Goal: Entertainment & Leisure: Consume media (video, audio)

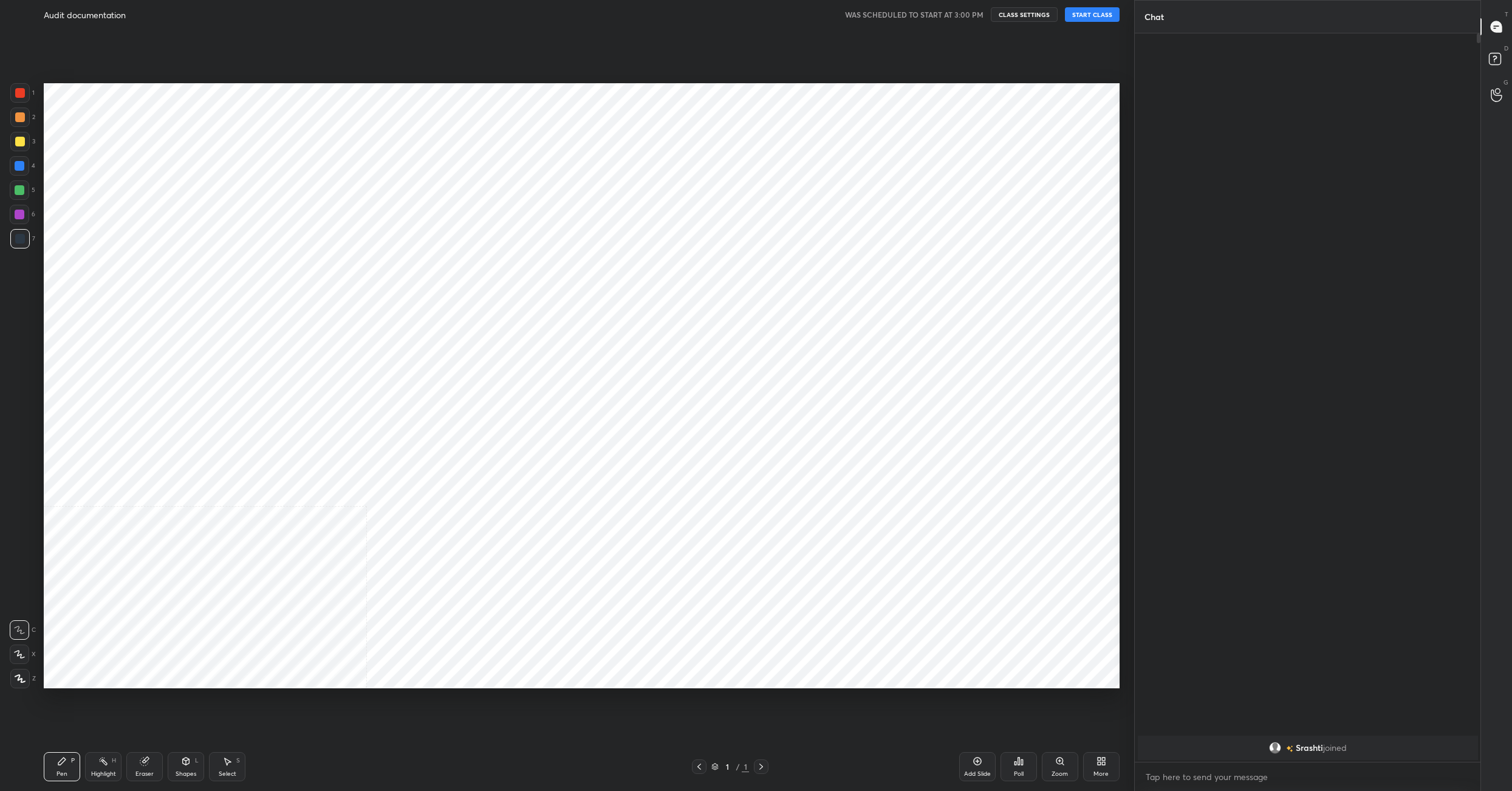
scroll to position [60017, 59665]
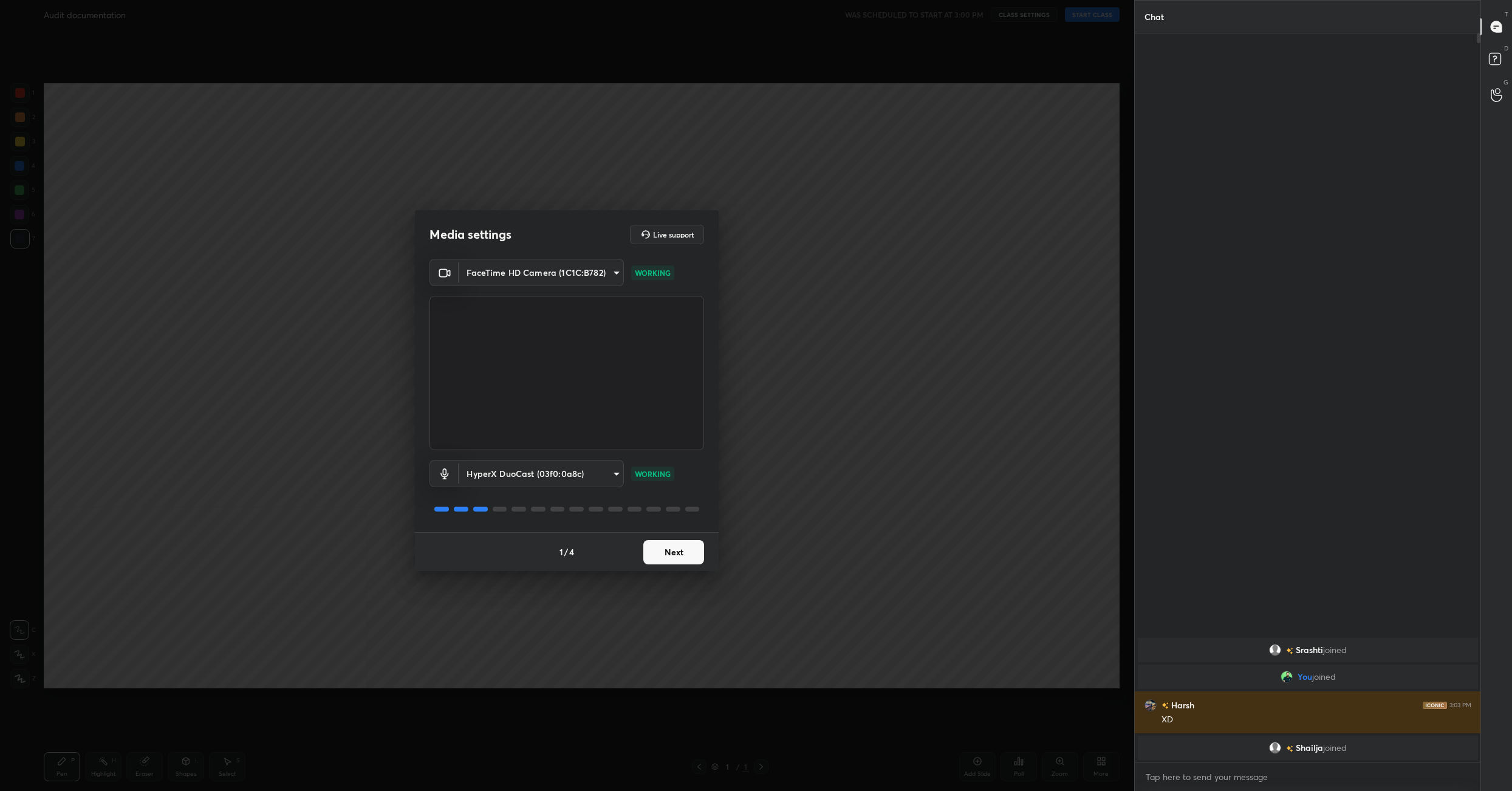
click at [682, 549] on button "Next" at bounding box center [673, 551] width 60 height 25
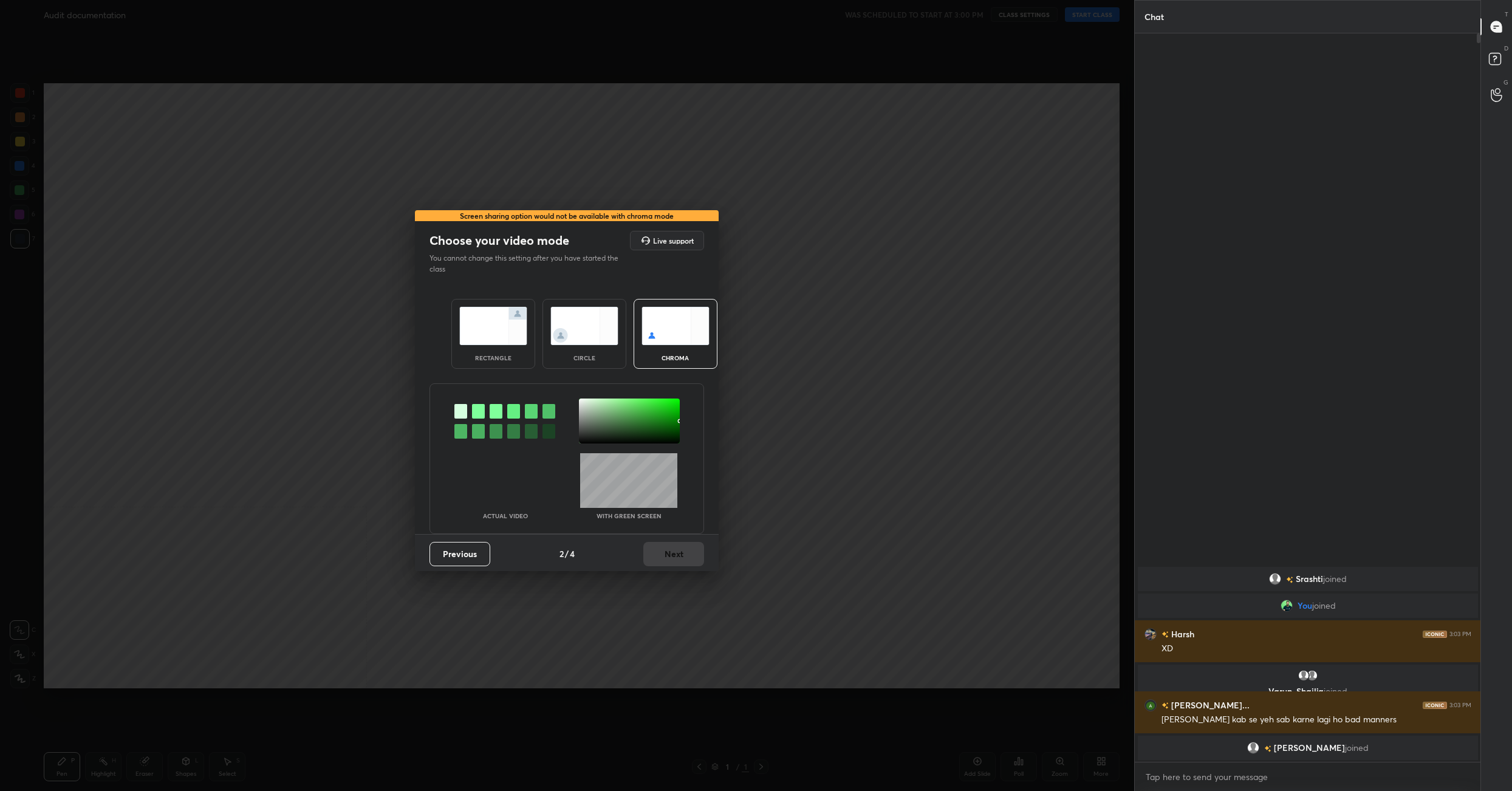
click at [513, 330] on img at bounding box center [493, 325] width 68 height 38
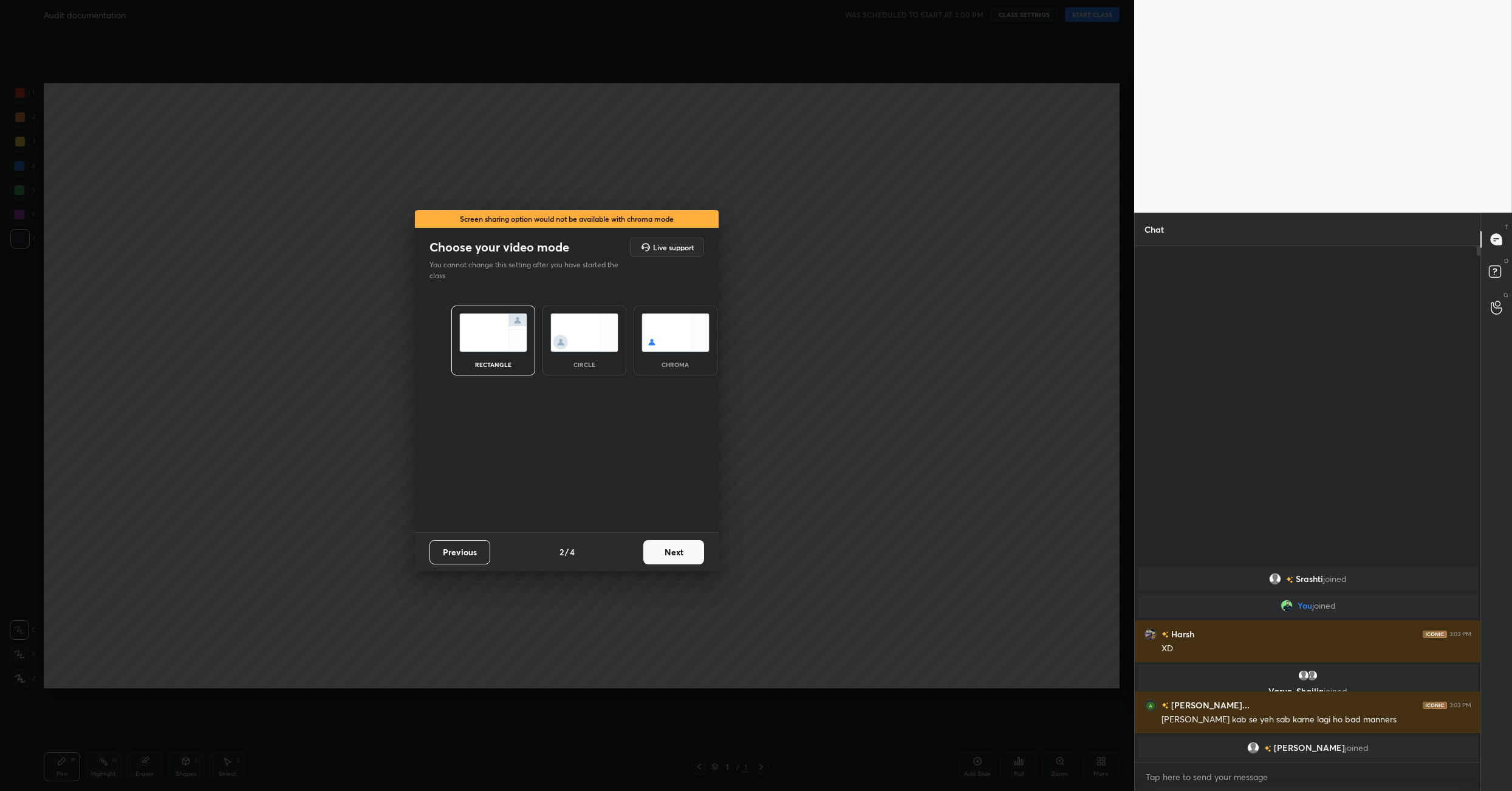
click at [680, 561] on button "Next" at bounding box center [673, 551] width 60 height 25
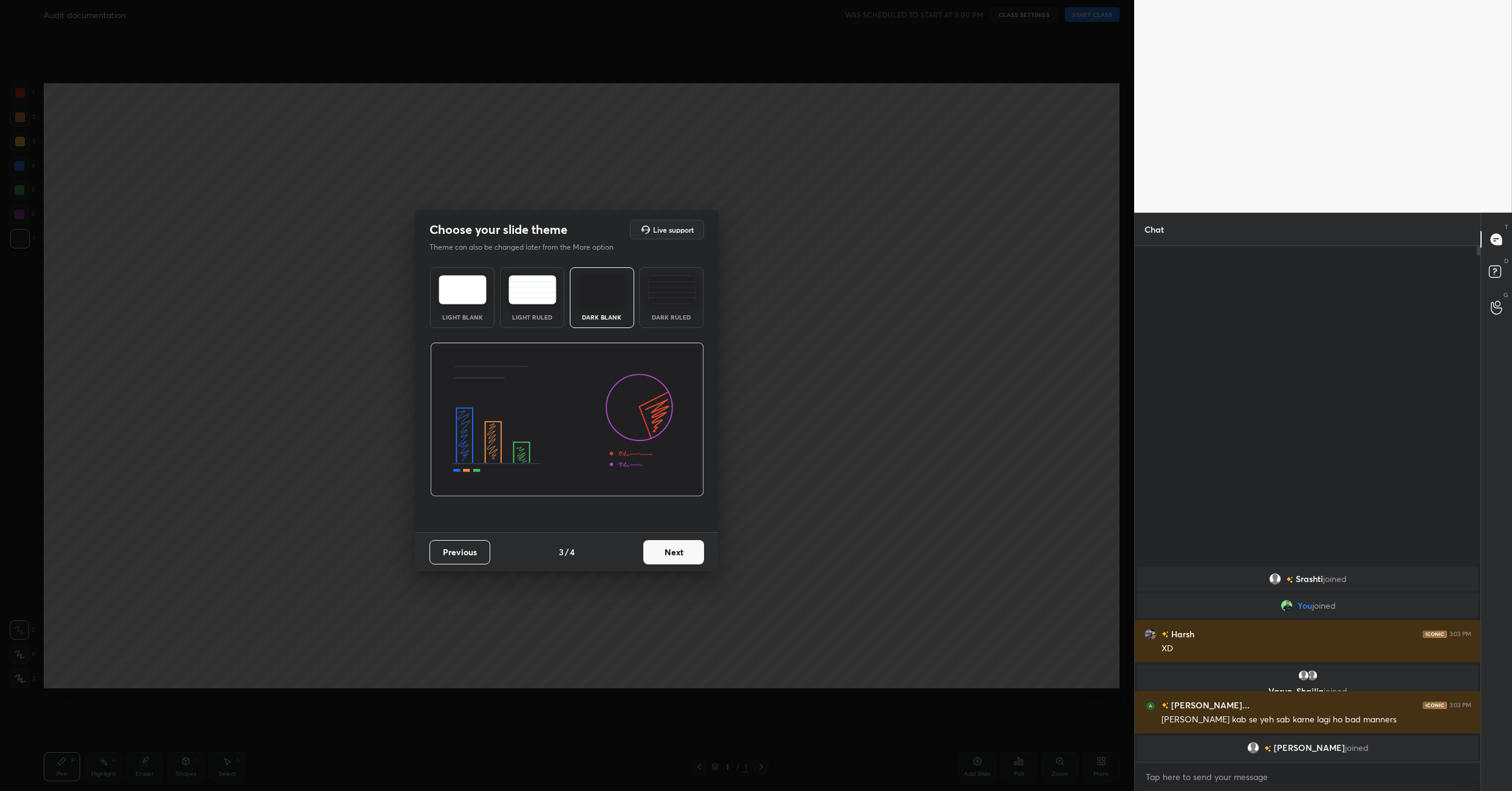
click at [680, 561] on button "Next" at bounding box center [673, 551] width 60 height 25
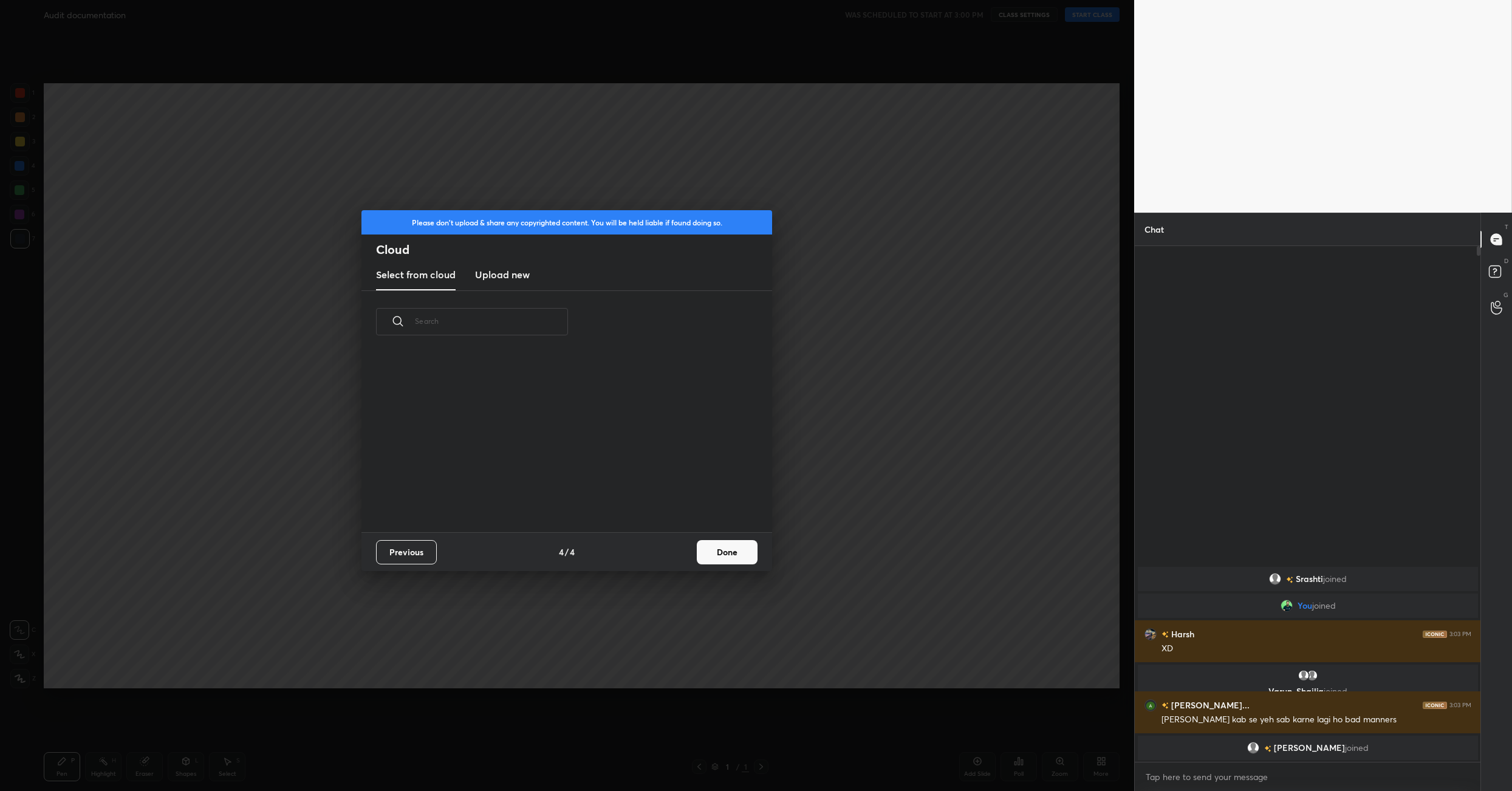
click at [680, 561] on div "Previous 4 / 4 Done" at bounding box center [566, 551] width 411 height 39
click at [725, 556] on button "Done" at bounding box center [727, 551] width 60 height 25
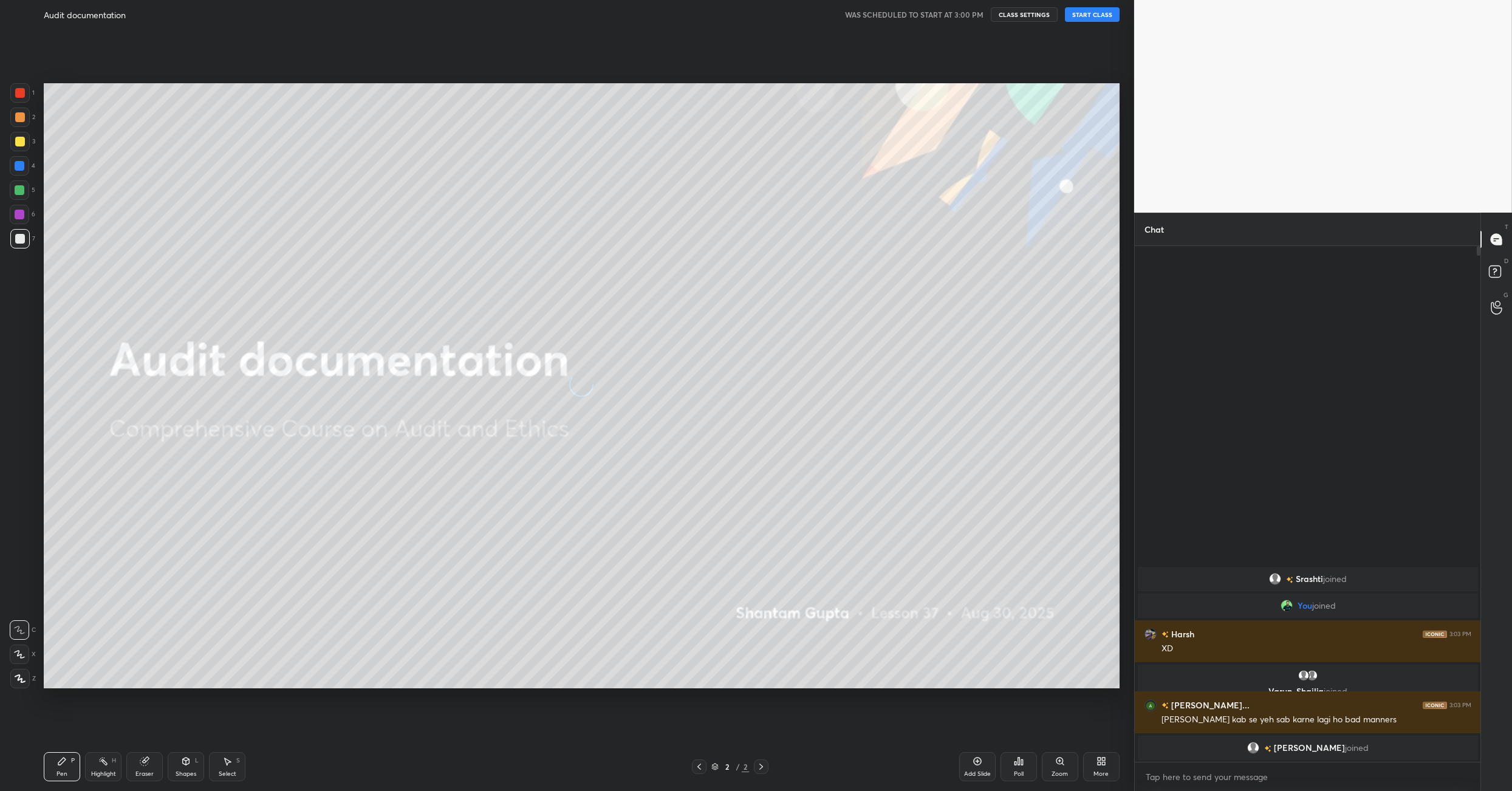
click at [1107, 12] on button "START CLASS" at bounding box center [1092, 14] width 54 height 14
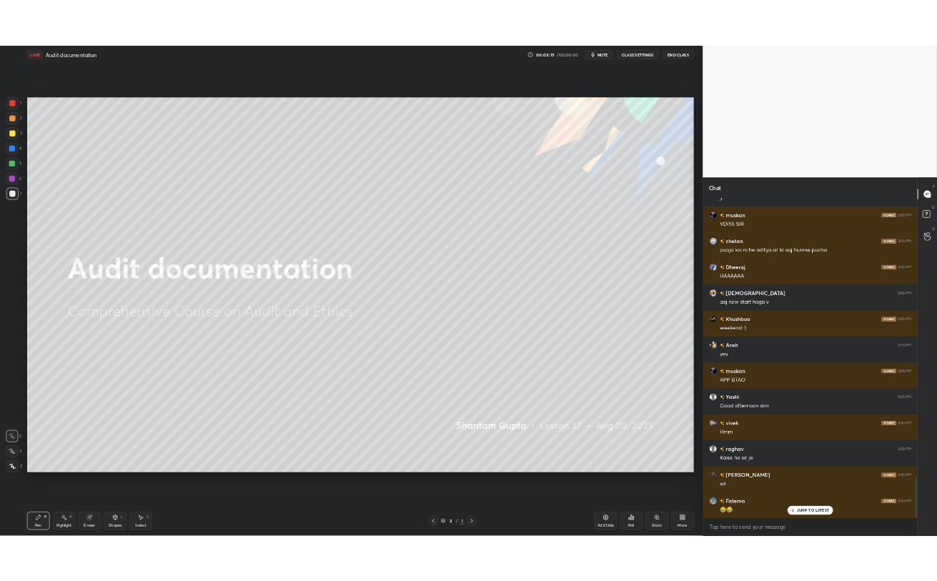
scroll to position [0, 0]
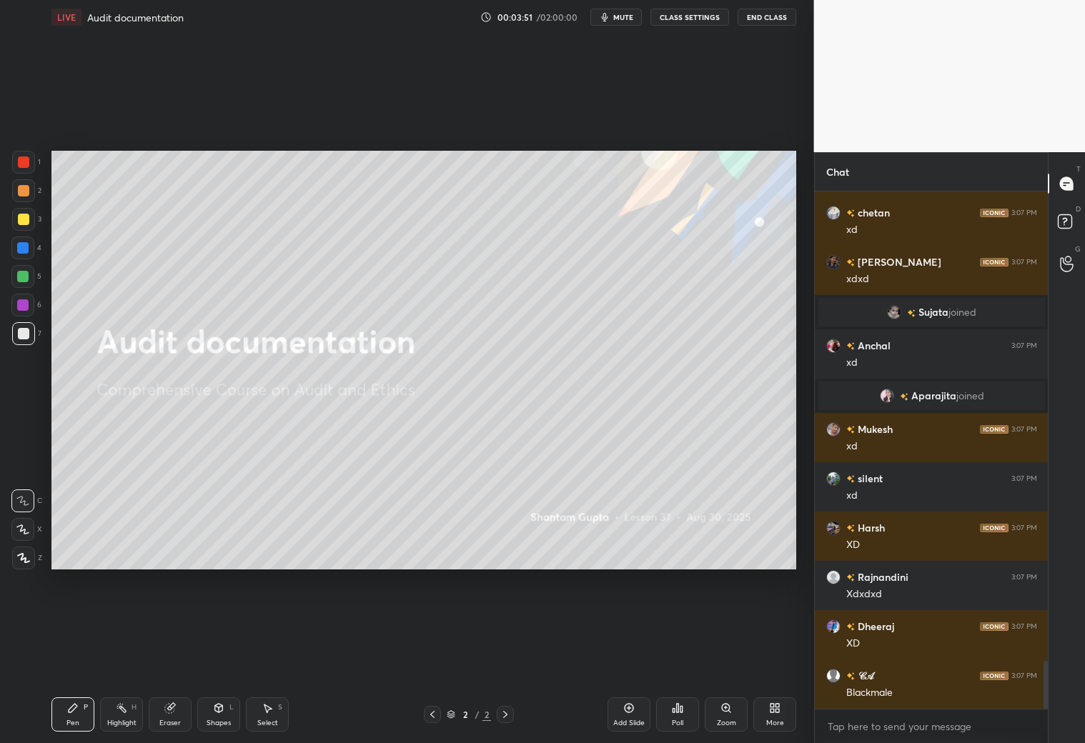
click at [780, 721] on div "More" at bounding box center [775, 723] width 18 height 7
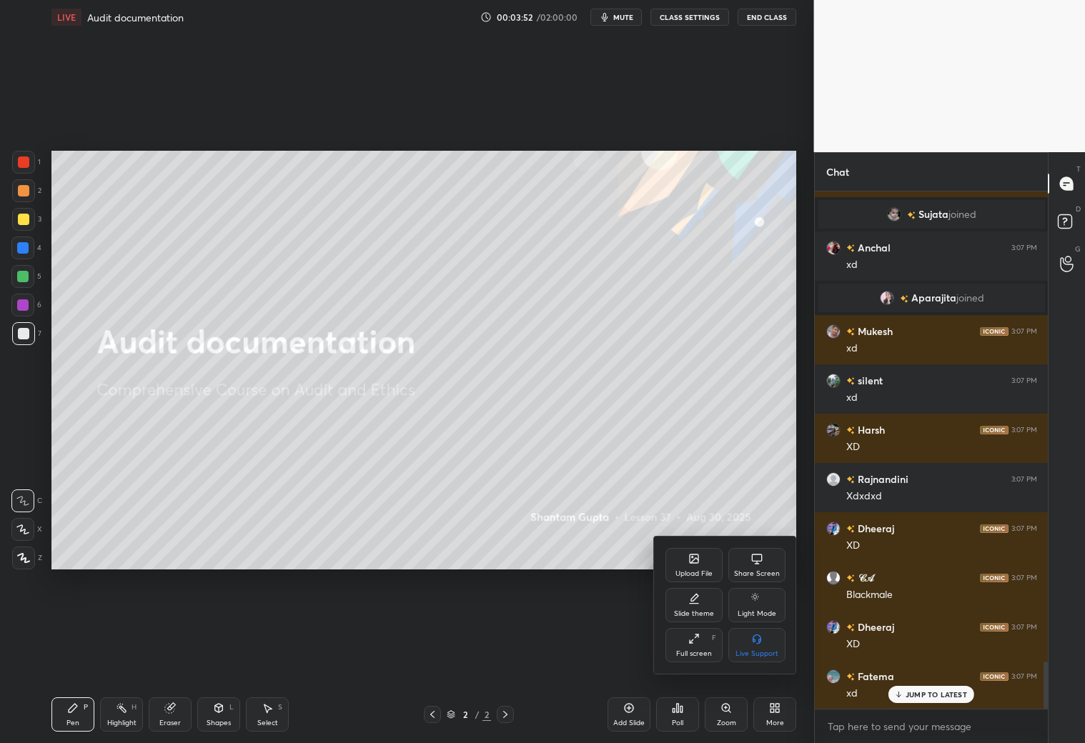
click at [708, 636] on div "Full screen F" at bounding box center [693, 645] width 57 height 34
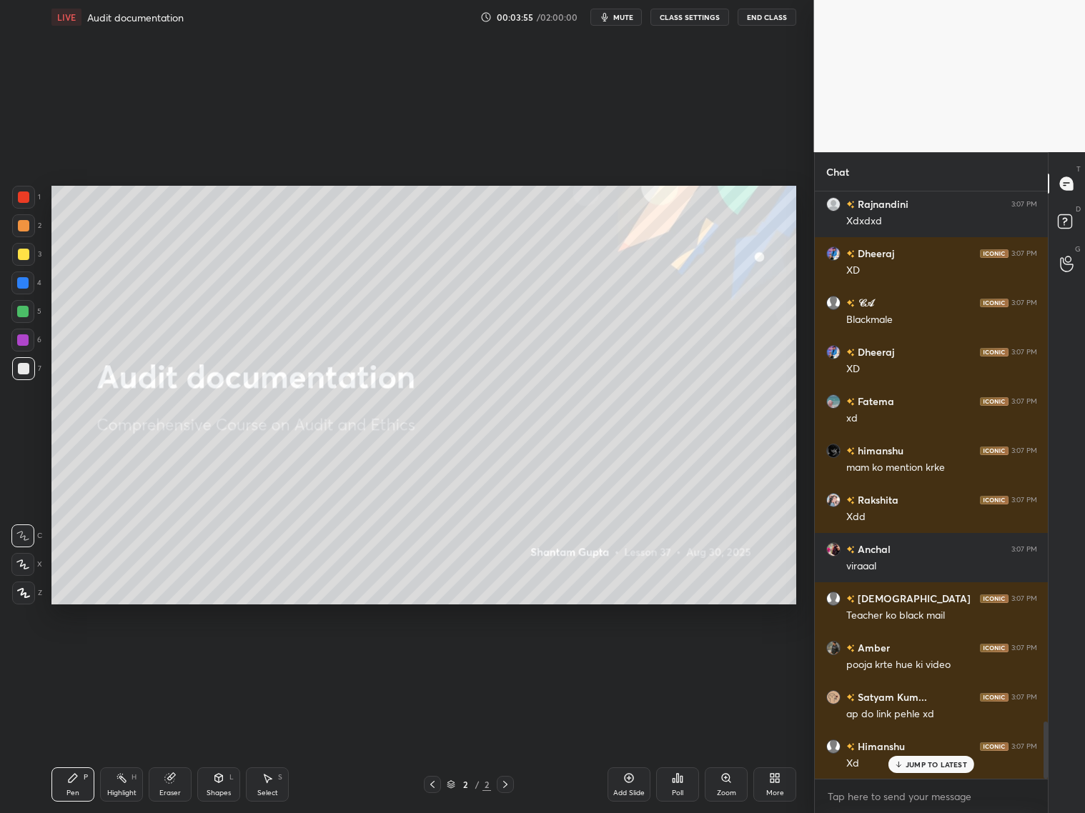
click at [922, 773] on div "Amber 3:07 PM xd Harsh 3:07 PM XD chetan 3:07 PM xd Rishu 3:07 PM xdxd Sujata j…" at bounding box center [932, 486] width 234 height 588
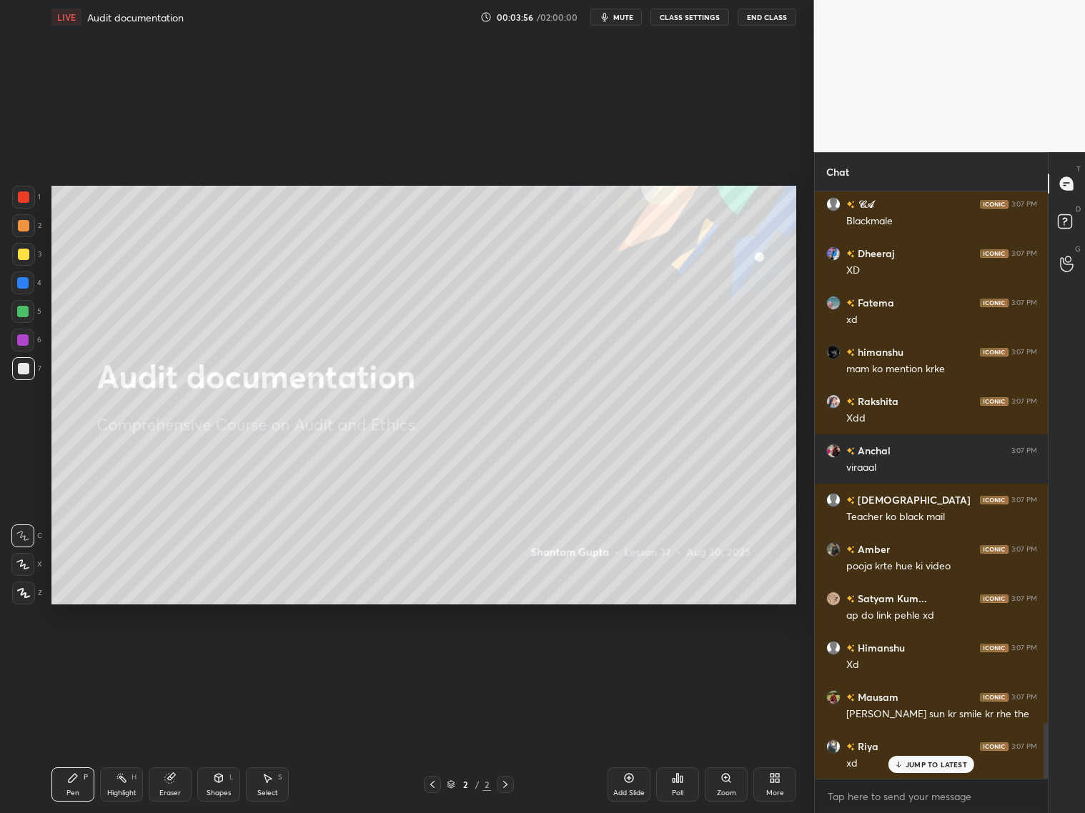
click at [920, 766] on p "JUMP TO LATEST" at bounding box center [936, 765] width 61 height 9
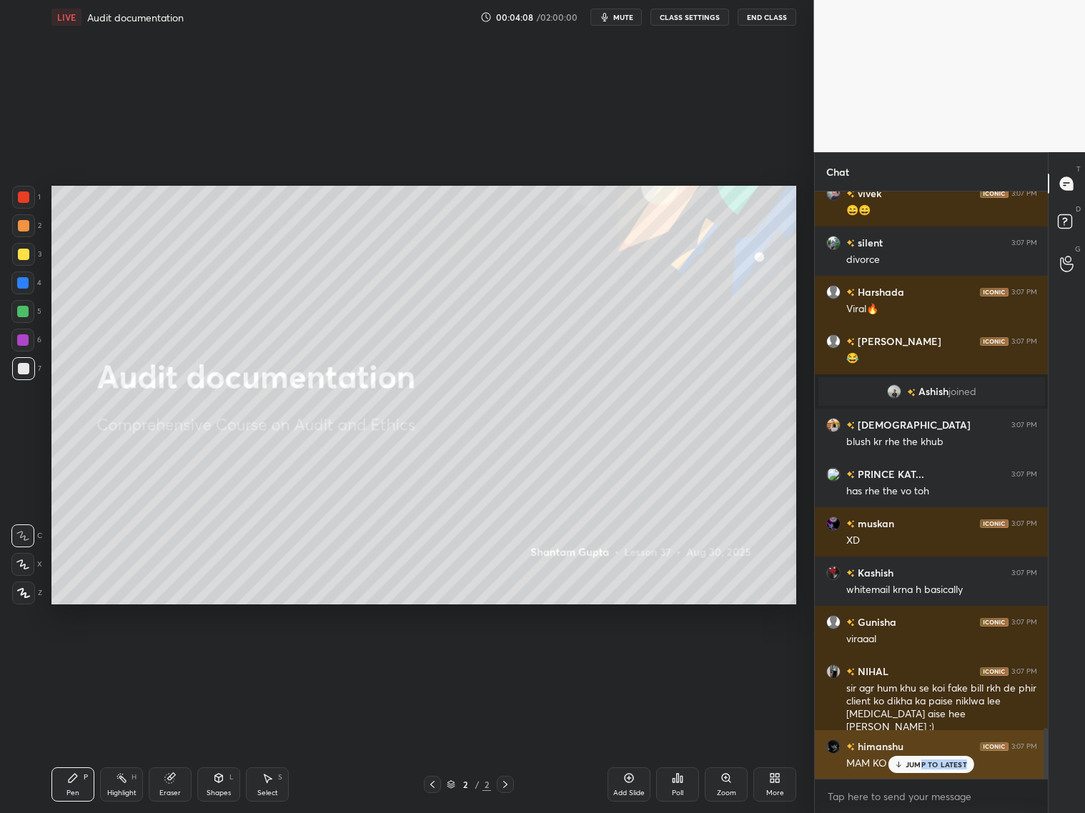
click at [921, 766] on div "JUMP TO LATEST" at bounding box center [931, 764] width 86 height 17
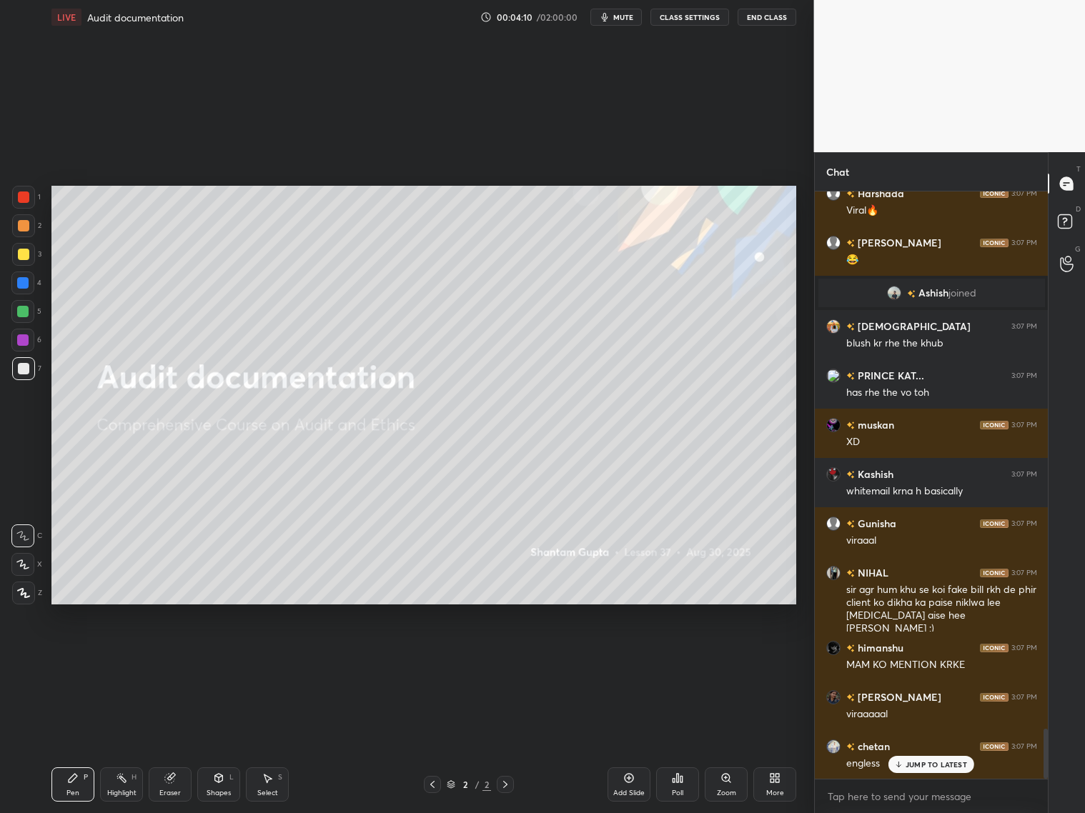
drag, startPoint x: 627, startPoint y: 781, endPoint x: 640, endPoint y: 781, distance: 13.6
click at [628, 781] on icon at bounding box center [629, 778] width 9 height 9
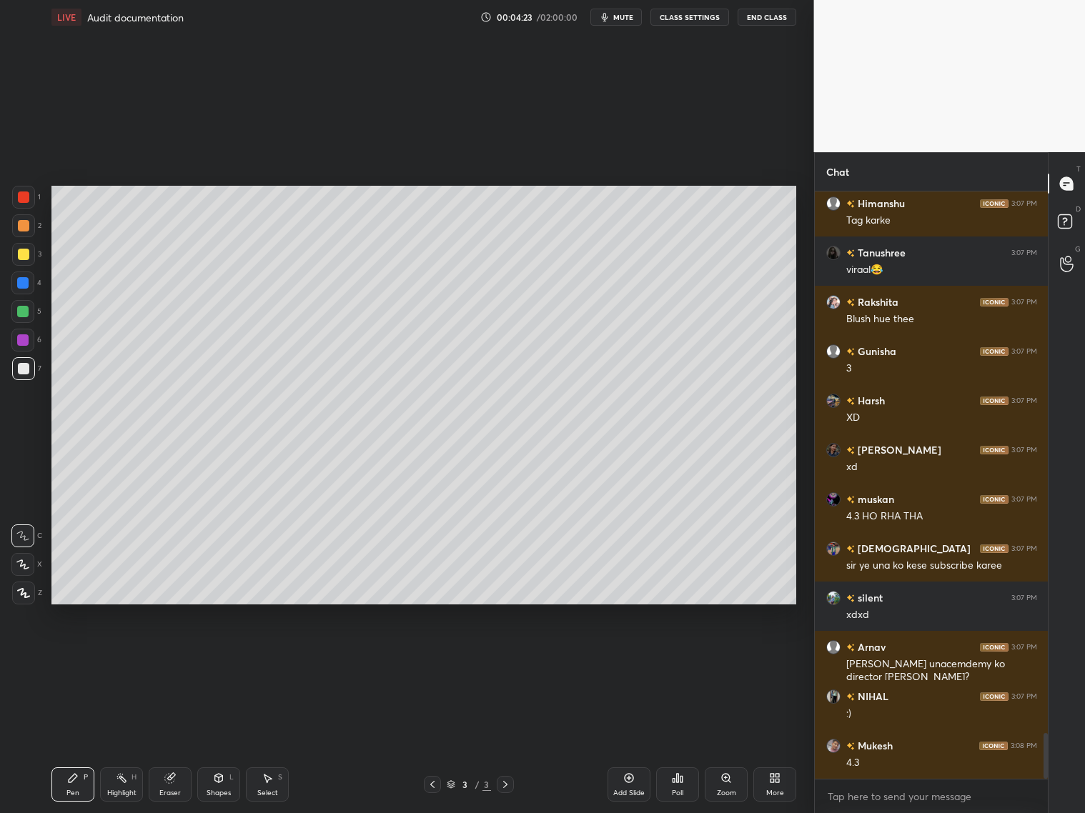
click at [226, 783] on div "Shapes L" at bounding box center [218, 785] width 43 height 34
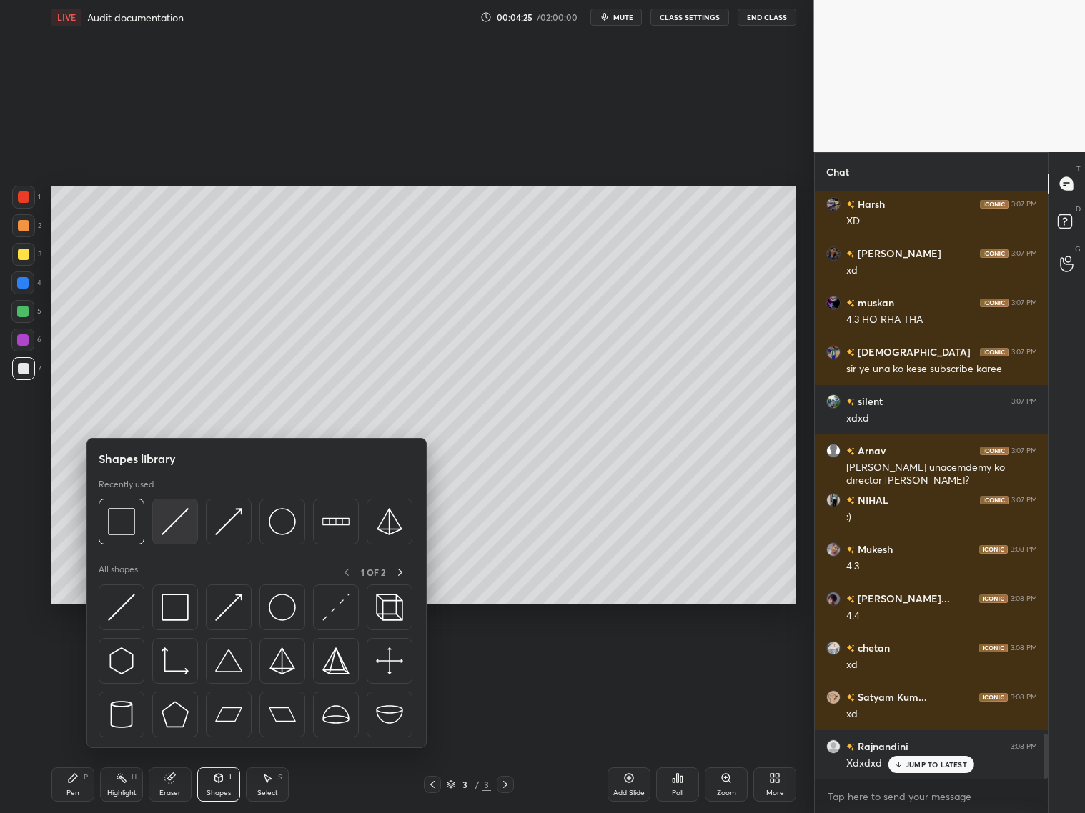
click at [184, 530] on img at bounding box center [175, 521] width 27 height 27
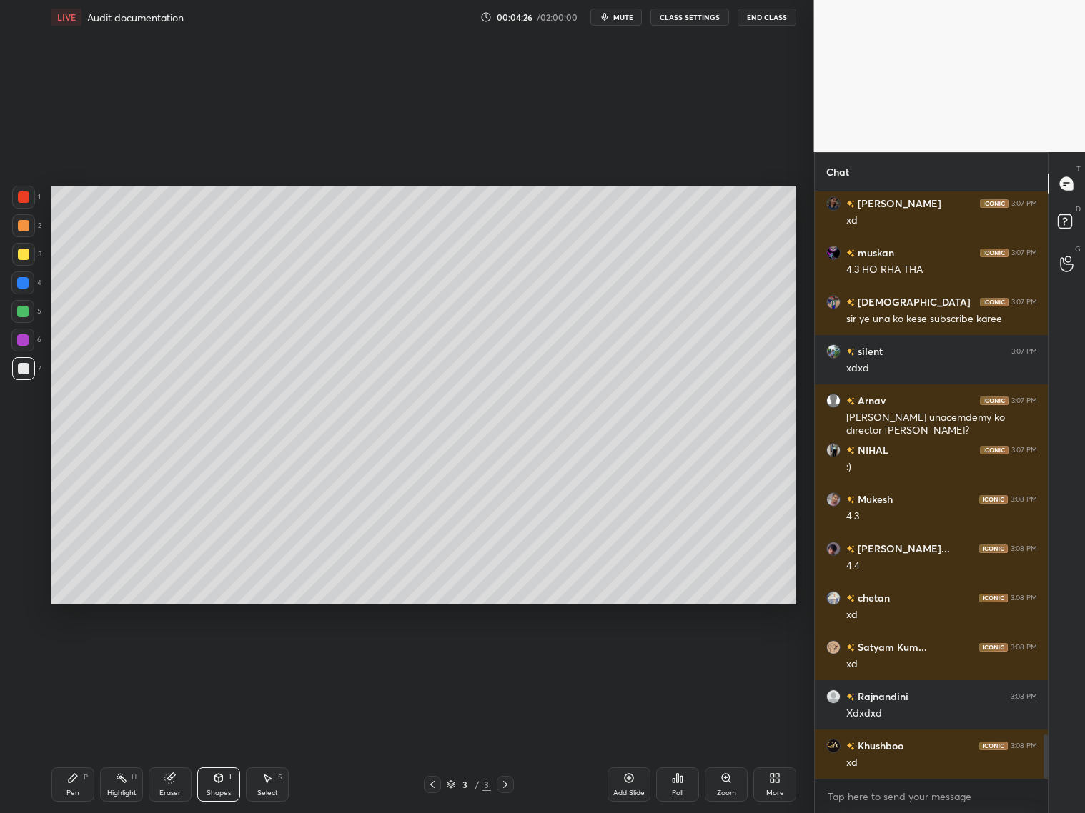
click at [23, 287] on div at bounding box center [22, 282] width 11 height 11
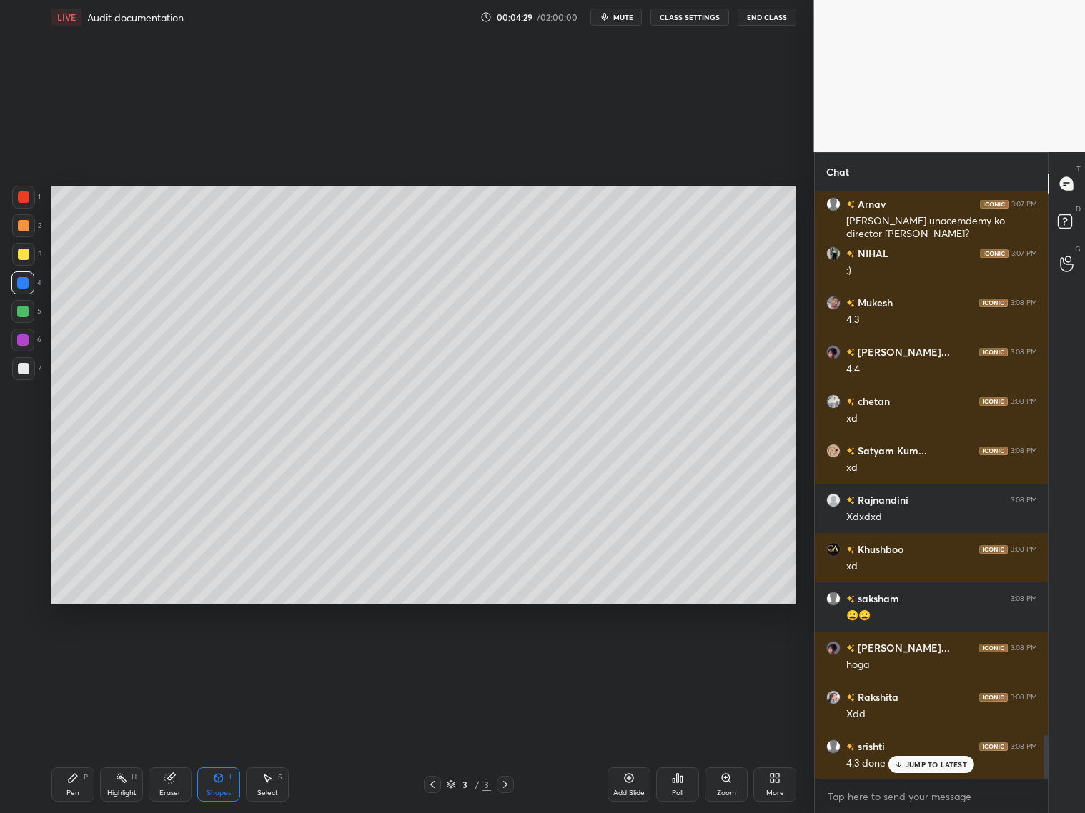
click at [33, 370] on div at bounding box center [23, 368] width 23 height 23
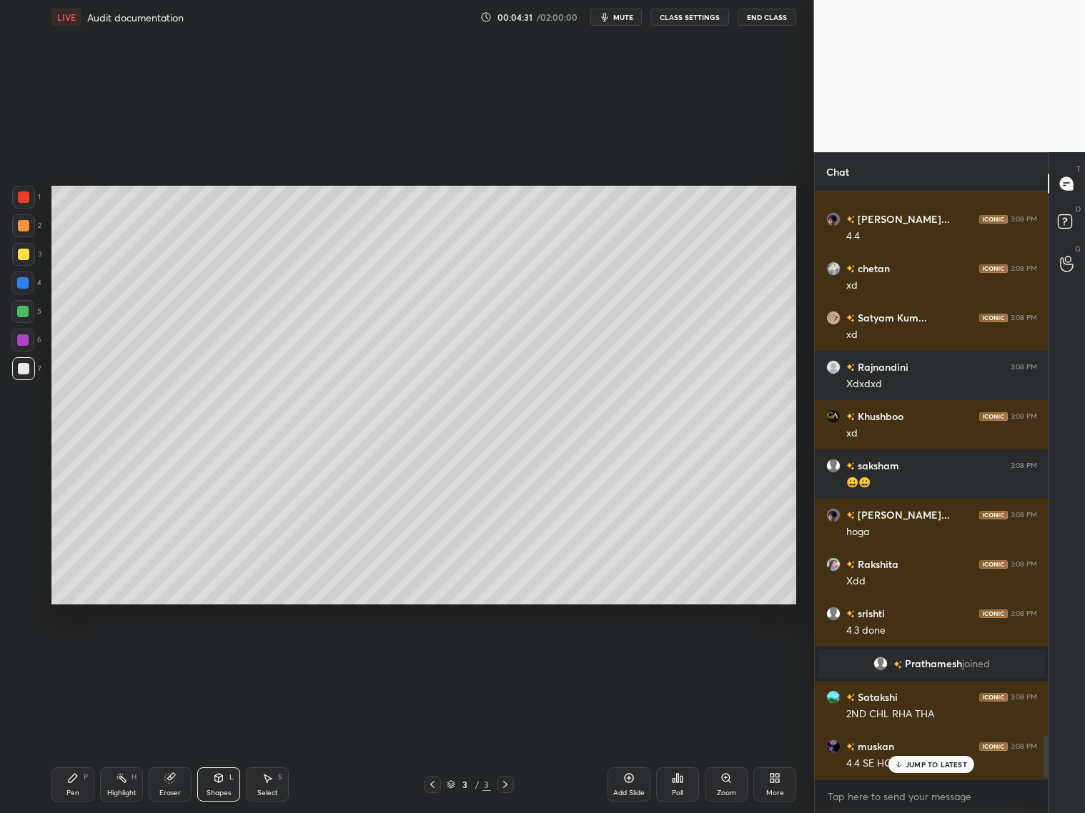
click at [71, 792] on div "Pen" at bounding box center [72, 793] width 13 height 7
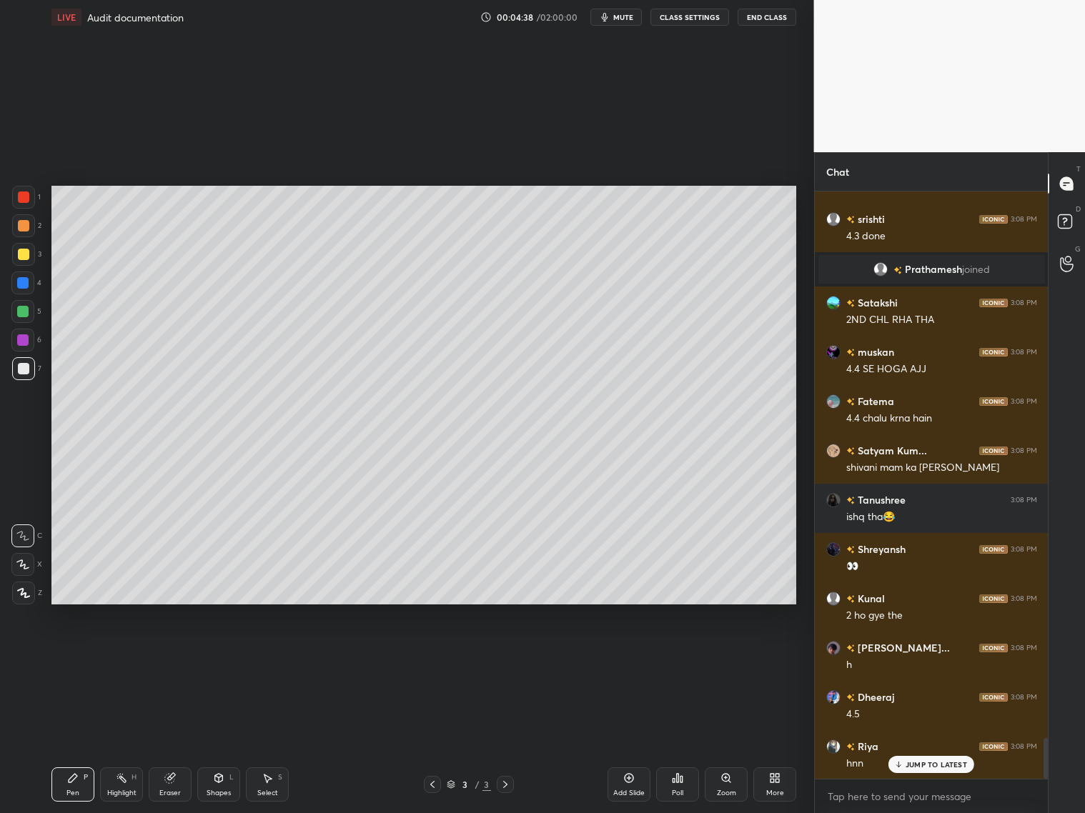
click at [29, 563] on icon at bounding box center [22, 565] width 13 height 10
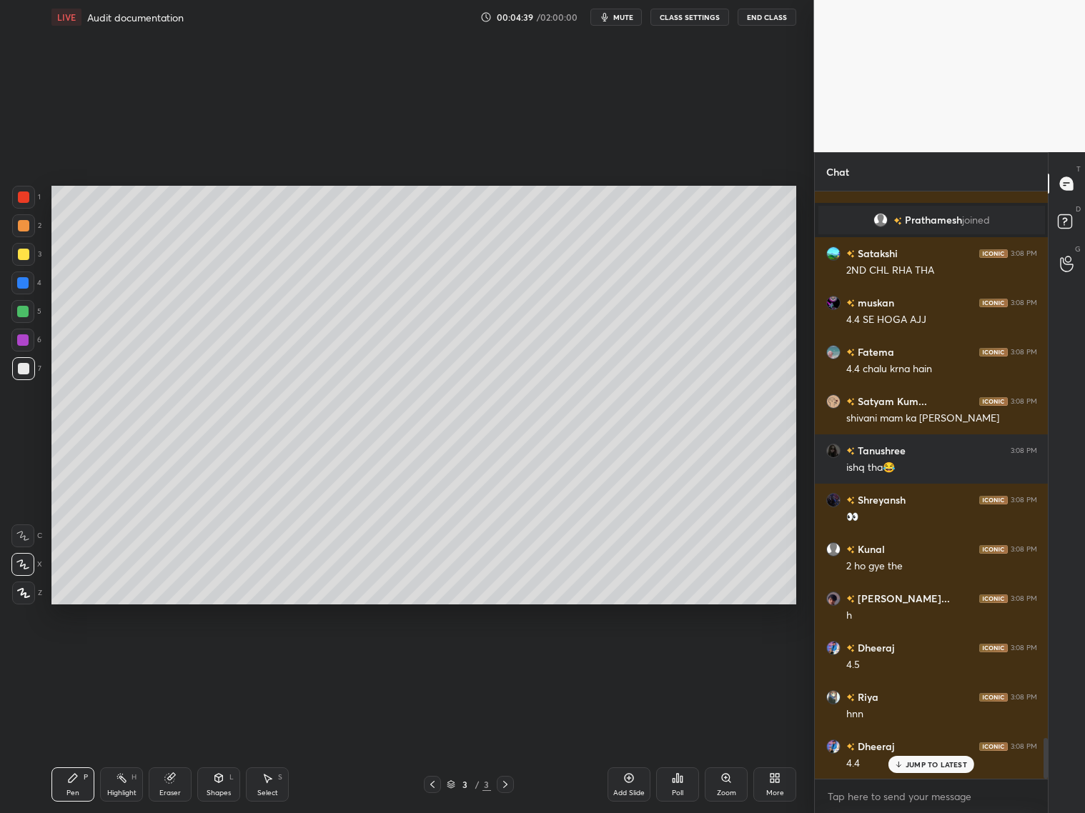
click at [21, 224] on div at bounding box center [23, 225] width 11 height 11
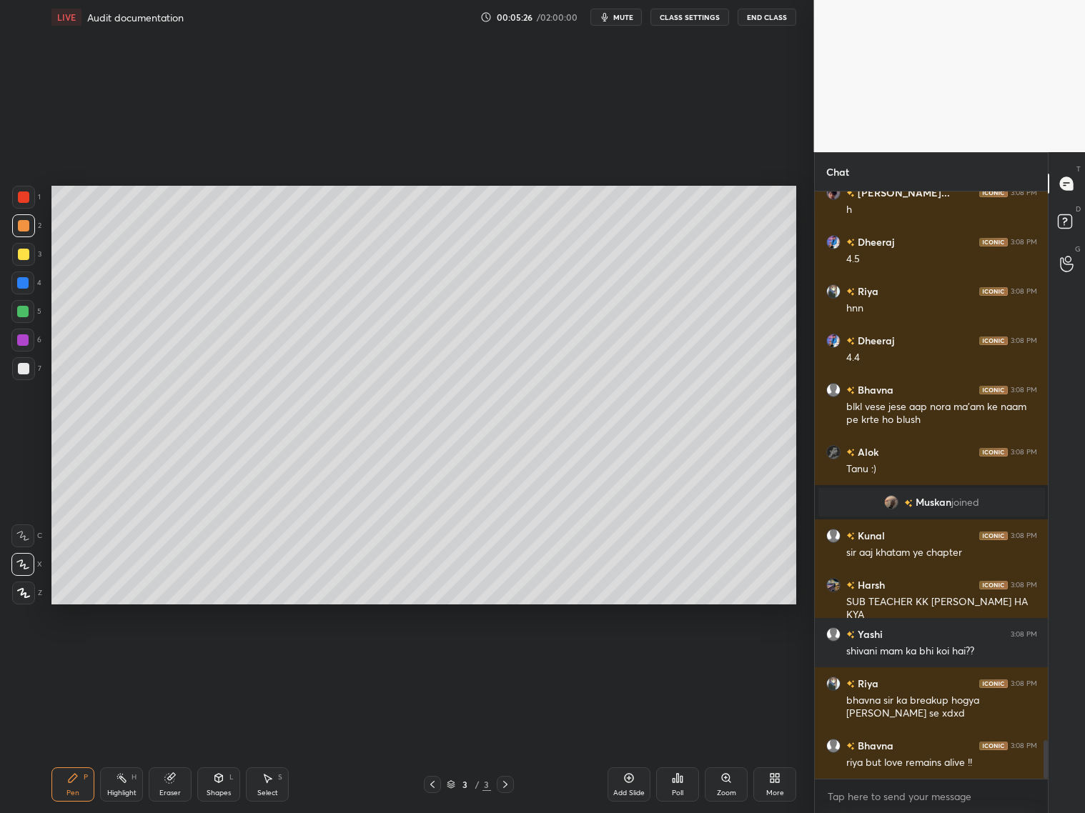
scroll to position [8390, 0]
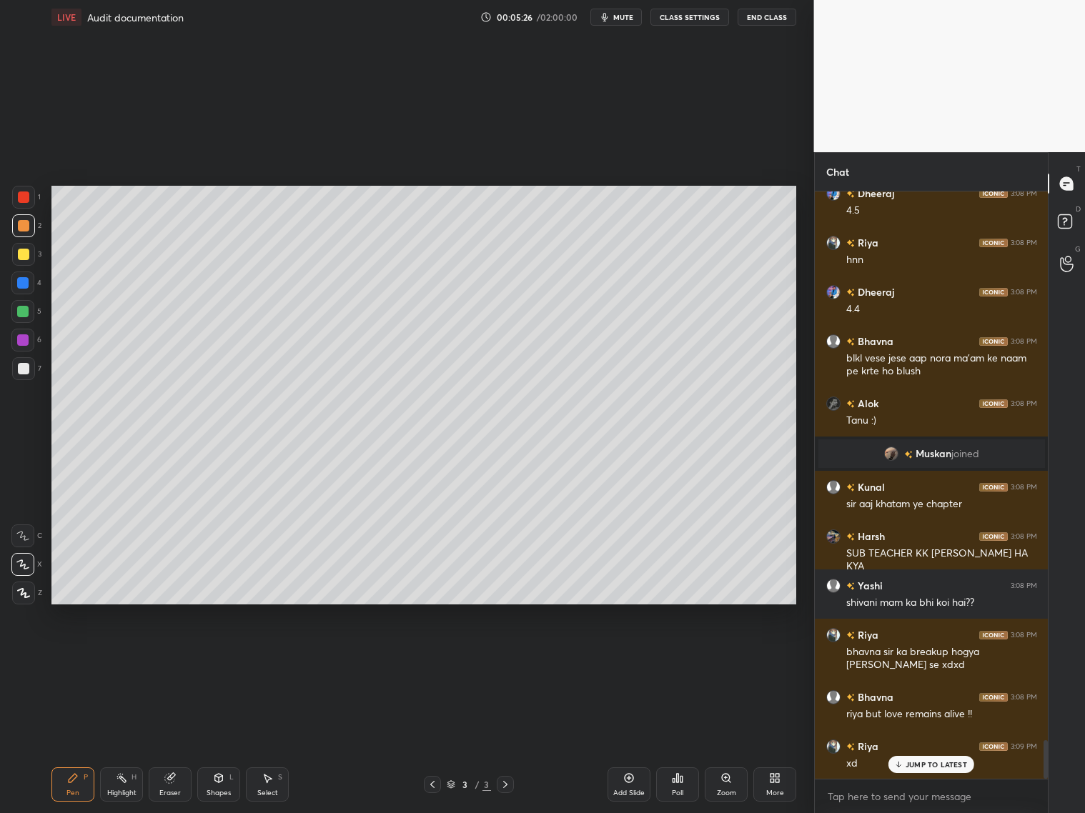
click at [20, 374] on div at bounding box center [23, 368] width 11 height 11
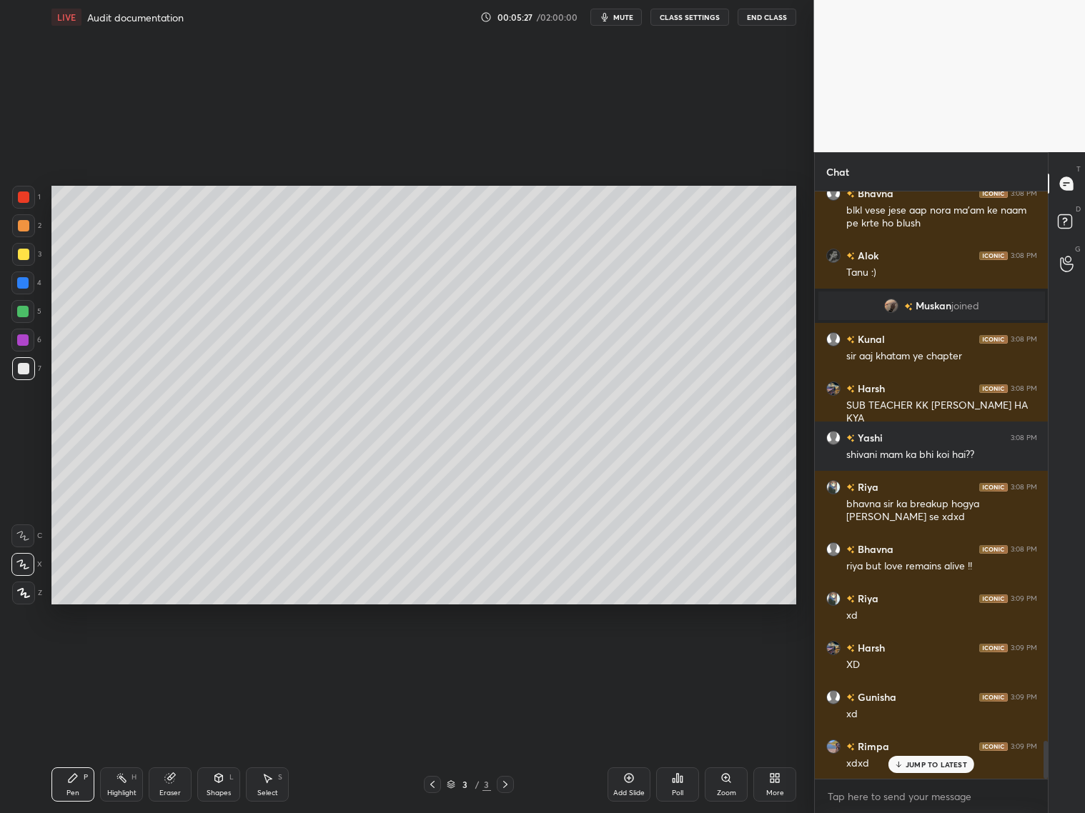
click at [21, 204] on div at bounding box center [23, 197] width 23 height 23
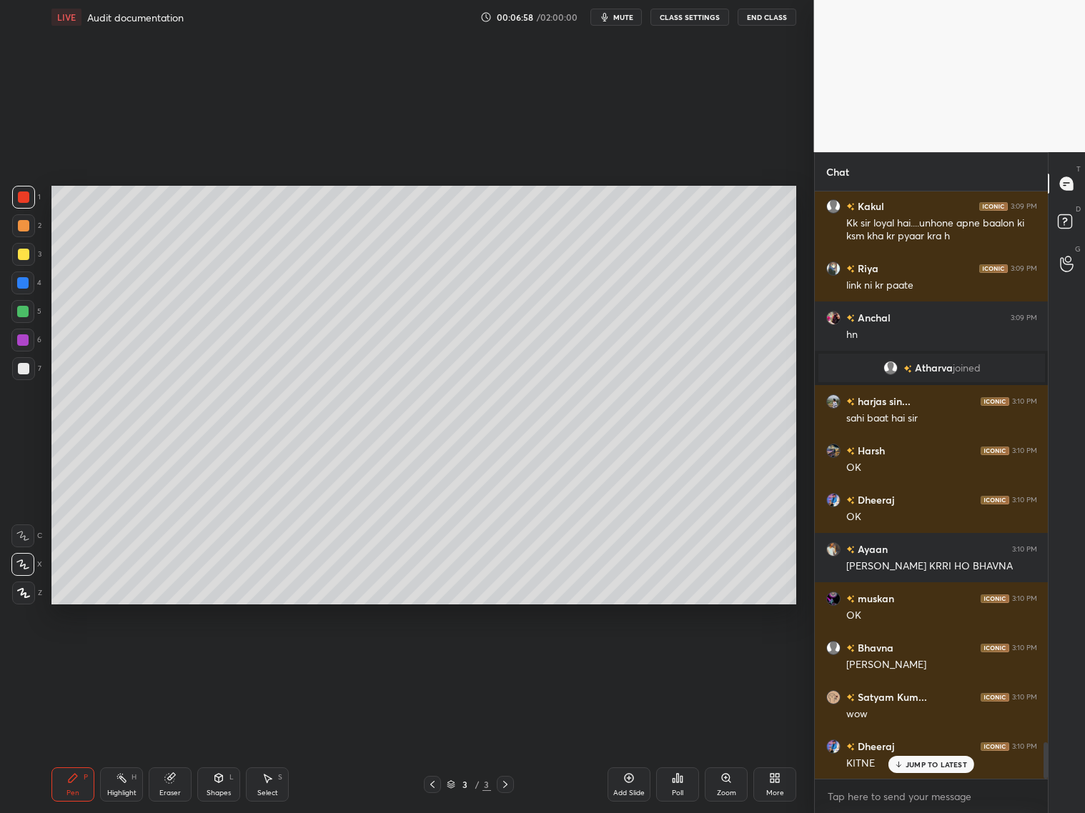
scroll to position [9015, 0]
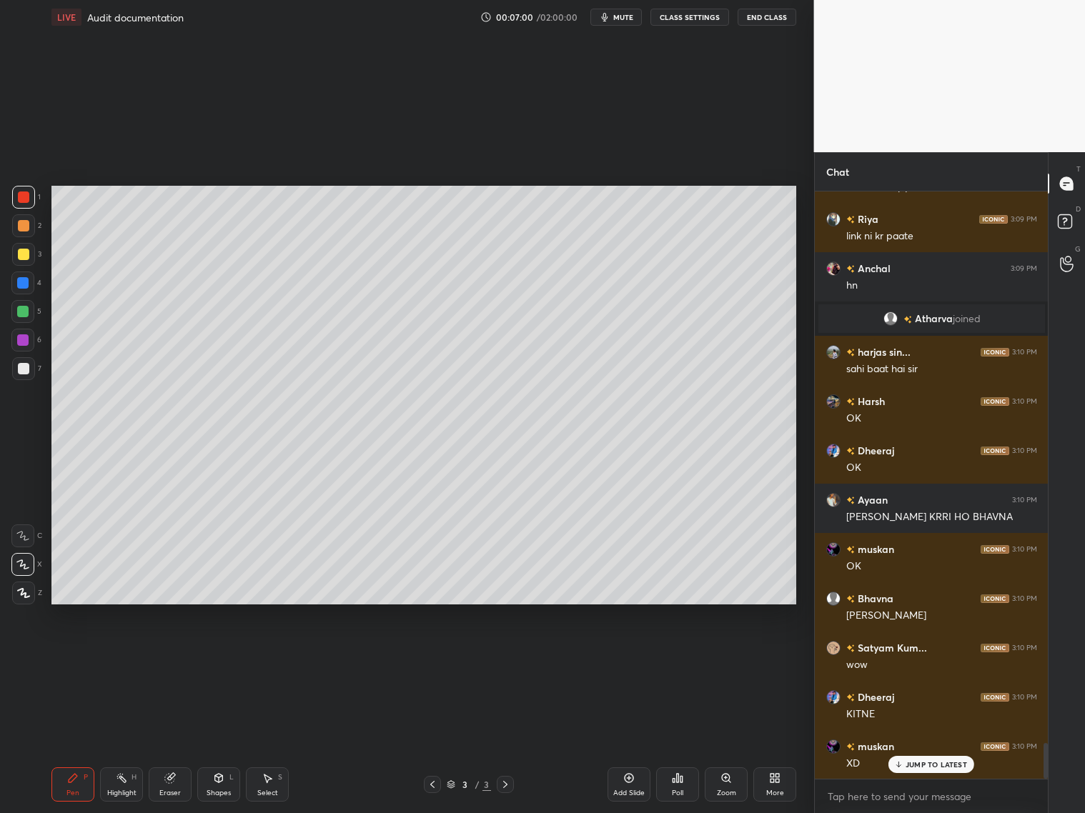
click at [919, 762] on p "JUMP TO LATEST" at bounding box center [936, 765] width 61 height 9
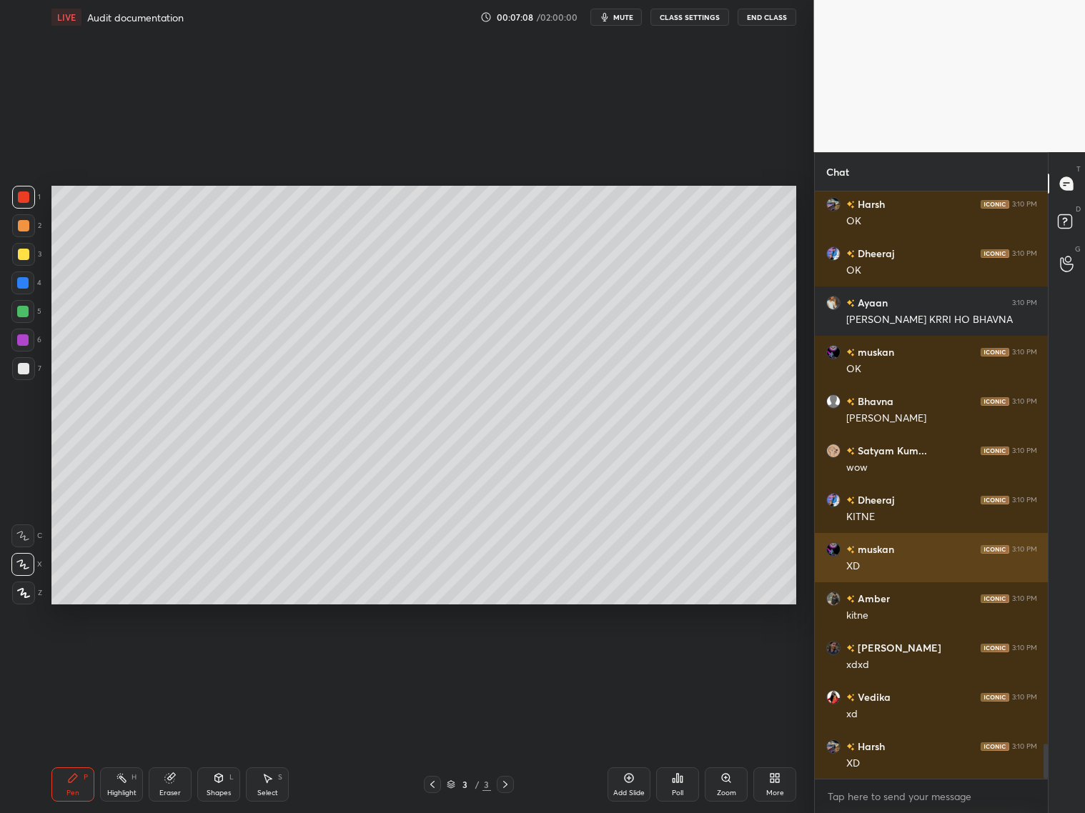
scroll to position [9261, 0]
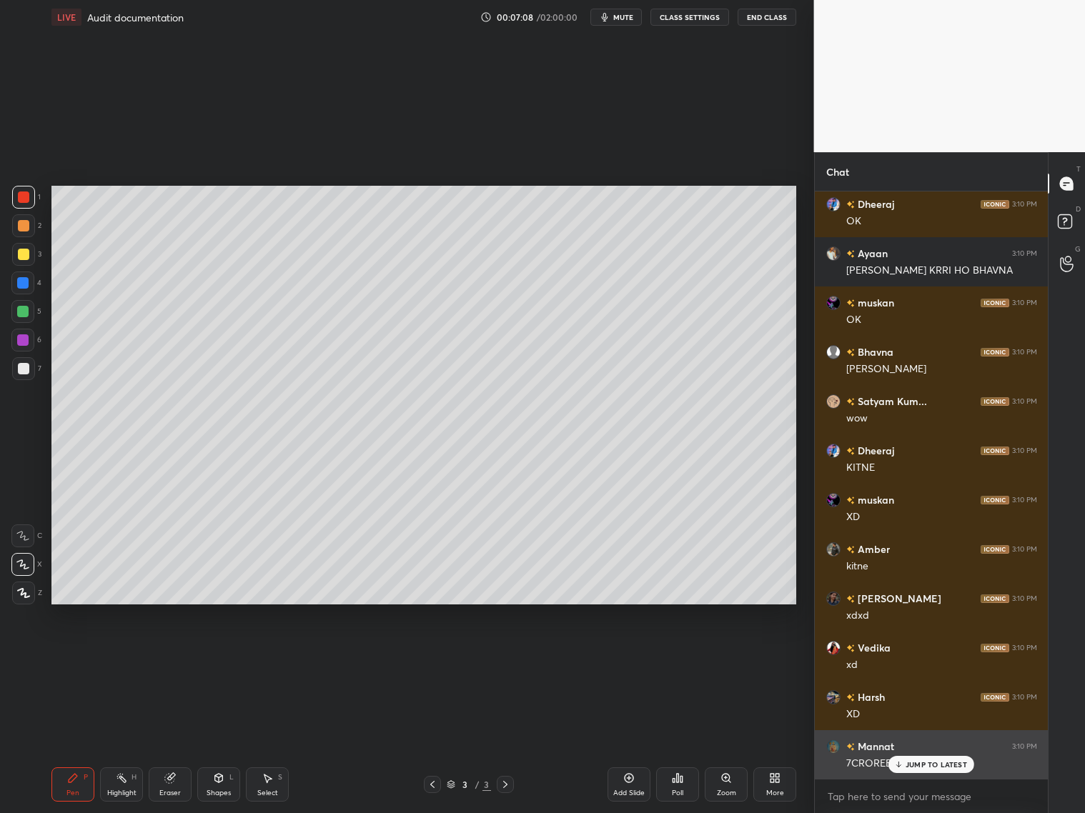
click at [929, 763] on p "JUMP TO LATEST" at bounding box center [936, 765] width 61 height 9
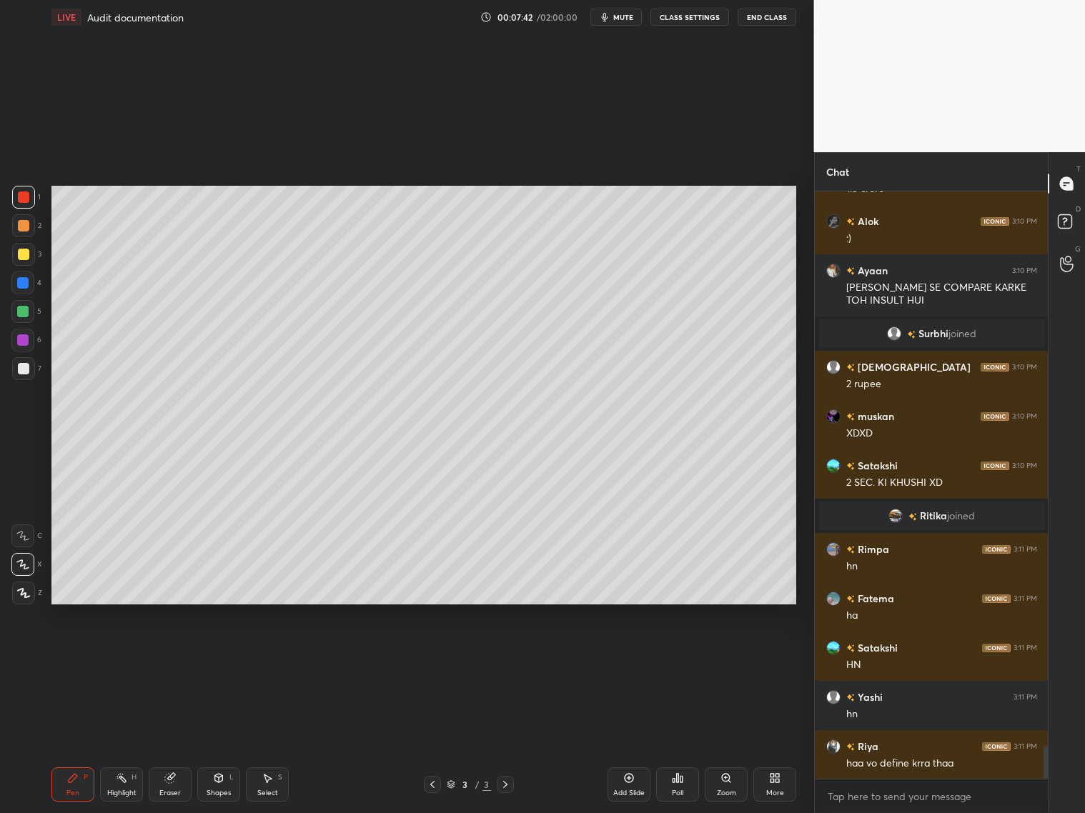
scroll to position [9936, 0]
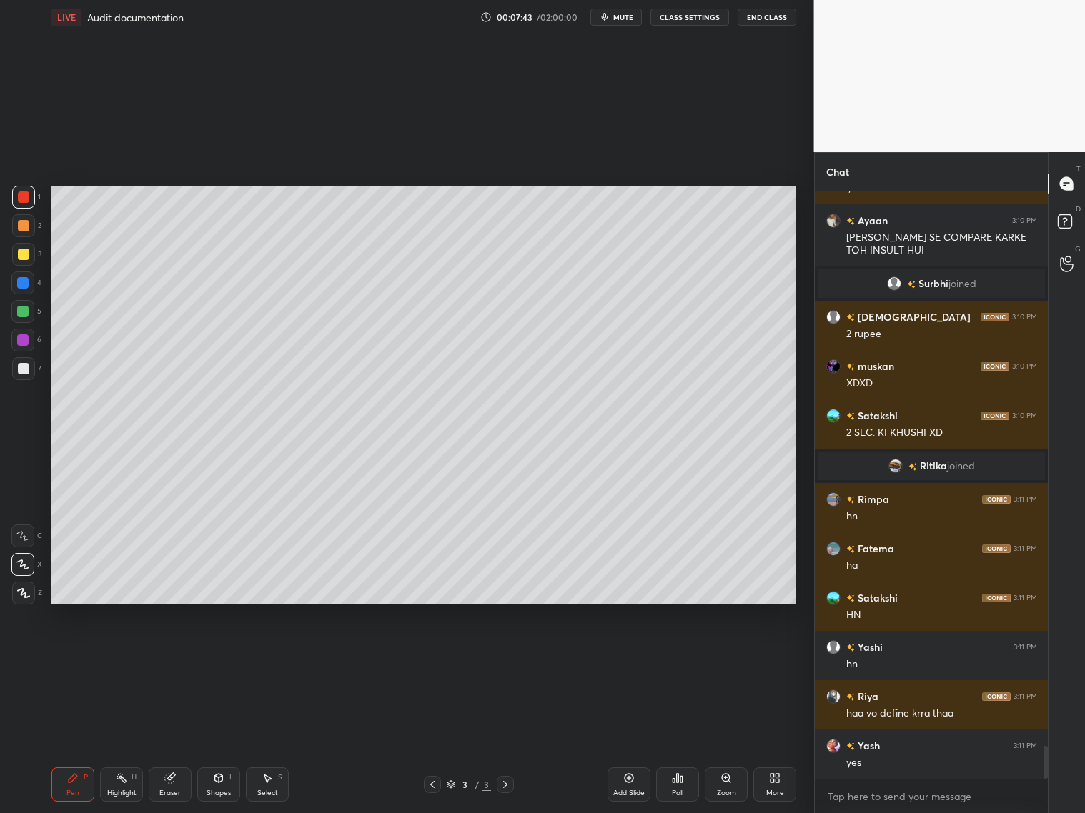
drag, startPoint x: 218, startPoint y: 788, endPoint x: 223, endPoint y: 761, distance: 27.6
click at [218, 788] on div "Shapes L" at bounding box center [218, 785] width 43 height 34
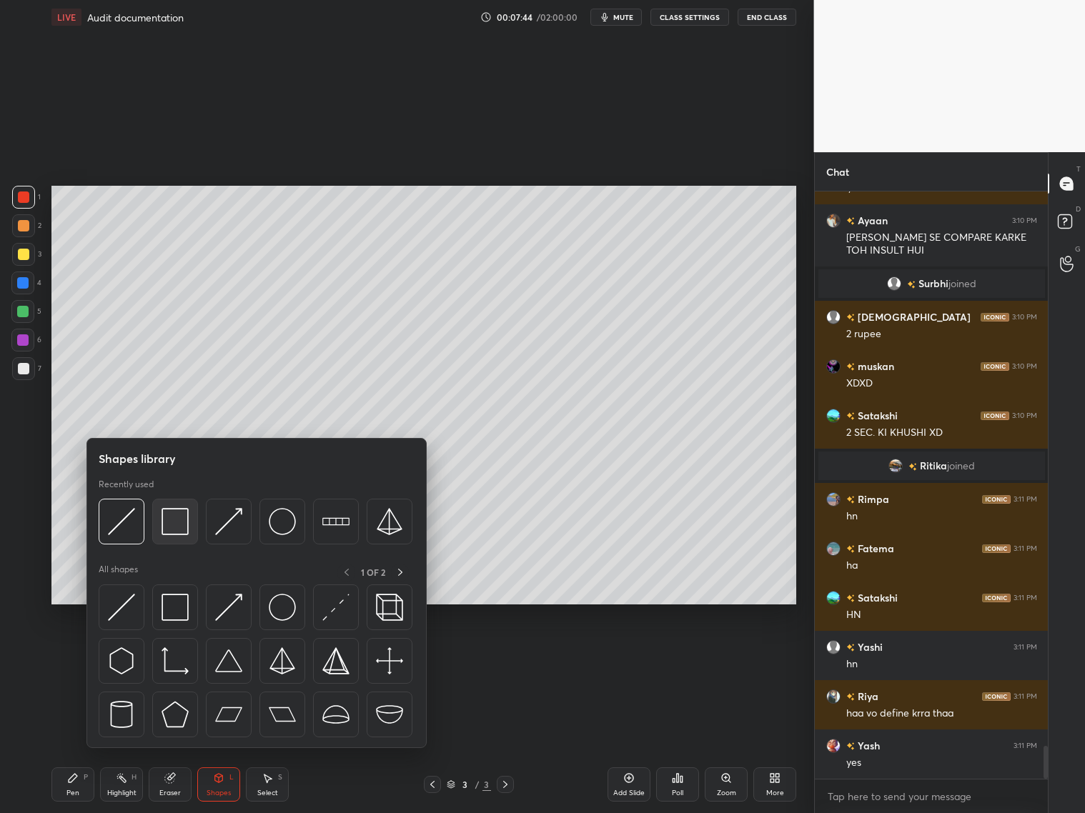
scroll to position [9984, 0]
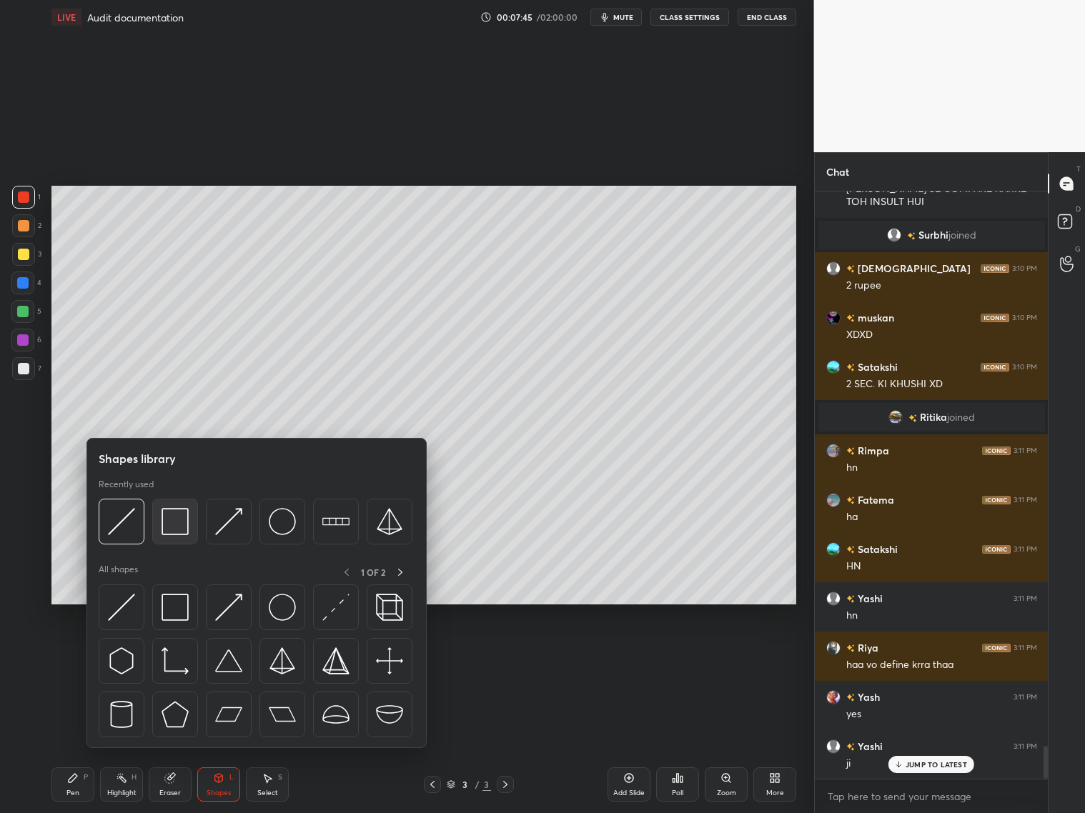
click at [184, 528] on img at bounding box center [175, 521] width 27 height 27
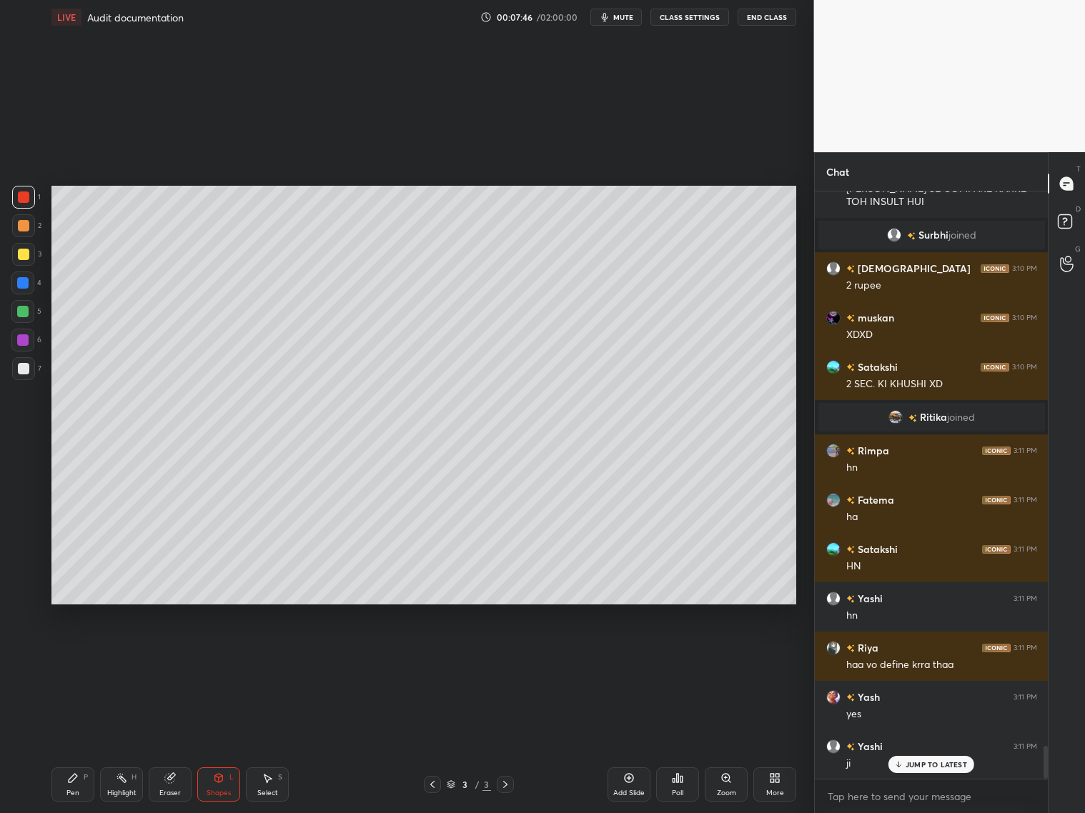
drag, startPoint x: 25, startPoint y: 287, endPoint x: 38, endPoint y: 262, distance: 27.5
click at [26, 284] on div at bounding box center [22, 282] width 11 height 11
drag, startPoint x: 19, startPoint y: 257, endPoint x: 27, endPoint y: 253, distance: 9.0
click at [21, 257] on div at bounding box center [23, 254] width 11 height 11
click at [82, 776] on div "Pen P" at bounding box center [72, 785] width 43 height 34
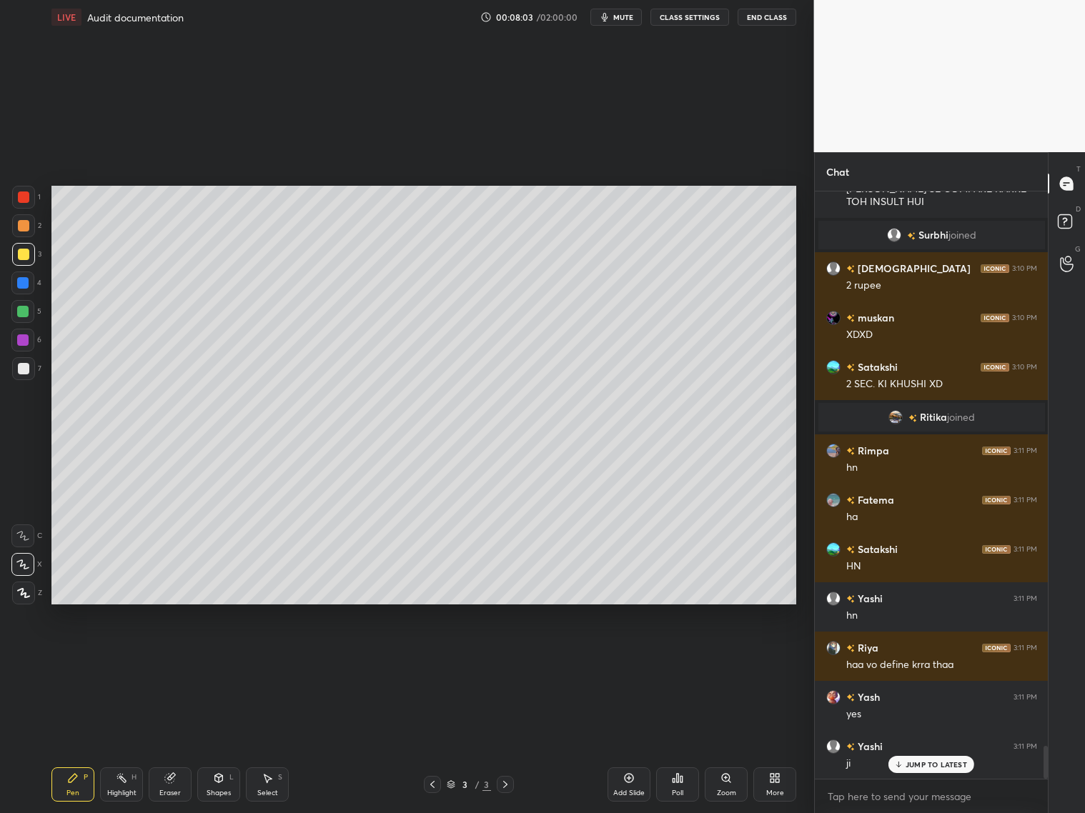
click at [26, 370] on div at bounding box center [23, 368] width 11 height 11
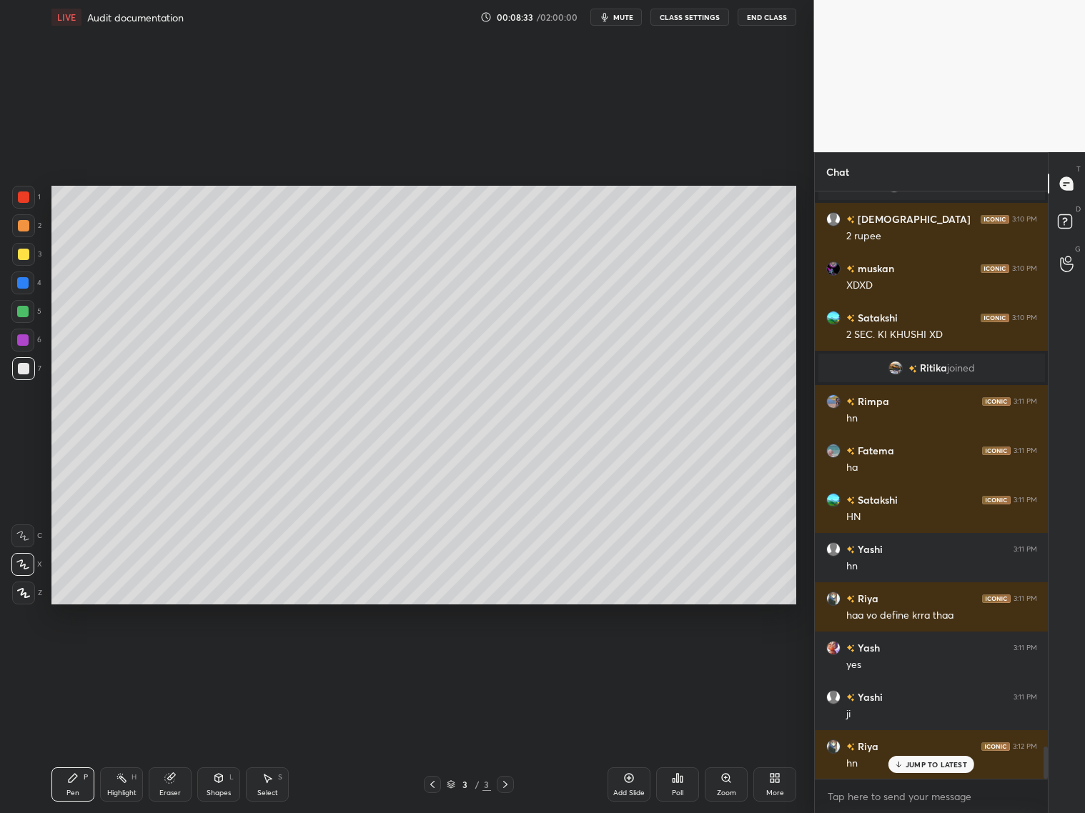
click at [228, 778] on div "Shapes L" at bounding box center [218, 785] width 43 height 34
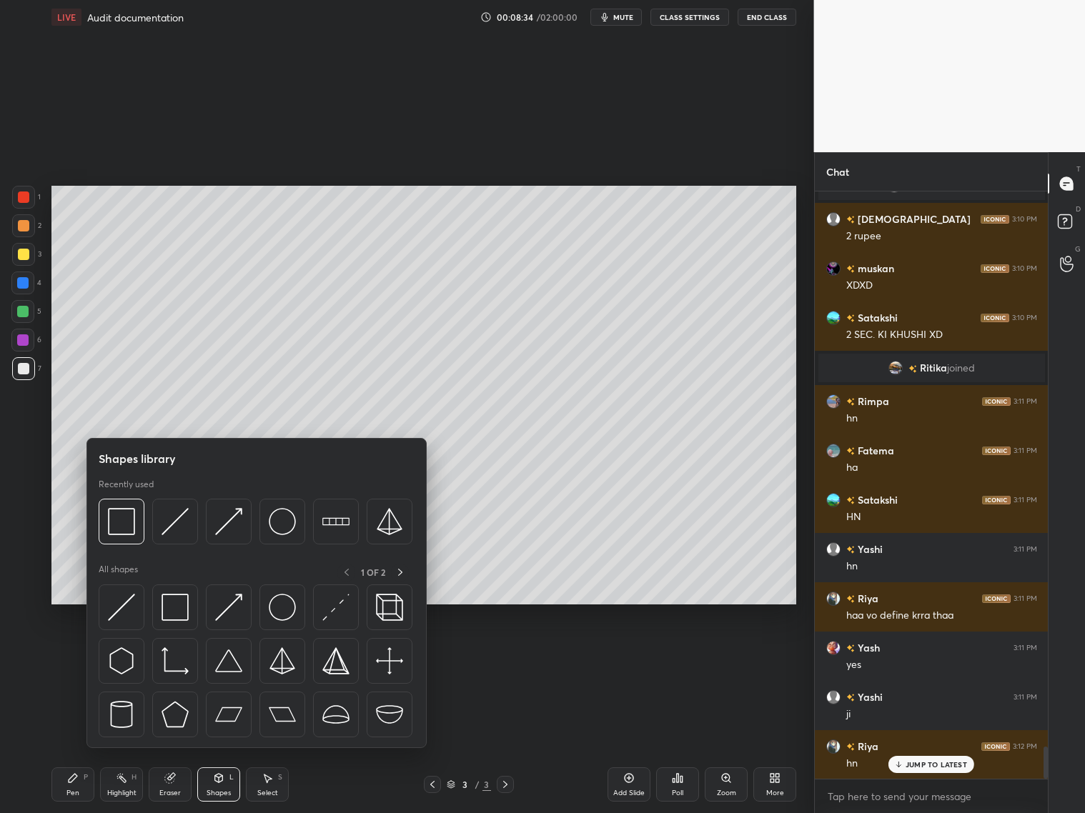
click at [26, 312] on div at bounding box center [22, 311] width 11 height 11
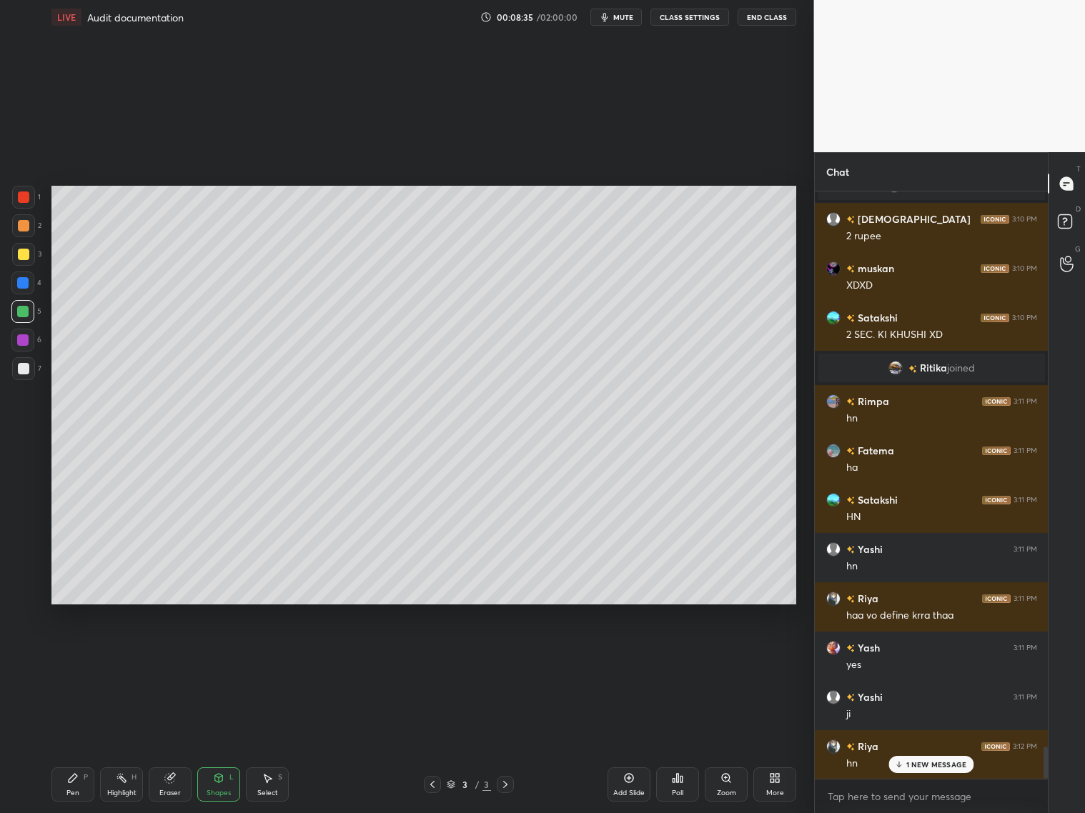
scroll to position [10083, 0]
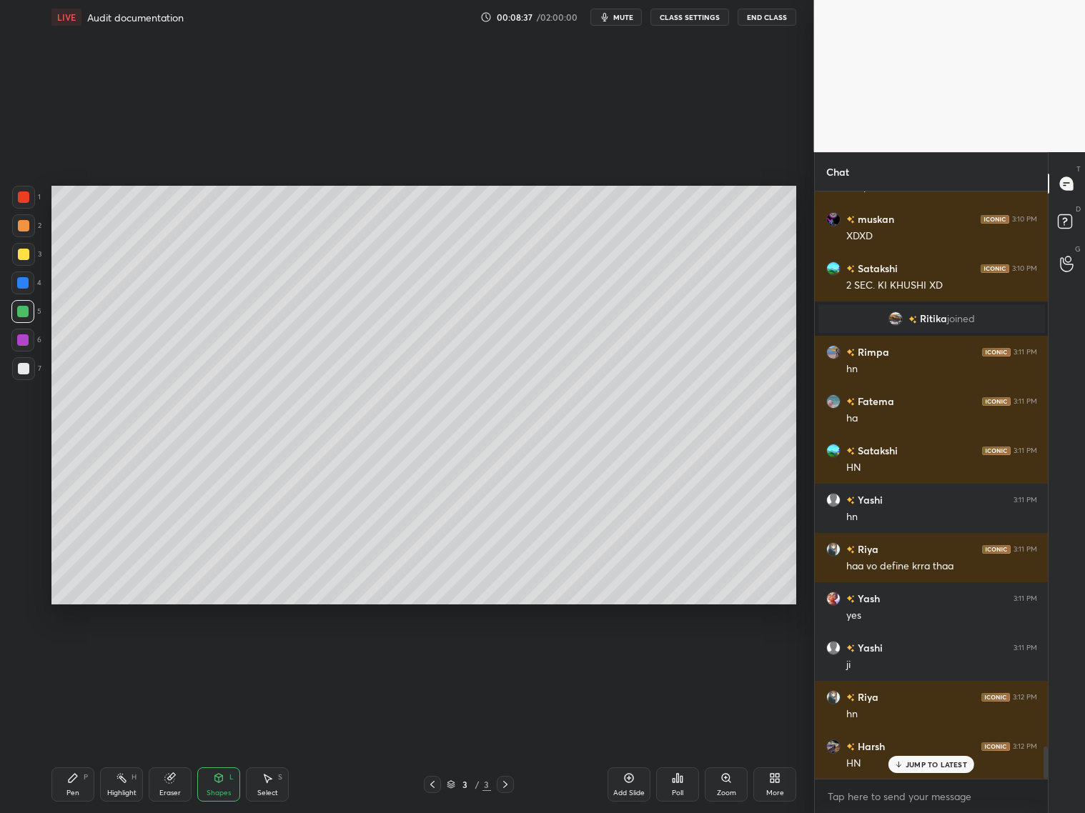
click at [71, 778] on icon at bounding box center [72, 778] width 11 height 11
drag, startPoint x: 26, startPoint y: 370, endPoint x: 34, endPoint y: 360, distance: 13.2
click at [23, 372] on div at bounding box center [23, 368] width 11 height 11
drag, startPoint x: 23, startPoint y: 288, endPoint x: 39, endPoint y: 283, distance: 16.5
click at [22, 287] on div at bounding box center [22, 282] width 11 height 11
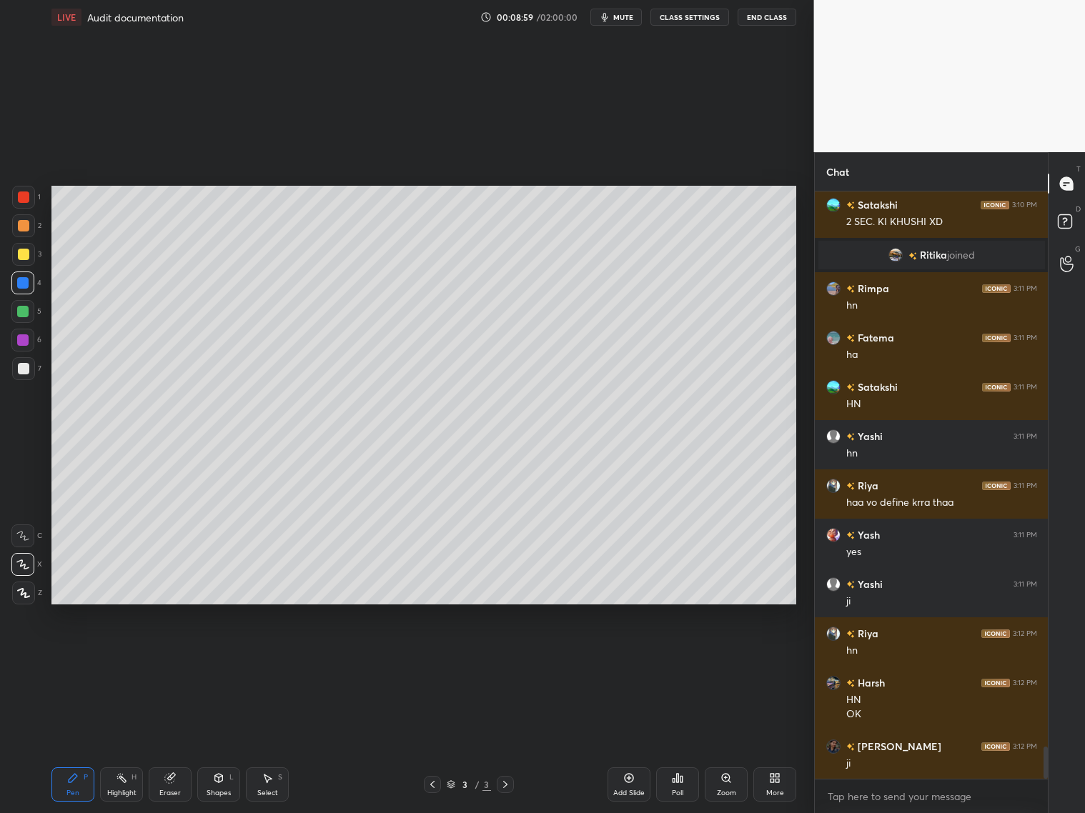
scroll to position [10196, 0]
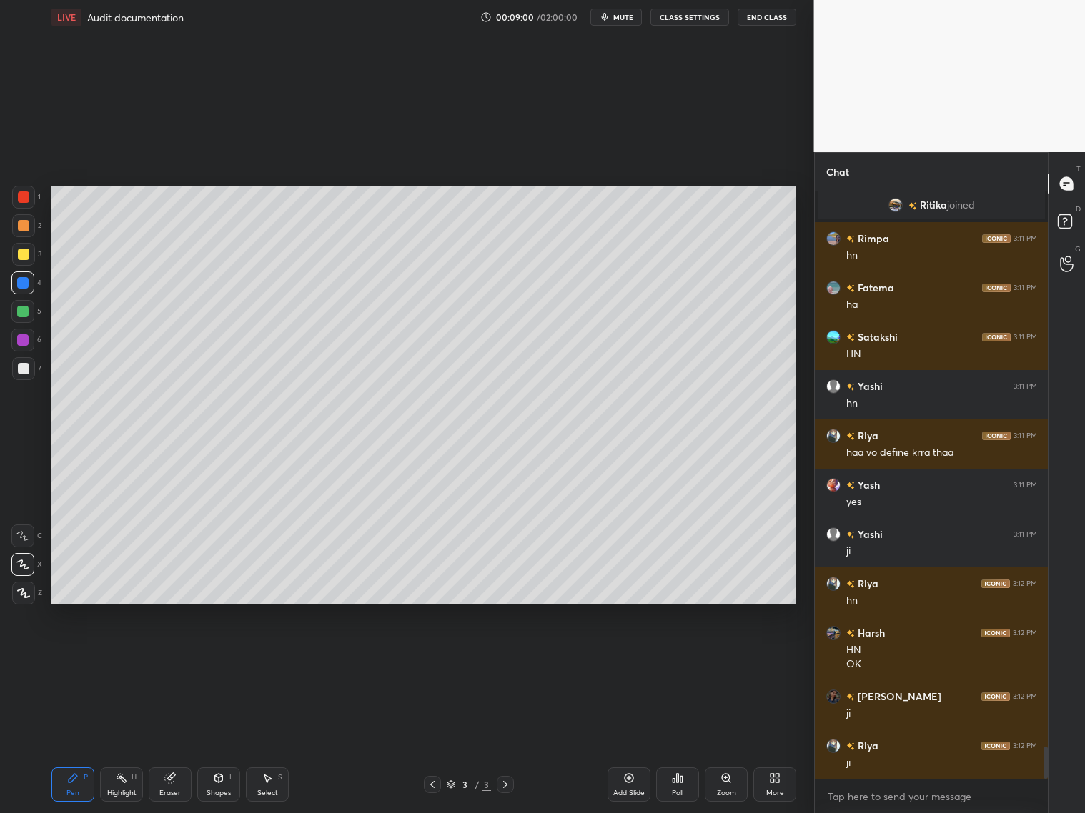
drag, startPoint x: 25, startPoint y: 374, endPoint x: 31, endPoint y: 363, distance: 12.5
click at [26, 374] on div at bounding box center [23, 368] width 23 height 23
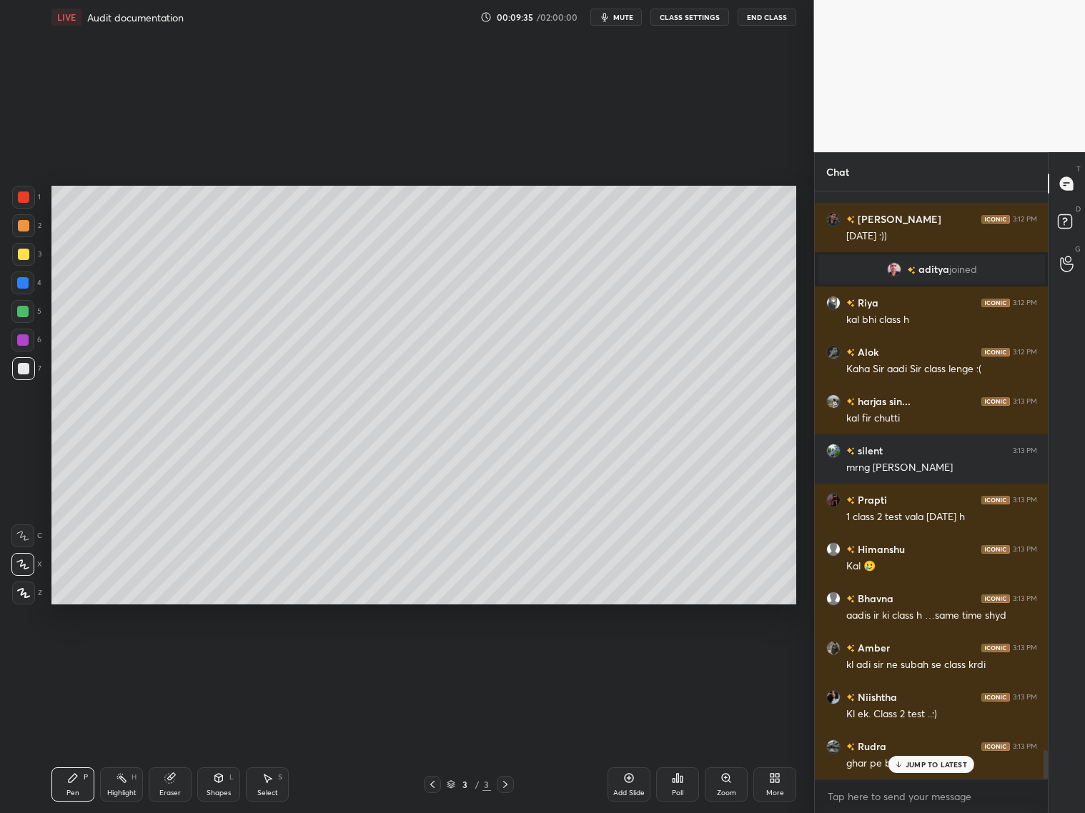
scroll to position [11547, 0]
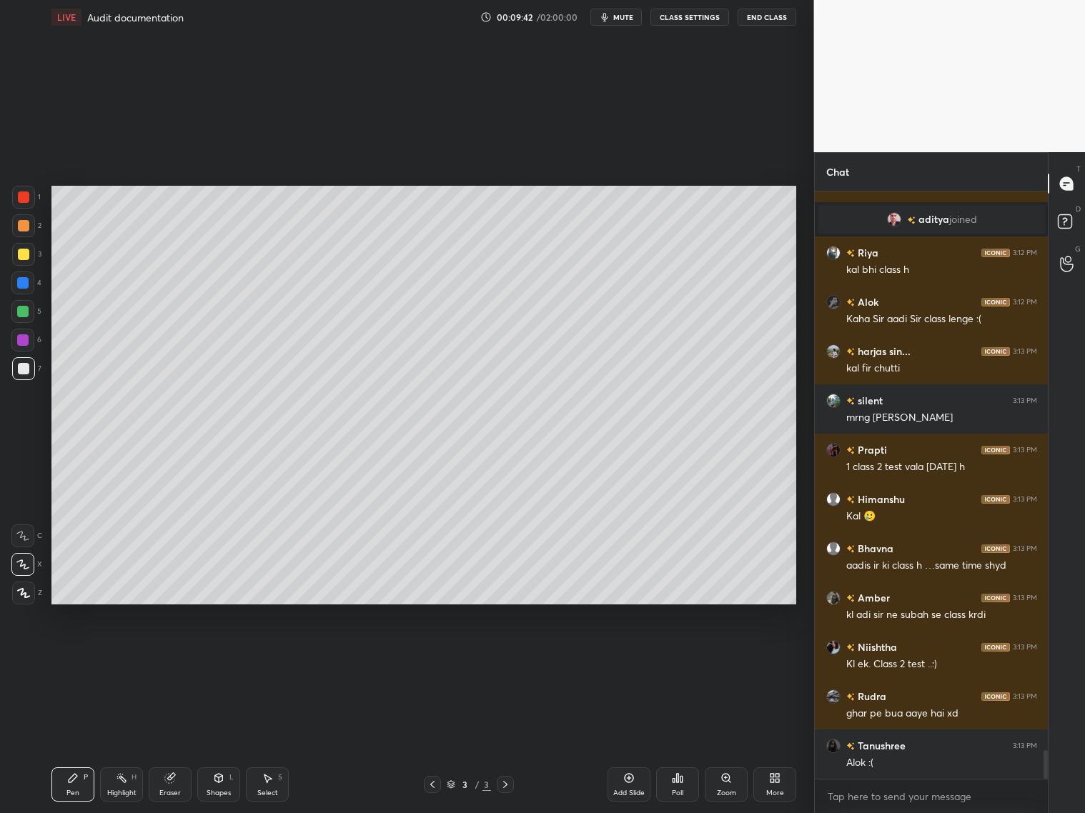
click at [224, 785] on div "Shapes L" at bounding box center [218, 785] width 43 height 34
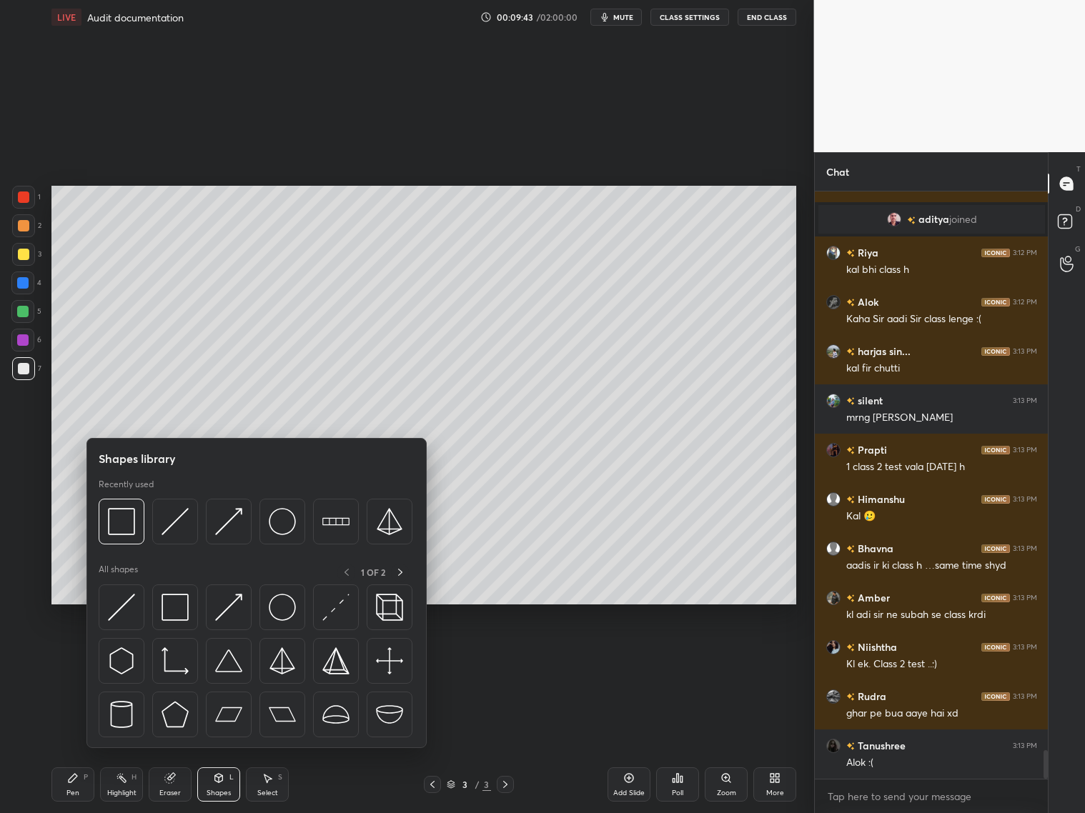
click at [24, 315] on div at bounding box center [22, 311] width 11 height 11
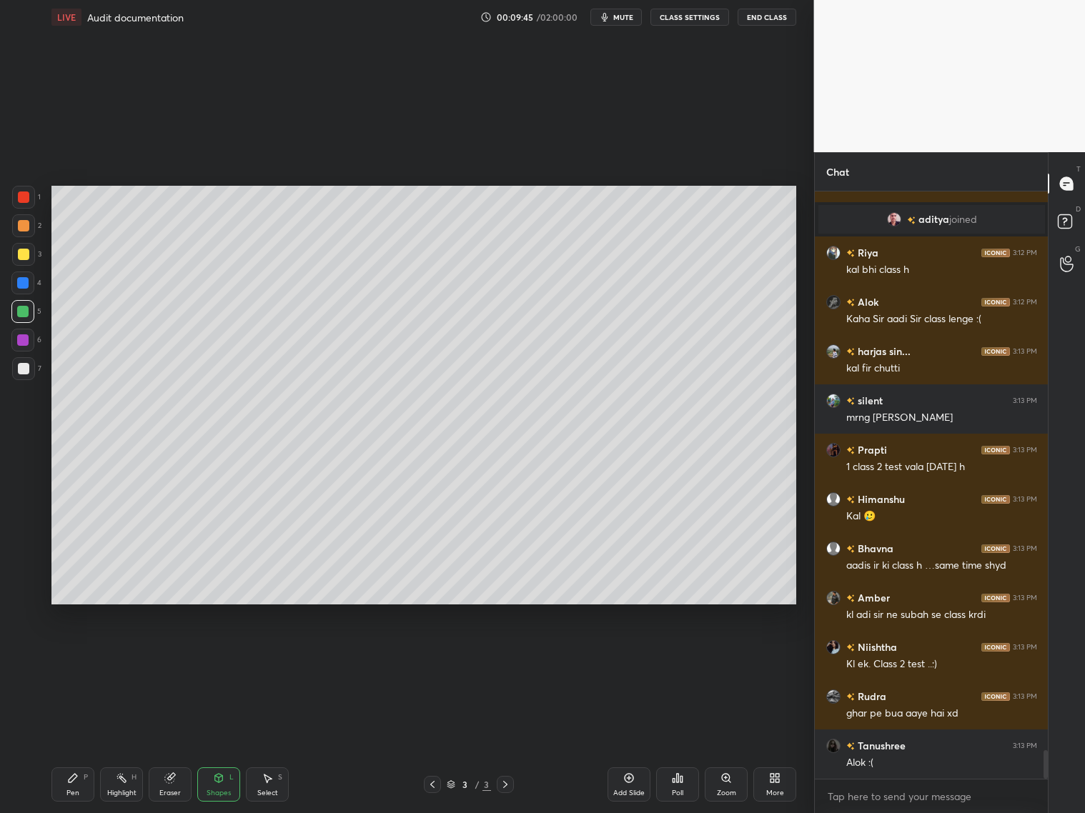
click at [69, 782] on div "Pen P" at bounding box center [72, 785] width 43 height 34
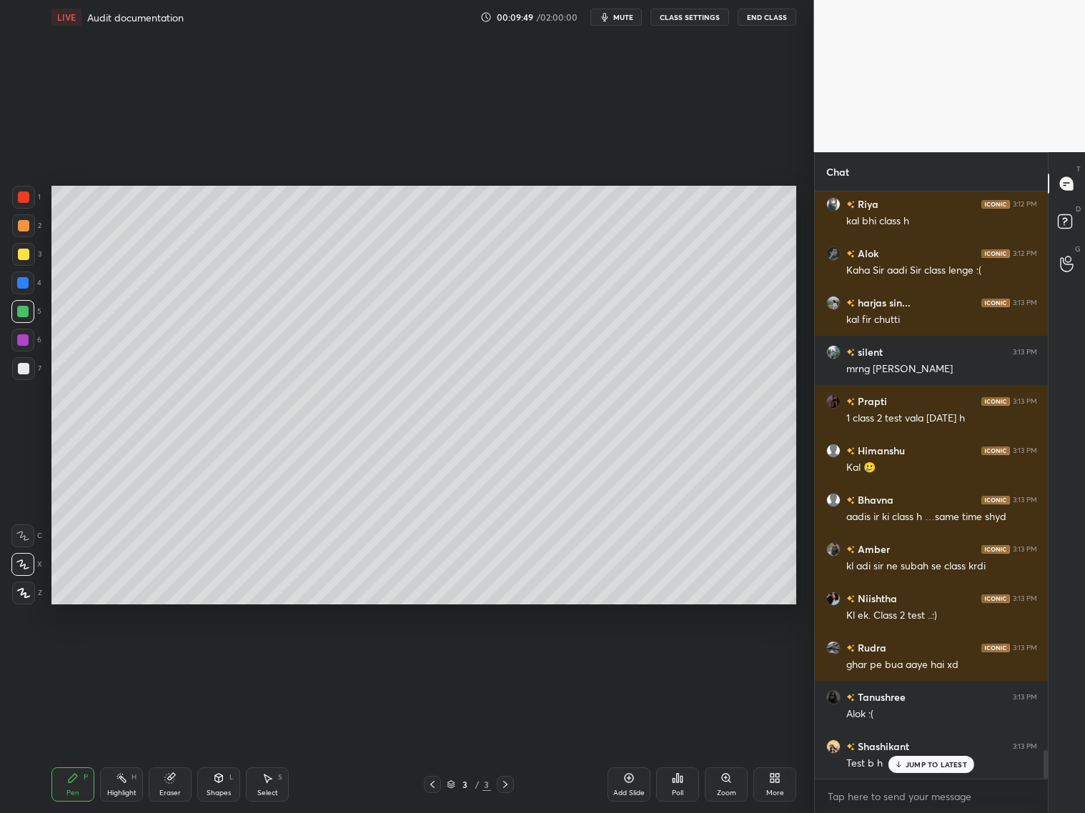
scroll to position [11630, 0]
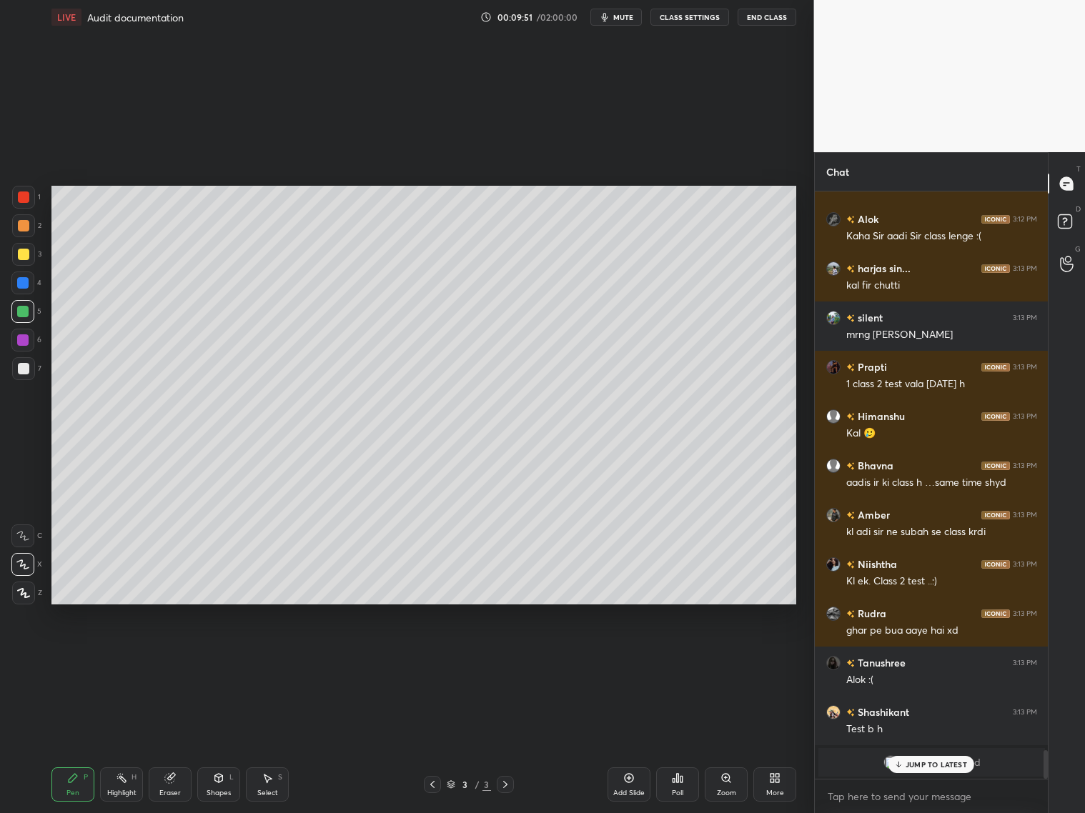
click at [167, 782] on icon at bounding box center [169, 778] width 11 height 11
drag, startPoint x: 74, startPoint y: 792, endPoint x: 80, endPoint y: 760, distance: 32.7
click at [73, 791] on div "Pen" at bounding box center [72, 793] width 13 height 7
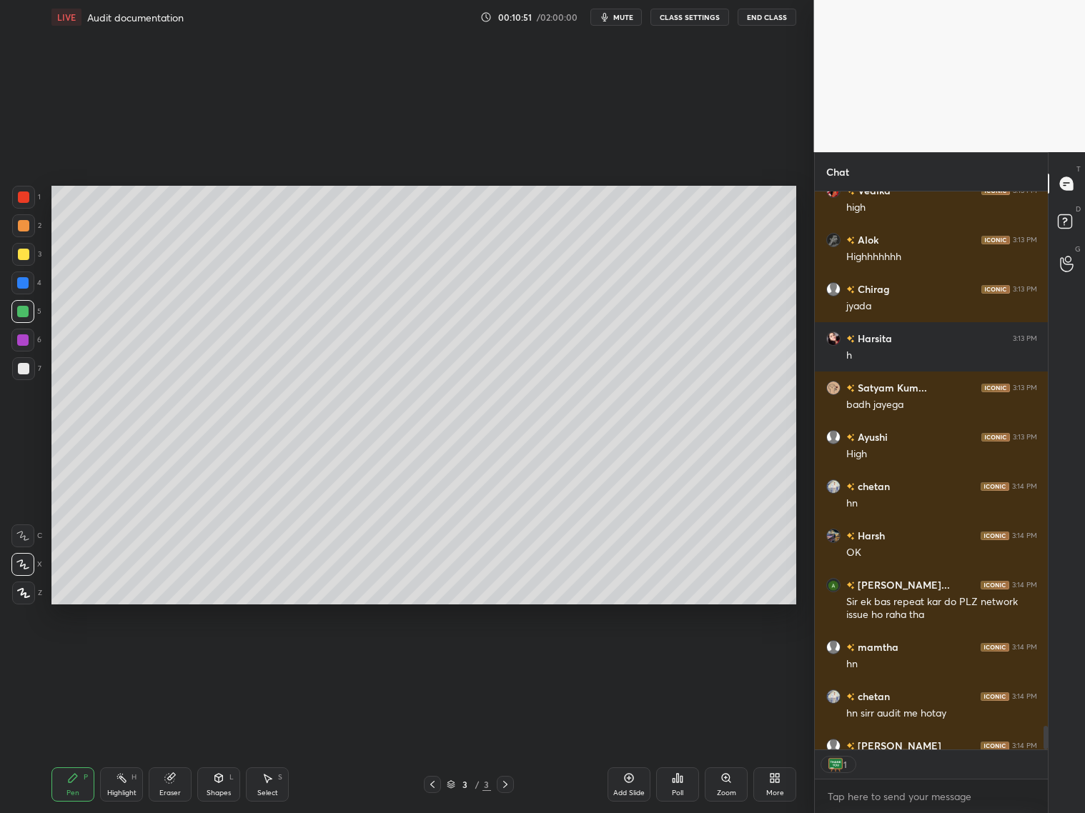
scroll to position [5, 4]
drag, startPoint x: 622, startPoint y: 784, endPoint x: 629, endPoint y: 776, distance: 11.2
click at [625, 784] on div "Add Slide" at bounding box center [629, 785] width 43 height 34
click at [222, 790] on div "Shapes" at bounding box center [219, 793] width 24 height 7
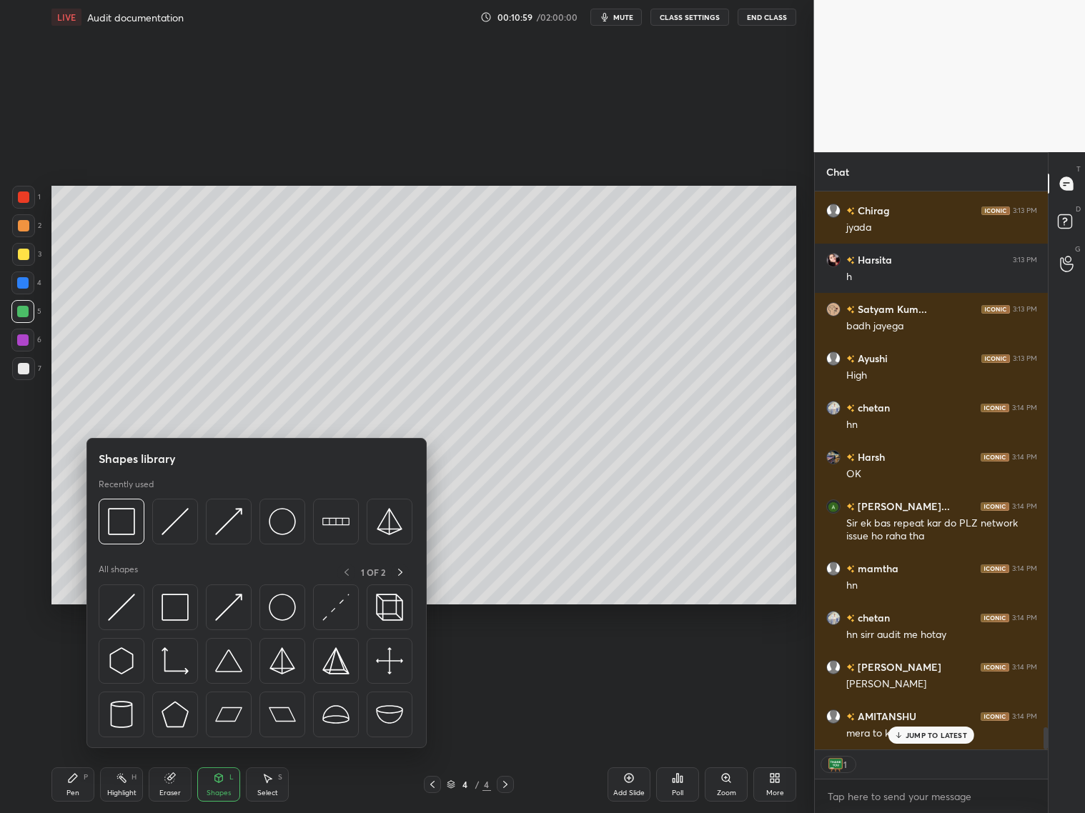
scroll to position [13433, 0]
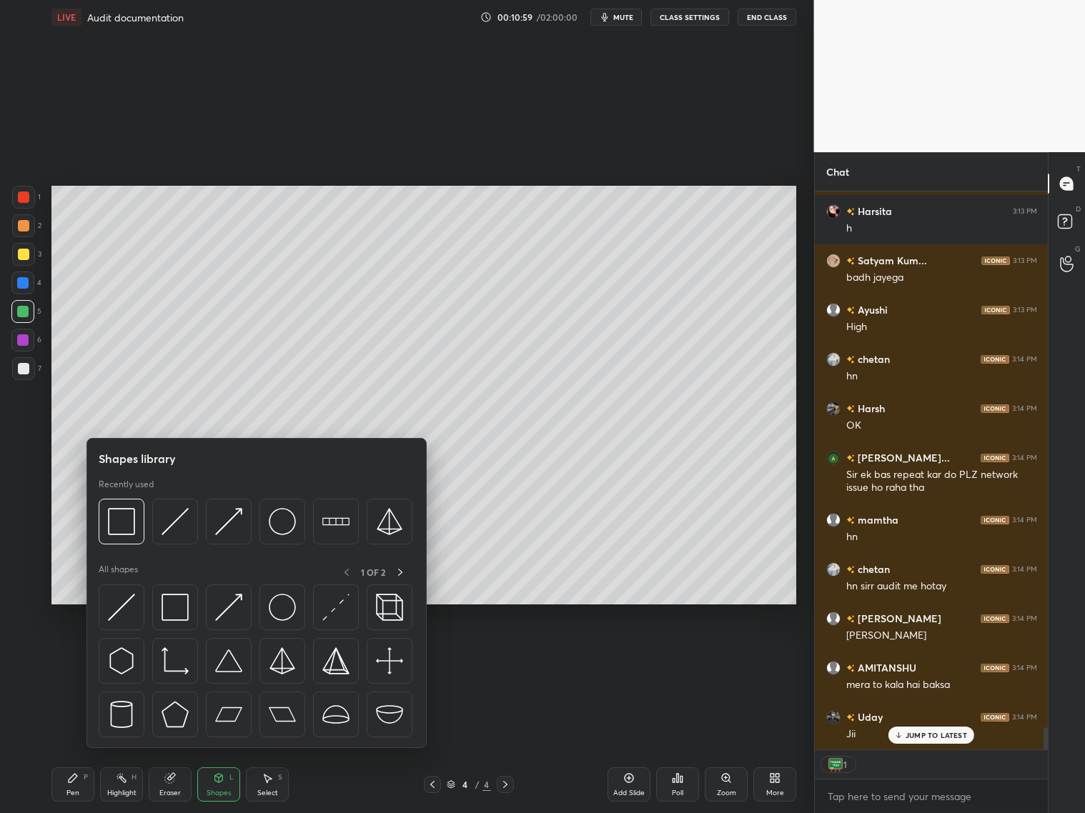
drag, startPoint x: 27, startPoint y: 287, endPoint x: 34, endPoint y: 276, distance: 12.9
click at [32, 284] on div at bounding box center [22, 283] width 23 height 23
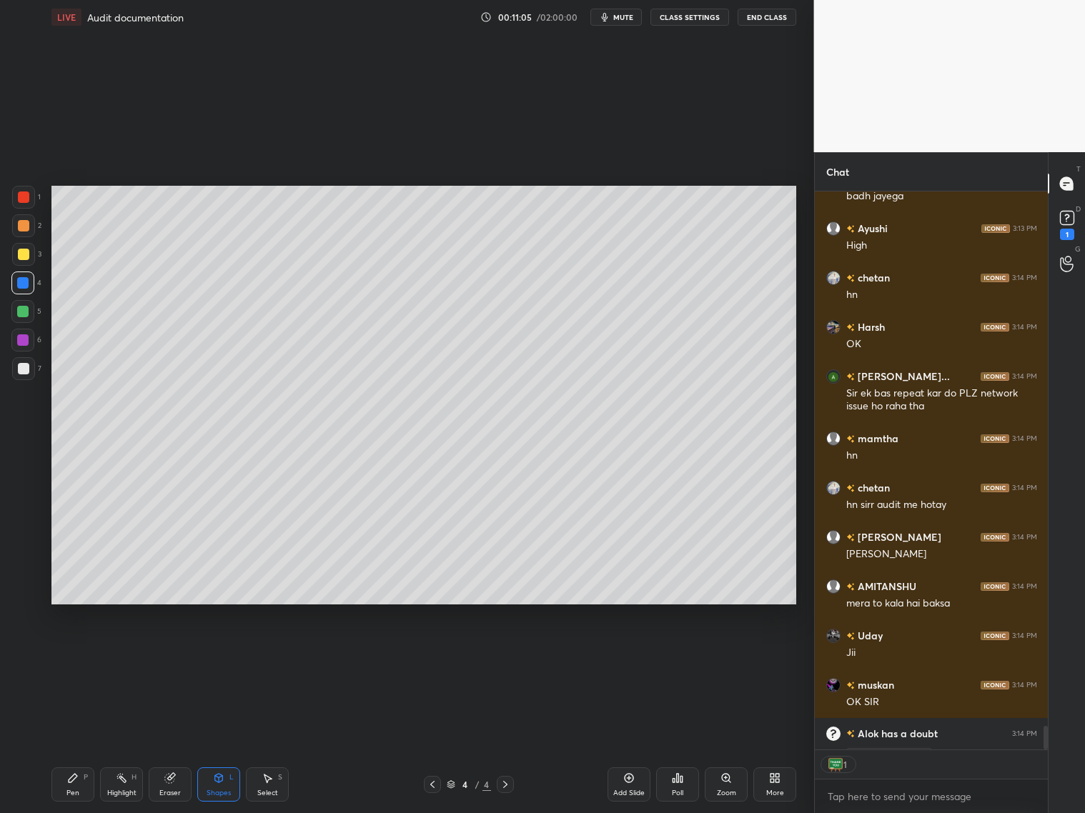
scroll to position [5, 4]
drag, startPoint x: 79, startPoint y: 781, endPoint x: 81, endPoint y: 765, distance: 16.5
click at [81, 779] on div "Pen P" at bounding box center [72, 785] width 43 height 34
click at [24, 370] on div at bounding box center [23, 368] width 11 height 11
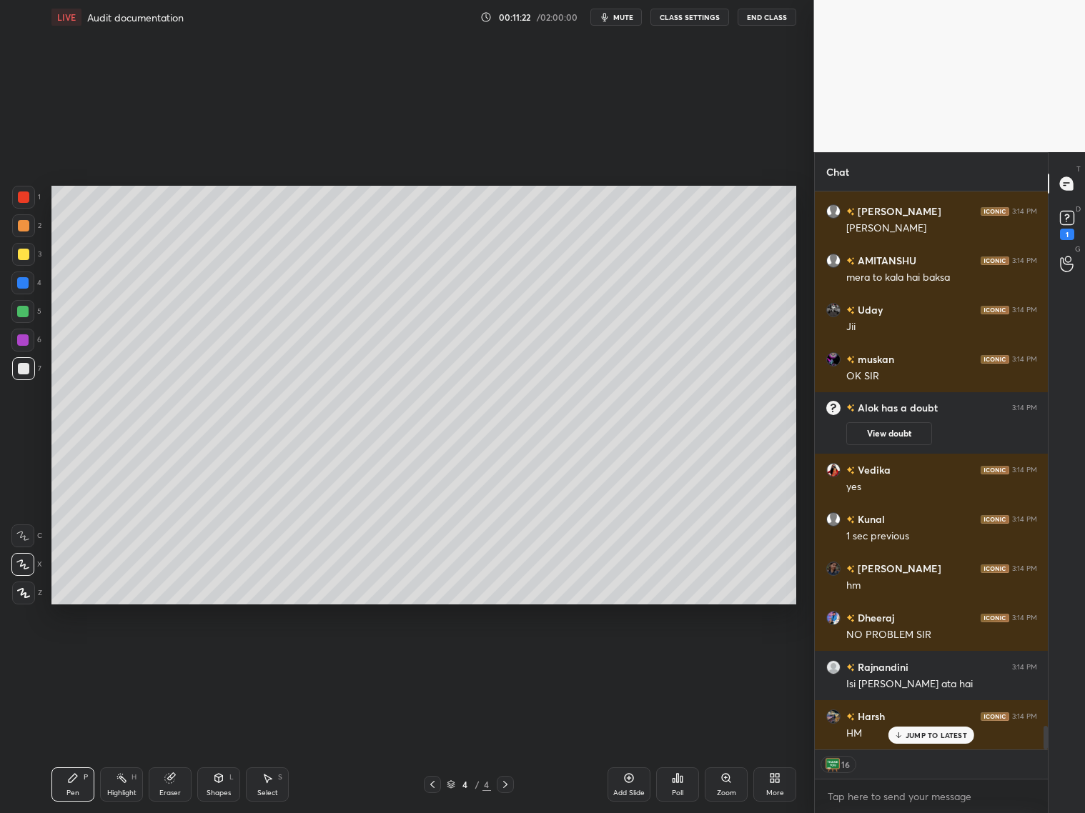
scroll to position [12489, 0]
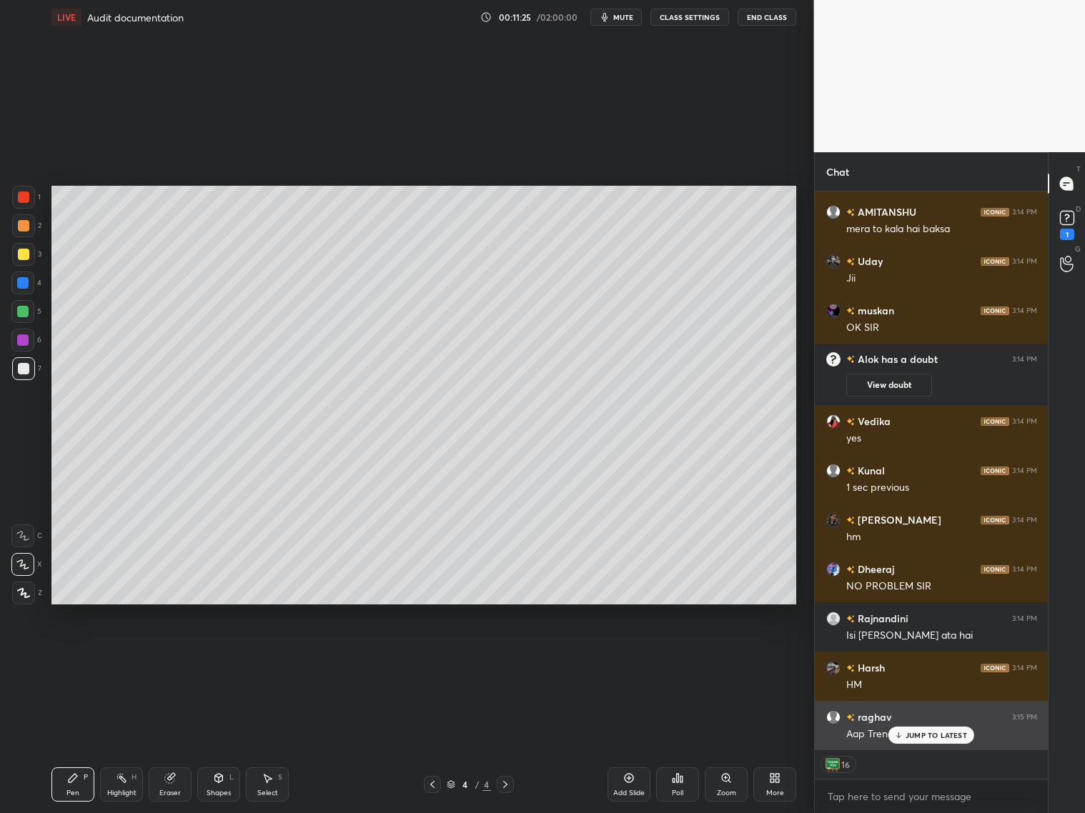
click at [949, 738] on p "JUMP TO LATEST" at bounding box center [936, 735] width 61 height 9
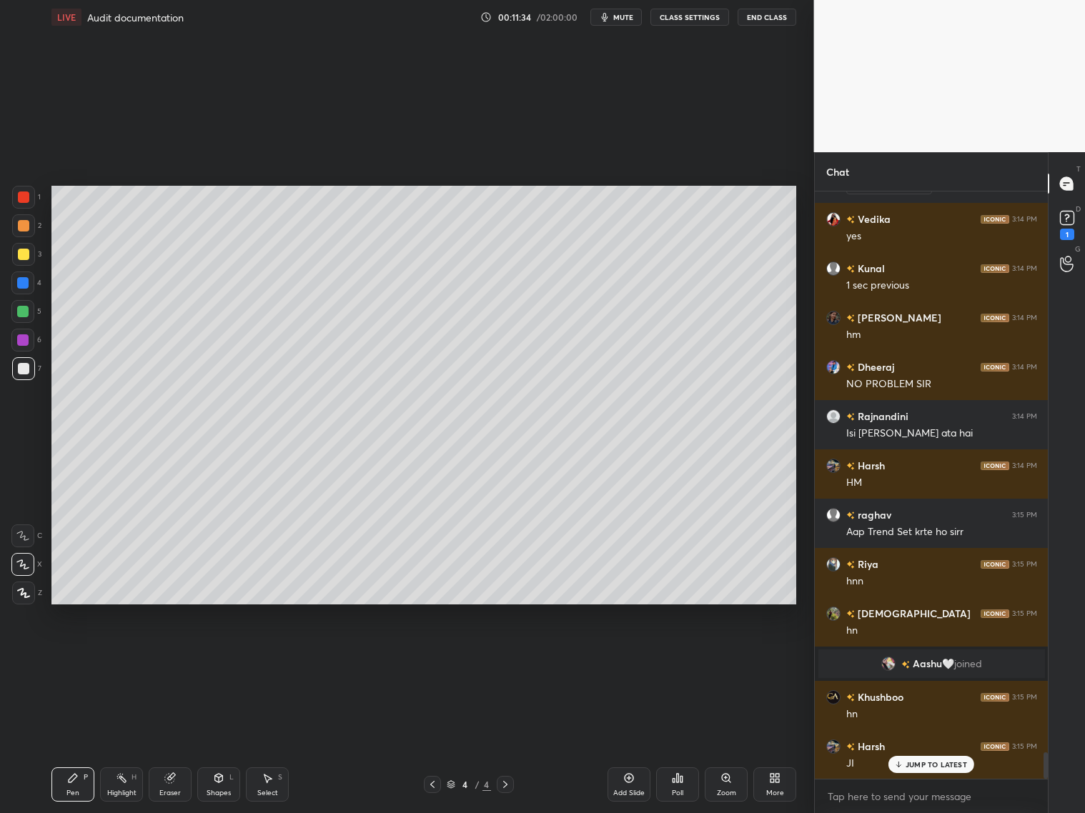
scroll to position [12592, 0]
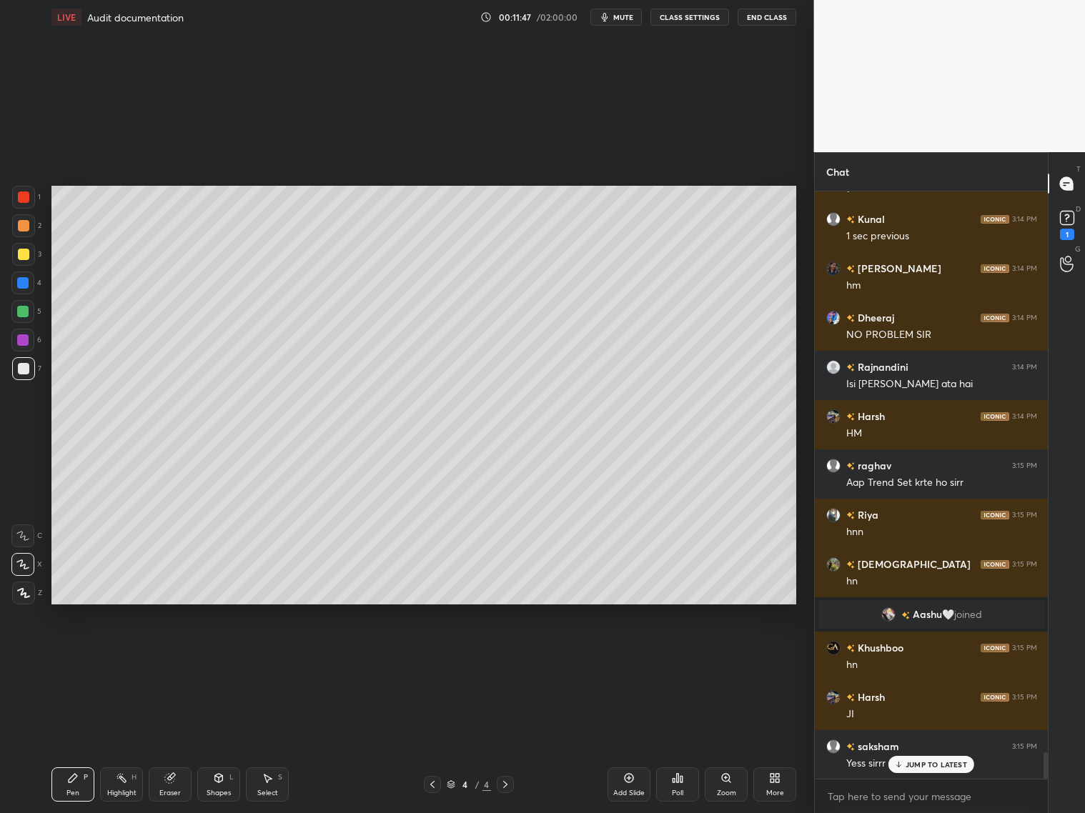
drag, startPoint x: 219, startPoint y: 783, endPoint x: 213, endPoint y: 762, distance: 22.2
click at [219, 781] on div "Shapes L" at bounding box center [218, 785] width 43 height 34
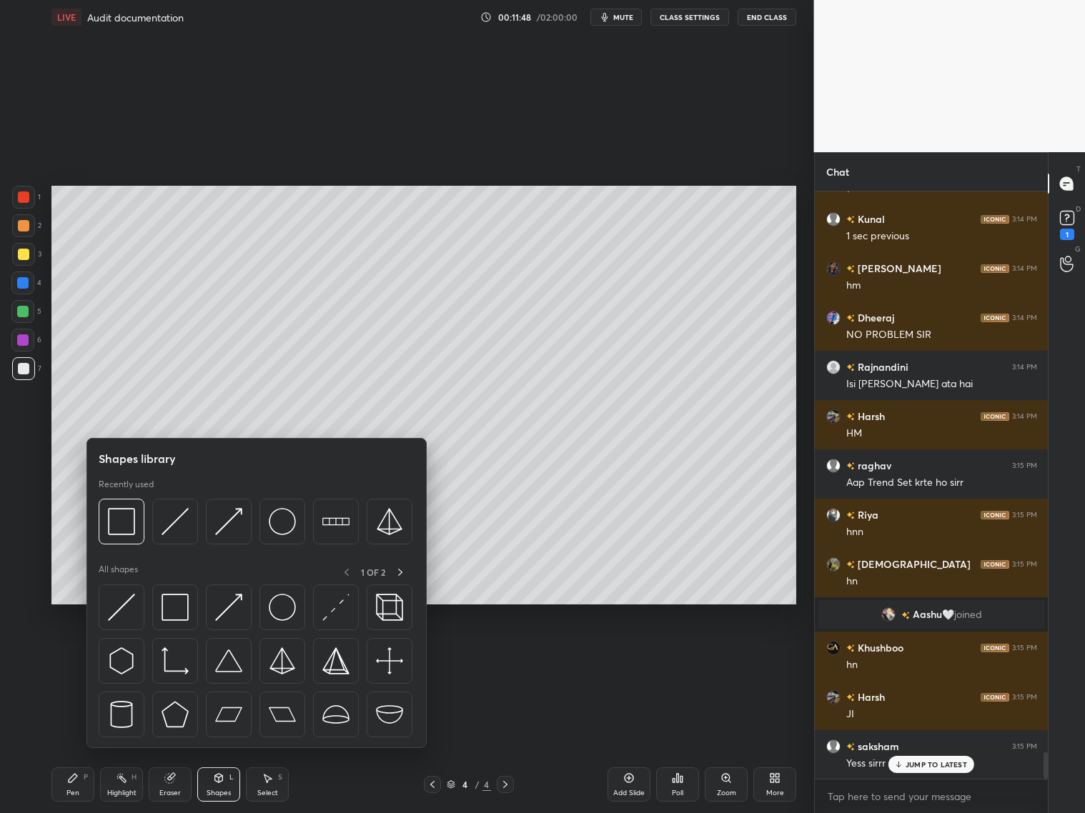
click at [19, 367] on div at bounding box center [23, 368] width 11 height 11
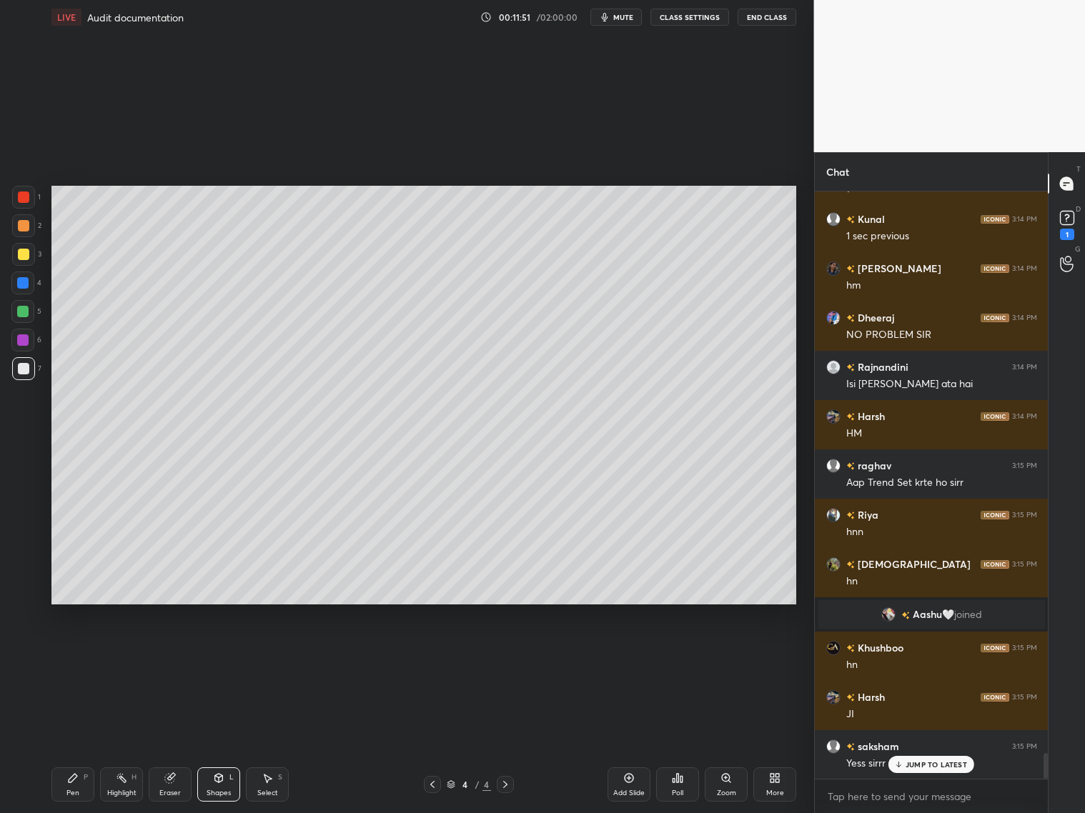
scroll to position [12654, 0]
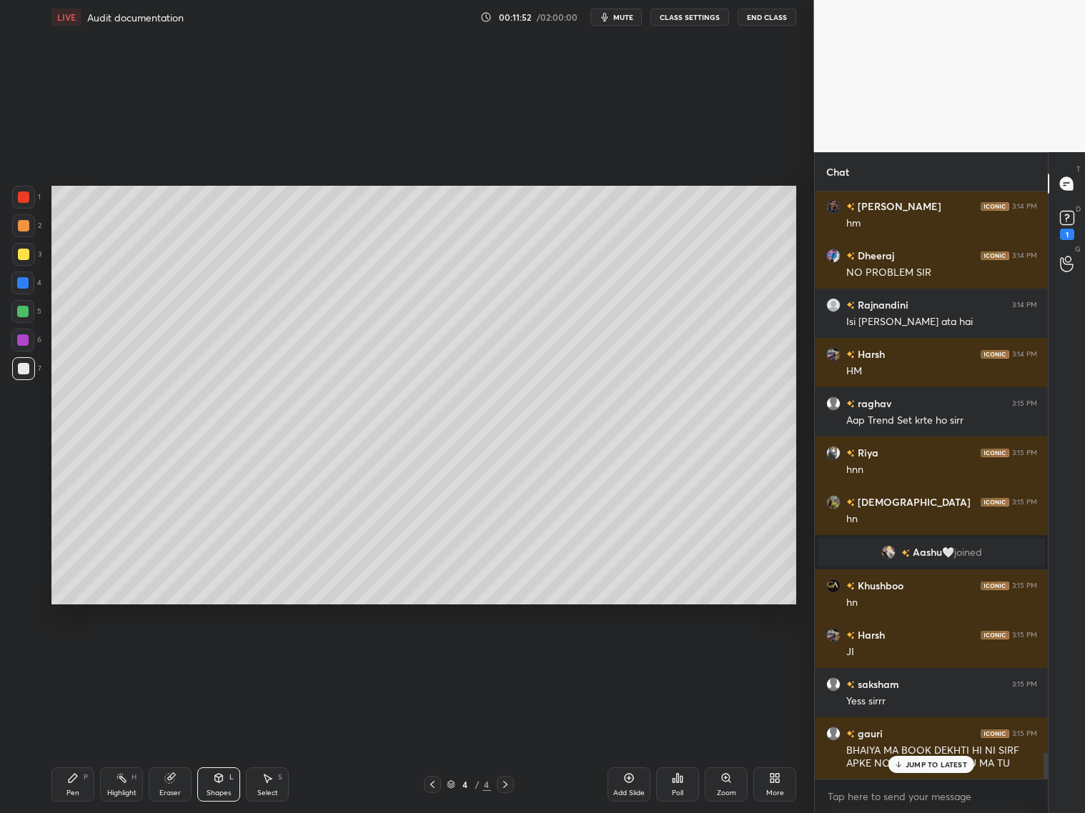
drag, startPoint x: 24, startPoint y: 312, endPoint x: 34, endPoint y: 304, distance: 13.7
click at [25, 313] on div at bounding box center [22, 311] width 11 height 11
click at [71, 780] on icon at bounding box center [72, 778] width 11 height 11
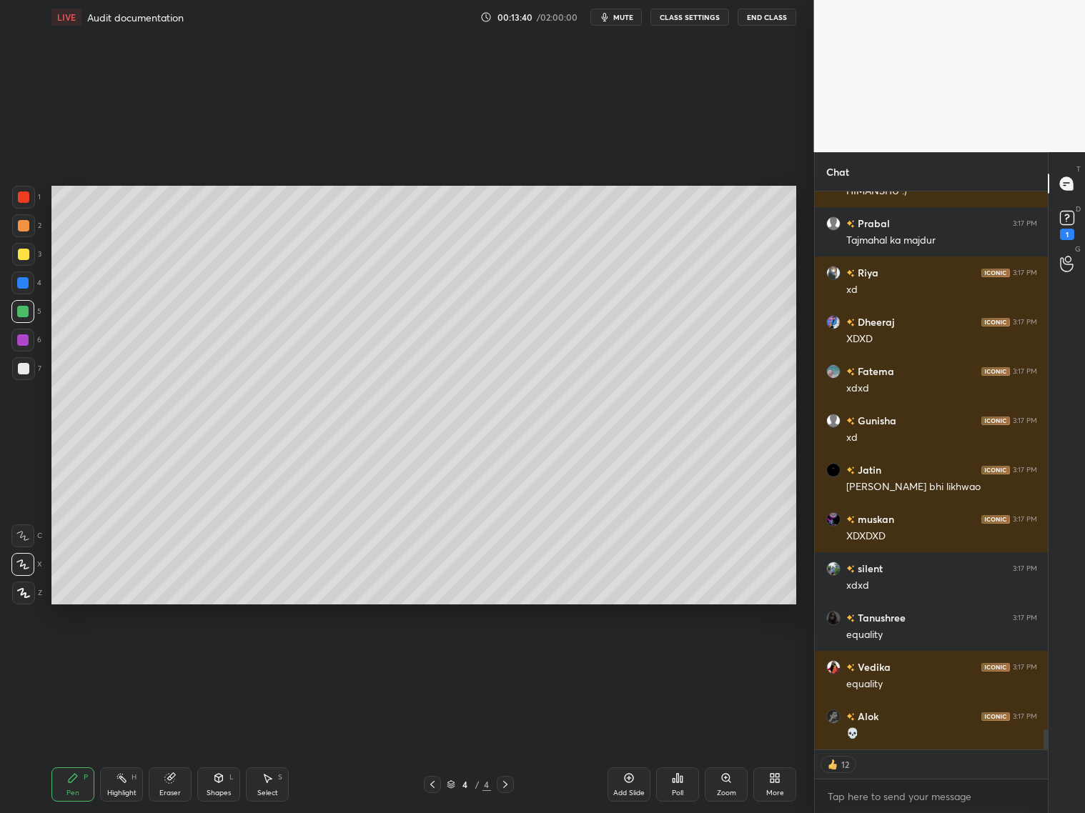
scroll to position [14818, 0]
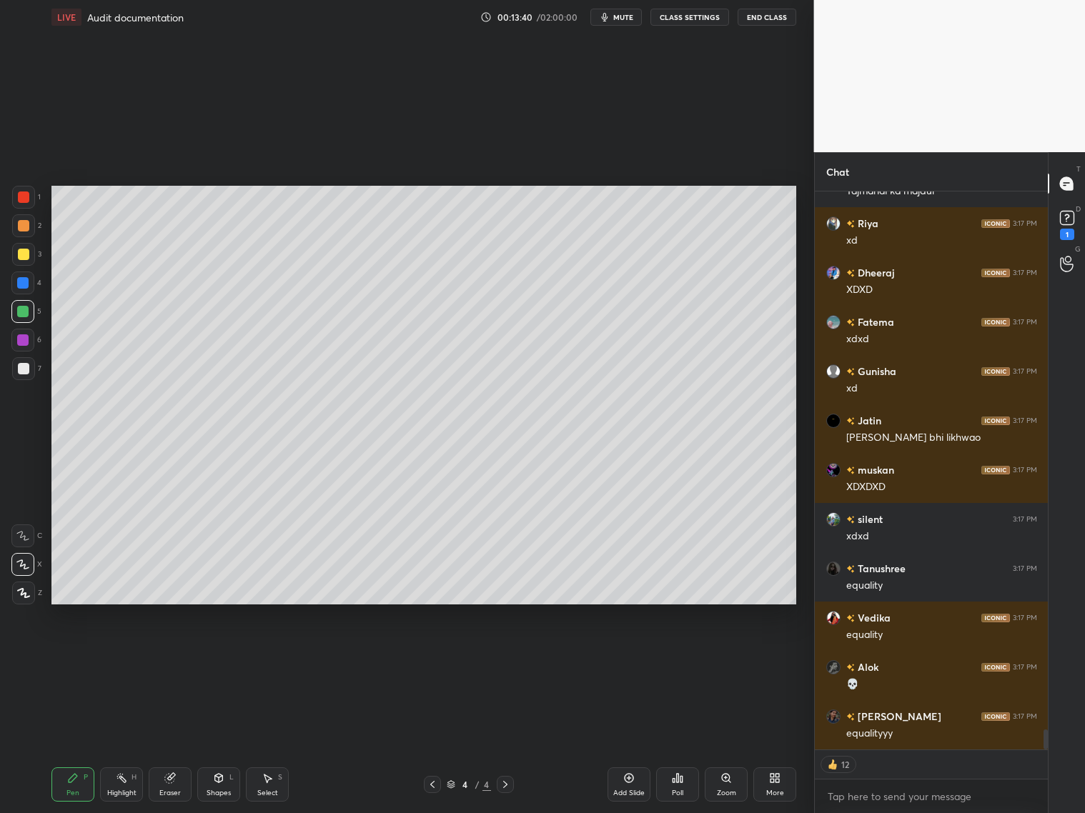
drag, startPoint x: 27, startPoint y: 366, endPoint x: 32, endPoint y: 357, distance: 9.9
click at [31, 364] on div at bounding box center [23, 368] width 23 height 23
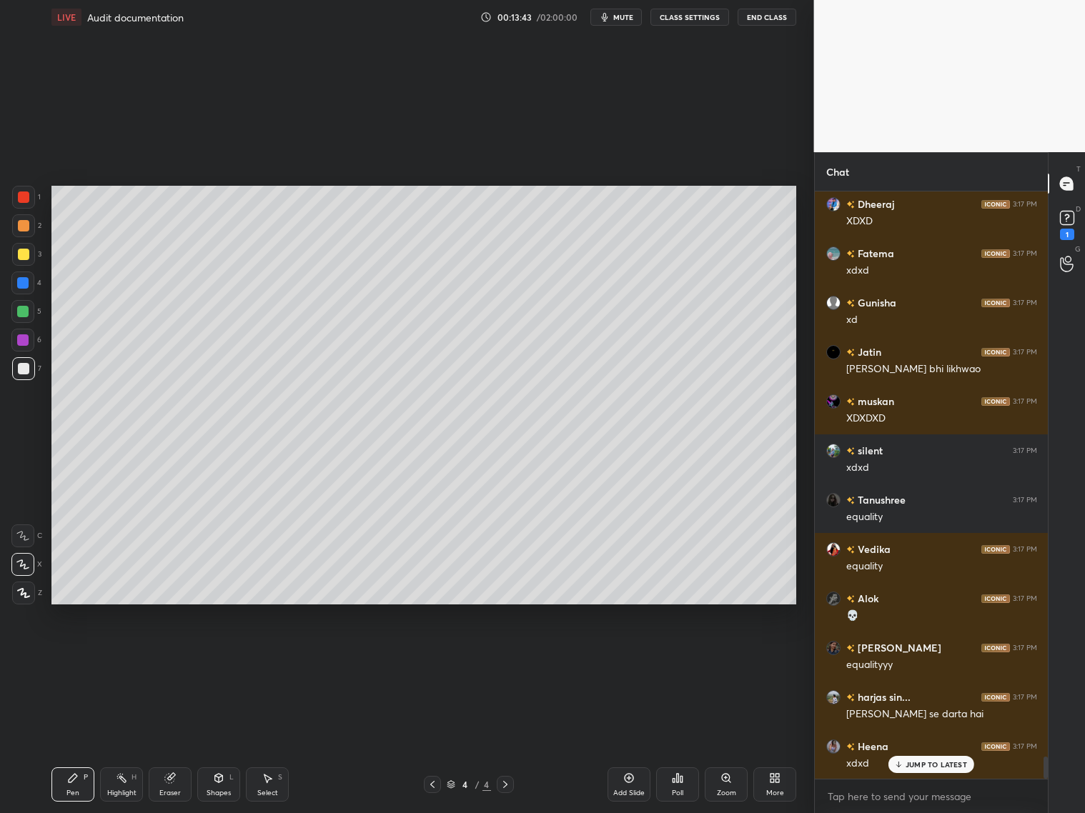
scroll to position [14935, 0]
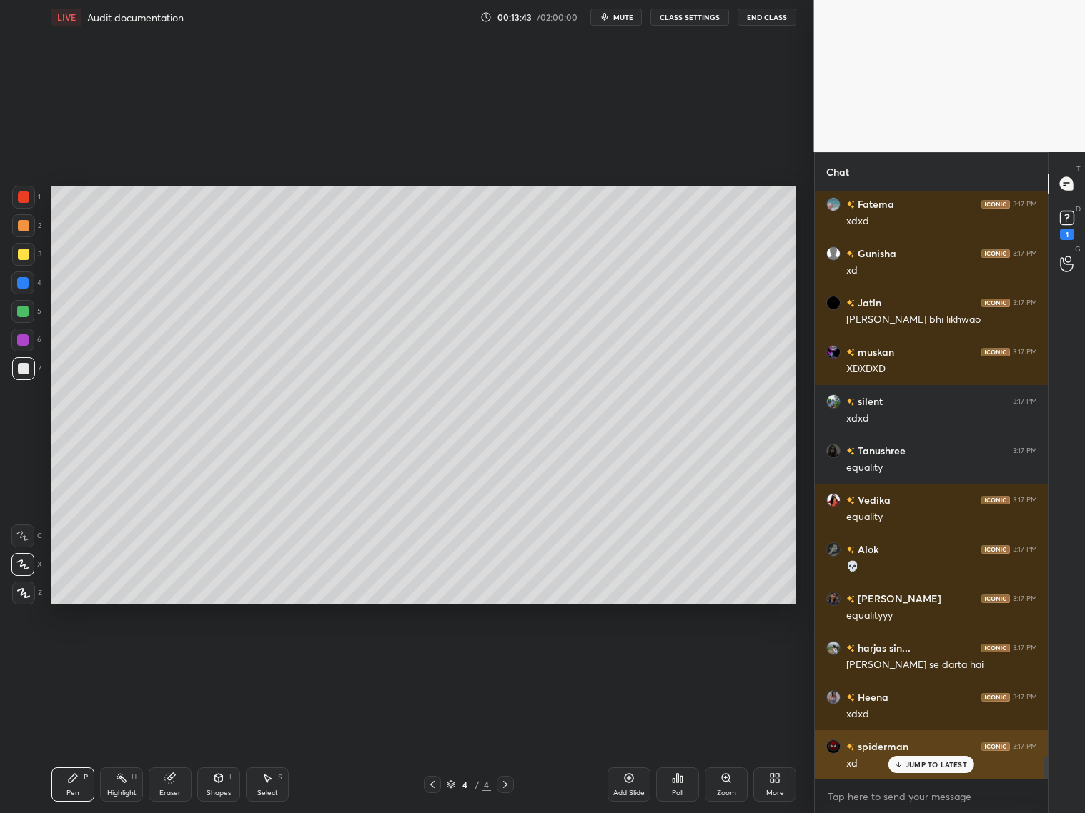
click at [921, 767] on div "JUMP TO LATEST" at bounding box center [931, 764] width 86 height 17
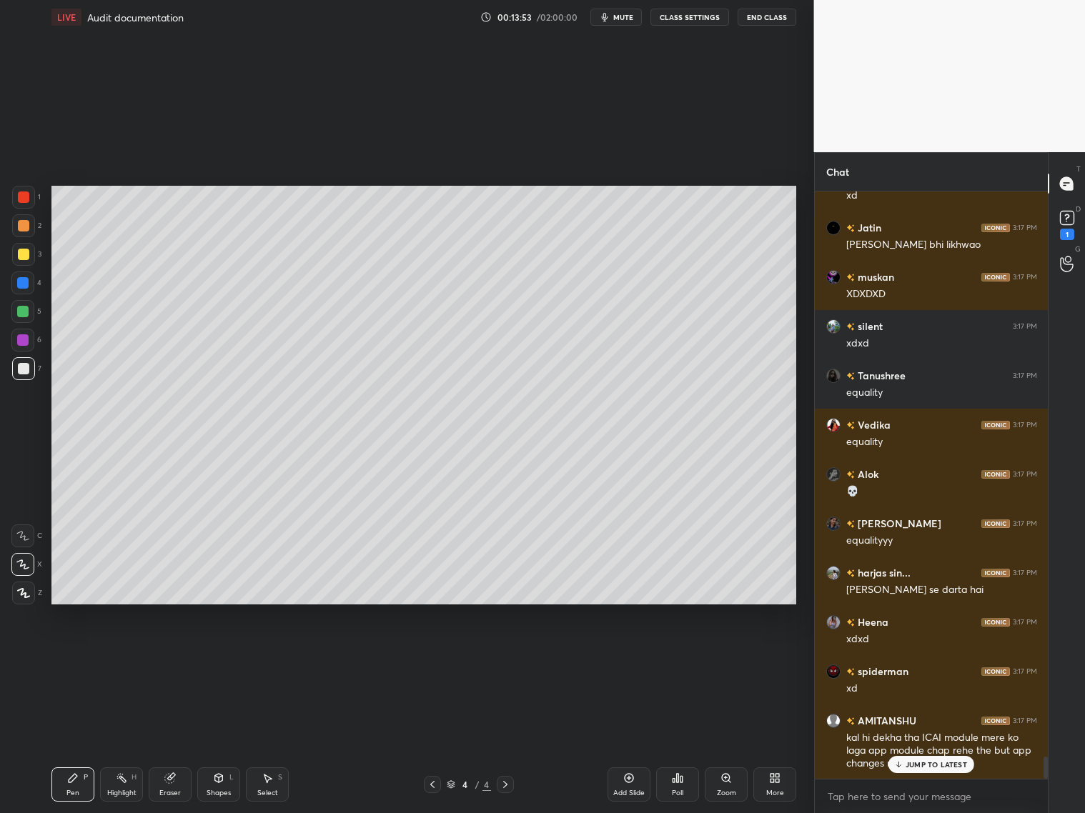
click at [927, 769] on div "JUMP TO LATEST" at bounding box center [931, 764] width 86 height 17
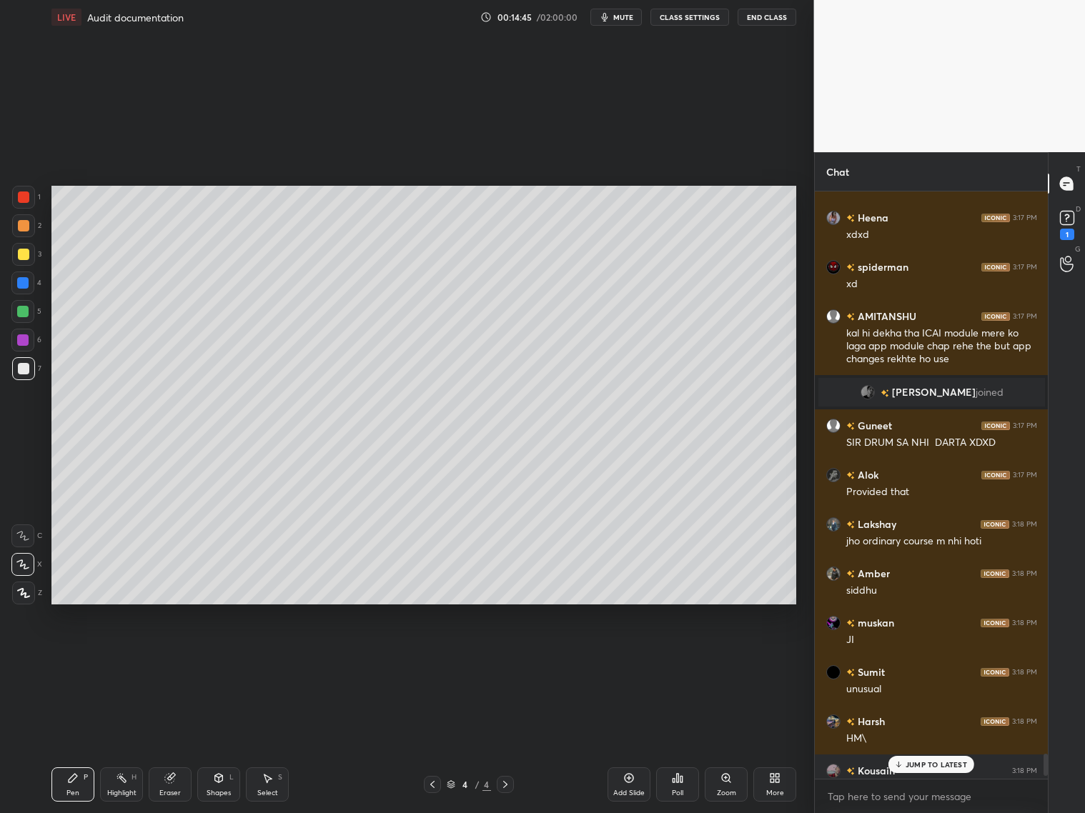
scroll to position [14672, 0]
click at [222, 791] on div "Shapes" at bounding box center [219, 793] width 24 height 7
click at [15, 255] on div at bounding box center [23, 254] width 23 height 23
click at [74, 781] on div "Pen P" at bounding box center [72, 785] width 43 height 34
click at [950, 766] on p "46 NEW MESSAGES" at bounding box center [936, 765] width 71 height 9
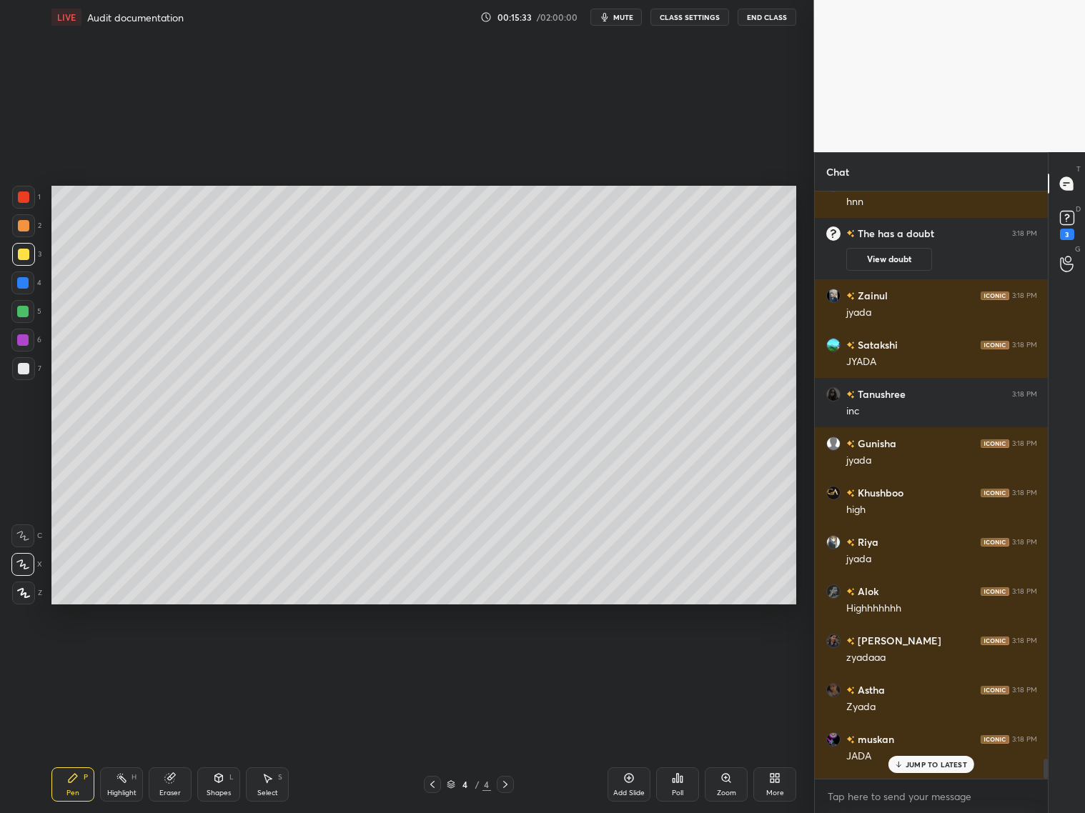
scroll to position [16777, 0]
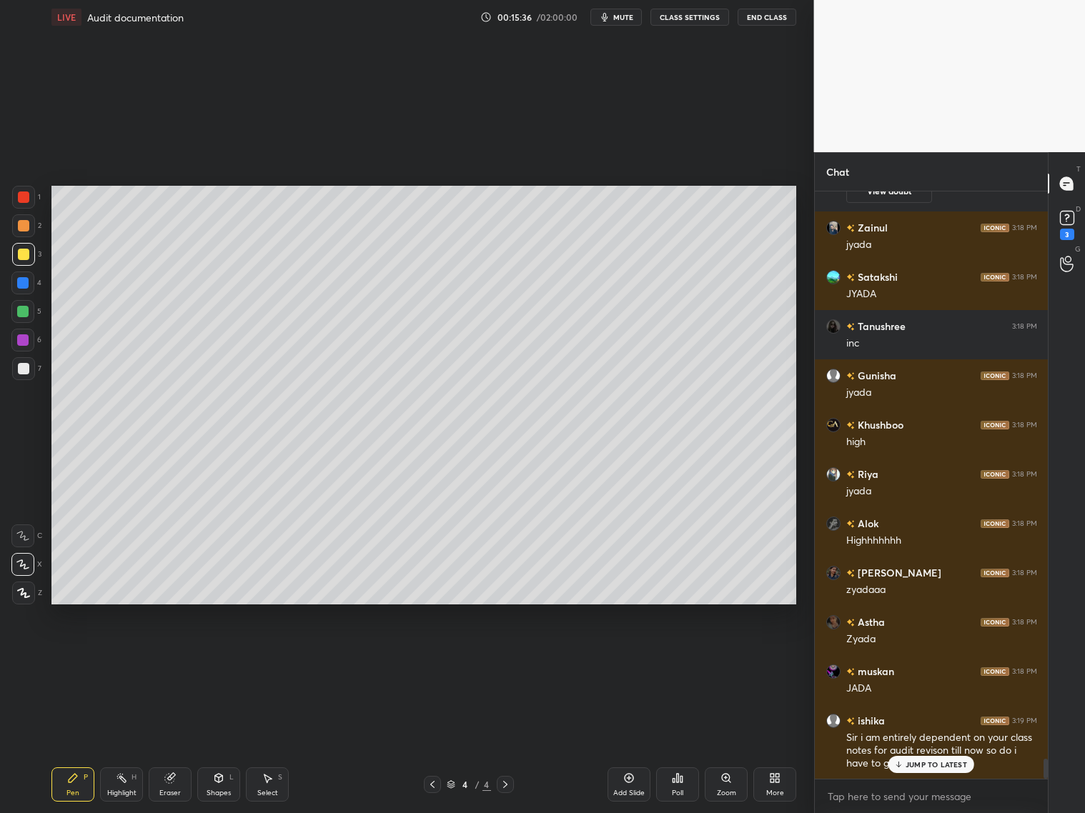
click at [950, 766] on p "JUMP TO LATEST" at bounding box center [936, 765] width 61 height 9
click at [905, 767] on div "JUMP TO LATEST" at bounding box center [931, 764] width 86 height 17
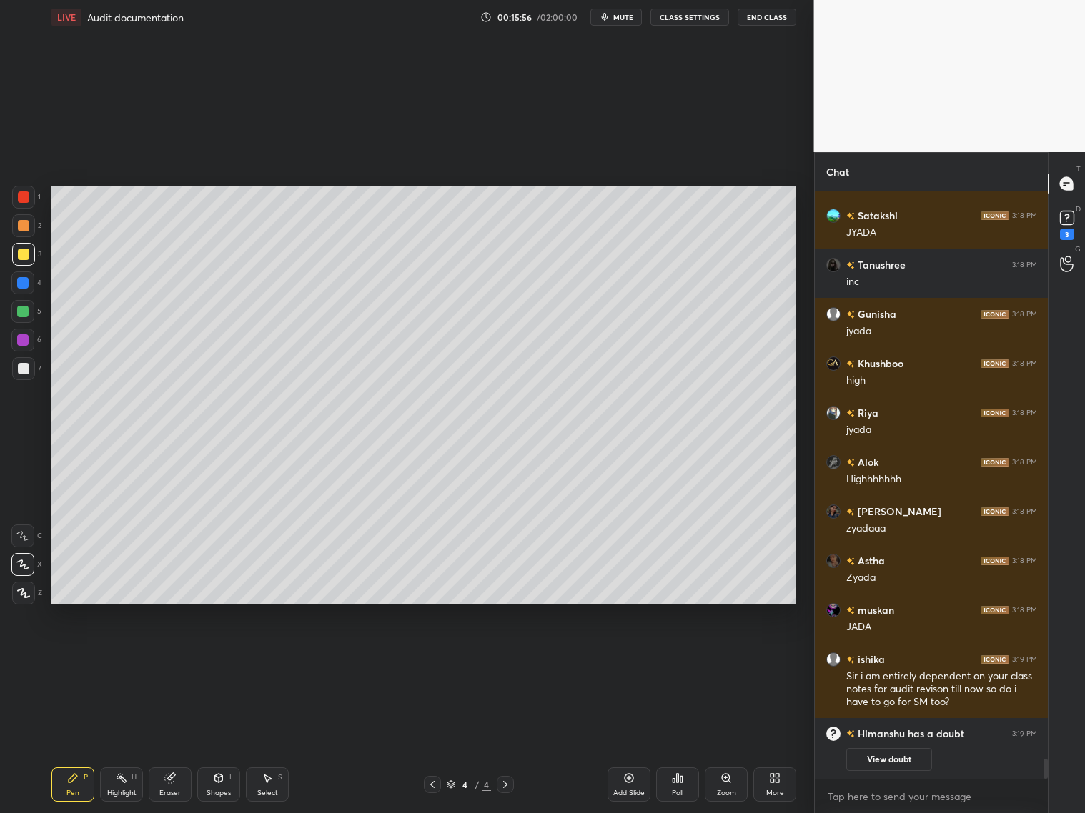
scroll to position [16442, 0]
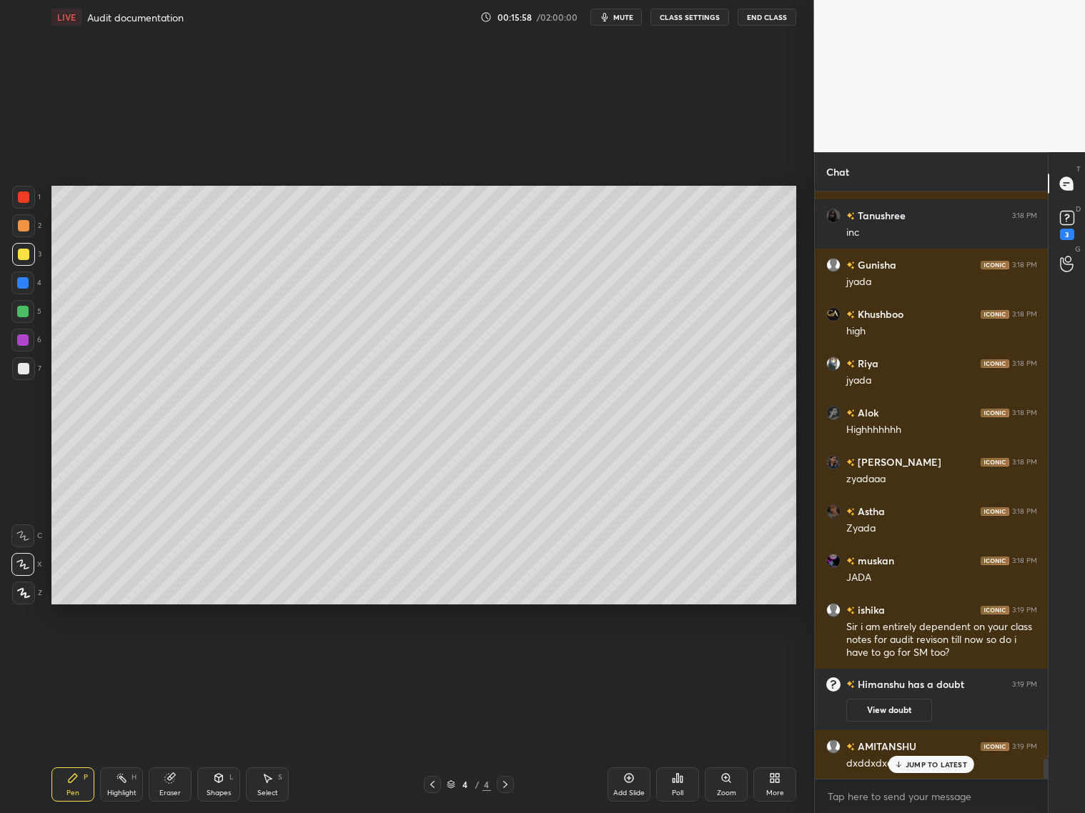
click at [919, 771] on div "Priyanshu 3:18 PM bharosha Alok 3:18 PM Hnji Sir Rudra 3:18 PM hn Kunal 3:18 PM…" at bounding box center [932, 486] width 234 height 588
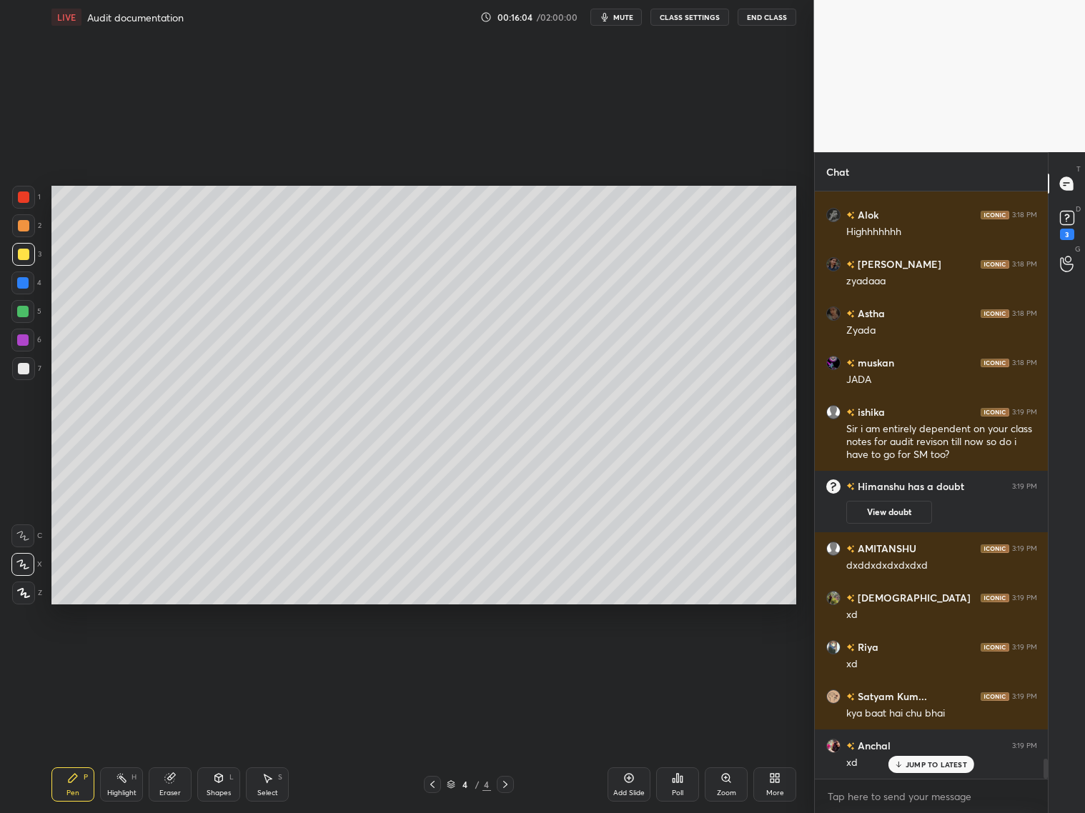
scroll to position [16689, 0]
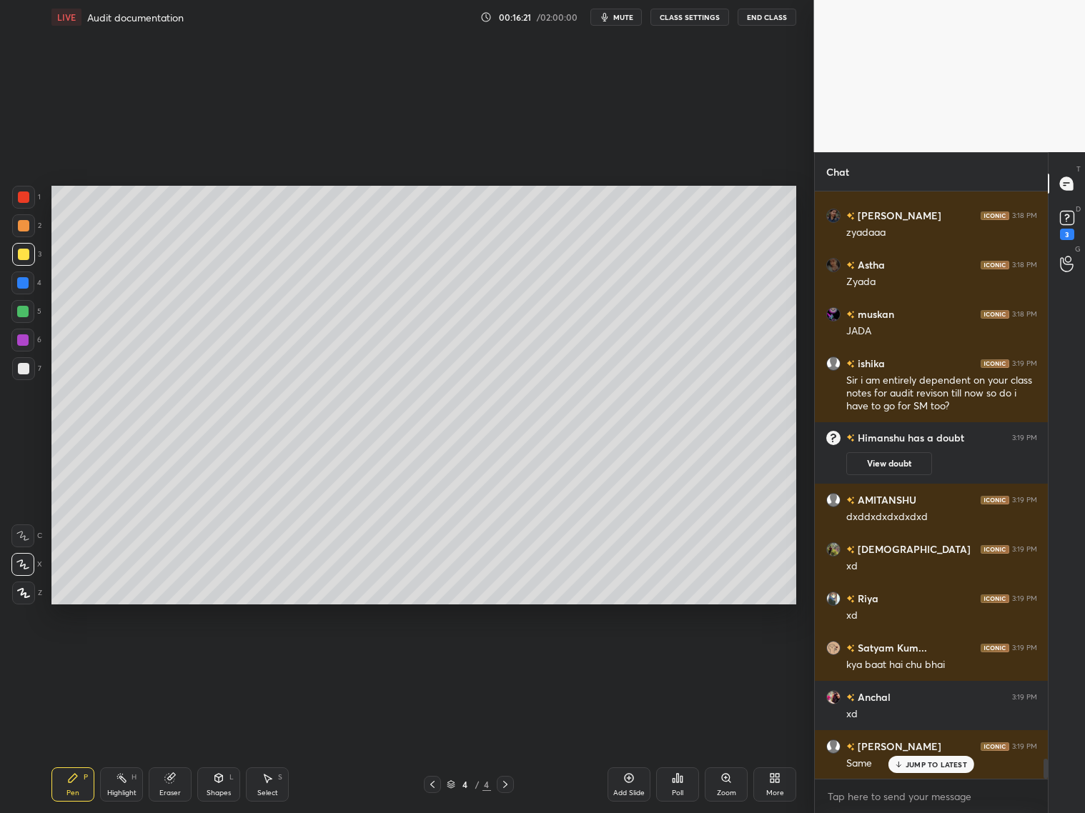
click at [25, 365] on div at bounding box center [23, 368] width 11 height 11
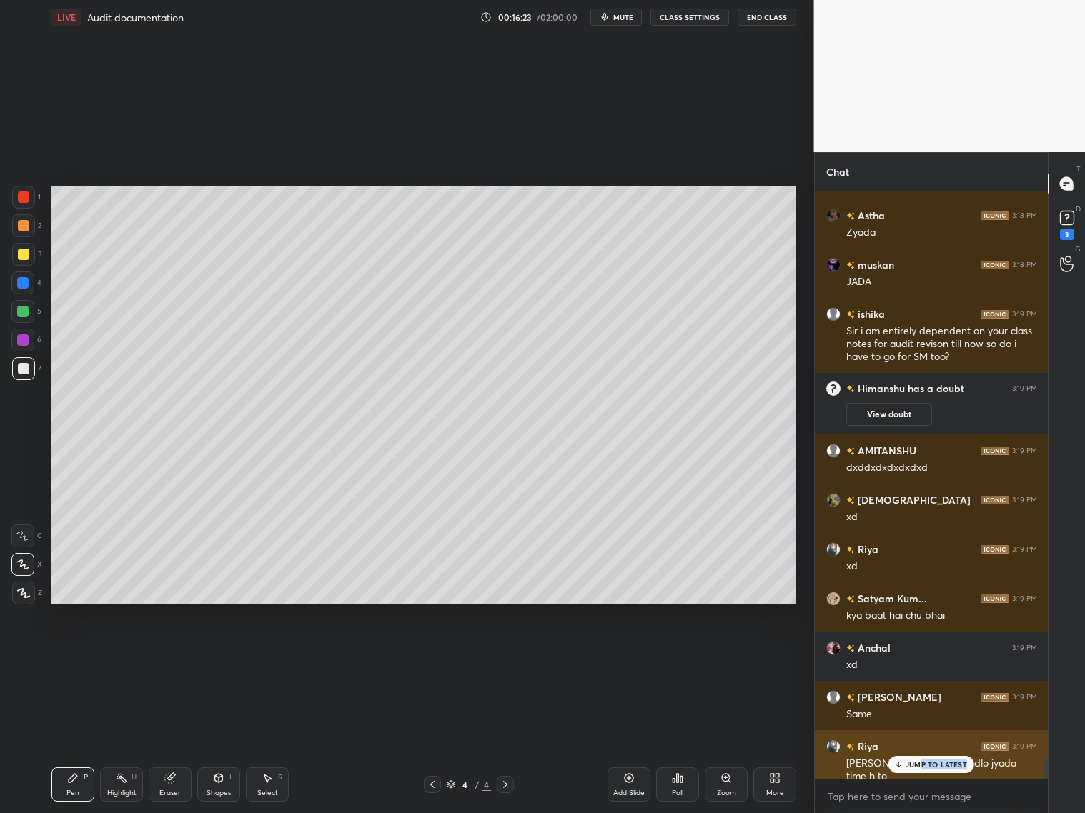
click at [919, 767] on div "JUMP TO LATEST" at bounding box center [931, 764] width 86 height 17
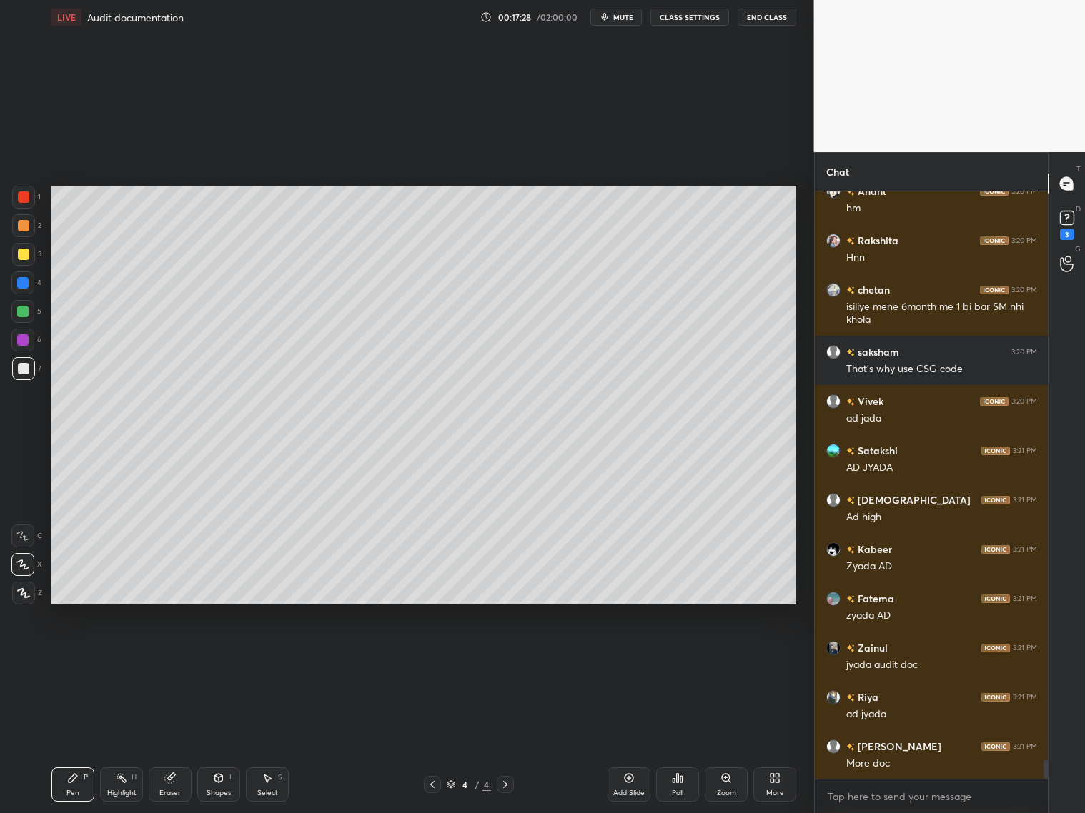
scroll to position [17870, 0]
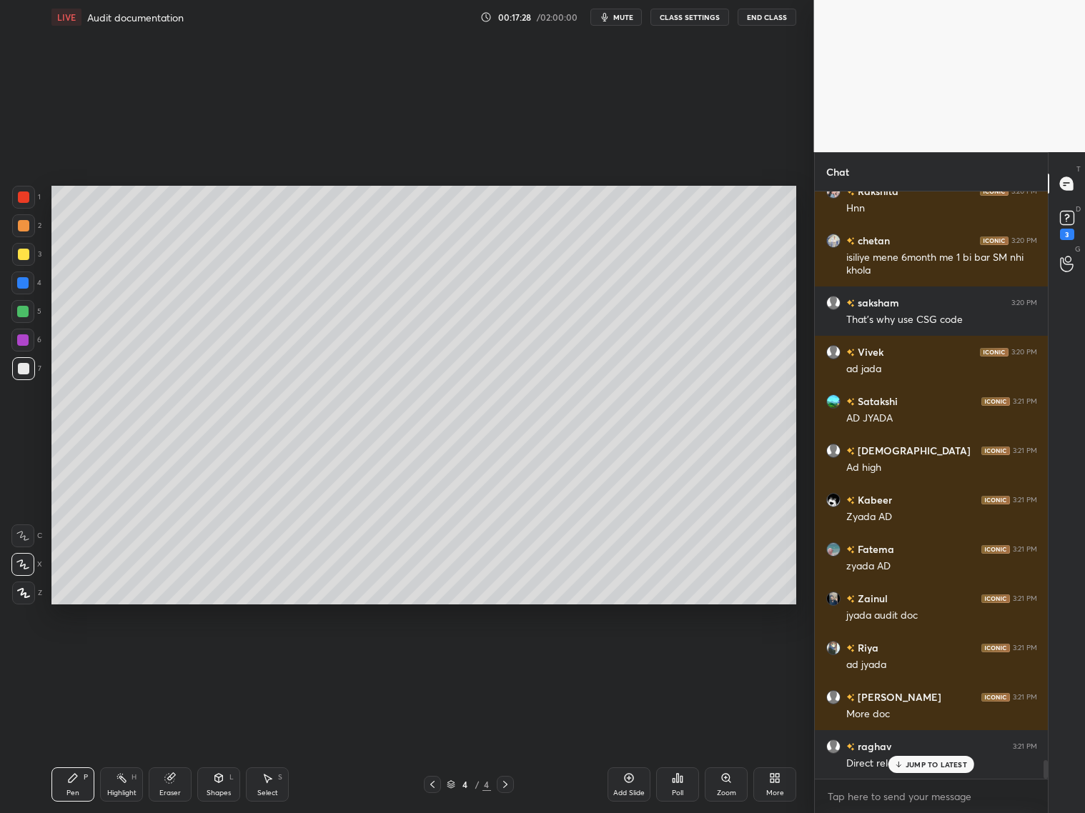
click at [225, 783] on div "Shapes L" at bounding box center [218, 785] width 43 height 34
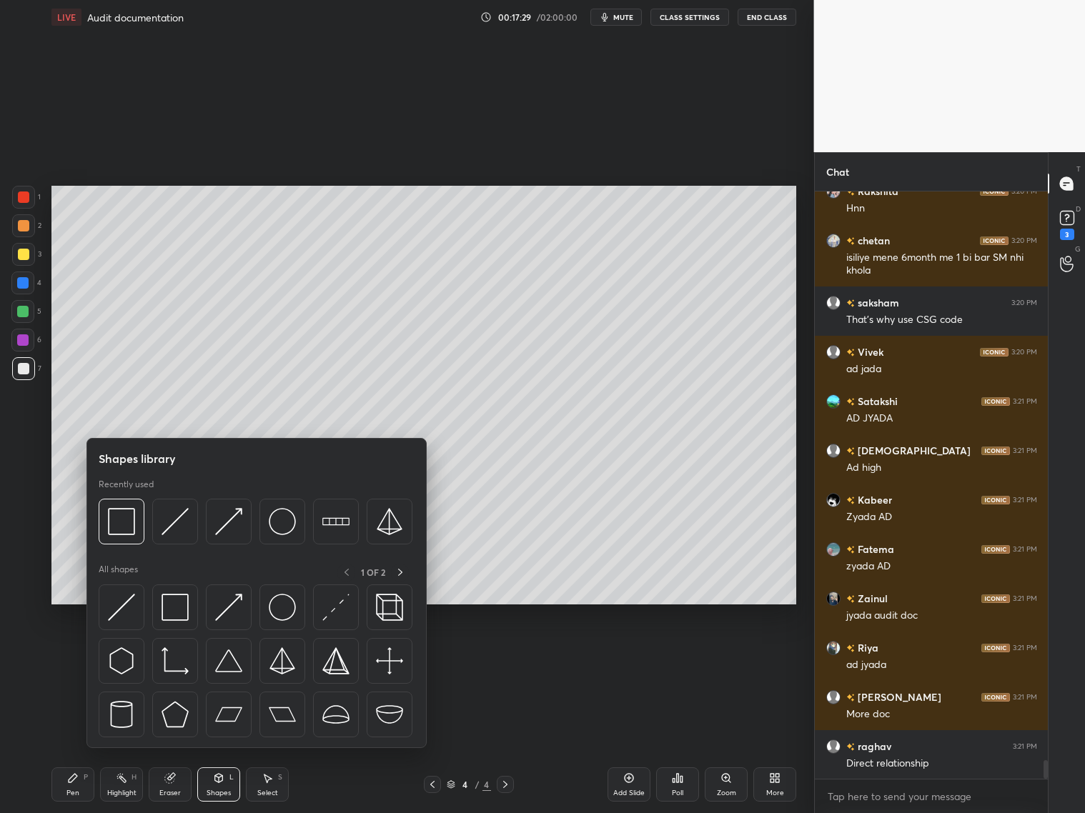
scroll to position [17920, 0]
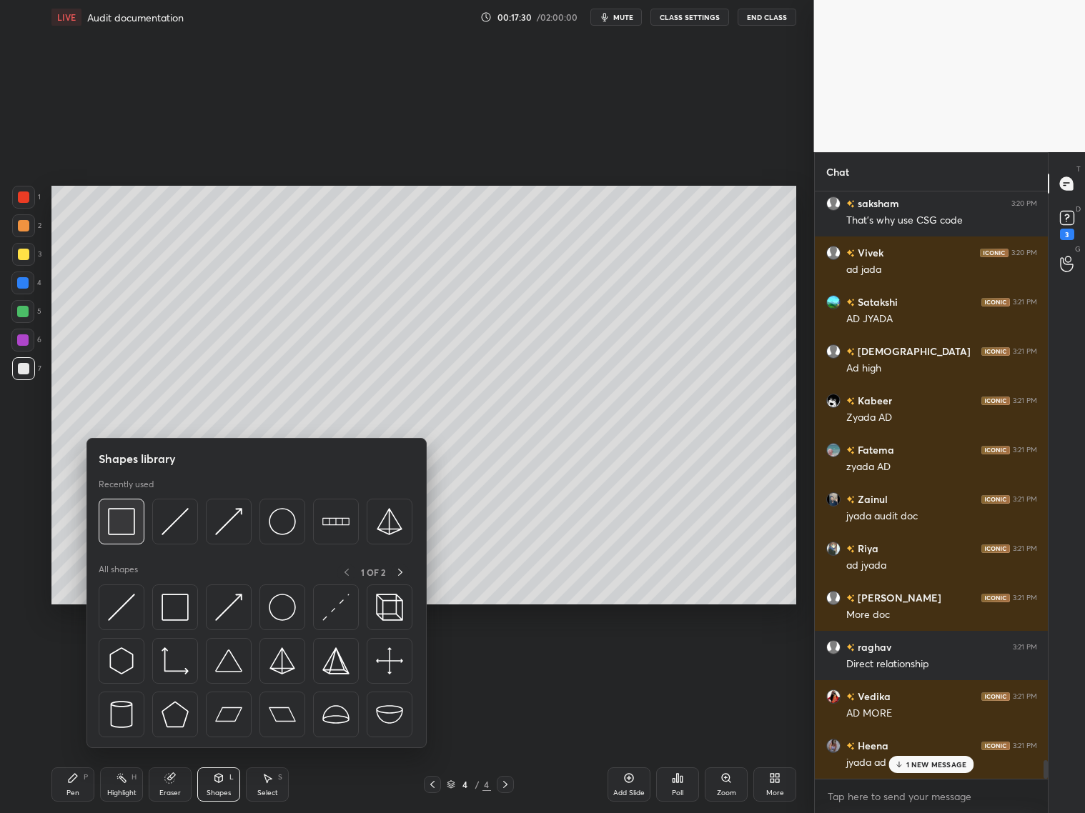
click at [133, 528] on img at bounding box center [121, 521] width 27 height 27
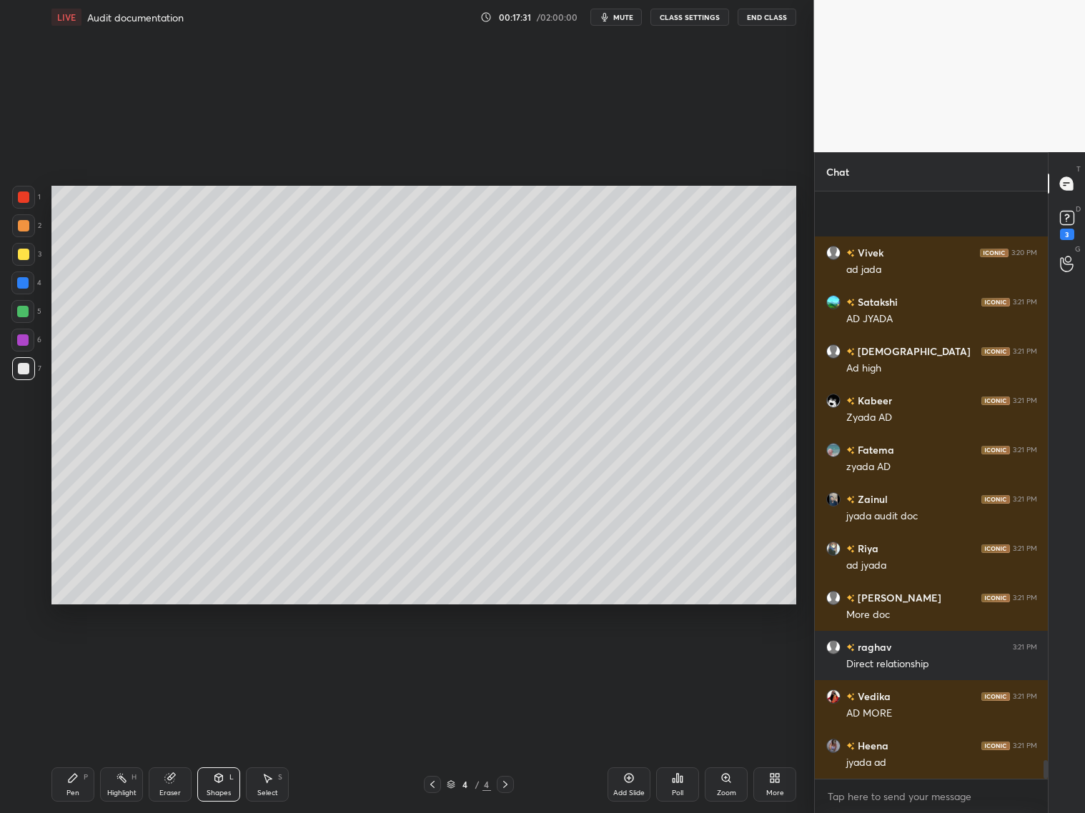
scroll to position [18068, 0]
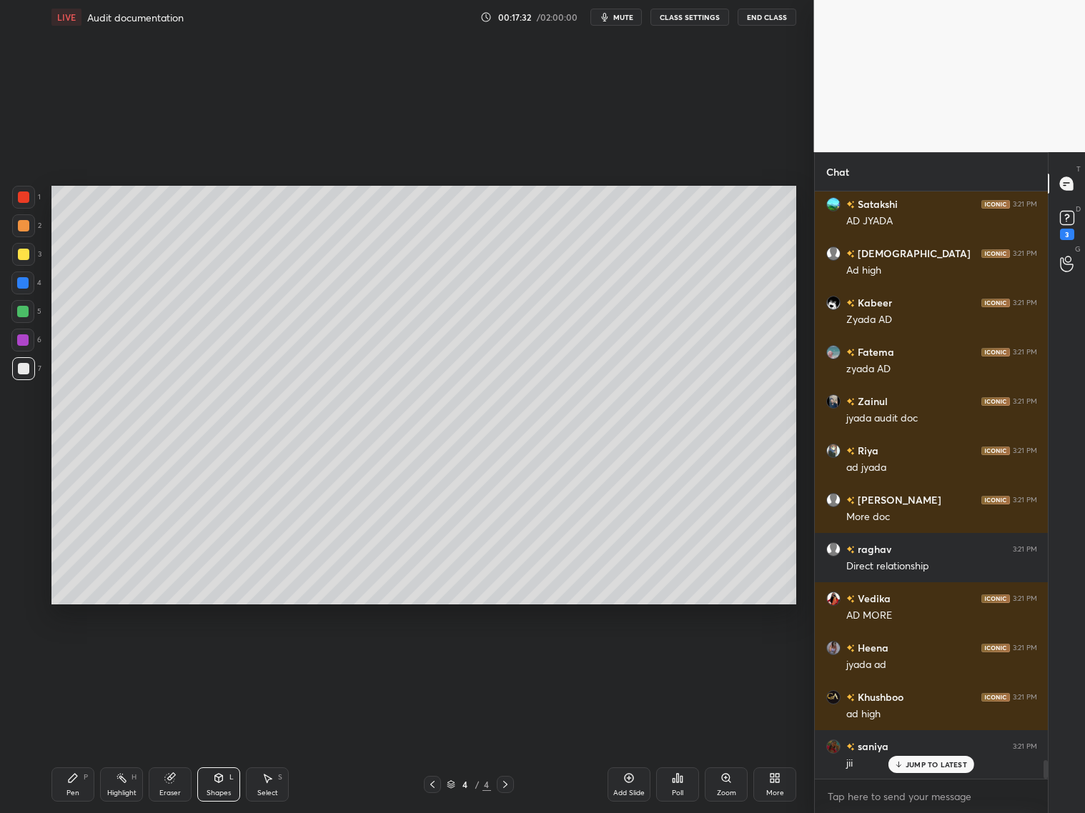
click at [64, 780] on div "Pen P" at bounding box center [72, 785] width 43 height 34
click at [17, 312] on div at bounding box center [22, 311] width 11 height 11
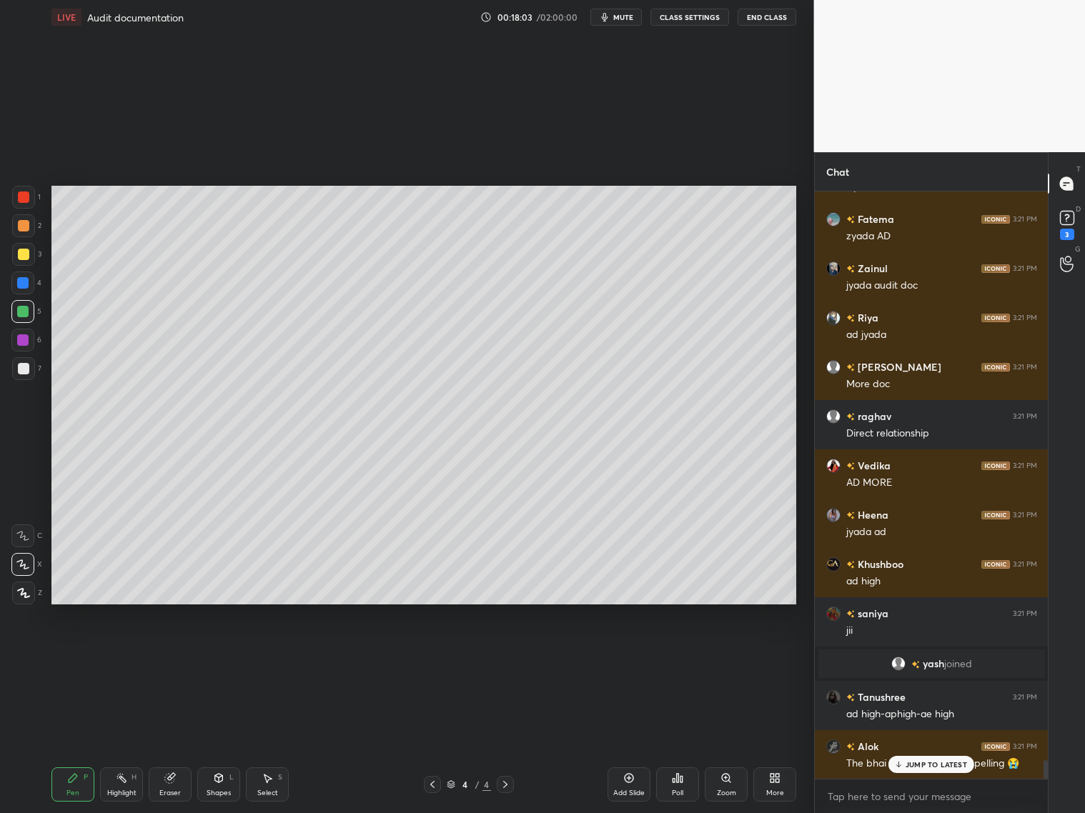
scroll to position [18250, 0]
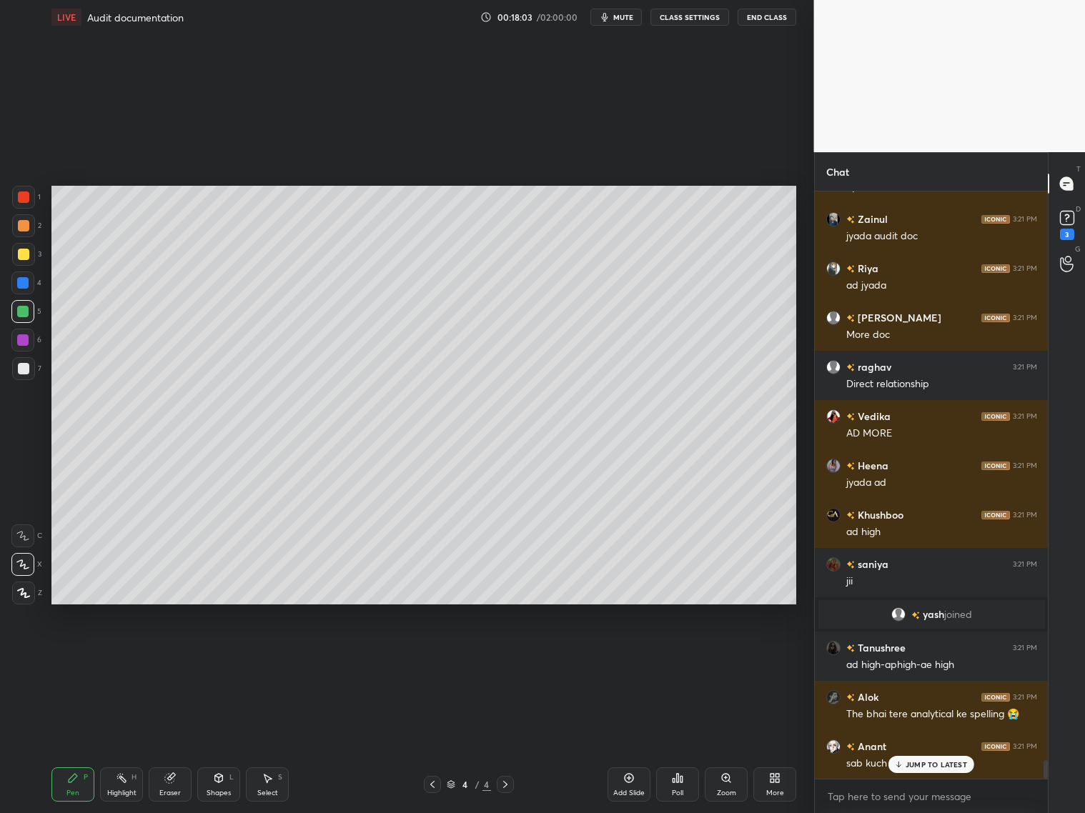
click at [647, 779] on div "Add Slide" at bounding box center [629, 785] width 43 height 34
click at [217, 787] on div "Shapes L" at bounding box center [218, 785] width 43 height 34
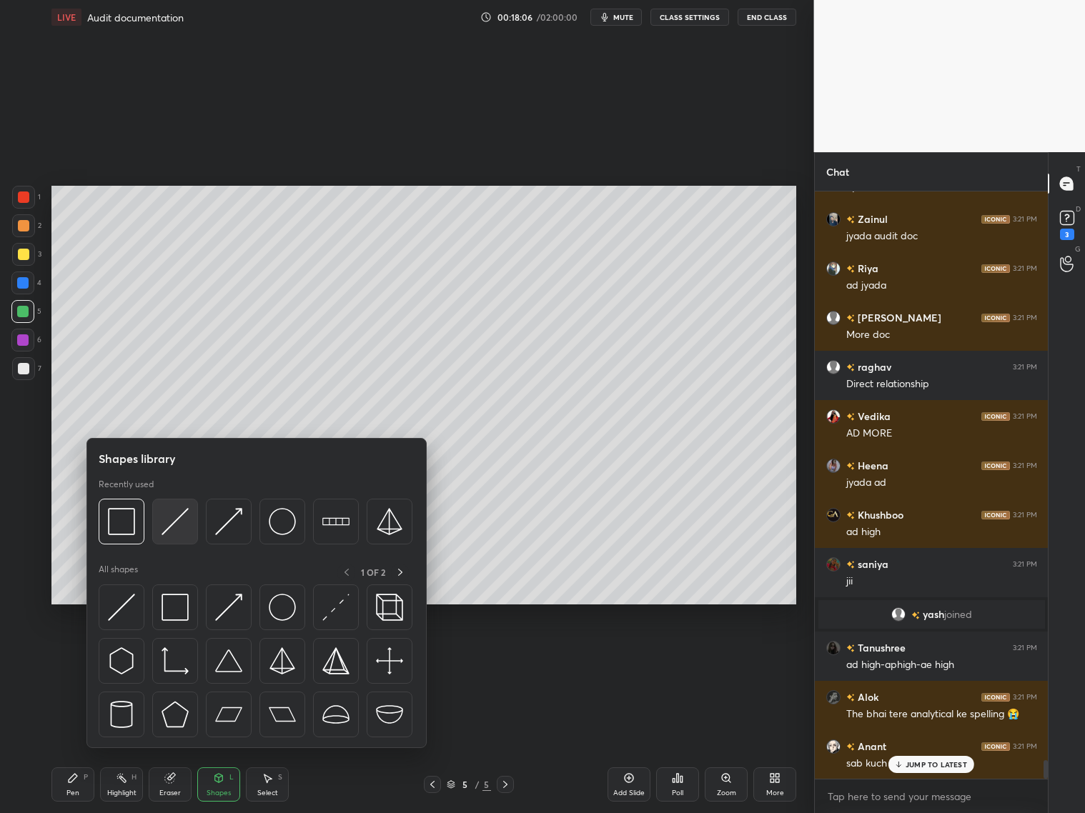
click at [177, 524] on img at bounding box center [175, 521] width 27 height 27
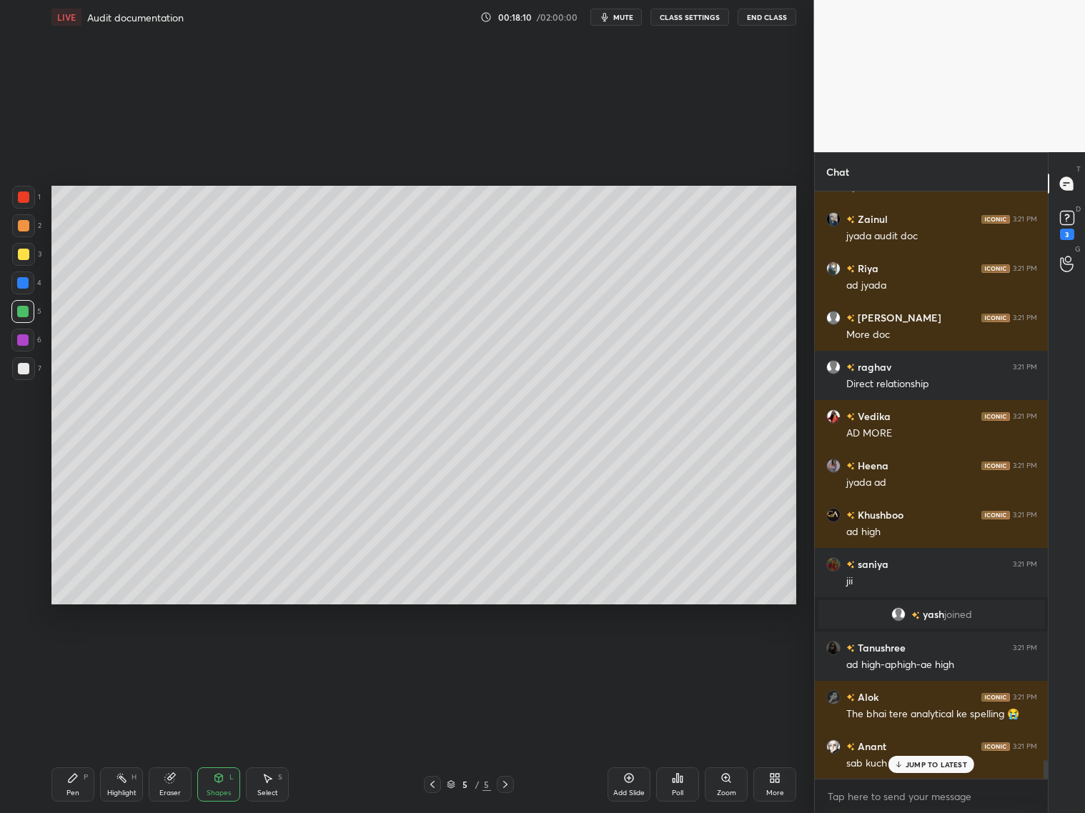
click at [71, 784] on div "Pen P" at bounding box center [72, 785] width 43 height 34
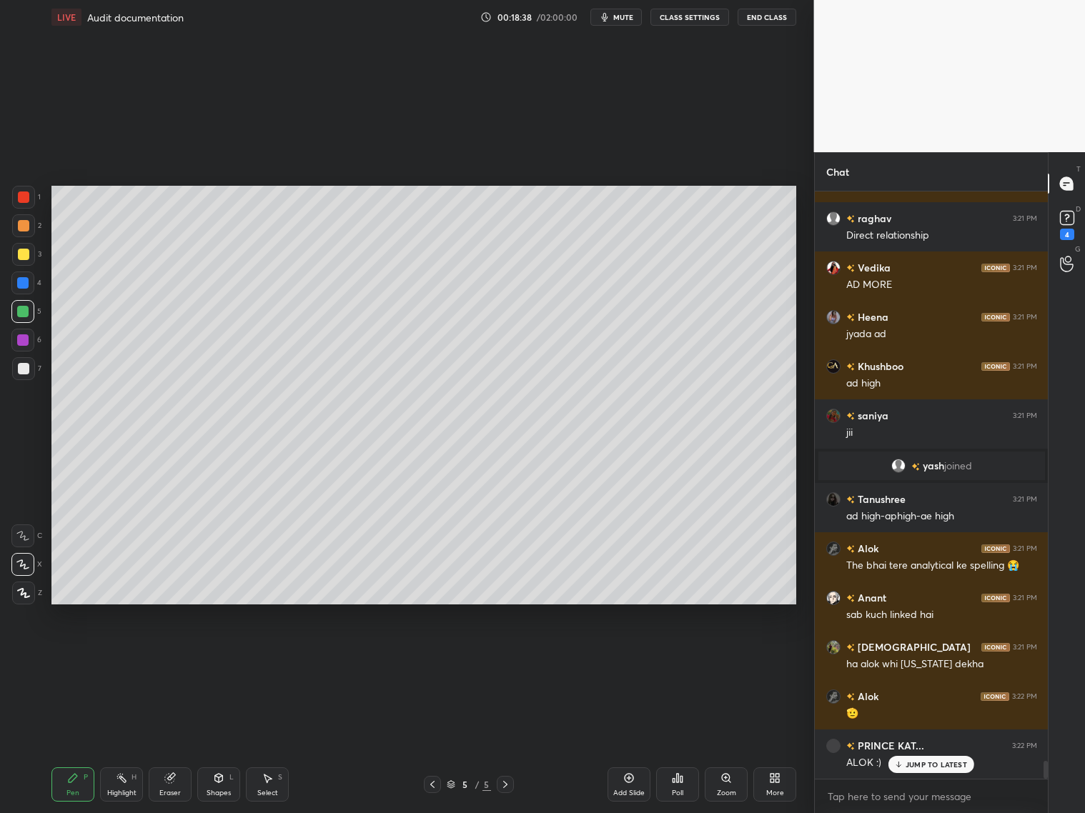
scroll to position [18447, 0]
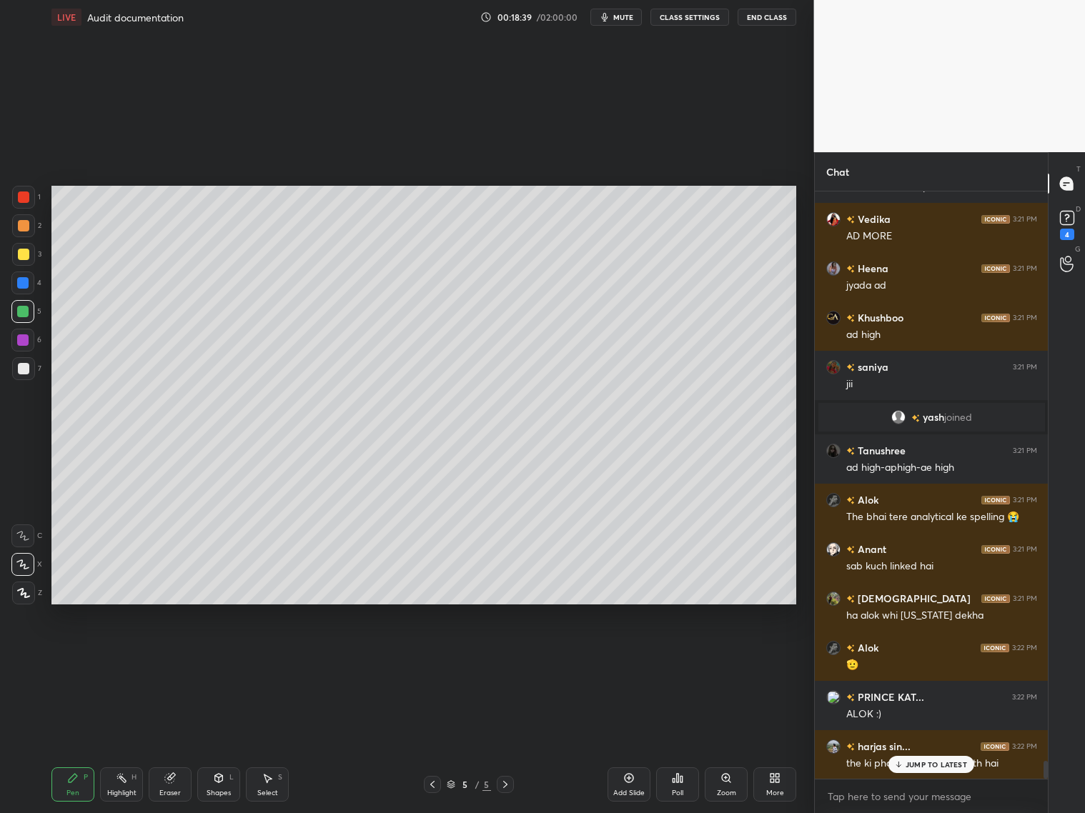
click at [222, 784] on div "Shapes L" at bounding box center [218, 785] width 43 height 34
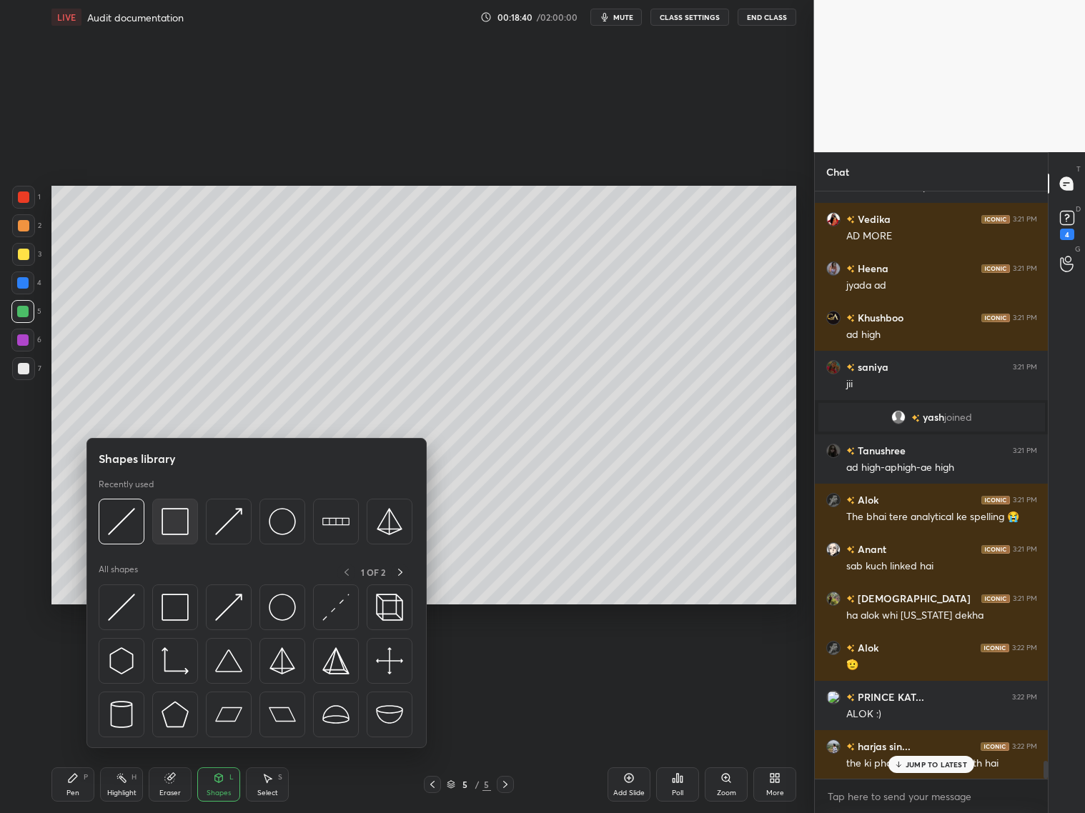
click at [176, 523] on img at bounding box center [175, 521] width 27 height 27
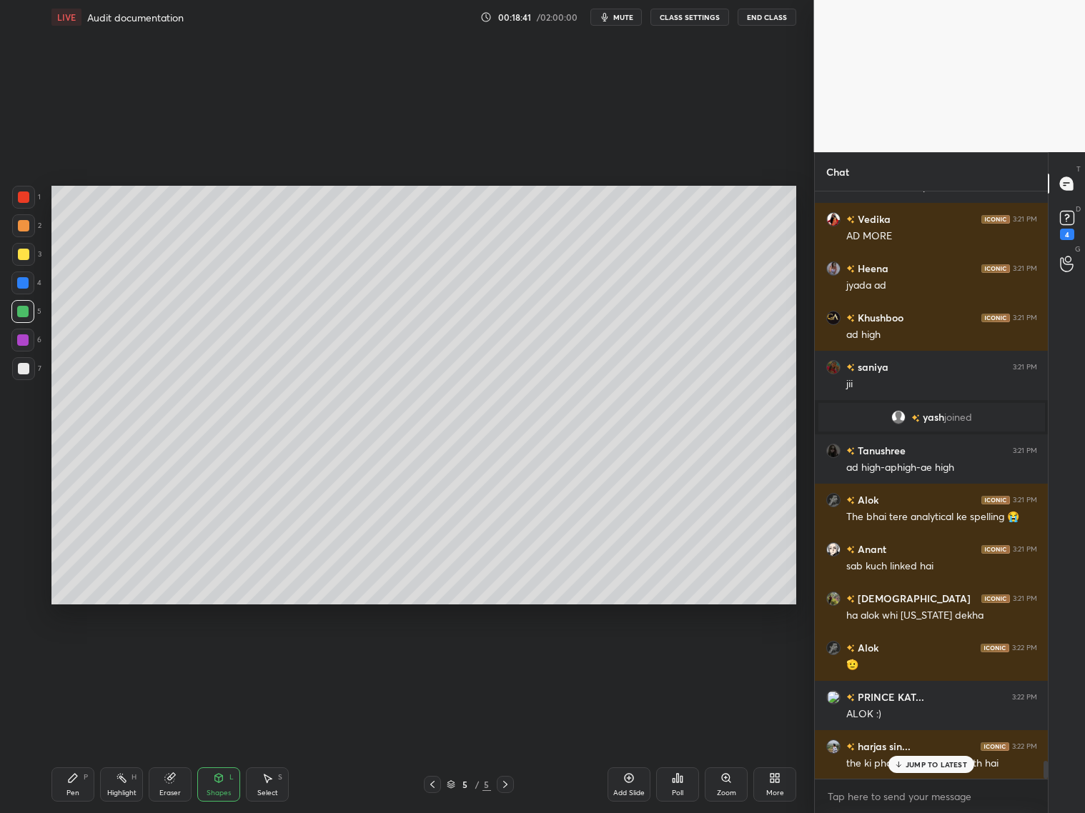
click at [31, 252] on div at bounding box center [23, 254] width 23 height 23
click at [72, 782] on div "Pen P" at bounding box center [72, 785] width 43 height 34
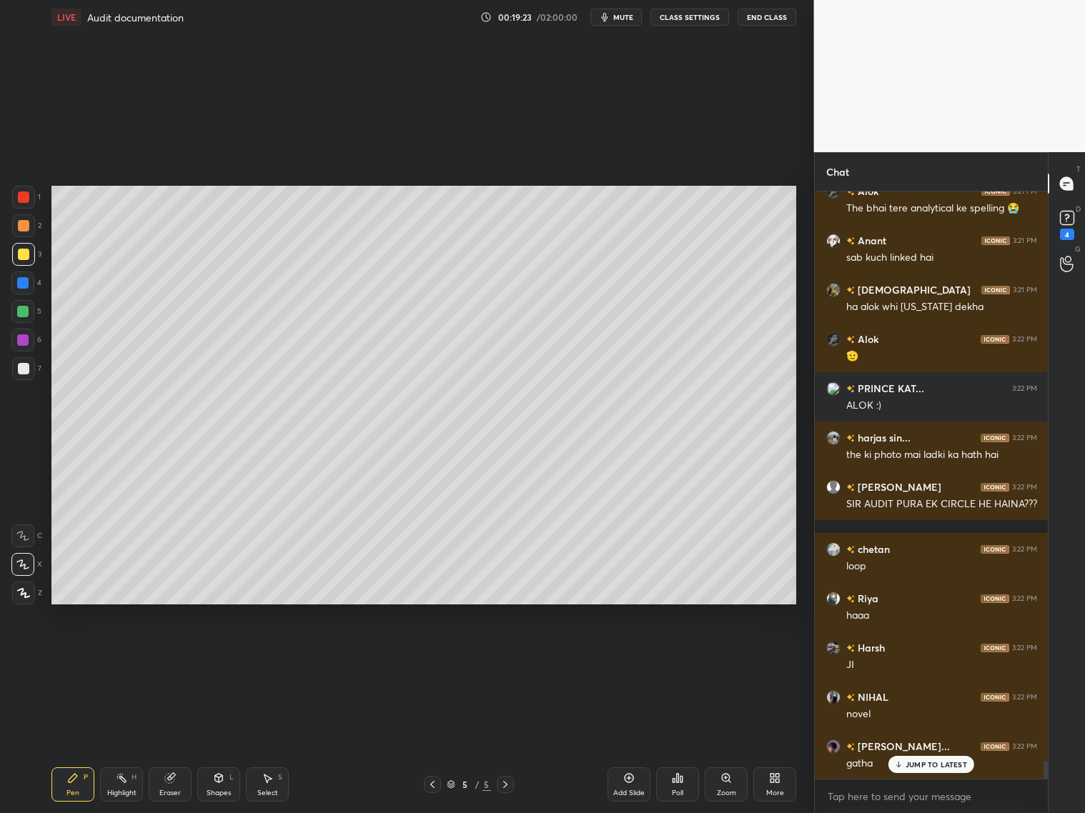
scroll to position [18806, 0]
click at [425, 784] on div at bounding box center [432, 784] width 17 height 17
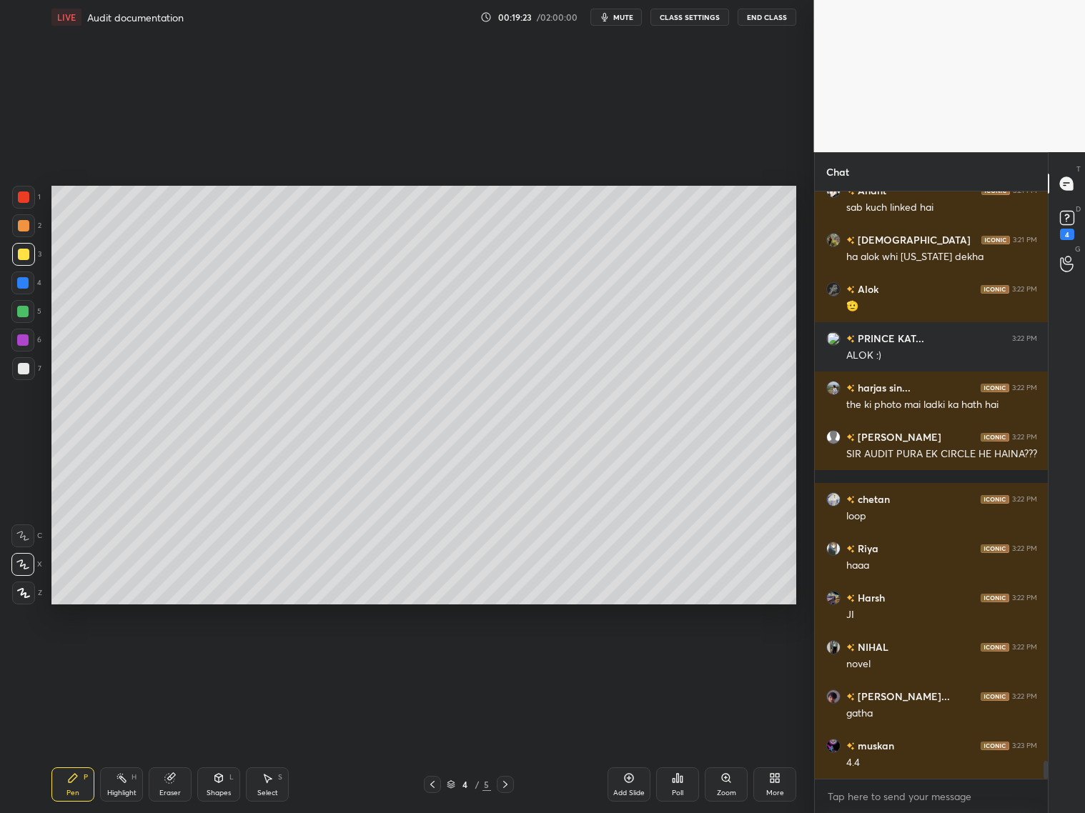
click at [430, 781] on icon at bounding box center [432, 784] width 11 height 11
click at [430, 782] on icon at bounding box center [432, 784] width 11 height 11
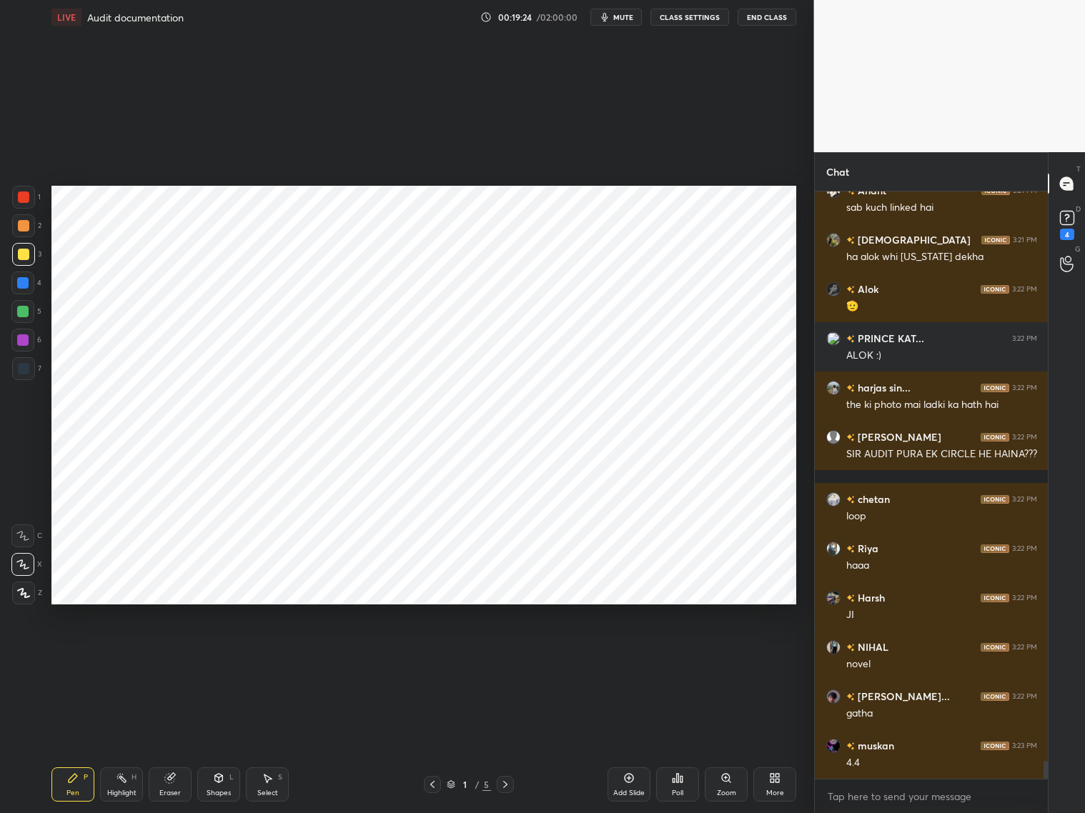
scroll to position [18855, 0]
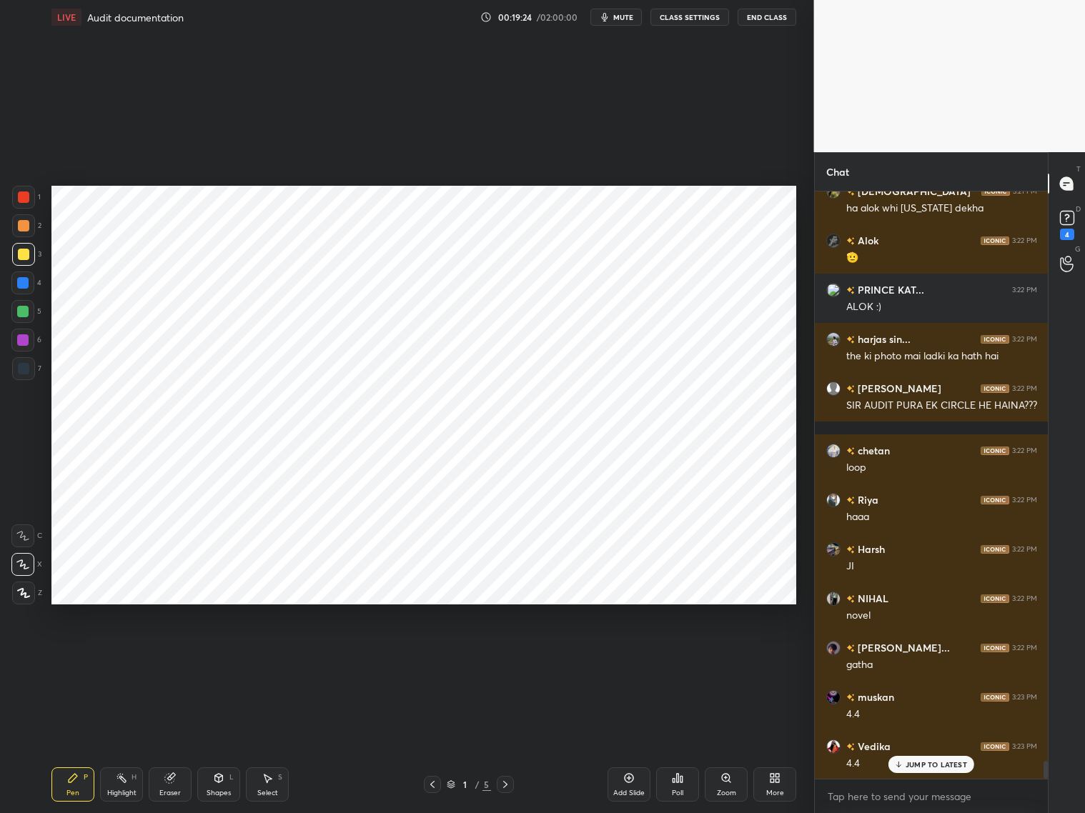
click at [502, 783] on icon at bounding box center [505, 784] width 11 height 11
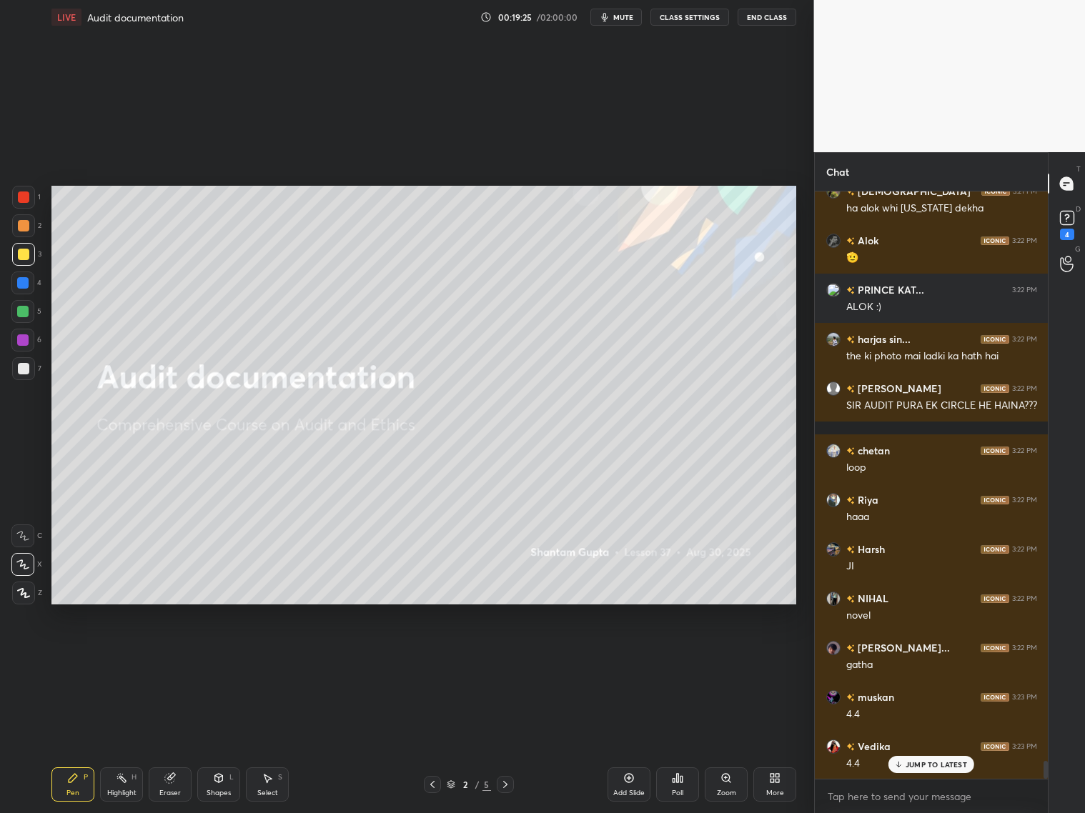
click at [505, 783] on icon at bounding box center [505, 784] width 11 height 11
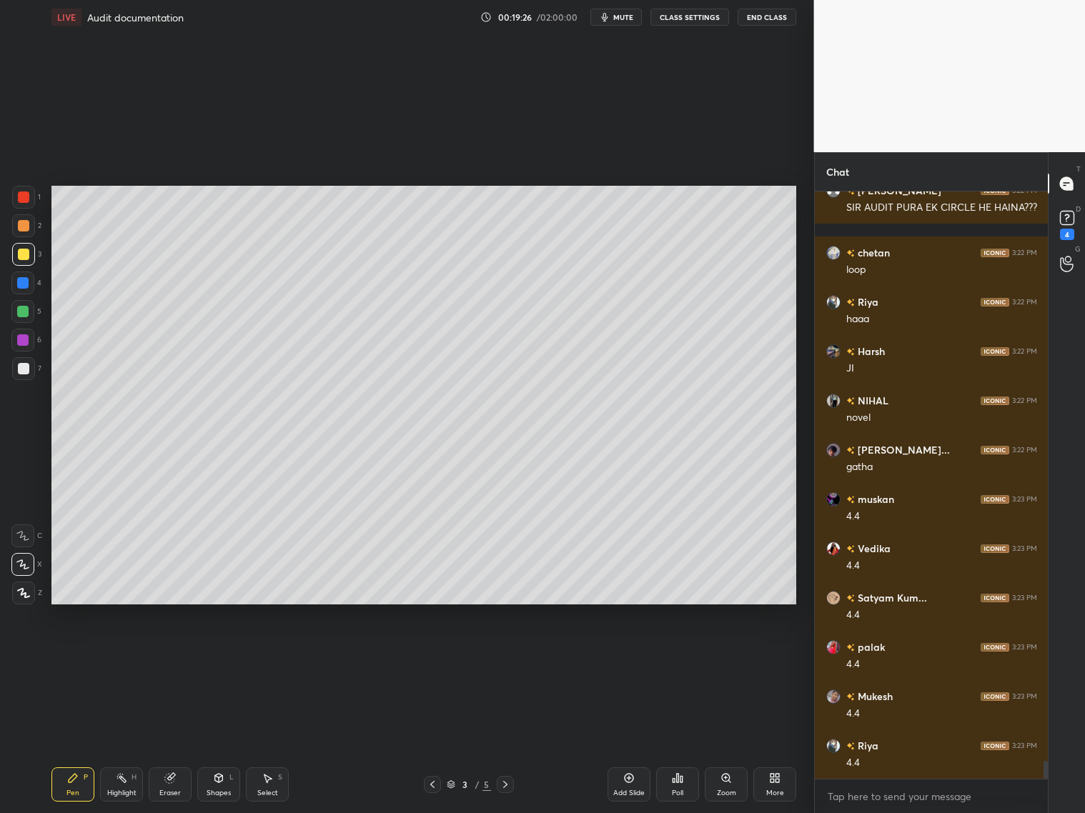
scroll to position [19151, 0]
click at [500, 785] on div at bounding box center [505, 784] width 17 height 17
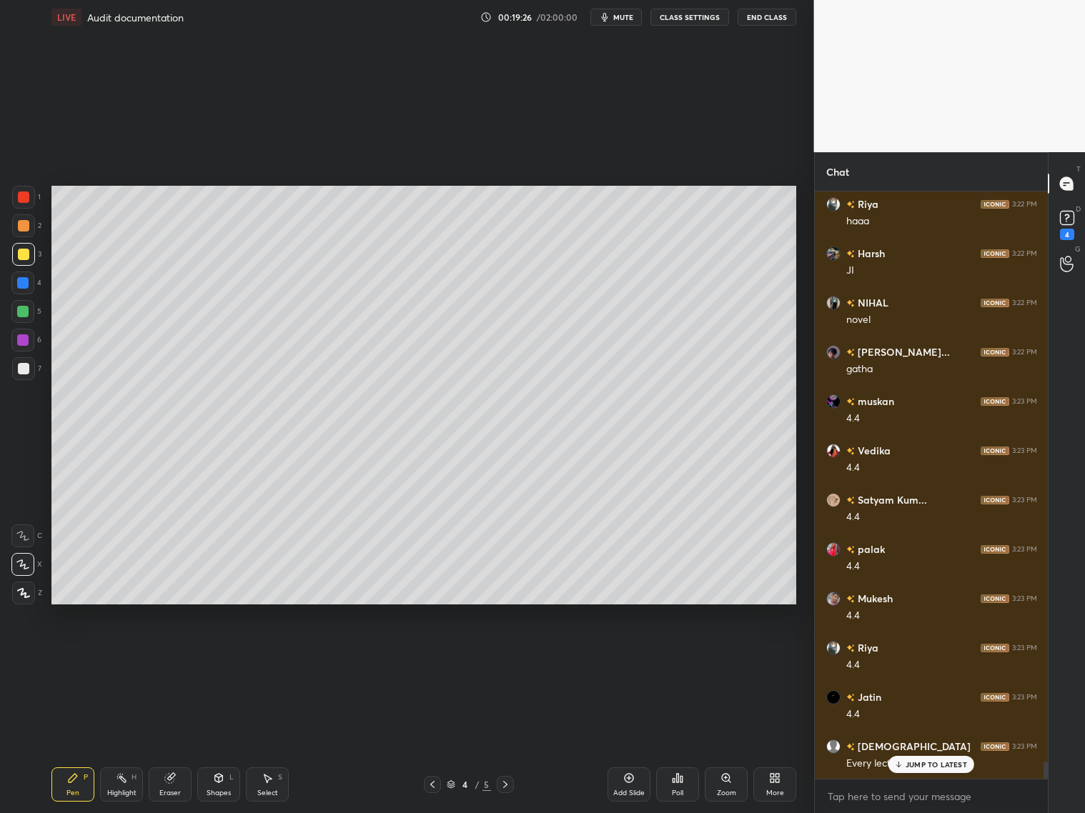
click at [503, 782] on icon at bounding box center [505, 784] width 11 height 11
click at [502, 781] on icon at bounding box center [505, 784] width 11 height 11
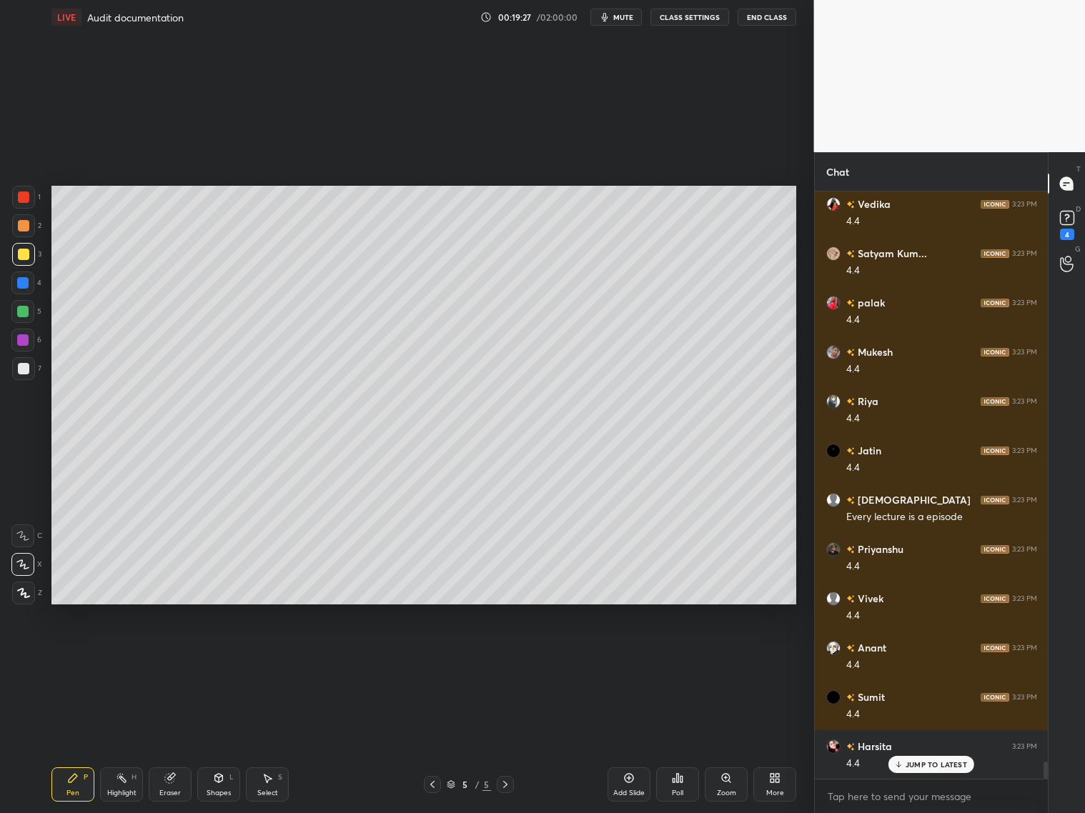
click at [915, 766] on div "JUMP TO LATEST" at bounding box center [931, 764] width 86 height 17
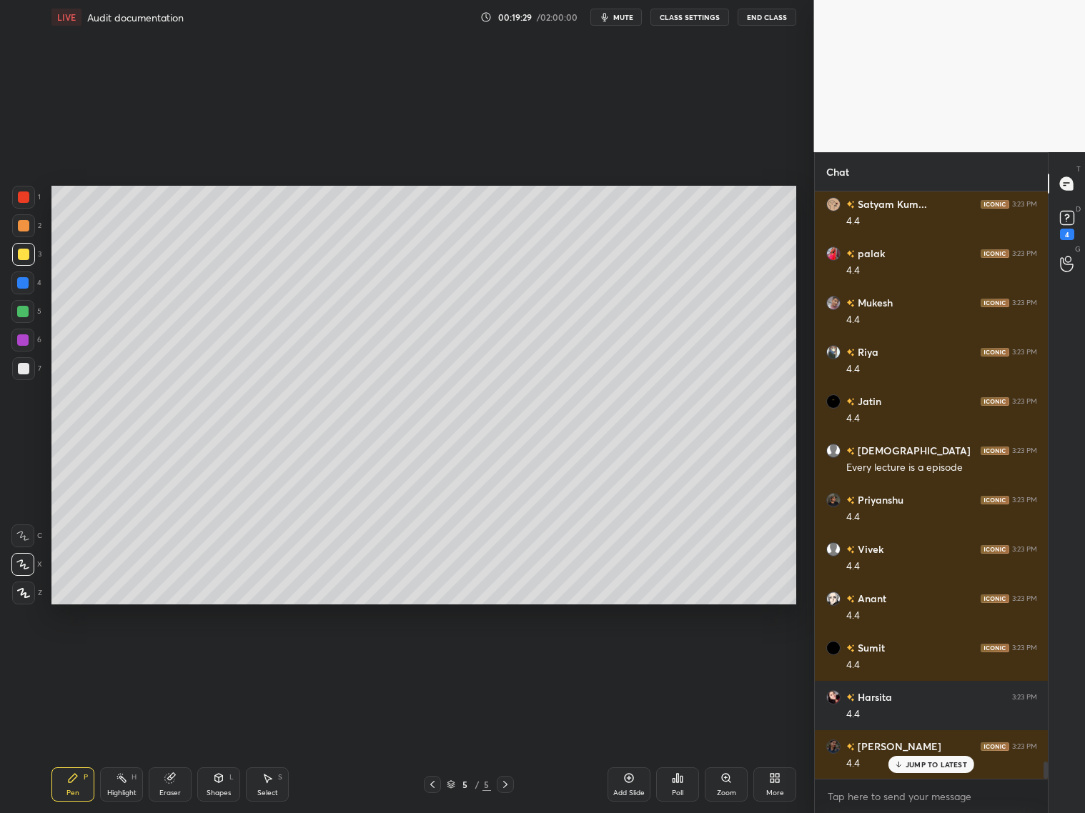
drag, startPoint x: 21, startPoint y: 223, endPoint x: 27, endPoint y: 229, distance: 8.1
click at [22, 224] on div at bounding box center [23, 225] width 11 height 11
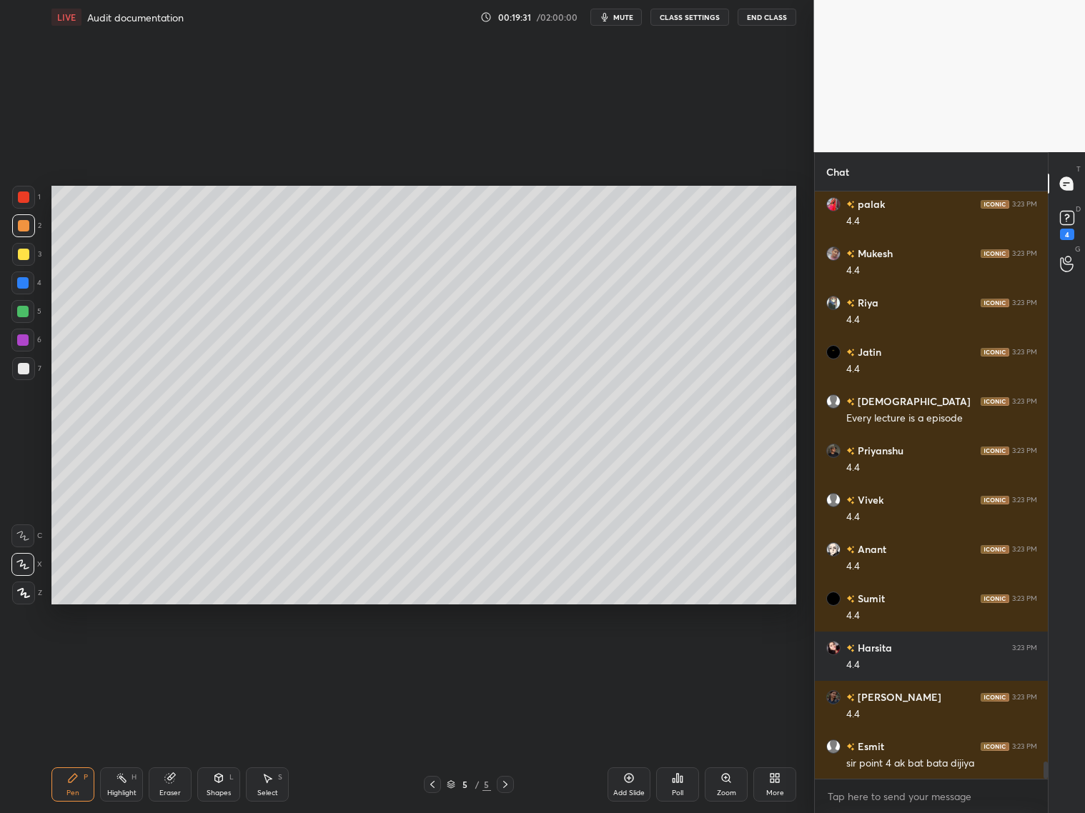
scroll to position [19546, 0]
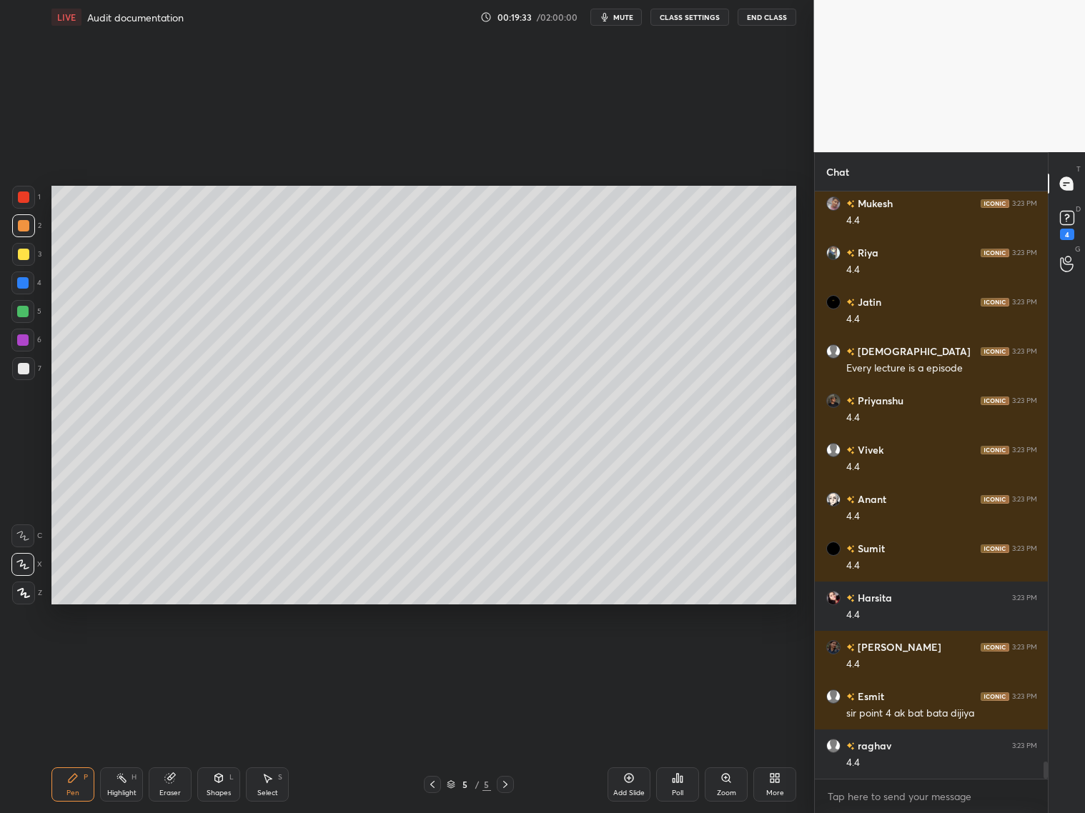
click at [427, 788] on div at bounding box center [432, 784] width 17 height 17
click at [430, 783] on icon at bounding box center [432, 784] width 11 height 11
click at [503, 783] on icon at bounding box center [505, 784] width 11 height 11
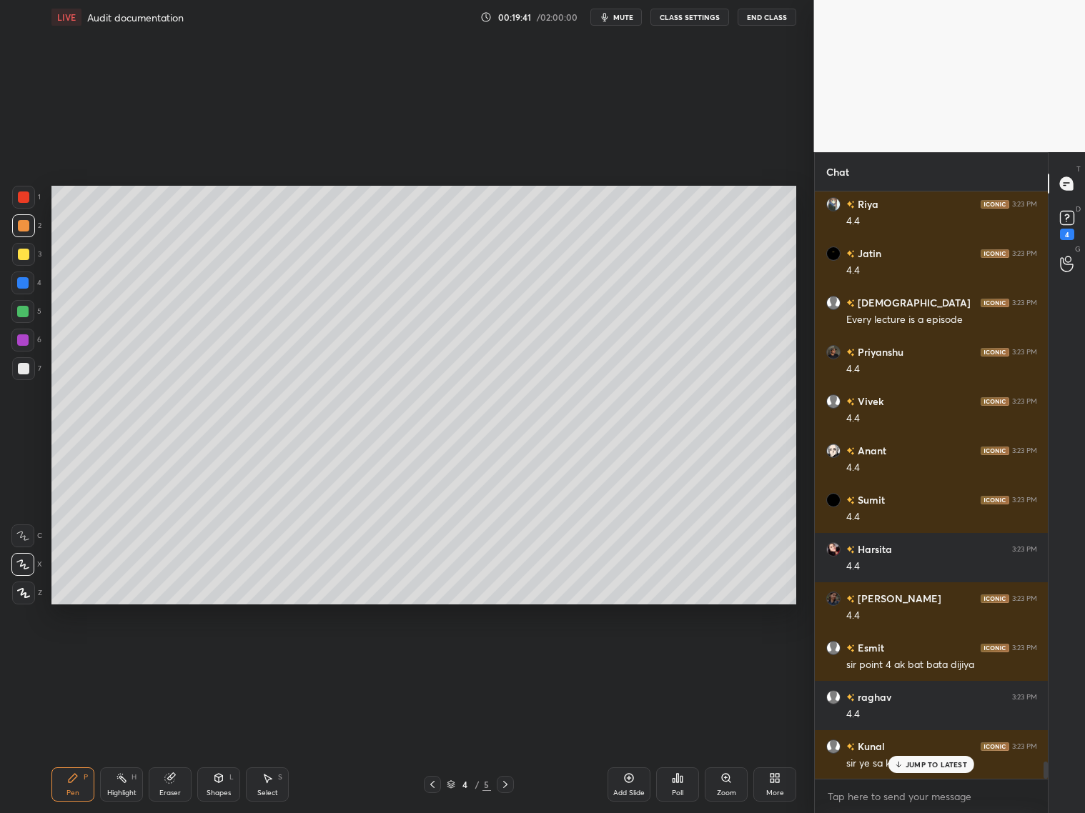
click at [505, 788] on icon at bounding box center [505, 784] width 11 height 11
drag, startPoint x: 904, startPoint y: 763, endPoint x: 898, endPoint y: 768, distance: 7.6
click at [904, 764] on div "JUMP TO LATEST" at bounding box center [931, 764] width 86 height 17
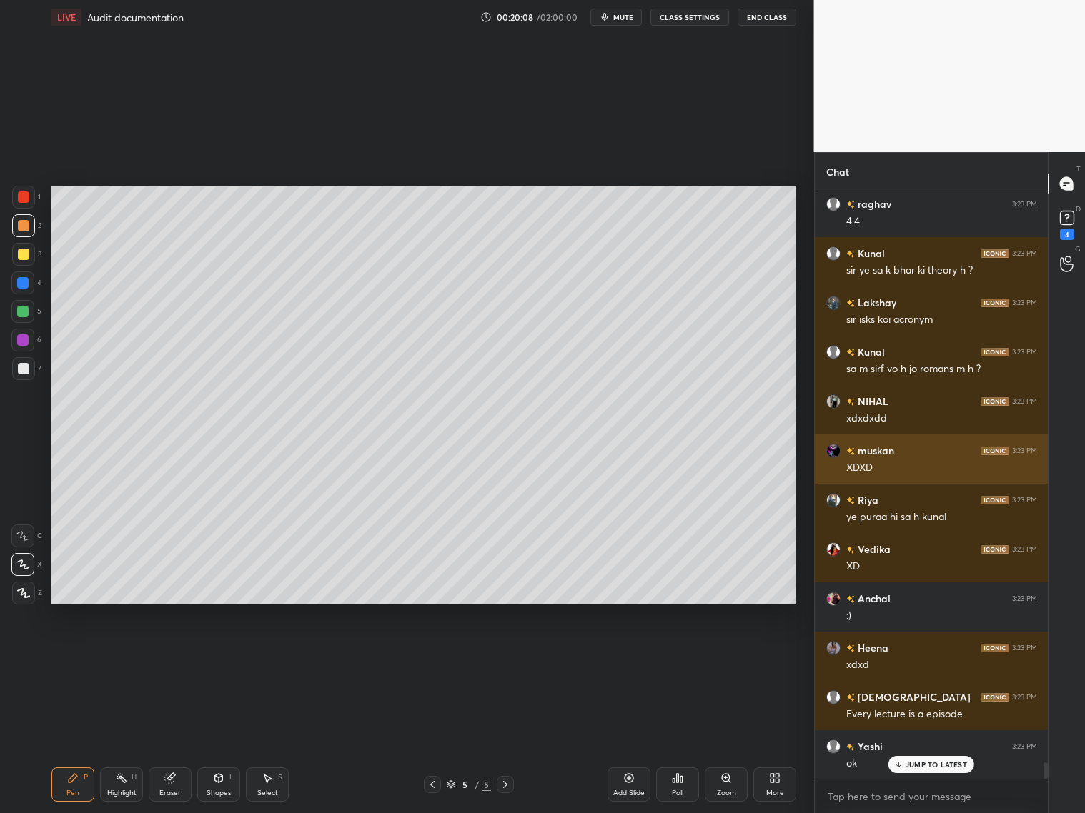
scroll to position [20137, 0]
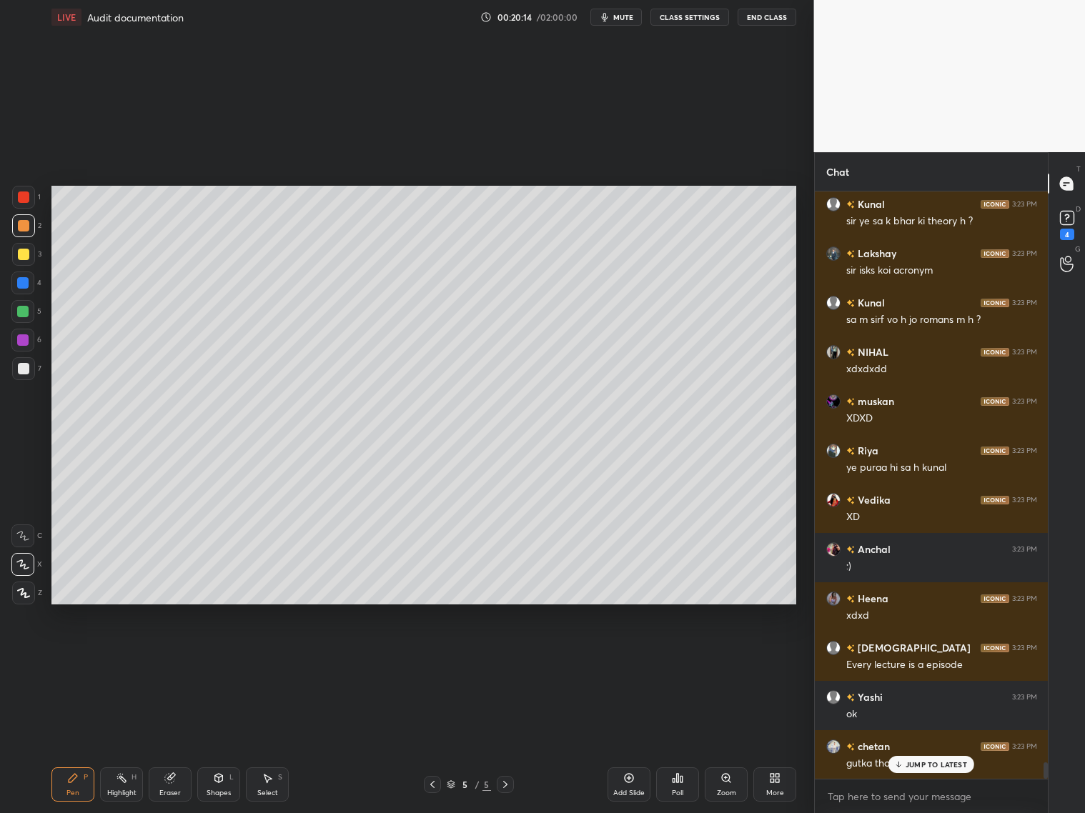
click at [27, 202] on div at bounding box center [23, 197] width 11 height 11
drag, startPoint x: 926, startPoint y: 767, endPoint x: 949, endPoint y: 763, distance: 22.6
click at [929, 767] on div "JUMP TO LATEST" at bounding box center [931, 764] width 86 height 17
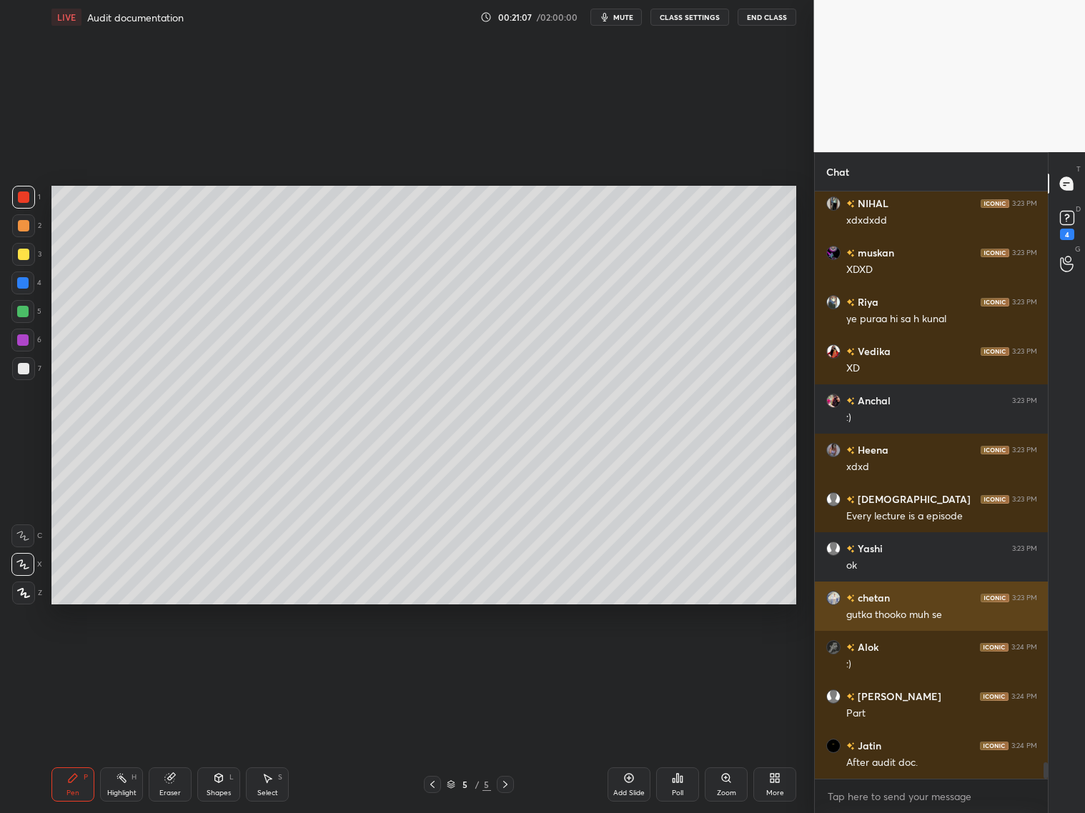
scroll to position [20334, 0]
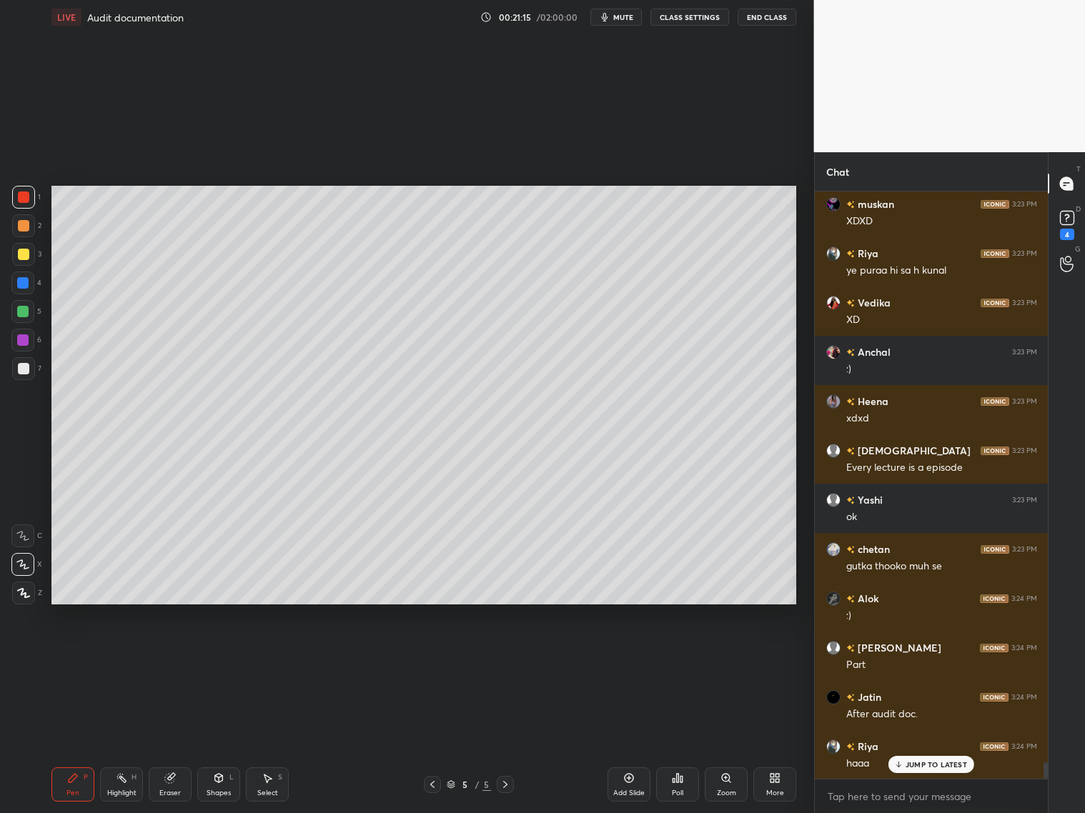
click at [167, 787] on div "Eraser" at bounding box center [170, 785] width 43 height 34
drag, startPoint x: 213, startPoint y: 787, endPoint x: 212, endPoint y: 766, distance: 21.5
click at [213, 784] on div "Shapes L" at bounding box center [218, 785] width 43 height 34
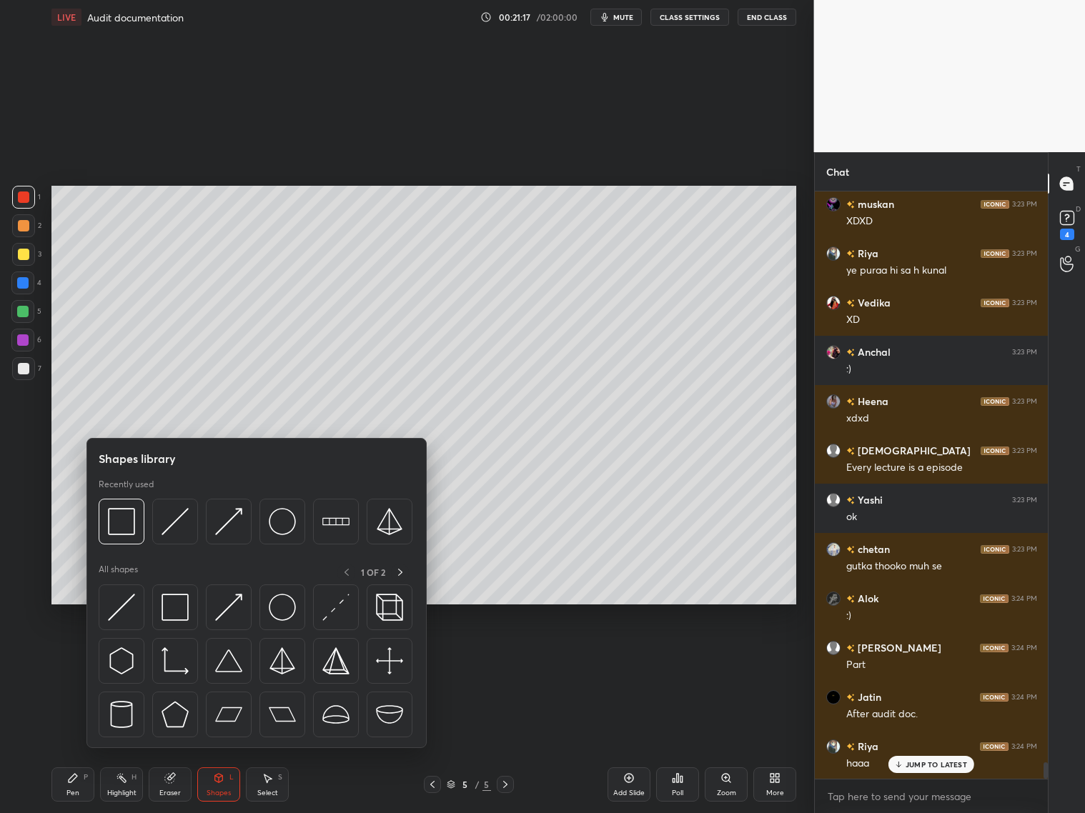
click at [21, 373] on div at bounding box center [23, 368] width 11 height 11
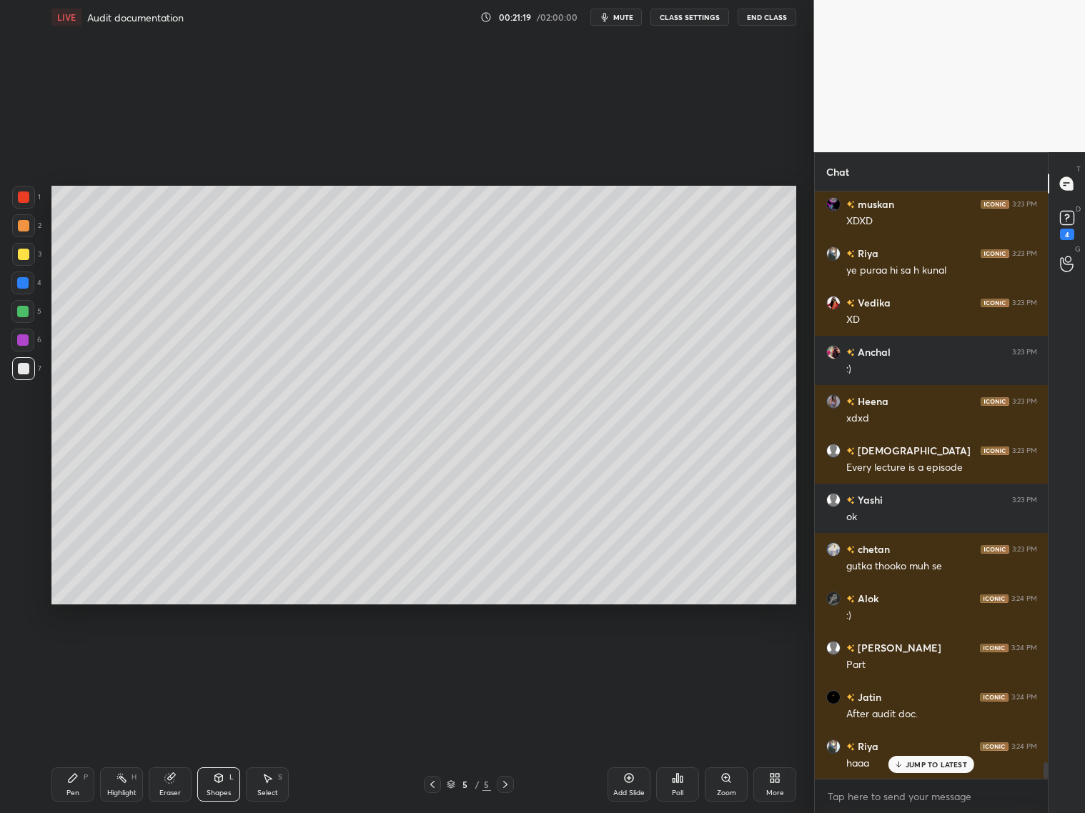
drag, startPoint x: 63, startPoint y: 785, endPoint x: 97, endPoint y: 738, distance: 57.8
click at [69, 781] on div "Pen P" at bounding box center [72, 785] width 43 height 34
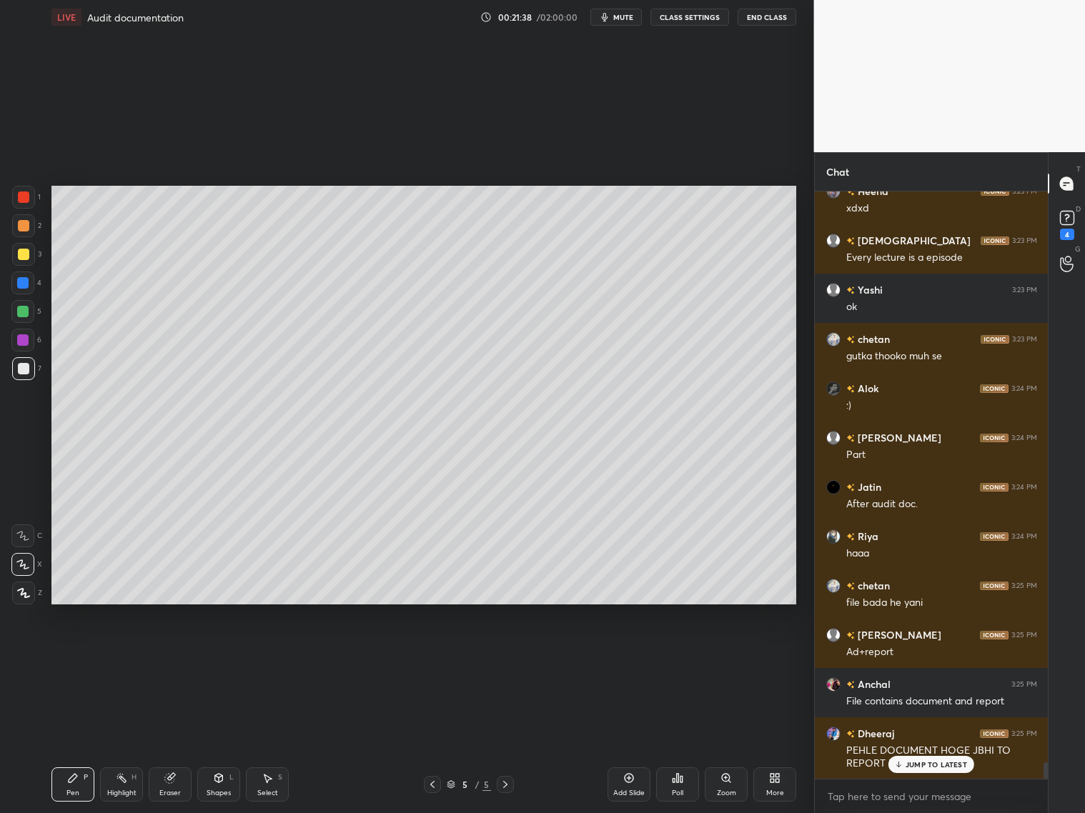
scroll to position [20594, 0]
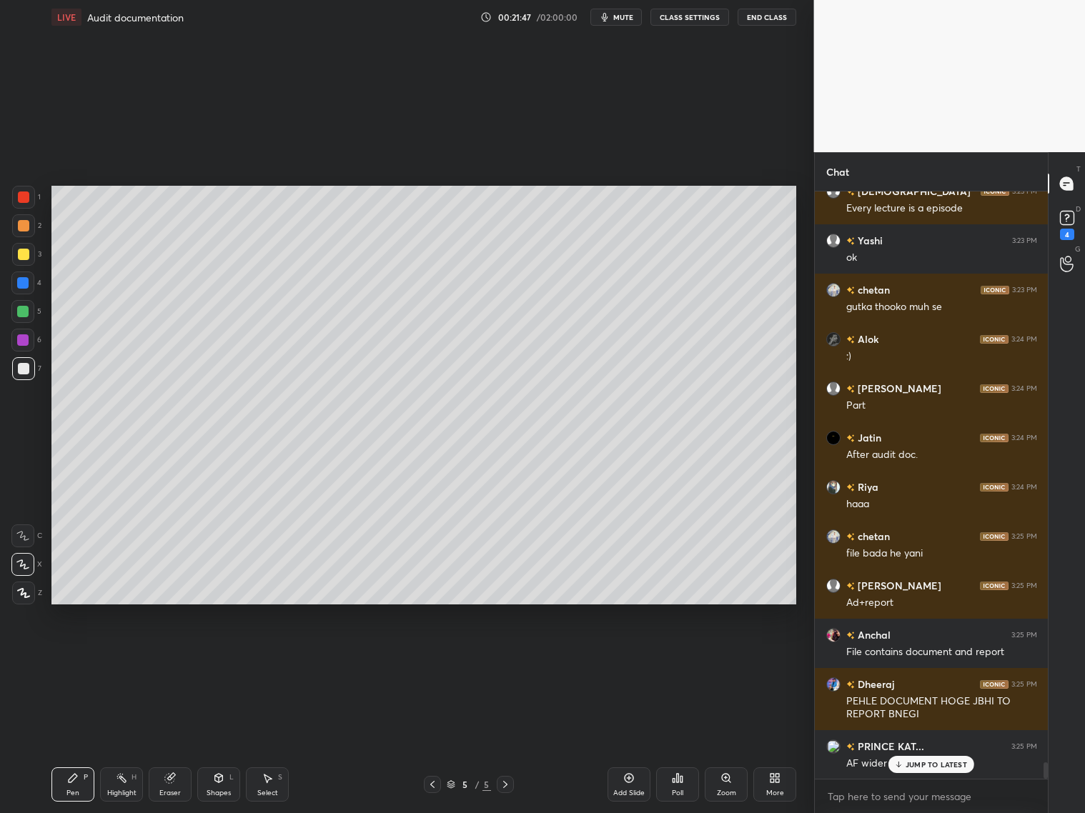
drag, startPoint x: 18, startPoint y: 365, endPoint x: 22, endPoint y: 342, distance: 23.3
click at [21, 363] on div at bounding box center [23, 368] width 11 height 11
drag, startPoint x: 20, startPoint y: 256, endPoint x: 31, endPoint y: 257, distance: 11.5
click at [26, 254] on div at bounding box center [23, 254] width 11 height 11
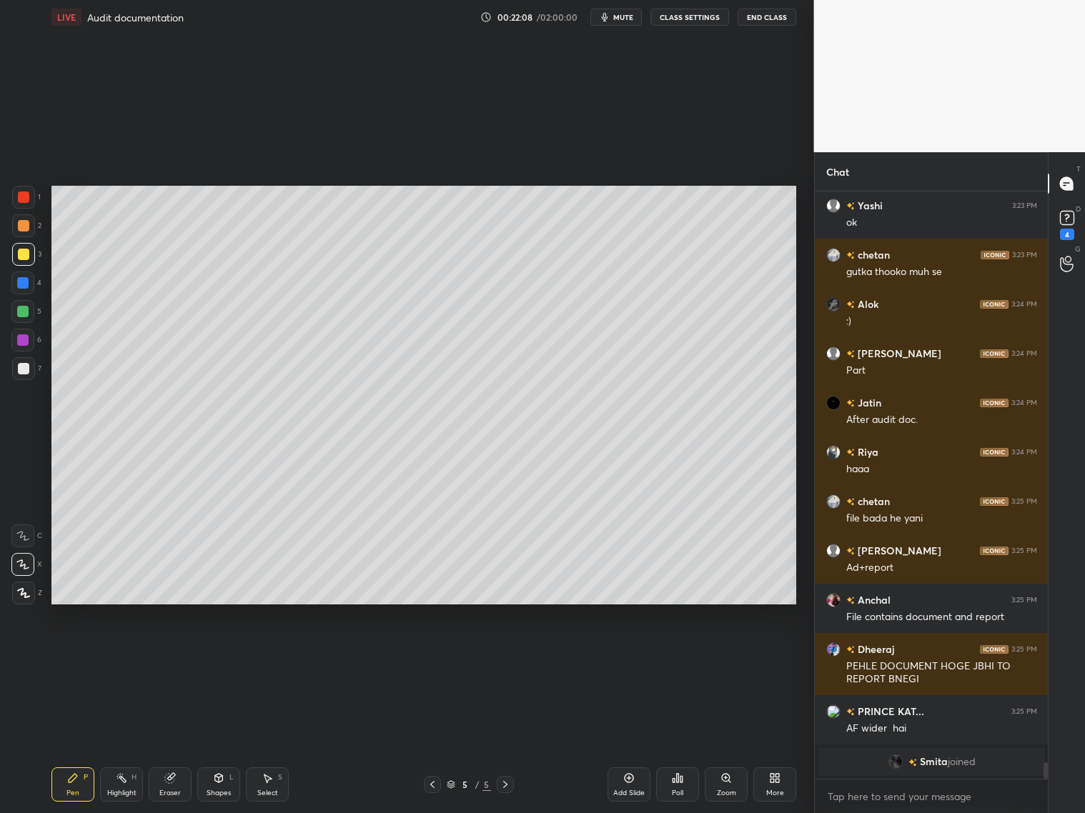
click at [632, 788] on div "Add Slide" at bounding box center [629, 785] width 43 height 34
click at [435, 784] on icon at bounding box center [432, 784] width 11 height 11
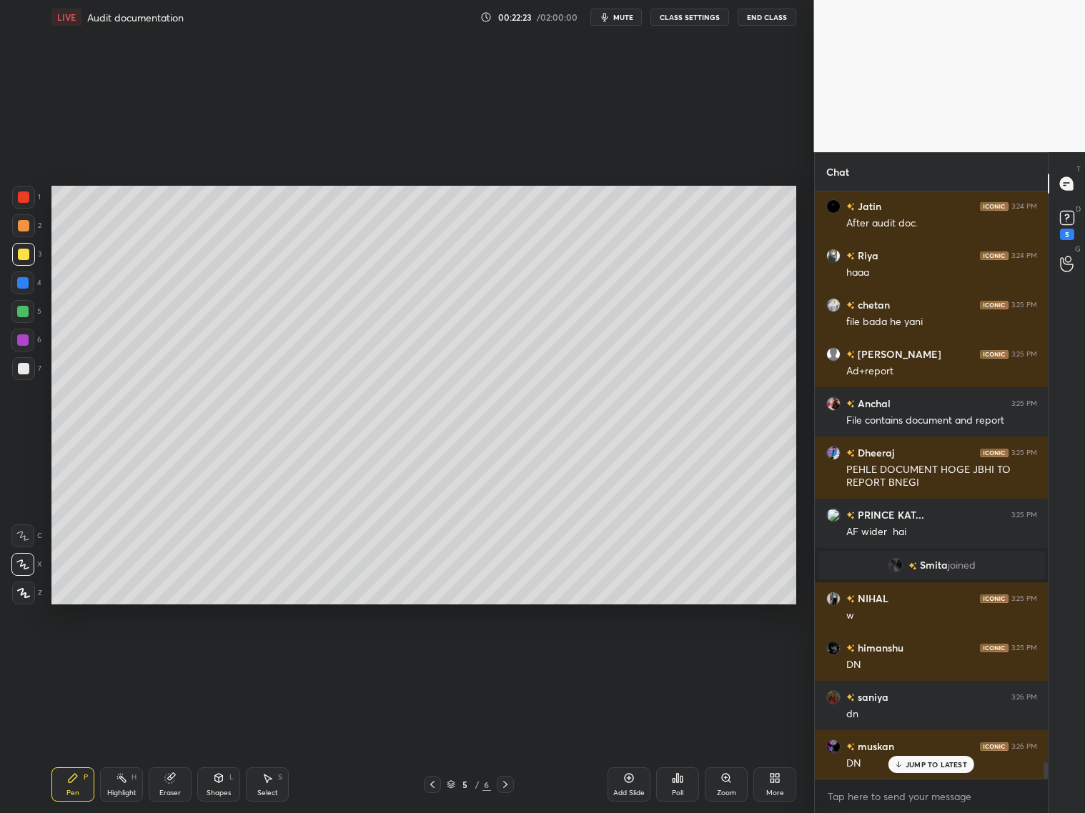
scroll to position [20875, 0]
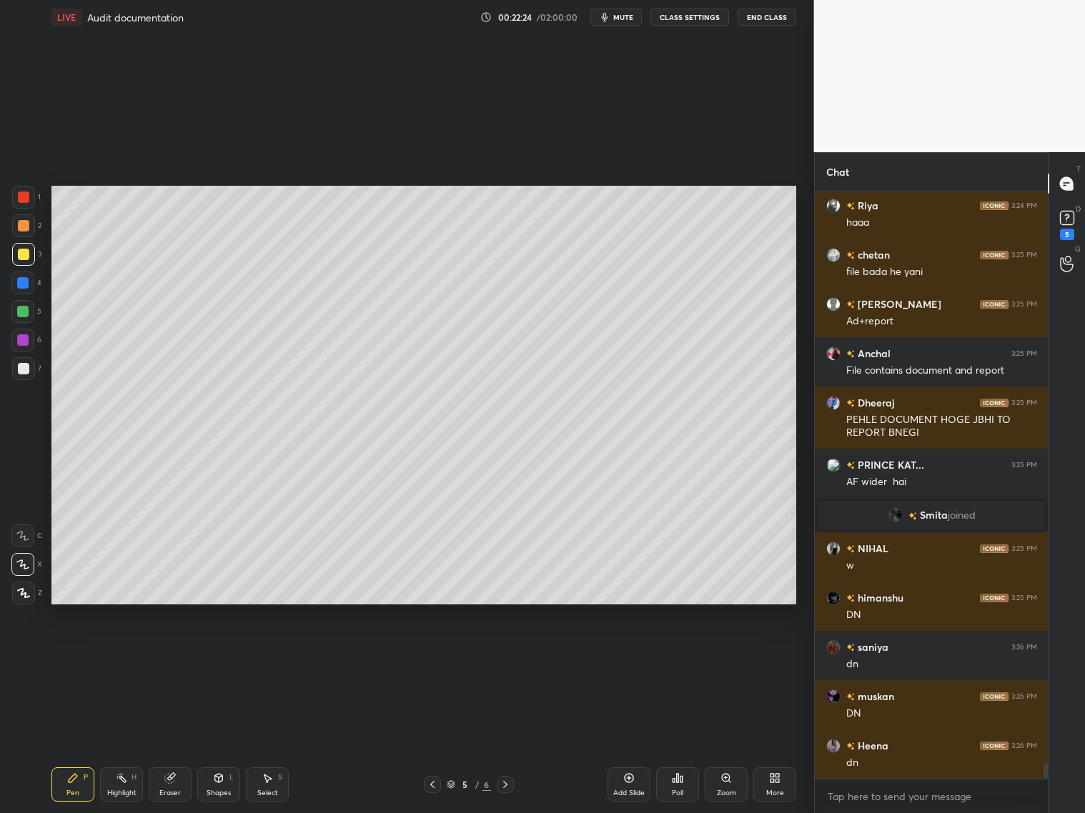
drag, startPoint x: 509, startPoint y: 788, endPoint x: 515, endPoint y: 781, distance: 9.2
click at [514, 788] on div "5 / 6" at bounding box center [469, 784] width 278 height 17
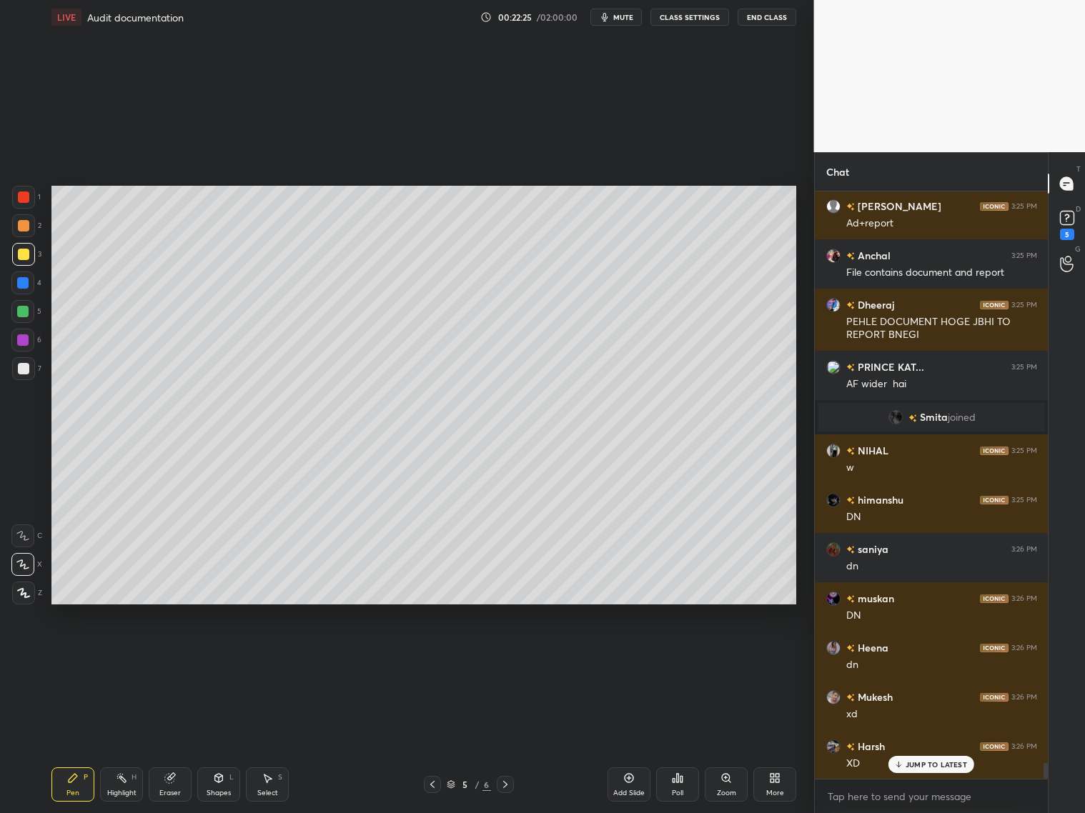
click at [500, 788] on div at bounding box center [505, 784] width 17 height 17
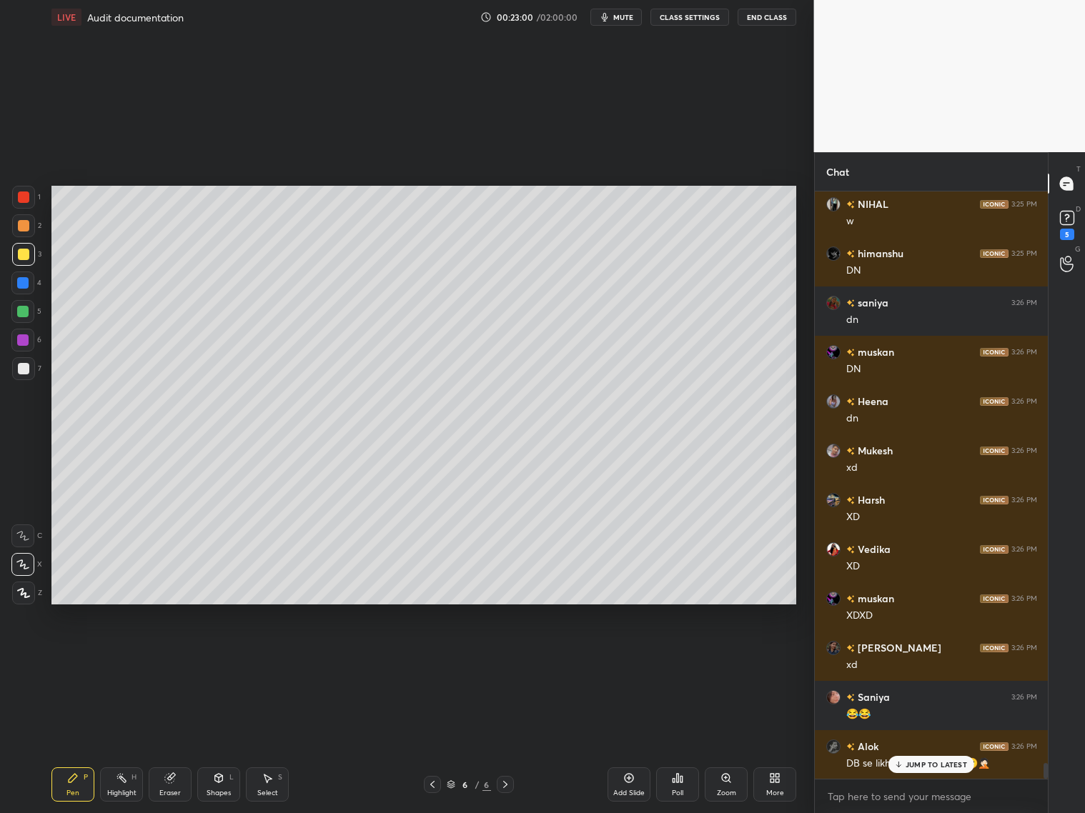
scroll to position [21269, 0]
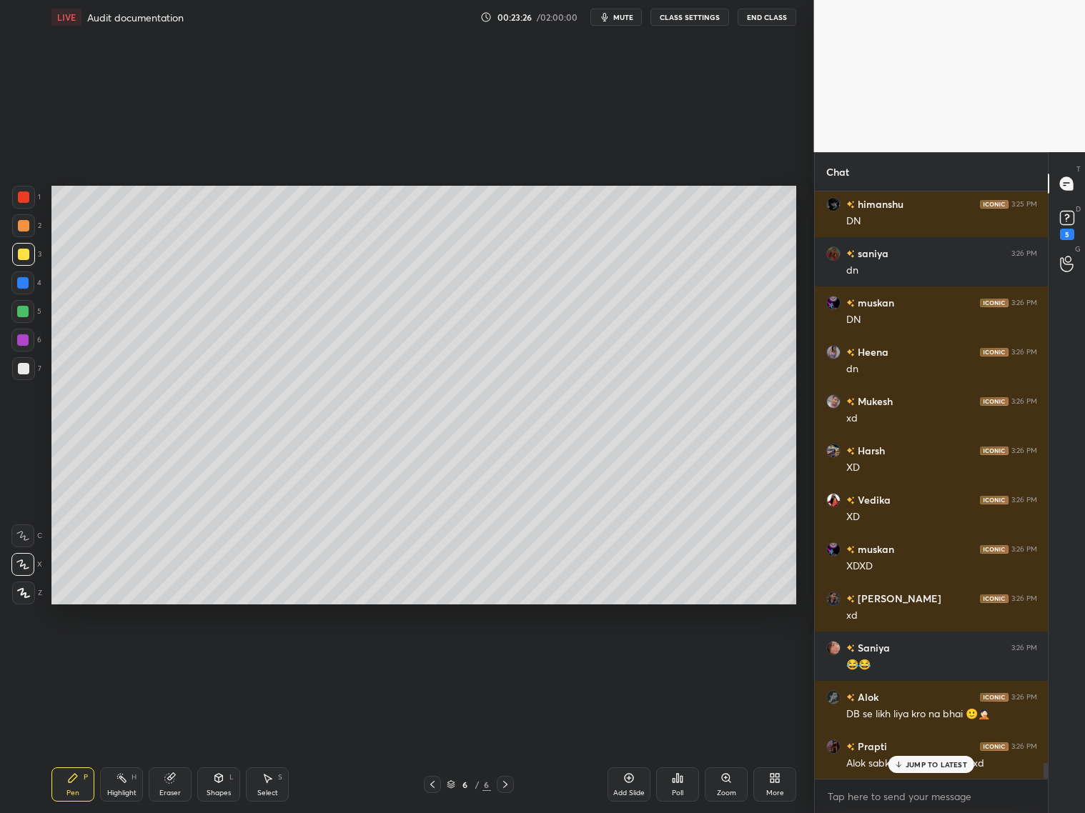
click at [221, 786] on div "Shapes L" at bounding box center [218, 785] width 43 height 34
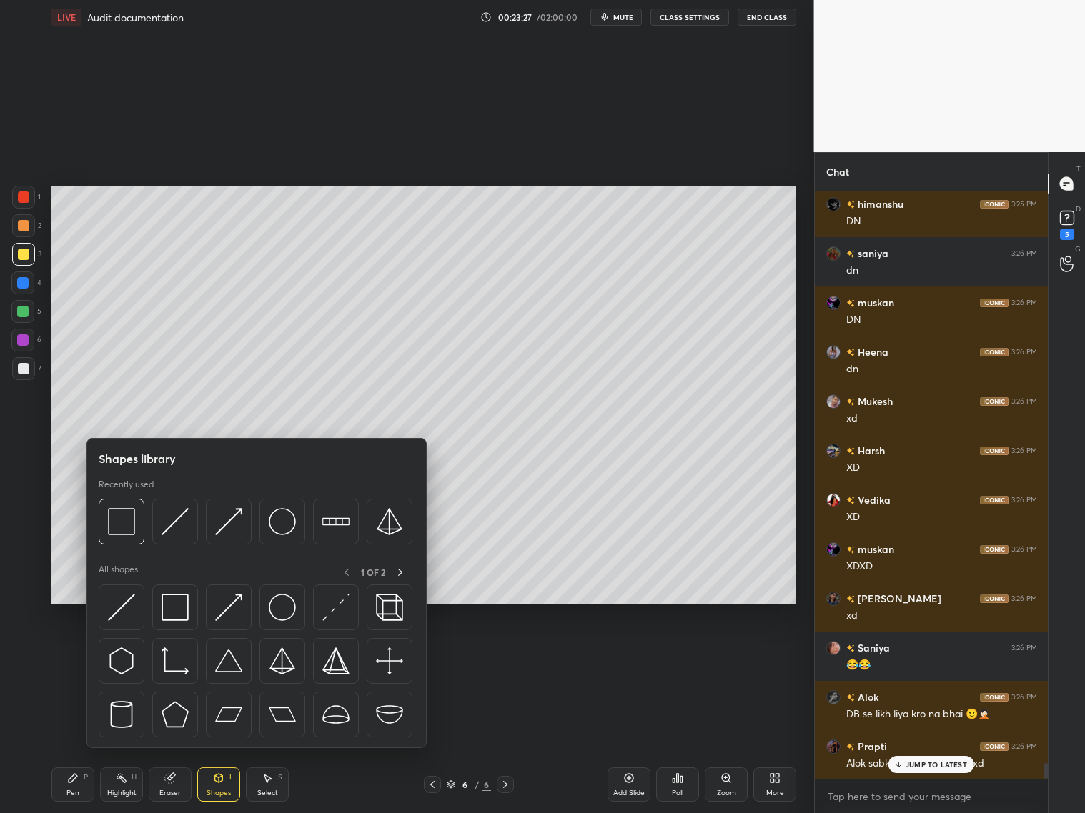
drag, startPoint x: 174, startPoint y: 525, endPoint x: 11, endPoint y: 370, distance: 225.5
click at [174, 525] on img at bounding box center [175, 521] width 27 height 27
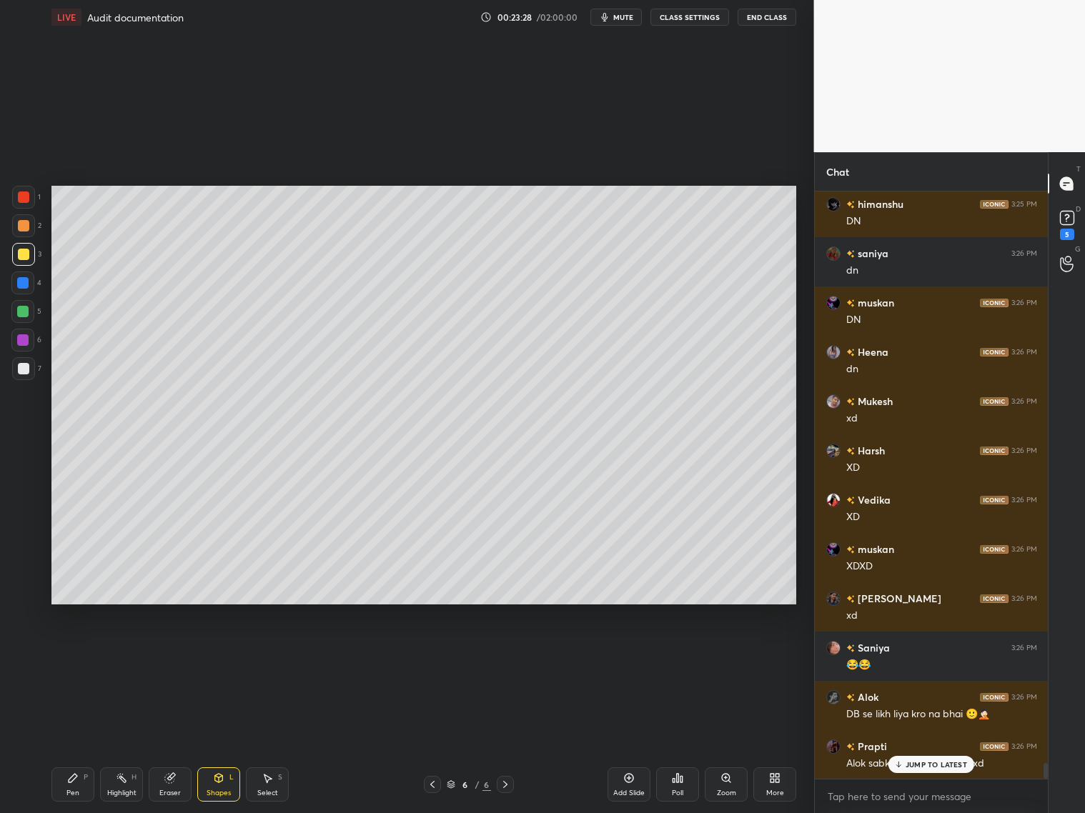
click at [13, 373] on div at bounding box center [23, 368] width 23 height 23
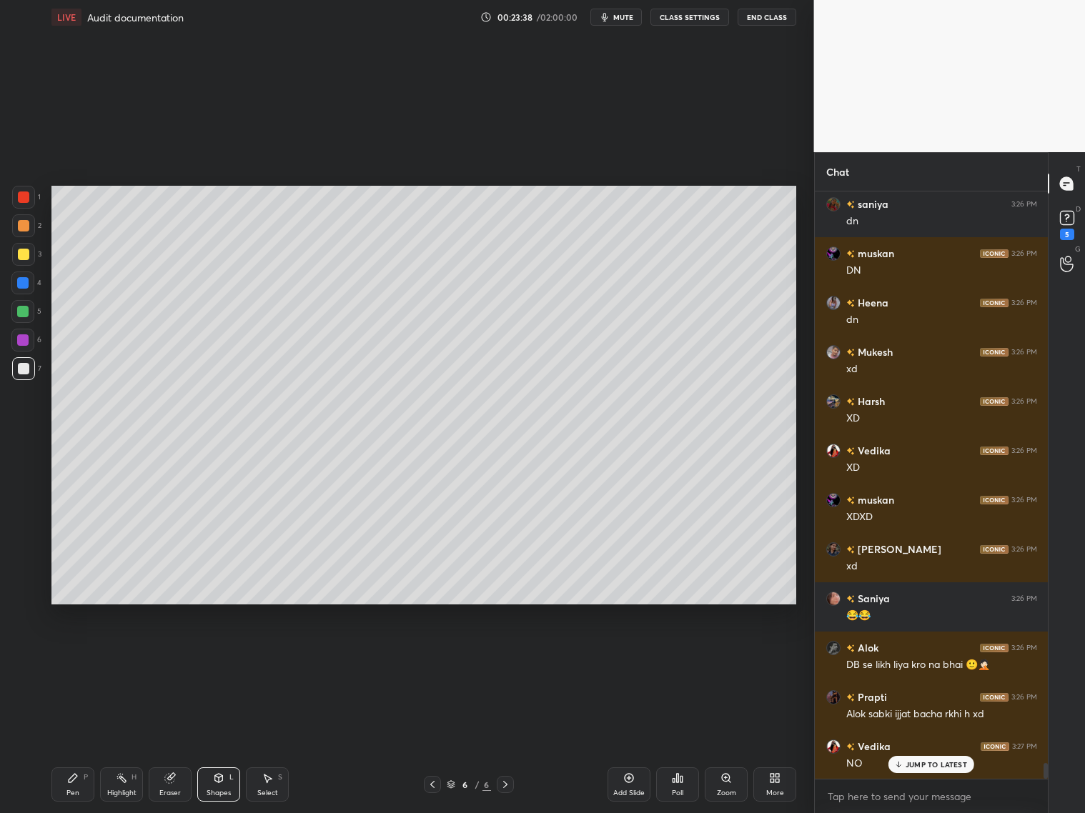
drag, startPoint x: 26, startPoint y: 316, endPoint x: 32, endPoint y: 310, distance: 9.1
click at [29, 317] on div at bounding box center [22, 311] width 23 height 23
drag, startPoint x: 74, startPoint y: 791, endPoint x: 73, endPoint y: 784, distance: 7.2
click at [74, 790] on div "Pen" at bounding box center [72, 793] width 13 height 7
drag, startPoint x: 26, startPoint y: 259, endPoint x: 26, endPoint y: 248, distance: 10.7
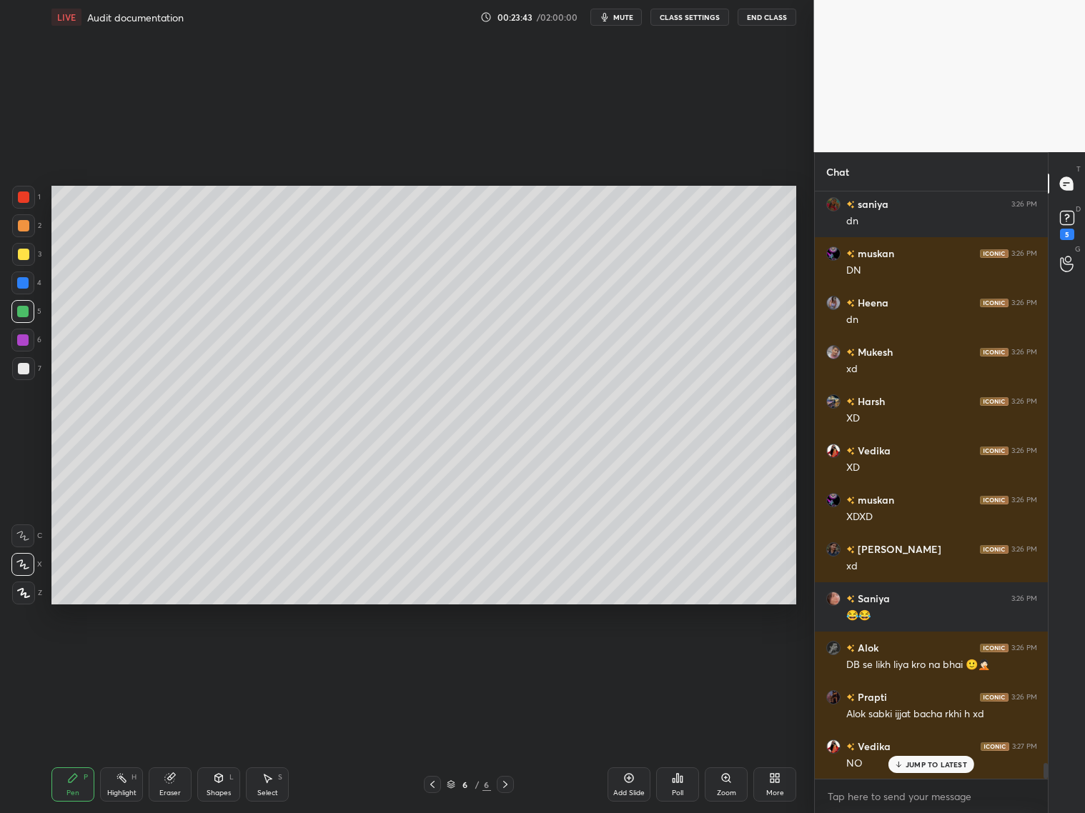
click at [26, 257] on div at bounding box center [23, 254] width 11 height 11
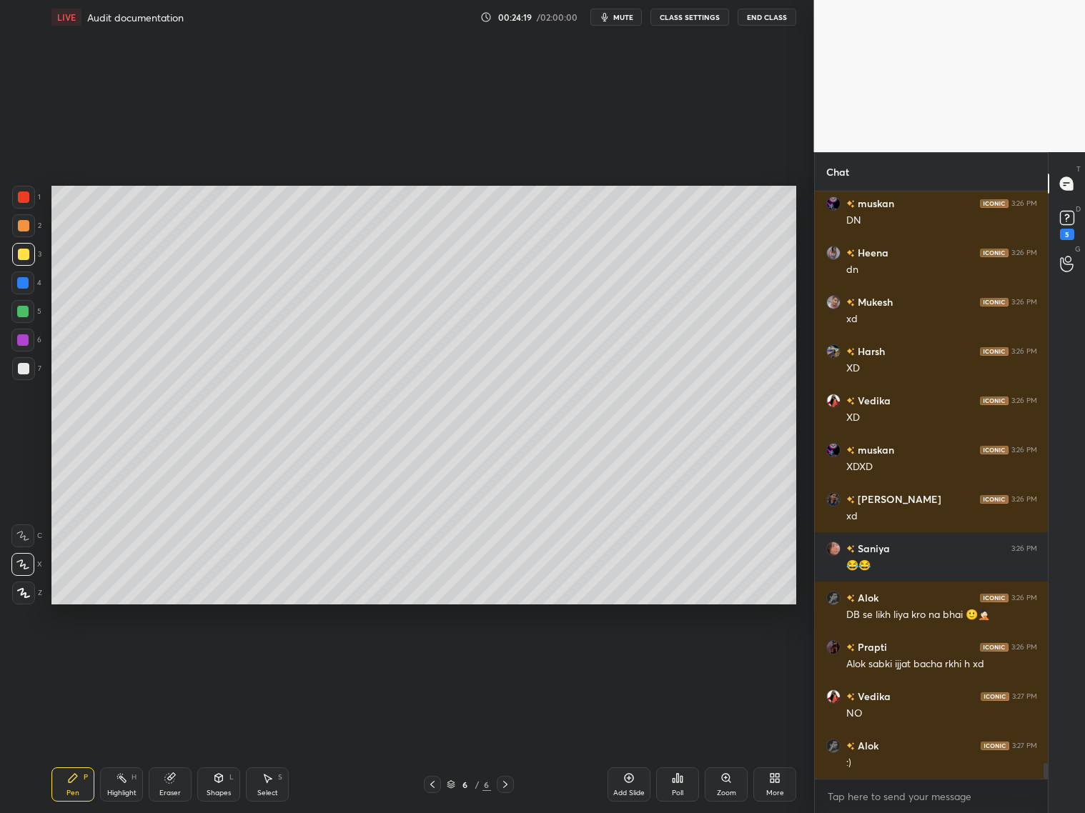
scroll to position [21402, 0]
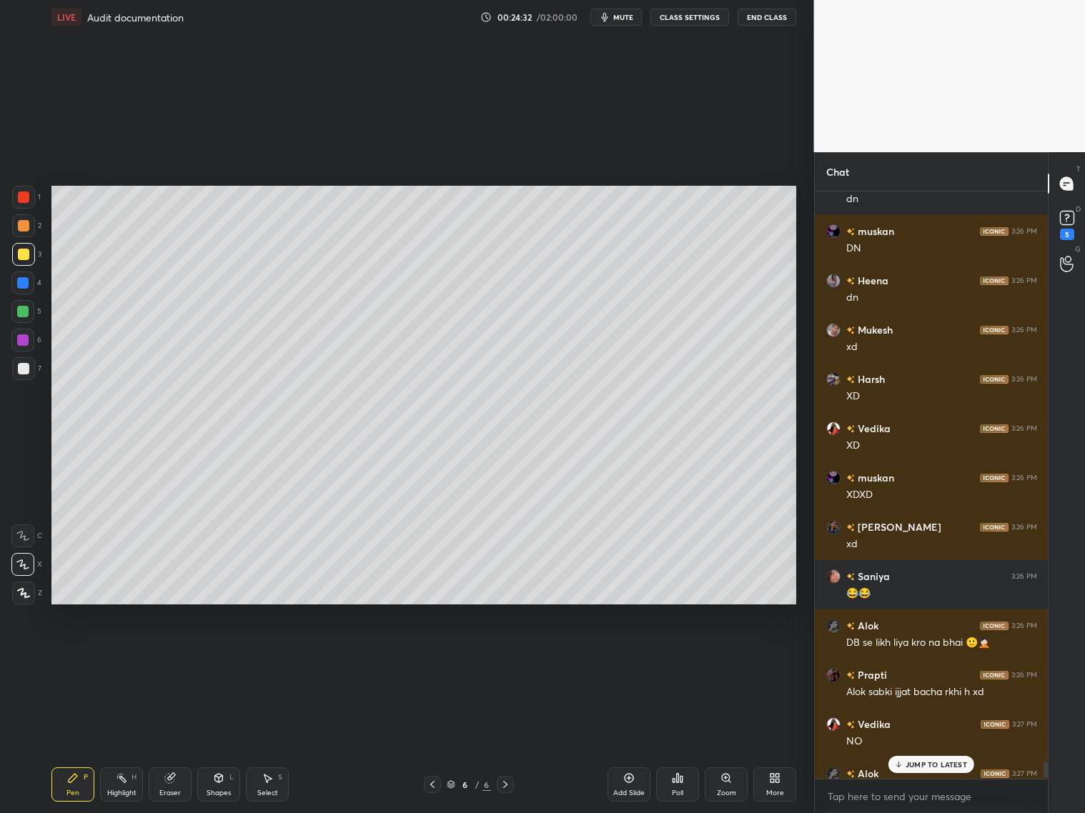
drag, startPoint x: 24, startPoint y: 374, endPoint x: 34, endPoint y: 367, distance: 12.9
click at [27, 371] on div at bounding box center [23, 368] width 23 height 23
drag, startPoint x: 68, startPoint y: 785, endPoint x: 83, endPoint y: 768, distance: 22.3
click at [74, 784] on div "Pen P" at bounding box center [72, 785] width 43 height 34
click at [944, 773] on div "Riya 3:24 PM haaa chetan 3:25 PM file bada he yani gohil 3:25 PM Ad+report Anch…" at bounding box center [932, 486] width 234 height 588
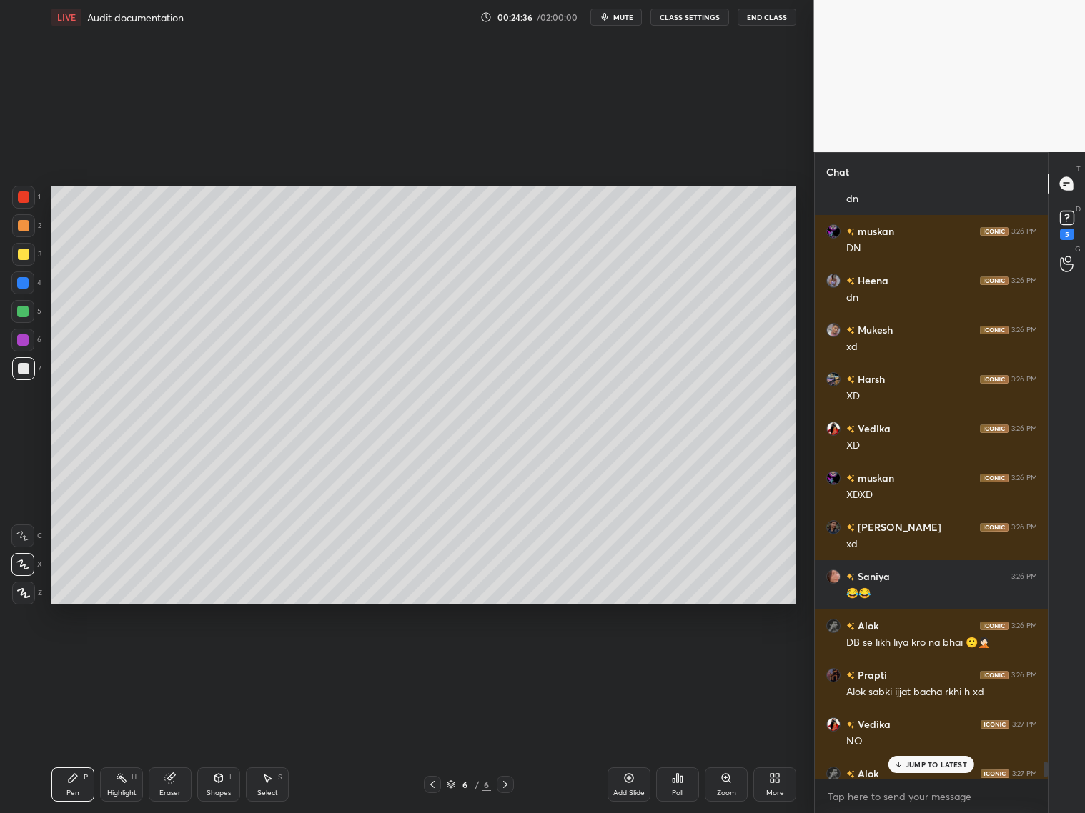
click at [931, 773] on div "JUMP TO LATEST" at bounding box center [931, 764] width 86 height 17
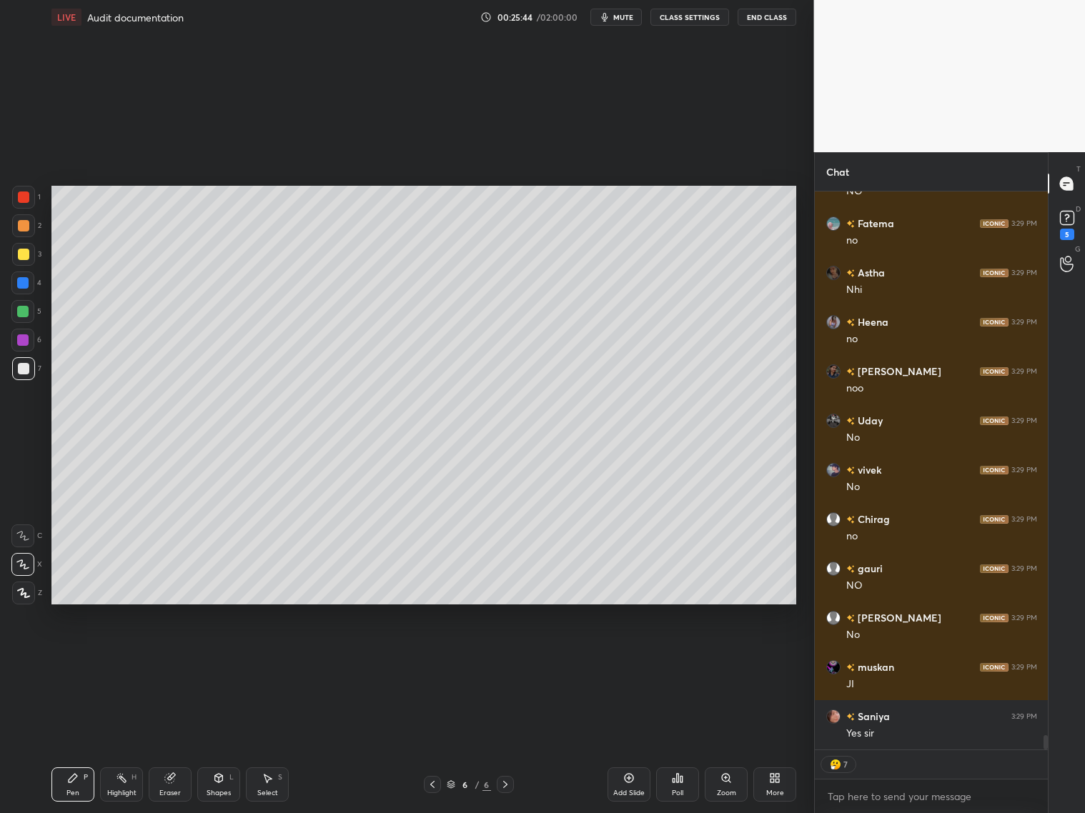
scroll to position [20986, 0]
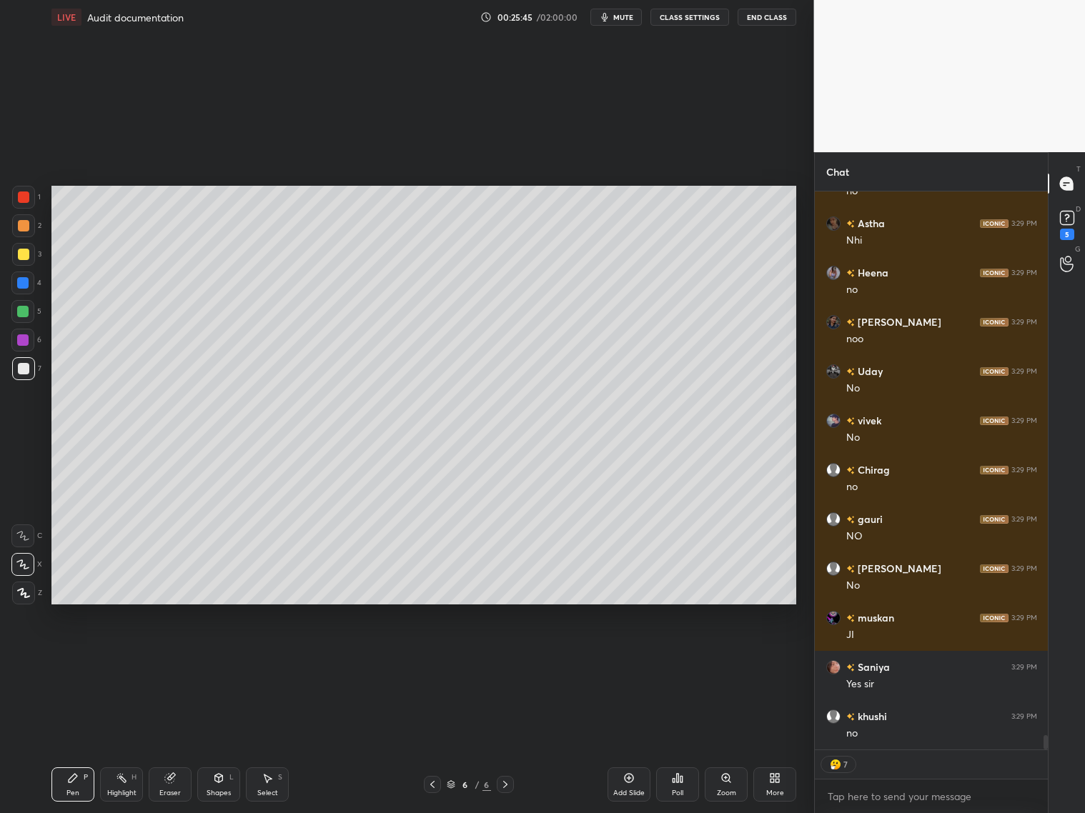
type textarea "x"
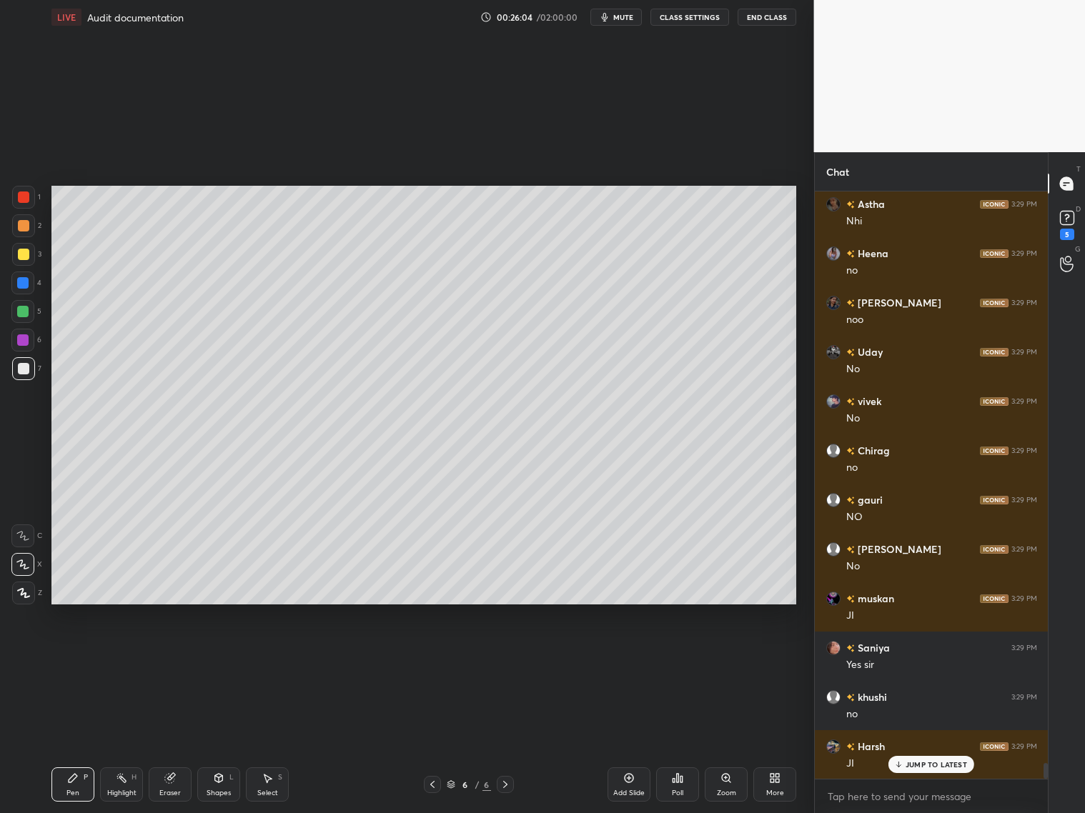
scroll to position [21055, 0]
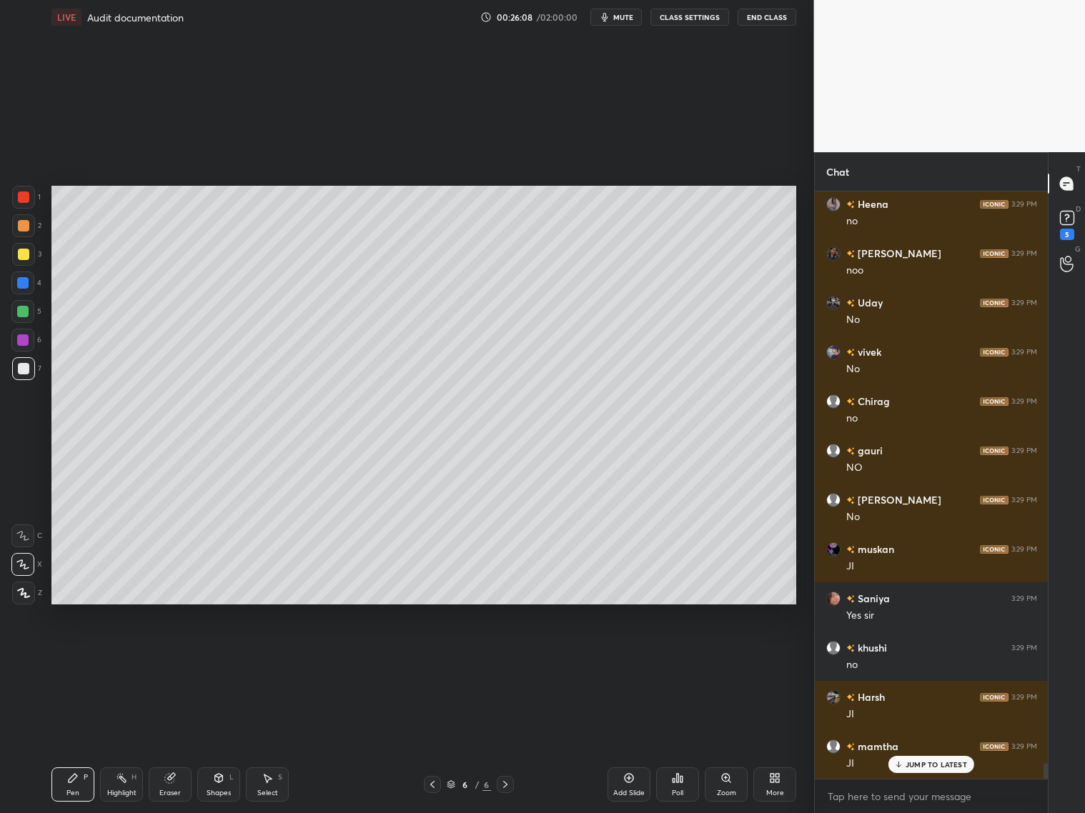
click at [926, 763] on p "JUMP TO LATEST" at bounding box center [936, 765] width 61 height 9
click at [628, 786] on div "Add Slide" at bounding box center [629, 785] width 43 height 34
drag, startPoint x: 216, startPoint y: 792, endPoint x: 209, endPoint y: 773, distance: 20.3
click at [214, 790] on div "Shapes" at bounding box center [219, 793] width 24 height 7
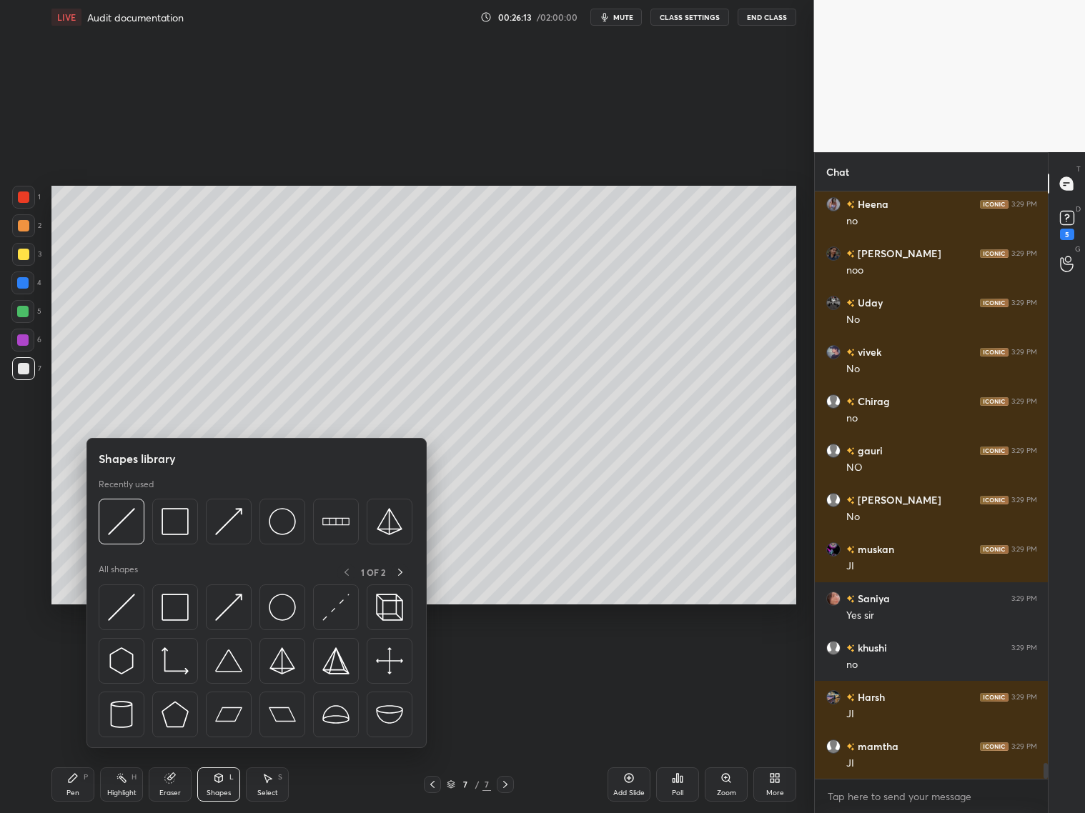
click at [32, 371] on div at bounding box center [23, 368] width 23 height 23
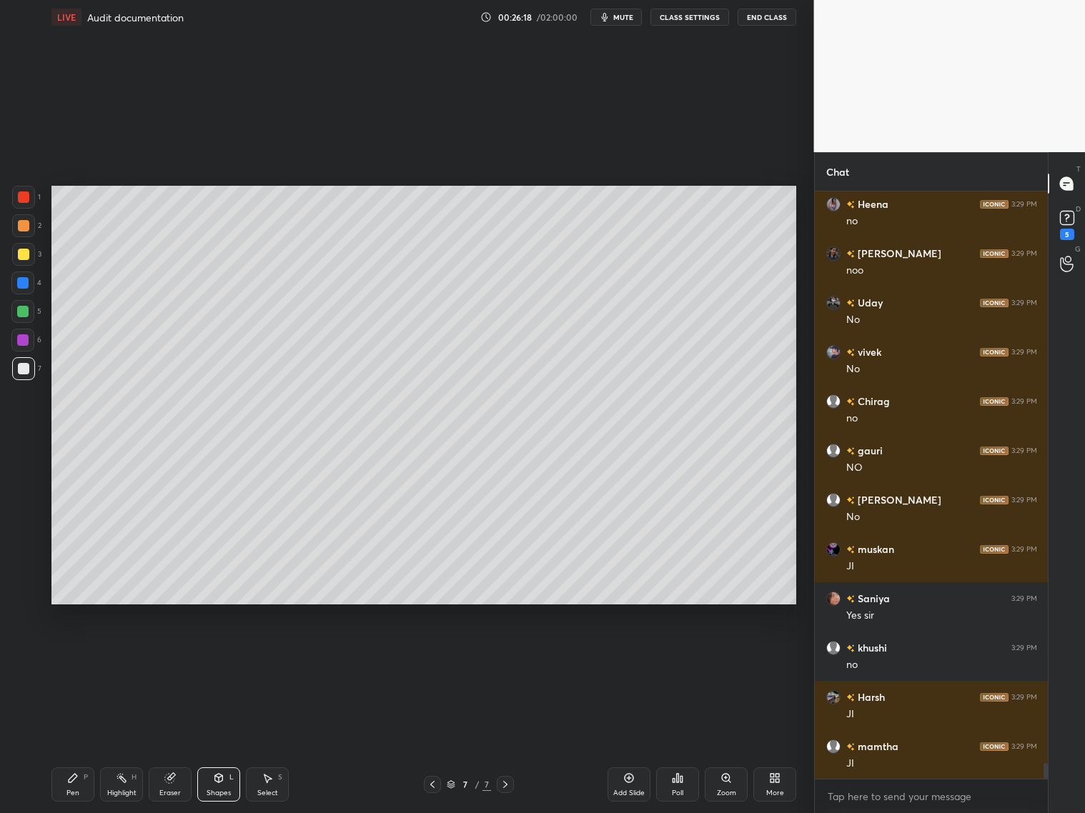
drag, startPoint x: 72, startPoint y: 783, endPoint x: 74, endPoint y: 723, distance: 60.1
click at [74, 775] on icon at bounding box center [72, 778] width 11 height 11
click at [20, 311] on div at bounding box center [22, 311] width 11 height 11
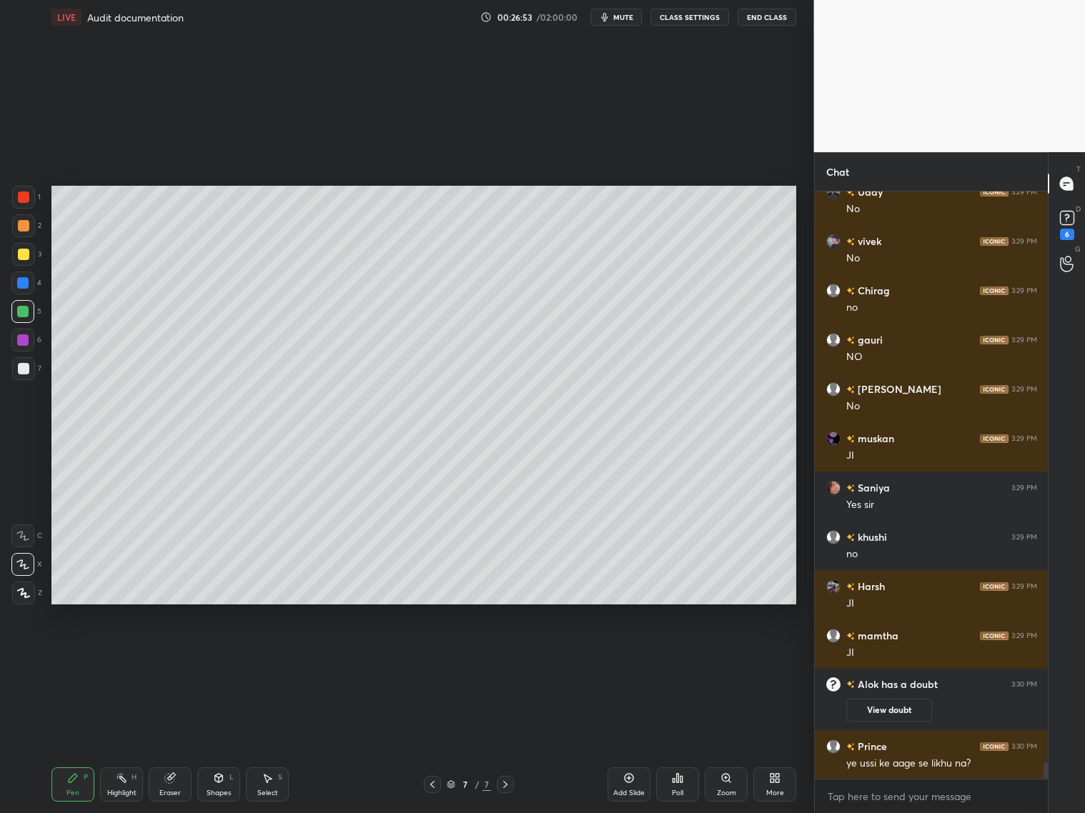
scroll to position [20893, 0]
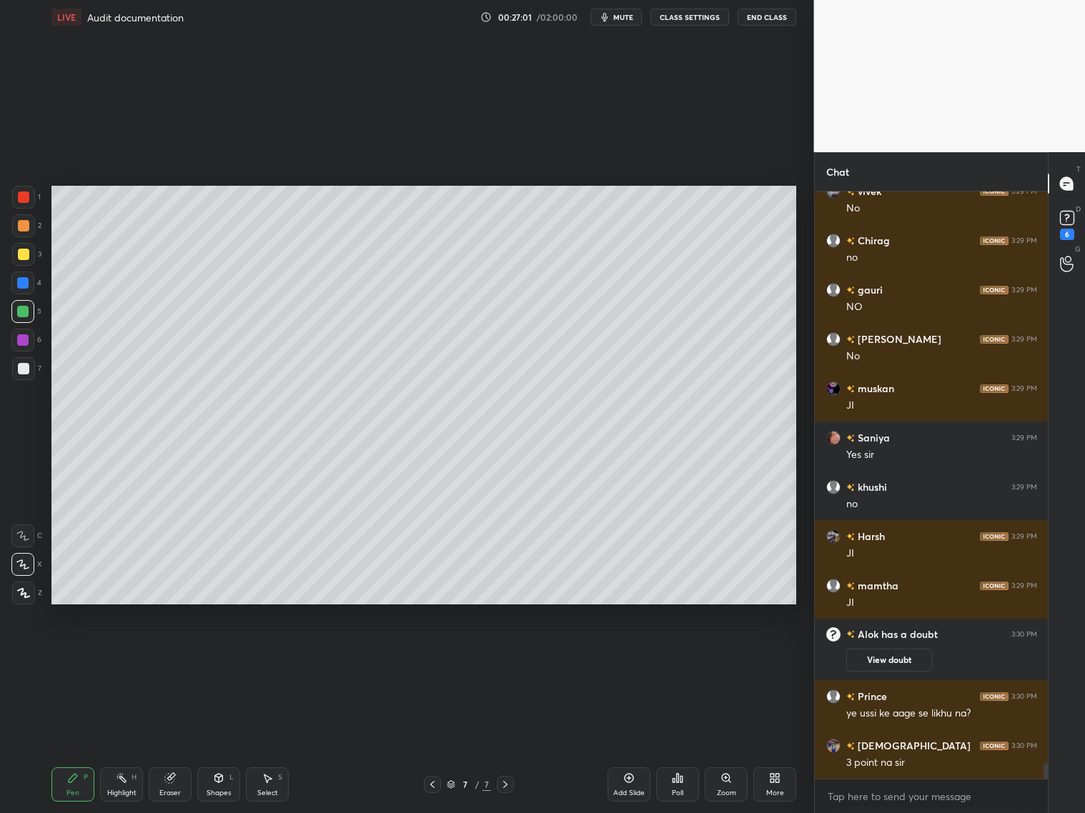
click at [435, 781] on icon at bounding box center [432, 784] width 11 height 11
click at [430, 786] on icon at bounding box center [432, 784] width 11 height 11
click at [503, 788] on div at bounding box center [505, 784] width 17 height 17
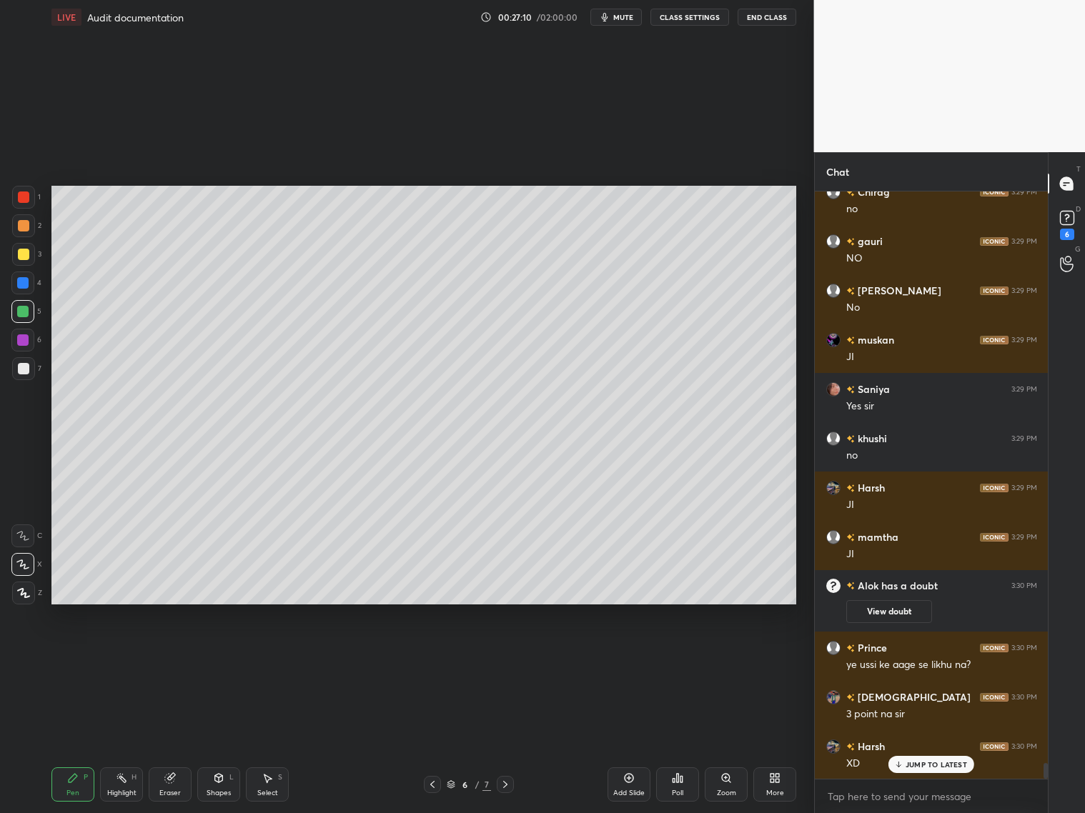
drag, startPoint x: 500, startPoint y: 791, endPoint x: 507, endPoint y: 786, distance: 8.7
click at [502, 789] on div at bounding box center [505, 784] width 17 height 17
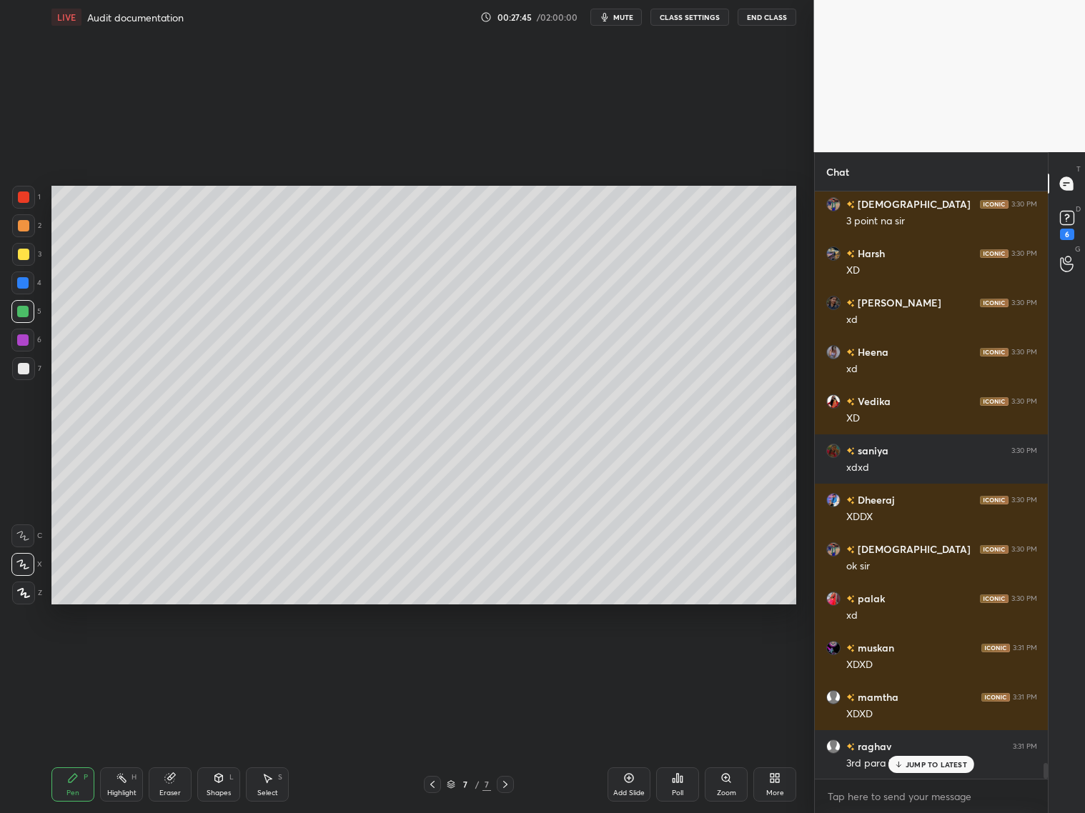
scroll to position [21484, 0]
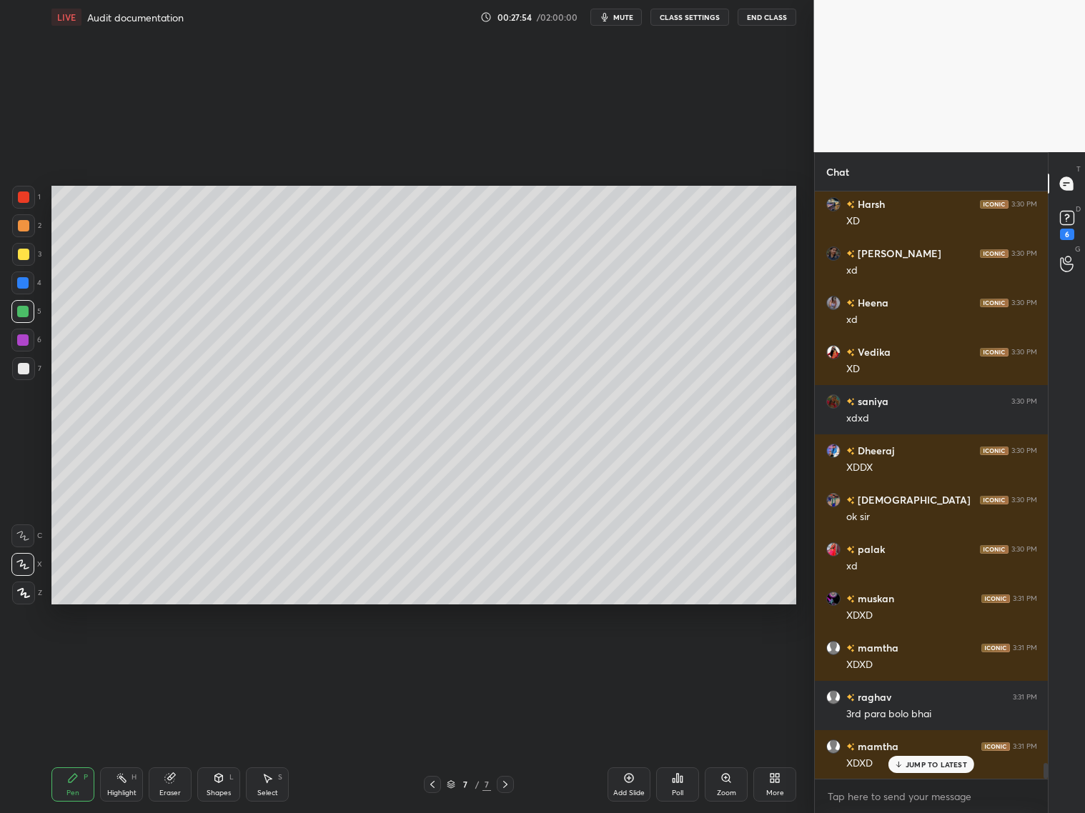
drag, startPoint x: 24, startPoint y: 231, endPoint x: 44, endPoint y: 220, distance: 22.7
click at [29, 231] on div at bounding box center [23, 225] width 23 height 23
click at [167, 782] on div "Eraser" at bounding box center [170, 785] width 43 height 34
drag, startPoint x: 70, startPoint y: 779, endPoint x: 71, endPoint y: 761, distance: 17.9
click at [72, 777] on icon at bounding box center [73, 778] width 9 height 9
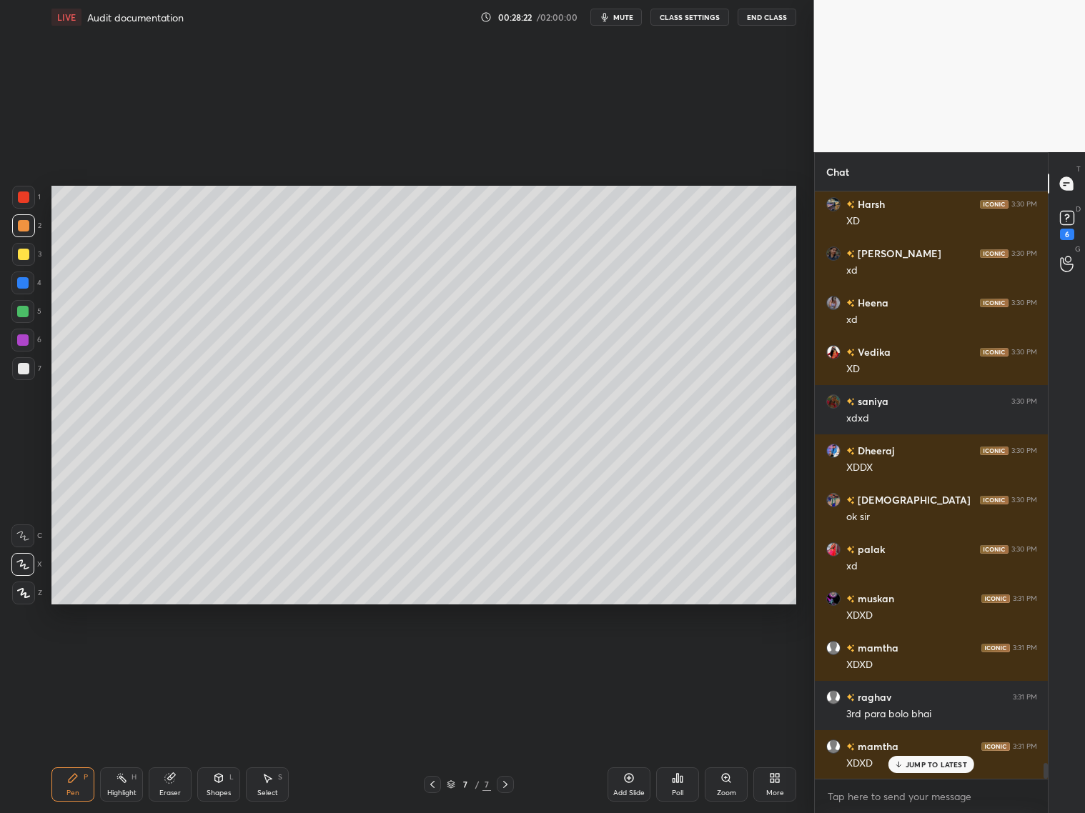
scroll to position [21534, 0]
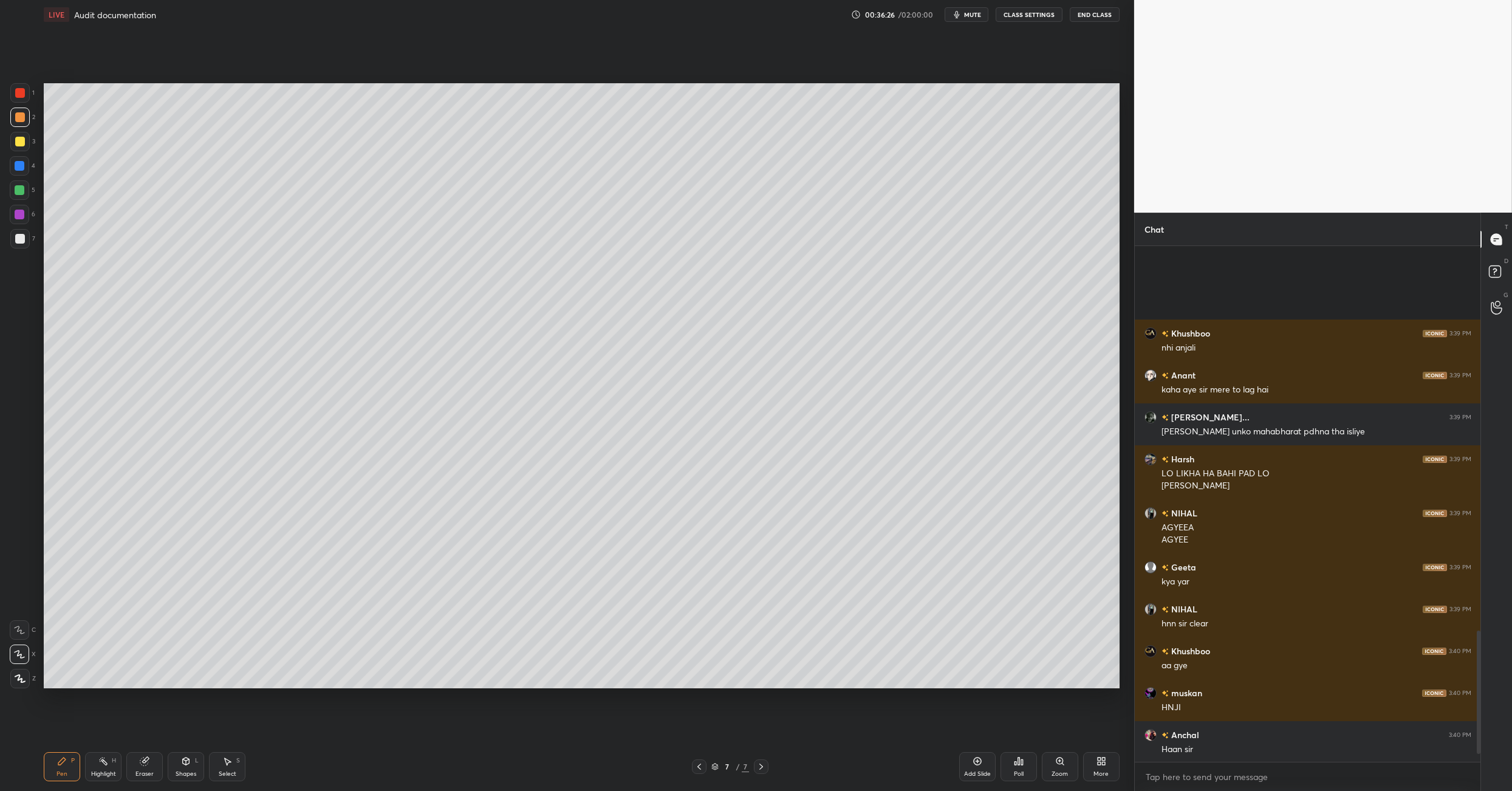
scroll to position [1641, 0]
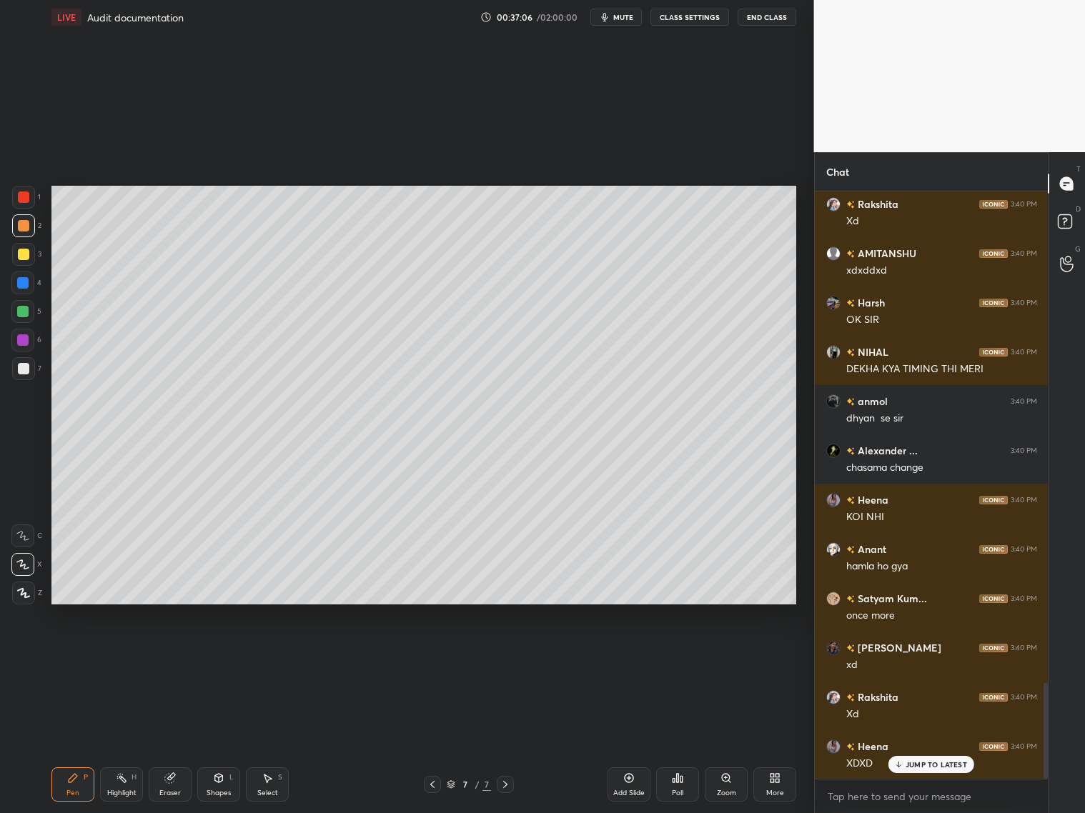
drag, startPoint x: 26, startPoint y: 372, endPoint x: 33, endPoint y: 358, distance: 16.0
click at [29, 370] on div at bounding box center [23, 368] width 23 height 23
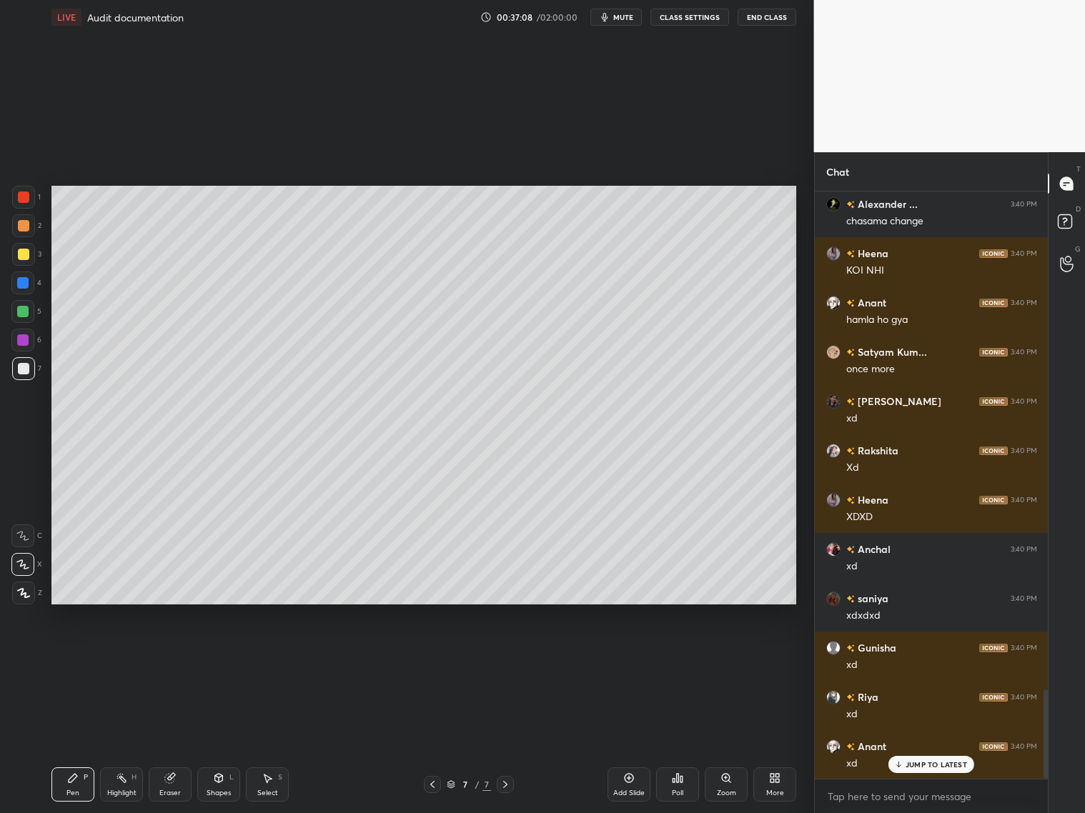
click at [26, 309] on div at bounding box center [22, 311] width 11 height 11
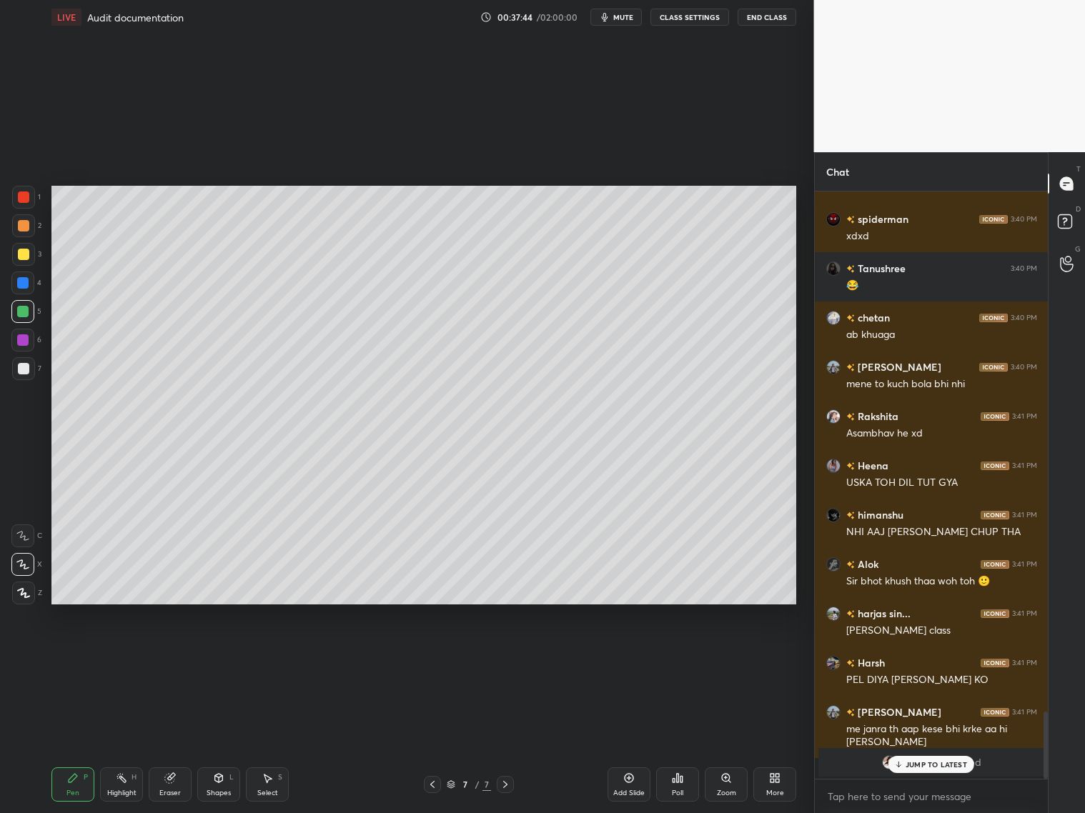
drag, startPoint x: 171, startPoint y: 785, endPoint x: 189, endPoint y: 736, distance: 52.0
click at [179, 656] on div "Eraser" at bounding box center [170, 785] width 43 height 34
click at [67, 656] on icon at bounding box center [72, 778] width 11 height 11
click at [176, 656] on div "Eraser" at bounding box center [169, 793] width 21 height 7
drag, startPoint x: 80, startPoint y: 781, endPoint x: 104, endPoint y: 740, distance: 47.7
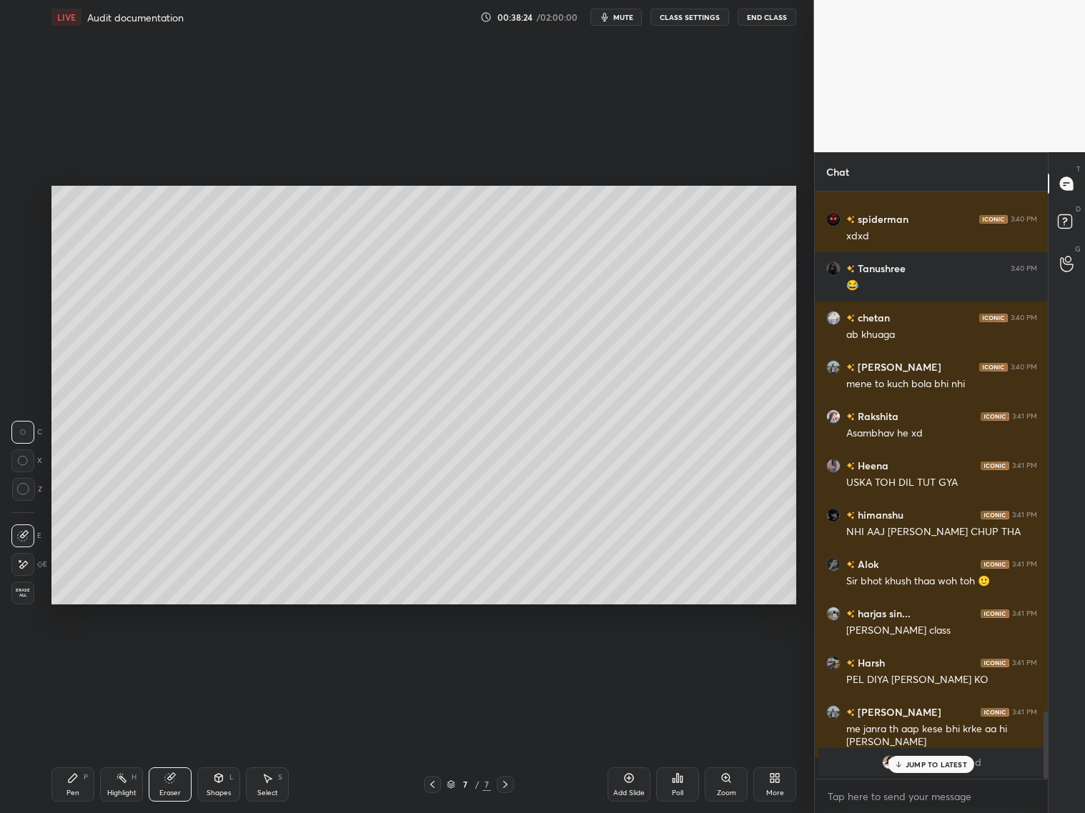
click at [86, 656] on div "Pen P" at bounding box center [72, 785] width 43 height 34
drag, startPoint x: 25, startPoint y: 259, endPoint x: 36, endPoint y: 255, distance: 11.3
click at [27, 257] on div at bounding box center [23, 254] width 11 height 11
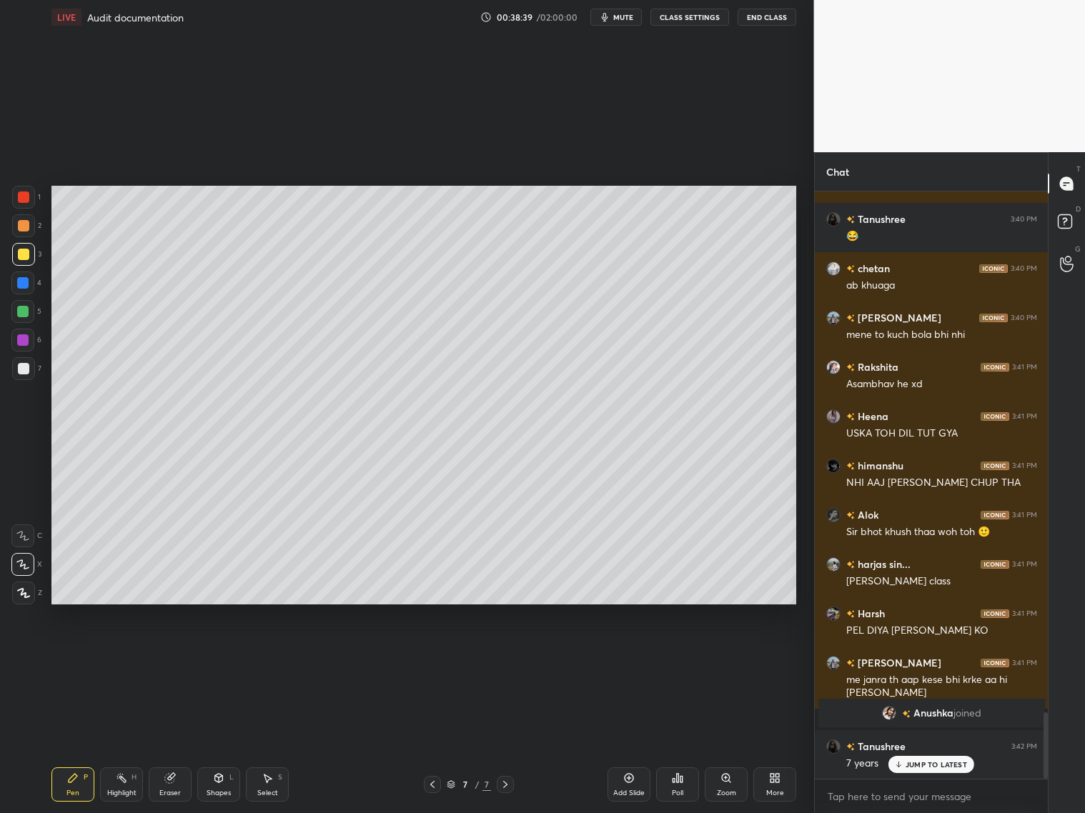
click at [26, 315] on div at bounding box center [22, 311] width 11 height 11
click at [25, 257] on div at bounding box center [23, 254] width 11 height 11
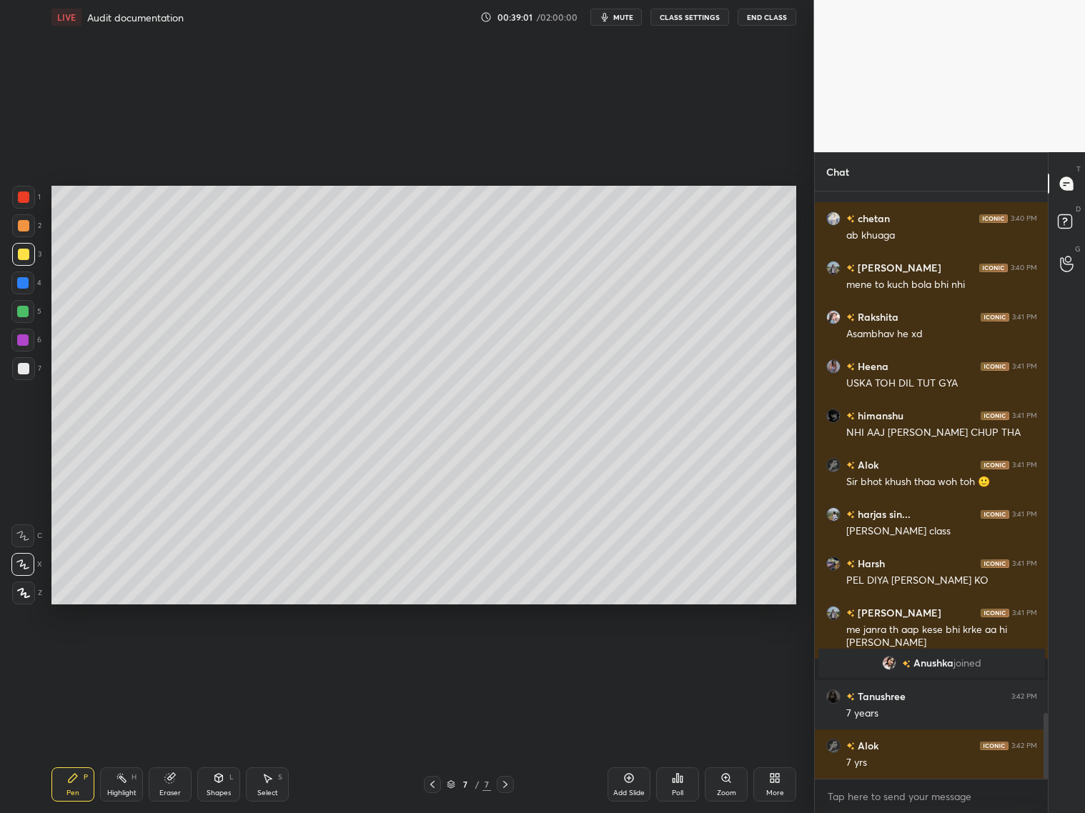
click at [24, 229] on div at bounding box center [23, 225] width 11 height 11
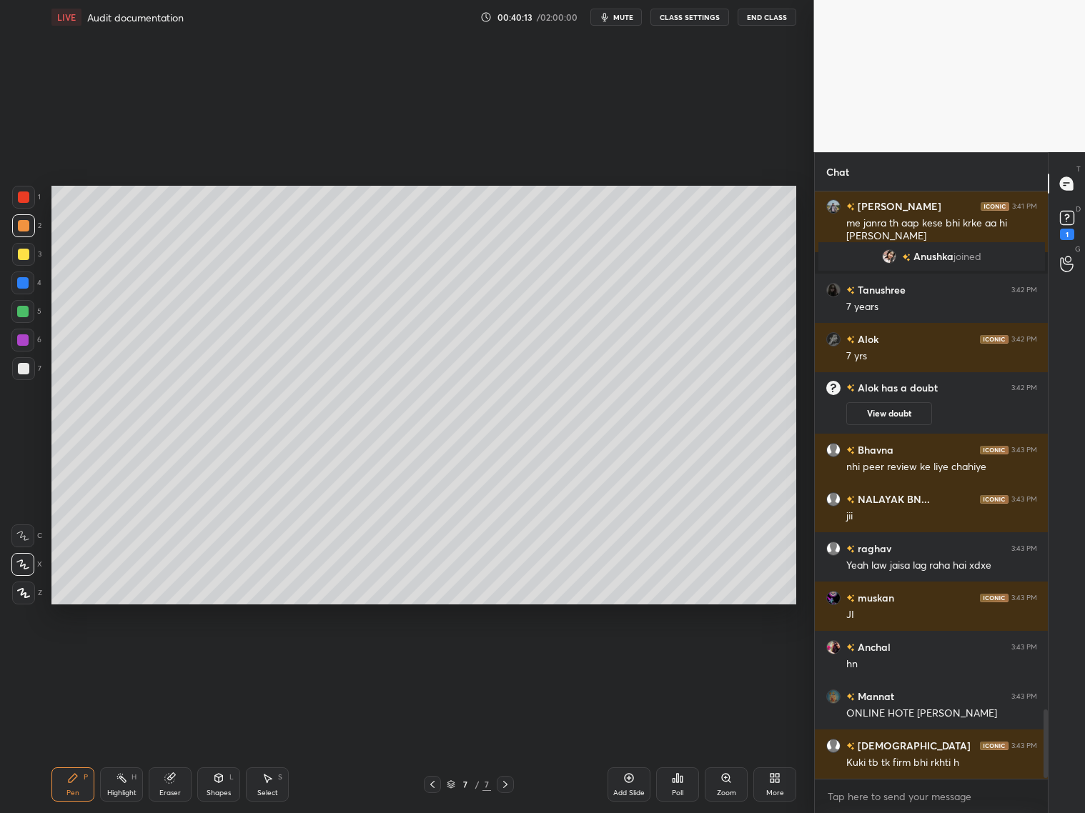
scroll to position [4462, 0]
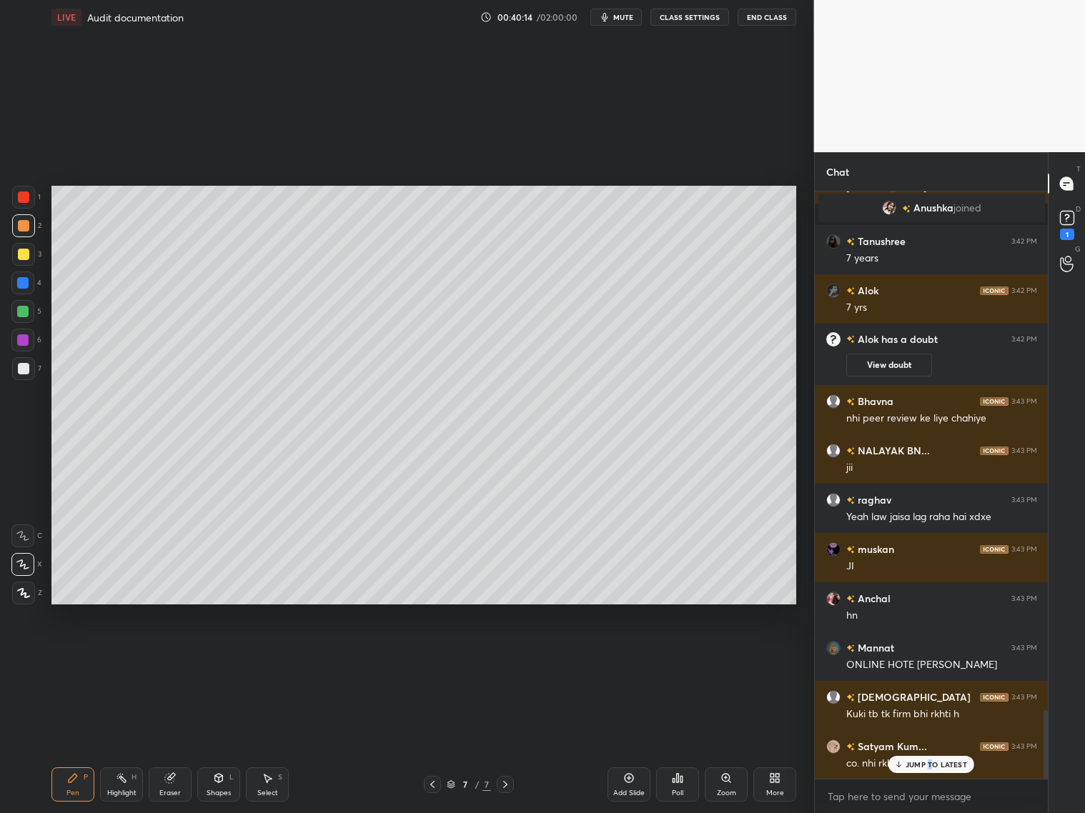
click at [928, 656] on p "JUMP TO LATEST" at bounding box center [936, 765] width 61 height 9
click at [630, 656] on div "Add Slide" at bounding box center [629, 785] width 43 height 34
click at [224, 656] on div "Shapes L" at bounding box center [218, 785] width 43 height 34
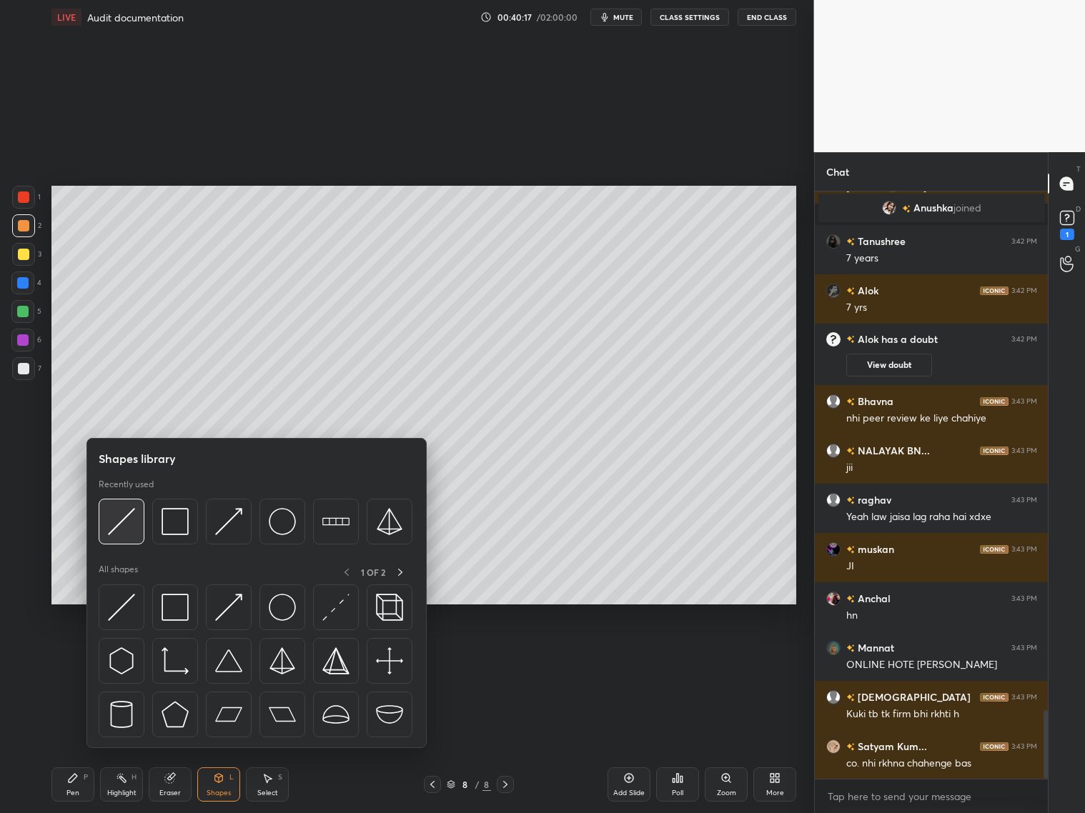
click at [120, 521] on img at bounding box center [121, 521] width 27 height 27
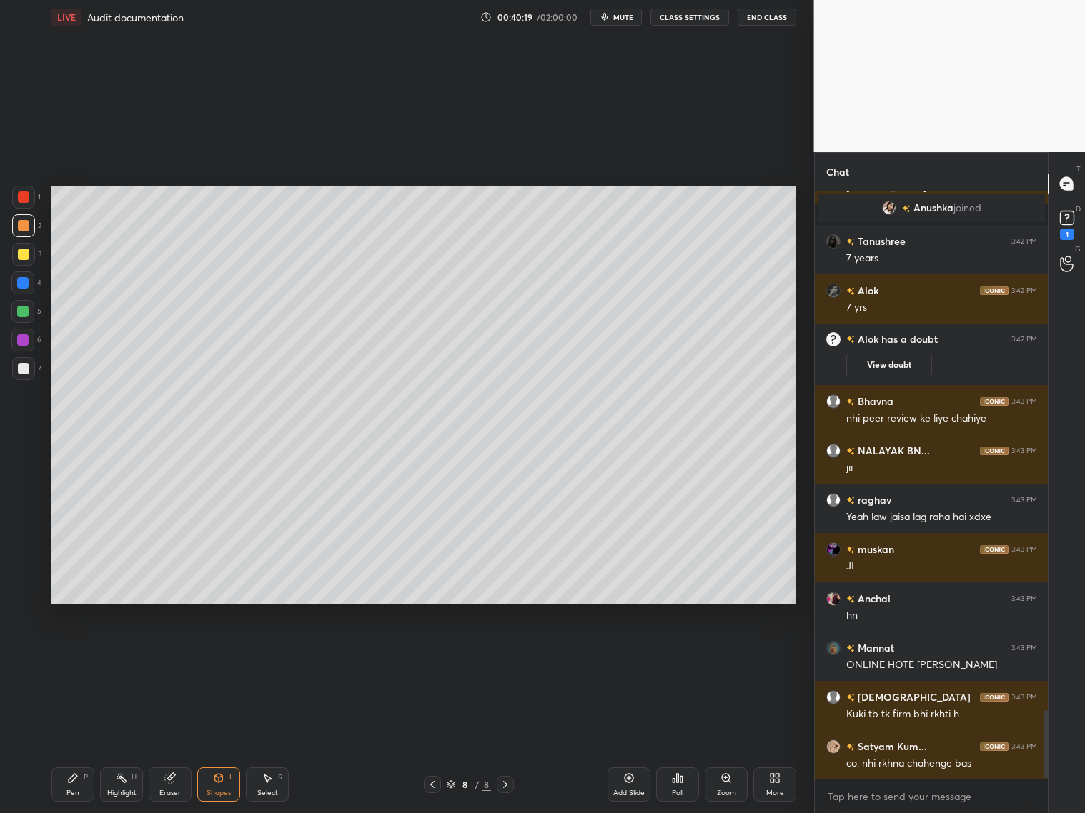
scroll to position [4525, 0]
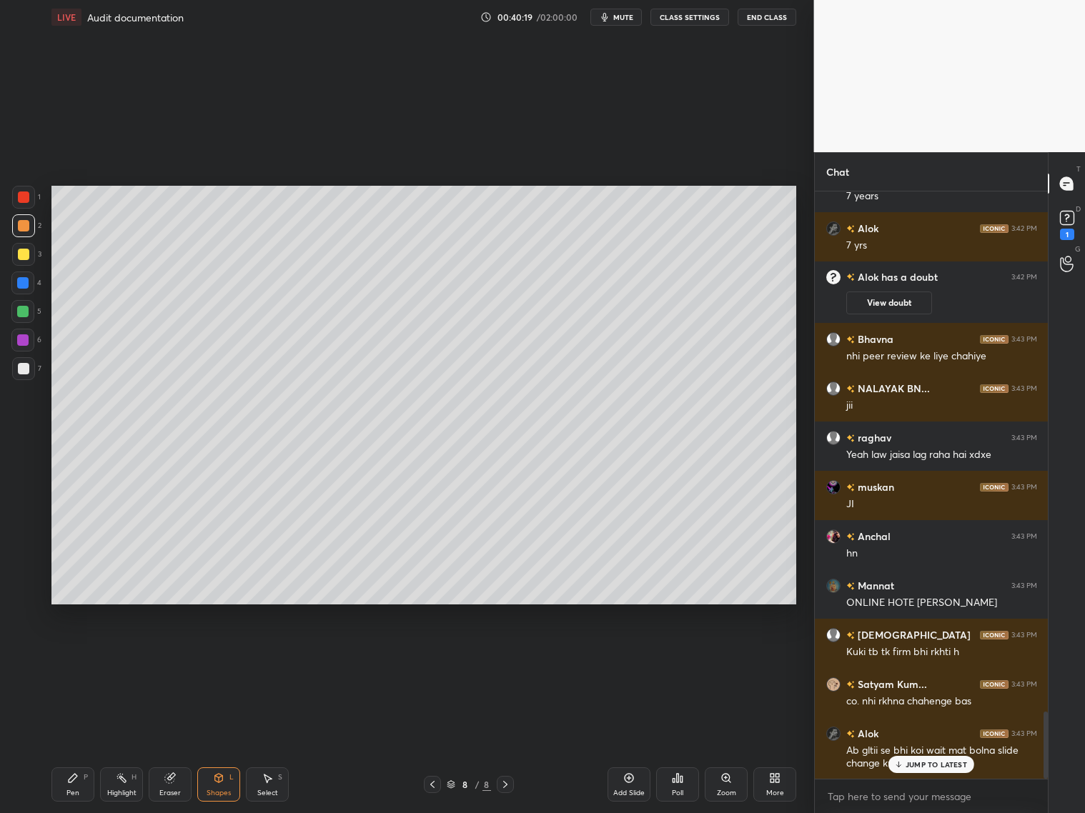
click at [79, 656] on div "Pen P" at bounding box center [72, 785] width 43 height 34
drag, startPoint x: 220, startPoint y: 787, endPoint x: 226, endPoint y: 776, distance: 12.2
click at [220, 656] on div "Shapes L" at bounding box center [218, 785] width 43 height 34
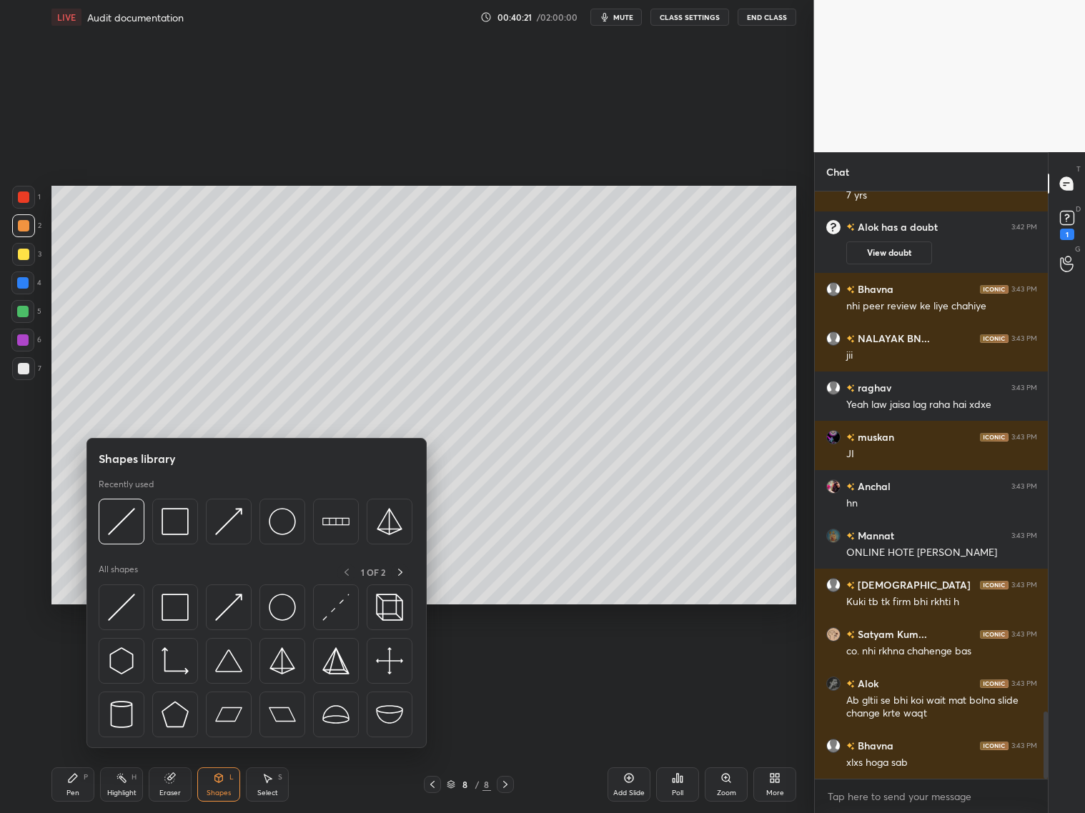
click at [22, 365] on div at bounding box center [23, 368] width 11 height 11
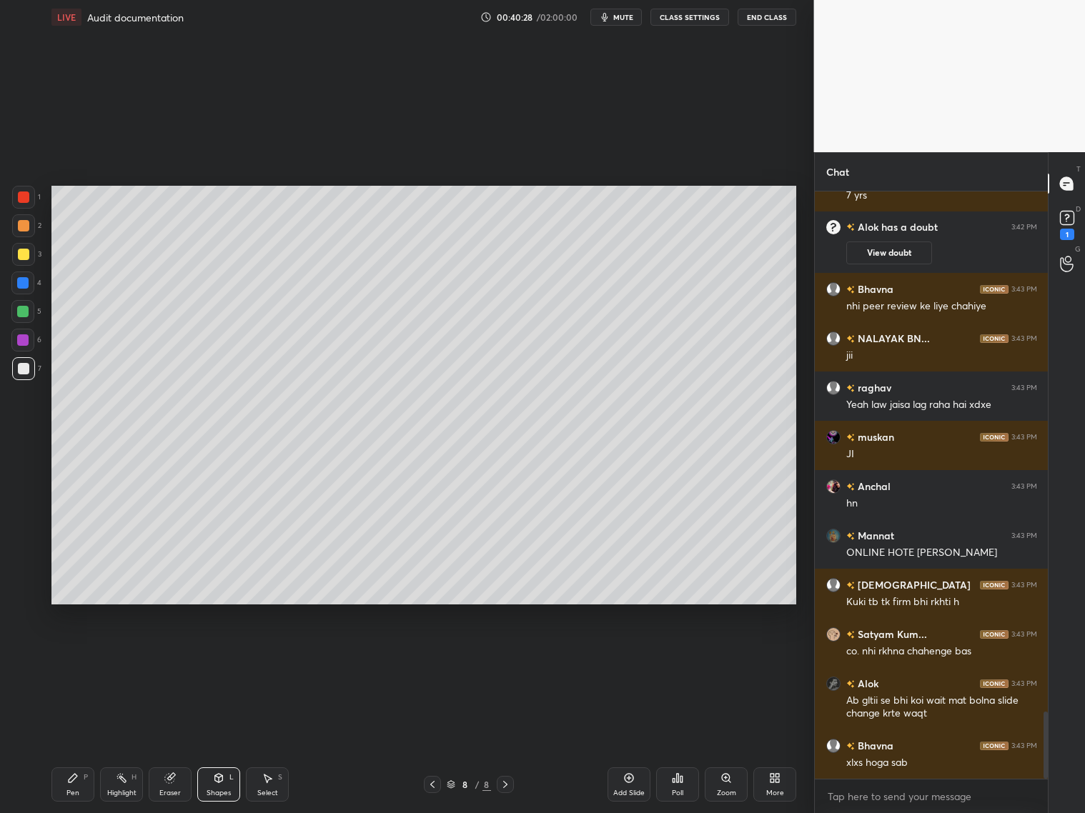
click at [127, 656] on div "Highlight H" at bounding box center [121, 785] width 43 height 34
click at [169, 656] on div "Eraser" at bounding box center [170, 785] width 43 height 34
drag, startPoint x: 55, startPoint y: 761, endPoint x: 61, endPoint y: 755, distance: 9.1
click at [59, 656] on div "Pen P Highlight H Eraser Shapes L Select S 8 / 8 Add Slide Poll Zoom More" at bounding box center [423, 784] width 745 height 57
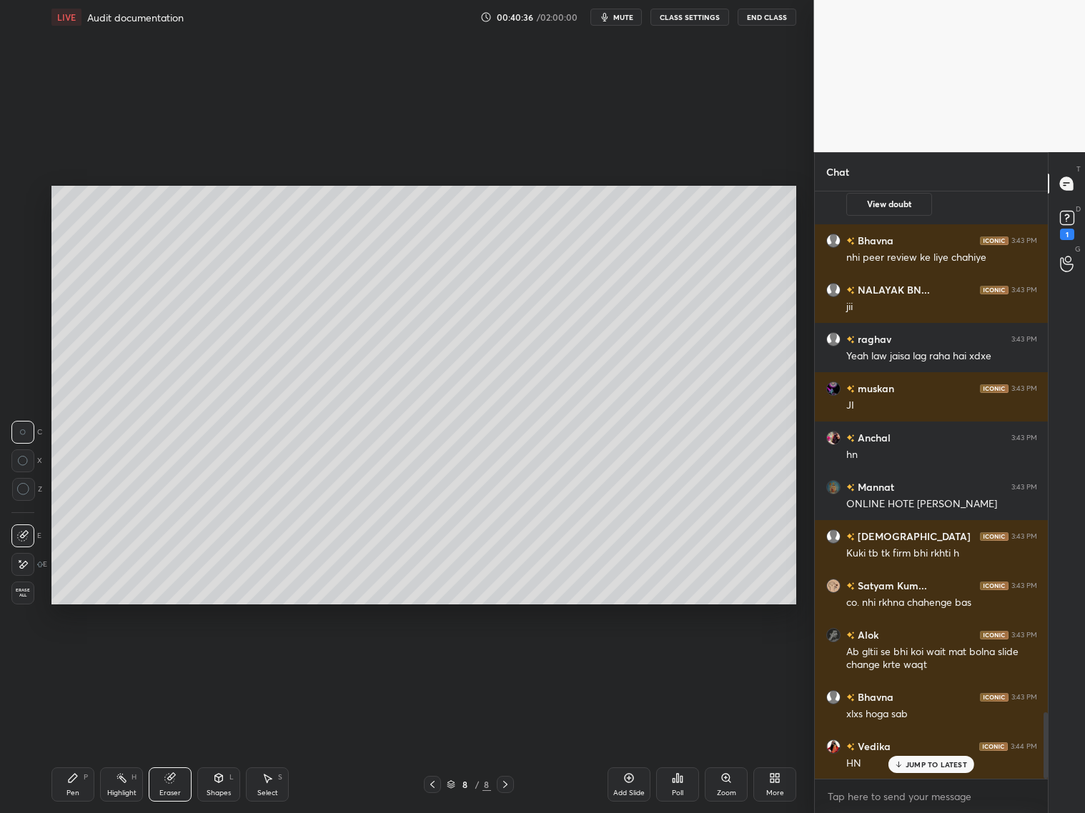
scroll to position [4673, 0]
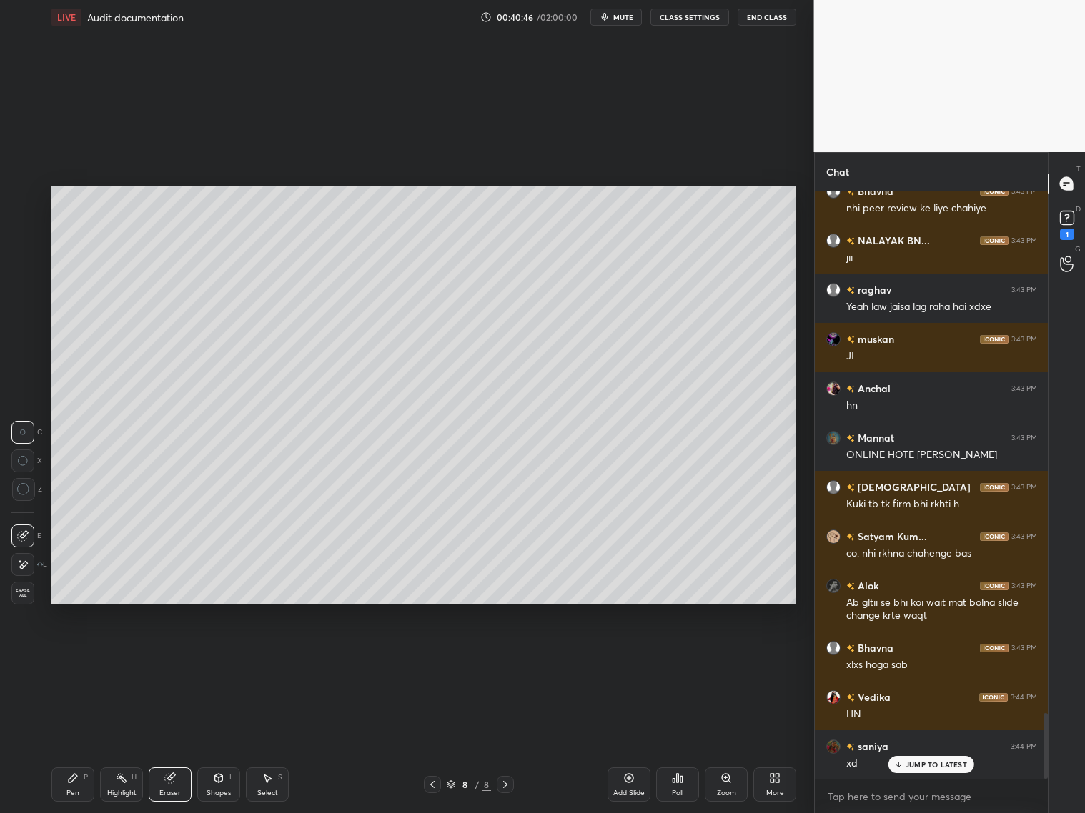
drag, startPoint x: 66, startPoint y: 777, endPoint x: 64, endPoint y: 766, distance: 11.6
click at [67, 656] on icon at bounding box center [72, 778] width 11 height 11
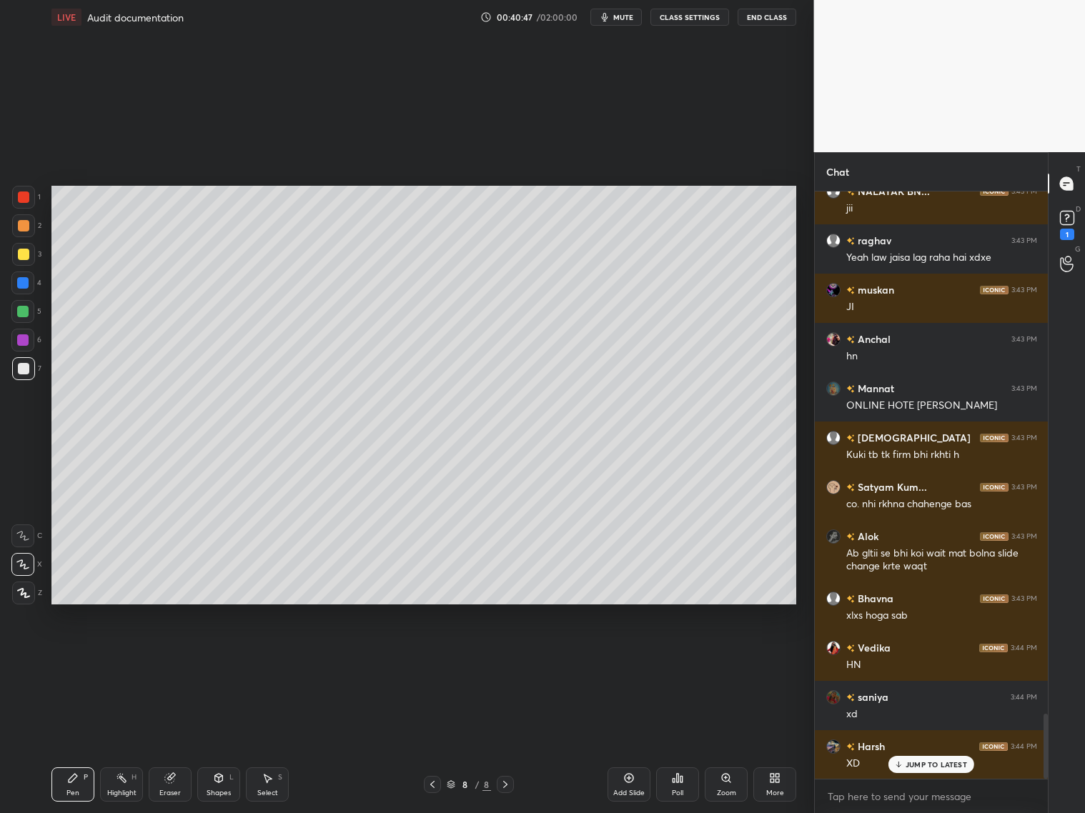
click at [22, 314] on div at bounding box center [22, 311] width 11 height 11
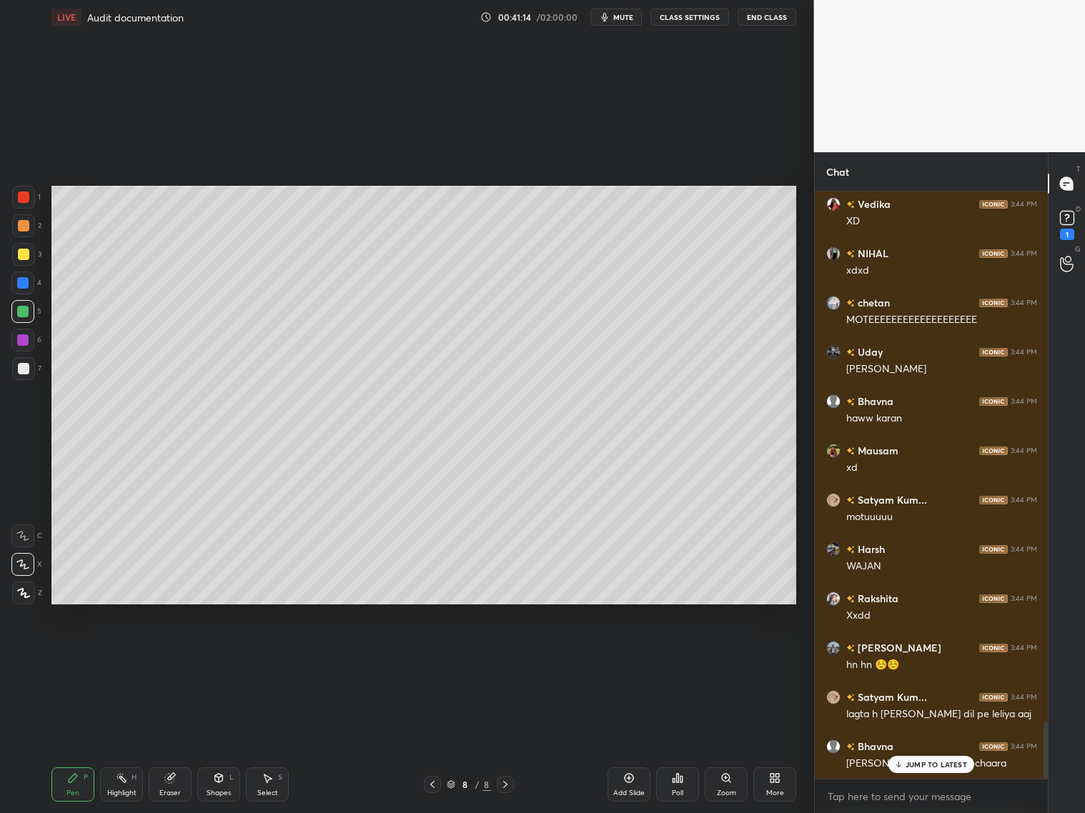
scroll to position [5561, 0]
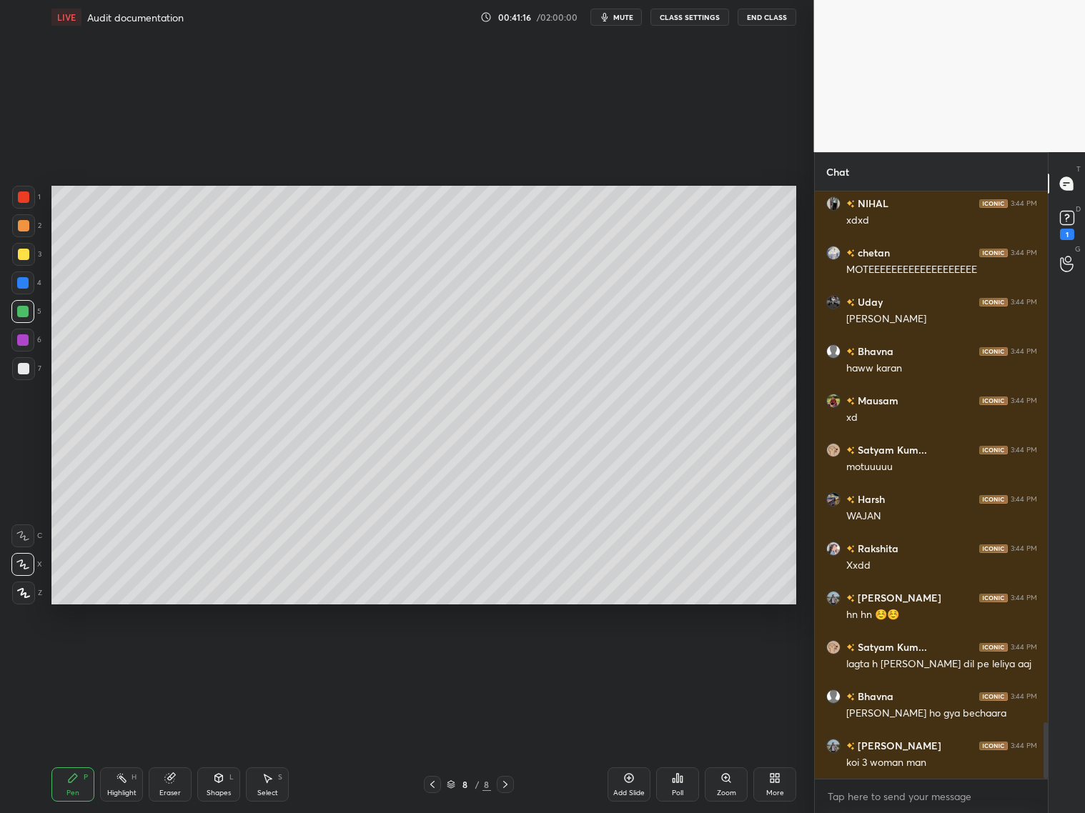
click at [168, 656] on div "Eraser" at bounding box center [170, 785] width 43 height 34
click at [76, 656] on div "Pen P" at bounding box center [72, 785] width 43 height 34
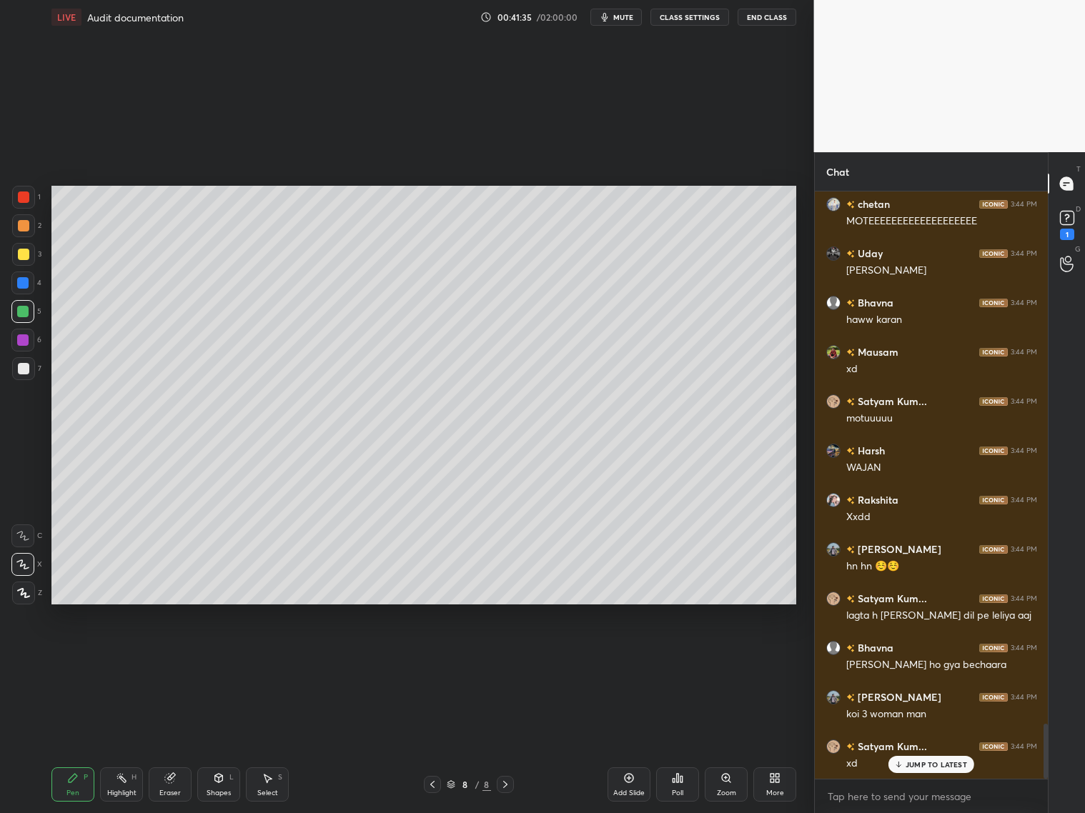
scroll to position [5659, 0]
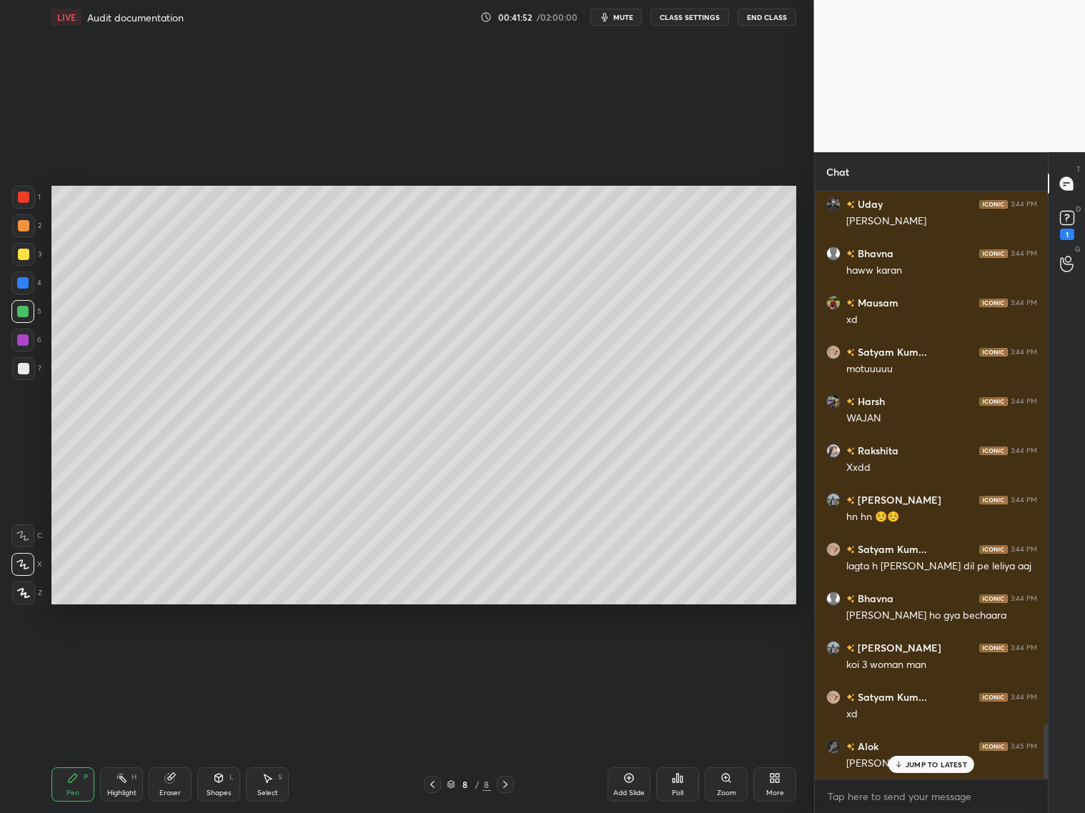
click at [177, 656] on div "Eraser" at bounding box center [170, 785] width 43 height 34
click at [81, 656] on div "Pen P" at bounding box center [72, 785] width 43 height 34
click at [27, 371] on div at bounding box center [23, 368] width 11 height 11
click at [18, 256] on div at bounding box center [23, 254] width 11 height 11
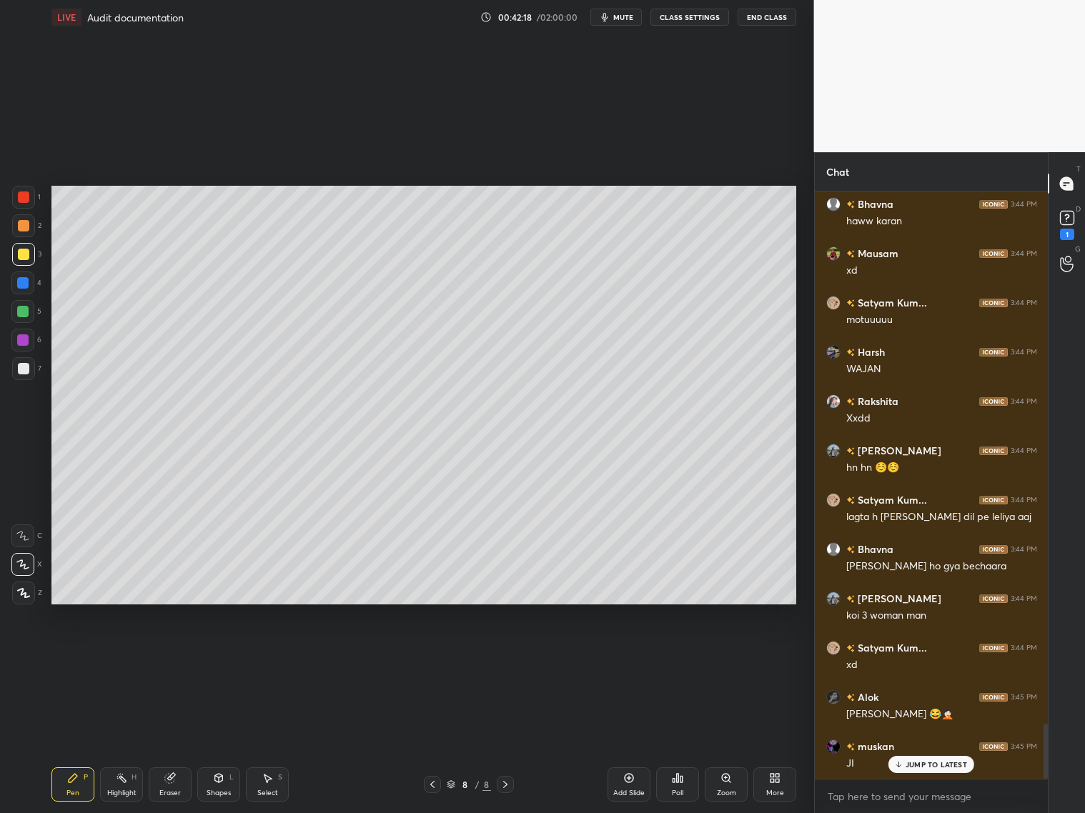
click at [27, 312] on div at bounding box center [22, 311] width 11 height 11
click at [26, 365] on div at bounding box center [23, 368] width 11 height 11
drag, startPoint x: 217, startPoint y: 790, endPoint x: 217, endPoint y: 767, distance: 22.9
click at [216, 656] on div "Shapes L" at bounding box center [218, 785] width 43 height 34
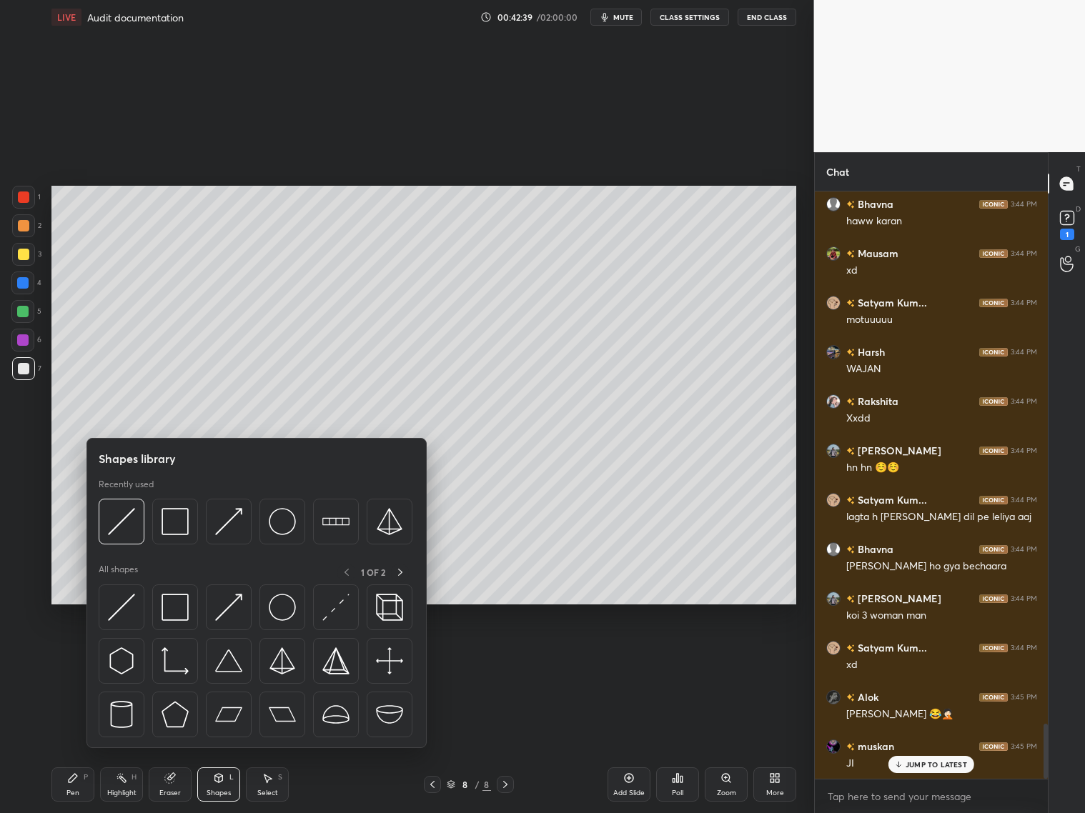
click at [170, 528] on img at bounding box center [175, 521] width 27 height 27
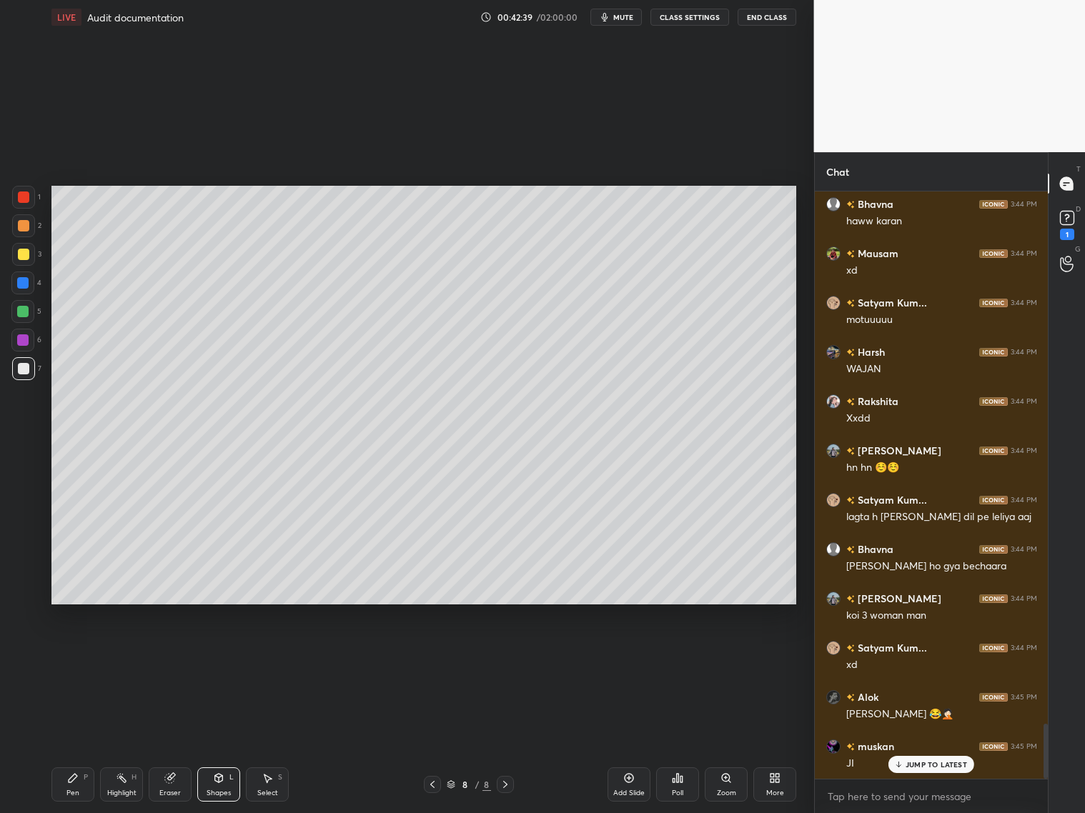
click at [21, 259] on div at bounding box center [23, 254] width 11 height 11
drag, startPoint x: 76, startPoint y: 781, endPoint x: 76, endPoint y: 772, distance: 9.3
click at [76, 656] on div "Pen P" at bounding box center [72, 785] width 43 height 34
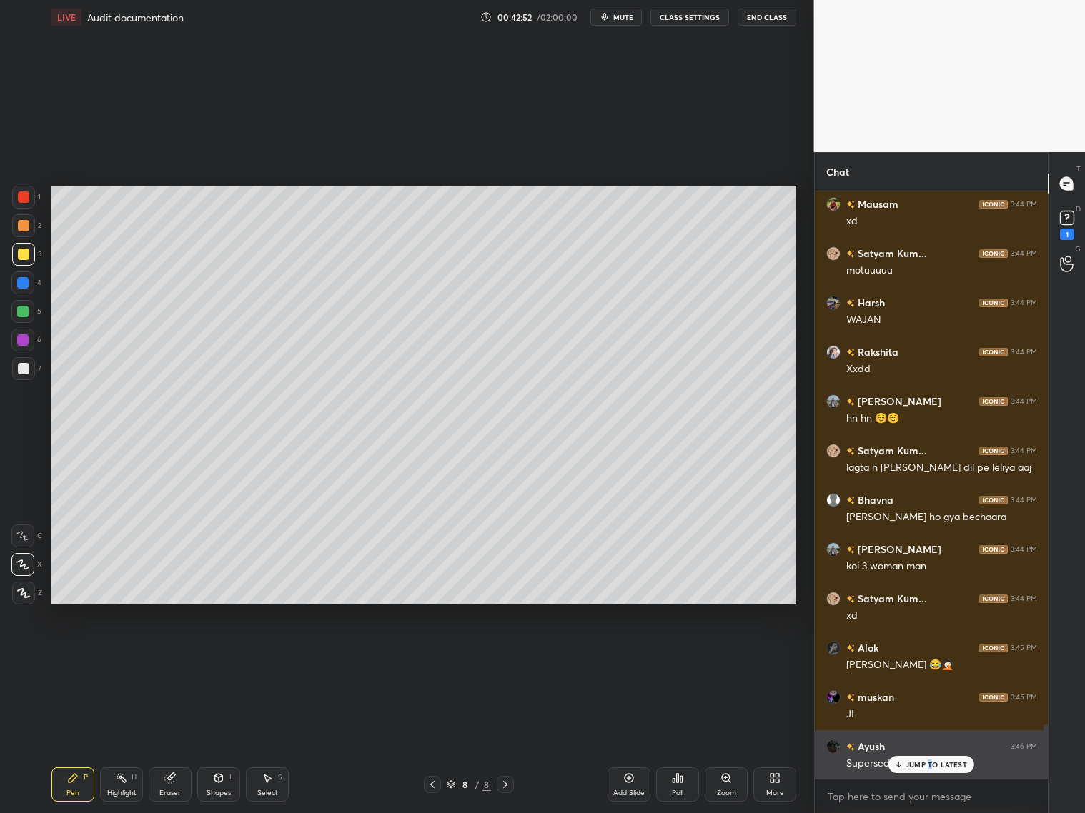
click at [928, 656] on p "JUMP TO LATEST" at bounding box center [936, 765] width 61 height 9
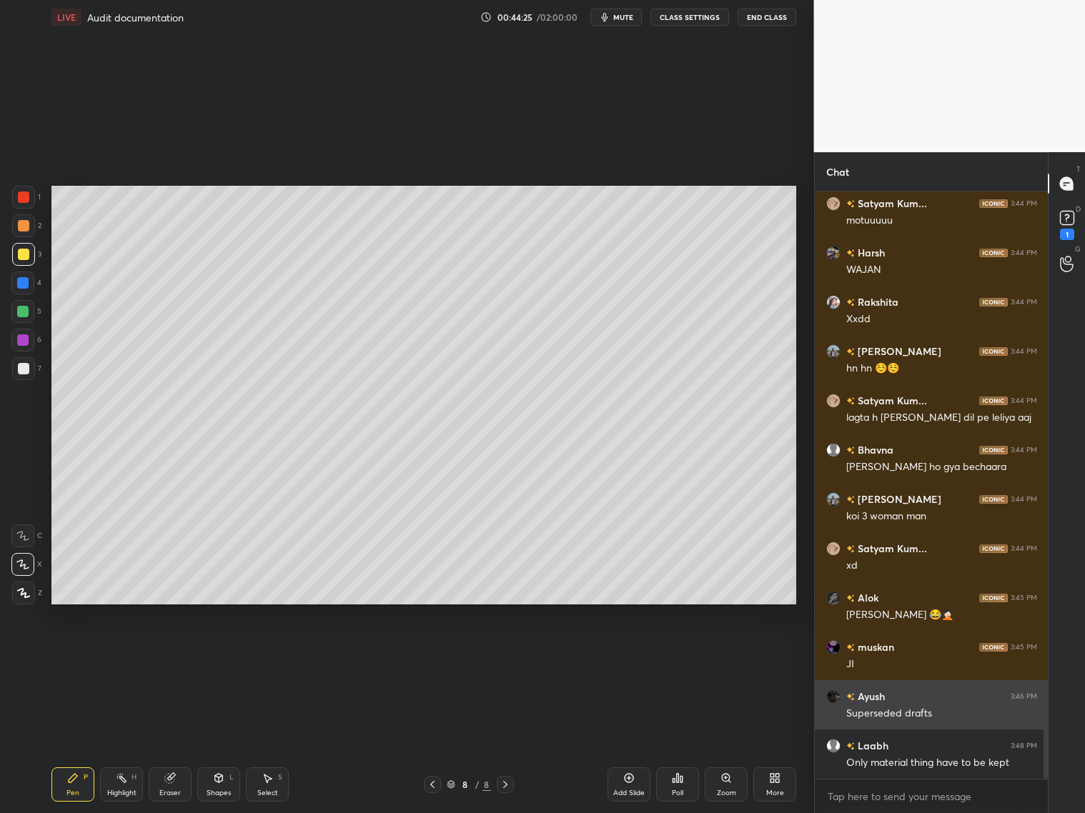
scroll to position [5856, 0]
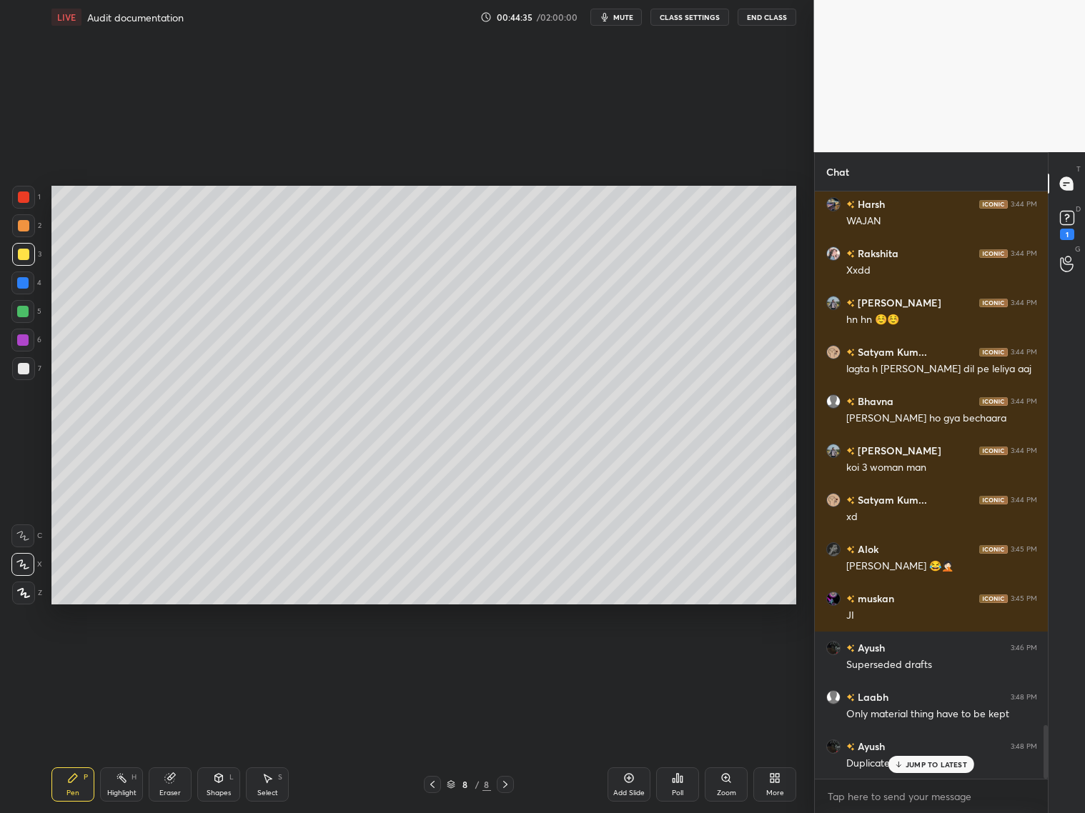
click at [628, 656] on icon at bounding box center [628, 778] width 11 height 11
click at [222, 656] on div "Shapes L" at bounding box center [218, 785] width 43 height 34
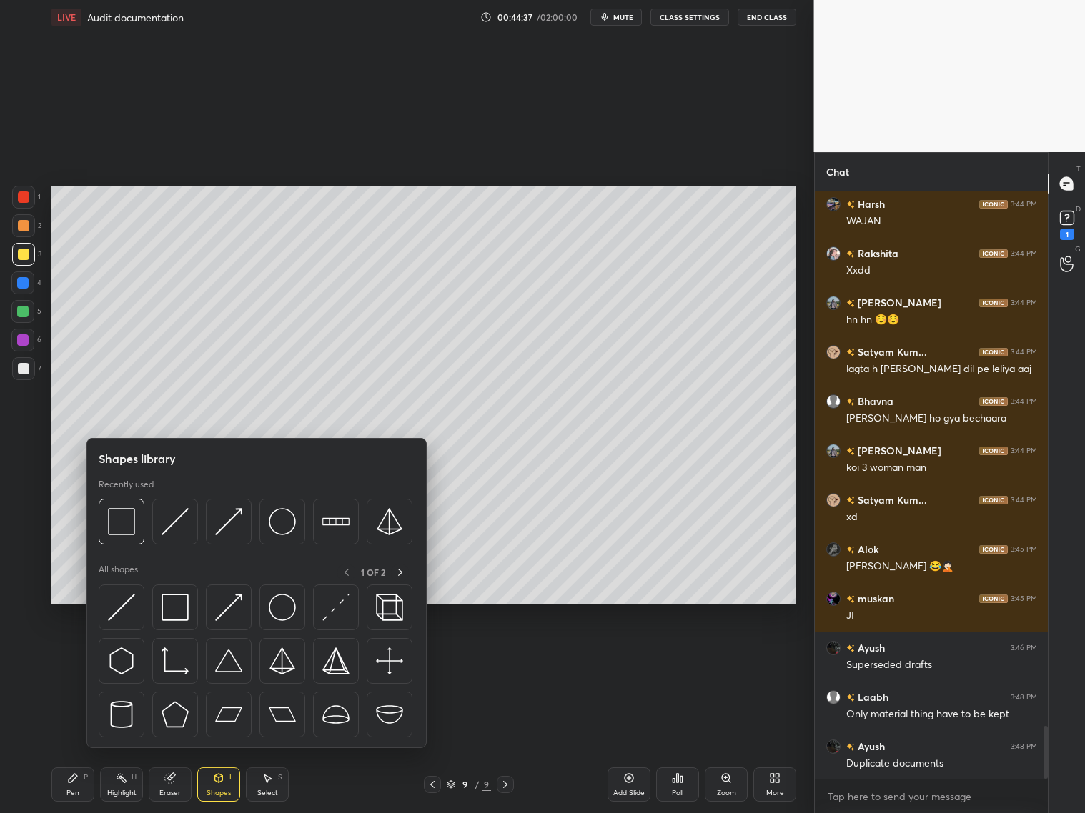
scroll to position [5906, 0]
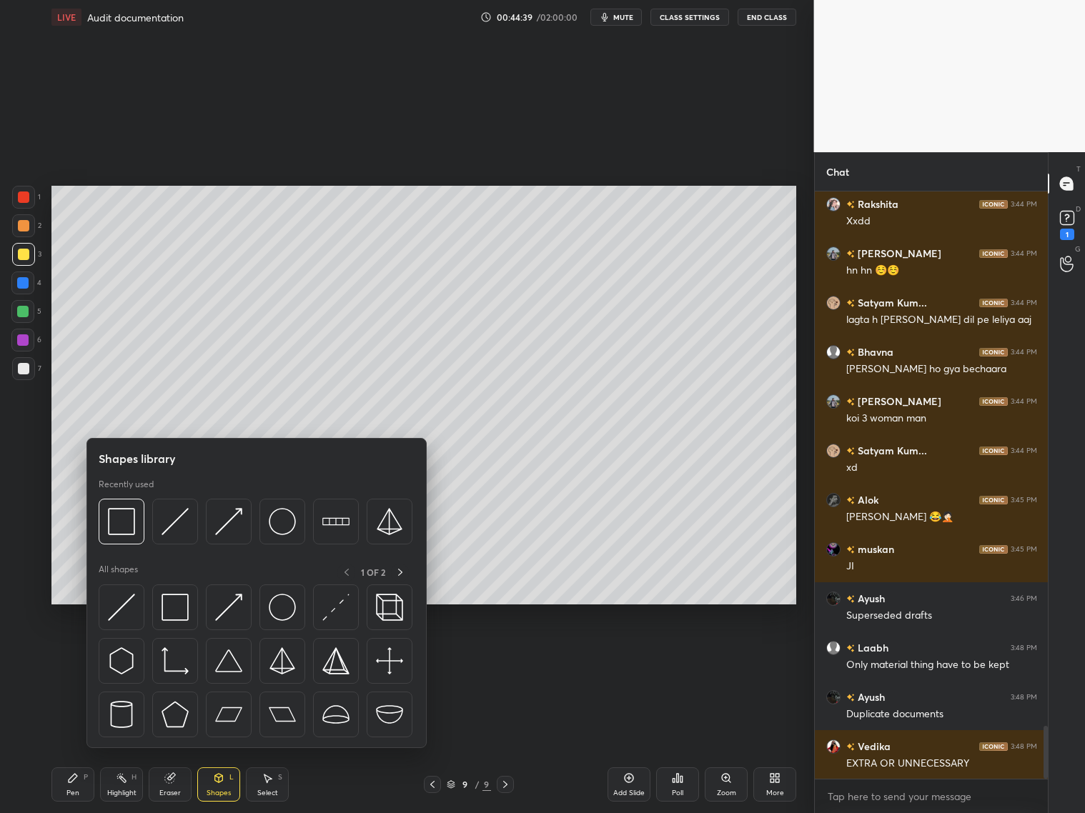
click at [27, 357] on div at bounding box center [23, 368] width 23 height 23
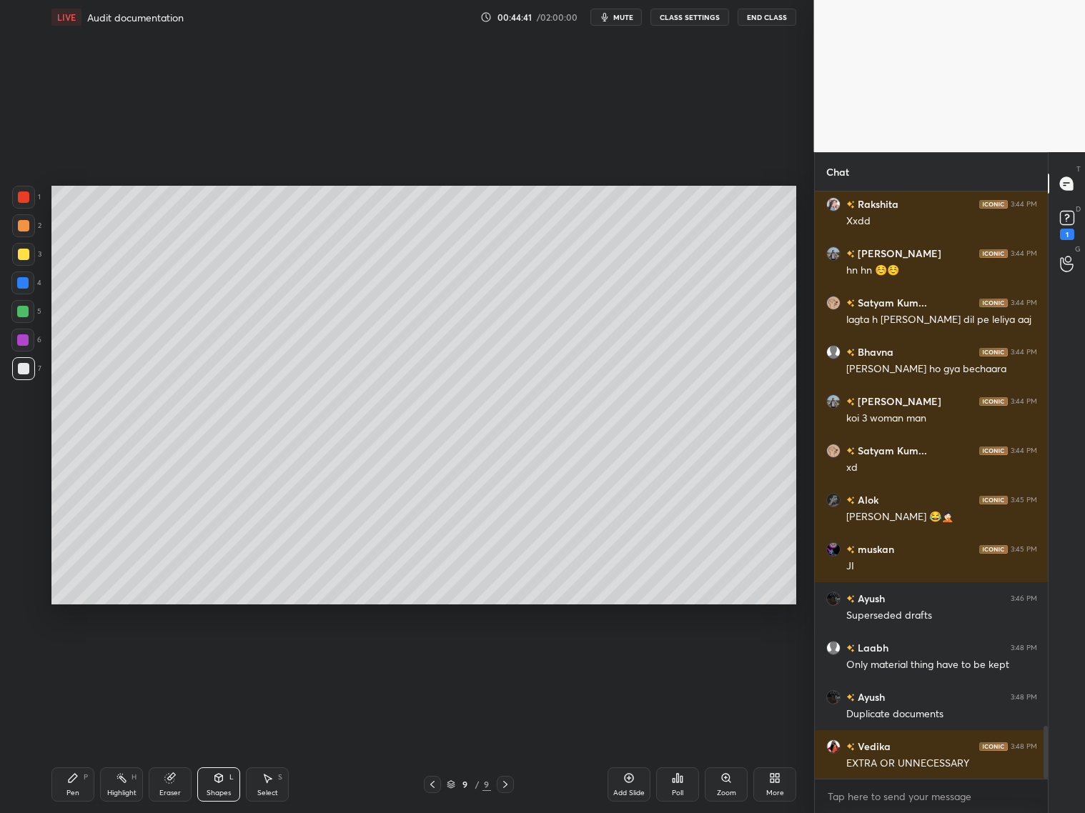
scroll to position [5967, 0]
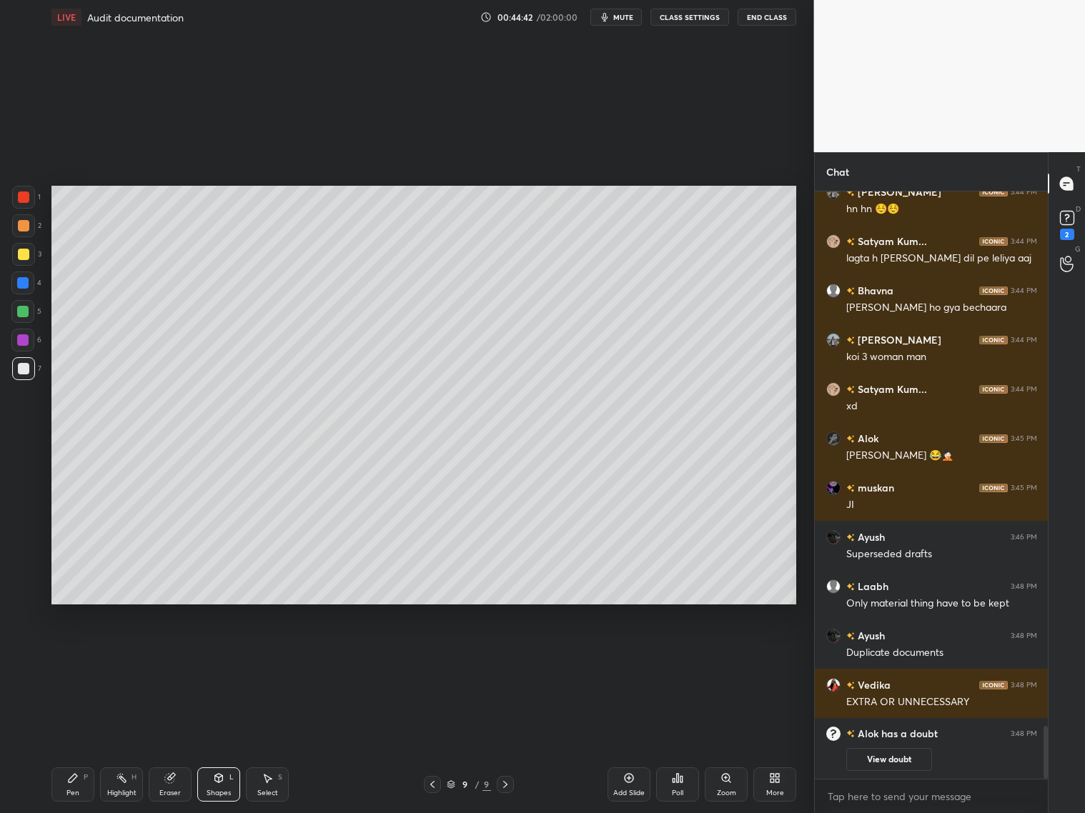
click at [66, 656] on div "Pen P" at bounding box center [72, 785] width 43 height 34
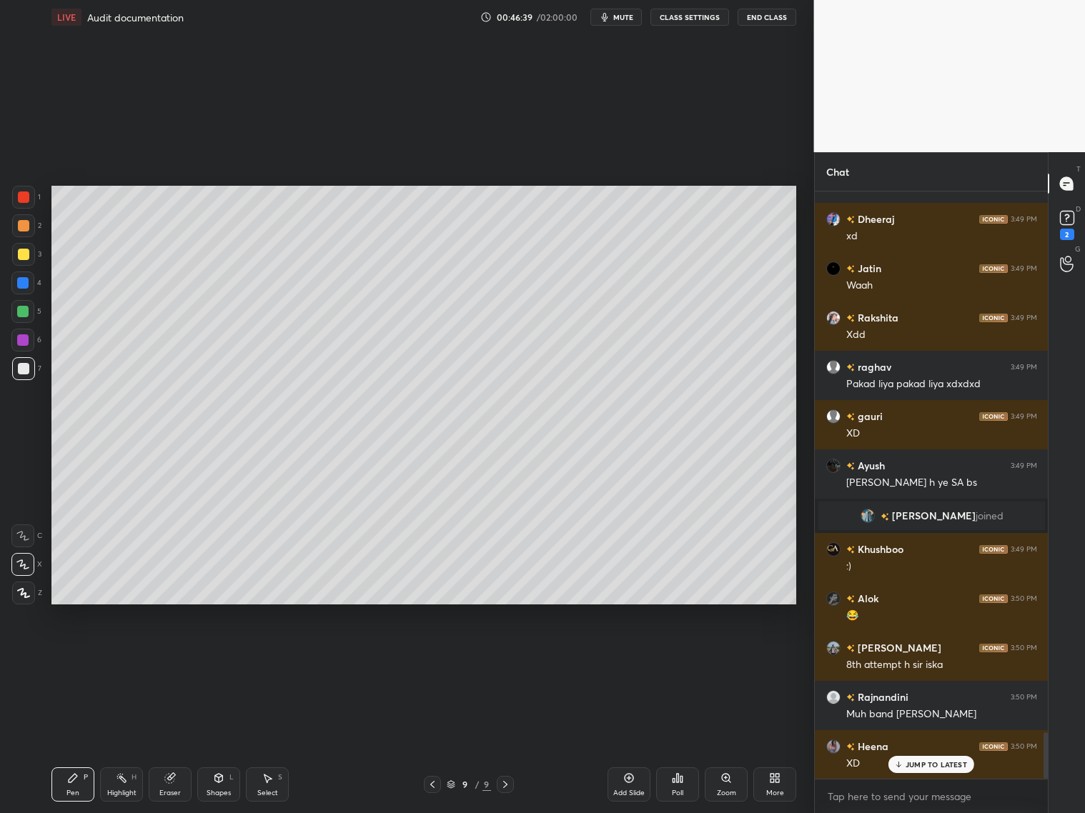
scroll to position [6946, 0]
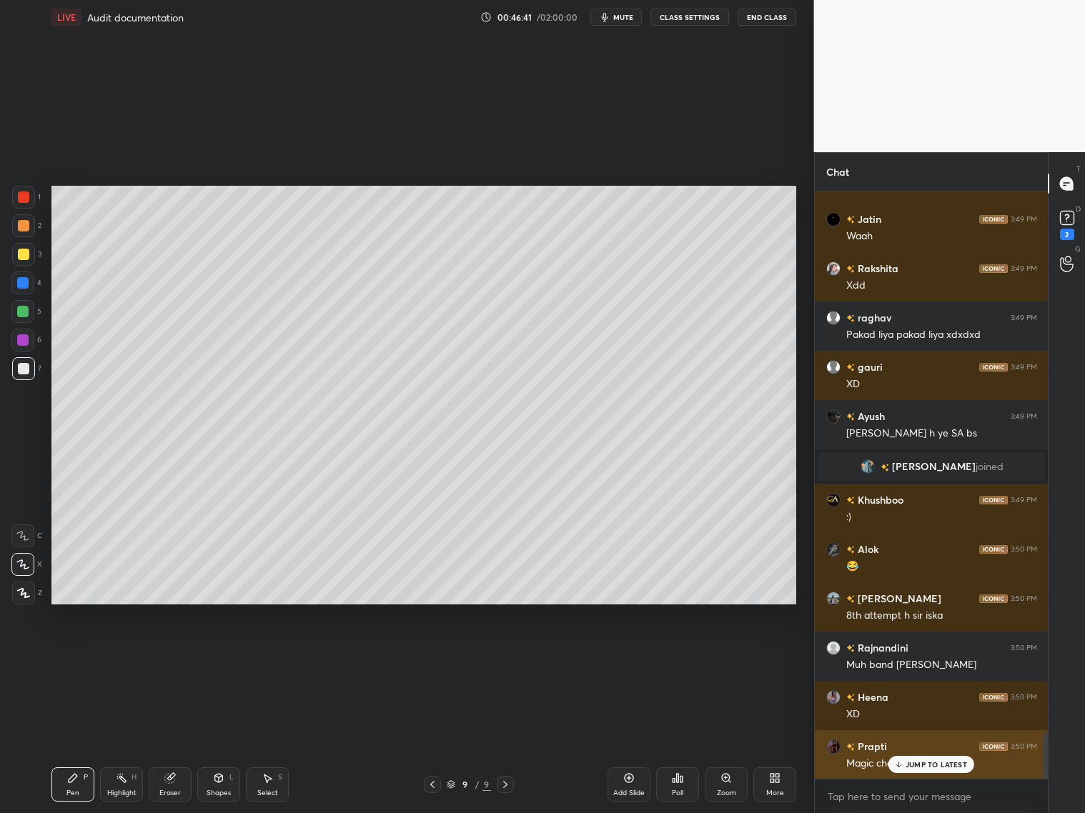
drag, startPoint x: 932, startPoint y: 762, endPoint x: 939, endPoint y: 756, distance: 9.2
click at [928, 656] on p "JUMP TO LATEST" at bounding box center [936, 765] width 61 height 9
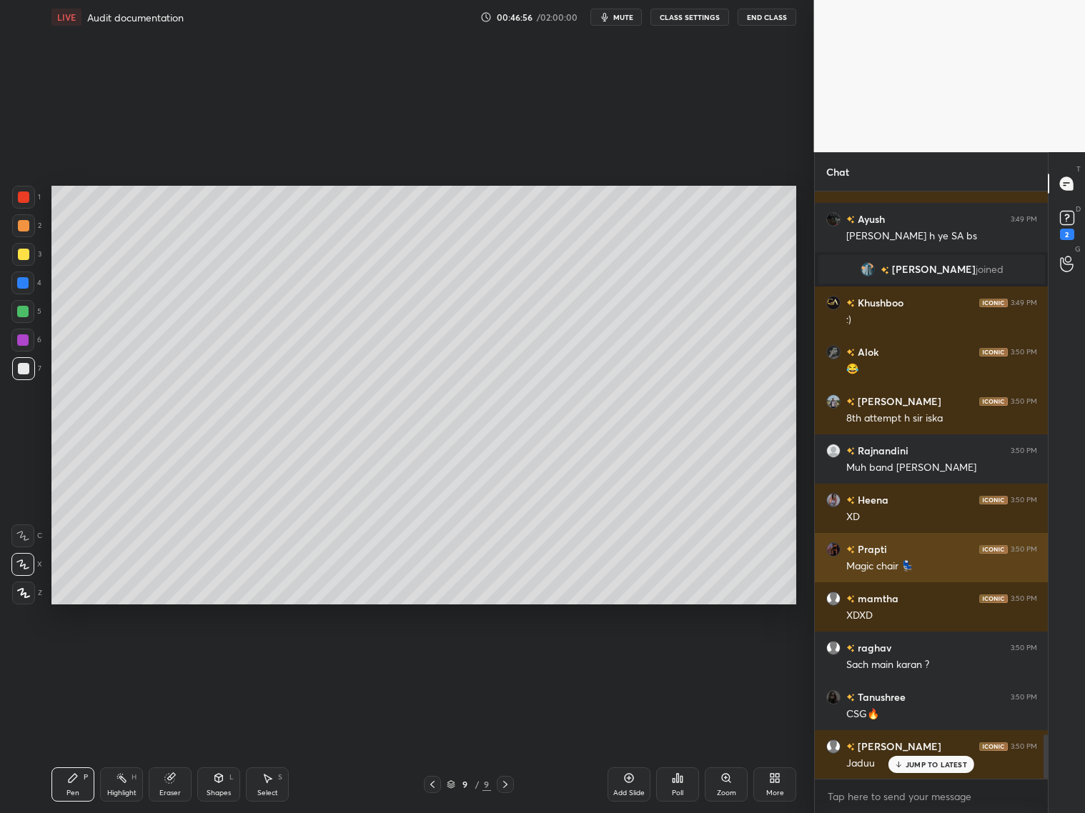
scroll to position [7205, 0]
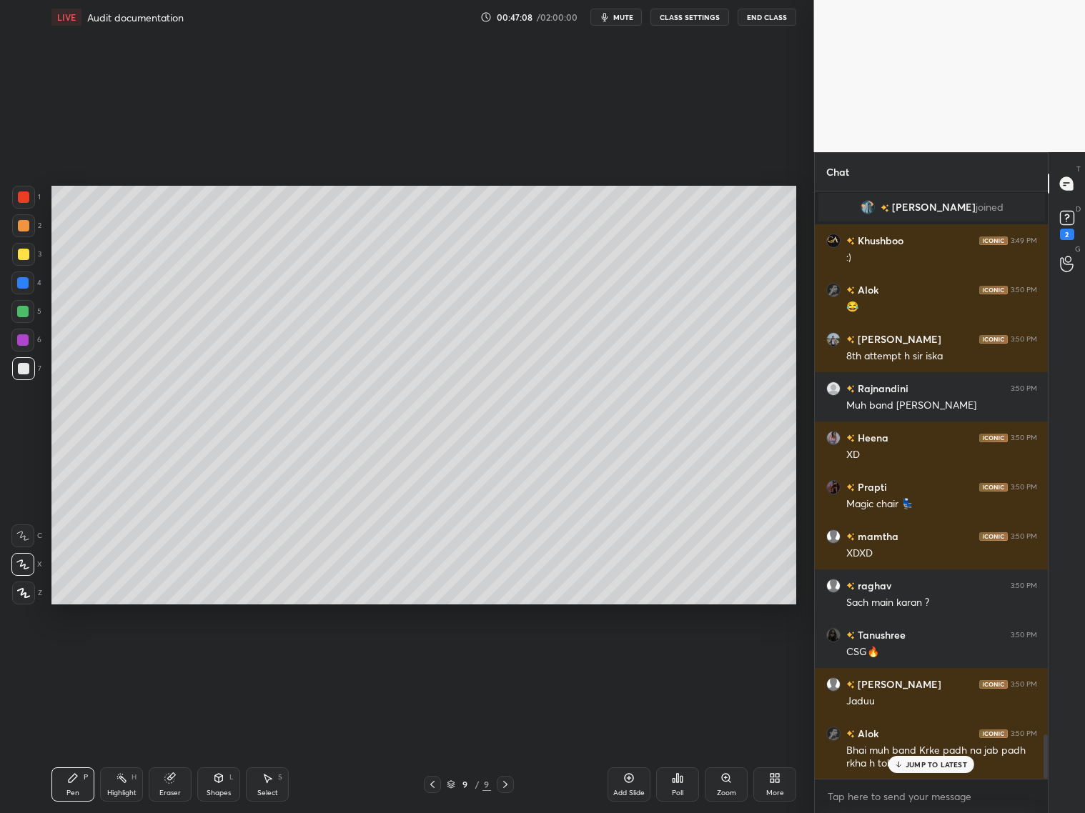
drag, startPoint x: 215, startPoint y: 785, endPoint x: 220, endPoint y: 767, distance: 18.6
click at [215, 656] on div "Shapes L" at bounding box center [218, 785] width 43 height 34
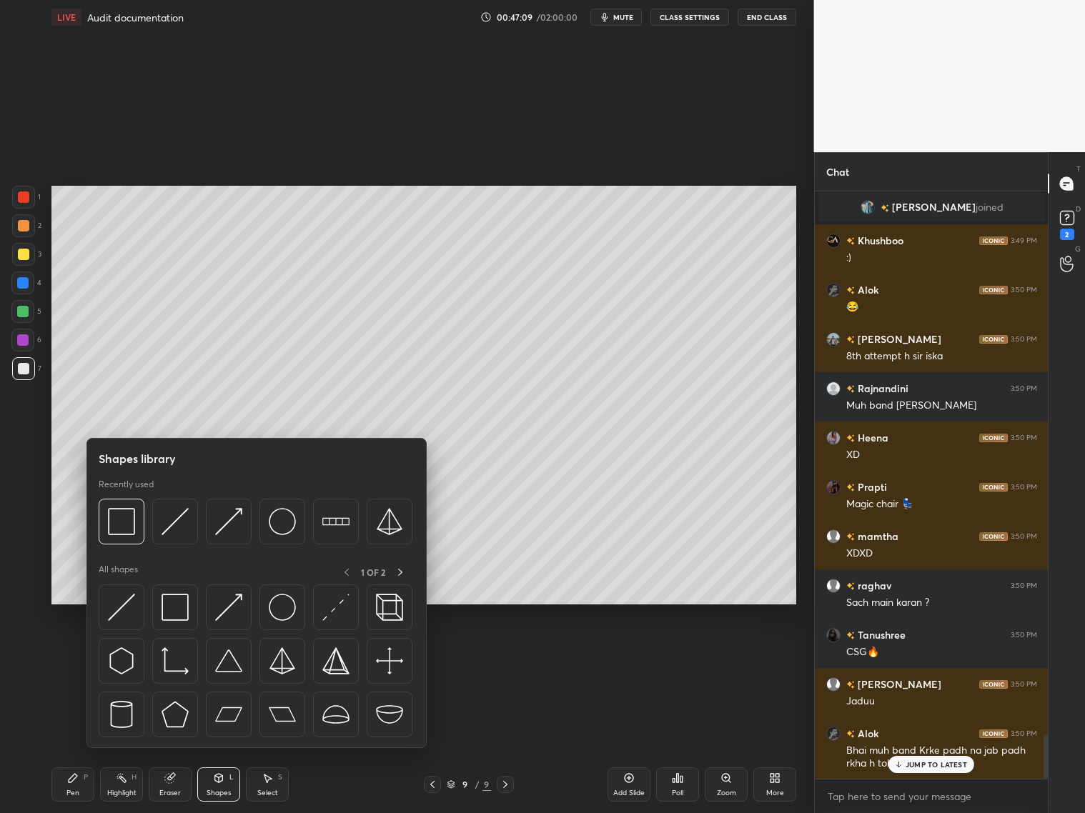
click at [126, 518] on img at bounding box center [121, 521] width 27 height 27
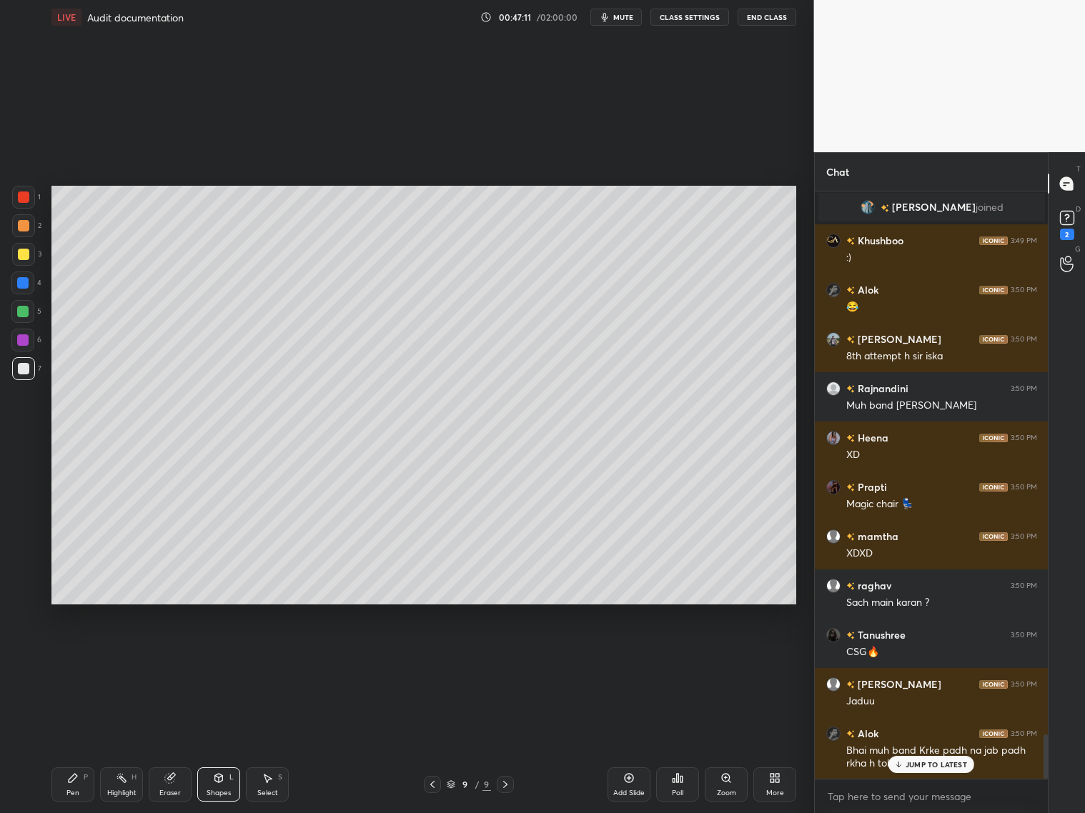
click at [78, 656] on div "Pen P" at bounding box center [72, 785] width 43 height 34
drag, startPoint x: 22, startPoint y: 362, endPoint x: 30, endPoint y: 313, distance: 49.2
click at [24, 363] on div at bounding box center [23, 368] width 11 height 11
click at [25, 246] on div at bounding box center [23, 254] width 23 height 23
drag, startPoint x: 165, startPoint y: 781, endPoint x: 184, endPoint y: 738, distance: 47.7
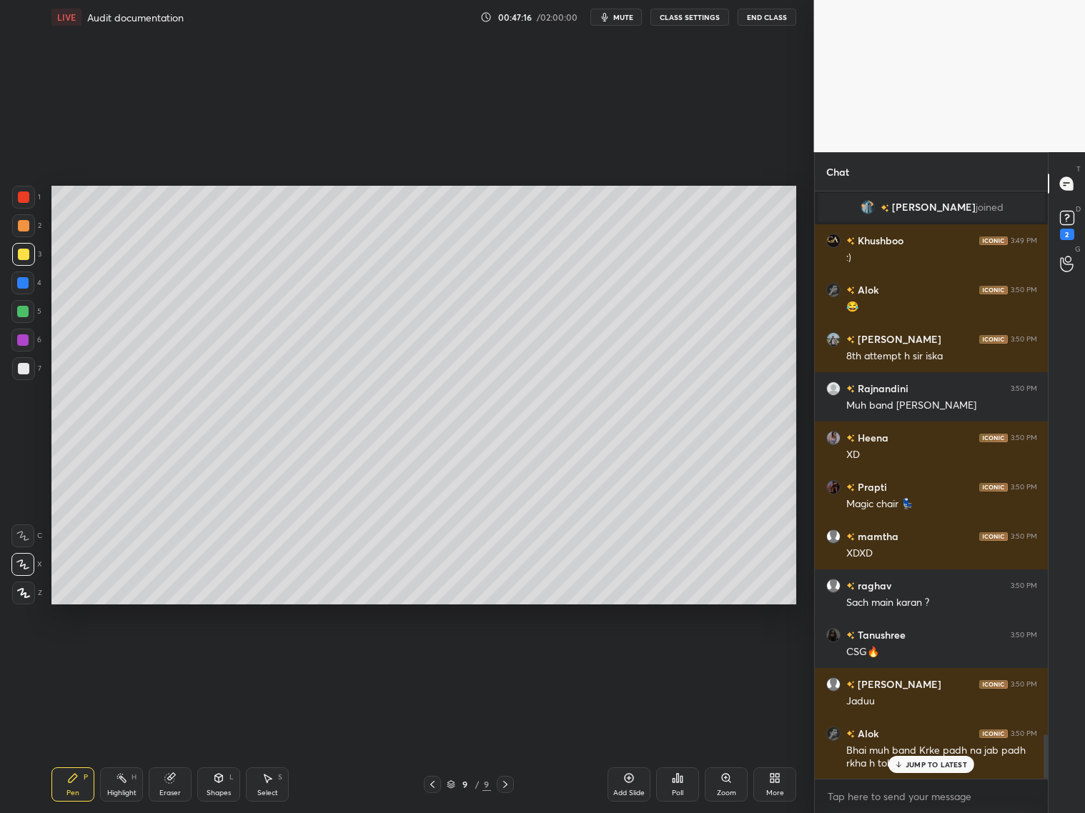
click at [174, 656] on icon at bounding box center [169, 778] width 11 height 11
click at [78, 656] on div "Pen P" at bounding box center [72, 785] width 43 height 34
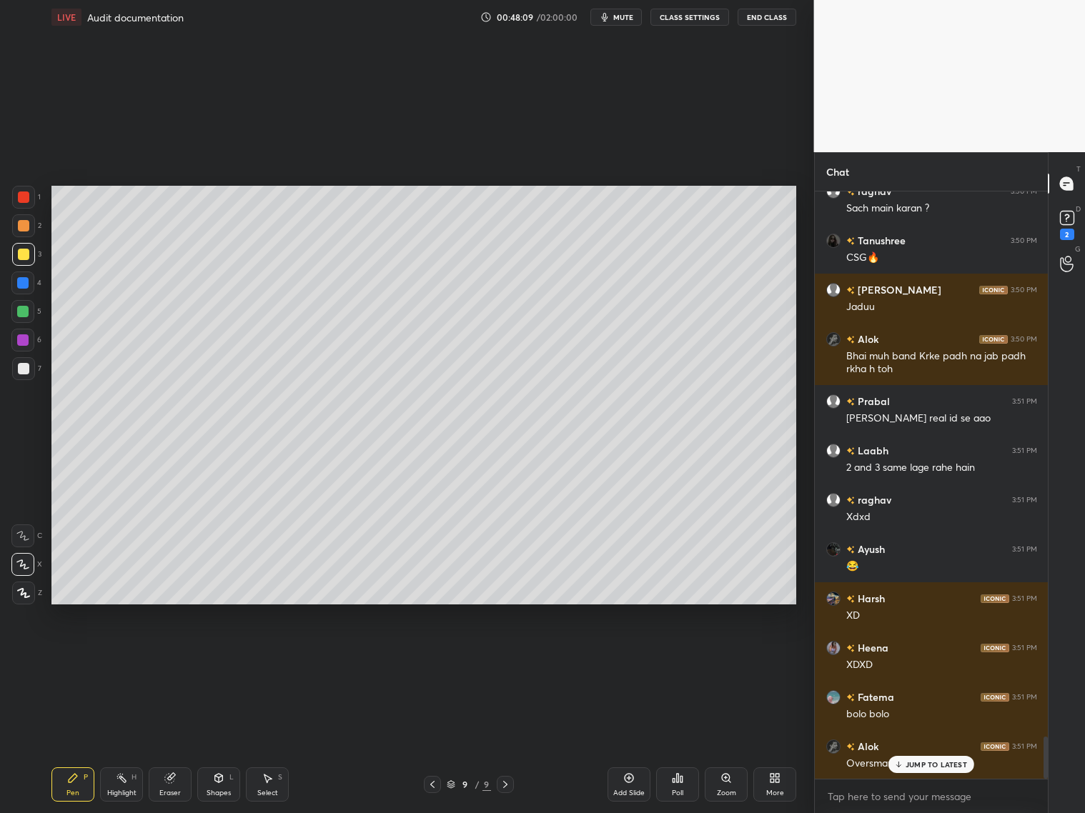
scroll to position [7649, 0]
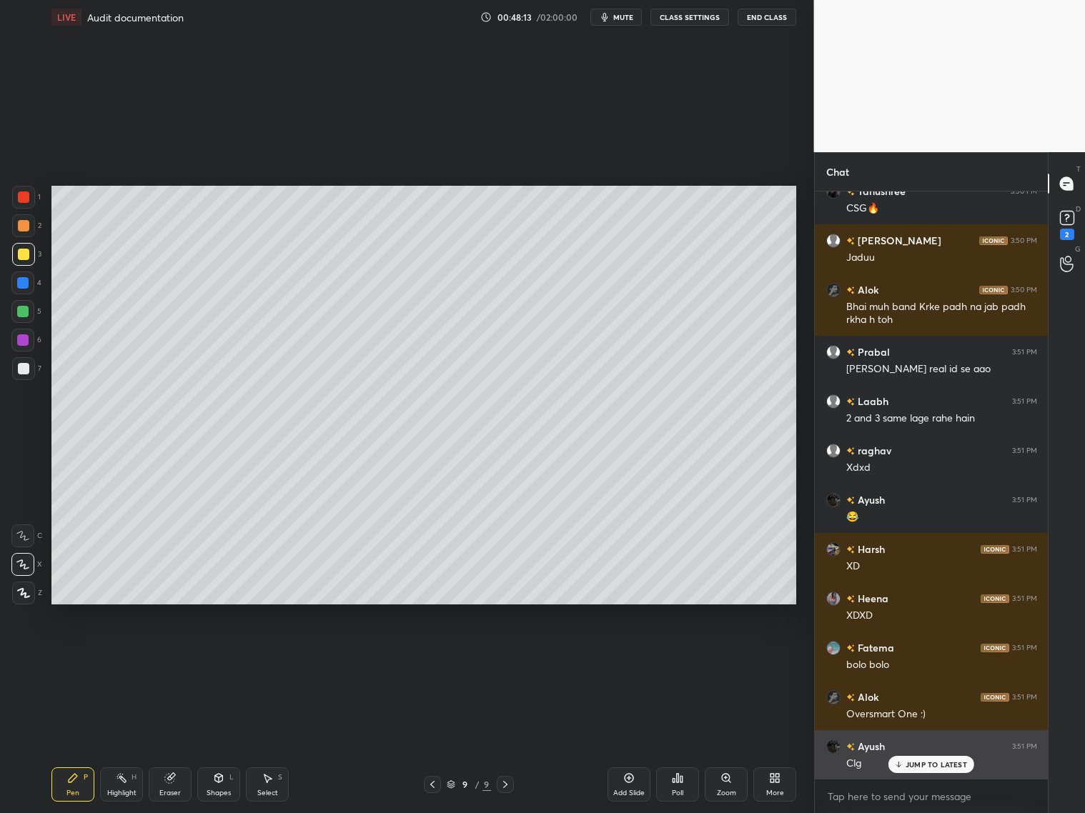
click at [917, 656] on div "[PERSON_NAME] 3:49 PM [PERSON_NAME] h ye SA bs Aashish joined [PERSON_NAME] 3:4…" at bounding box center [932, 503] width 234 height 622
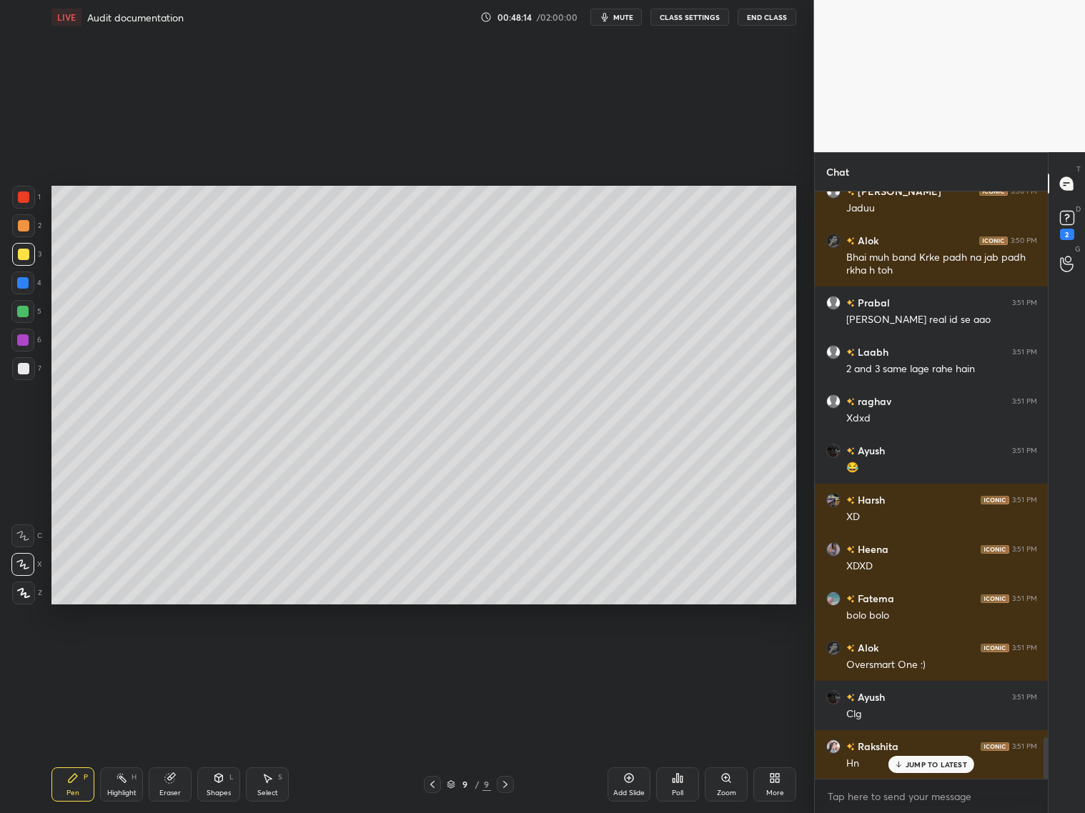
click at [928, 656] on p "JUMP TO LATEST" at bounding box center [936, 765] width 61 height 9
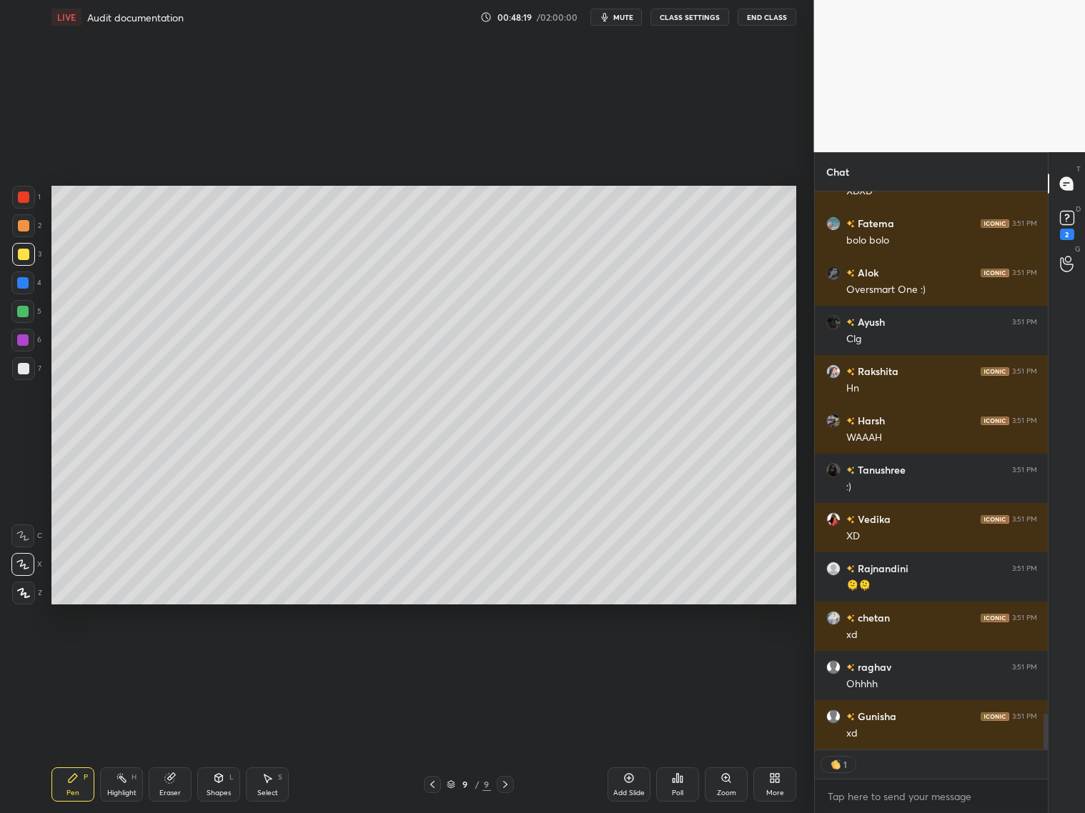
scroll to position [8171, 0]
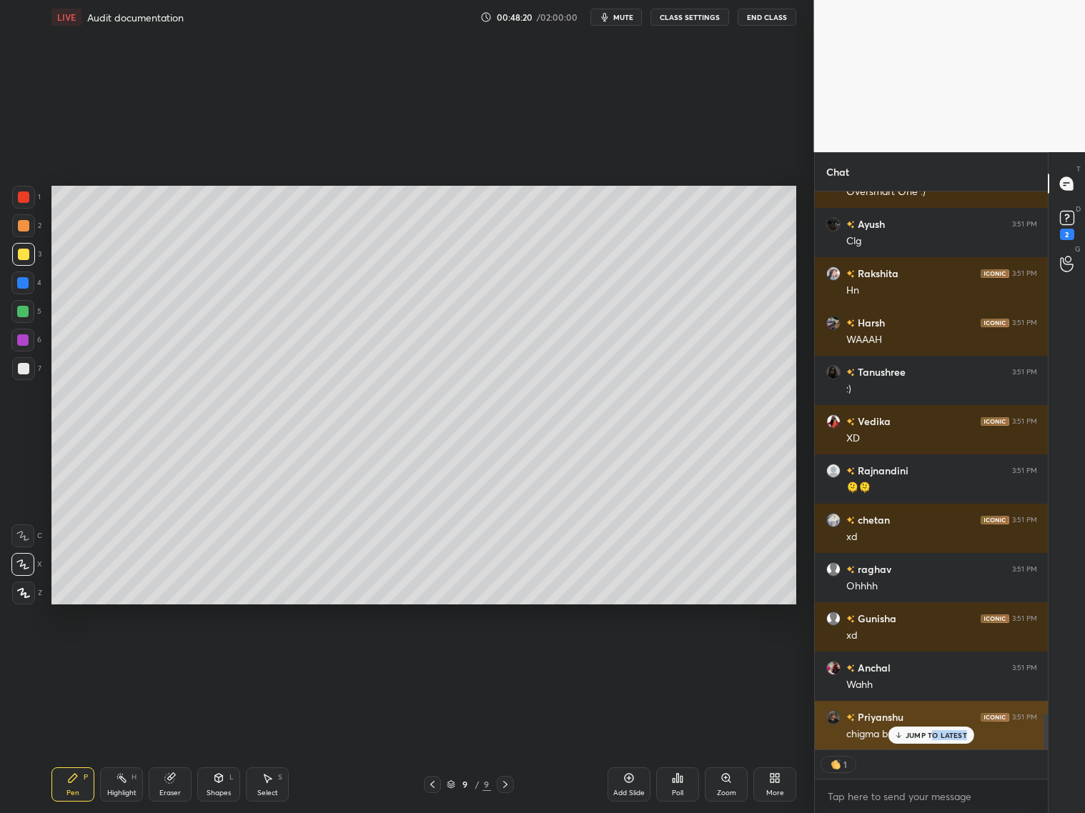
click at [928, 656] on div "JUMP TO LATEST" at bounding box center [931, 735] width 86 height 17
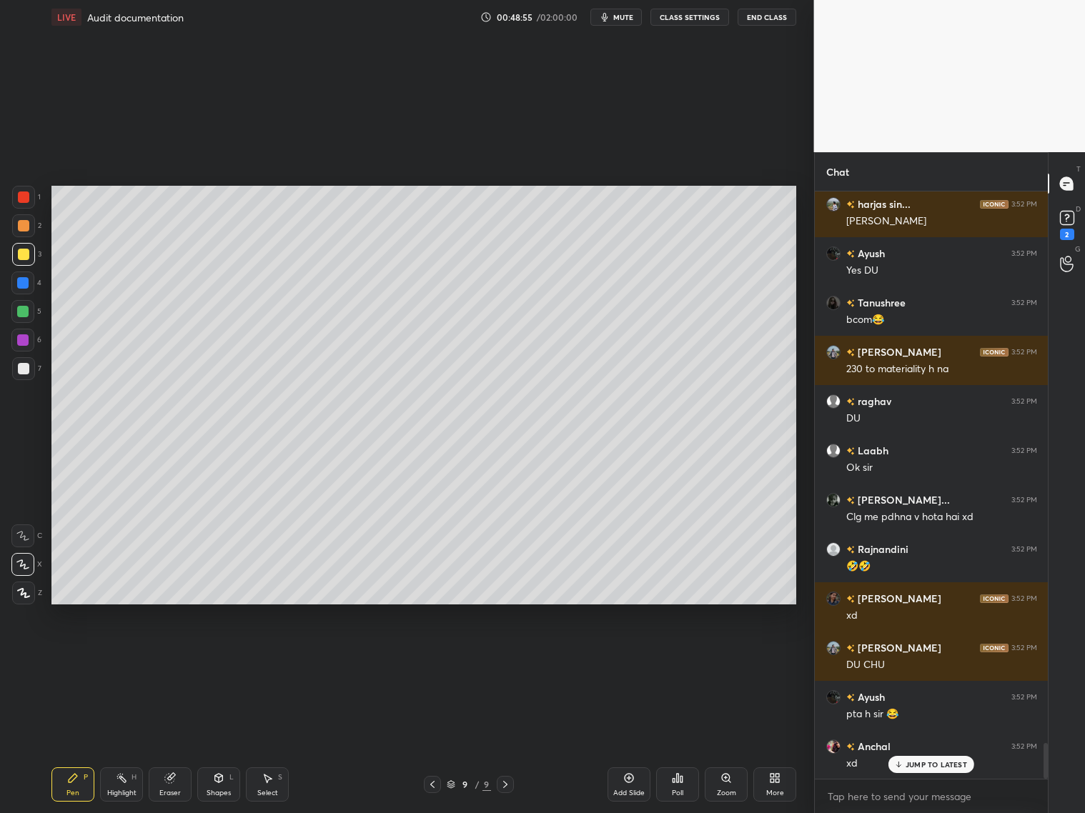
scroll to position [9326, 0]
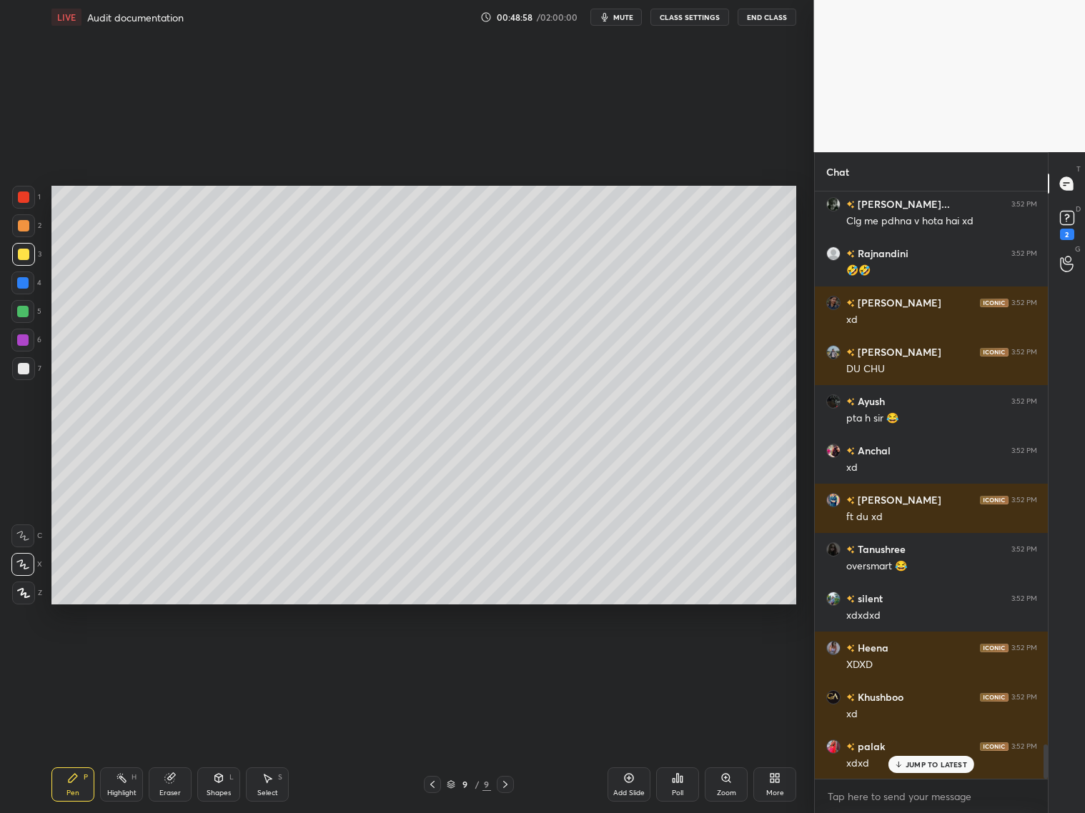
click at [928, 656] on p "JUMP TO LATEST" at bounding box center [936, 765] width 61 height 9
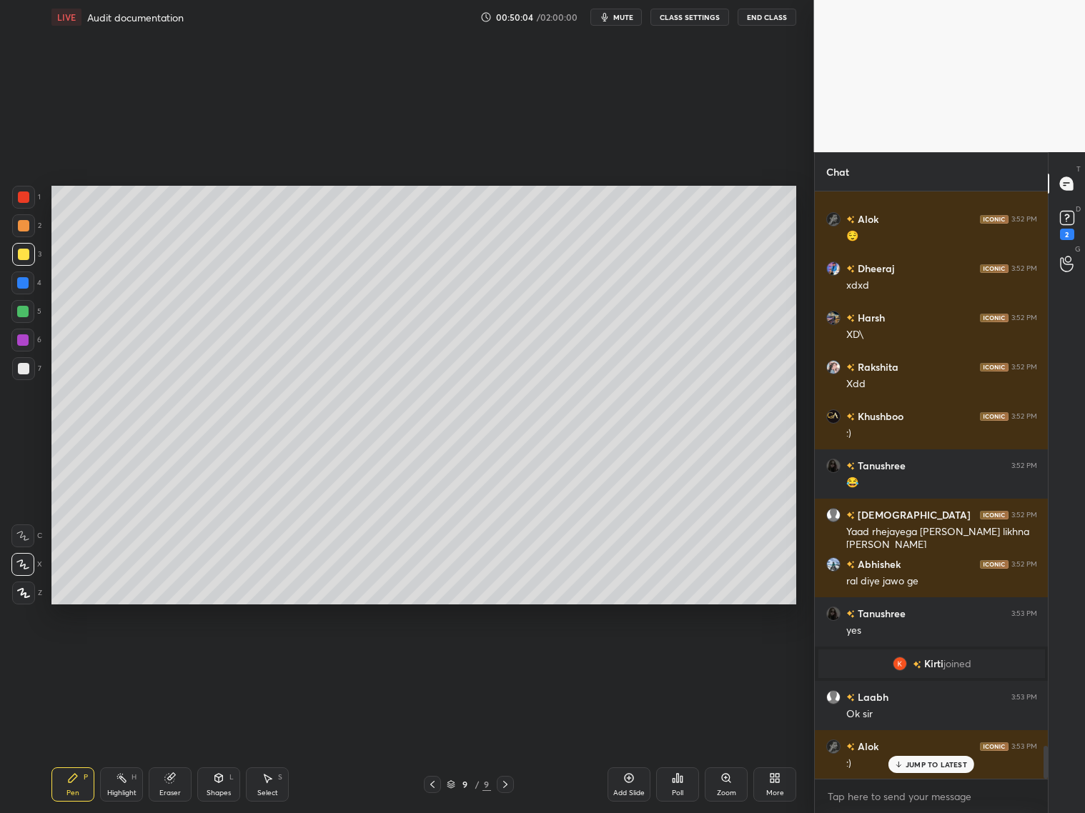
scroll to position [10001, 0]
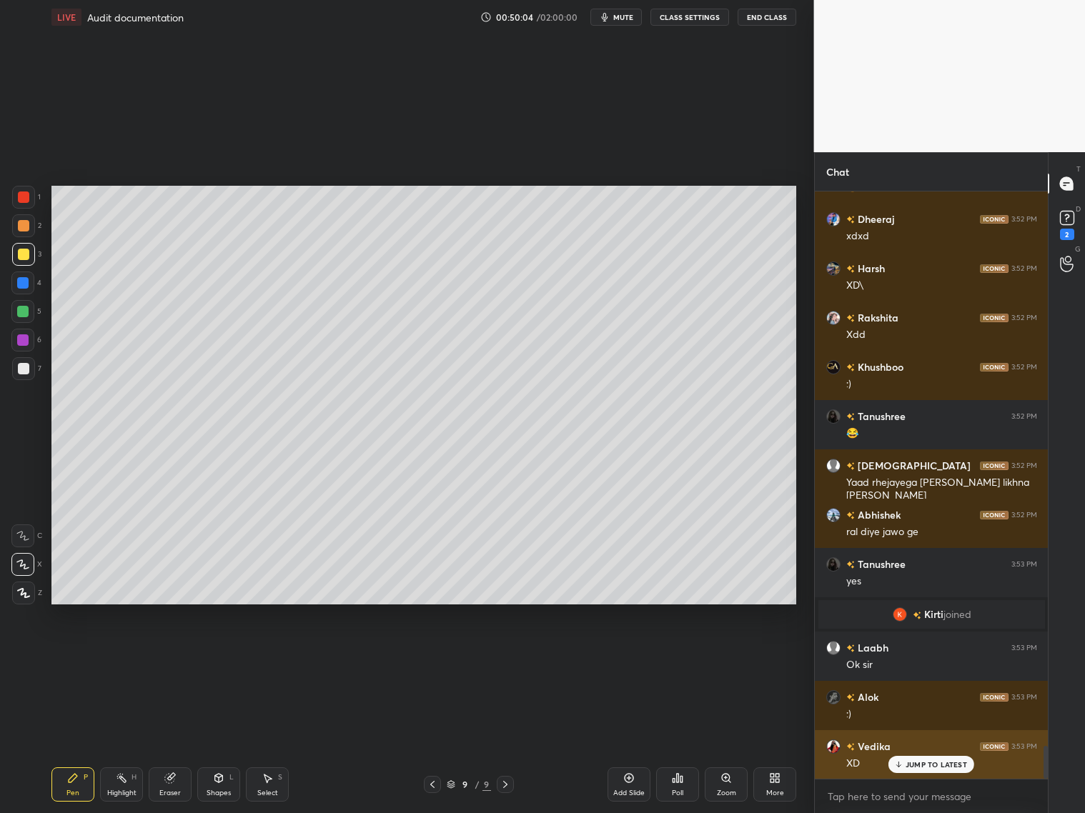
click at [928, 656] on p "JUMP TO LATEST" at bounding box center [936, 765] width 61 height 9
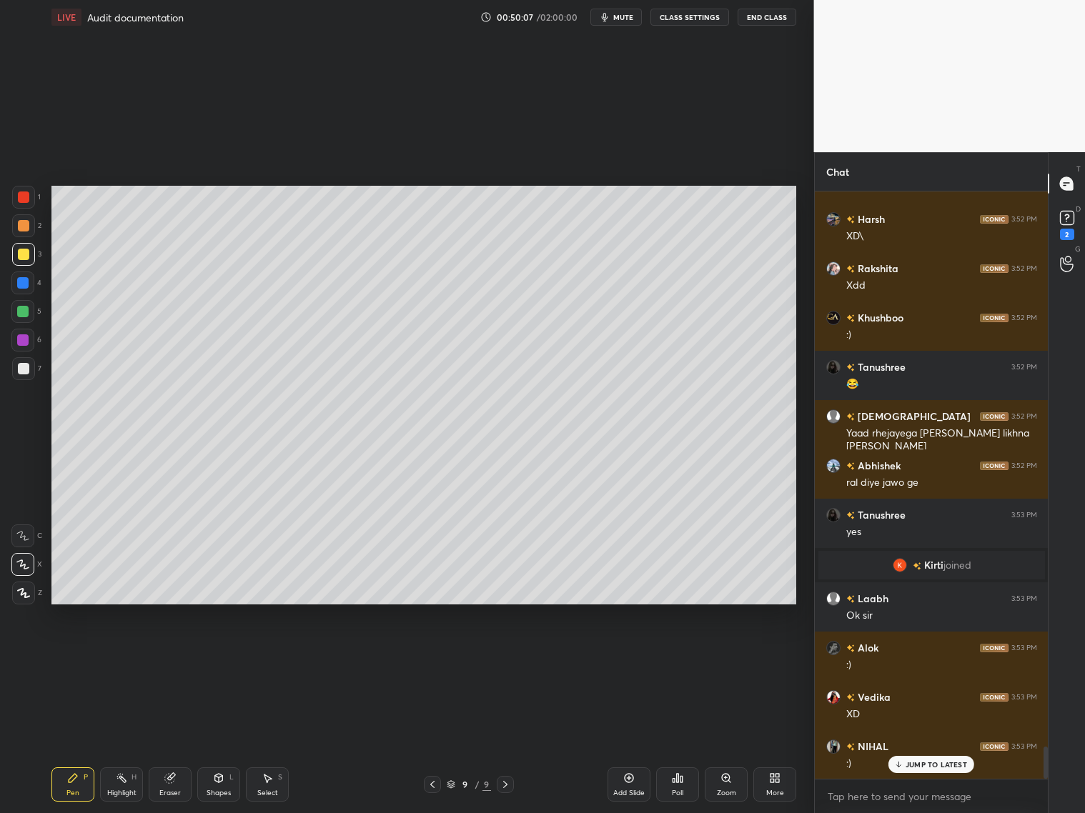
click at [631, 656] on icon at bounding box center [628, 778] width 11 height 11
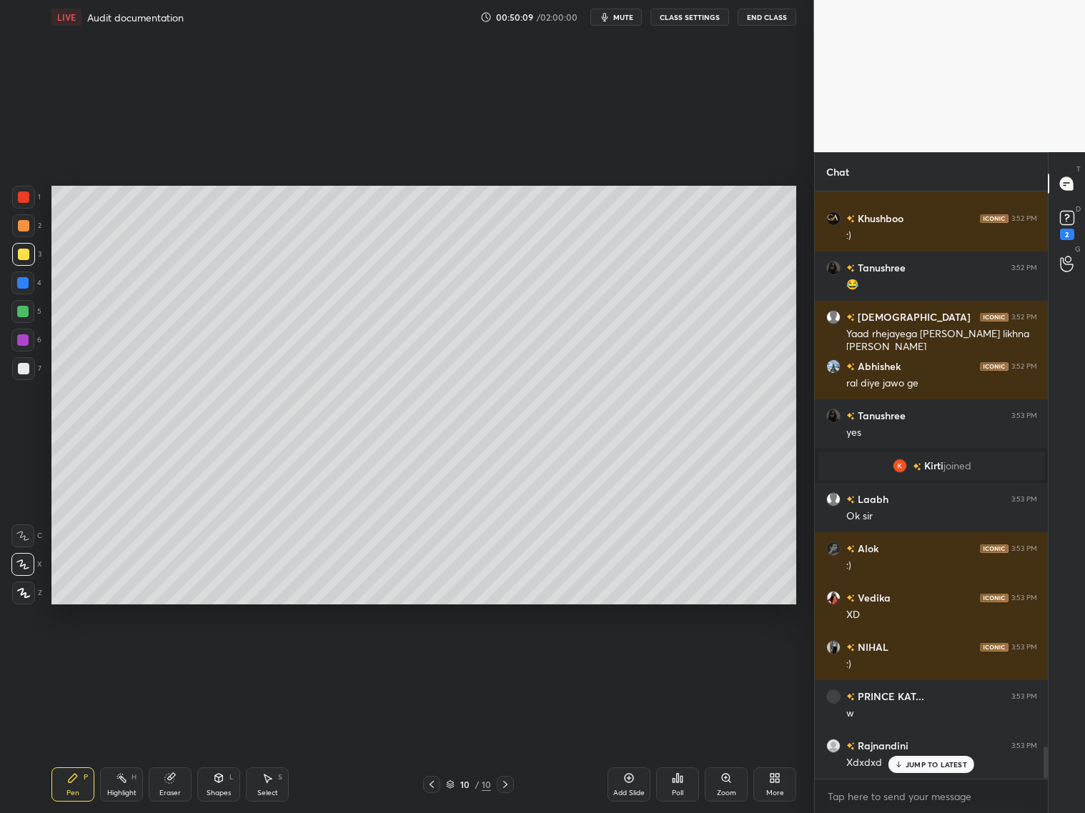
scroll to position [10248, 0]
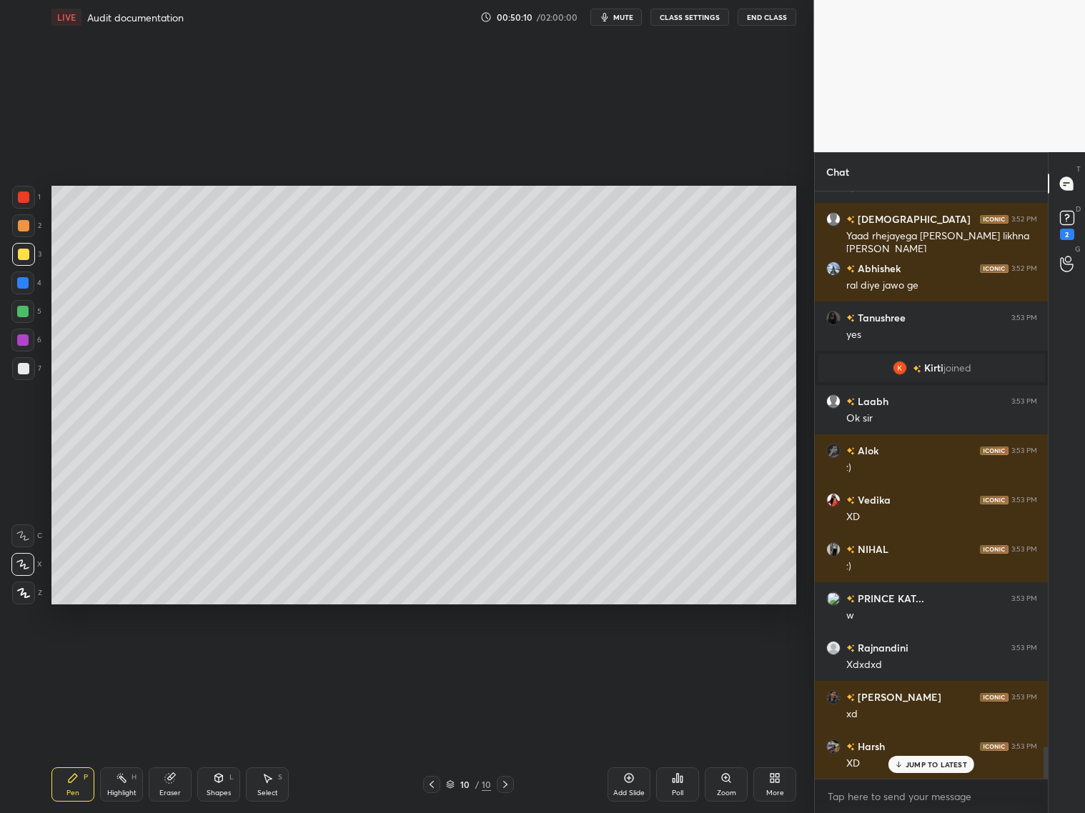
drag, startPoint x: 432, startPoint y: 783, endPoint x: 425, endPoint y: 788, distance: 8.6
click at [433, 656] on icon at bounding box center [431, 784] width 11 height 11
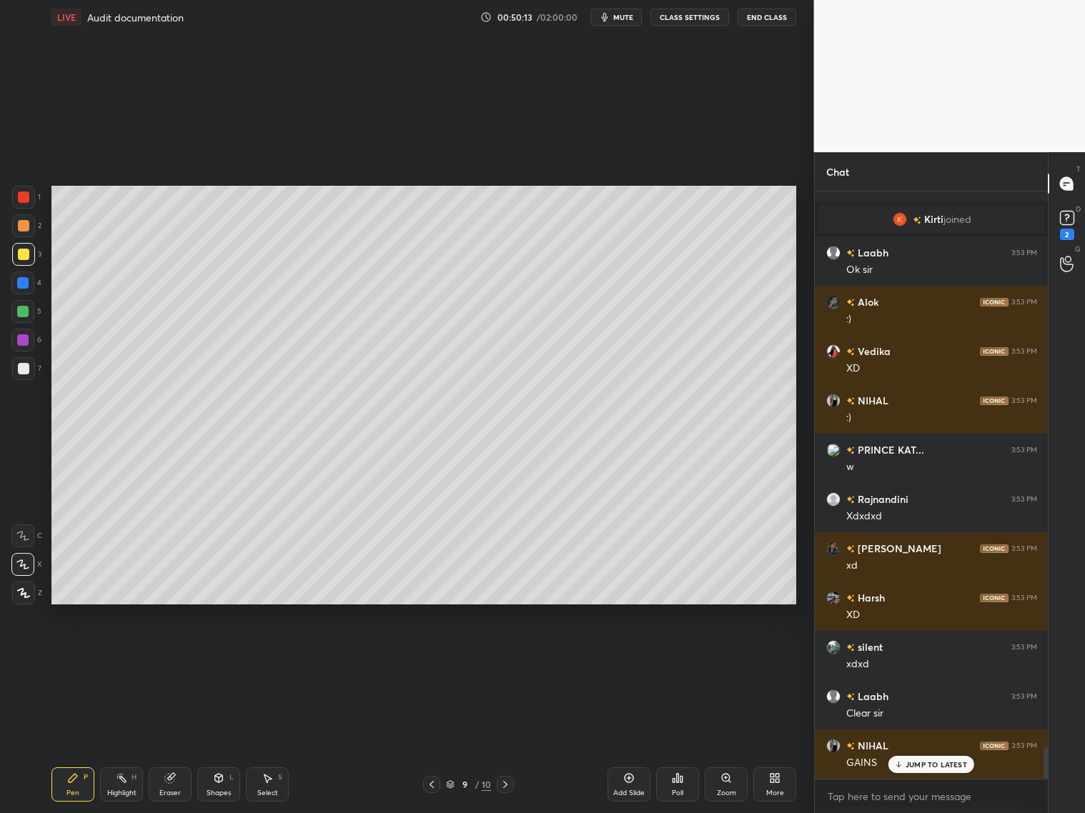
scroll to position [10445, 0]
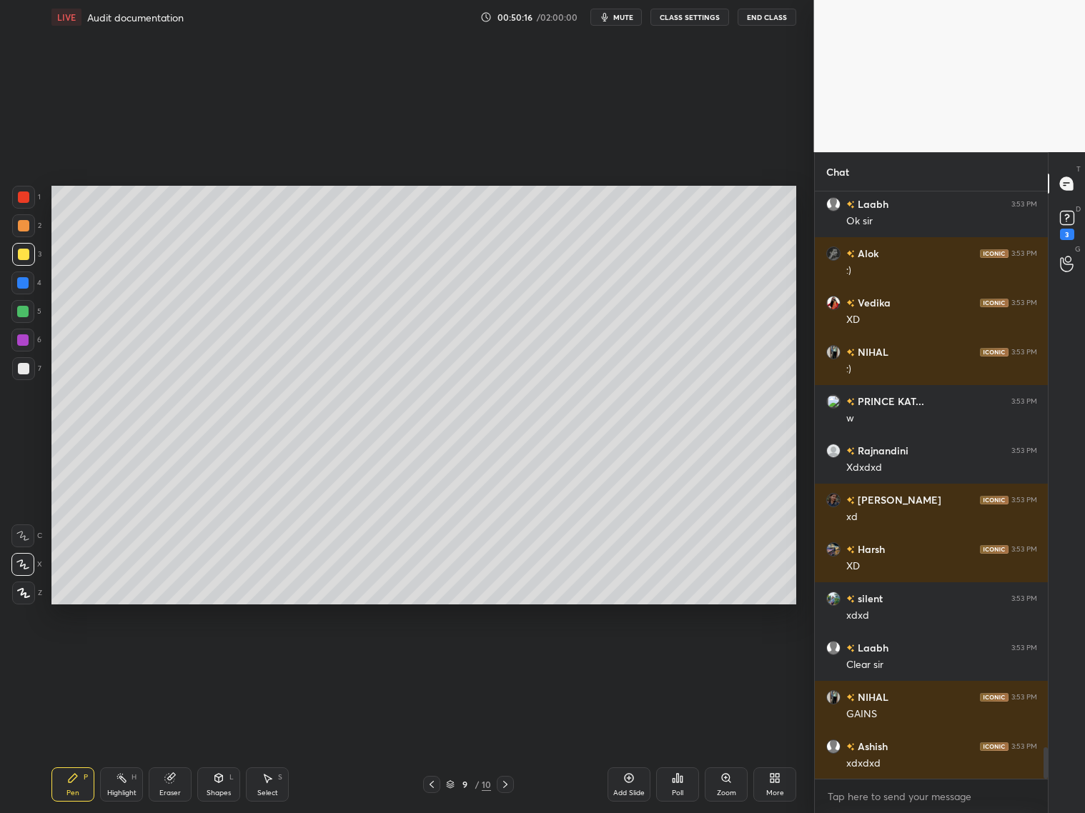
click at [498, 656] on div at bounding box center [505, 784] width 17 height 17
drag, startPoint x: 222, startPoint y: 784, endPoint x: 217, endPoint y: 768, distance: 16.3
click at [219, 656] on div "Shapes L" at bounding box center [218, 785] width 43 height 34
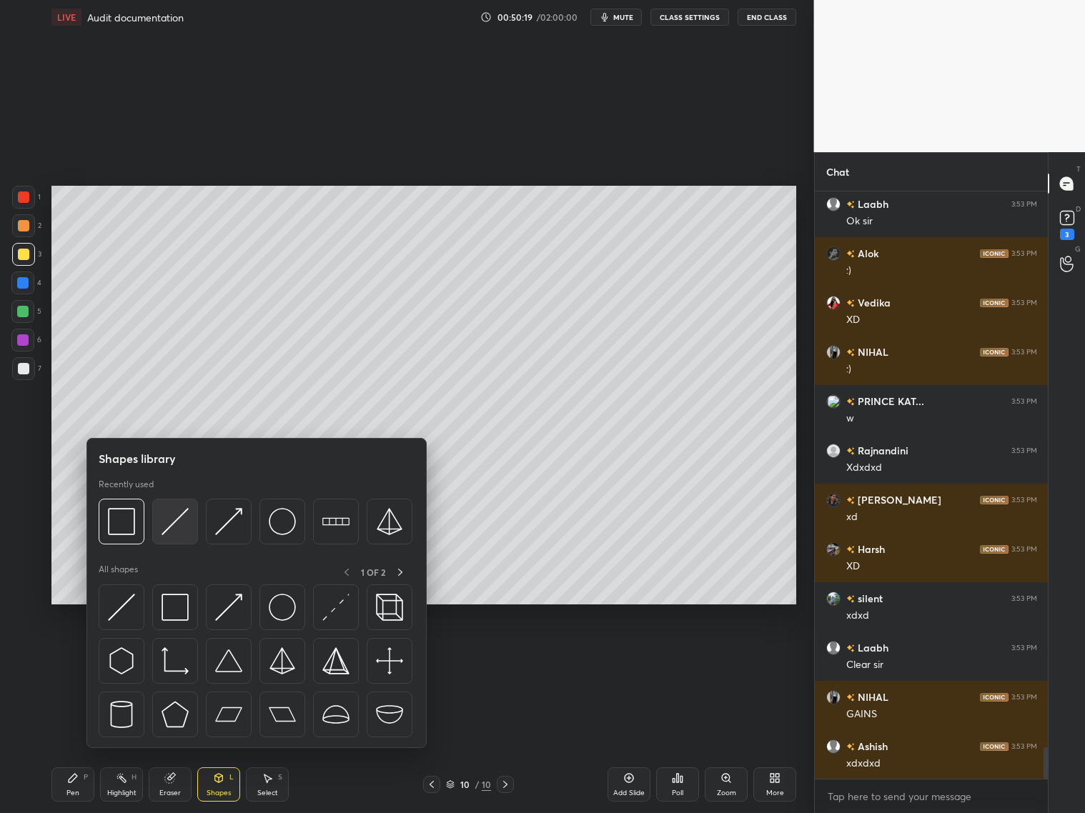
click at [188, 526] on img at bounding box center [175, 521] width 27 height 27
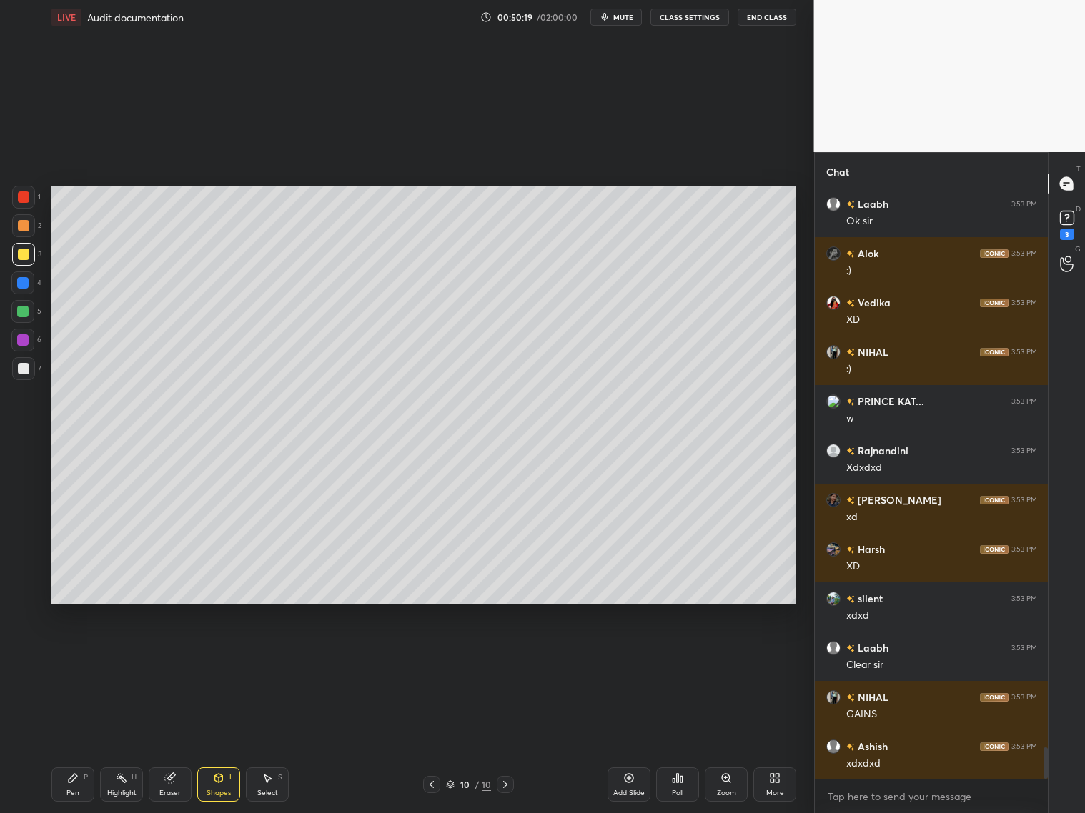
click at [21, 253] on div at bounding box center [23, 254] width 11 height 11
click at [31, 370] on div at bounding box center [23, 368] width 23 height 23
click at [175, 656] on icon at bounding box center [169, 778] width 11 height 11
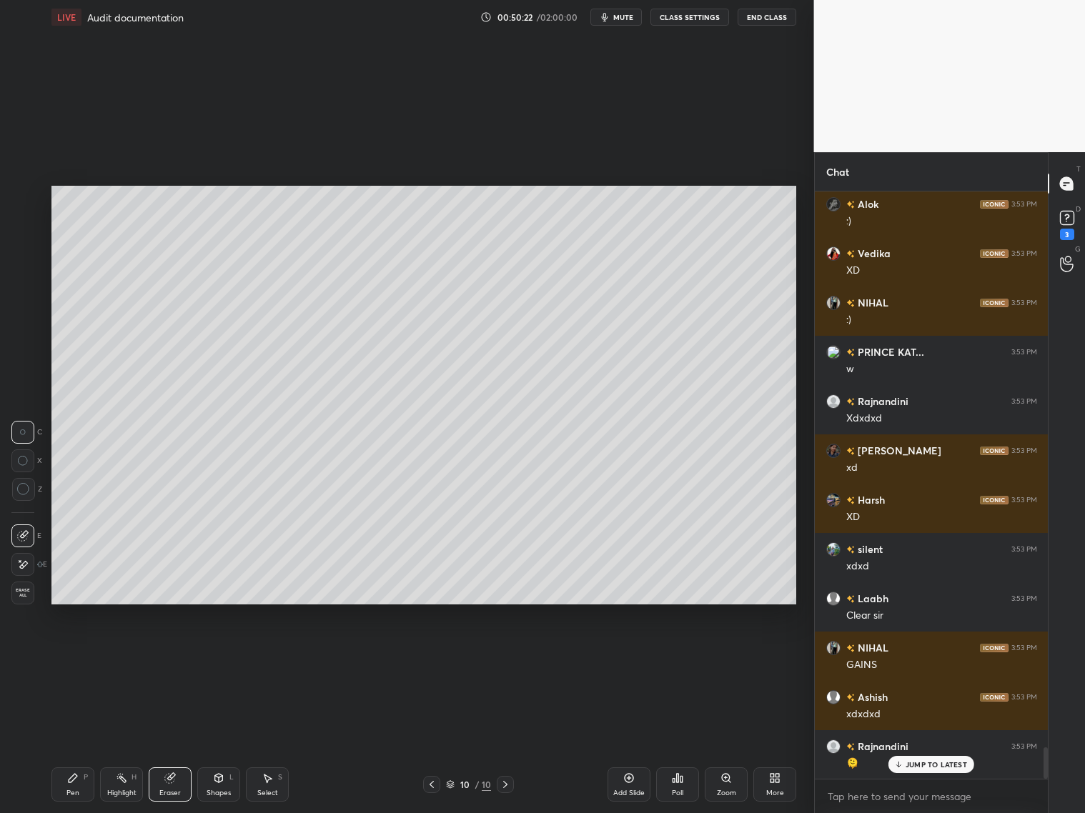
scroll to position [10544, 0]
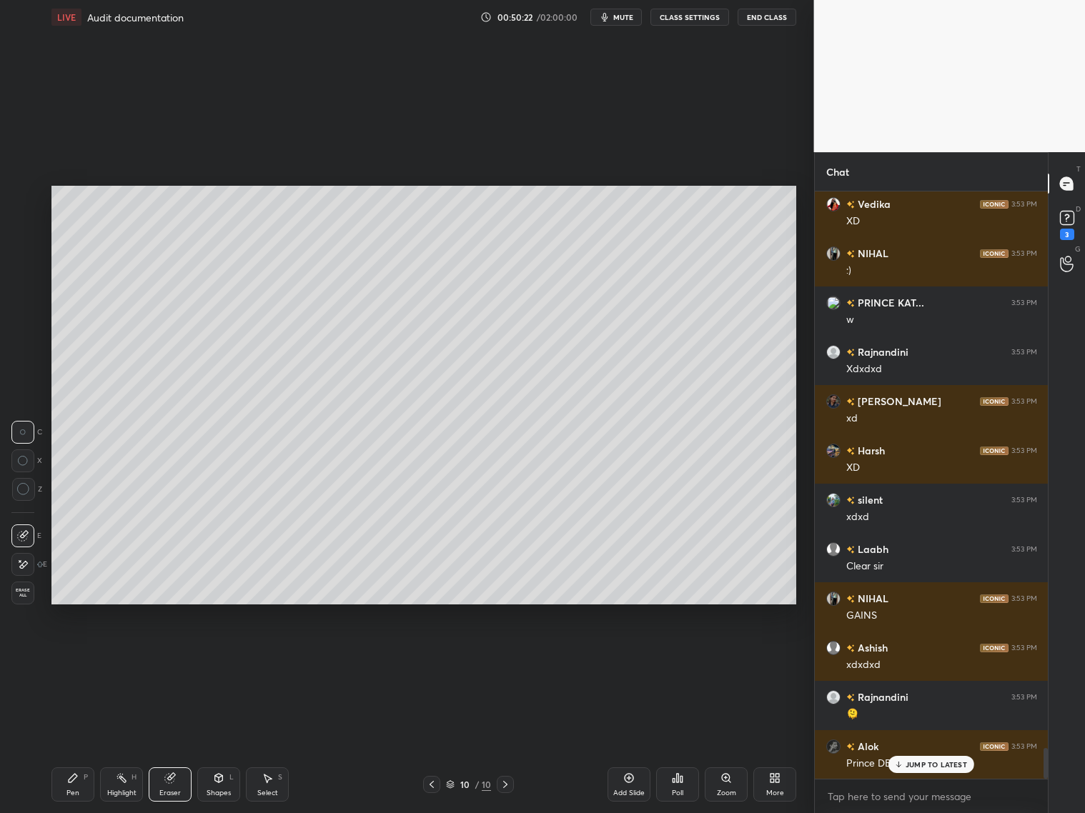
click at [219, 656] on icon at bounding box center [218, 778] width 11 height 11
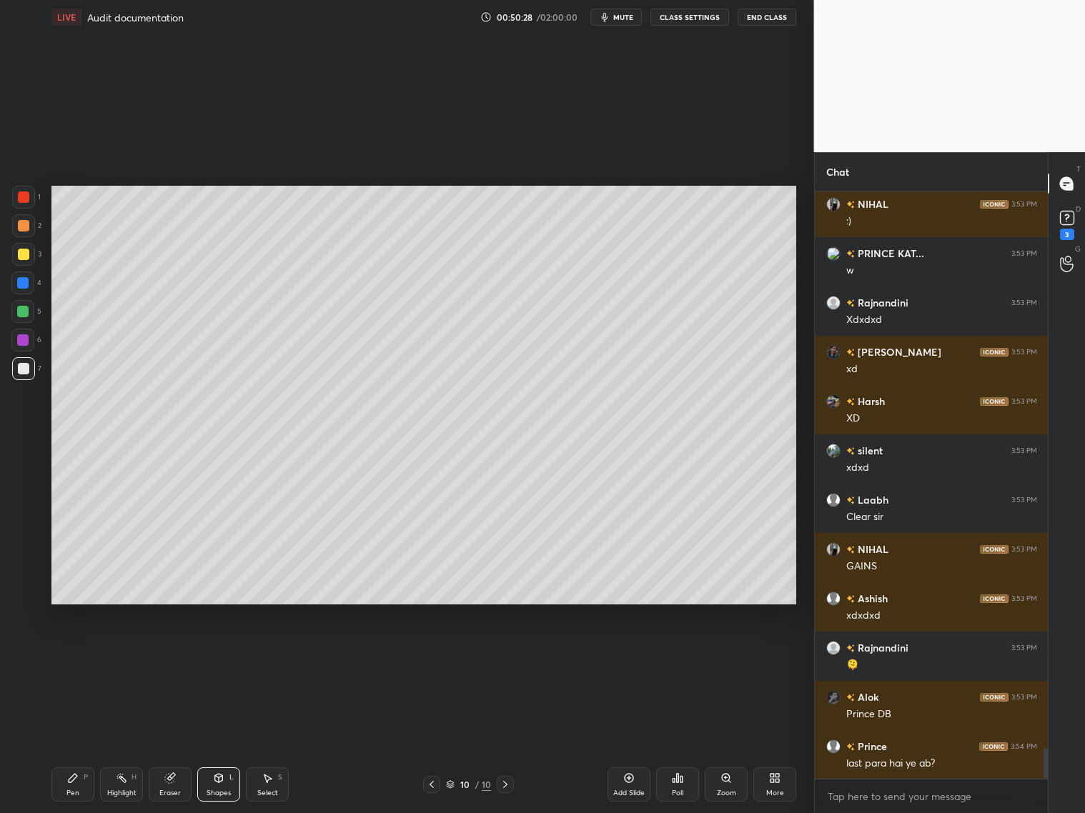
scroll to position [10643, 0]
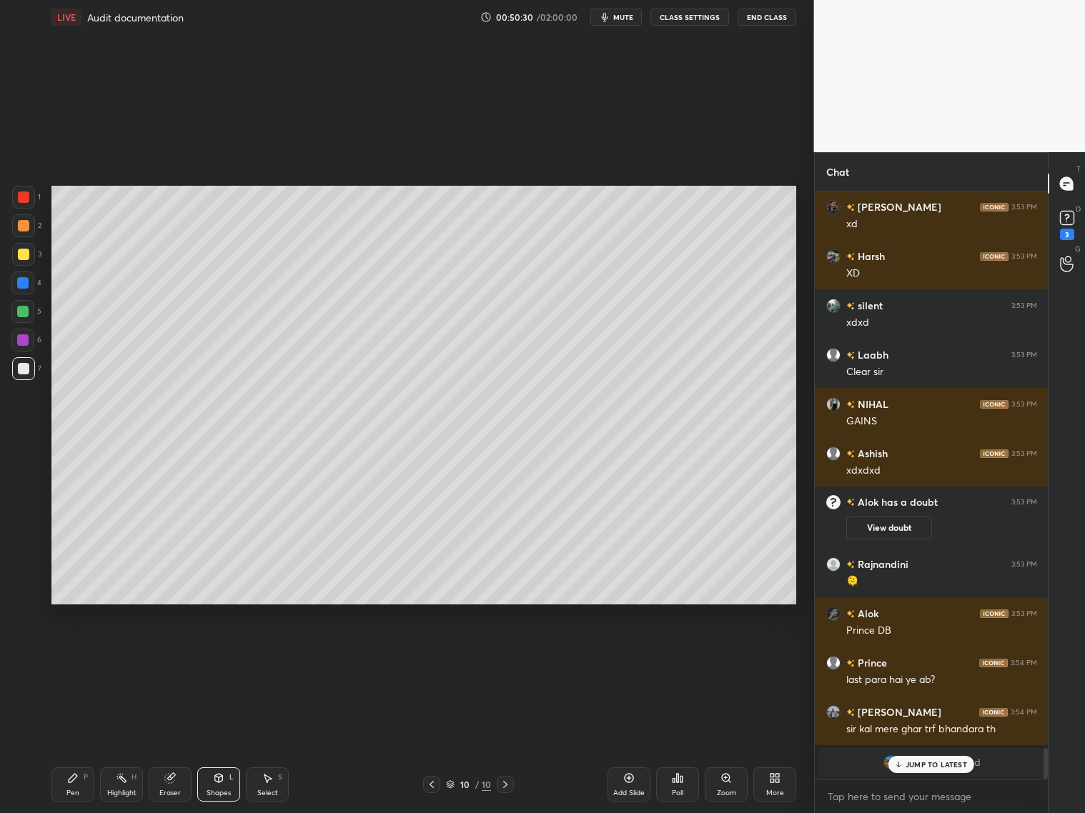
click at [73, 656] on div "Pen P" at bounding box center [72, 785] width 43 height 34
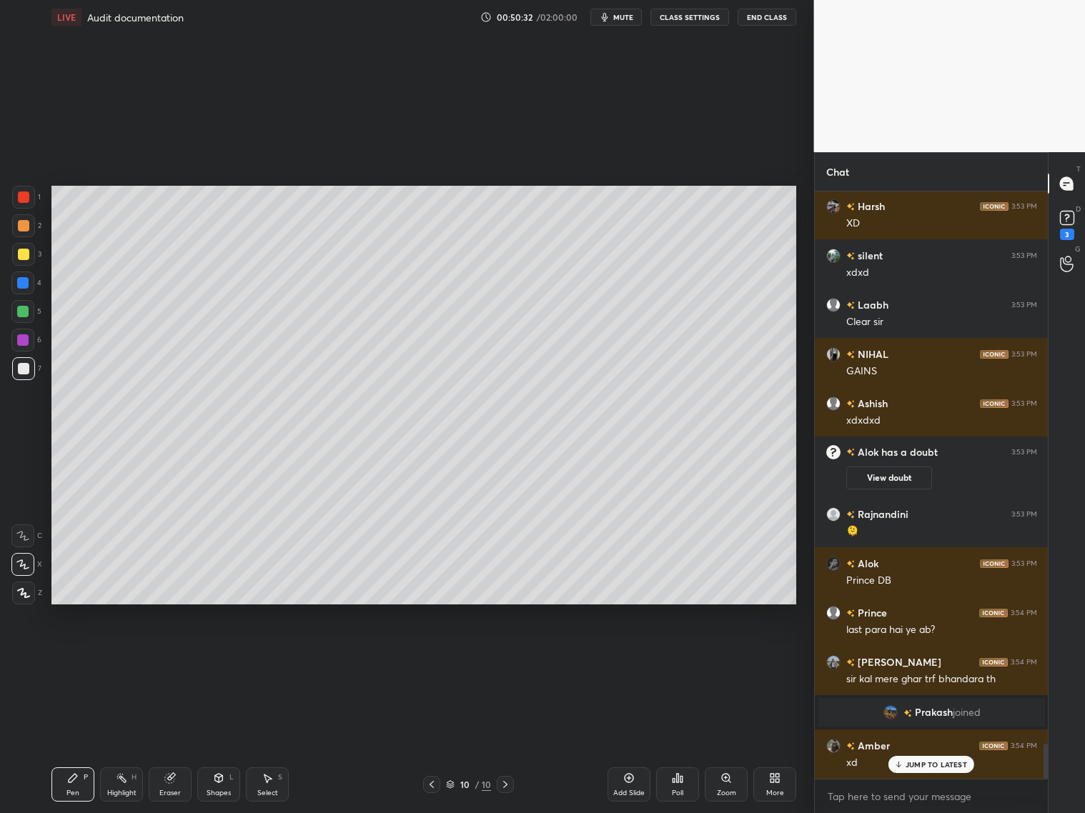
scroll to position [9334, 0]
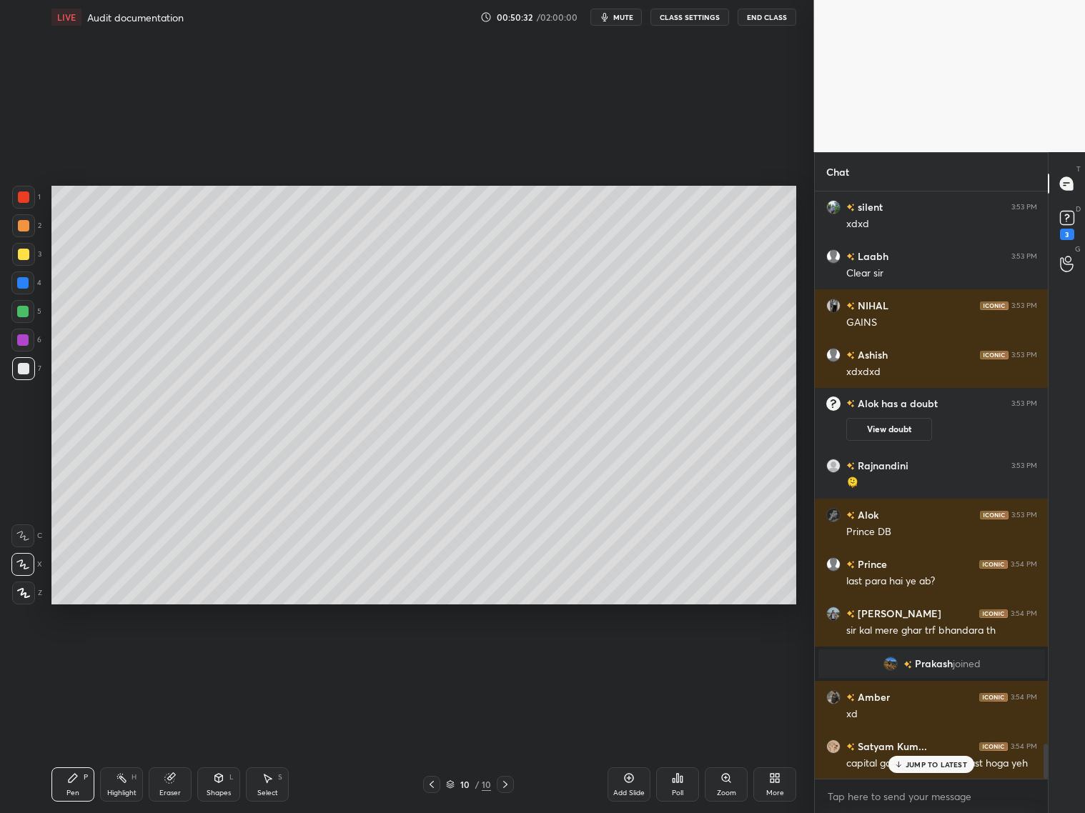
drag, startPoint x: 22, startPoint y: 252, endPoint x: 34, endPoint y: 247, distance: 12.8
click at [22, 252] on div at bounding box center [23, 254] width 11 height 11
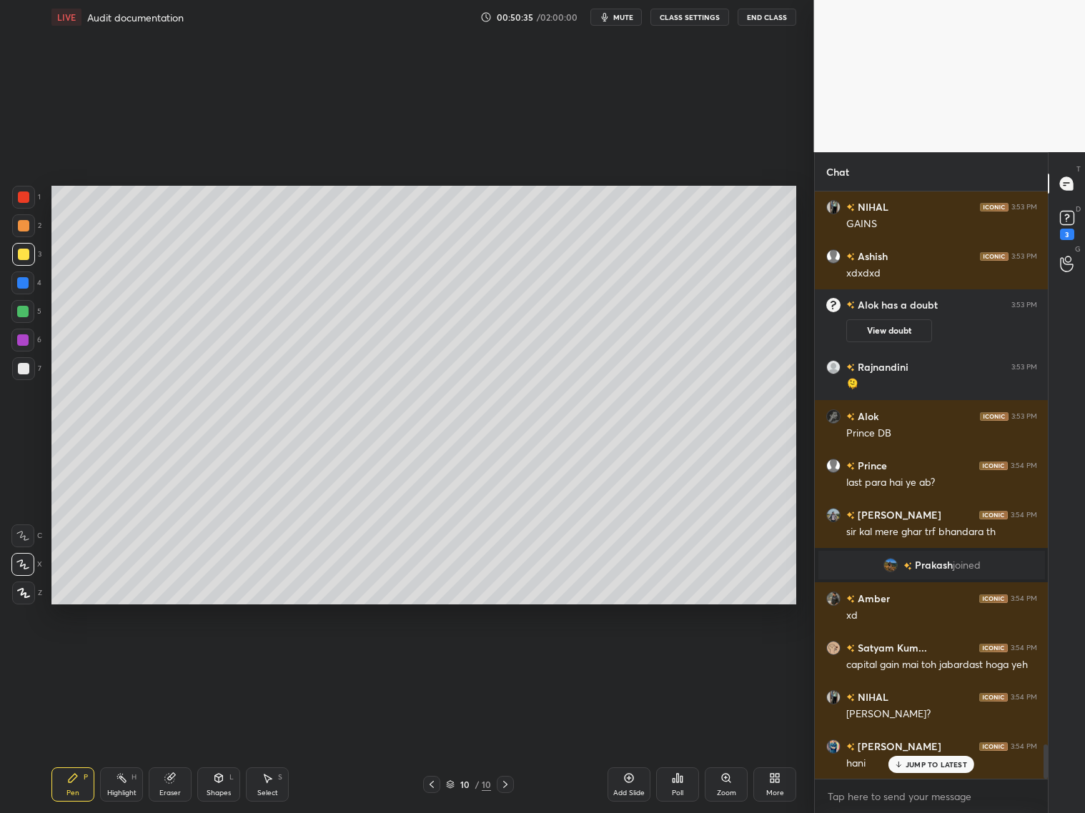
click at [430, 656] on icon at bounding box center [431, 784] width 11 height 11
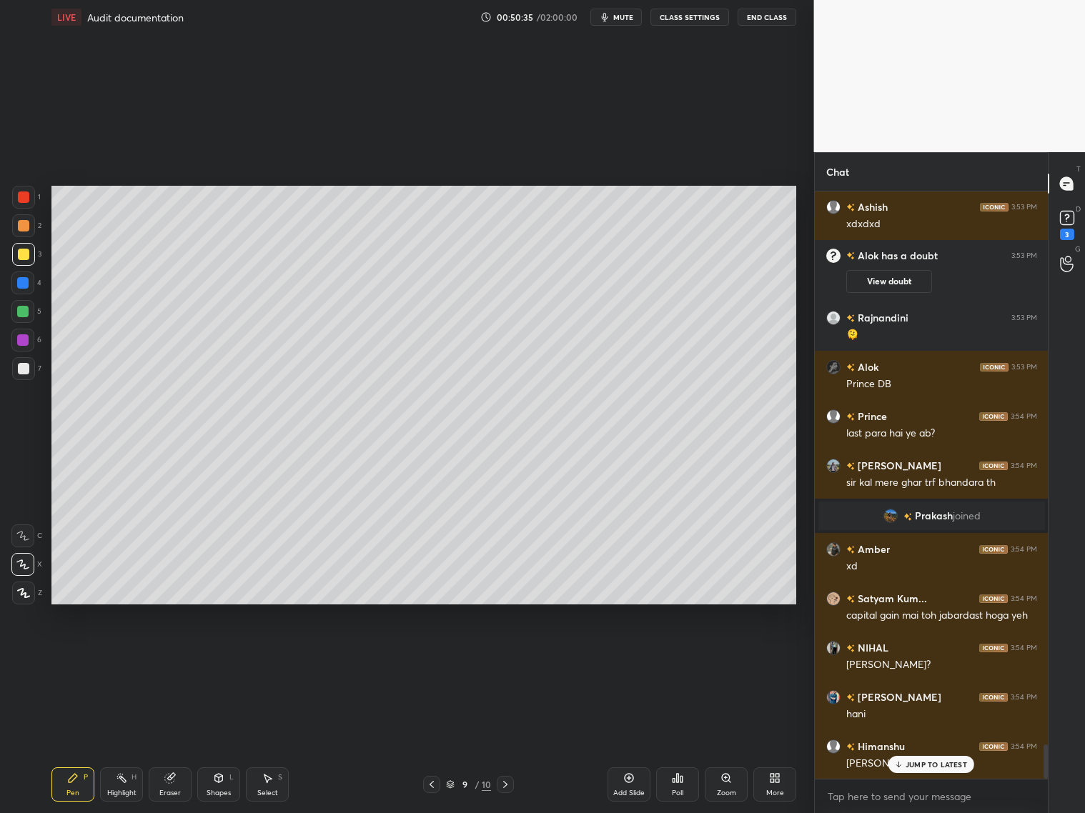
click at [430, 656] on icon at bounding box center [431, 784] width 11 height 11
click at [433, 656] on icon at bounding box center [431, 784] width 11 height 11
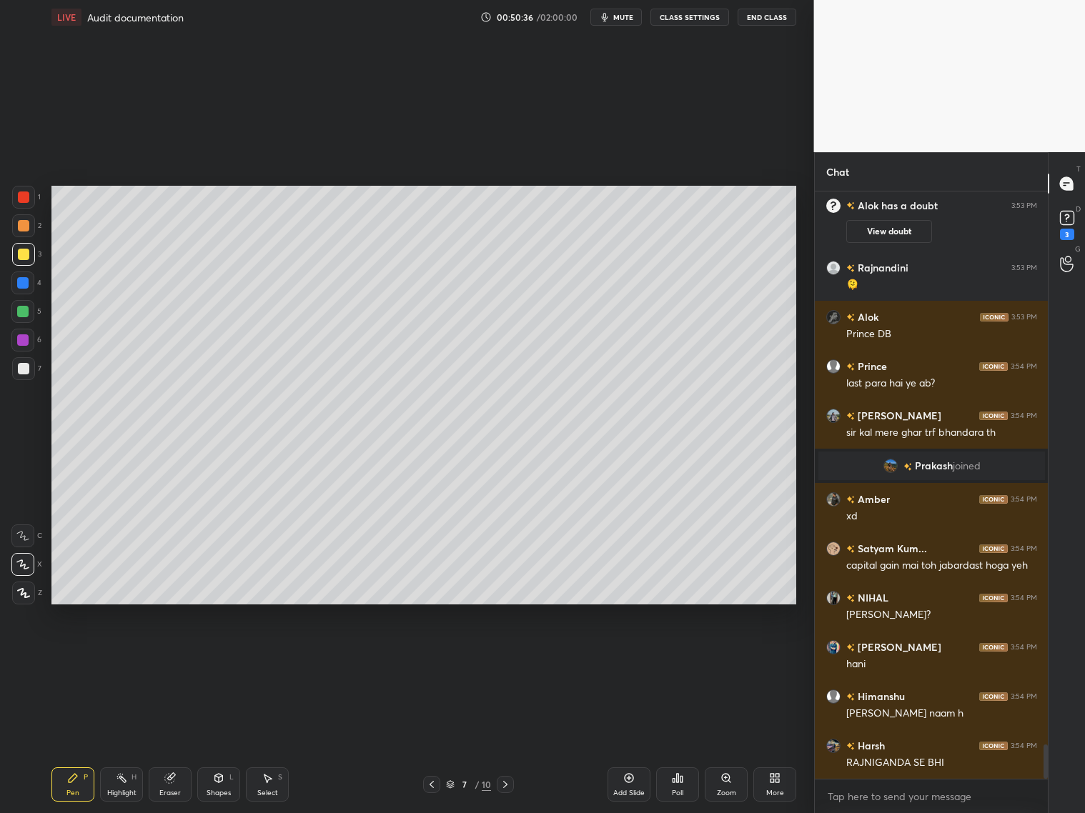
click at [445, 656] on div "7 / 10" at bounding box center [468, 784] width 91 height 17
click at [441, 656] on div "7 / 10" at bounding box center [468, 784] width 91 height 17
click at [431, 656] on icon at bounding box center [431, 784] width 11 height 11
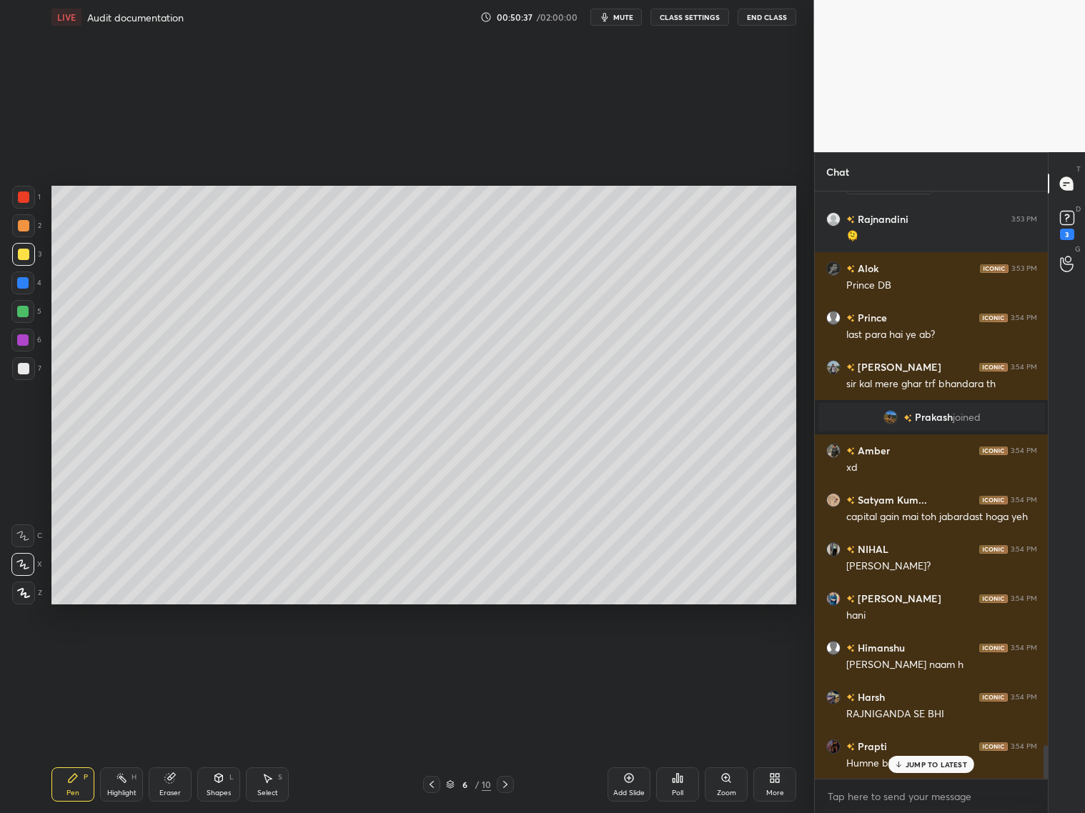
click at [430, 656] on icon at bounding box center [431, 784] width 11 height 11
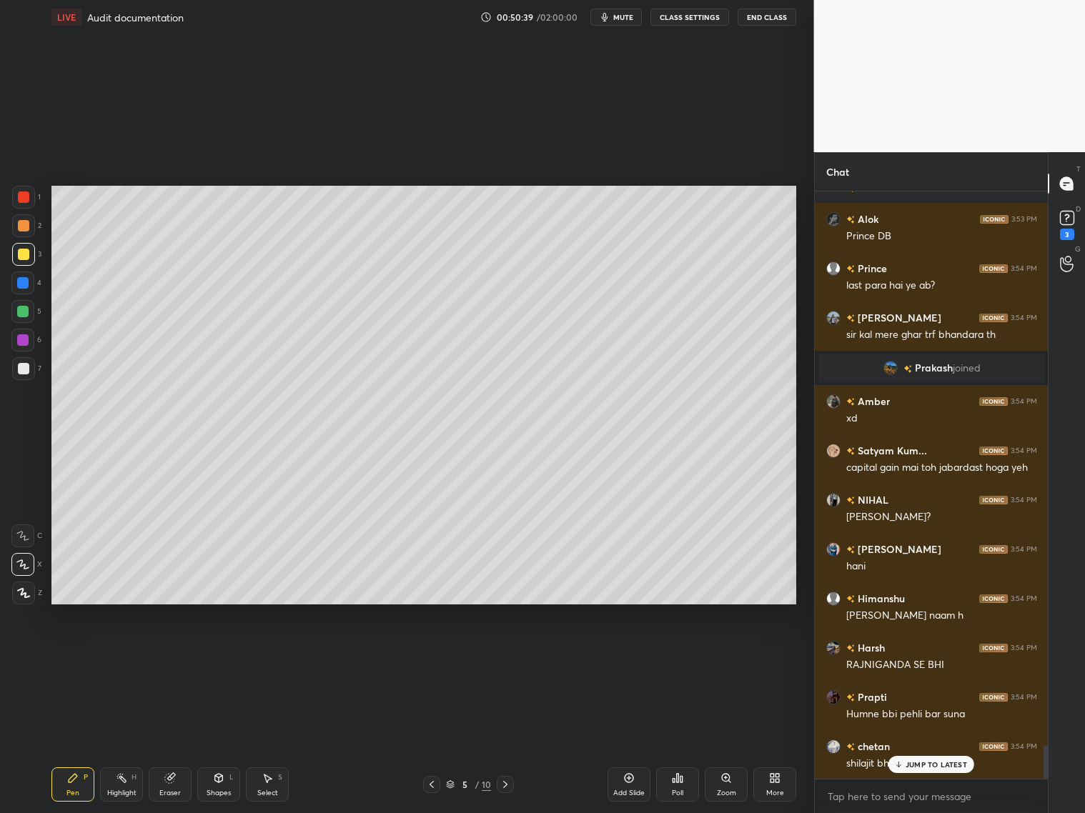
click at [505, 656] on icon at bounding box center [505, 784] width 11 height 11
click at [504, 656] on icon at bounding box center [505, 784] width 11 height 11
click at [507, 656] on icon at bounding box center [505, 784] width 11 height 11
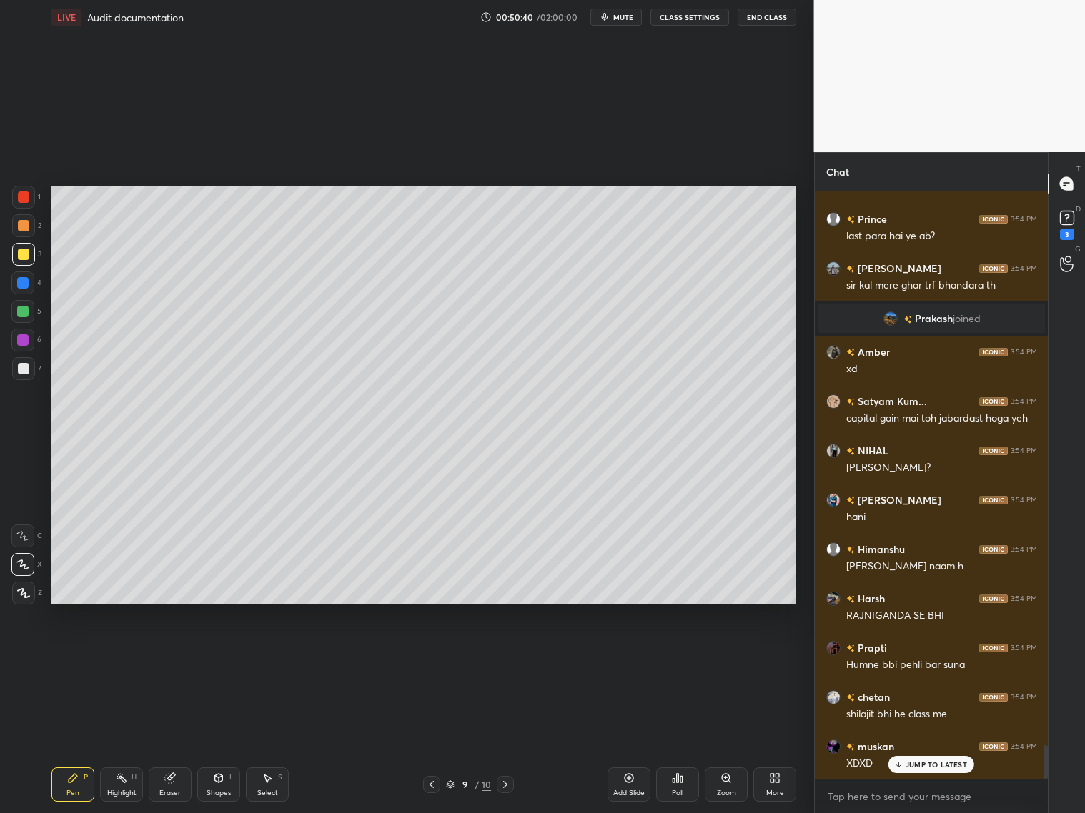
drag, startPoint x: 509, startPoint y: 781, endPoint x: 520, endPoint y: 773, distance: 13.7
click at [513, 656] on div at bounding box center [505, 784] width 17 height 17
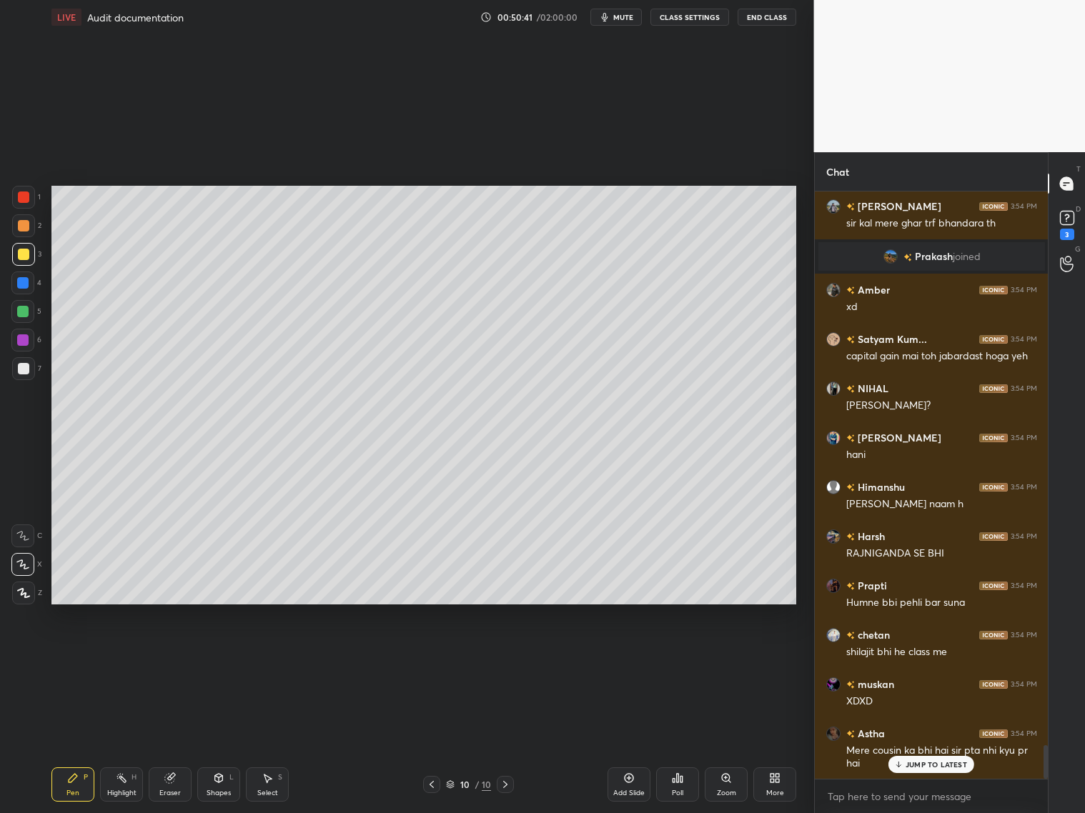
click at [22, 230] on div at bounding box center [23, 225] width 11 height 11
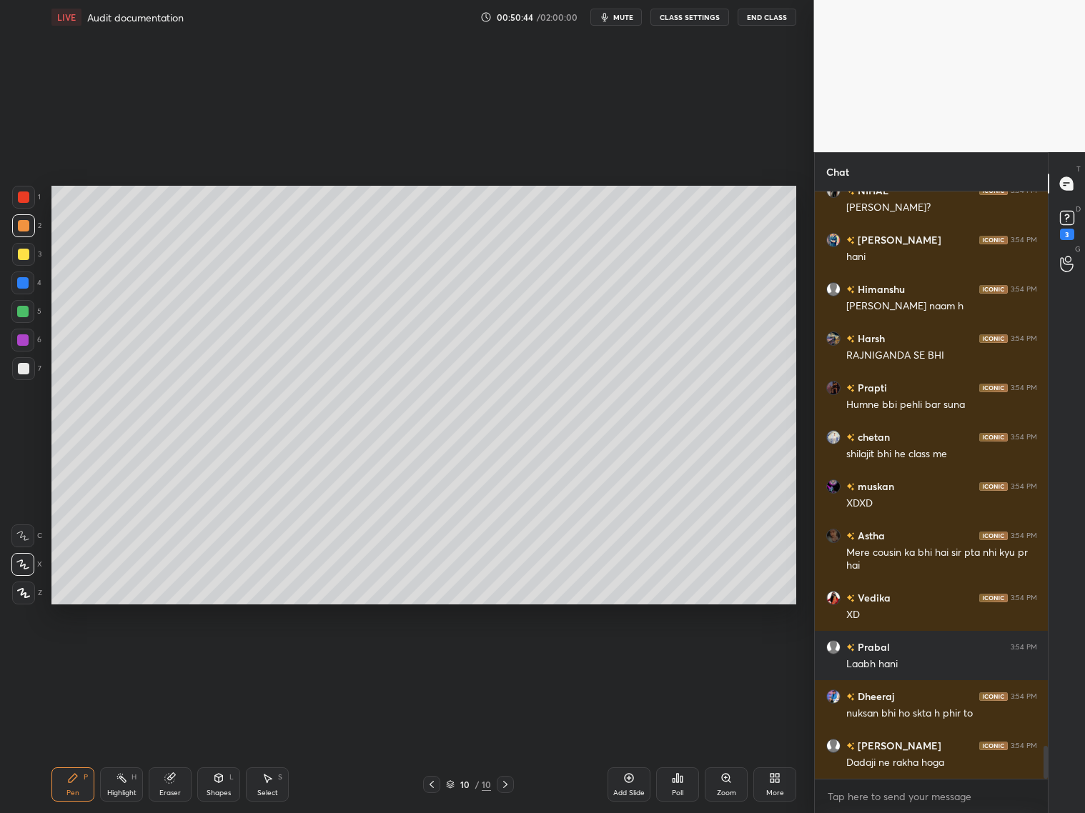
scroll to position [9988, 0]
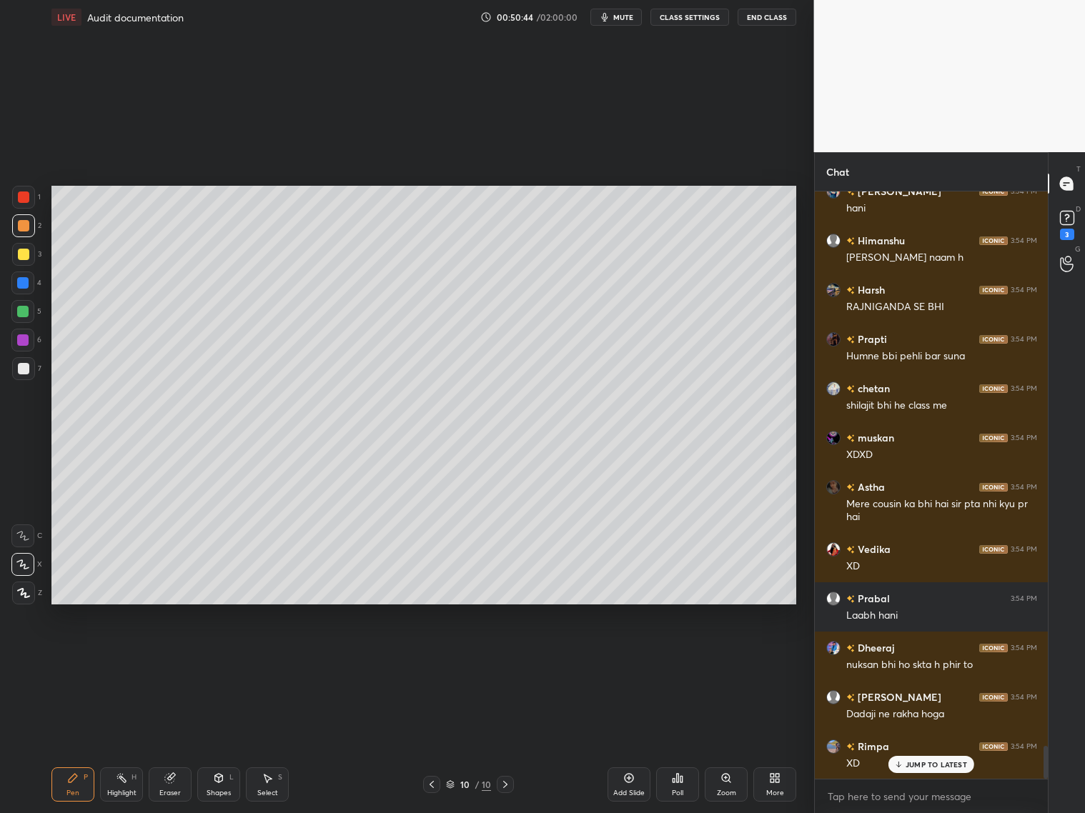
click at [26, 202] on div at bounding box center [23, 197] width 23 height 23
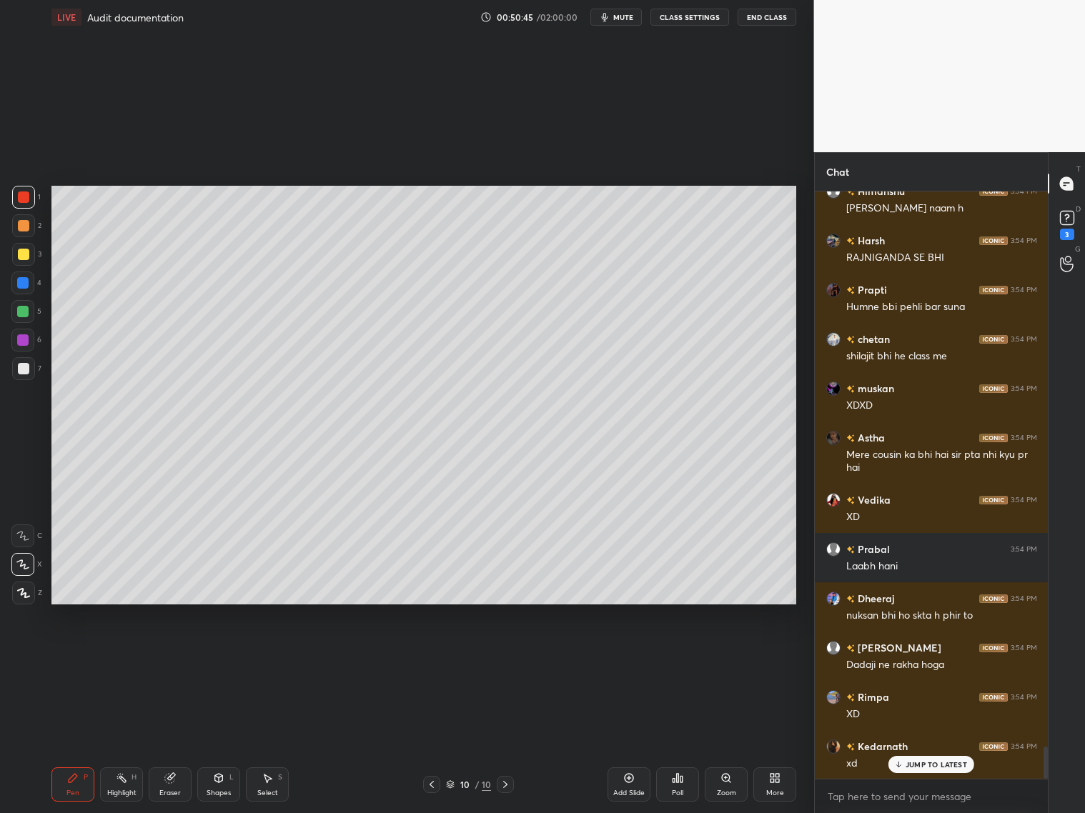
drag, startPoint x: 25, startPoint y: 372, endPoint x: 34, endPoint y: 353, distance: 21.1
click at [27, 370] on div at bounding box center [23, 368] width 11 height 11
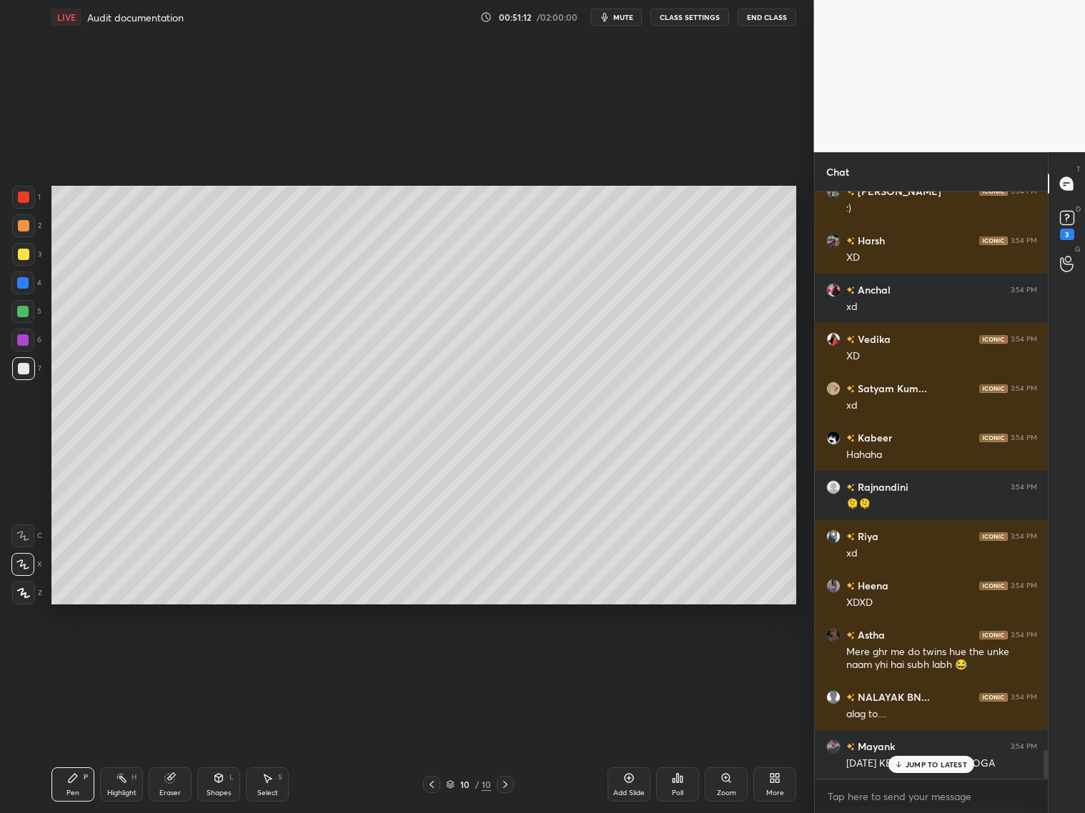
scroll to position [11716, 0]
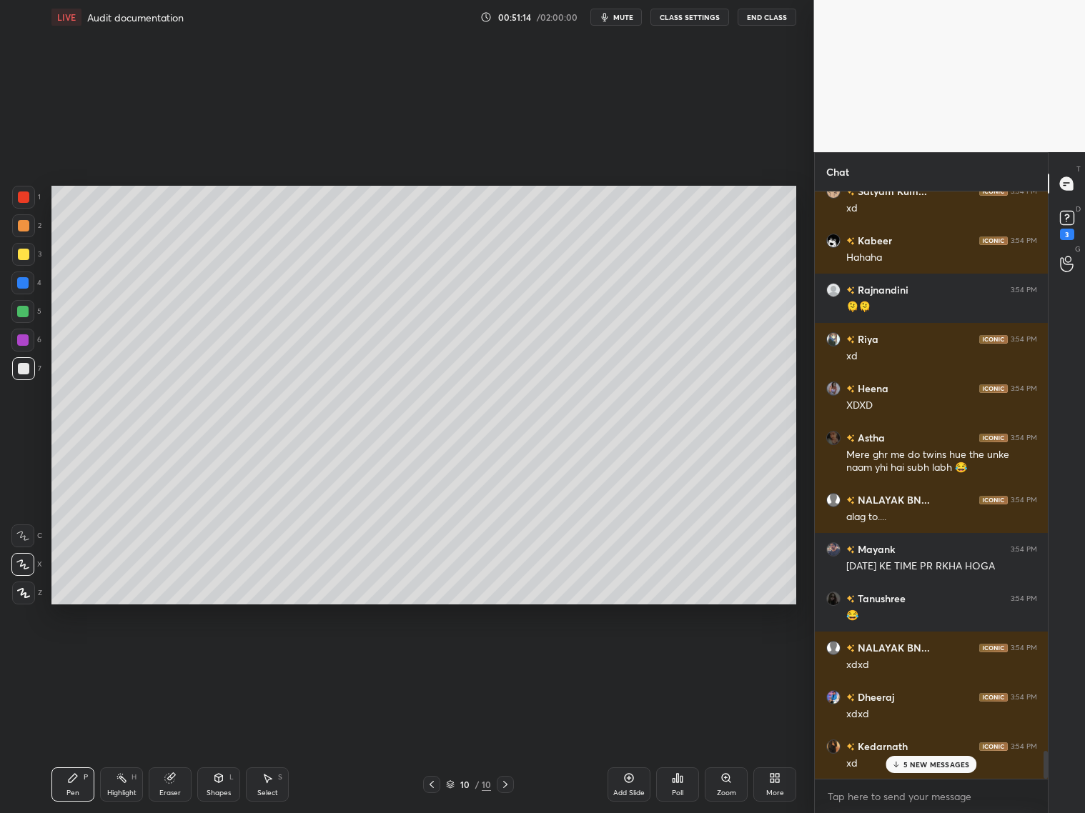
drag, startPoint x: 24, startPoint y: 259, endPoint x: 41, endPoint y: 244, distance: 22.8
click at [29, 254] on div at bounding box center [23, 254] width 23 height 23
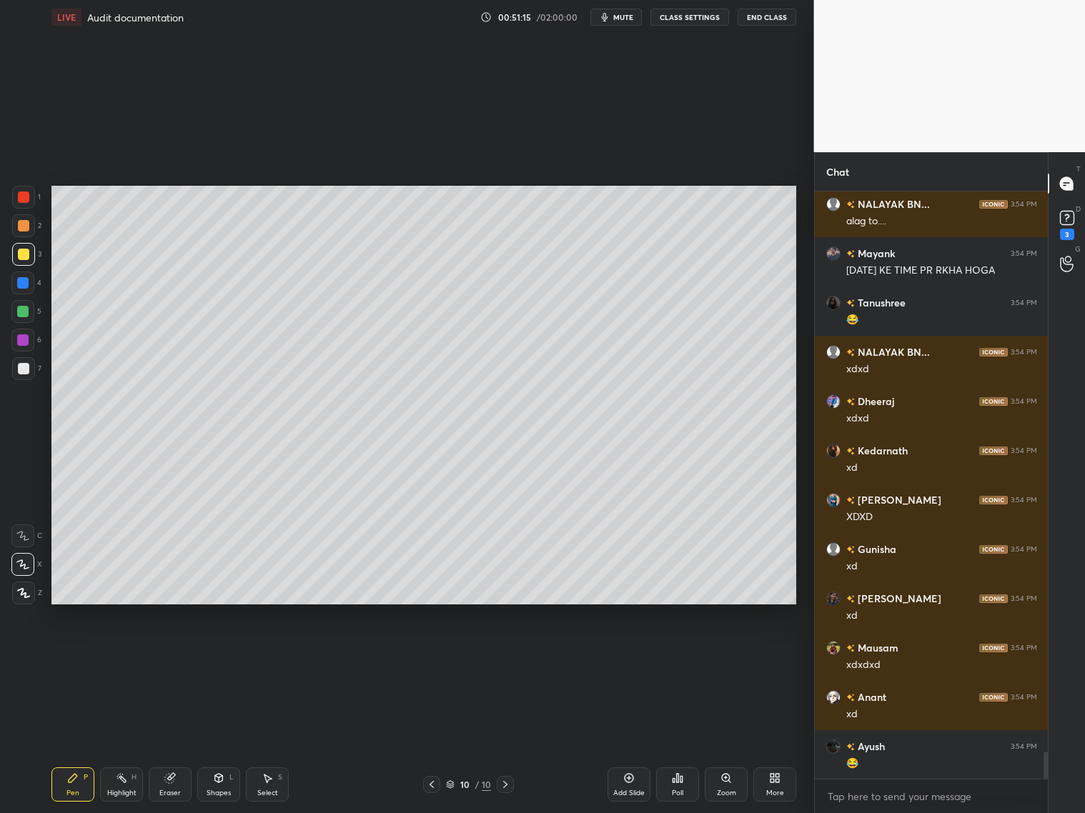
scroll to position [12062, 0]
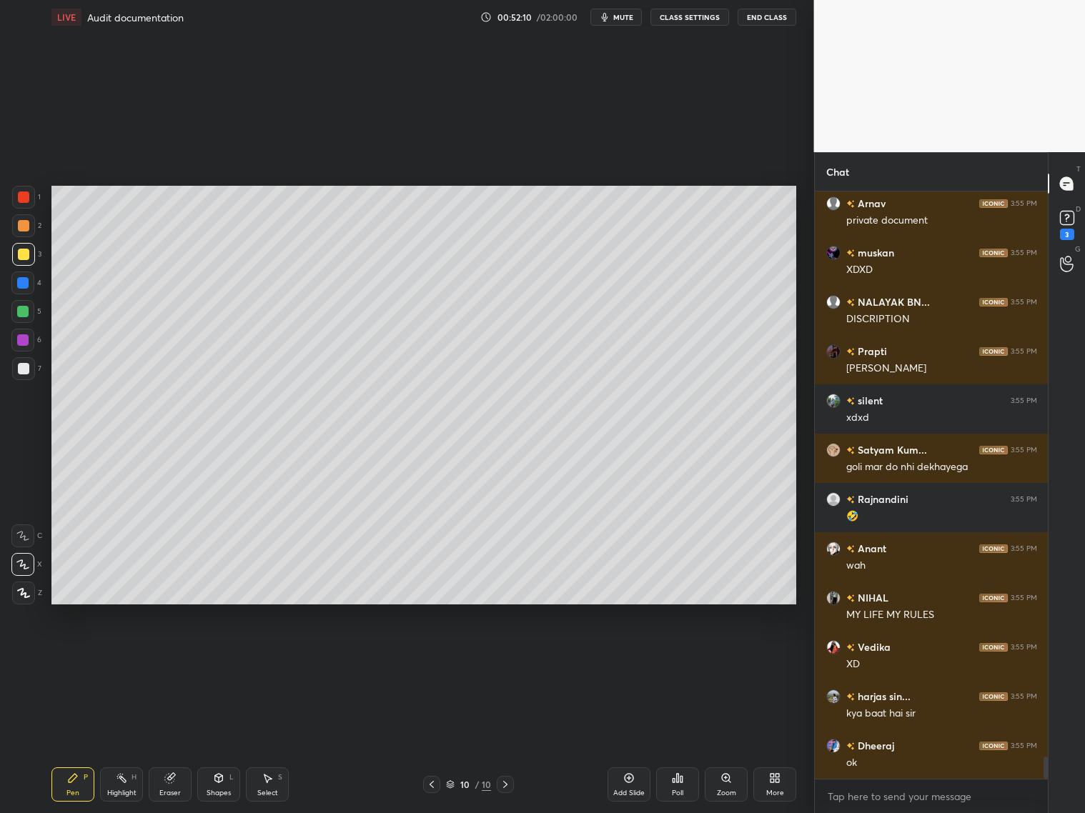
click at [24, 370] on div at bounding box center [23, 368] width 11 height 11
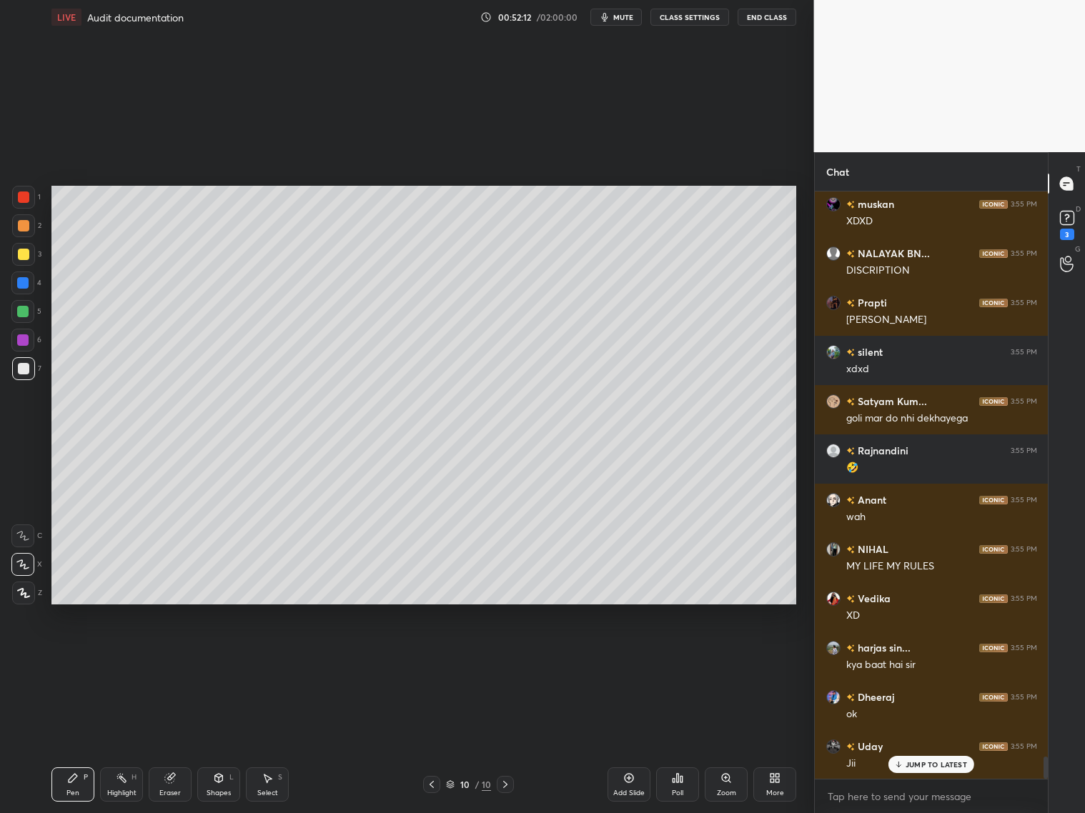
drag, startPoint x: 23, startPoint y: 284, endPoint x: 39, endPoint y: 277, distance: 18.2
click at [26, 282] on div at bounding box center [22, 282] width 11 height 11
drag, startPoint x: 19, startPoint y: 257, endPoint x: 29, endPoint y: 255, distance: 9.5
click at [23, 257] on div at bounding box center [23, 254] width 11 height 11
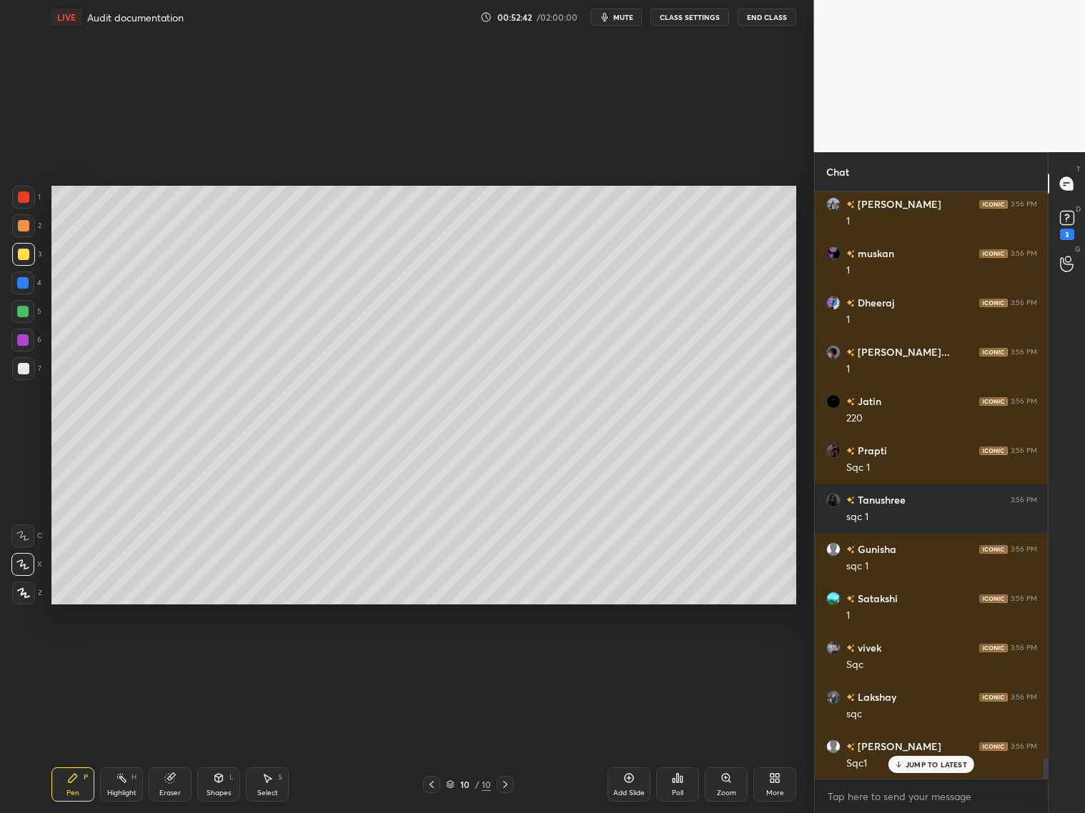
scroll to position [16599, 0]
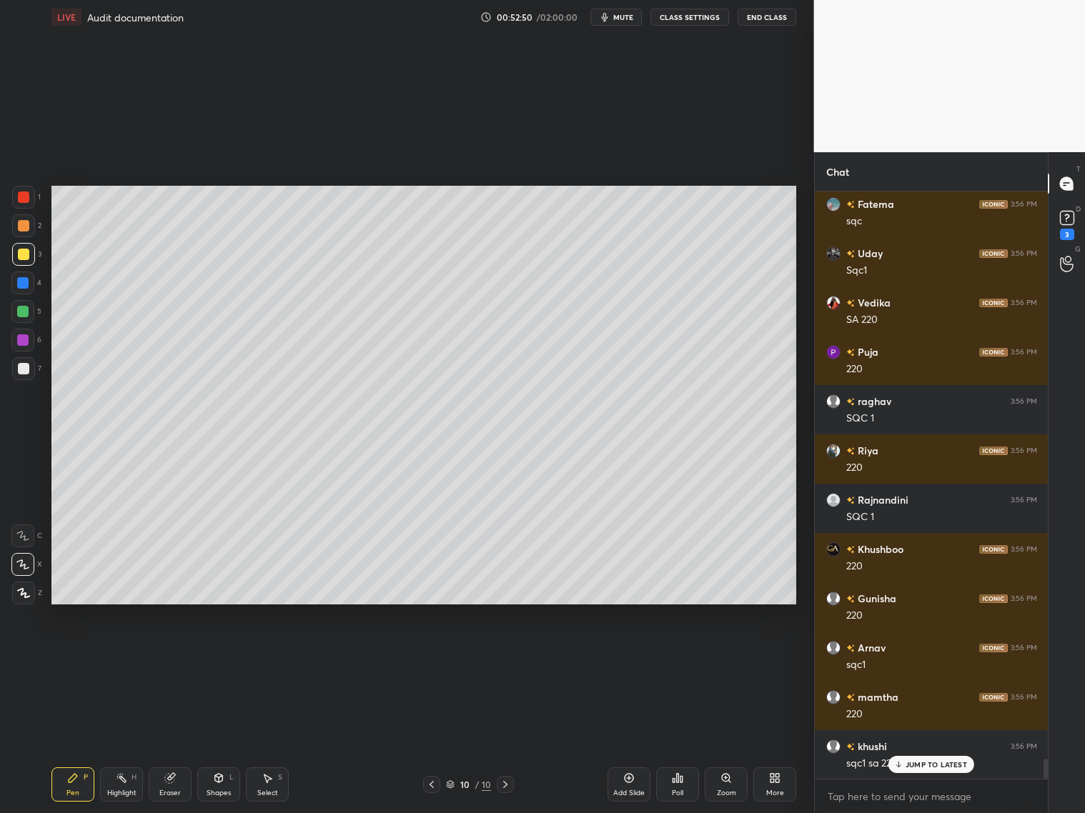
click at [23, 370] on div at bounding box center [23, 368] width 11 height 11
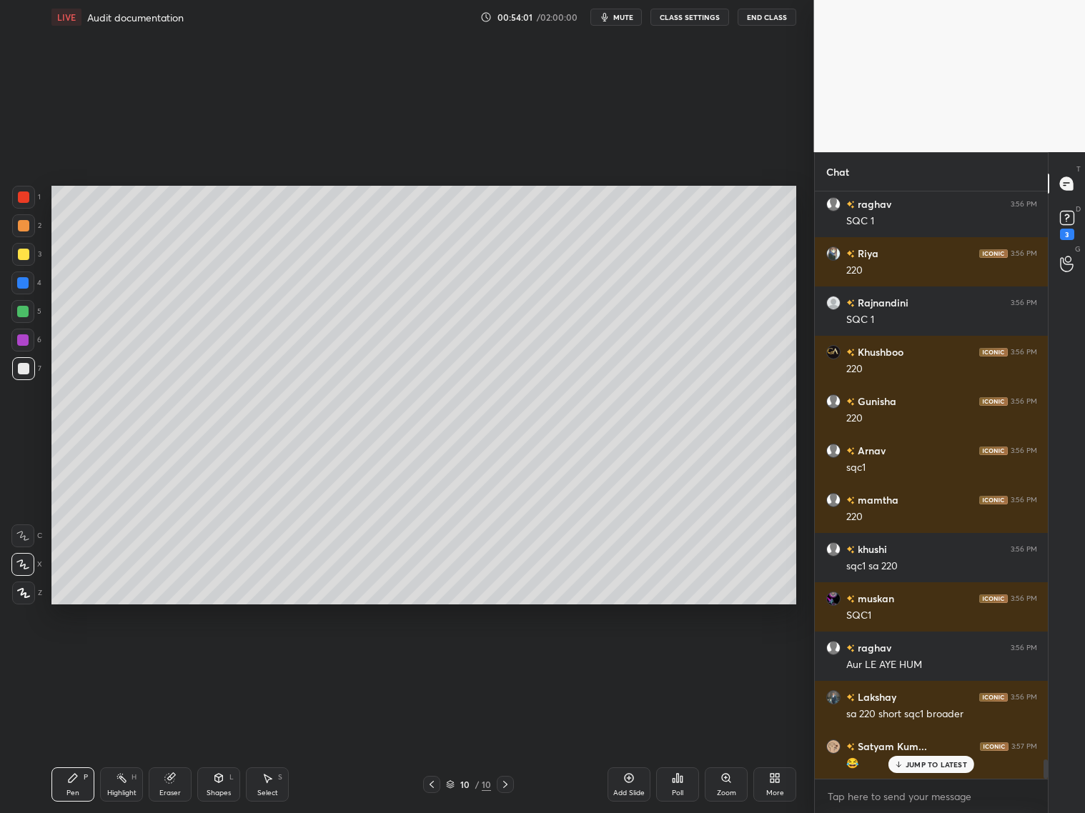
scroll to position [17141, 0]
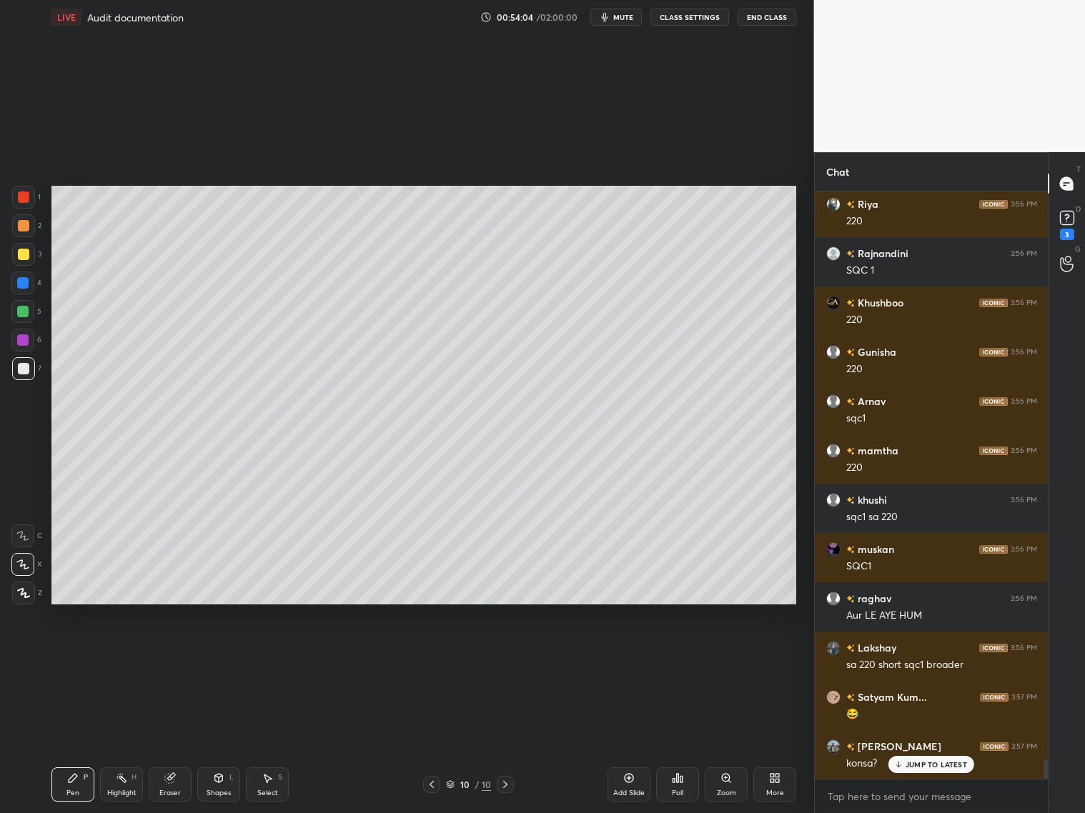
click at [919, 656] on div "JUMP TO LATEST" at bounding box center [931, 764] width 86 height 17
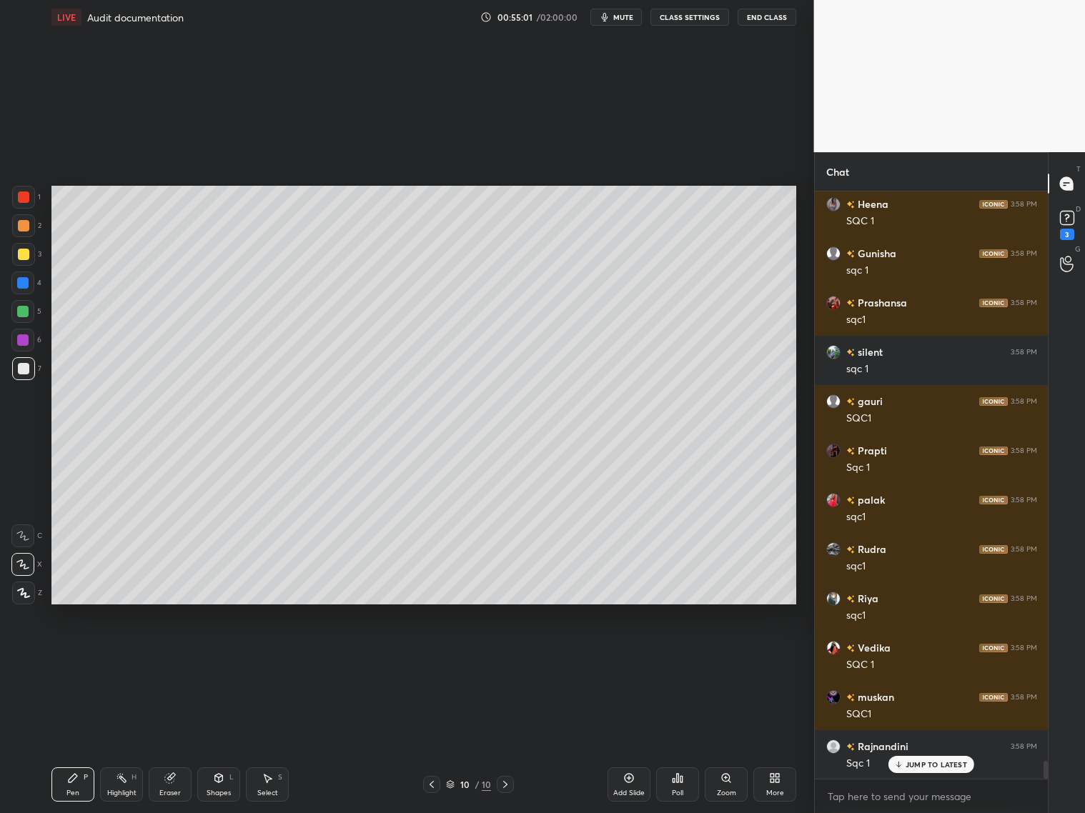
scroll to position [18364, 0]
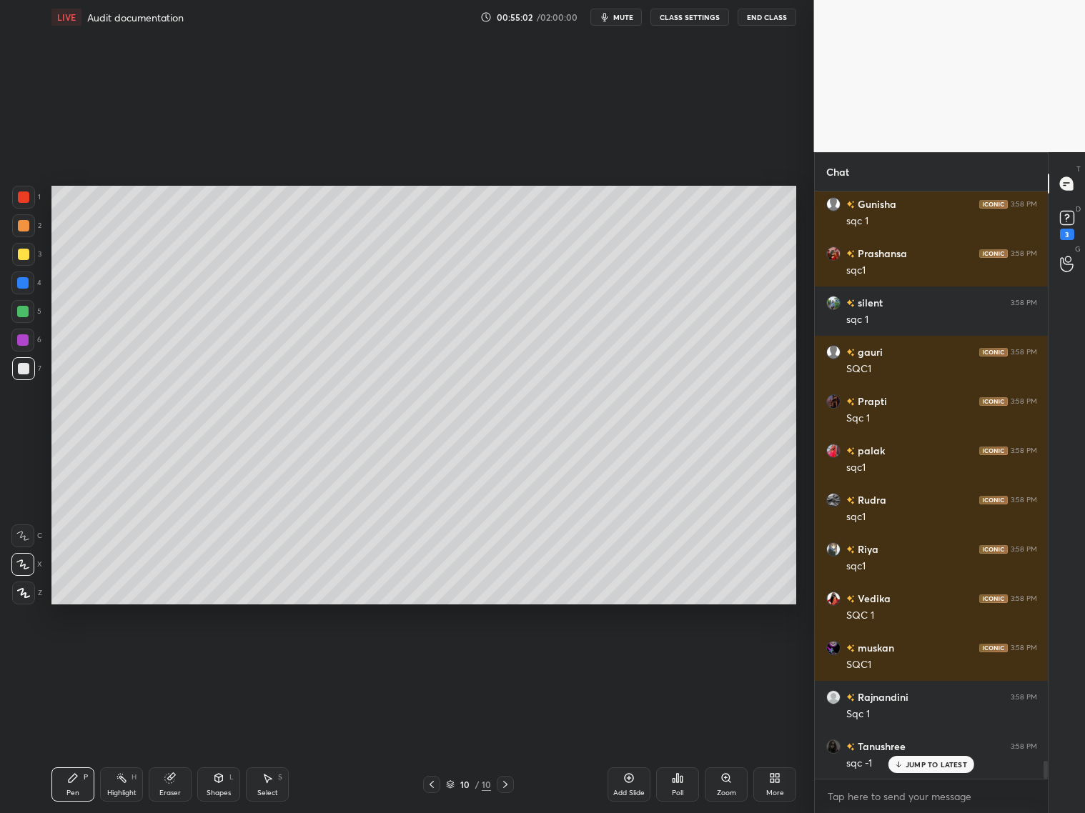
drag, startPoint x: 630, startPoint y: 786, endPoint x: 631, endPoint y: 777, distance: 9.3
click at [632, 656] on div "Add Slide" at bounding box center [629, 785] width 43 height 34
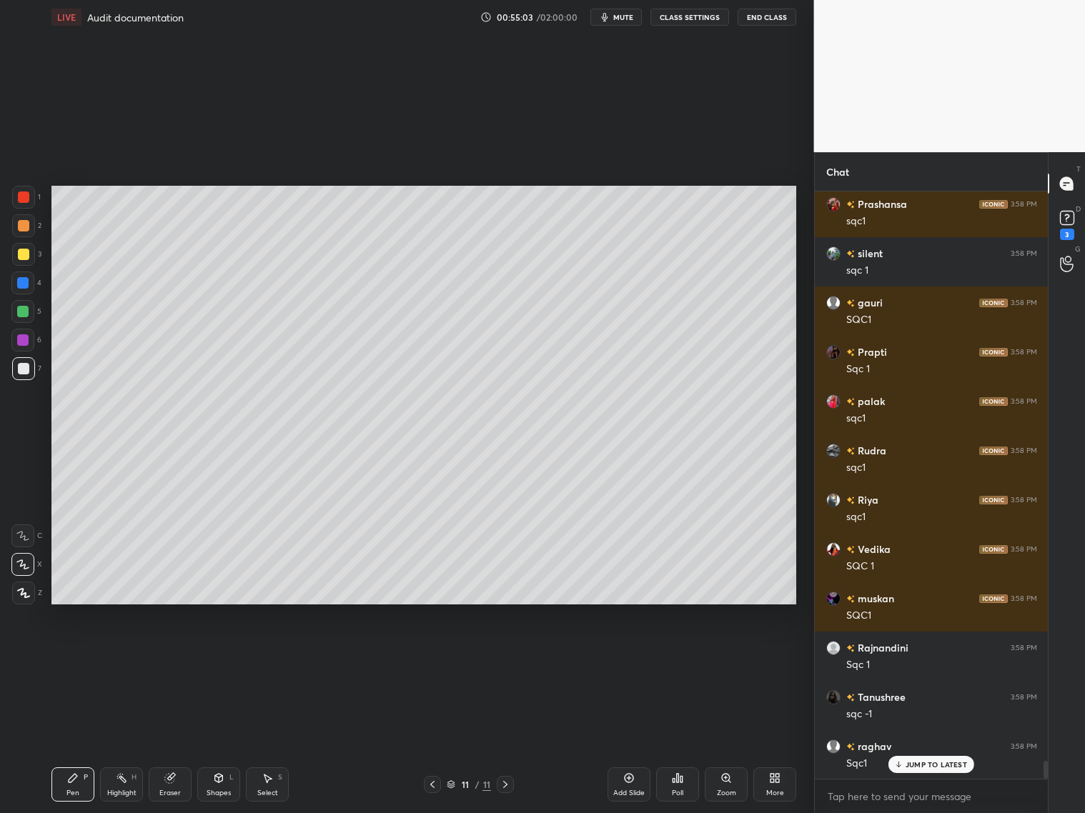
click at [19, 254] on div at bounding box center [23, 254] width 11 height 11
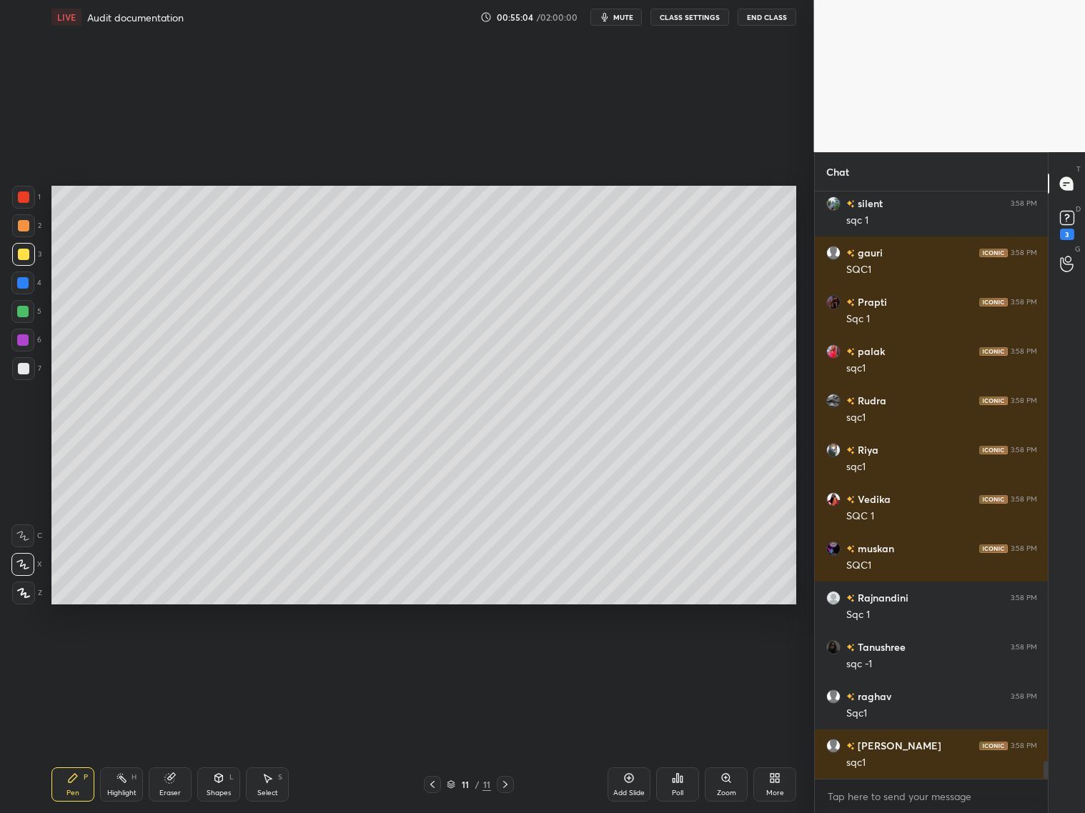
drag, startPoint x: 219, startPoint y: 788, endPoint x: 223, endPoint y: 778, distance: 10.6
click at [222, 656] on div "Shapes L" at bounding box center [218, 785] width 43 height 34
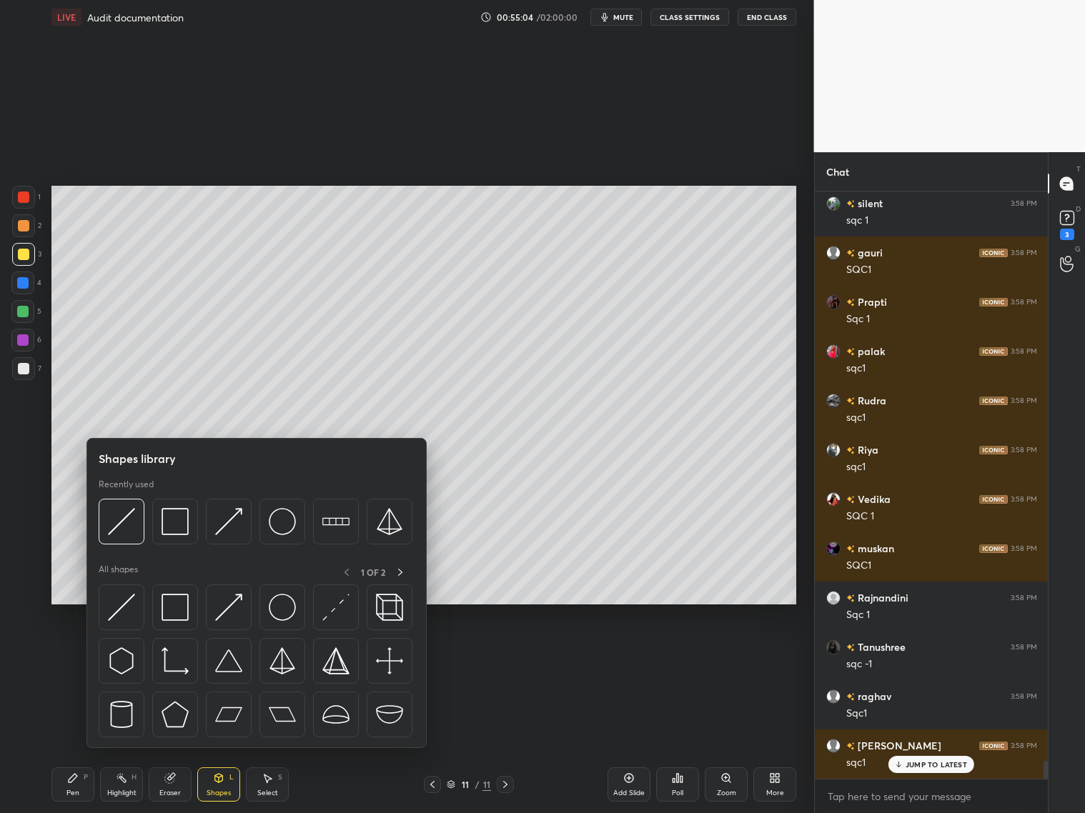
scroll to position [18561, 0]
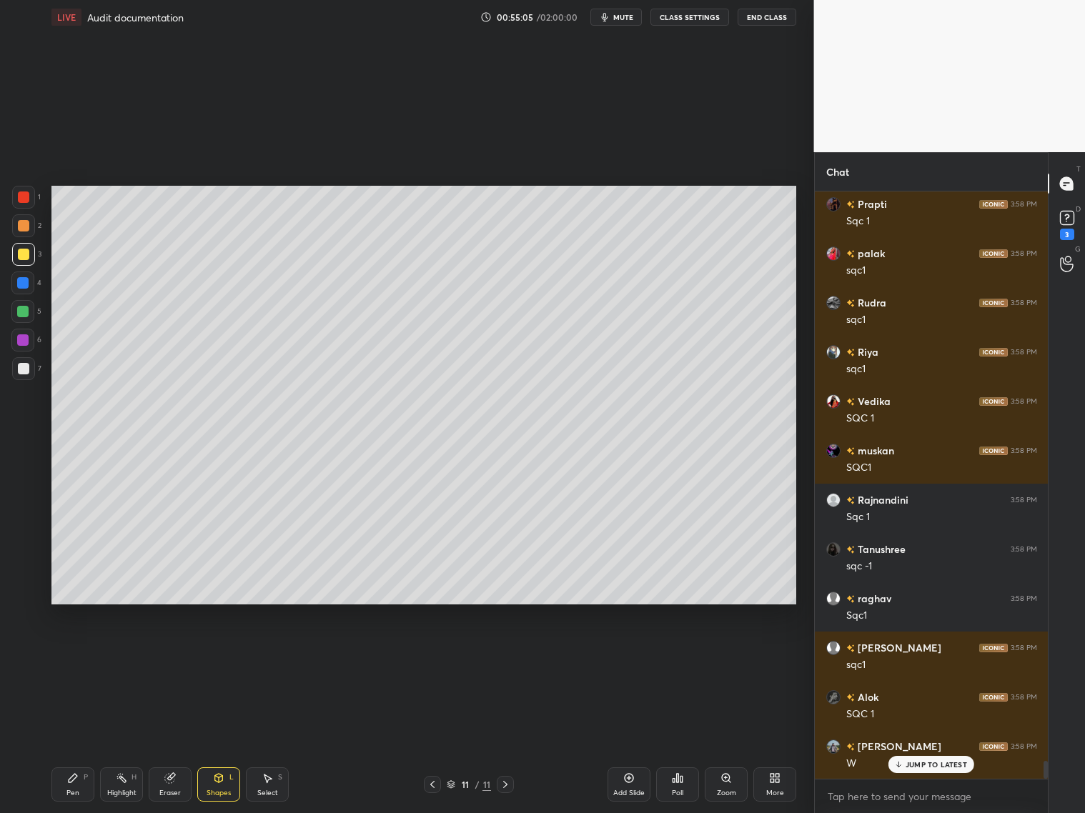
click at [25, 368] on div at bounding box center [23, 368] width 11 height 11
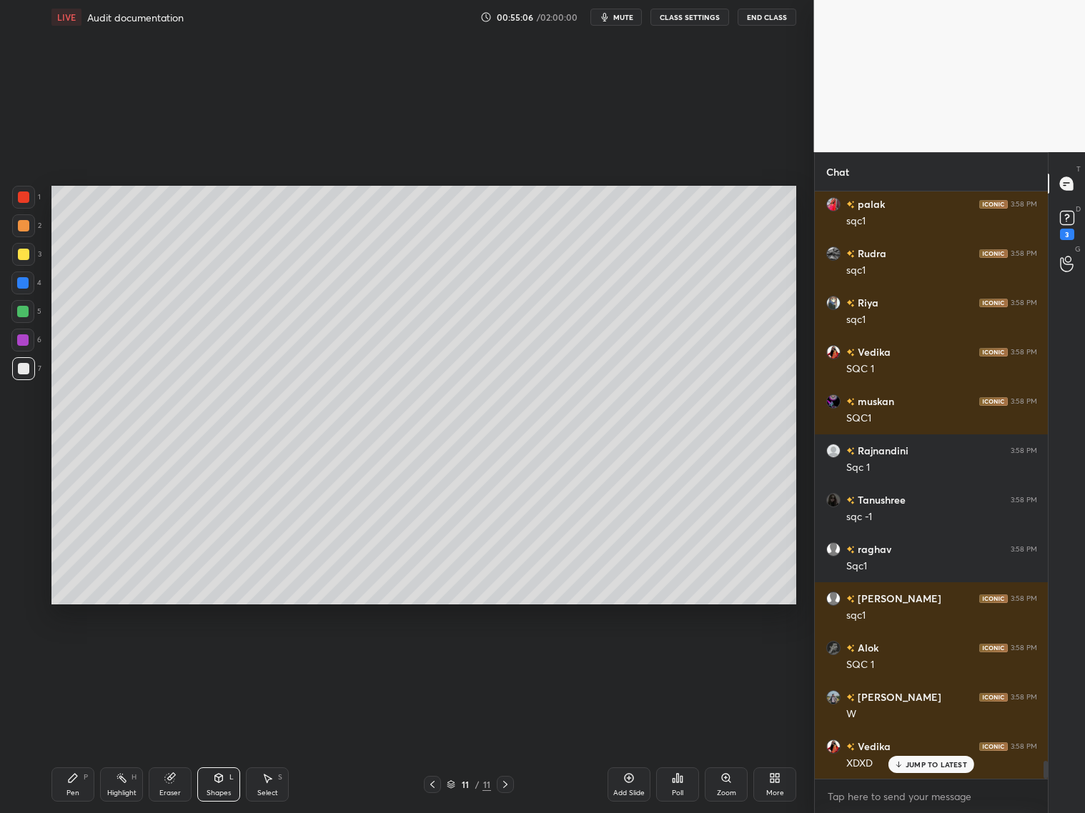
click at [222, 656] on div "Shapes L" at bounding box center [218, 785] width 43 height 34
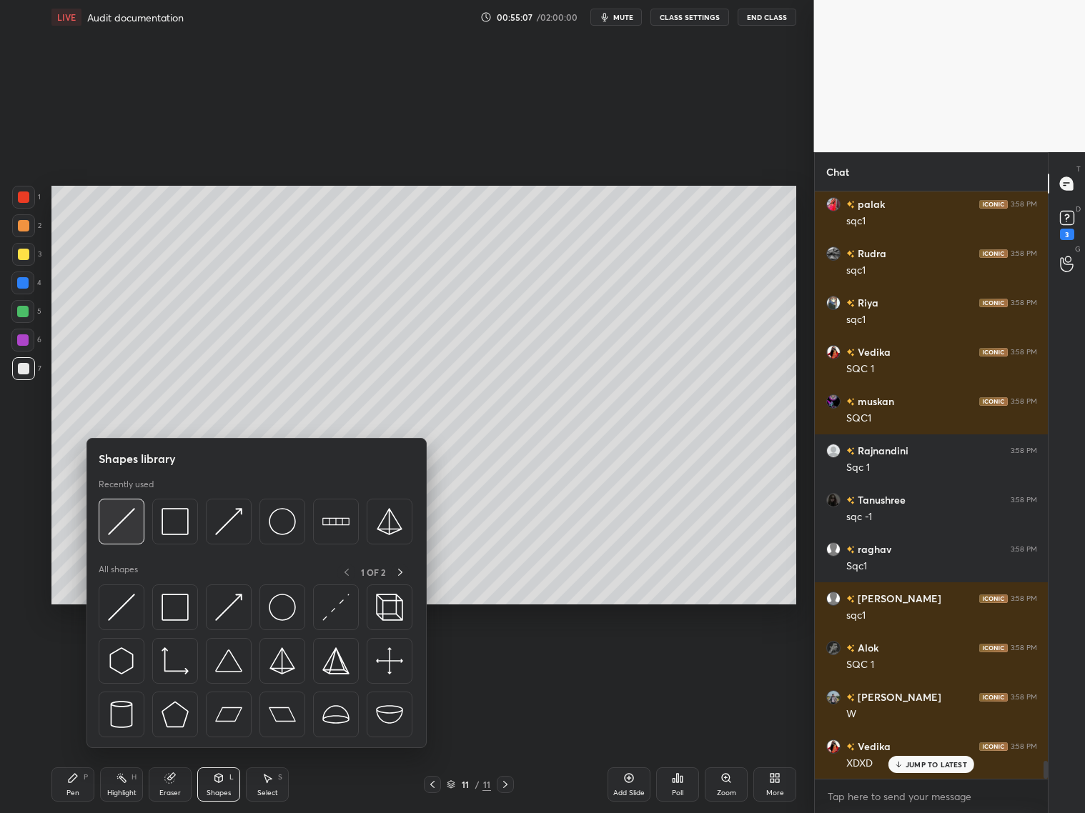
scroll to position [18807, 0]
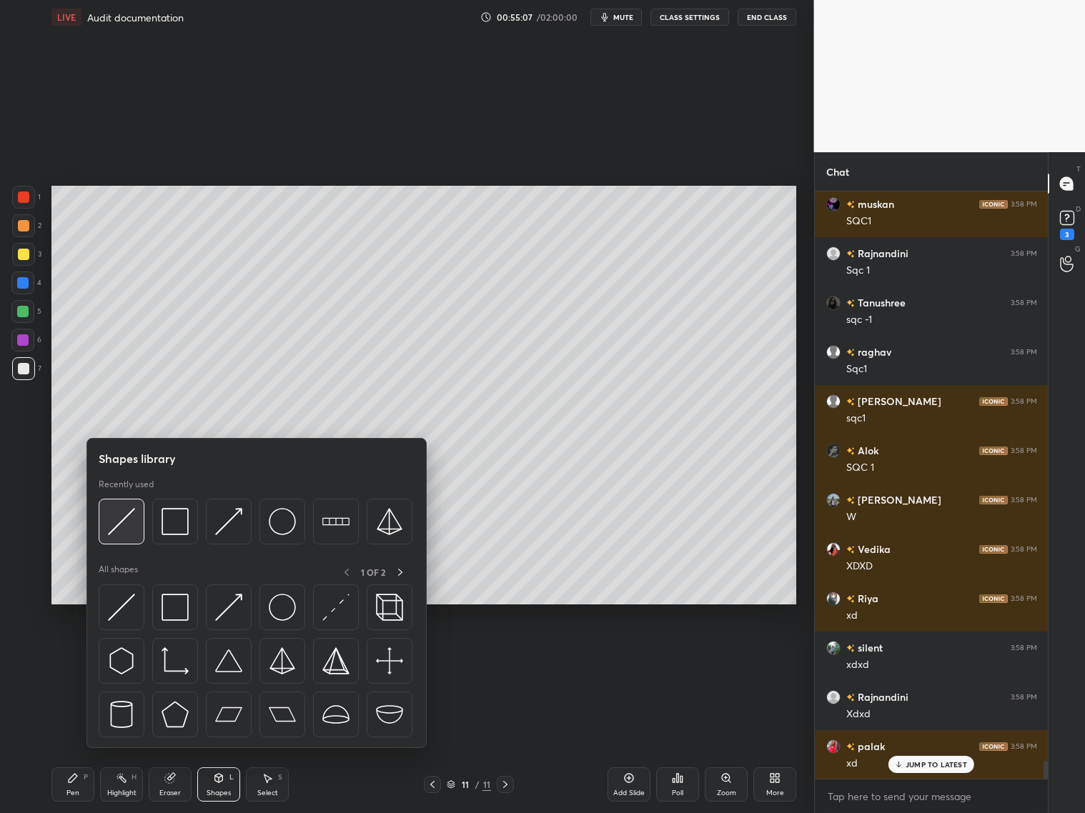
click at [122, 524] on img at bounding box center [121, 521] width 27 height 27
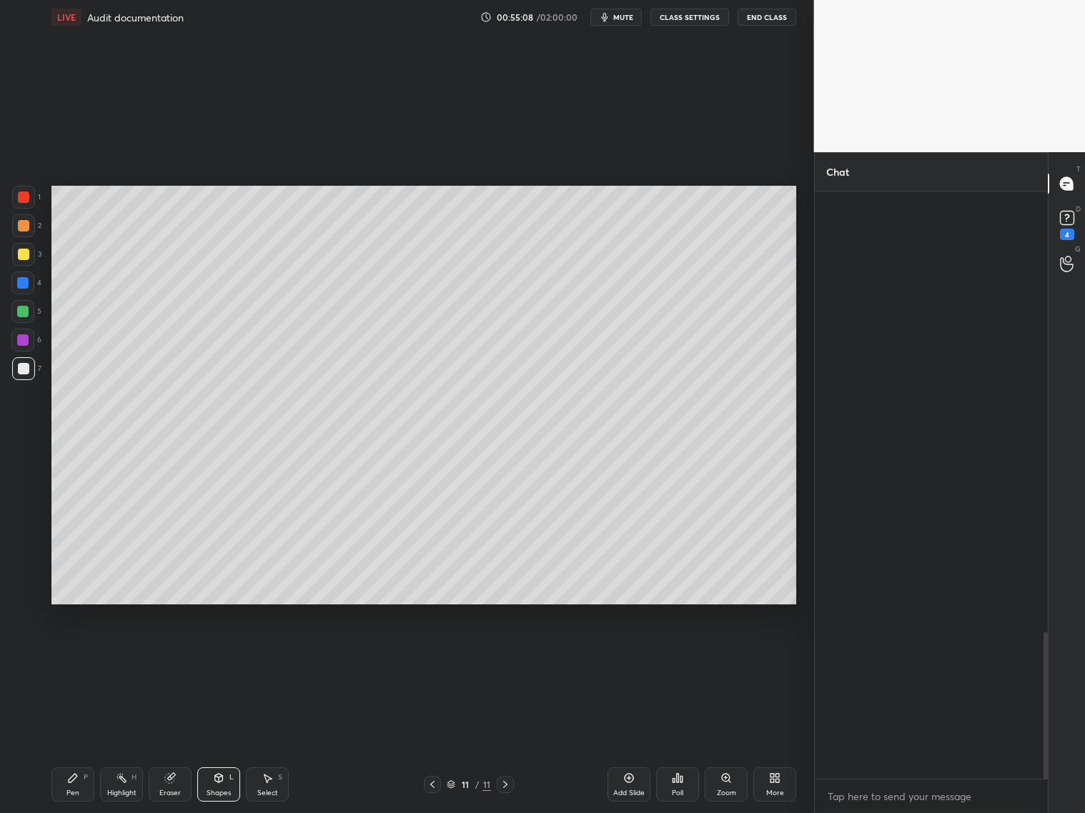
scroll to position [1762, 0]
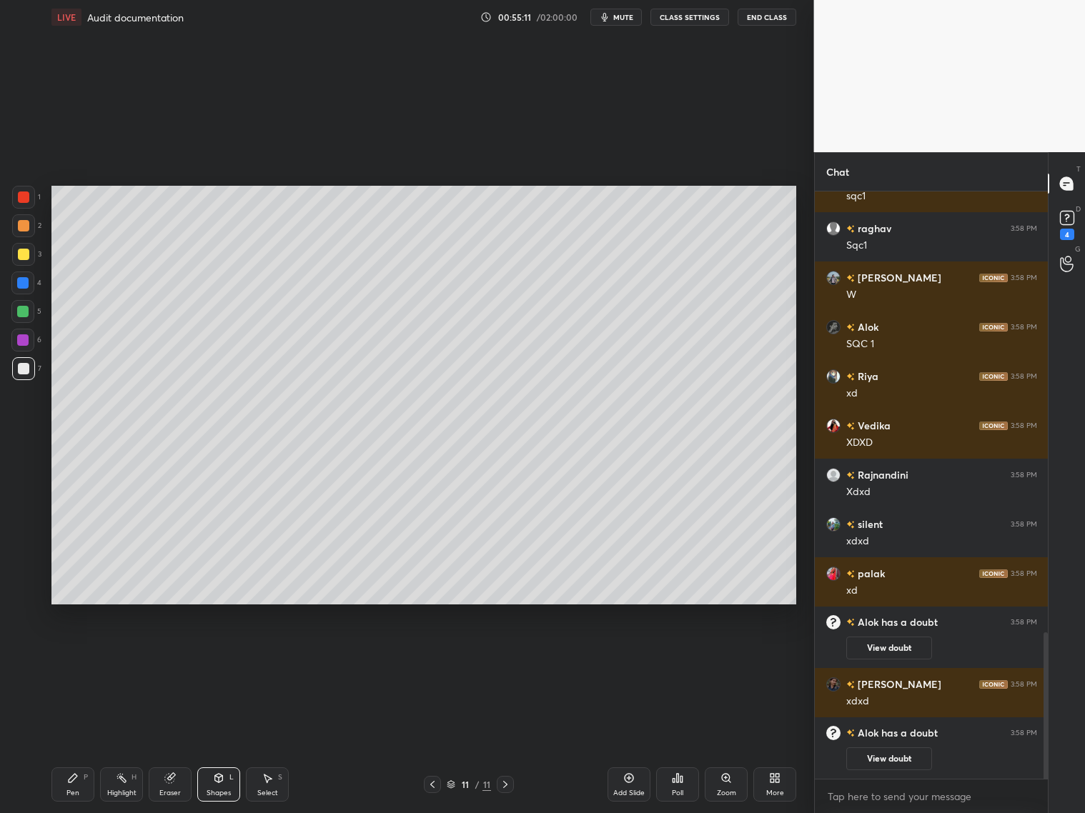
click at [79, 656] on div "Pen P" at bounding box center [72, 785] width 43 height 34
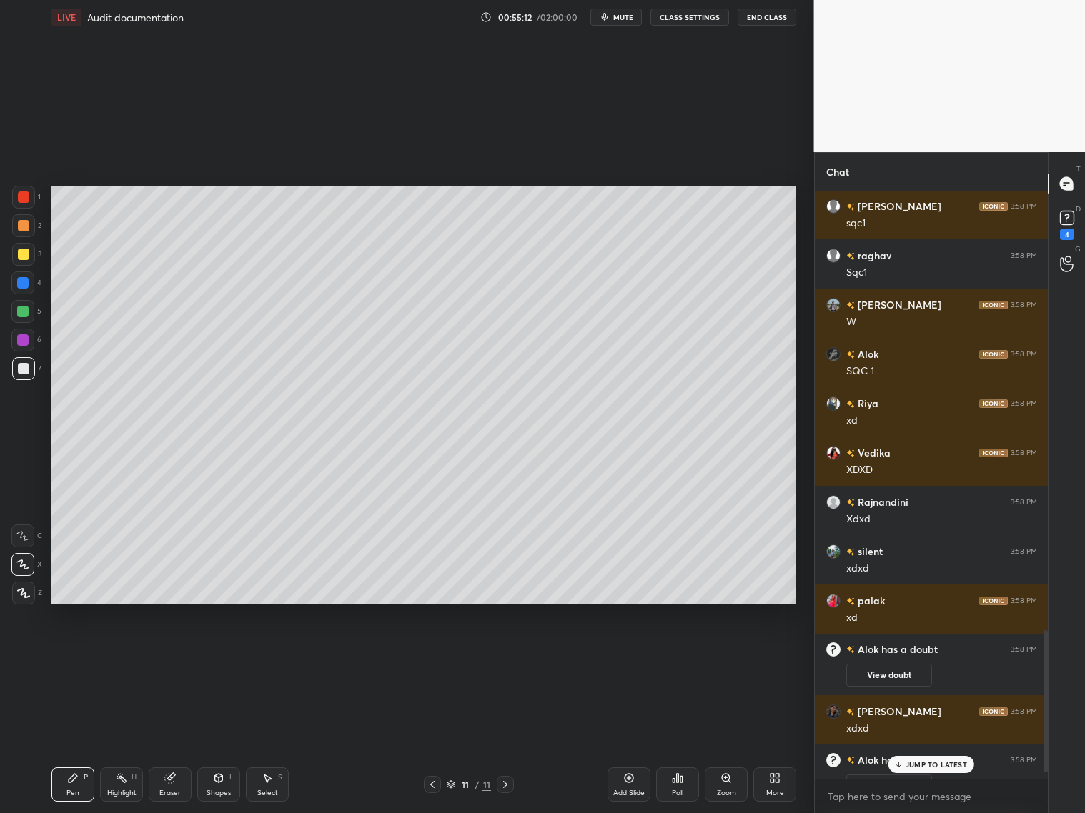
scroll to position [1811, 0]
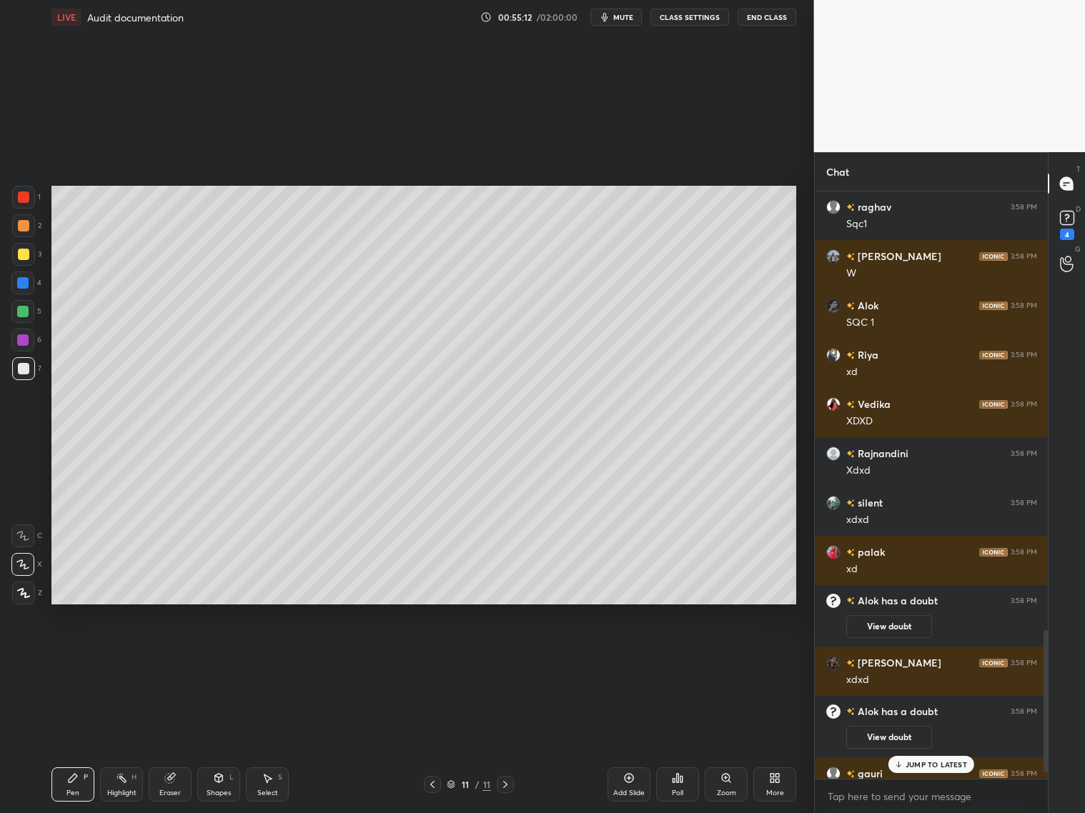
click at [22, 254] on div at bounding box center [23, 254] width 11 height 11
click at [427, 656] on icon at bounding box center [432, 784] width 11 height 11
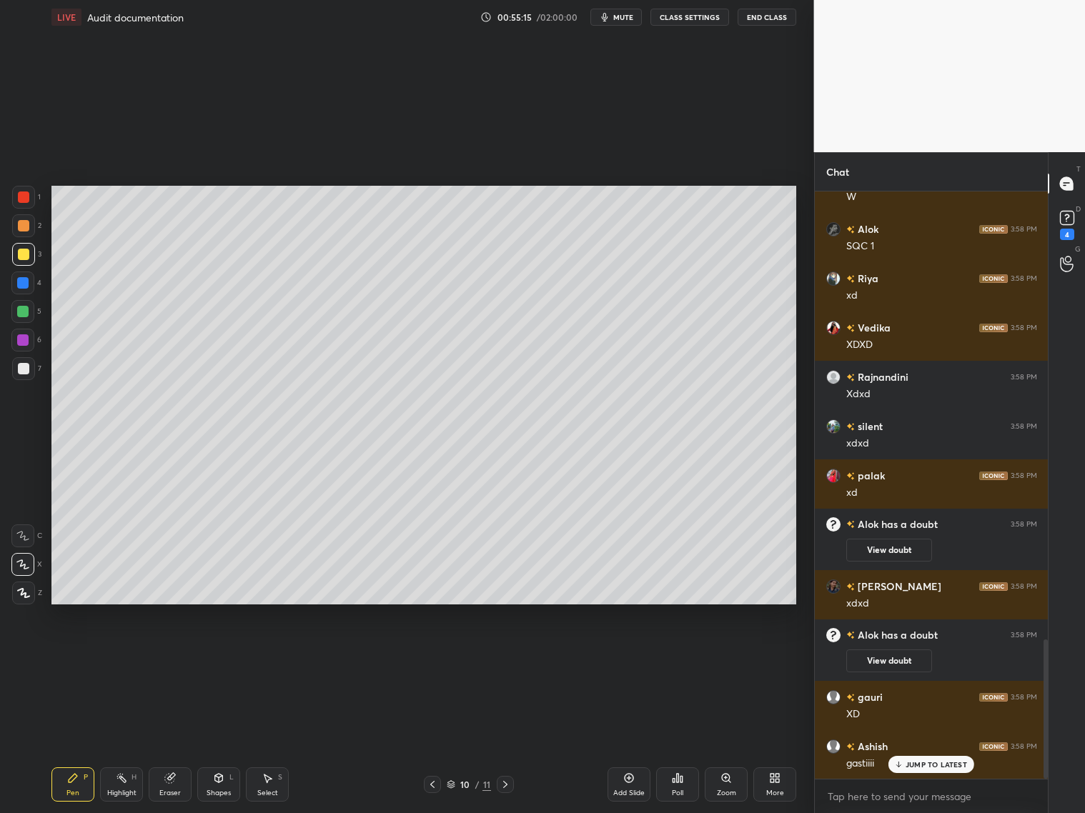
click at [502, 656] on icon at bounding box center [505, 784] width 11 height 11
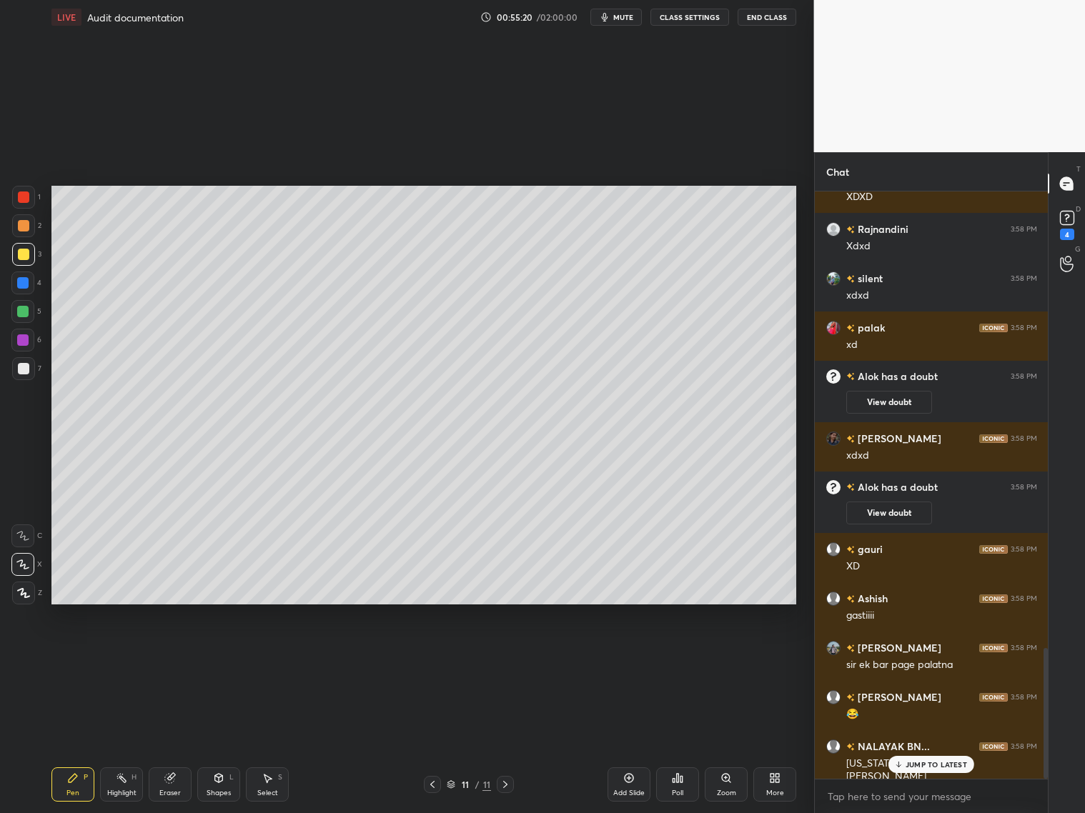
scroll to position [2049, 0]
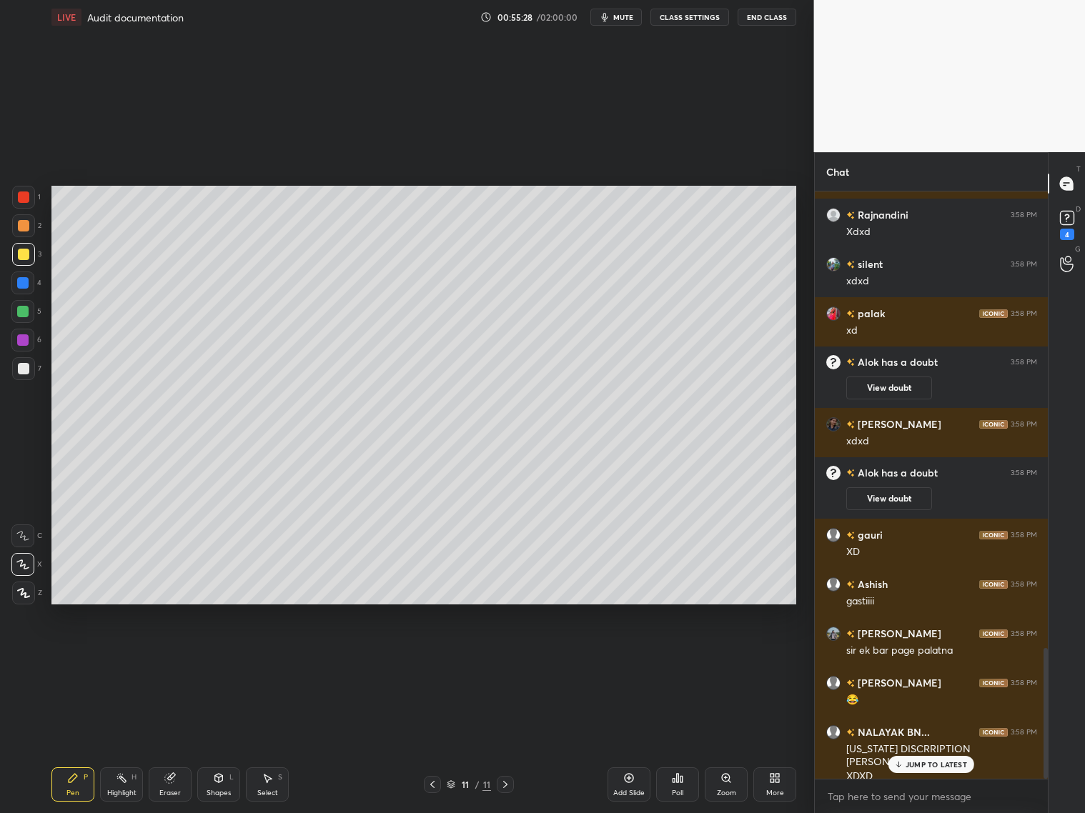
drag, startPoint x: 430, startPoint y: 781, endPoint x: 432, endPoint y: 772, distance: 8.8
click at [437, 656] on icon at bounding box center [432, 784] width 11 height 11
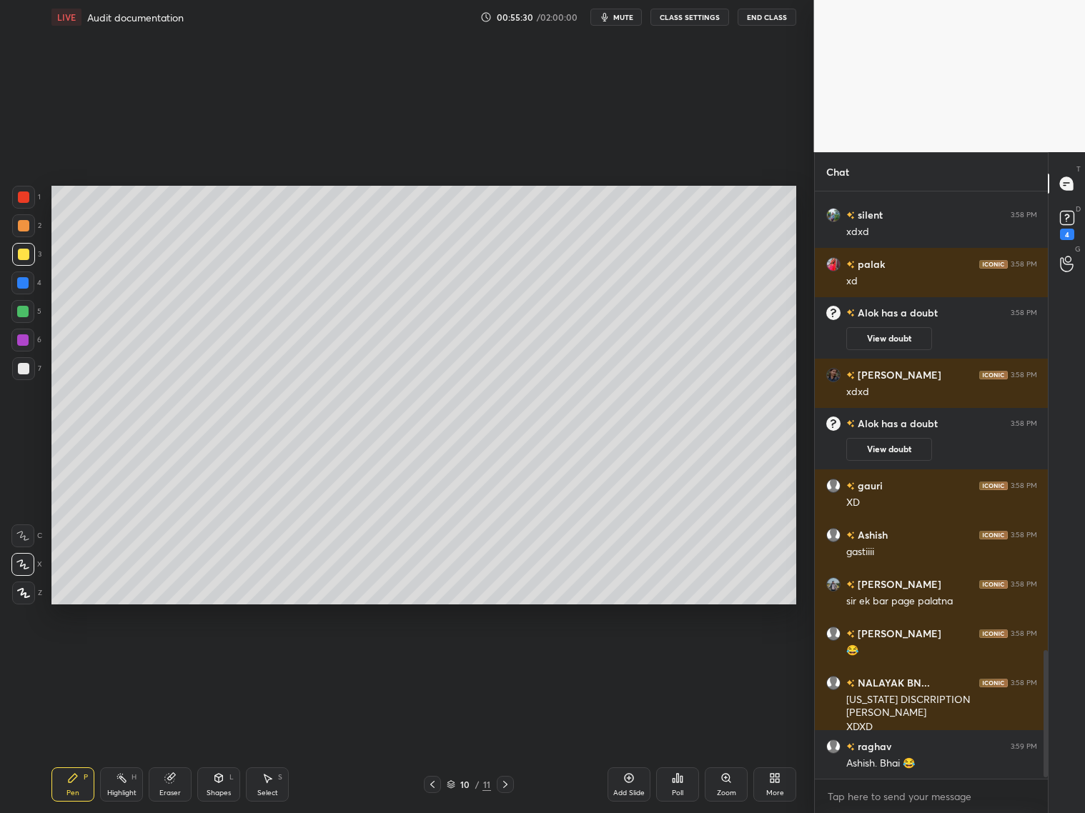
scroll to position [2148, 0]
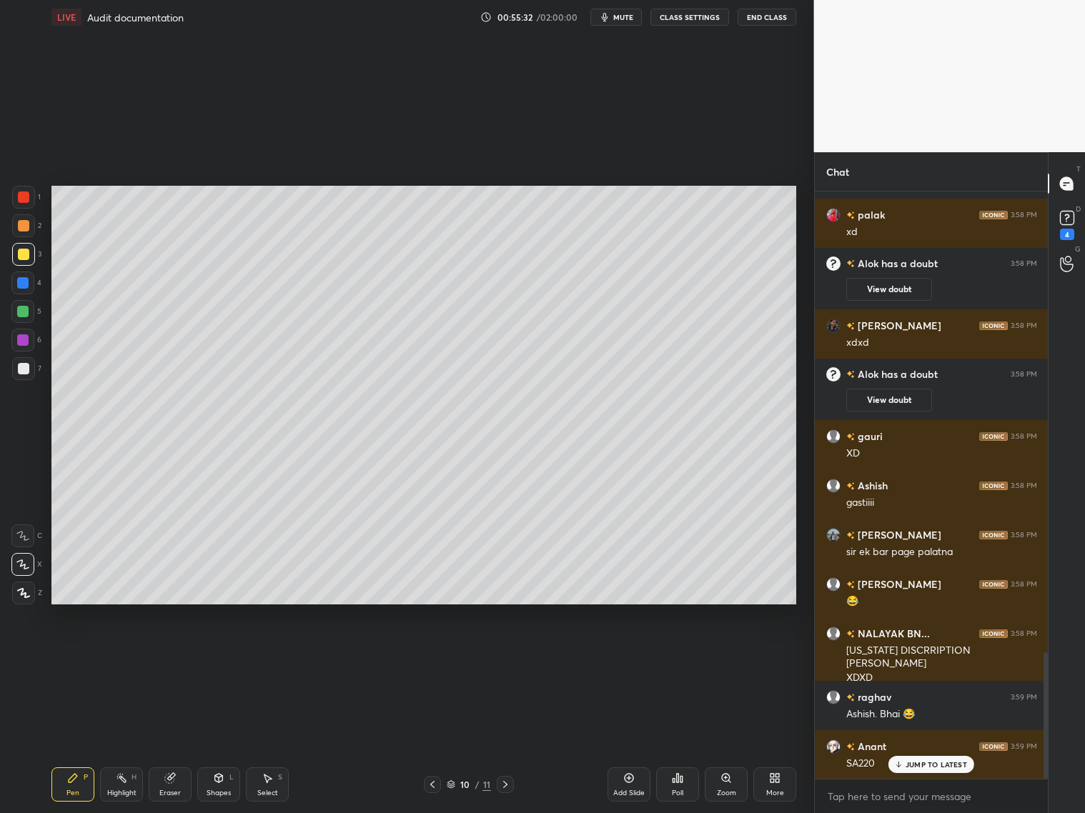
drag, startPoint x: 508, startPoint y: 786, endPoint x: 516, endPoint y: 780, distance: 10.2
click at [507, 656] on icon at bounding box center [505, 784] width 11 height 11
drag, startPoint x: 20, startPoint y: 371, endPoint x: 26, endPoint y: 354, distance: 18.1
click at [22, 370] on div at bounding box center [23, 368] width 11 height 11
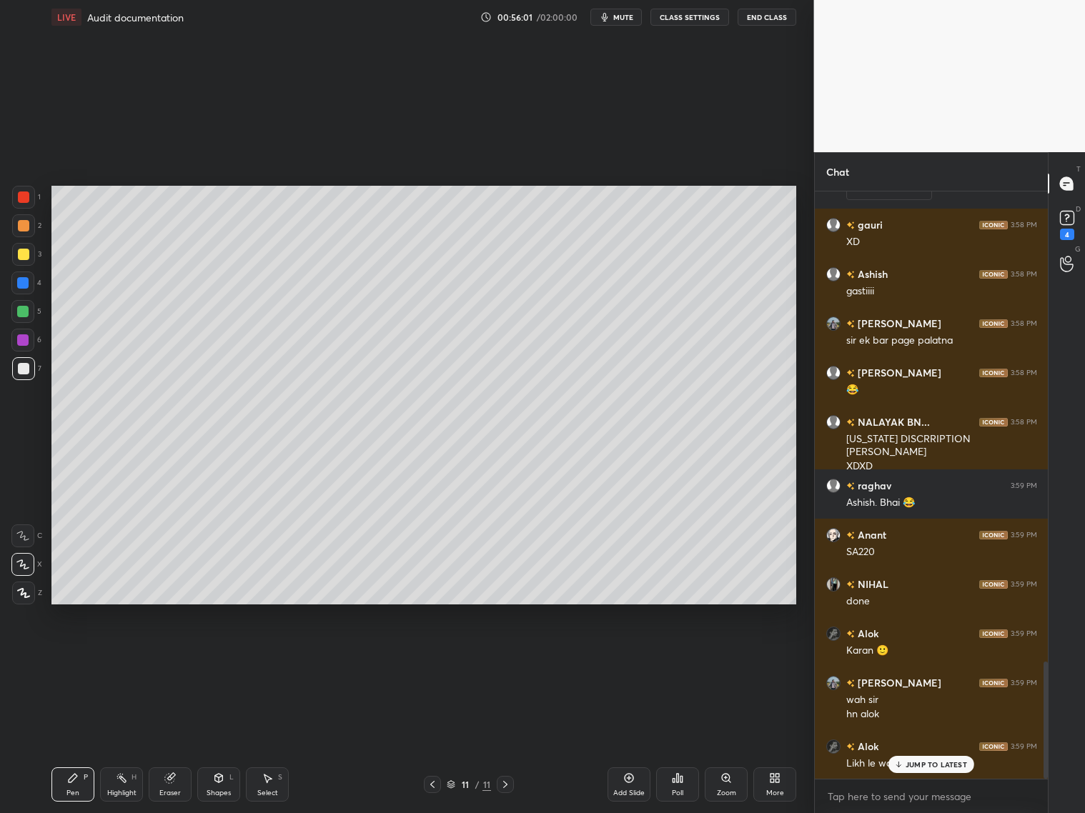
scroll to position [2409, 0]
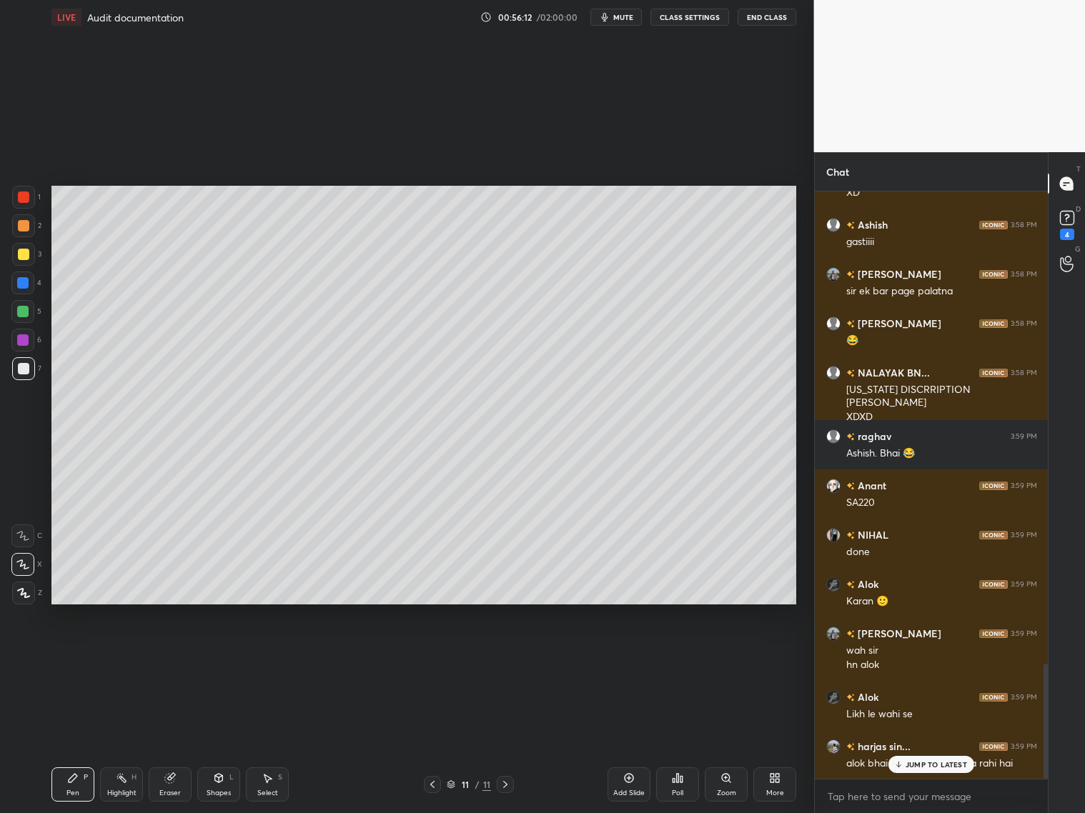
drag, startPoint x: 167, startPoint y: 786, endPoint x: 162, endPoint y: 746, distance: 40.3
click at [165, 656] on div "Eraser" at bounding box center [170, 785] width 43 height 34
drag, startPoint x: 82, startPoint y: 789, endPoint x: 84, endPoint y: 748, distance: 41.5
click at [82, 656] on div "Pen P" at bounding box center [72, 785] width 43 height 34
drag, startPoint x: 20, startPoint y: 366, endPoint x: 23, endPoint y: 331, distance: 35.1
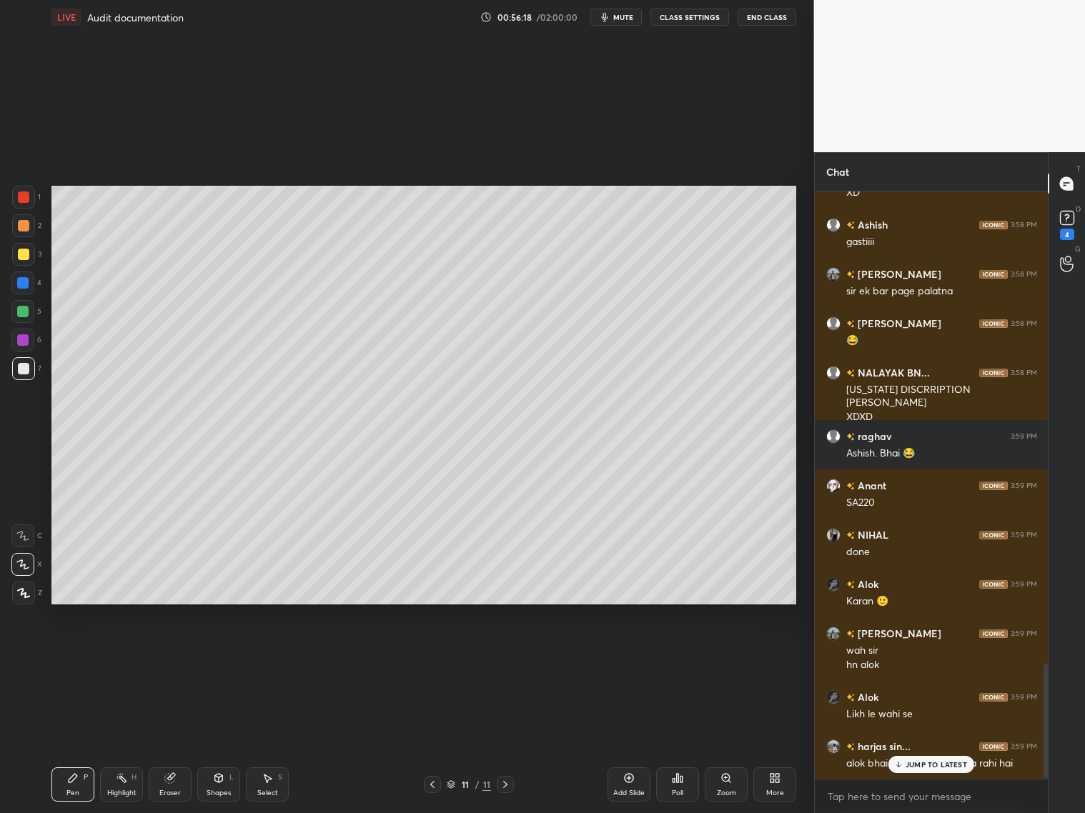
click at [19, 368] on div at bounding box center [23, 368] width 11 height 11
click at [23, 258] on div at bounding box center [23, 254] width 11 height 11
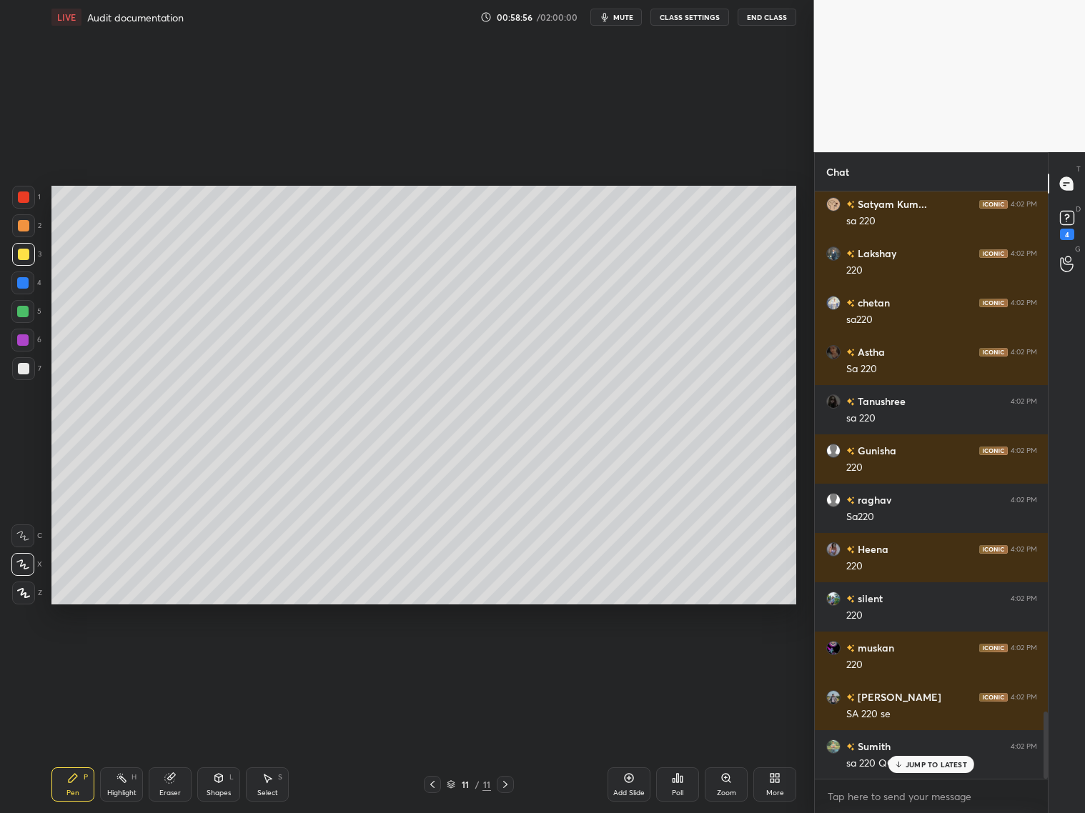
scroll to position [4568, 0]
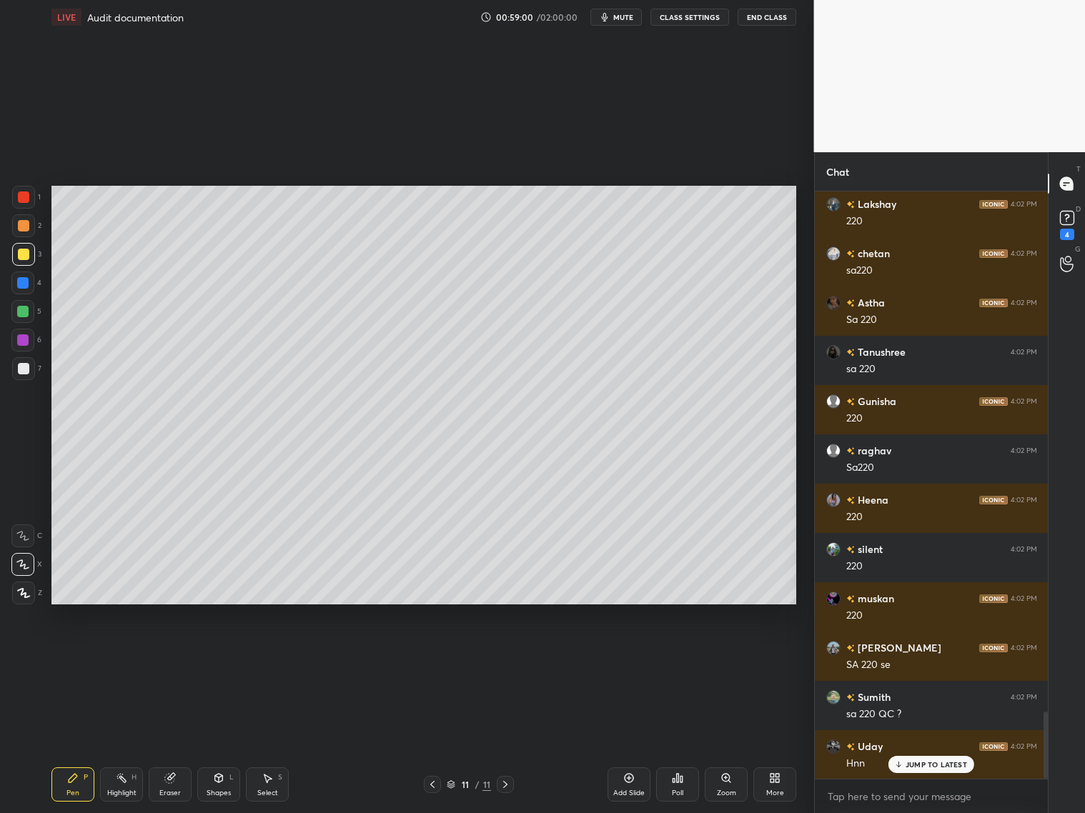
click at [26, 197] on div at bounding box center [23, 197] width 11 height 11
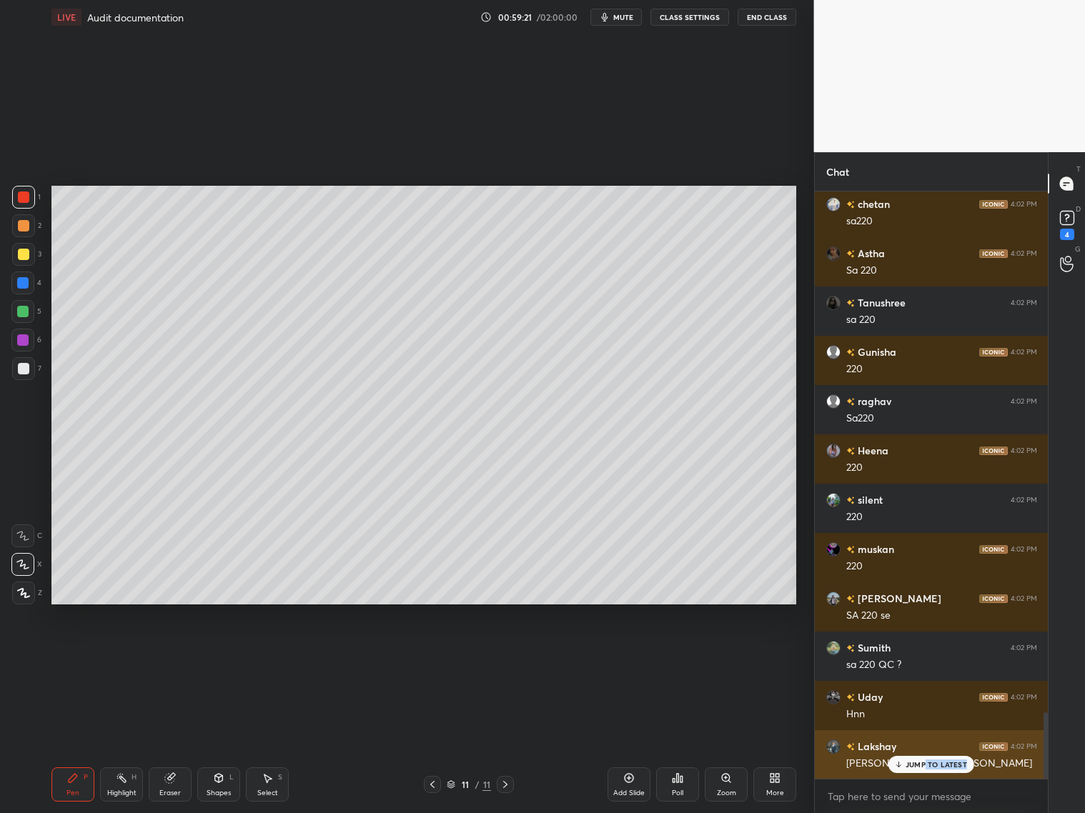
click at [927, 656] on div "JUMP TO LATEST" at bounding box center [931, 764] width 86 height 17
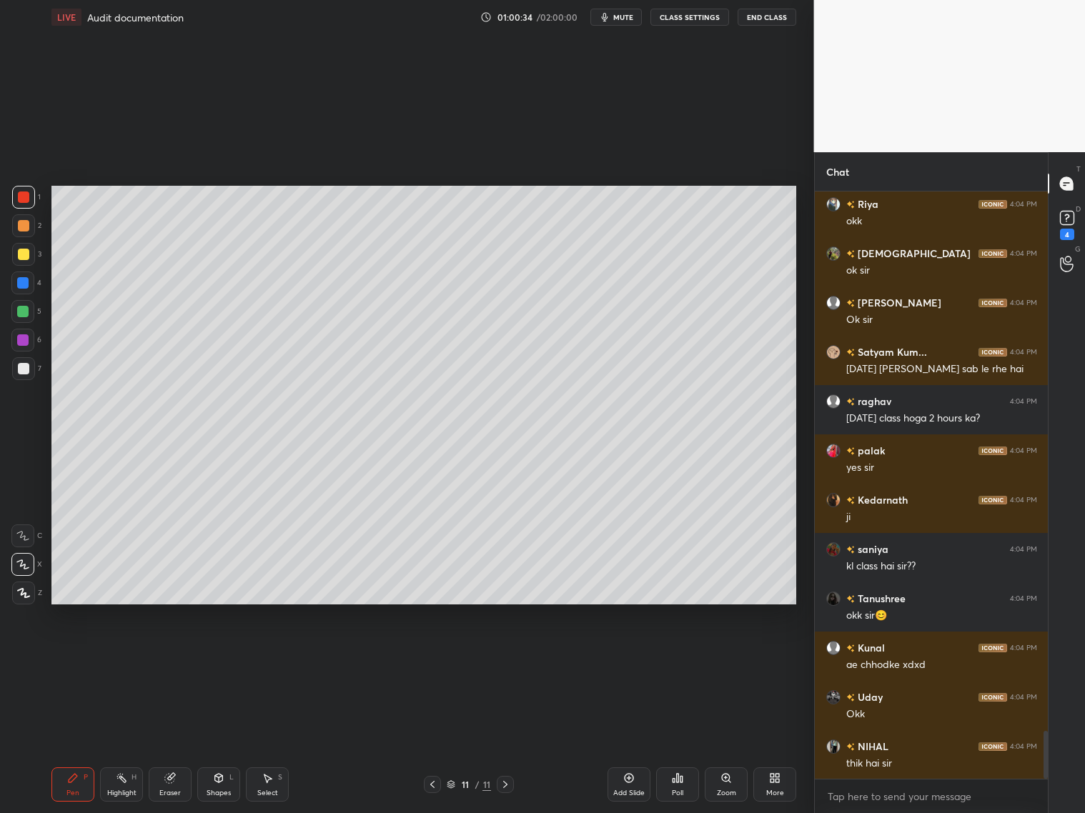
scroll to position [6640, 0]
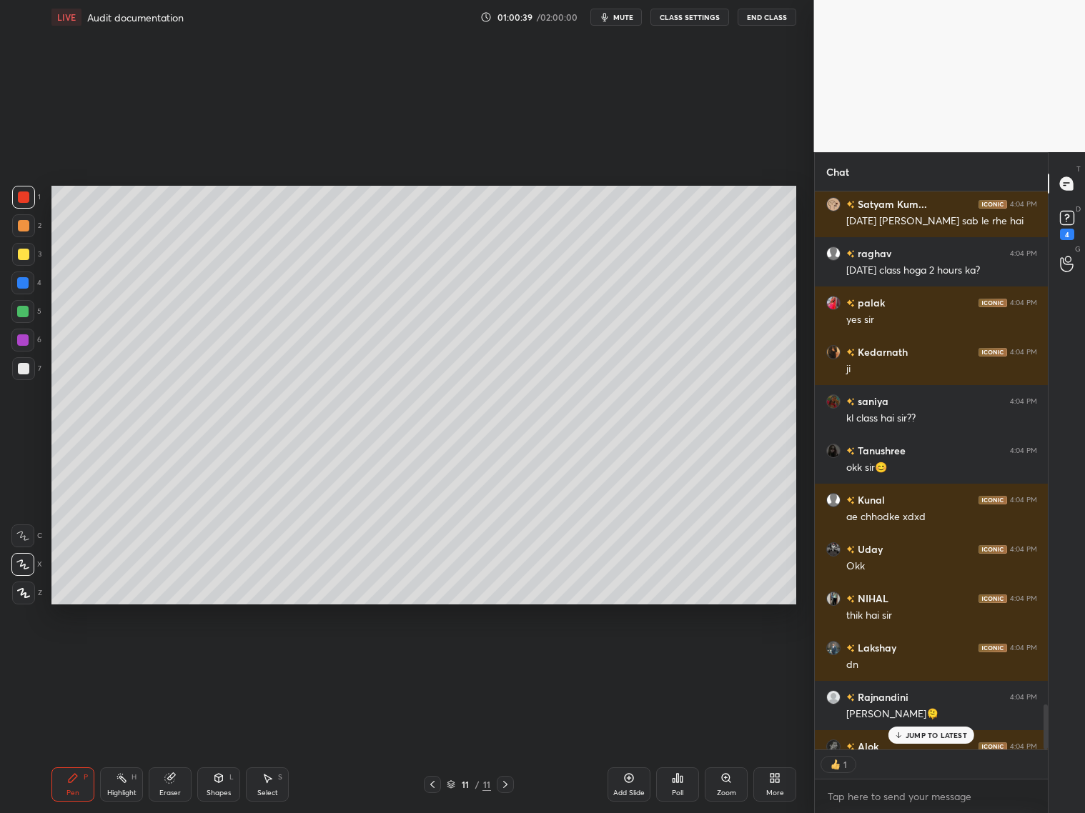
click at [928, 656] on p "JUMP TO LATEST" at bounding box center [936, 735] width 61 height 9
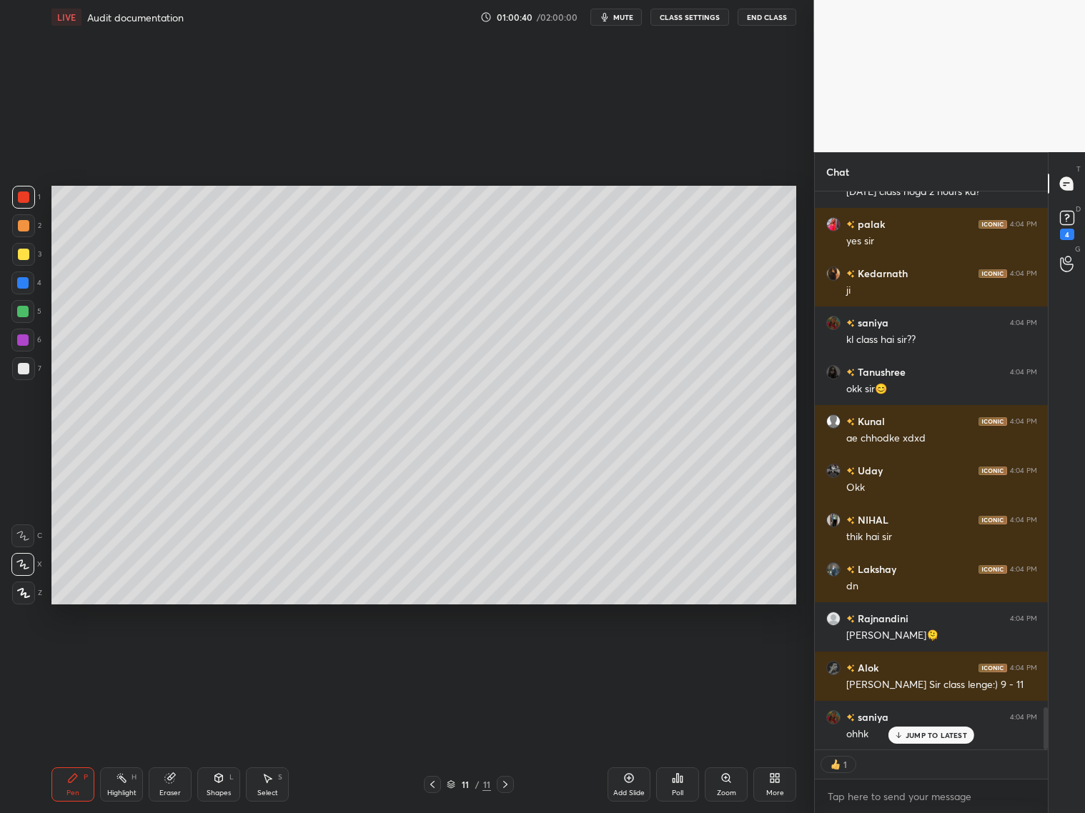
click at [926, 656] on p "JUMP TO LATEST" at bounding box center [936, 735] width 61 height 9
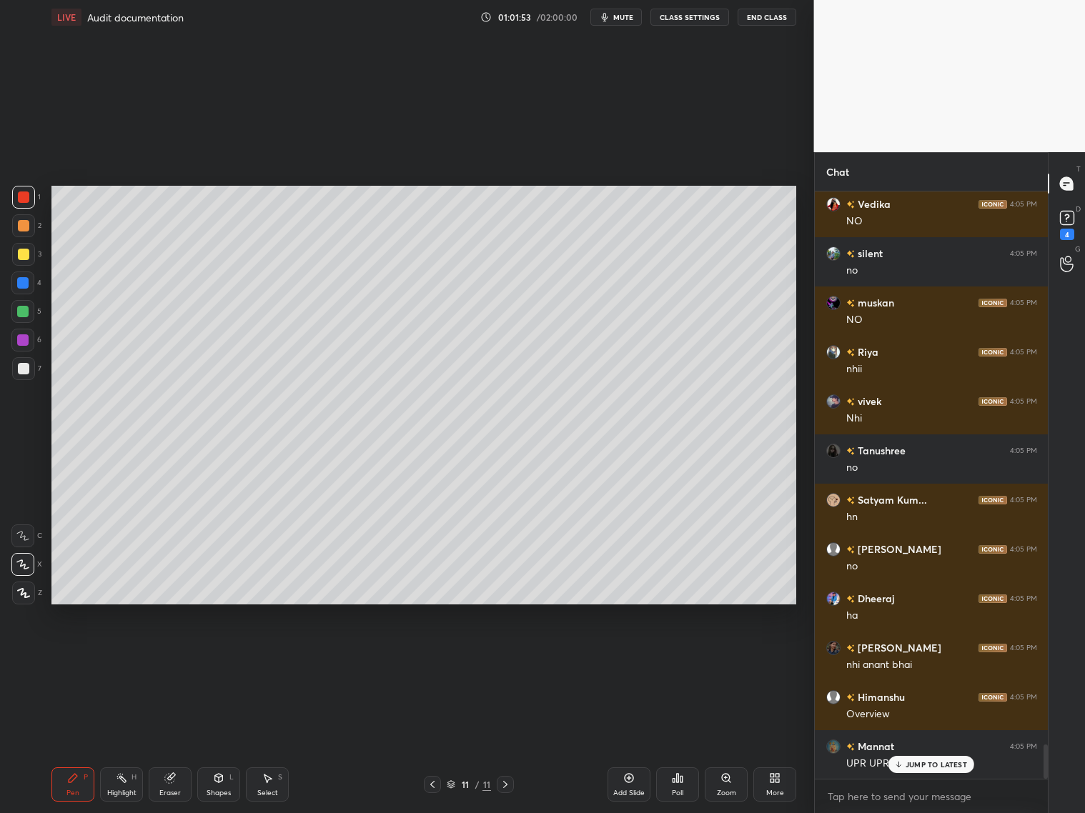
scroll to position [9490, 0]
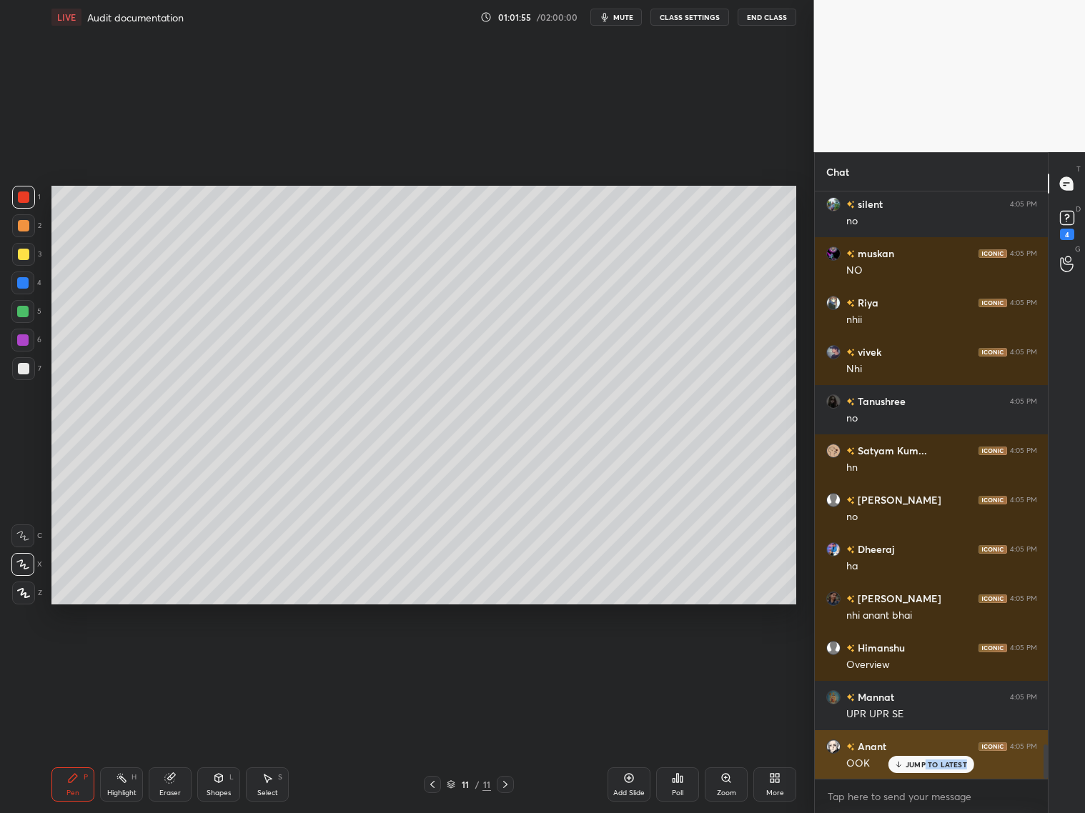
click at [925, 656] on div "JUMP TO LATEST" at bounding box center [931, 764] width 86 height 17
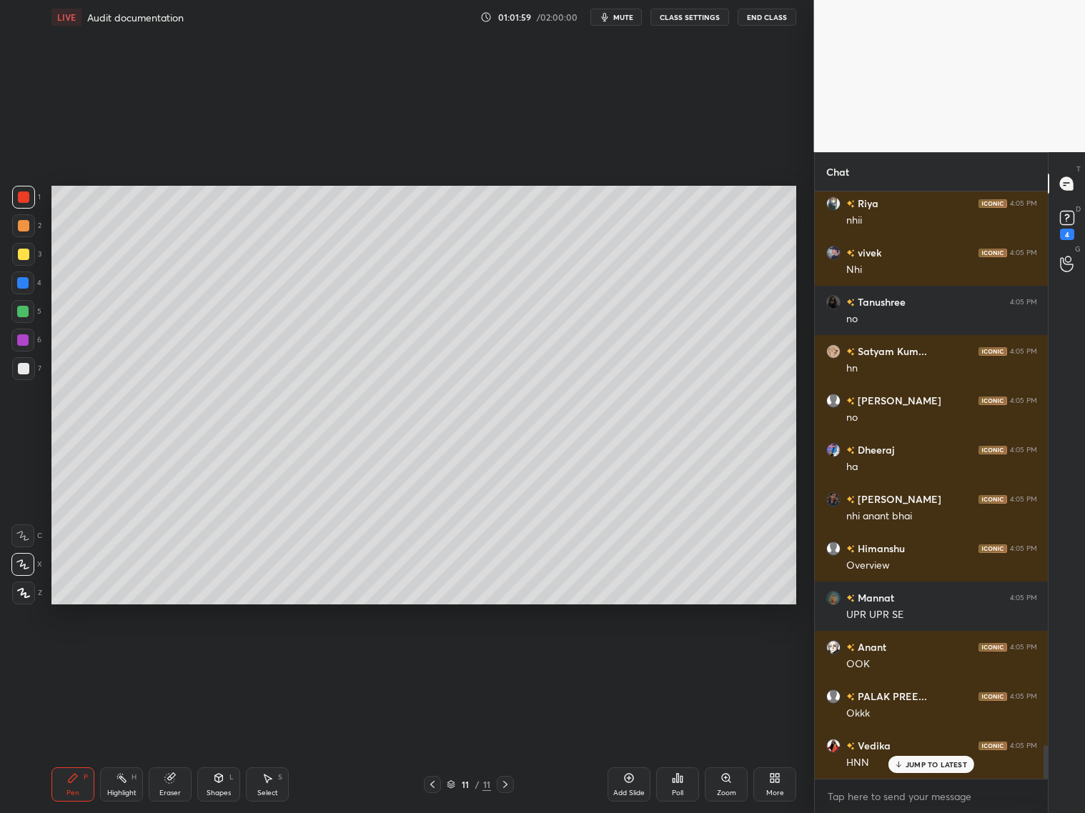
scroll to position [9637, 0]
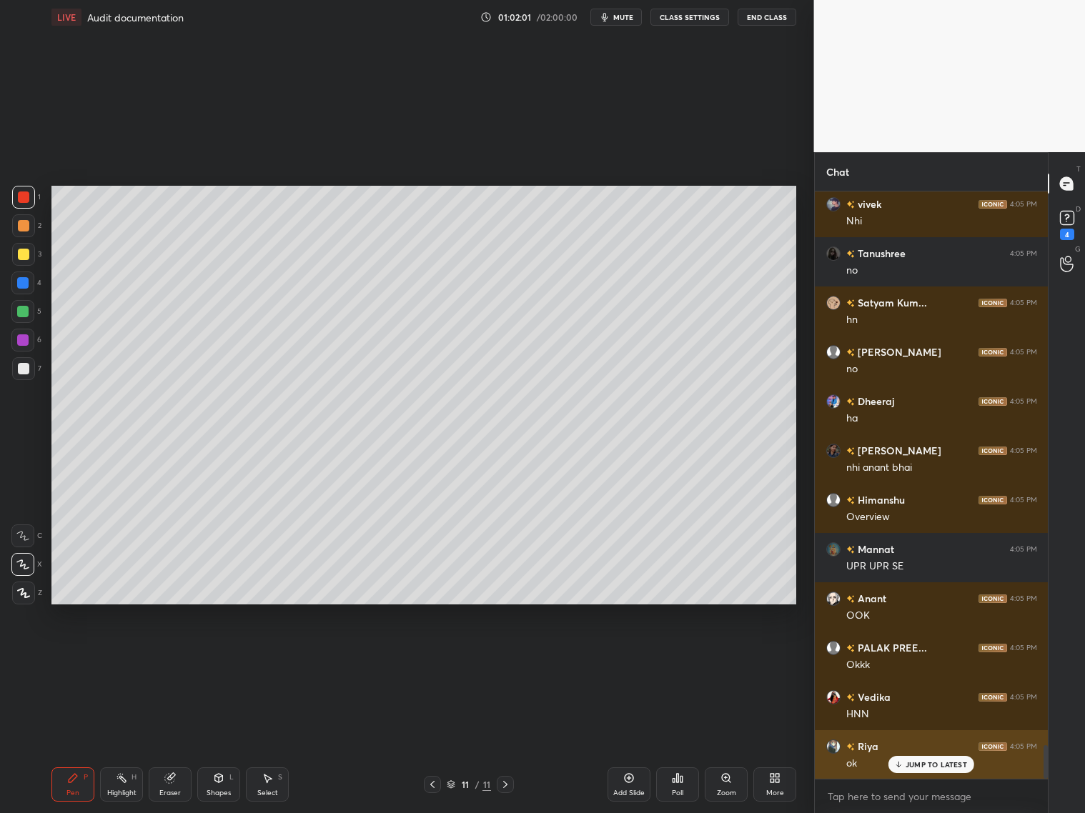
click at [906, 656] on p "JUMP TO LATEST" at bounding box center [936, 765] width 61 height 9
click at [631, 656] on div "Add Slide" at bounding box center [629, 785] width 43 height 34
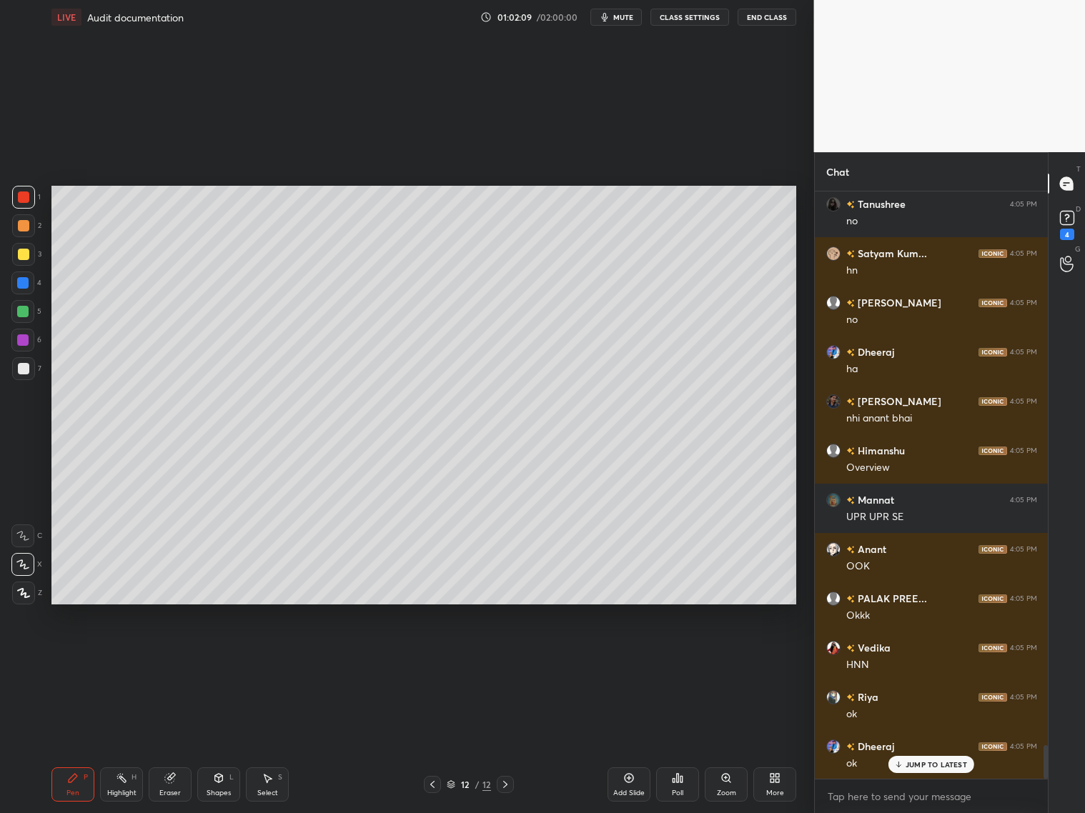
click at [217, 656] on div "Shapes L" at bounding box center [218, 785] width 43 height 34
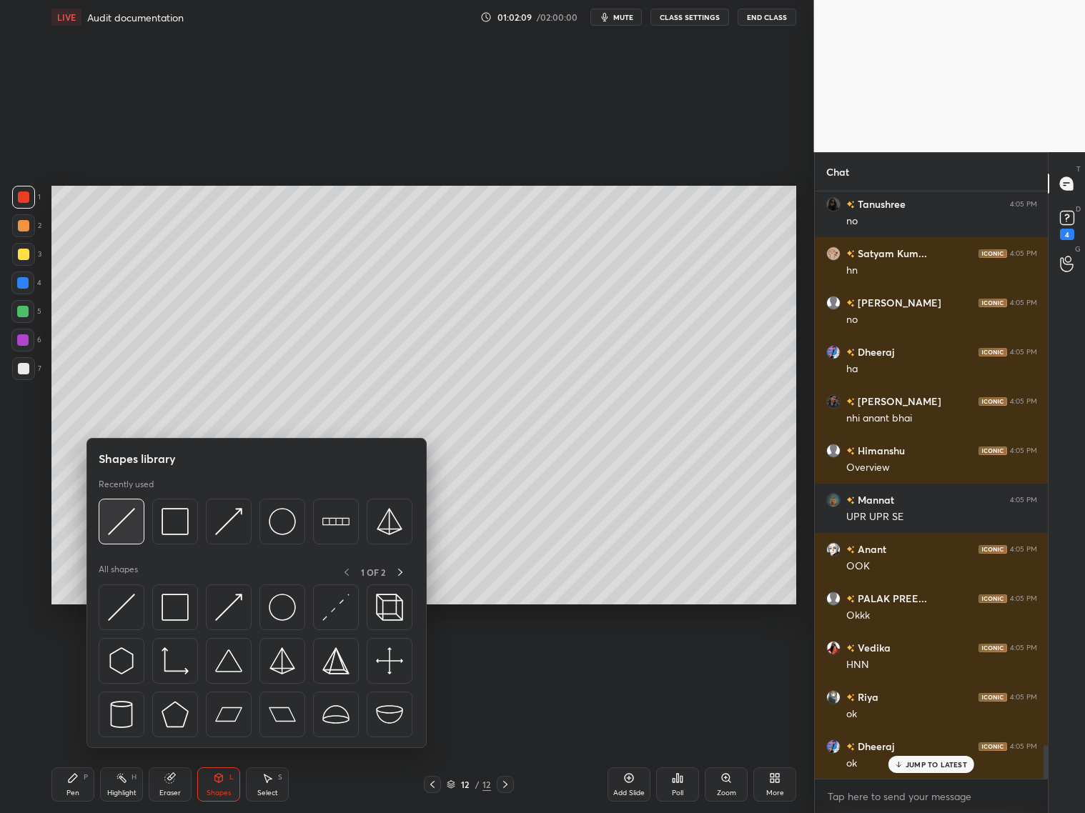
click at [120, 525] on img at bounding box center [121, 521] width 27 height 27
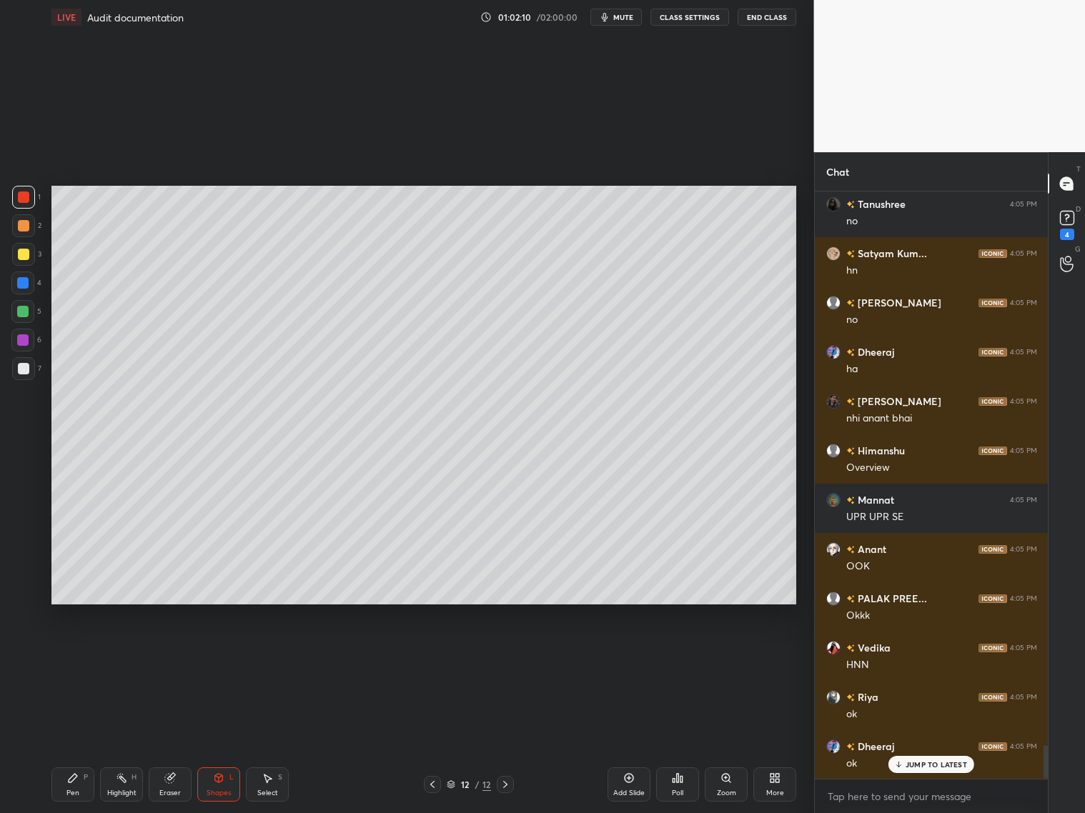
click at [26, 312] on div at bounding box center [22, 311] width 11 height 11
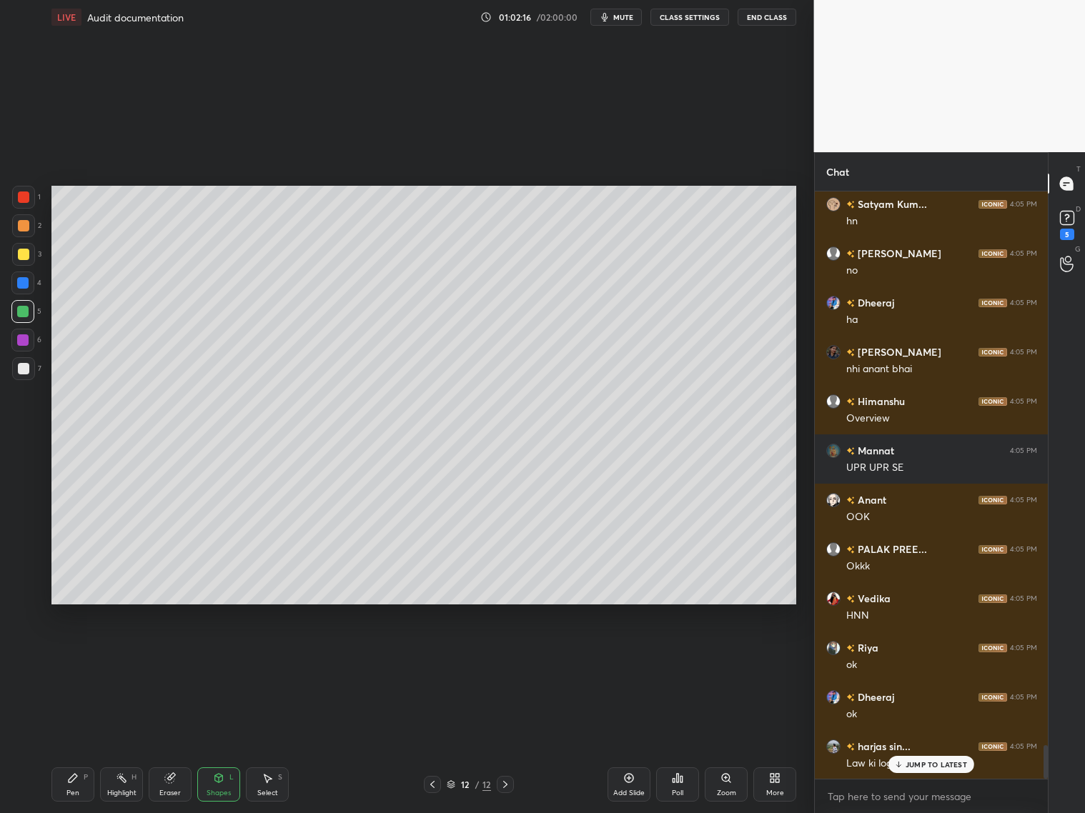
click at [924, 656] on p "JUMP TO LATEST" at bounding box center [936, 765] width 61 height 9
click at [77, 656] on div "Pen P" at bounding box center [72, 785] width 43 height 34
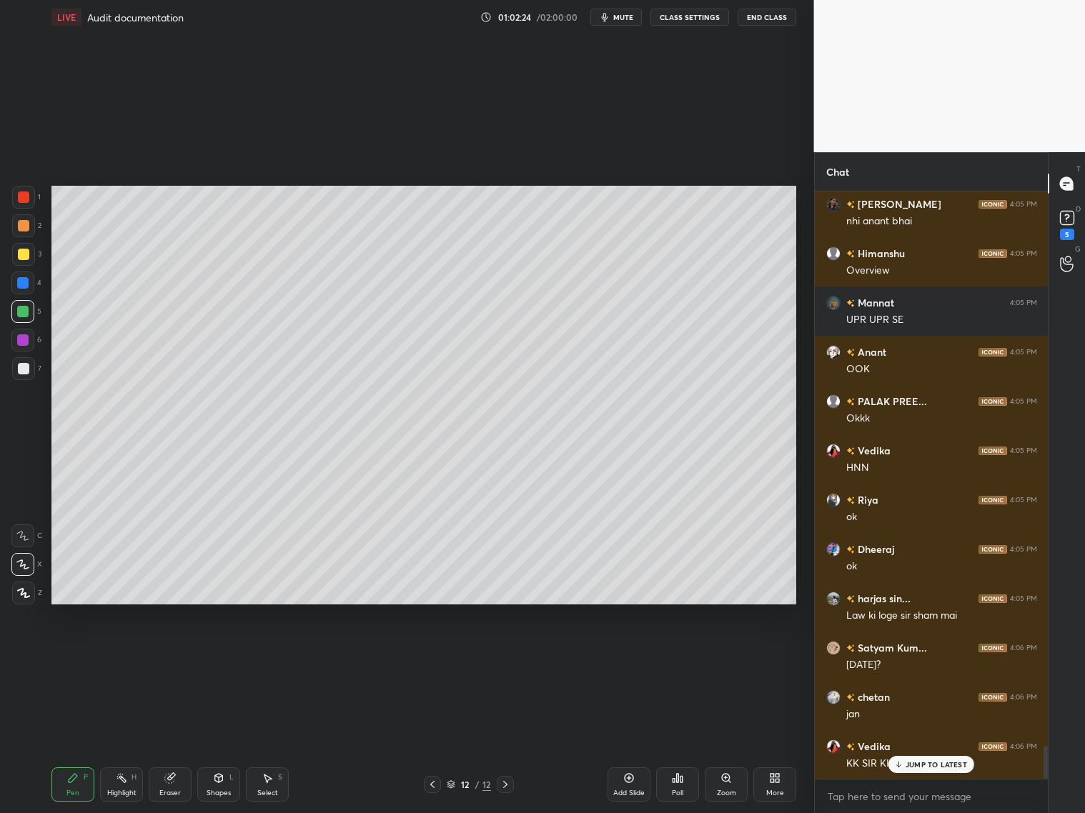
scroll to position [9933, 0]
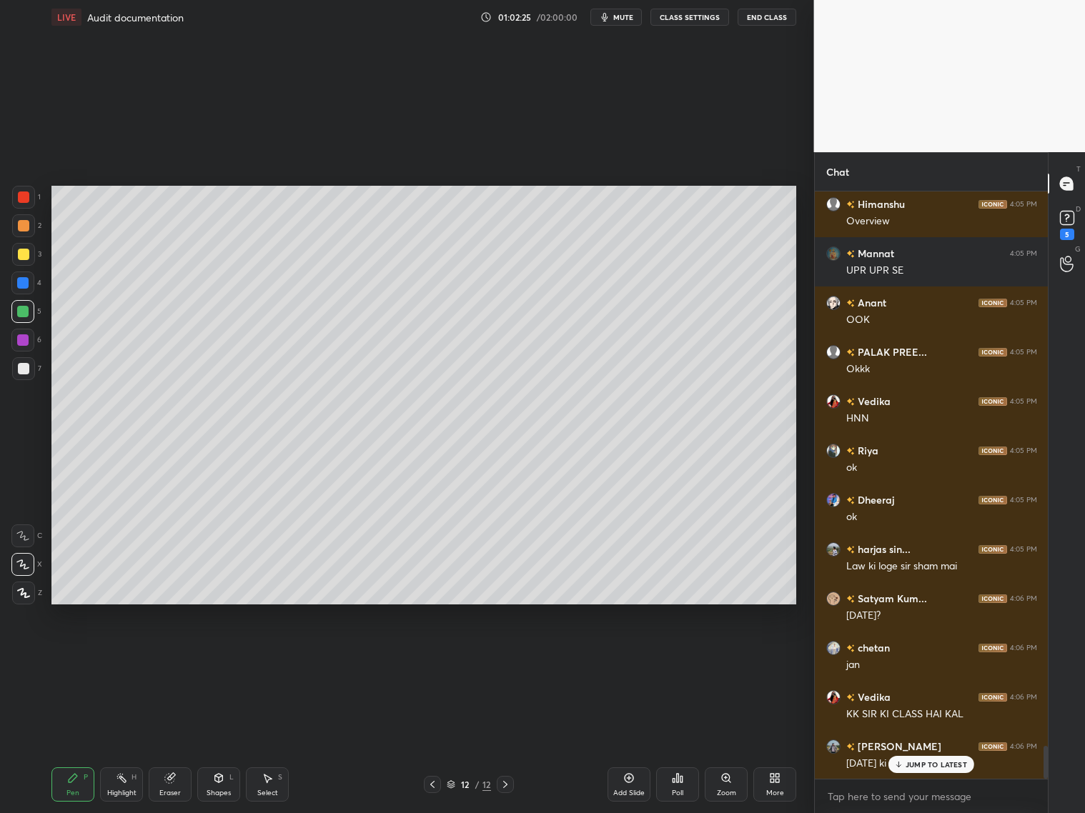
click at [920, 656] on p "JUMP TO LATEST" at bounding box center [936, 765] width 61 height 9
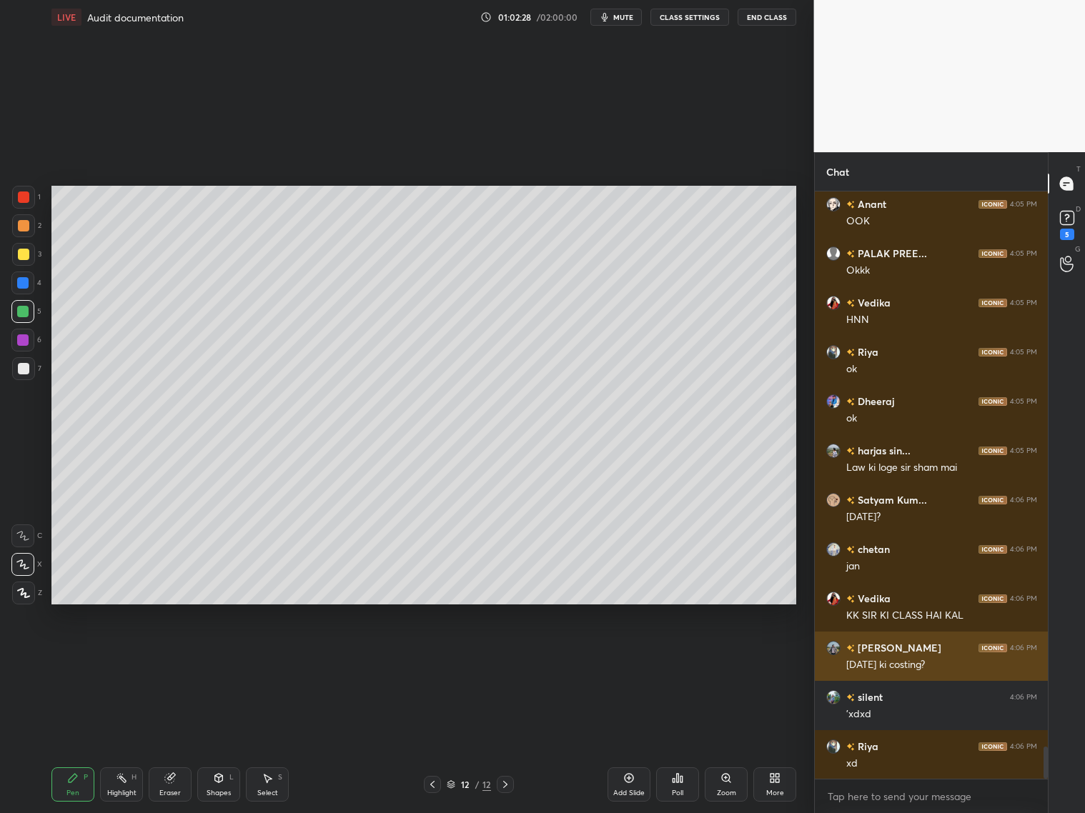
scroll to position [10082, 0]
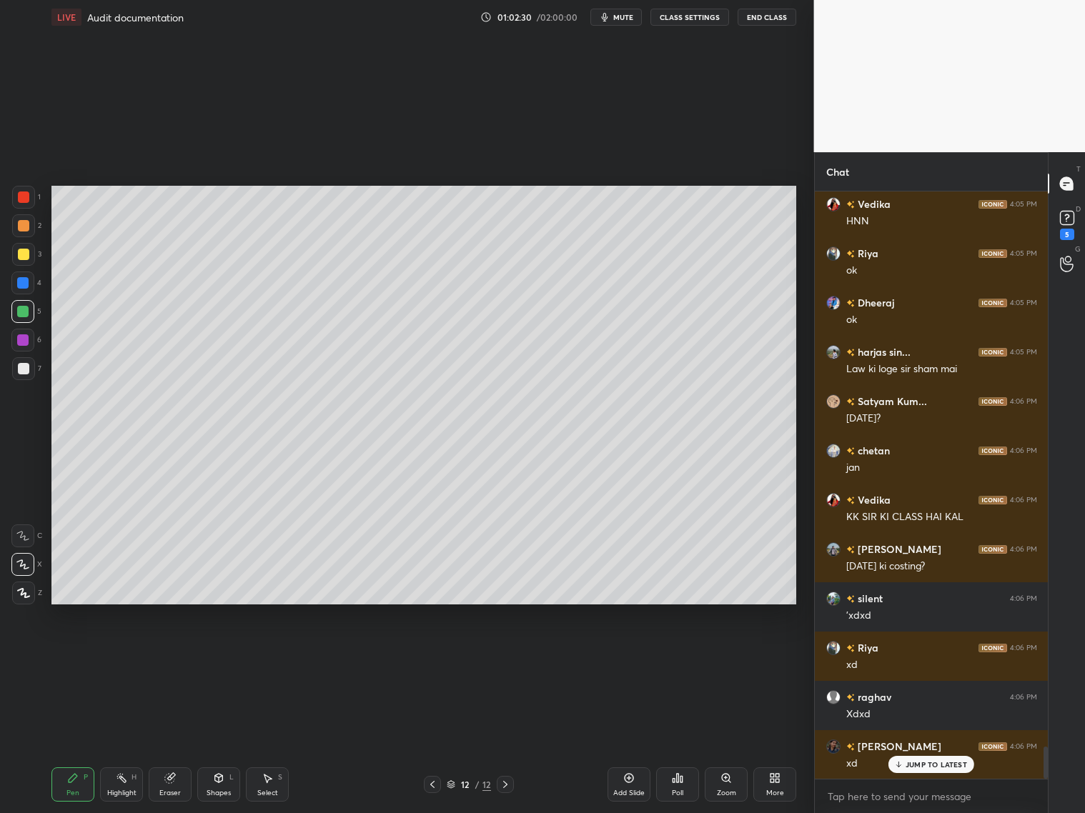
click at [23, 229] on div at bounding box center [23, 225] width 11 height 11
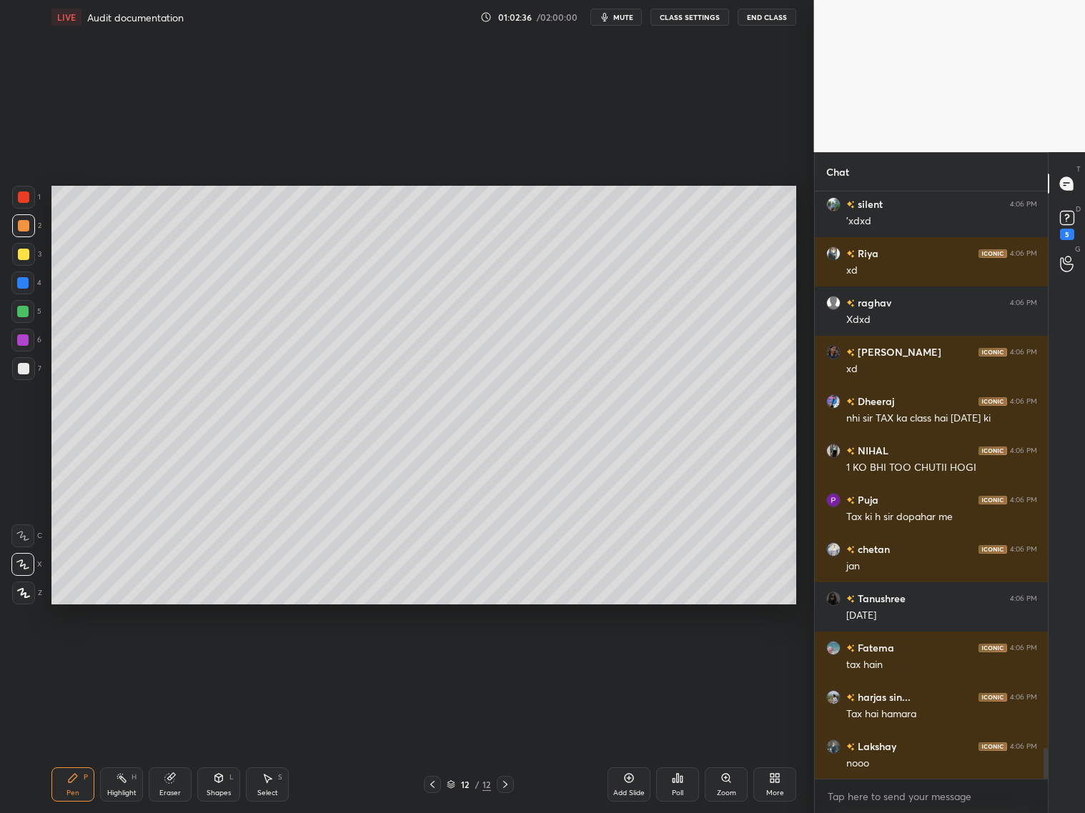
scroll to position [10575, 0]
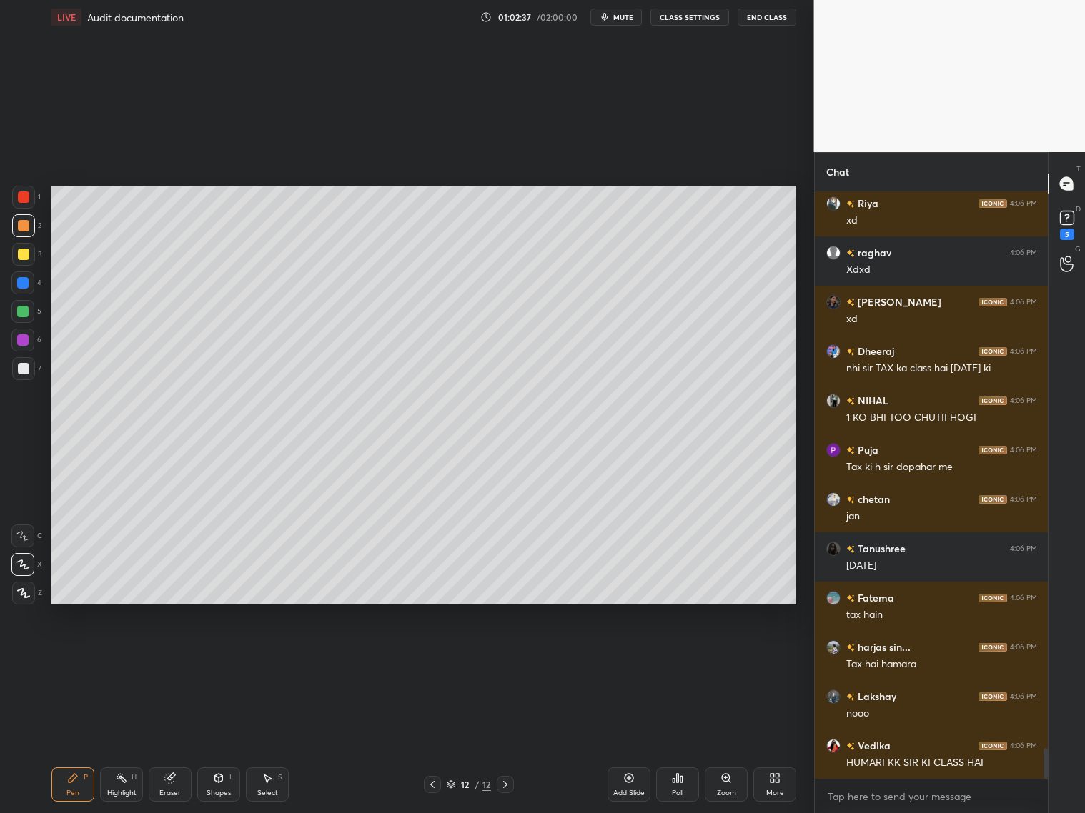
click at [445, 656] on div "Pen P Highlight H Eraser Shapes L Select S 12 / 12 Add Slide Poll Zoom More" at bounding box center [423, 784] width 745 height 57
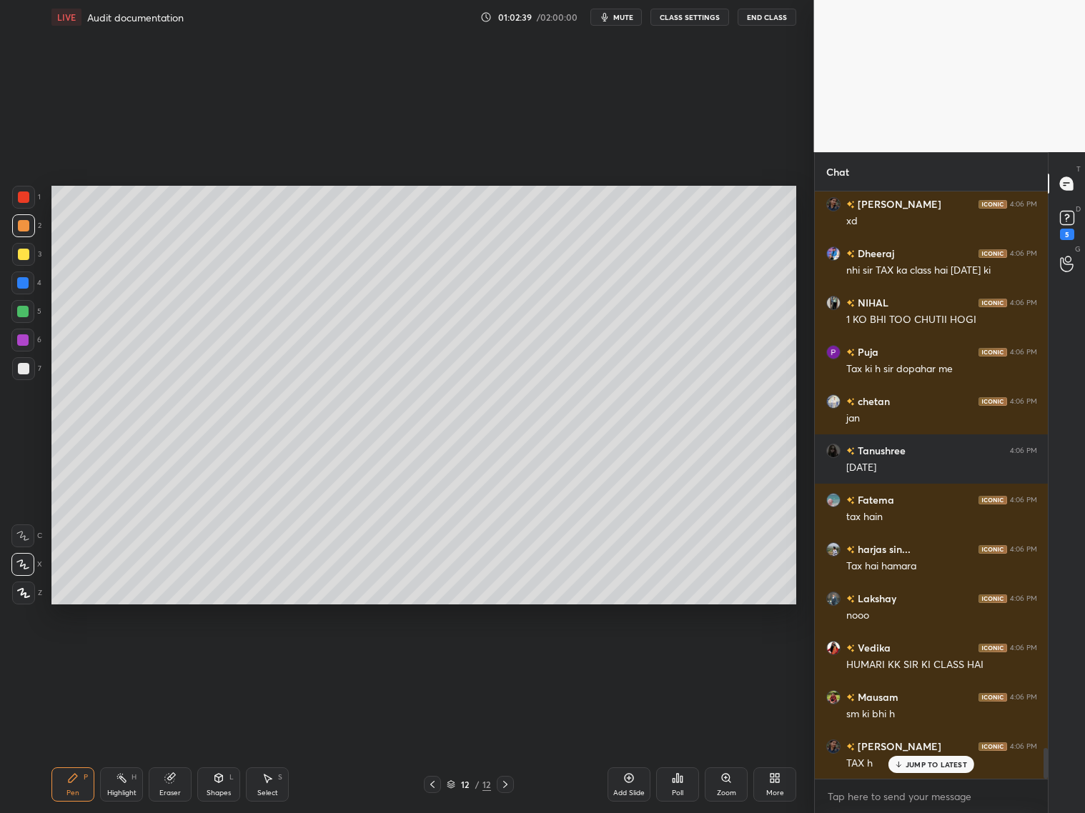
click at [433, 656] on icon at bounding box center [432, 784] width 11 height 11
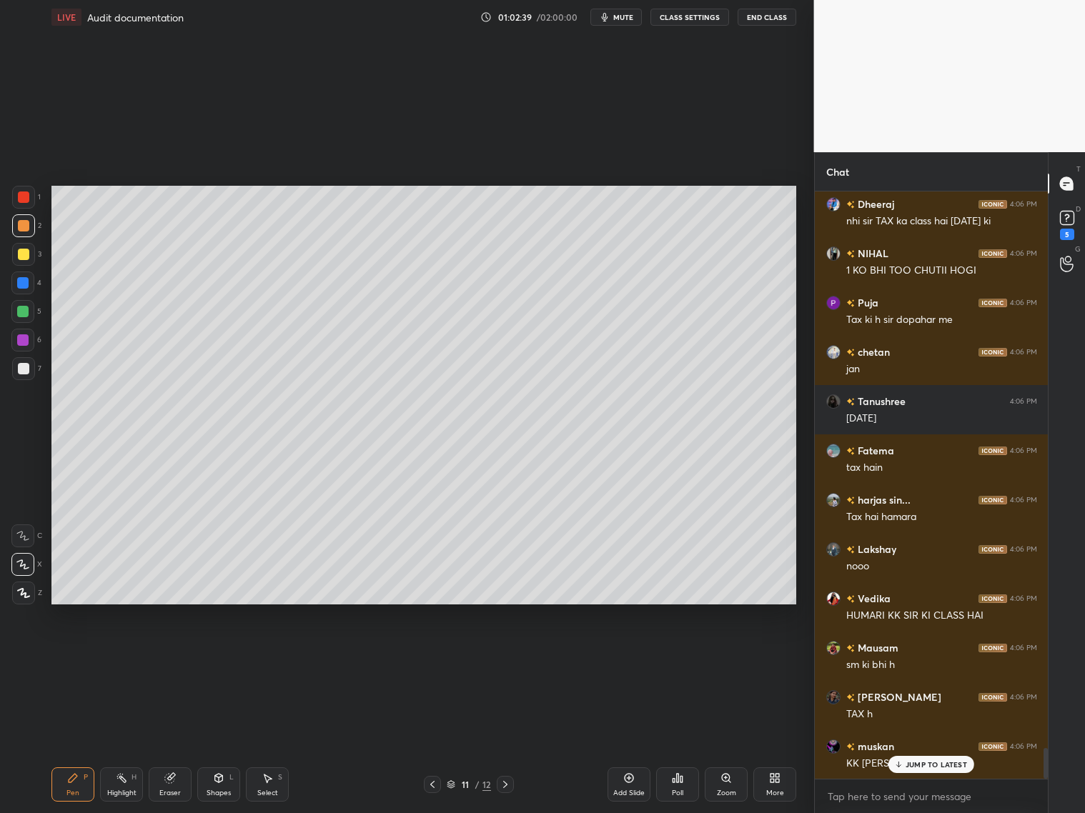
click at [435, 656] on icon at bounding box center [432, 784] width 11 height 11
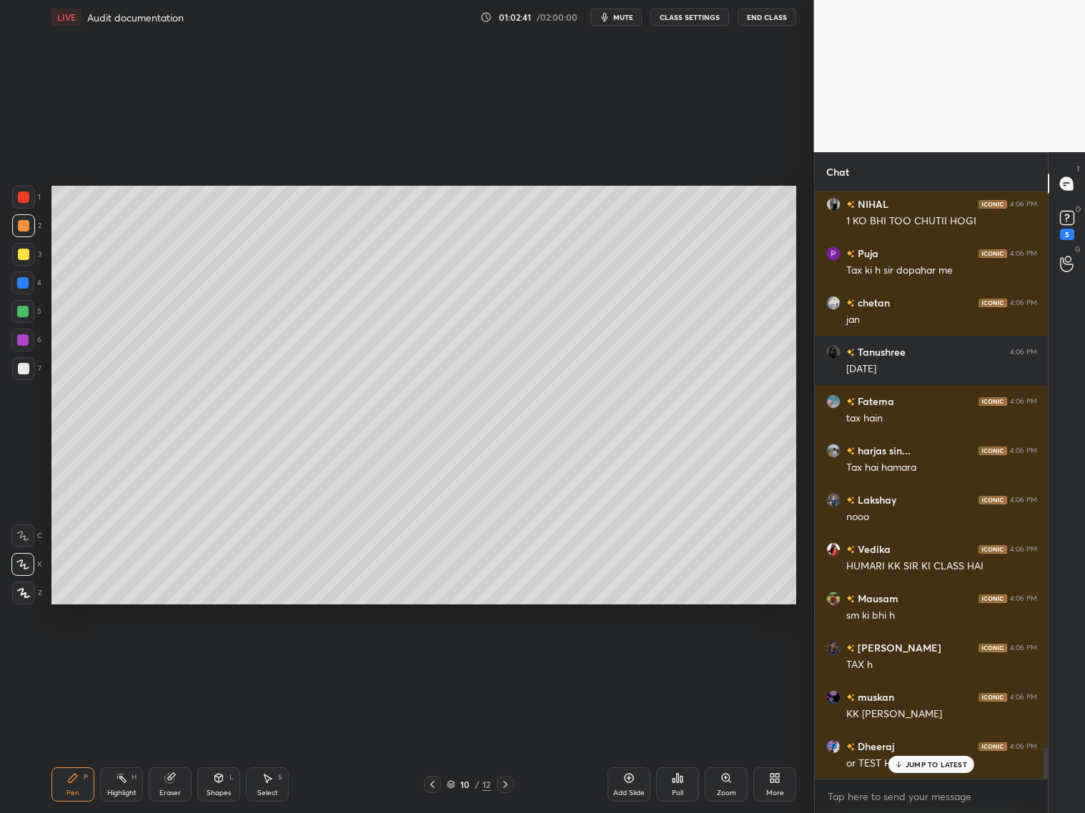
click at [435, 656] on icon at bounding box center [432, 784] width 11 height 11
click at [434, 656] on icon at bounding box center [432, 784] width 11 height 11
click at [431, 656] on icon at bounding box center [432, 784] width 4 height 7
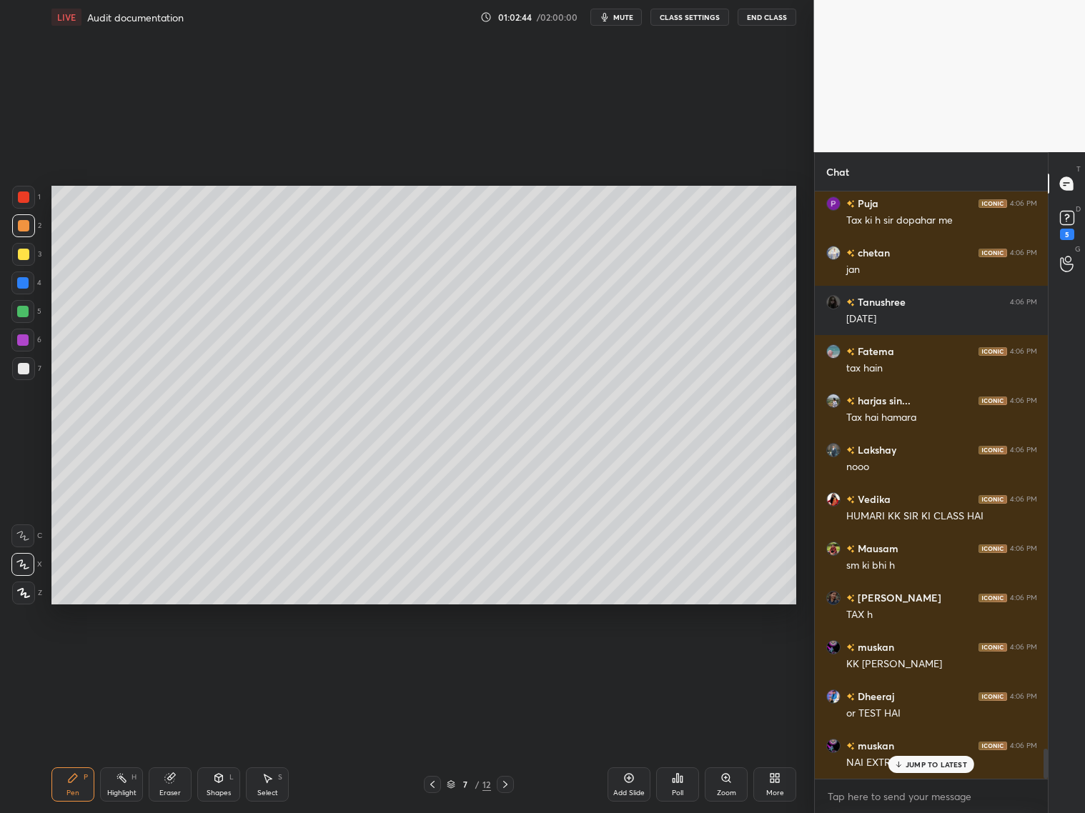
scroll to position [10920, 0]
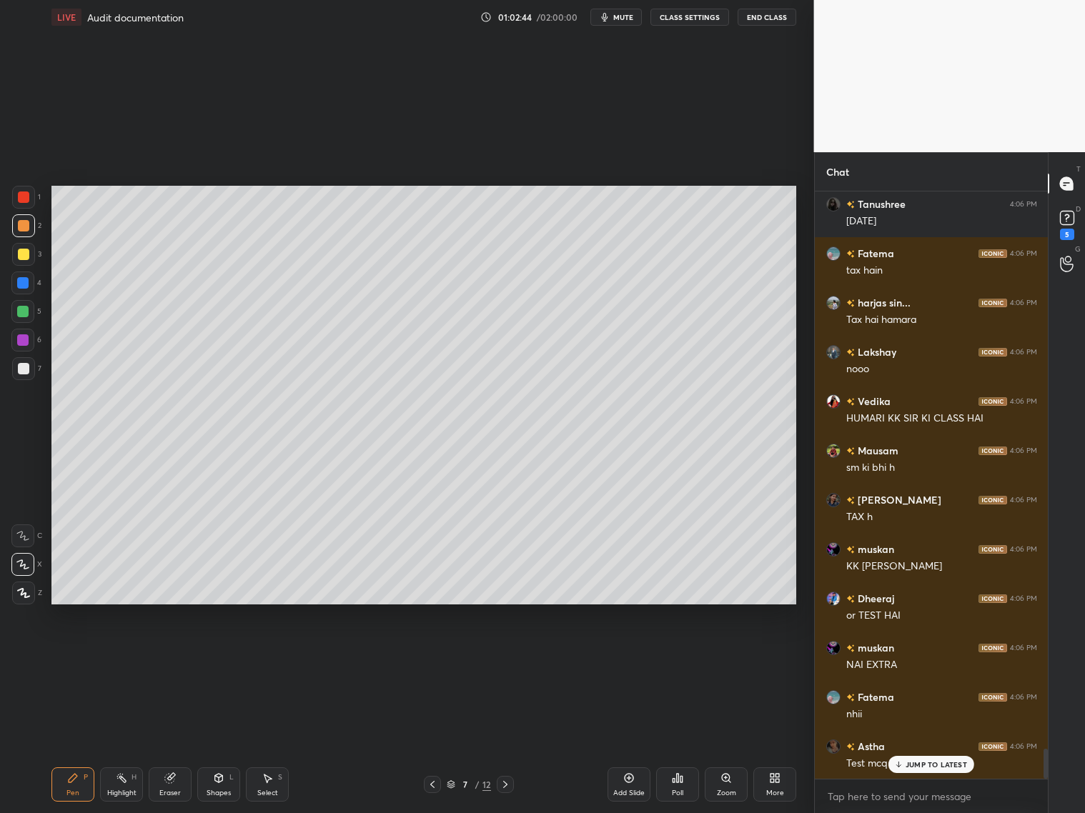
click at [432, 656] on icon at bounding box center [432, 784] width 11 height 11
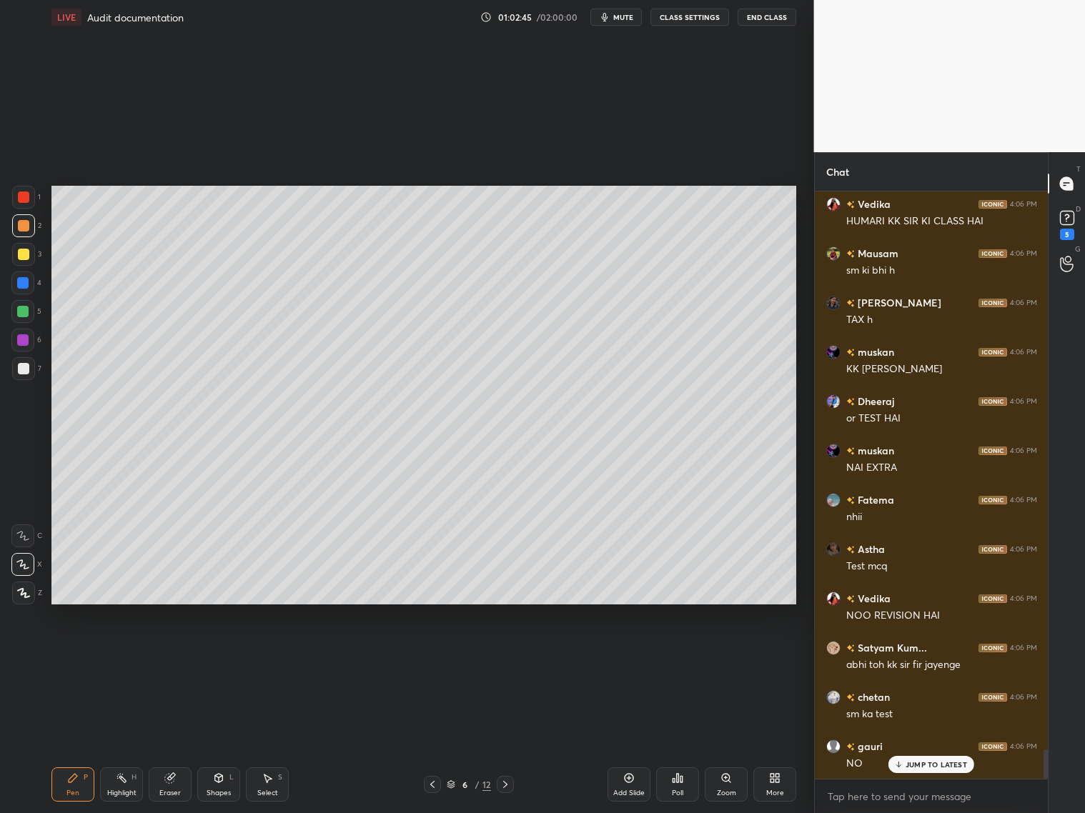
click at [433, 656] on icon at bounding box center [432, 784] width 11 height 11
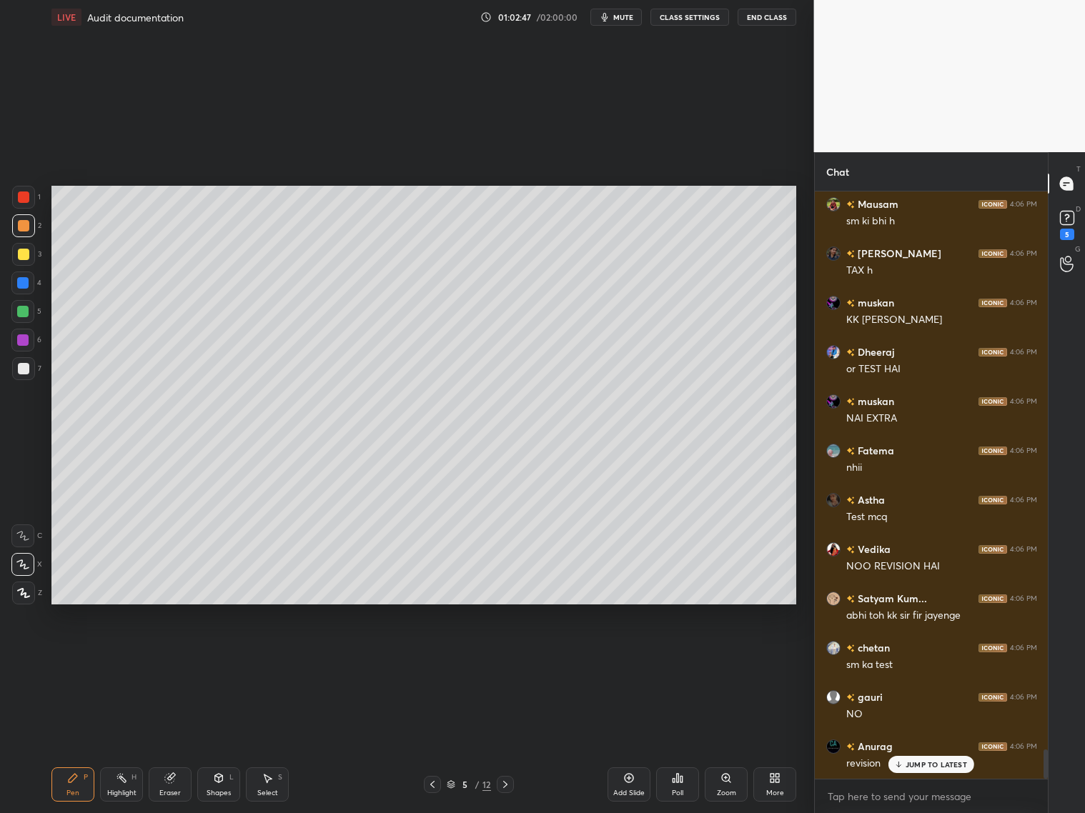
click at [510, 656] on icon at bounding box center [505, 784] width 11 height 11
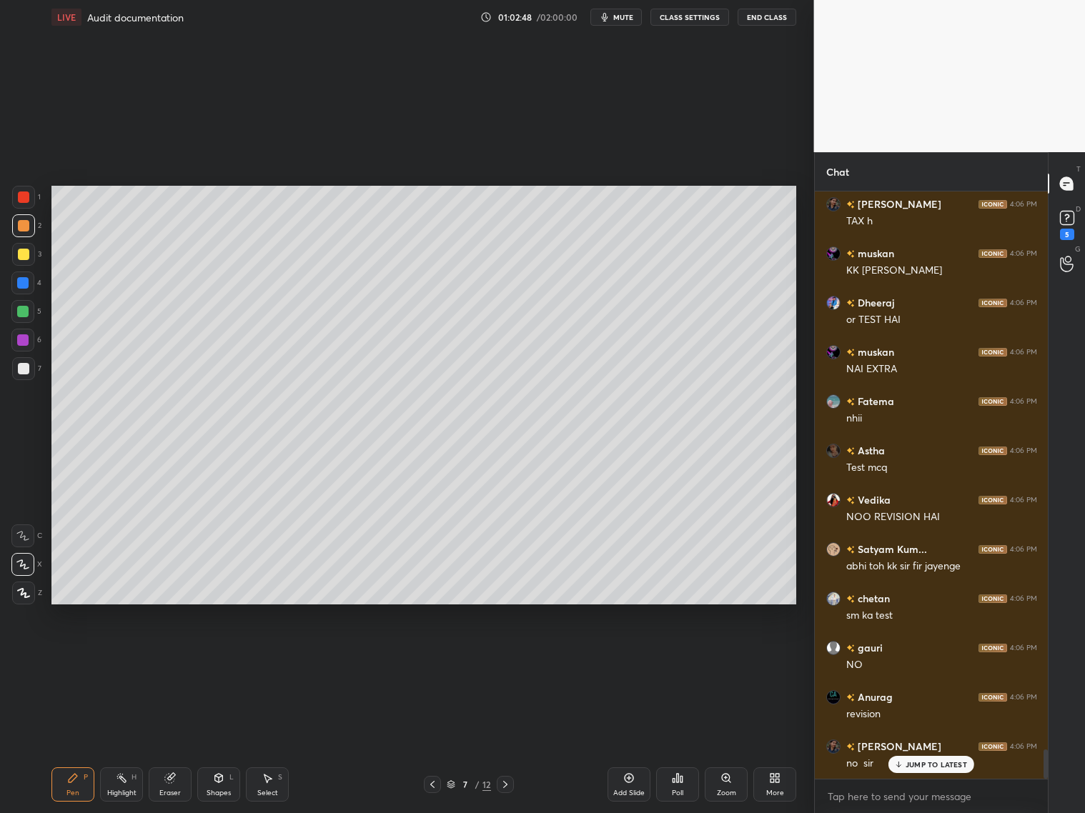
click at [509, 656] on icon at bounding box center [505, 784] width 11 height 11
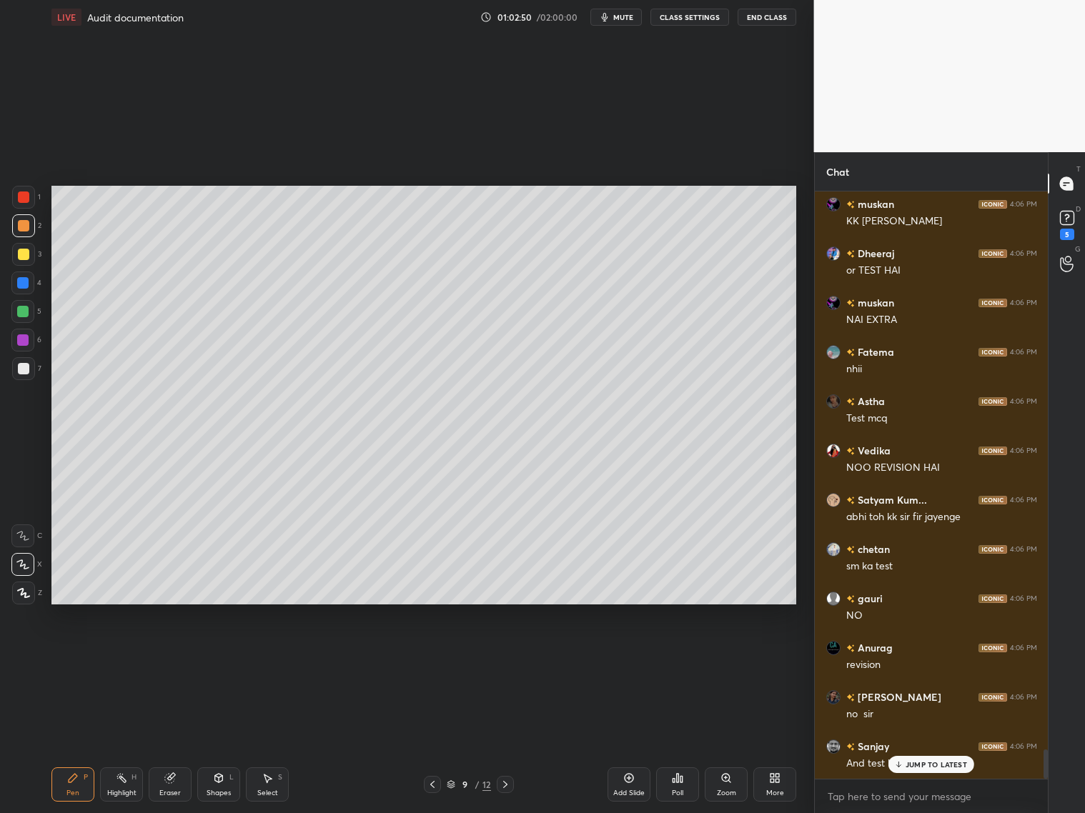
click at [509, 656] on icon at bounding box center [505, 784] width 11 height 11
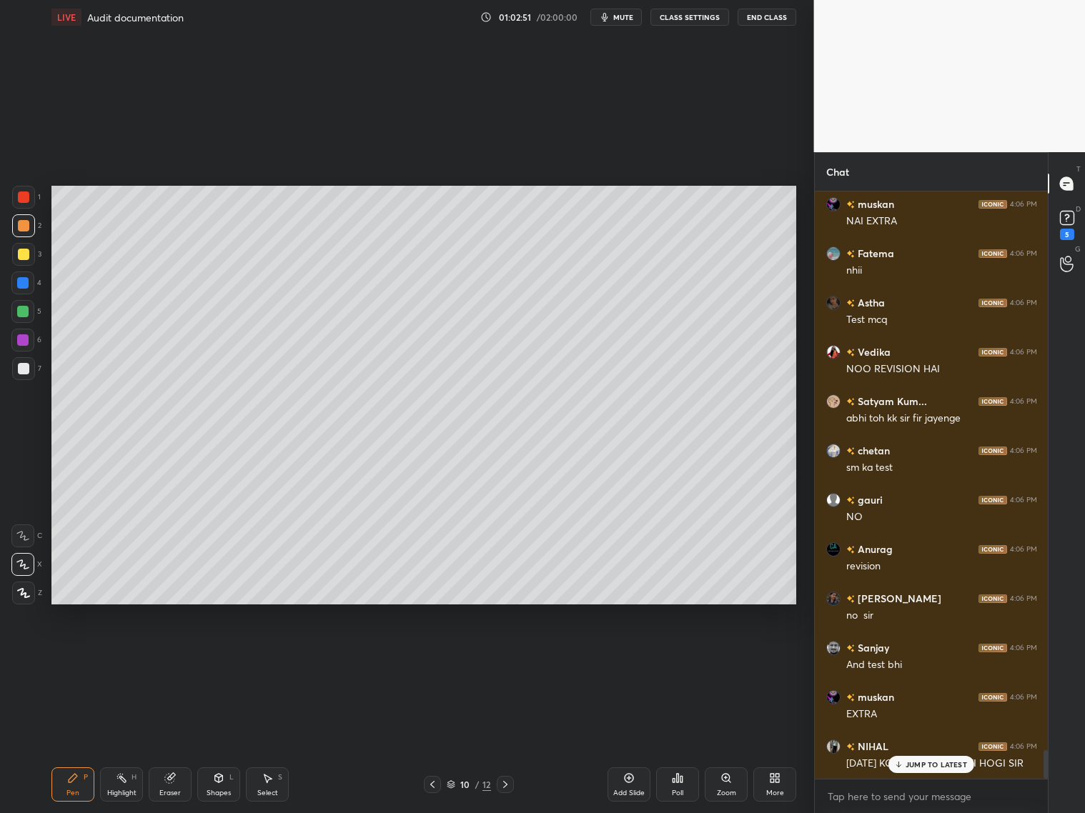
click at [508, 656] on icon at bounding box center [505, 784] width 11 height 11
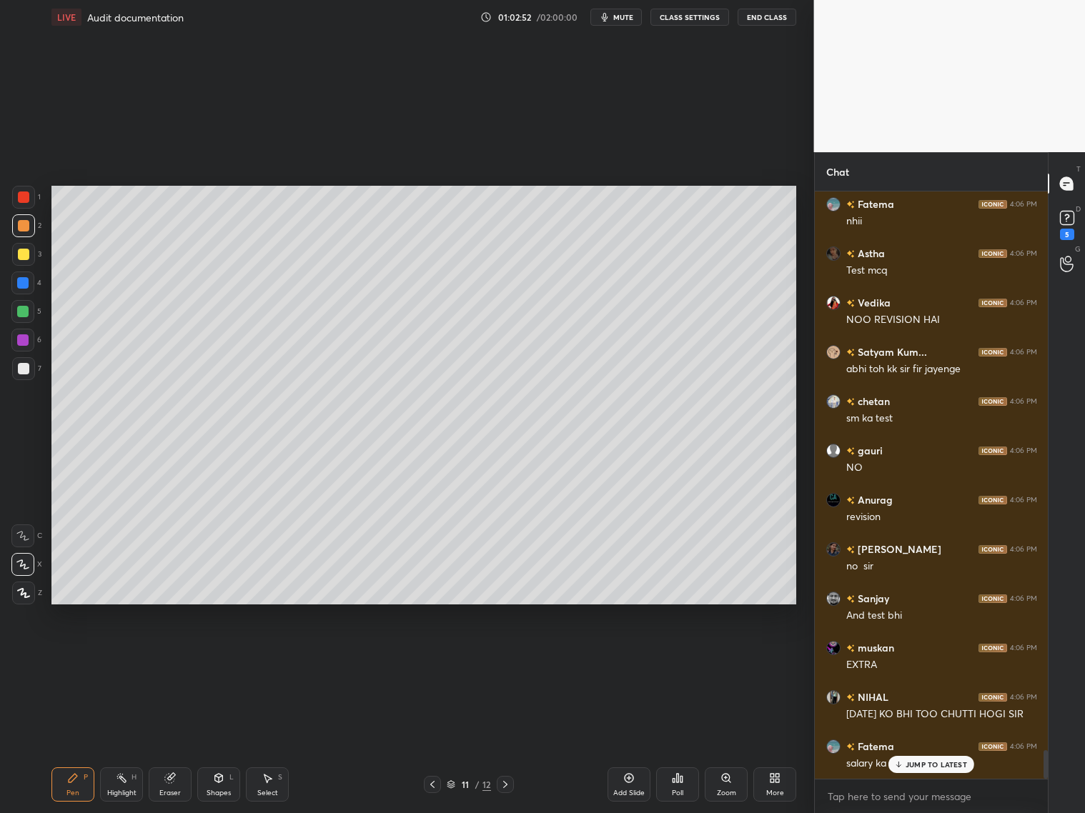
click at [508, 656] on div at bounding box center [505, 784] width 17 height 17
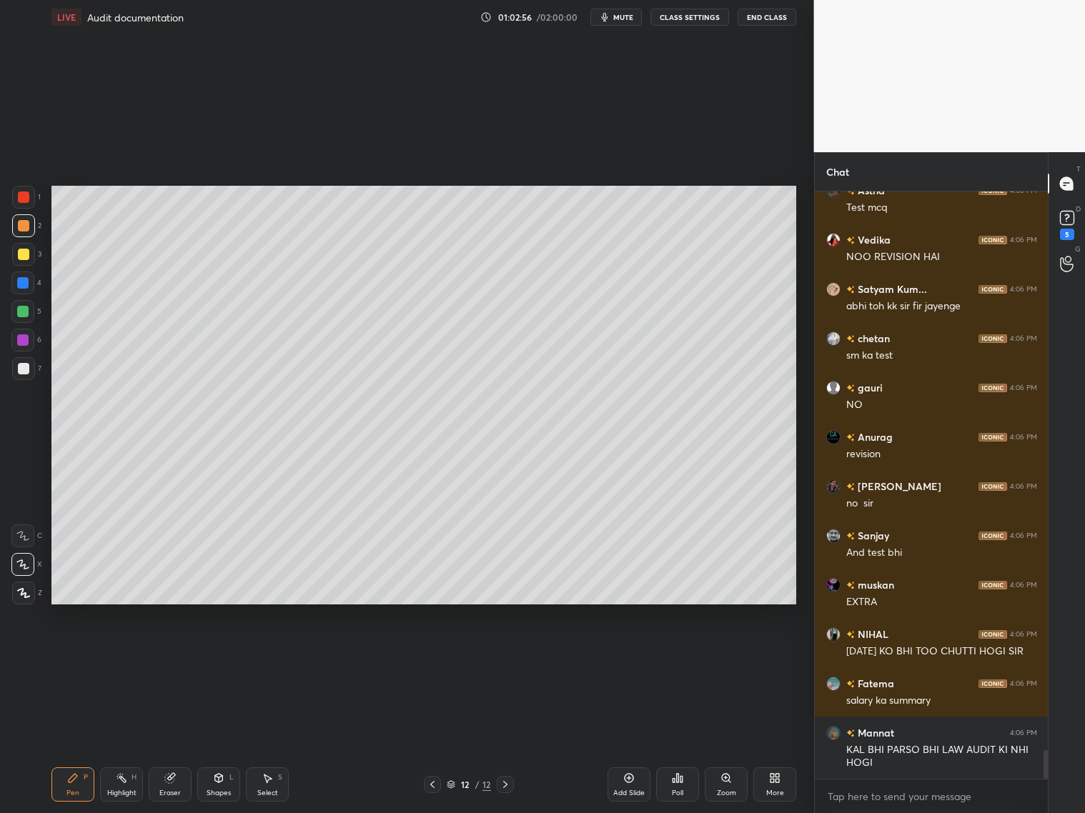
scroll to position [11525, 0]
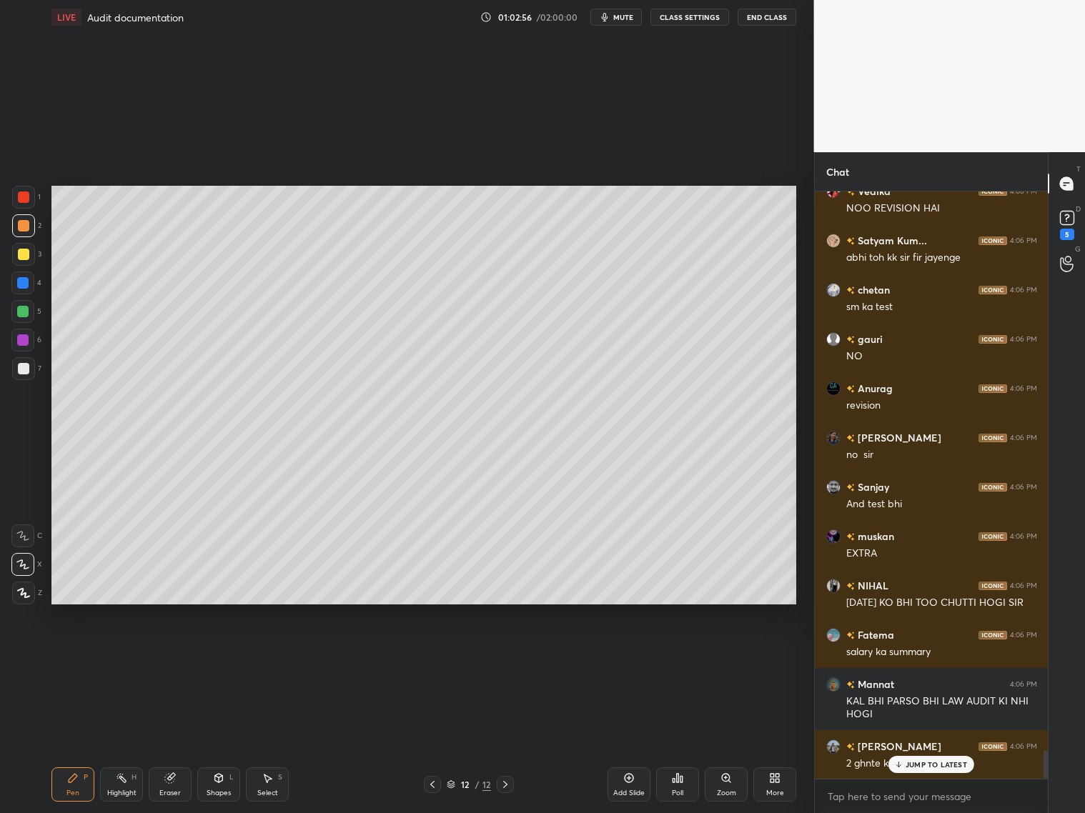
click at [25, 365] on div at bounding box center [23, 368] width 11 height 11
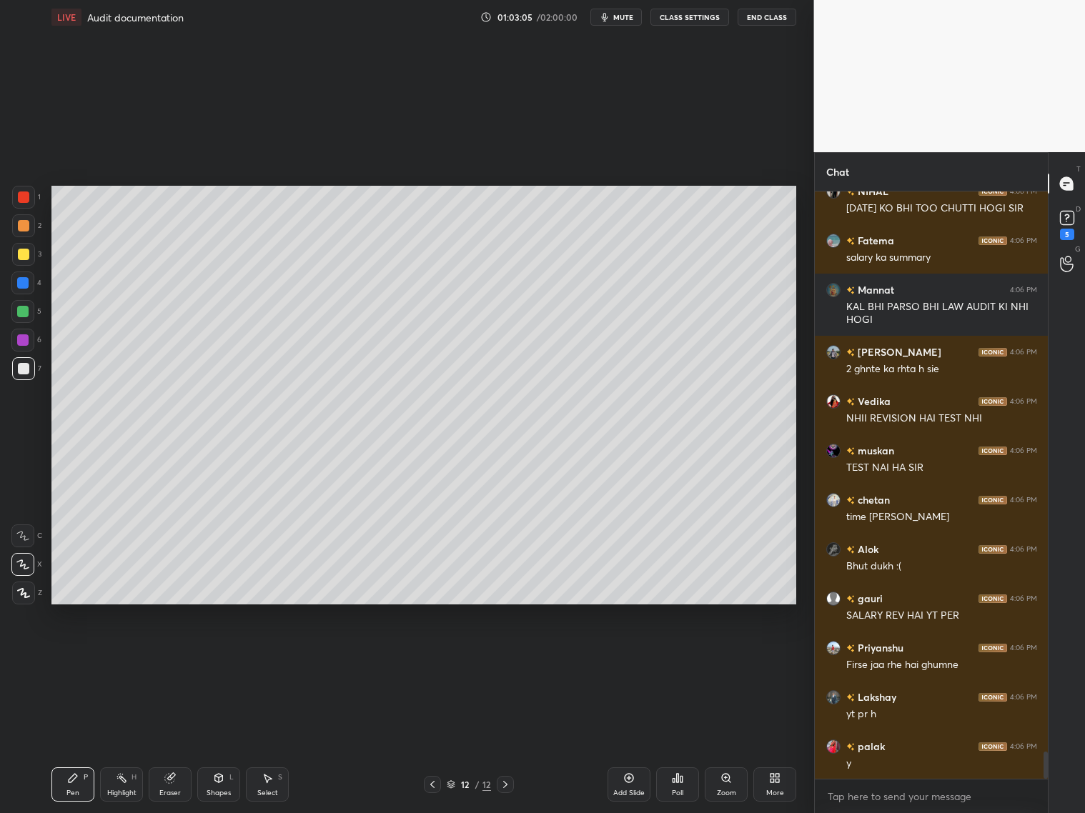
scroll to position [11969, 0]
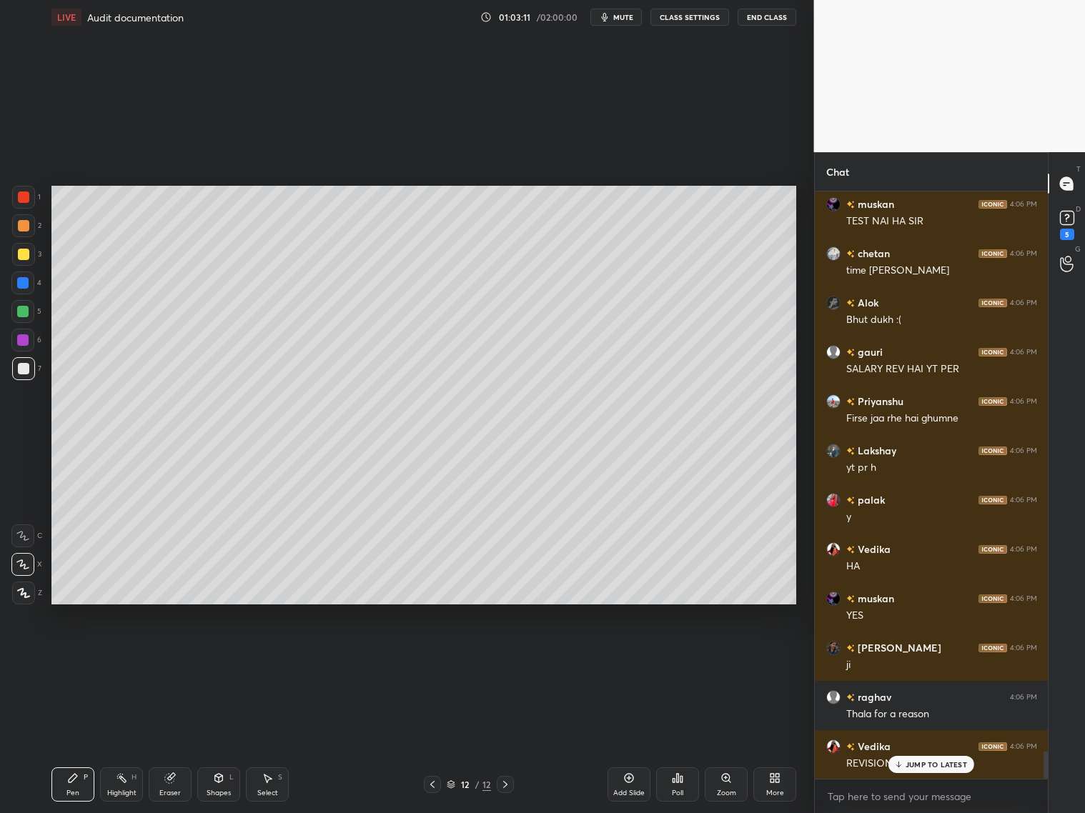
drag, startPoint x: 20, startPoint y: 255, endPoint x: 38, endPoint y: 247, distance: 19.5
click at [23, 255] on div at bounding box center [23, 254] width 11 height 11
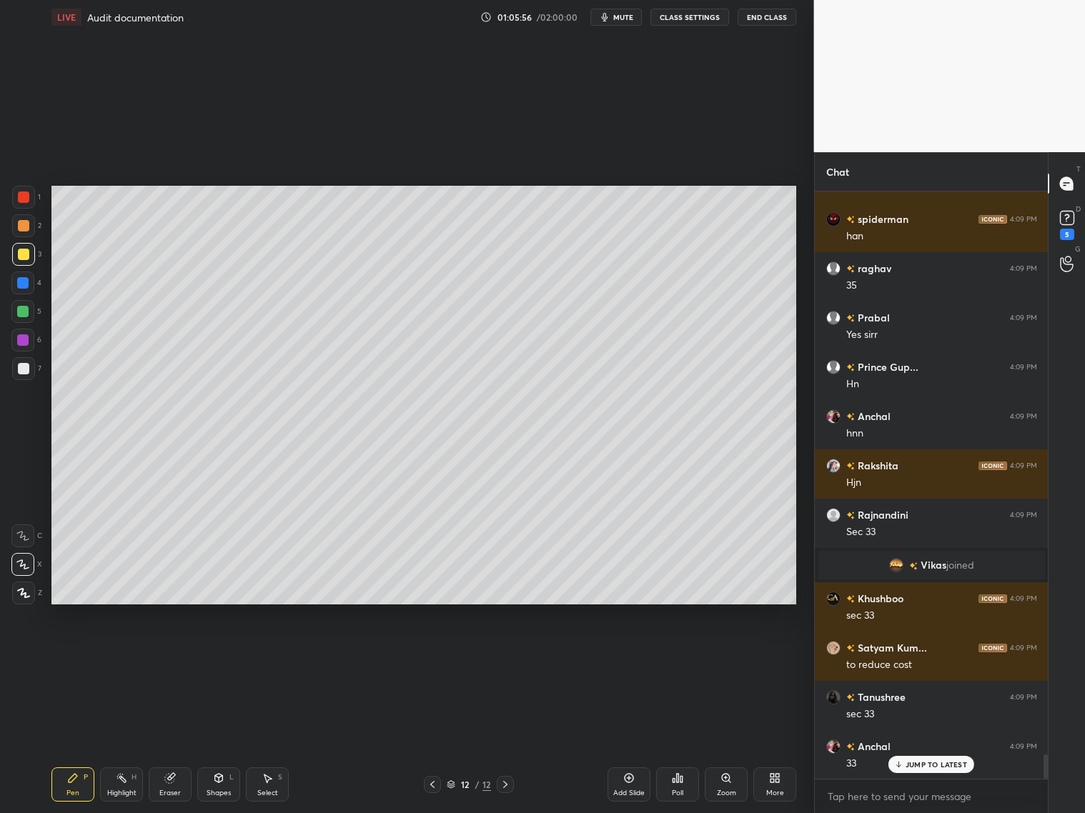
scroll to position [13868, 0]
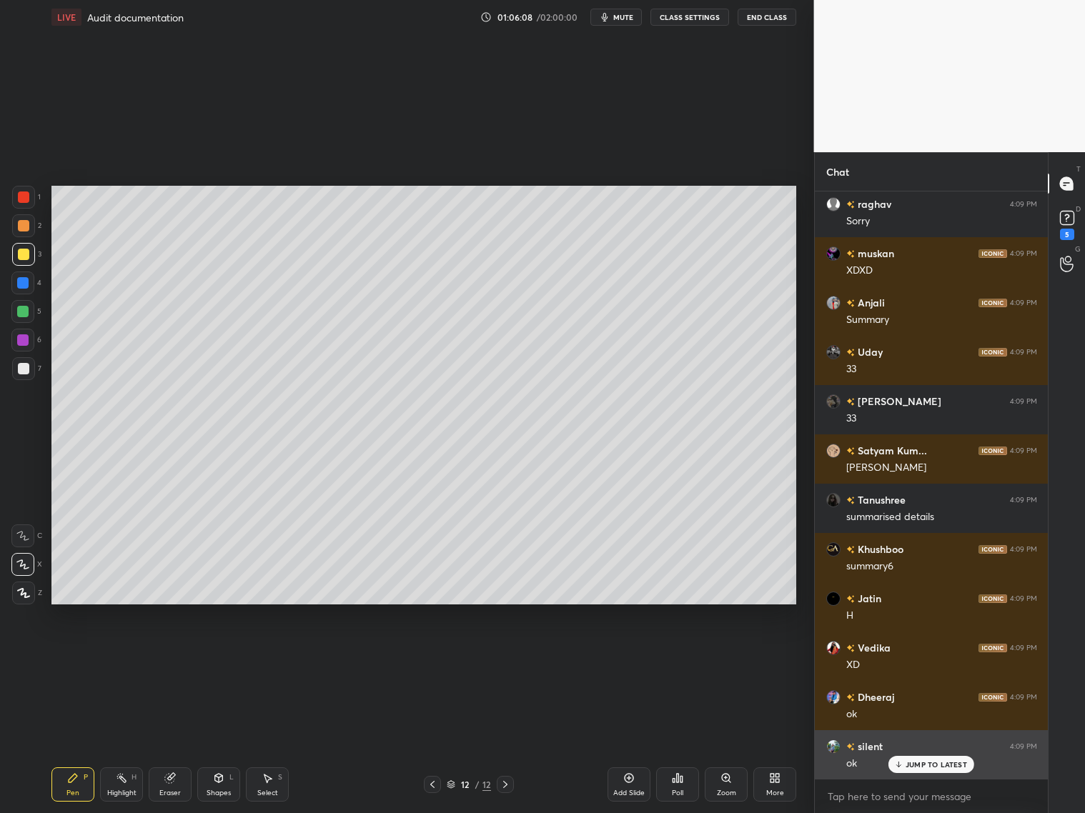
click at [919, 656] on p "JUMP TO LATEST" at bounding box center [936, 765] width 61 height 9
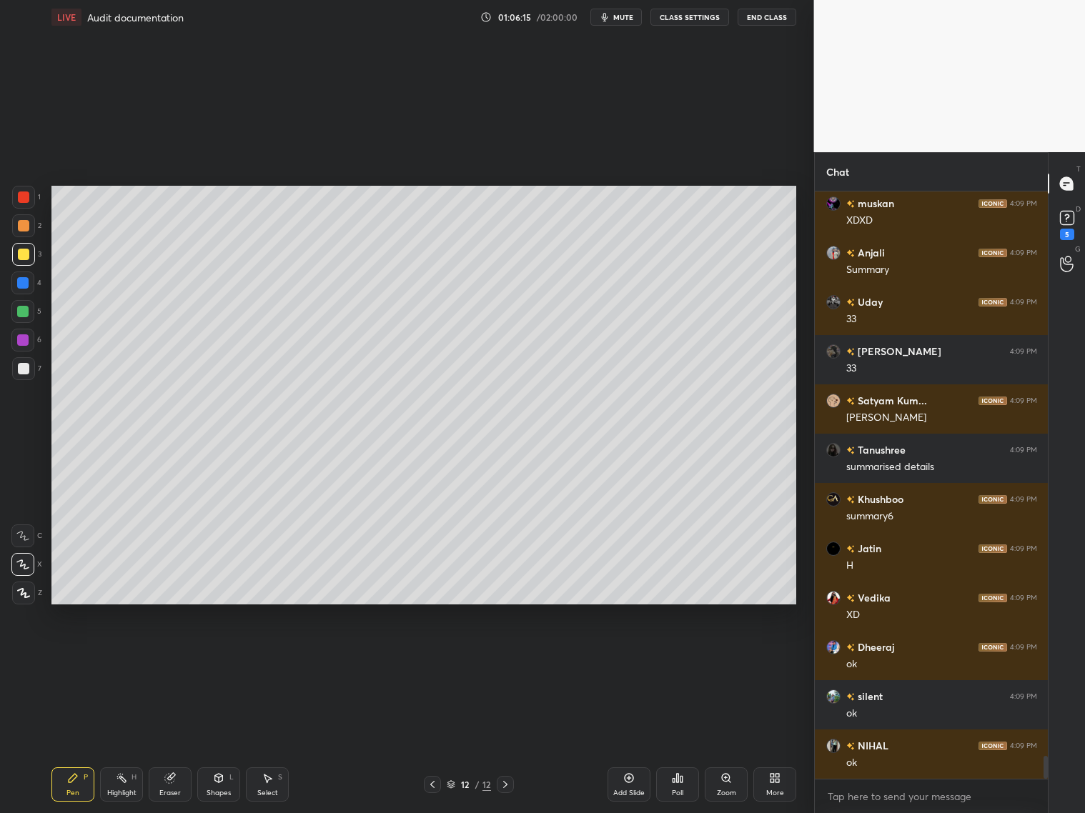
drag, startPoint x: 29, startPoint y: 375, endPoint x: 36, endPoint y: 362, distance: 14.7
click at [30, 372] on div at bounding box center [23, 368] width 23 height 23
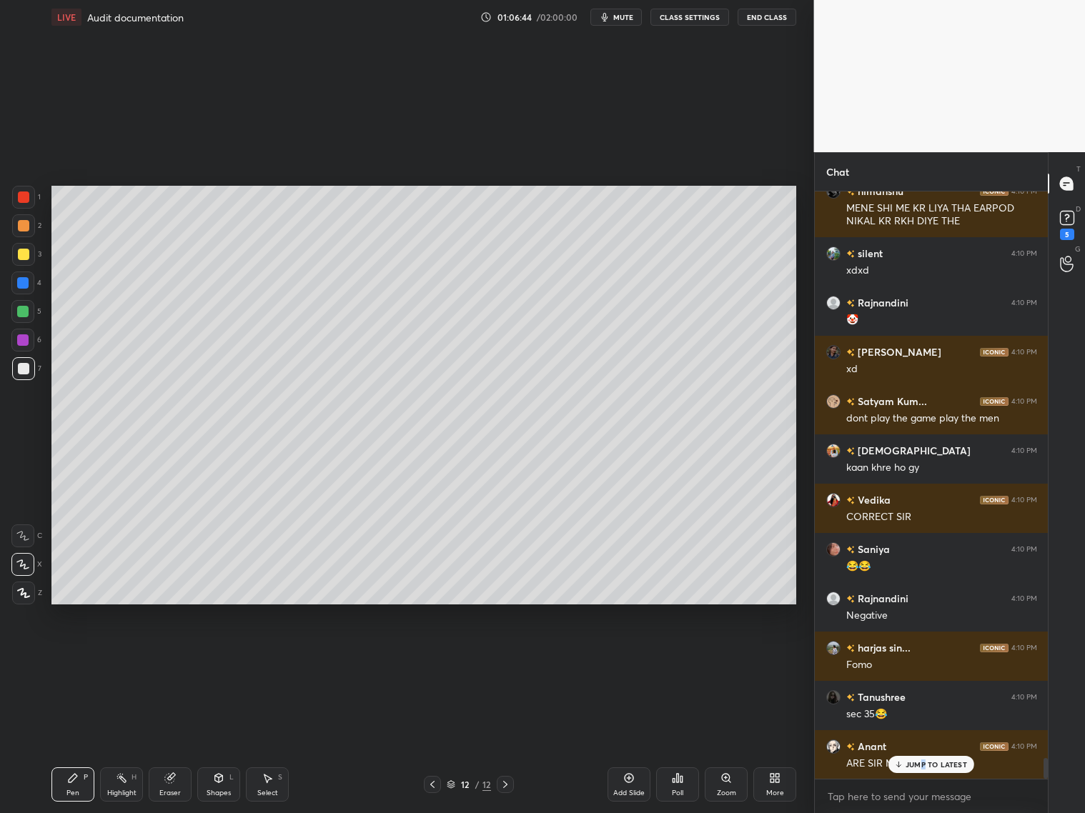
click at [928, 656] on p "JUMP TO LATEST" at bounding box center [936, 765] width 61 height 9
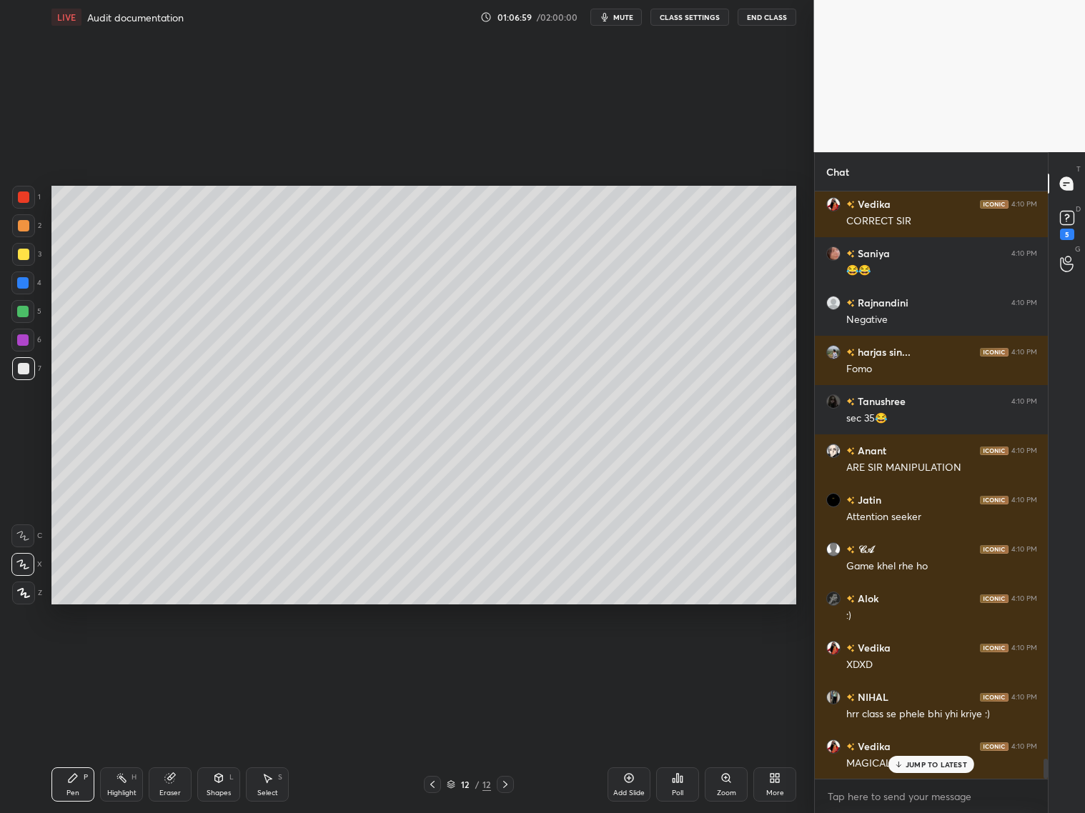
click at [928, 656] on div "JUMP TO LATEST" at bounding box center [931, 764] width 86 height 17
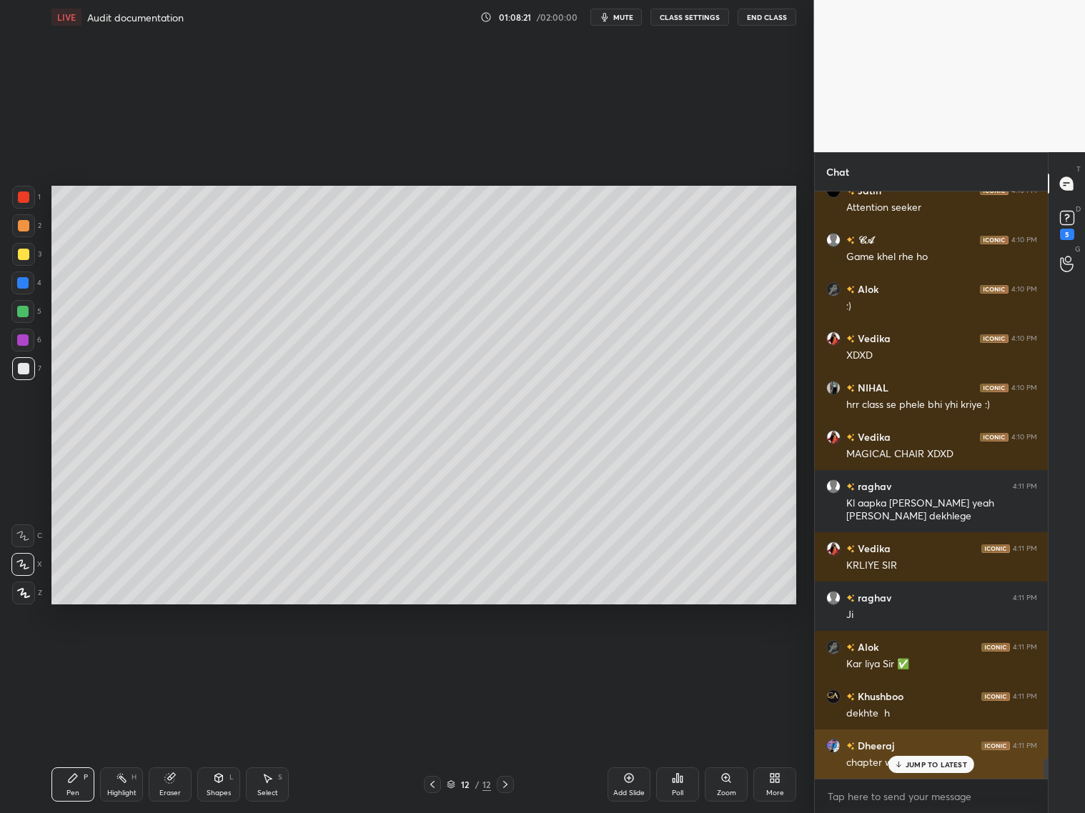
scroll to position [16803, 0]
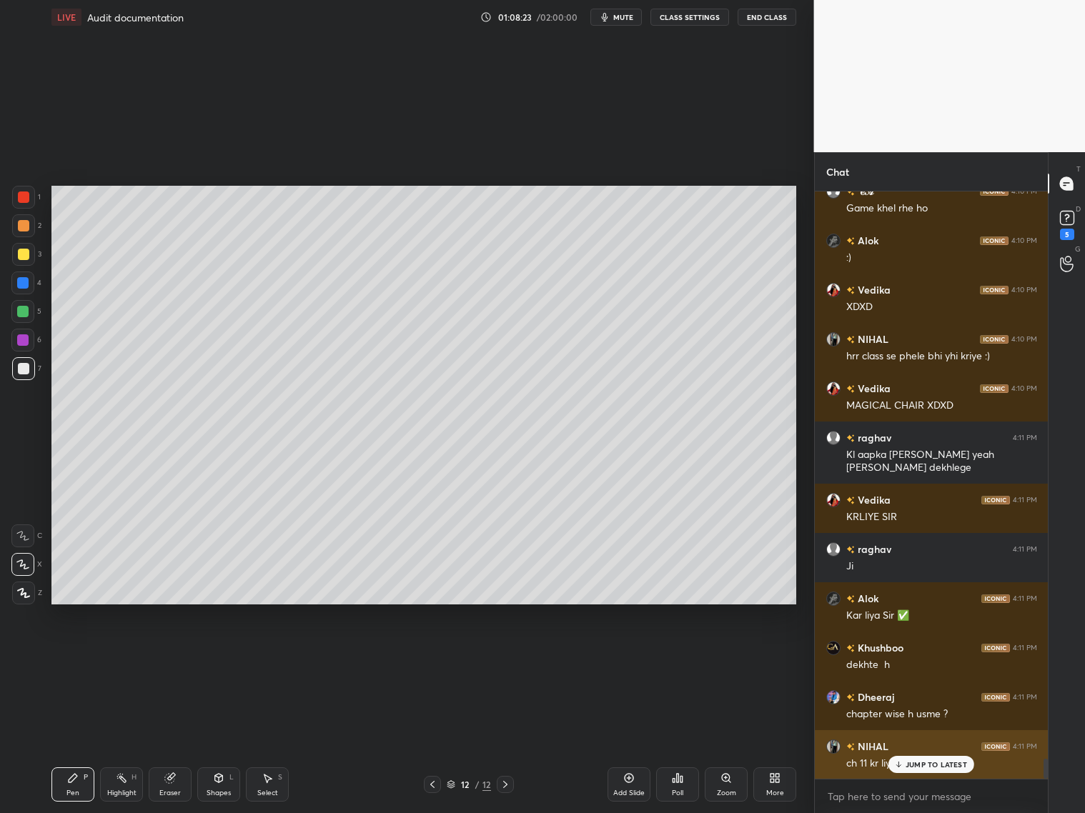
click at [913, 656] on p "JUMP TO LATEST" at bounding box center [936, 765] width 61 height 9
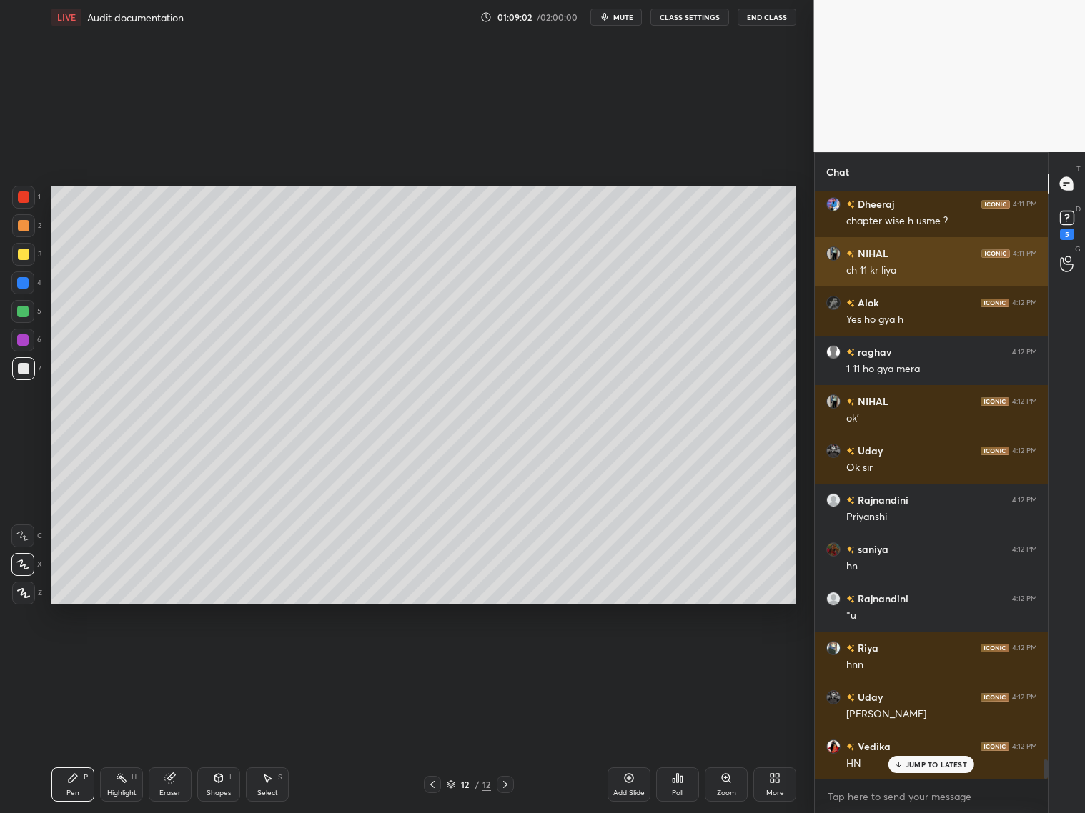
scroll to position [17346, 0]
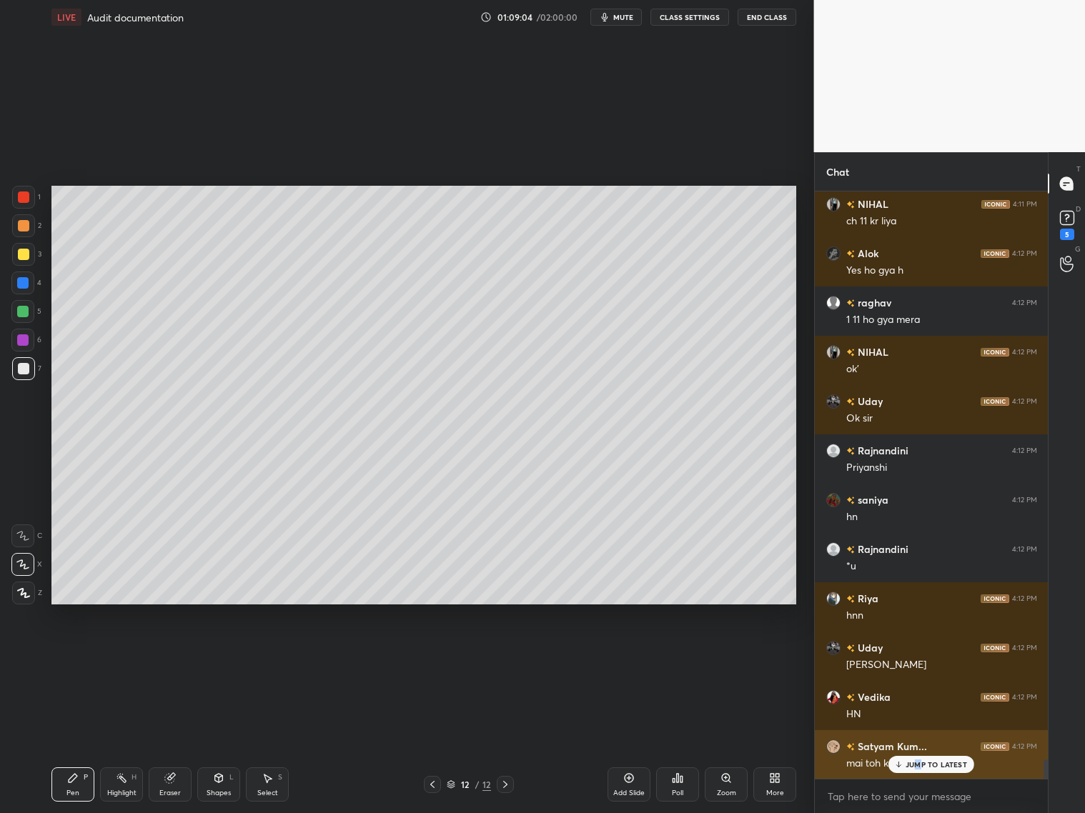
click at [920, 656] on div "JUMP TO LATEST" at bounding box center [931, 764] width 86 height 17
click at [29, 228] on div at bounding box center [23, 225] width 23 height 23
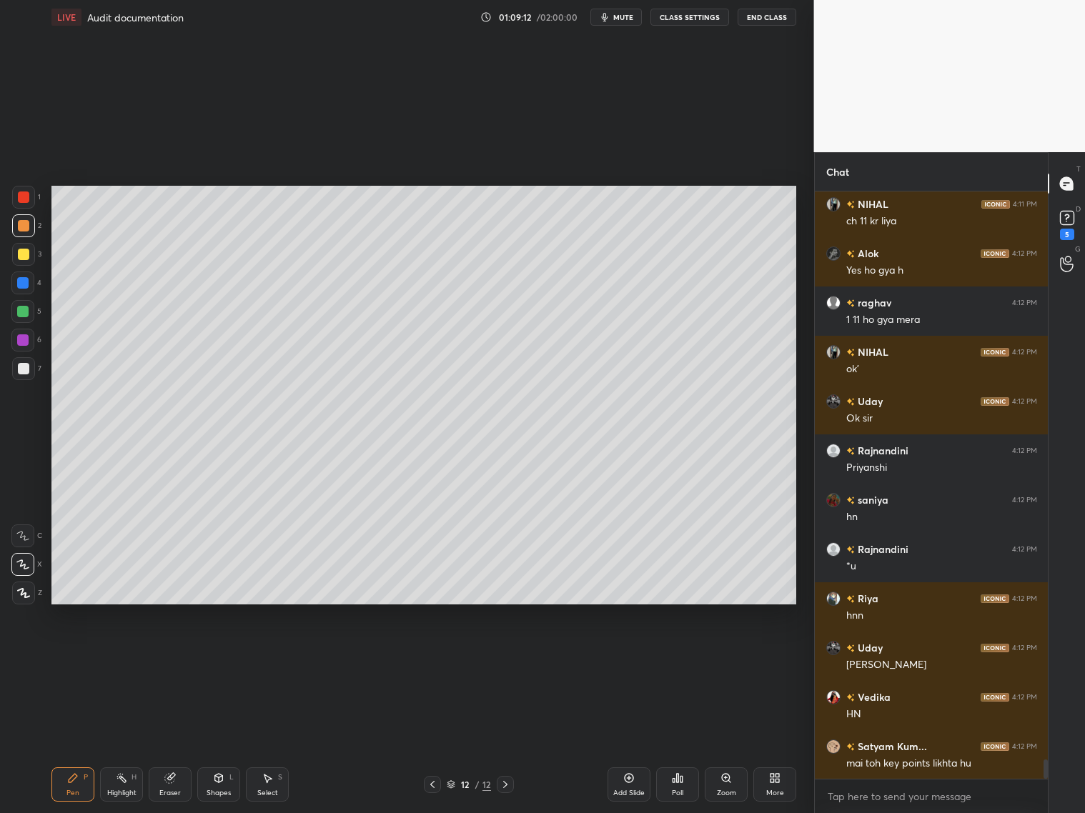
drag, startPoint x: 637, startPoint y: 788, endPoint x: 633, endPoint y: 775, distance: 13.6
click at [638, 656] on div "Add Slide" at bounding box center [629, 785] width 43 height 34
click at [224, 656] on div "Shapes L" at bounding box center [218, 785] width 43 height 34
drag, startPoint x: 225, startPoint y: 788, endPoint x: 234, endPoint y: 749, distance: 40.2
click at [226, 656] on div "Shapes" at bounding box center [219, 793] width 24 height 7
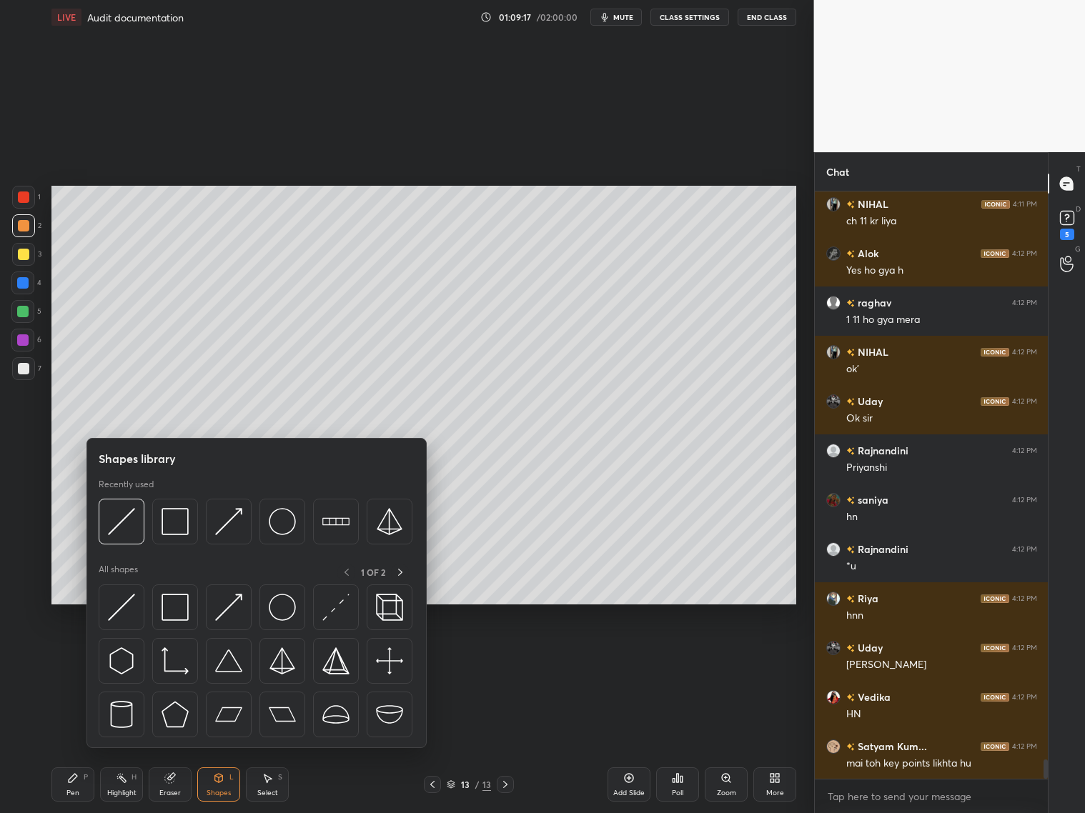
click at [179, 515] on img at bounding box center [175, 521] width 27 height 27
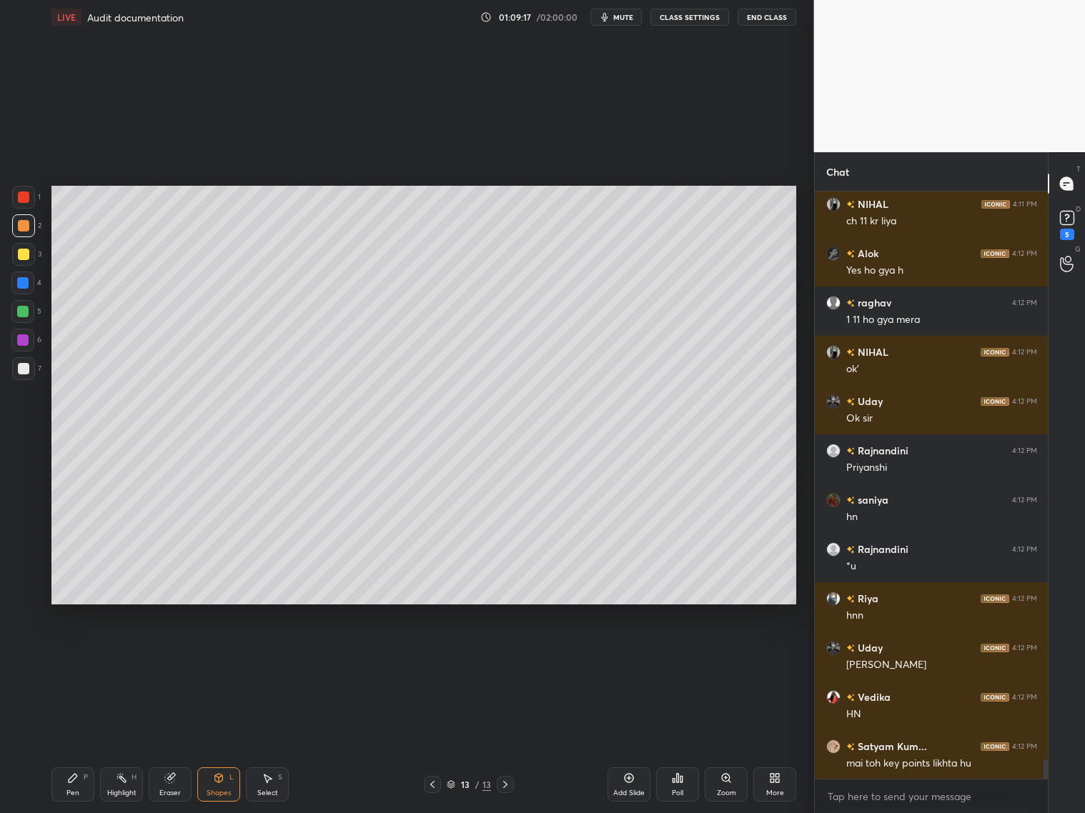
click at [25, 255] on div at bounding box center [23, 254] width 11 height 11
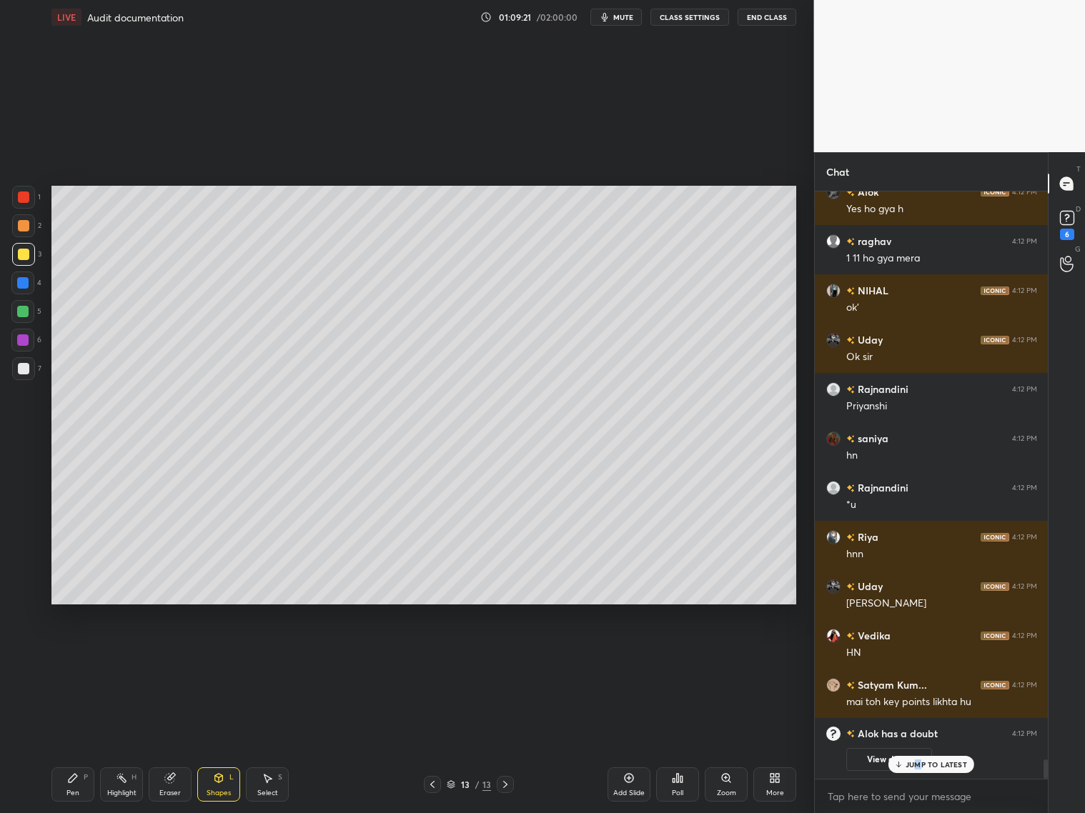
click at [69, 656] on icon at bounding box center [72, 778] width 11 height 11
click at [23, 370] on div at bounding box center [23, 368] width 11 height 11
drag, startPoint x: 941, startPoint y: 768, endPoint x: 934, endPoint y: 769, distance: 7.3
click at [928, 656] on div "JUMP TO LATEST" at bounding box center [931, 764] width 86 height 17
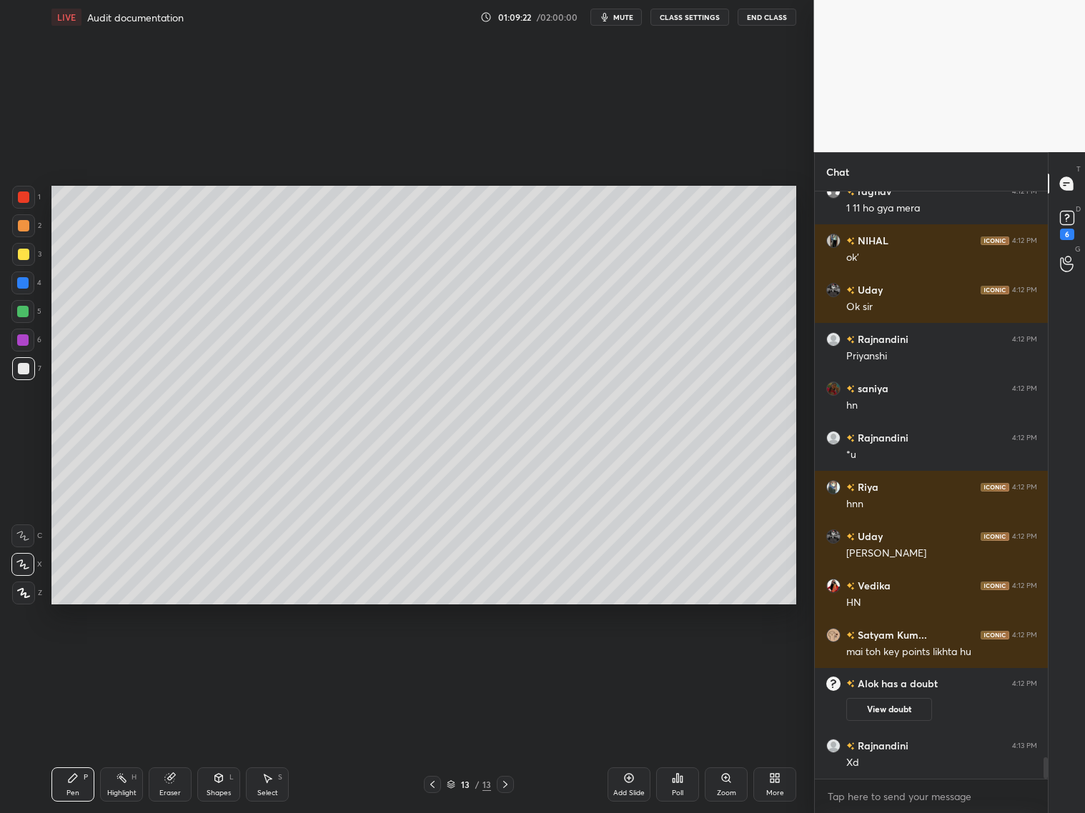
scroll to position [15368, 0]
click at [434, 656] on div at bounding box center [432, 784] width 17 height 17
click at [509, 656] on div at bounding box center [505, 784] width 17 height 17
click at [510, 656] on icon at bounding box center [505, 784] width 11 height 11
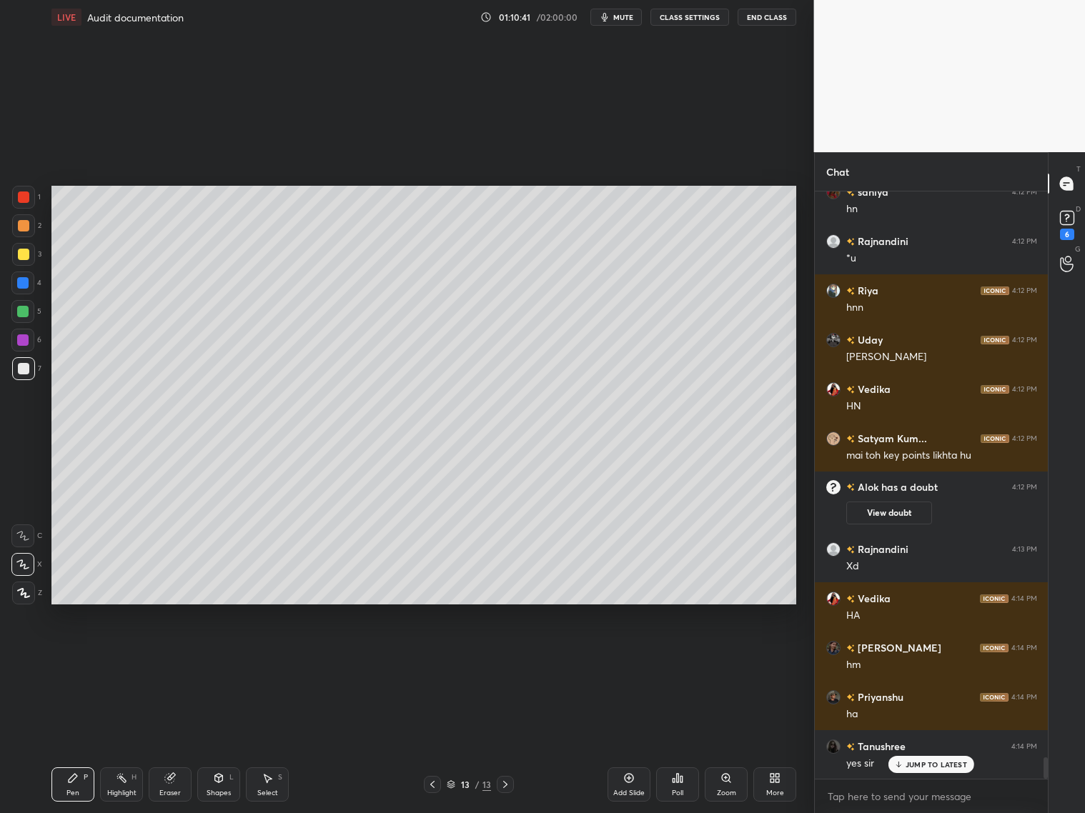
scroll to position [15615, 0]
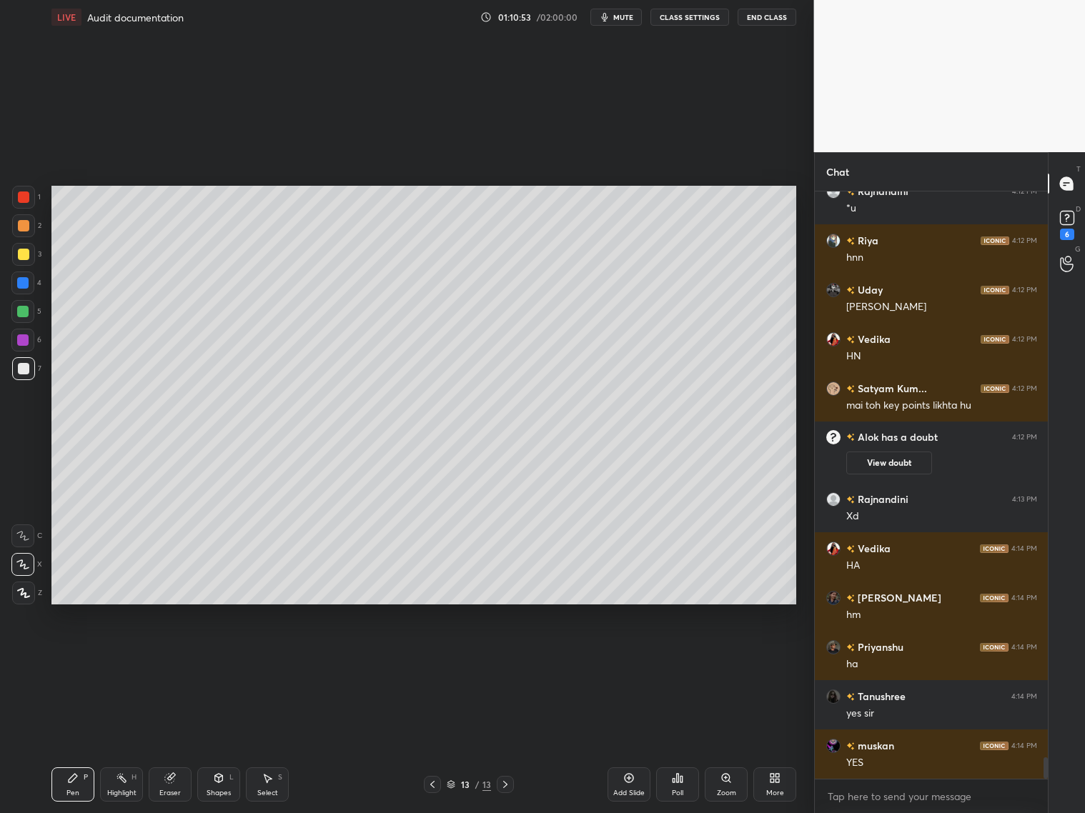
click at [19, 317] on div at bounding box center [22, 311] width 23 height 23
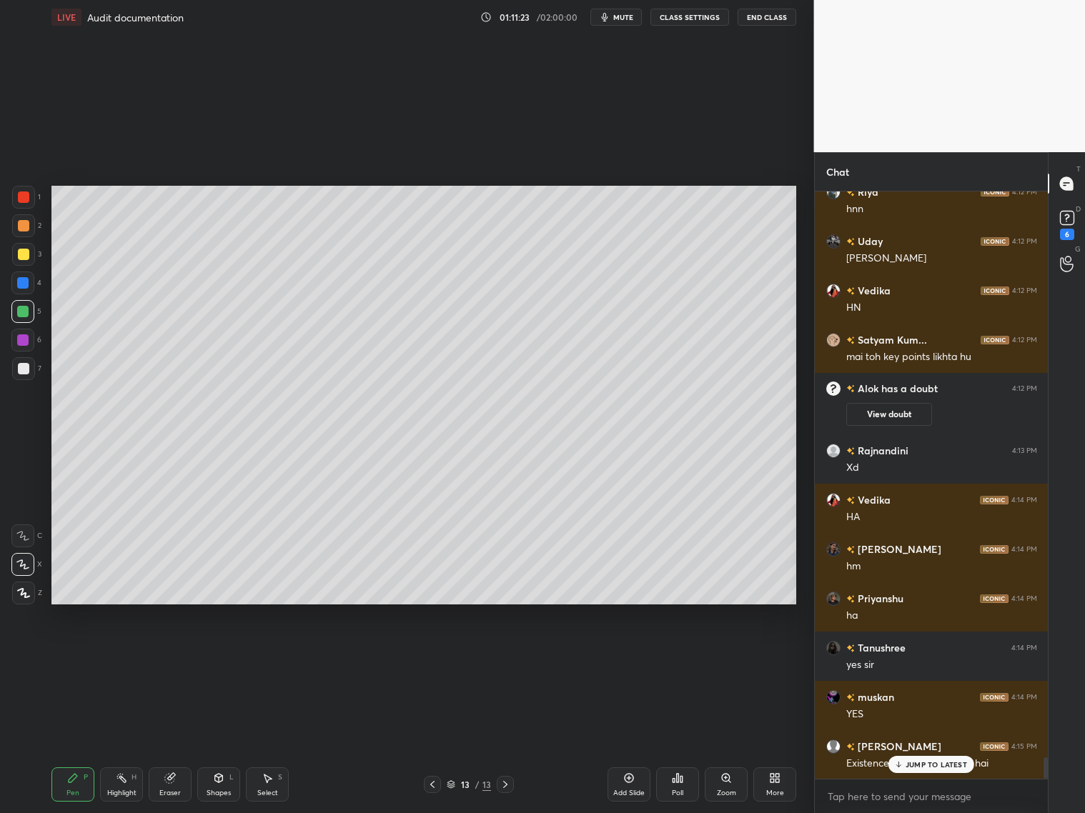
scroll to position [15712, 0]
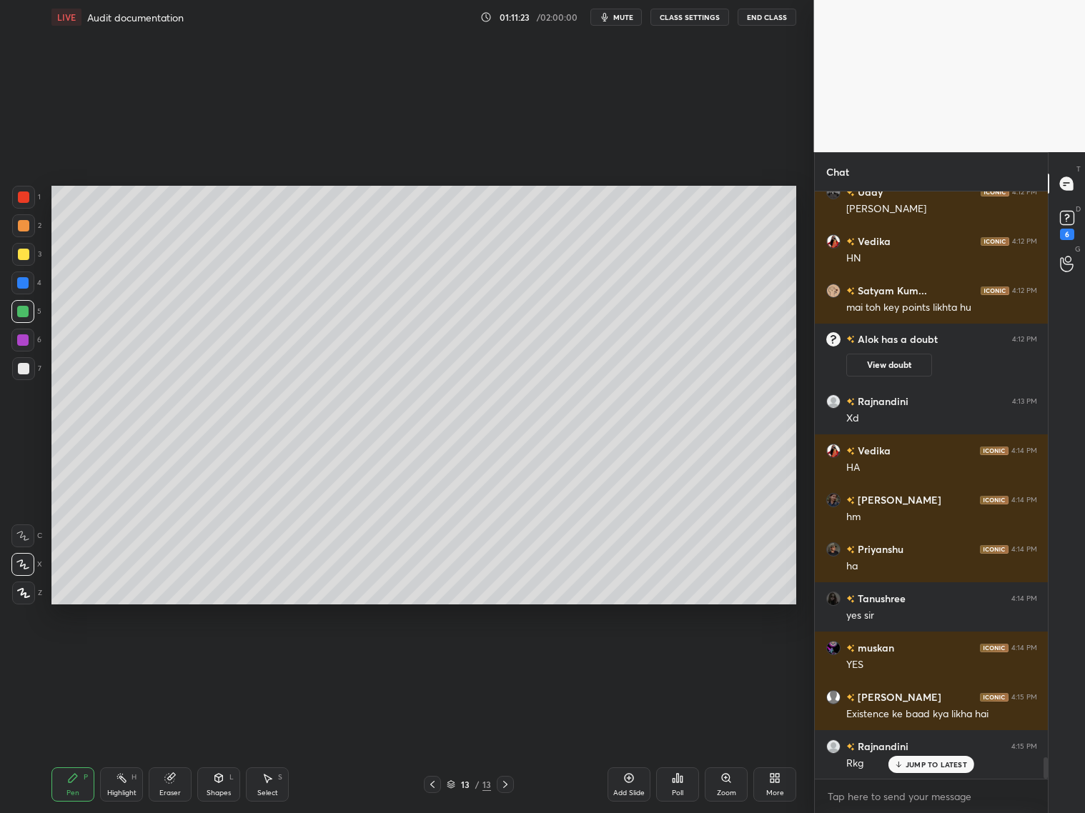
drag, startPoint x: 212, startPoint y: 779, endPoint x: 210, endPoint y: 761, distance: 18.6
click at [214, 656] on icon at bounding box center [218, 778] width 11 height 11
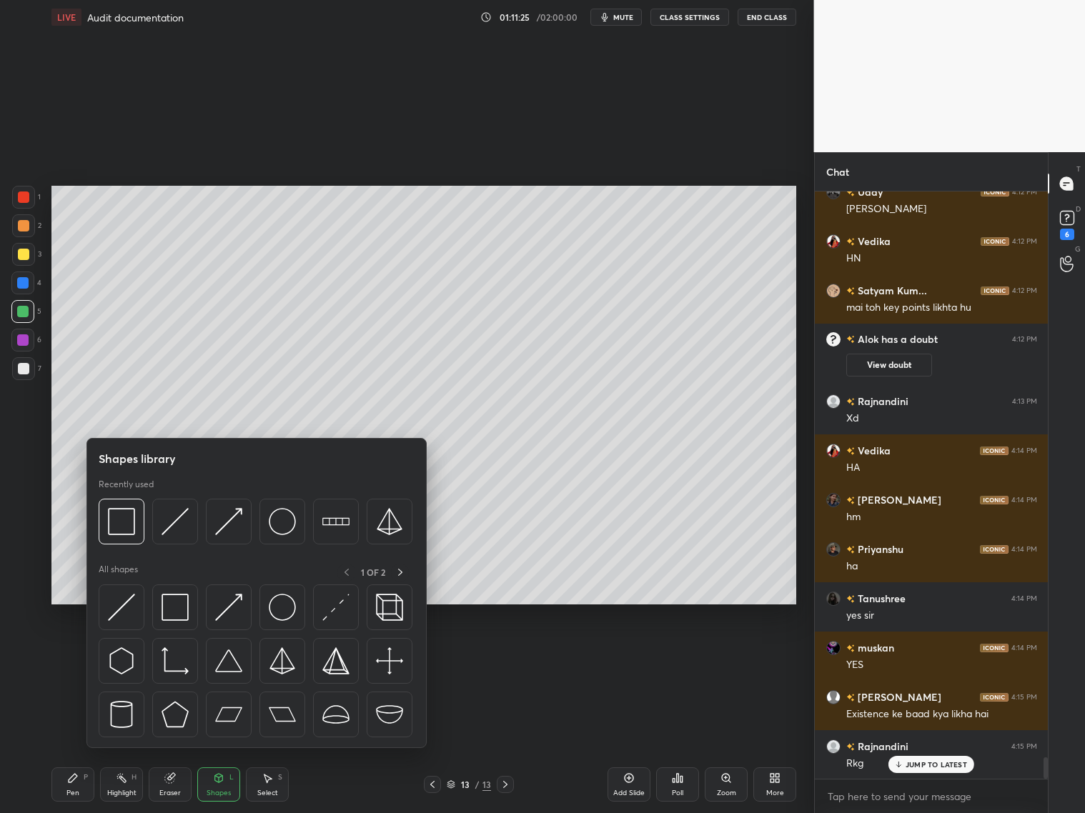
click at [25, 357] on div at bounding box center [23, 368] width 23 height 23
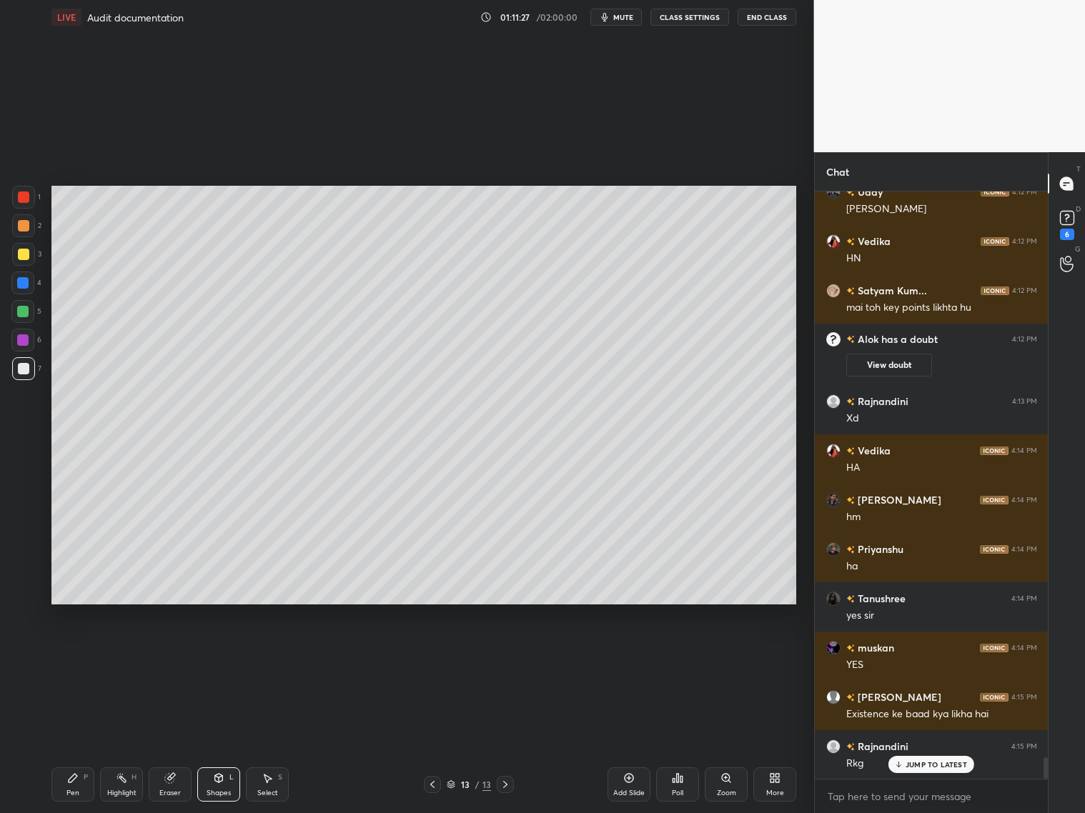
scroll to position [15762, 0]
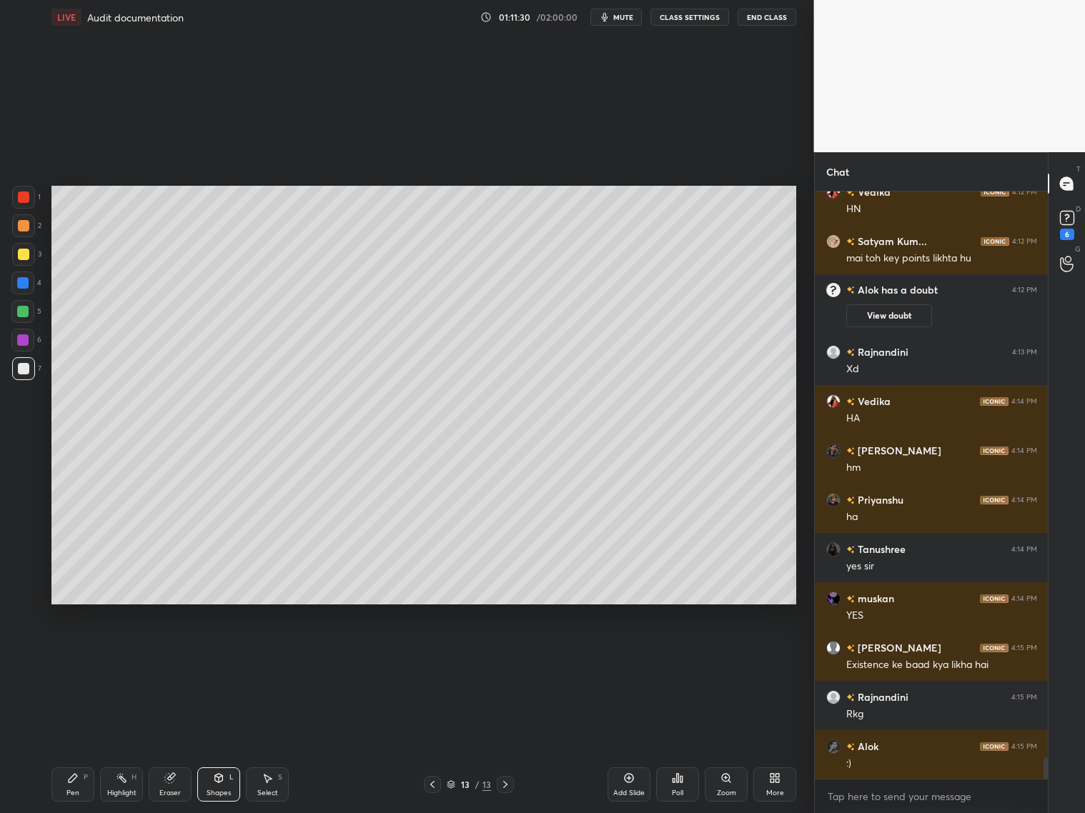
click at [70, 656] on div "Pen P" at bounding box center [72, 785] width 43 height 34
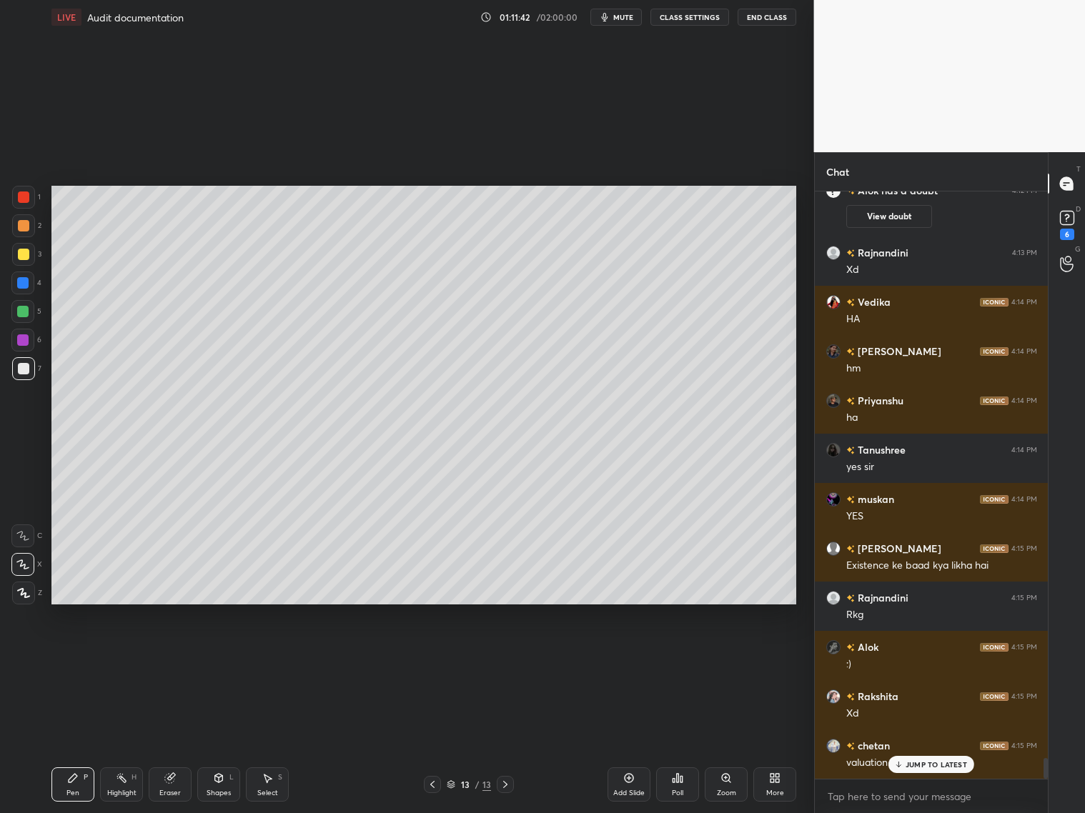
scroll to position [15910, 0]
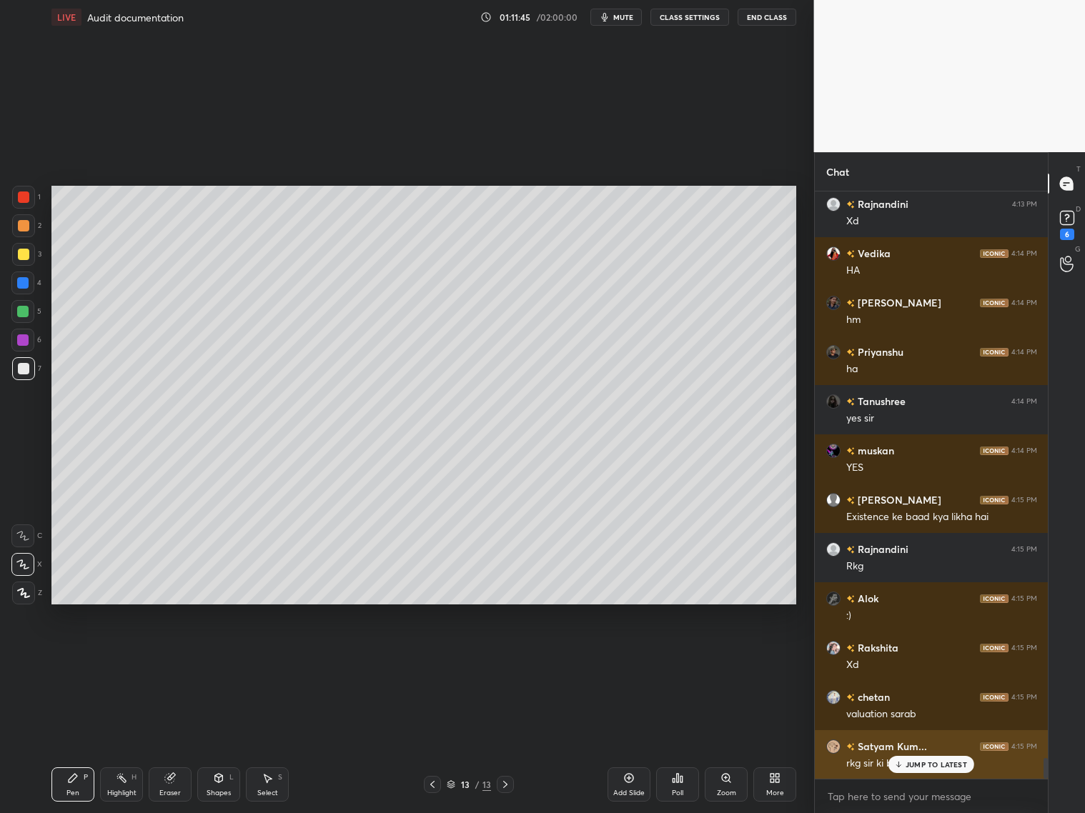
click at [921, 656] on p "JUMP TO LATEST" at bounding box center [936, 765] width 61 height 9
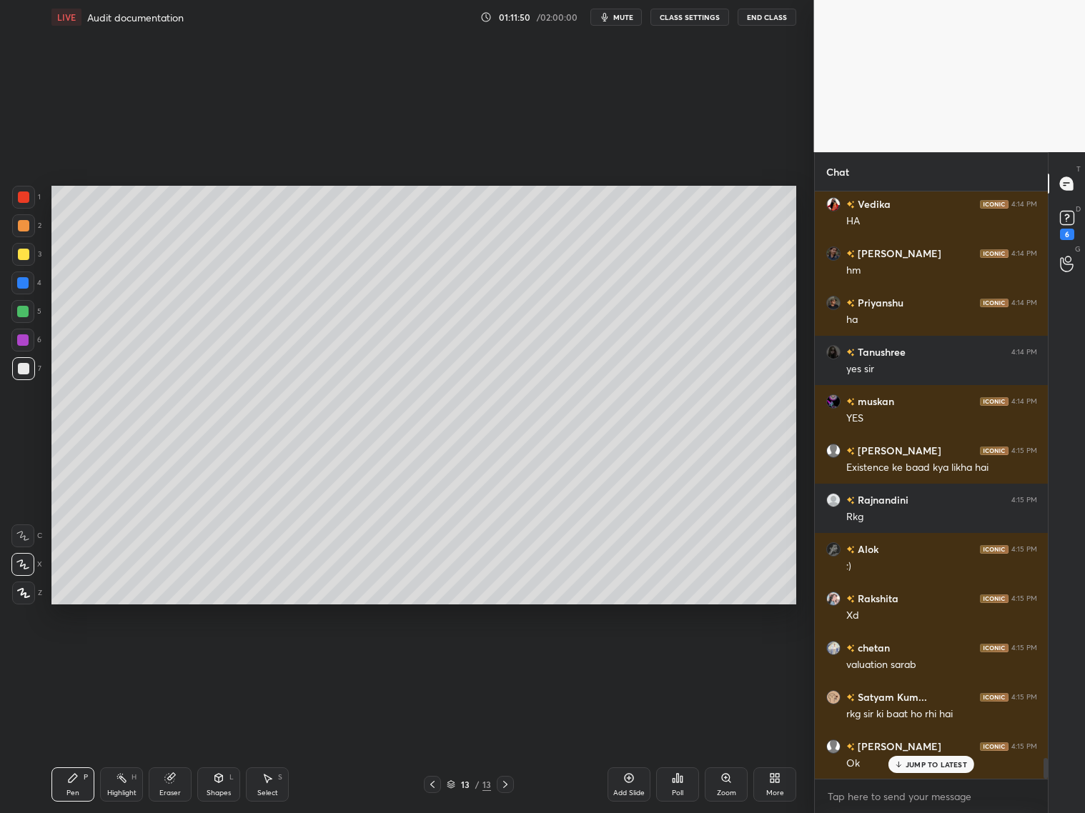
drag, startPoint x: 22, startPoint y: 259, endPoint x: 29, endPoint y: 267, distance: 10.7
click at [25, 259] on div at bounding box center [23, 254] width 23 height 23
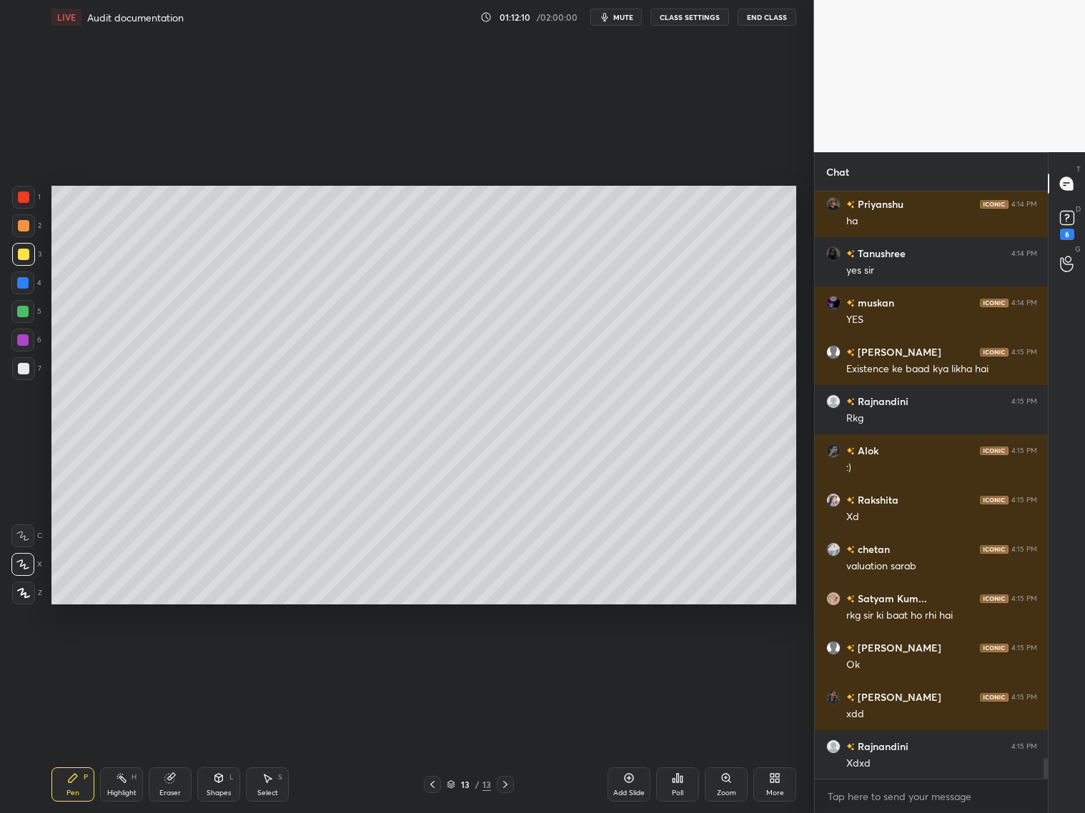
scroll to position [16120, 0]
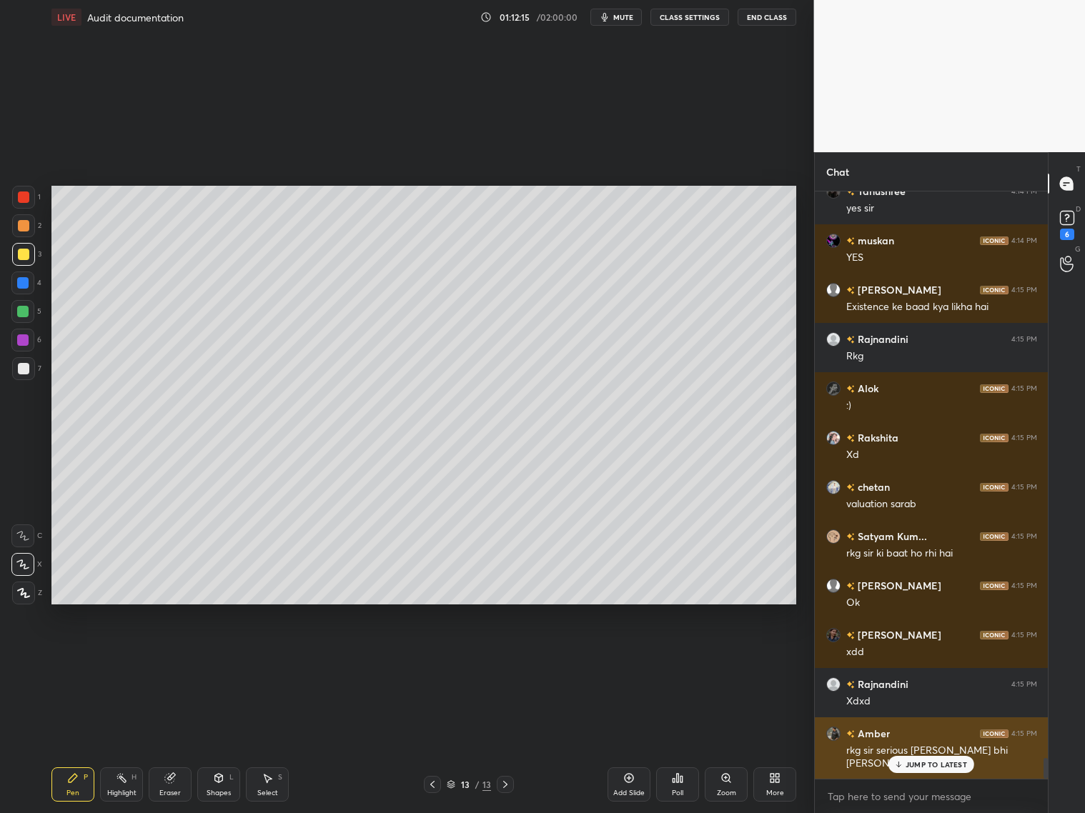
click at [928, 656] on p "JUMP TO LATEST" at bounding box center [936, 765] width 61 height 9
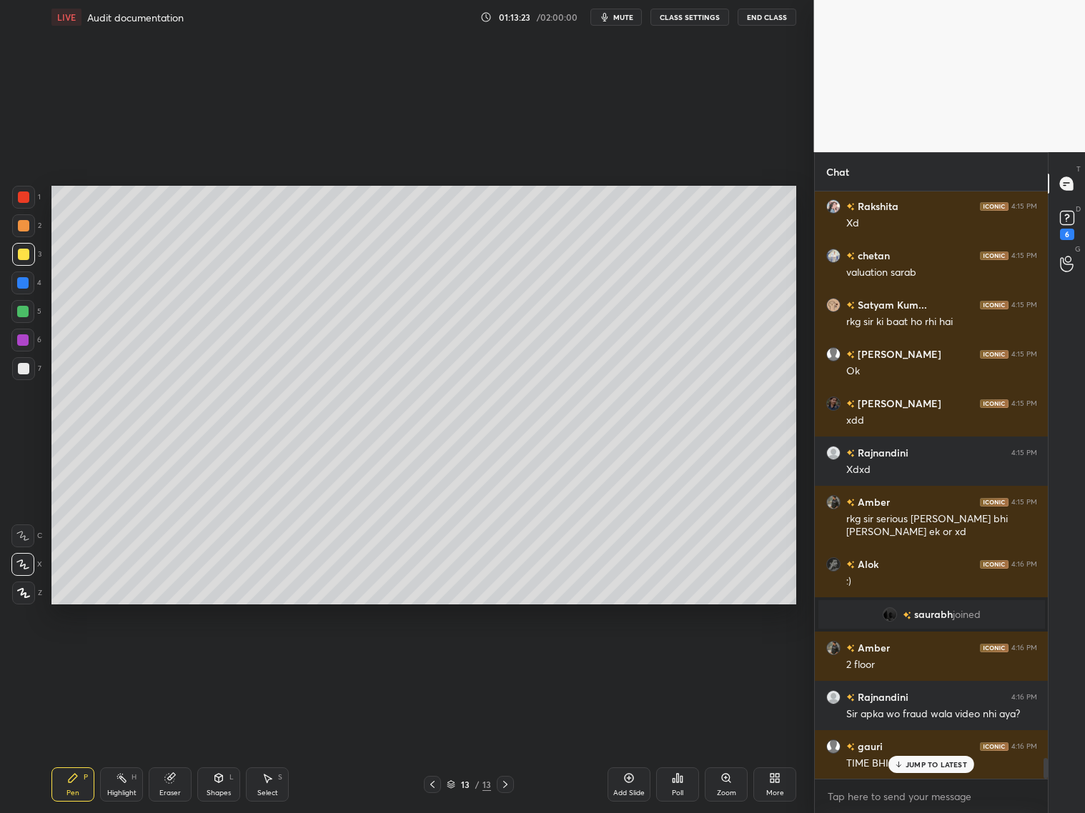
scroll to position [16401, 0]
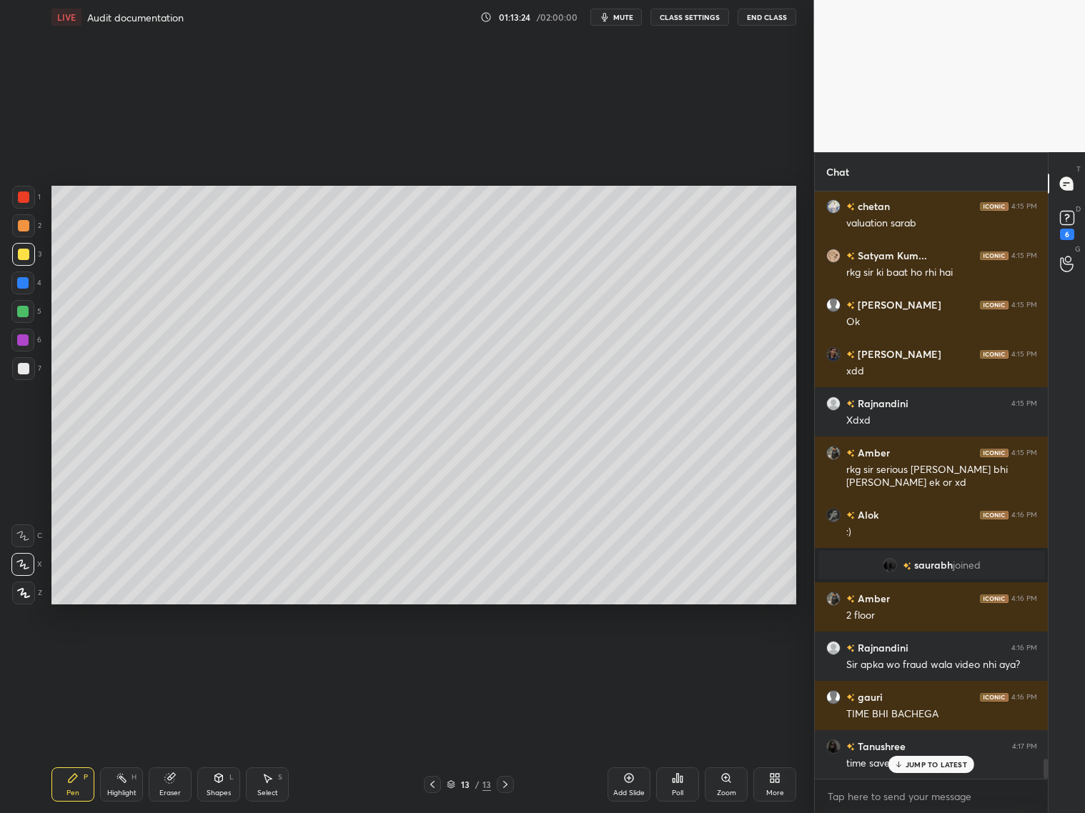
click at [633, 656] on div "Add Slide" at bounding box center [628, 793] width 31 height 7
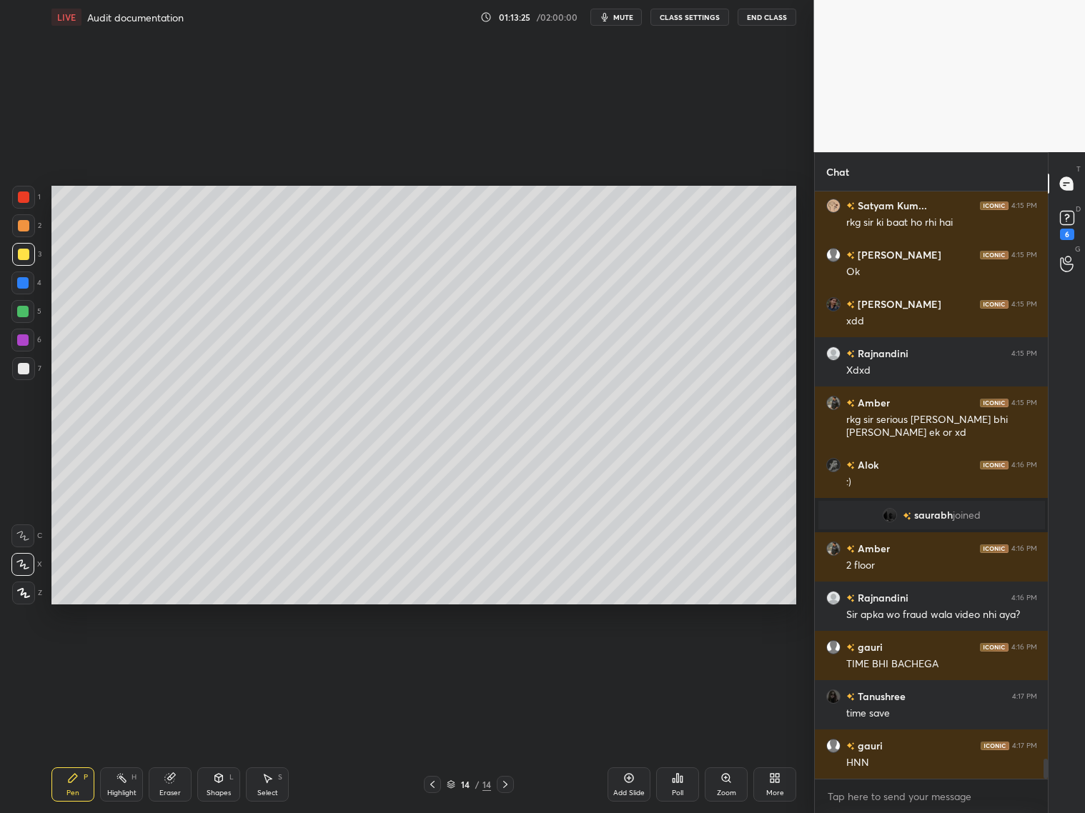
click at [223, 656] on div "Shapes L" at bounding box center [218, 785] width 43 height 34
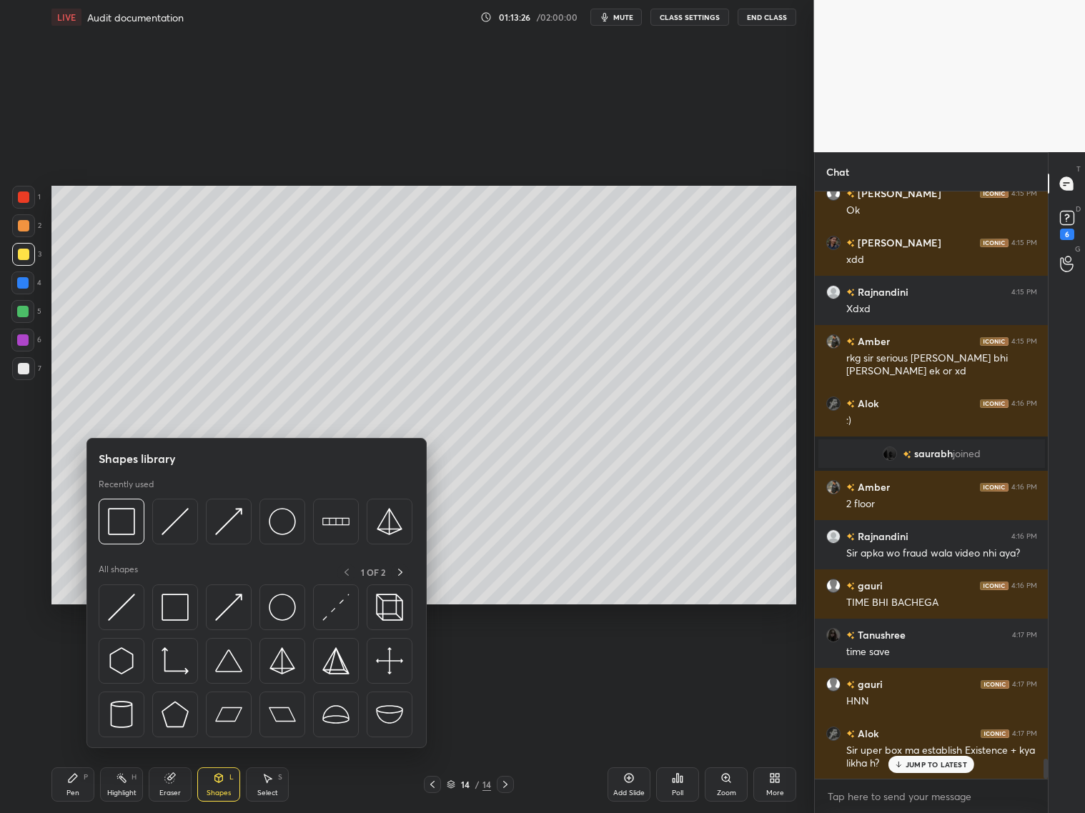
click at [21, 365] on div at bounding box center [23, 368] width 23 height 23
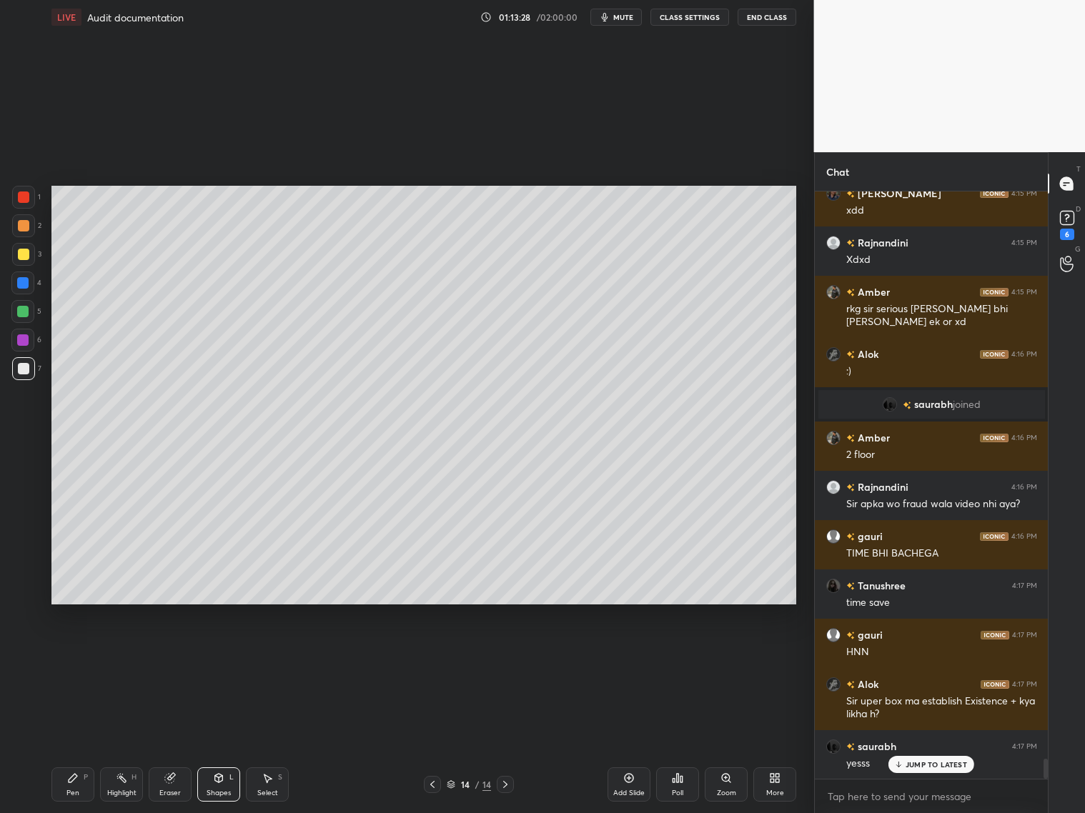
scroll to position [16612, 0]
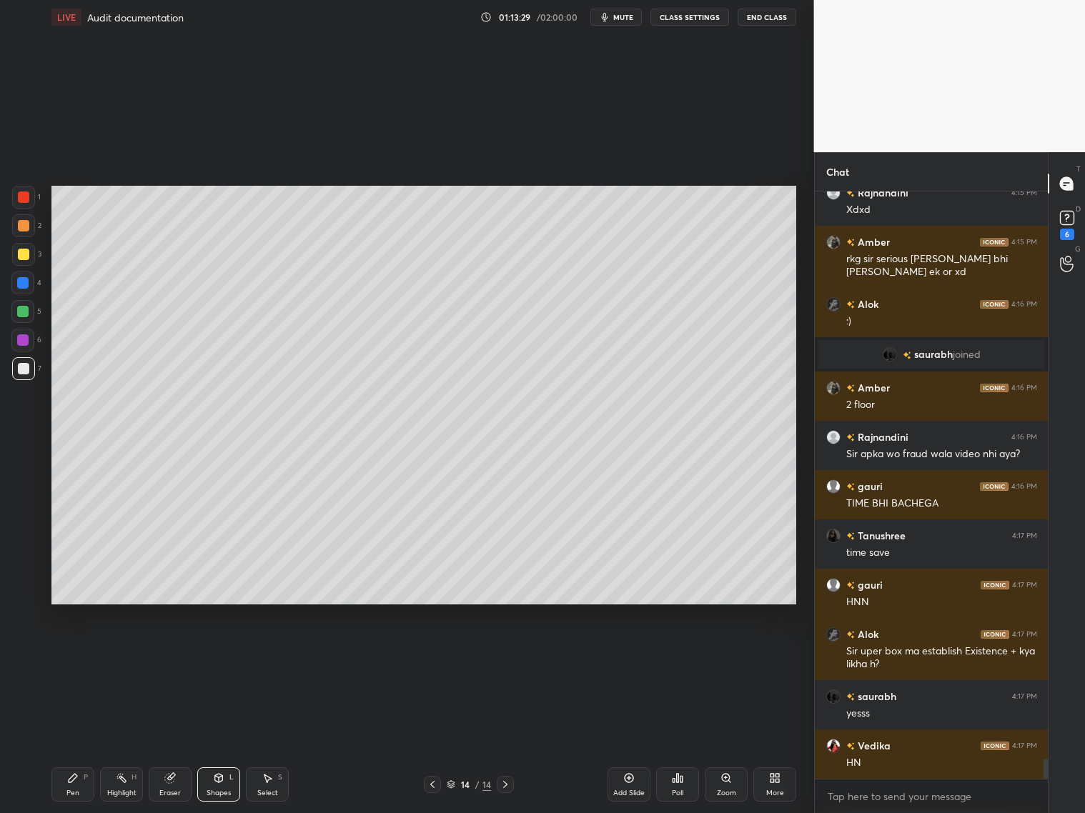
drag, startPoint x: 61, startPoint y: 777, endPoint x: 69, endPoint y: 748, distance: 29.7
click at [68, 656] on div "Pen P" at bounding box center [72, 785] width 43 height 34
click at [26, 372] on div at bounding box center [23, 368] width 11 height 11
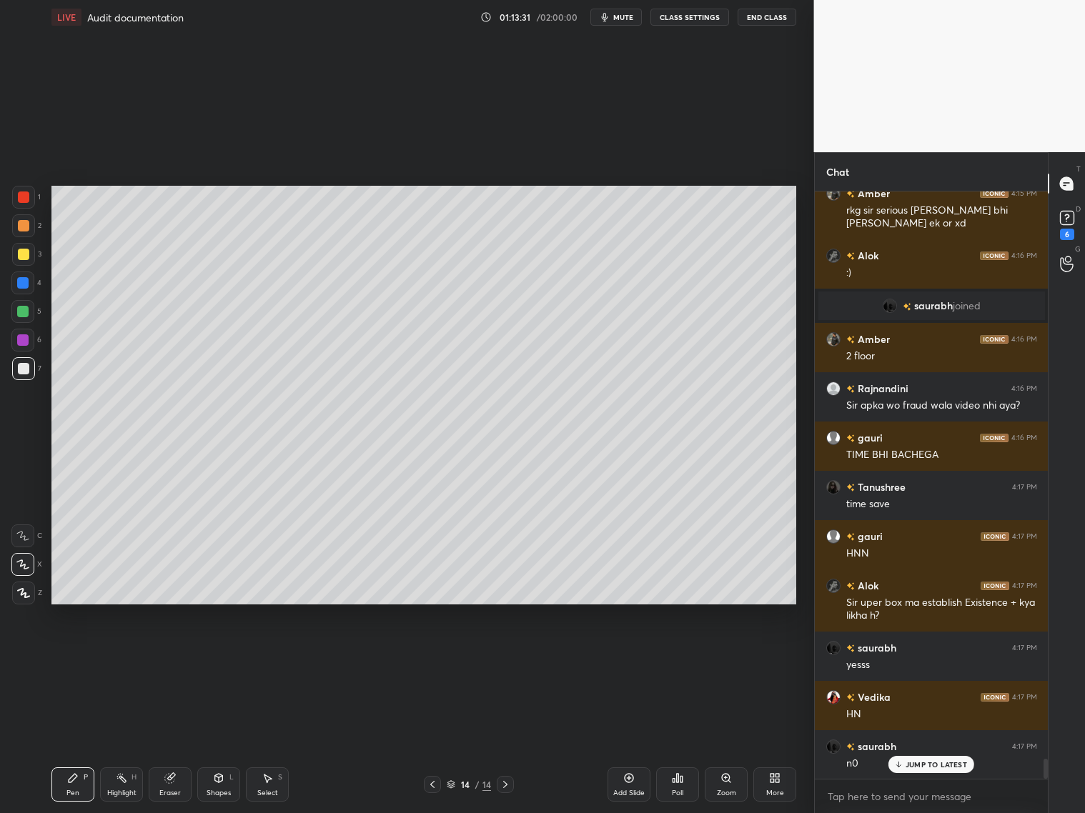
click at [21, 537] on icon at bounding box center [22, 536] width 13 height 10
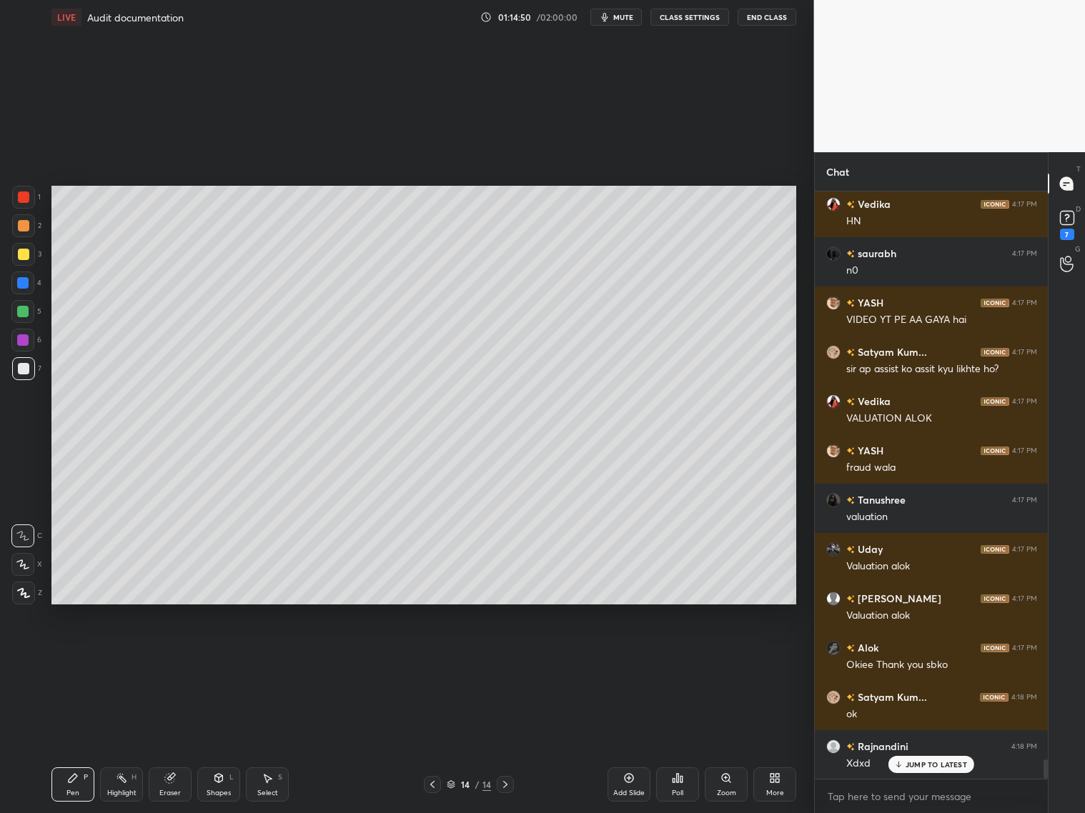
scroll to position [5, 4]
drag, startPoint x: 16, startPoint y: 262, endPoint x: 27, endPoint y: 255, distance: 12.5
click at [17, 262] on div at bounding box center [23, 254] width 23 height 23
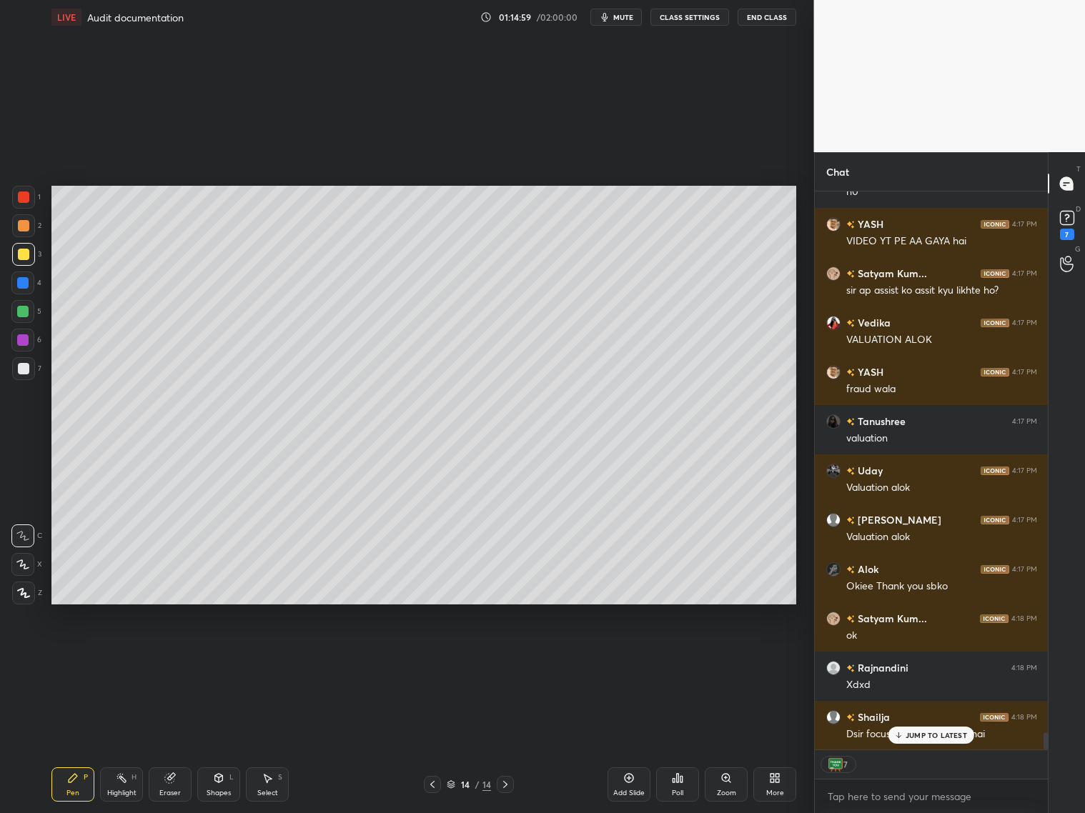
click at [912, 656] on p "JUMP TO LATEST" at bounding box center [936, 735] width 61 height 9
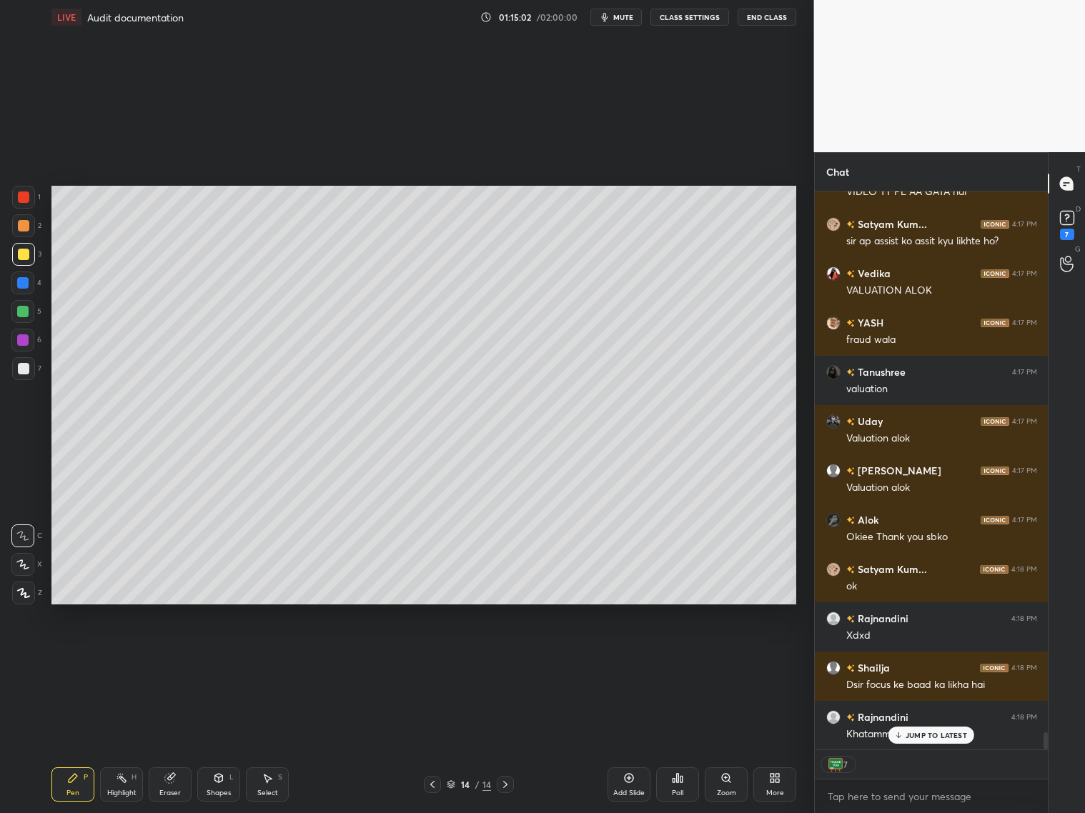
click at [124, 656] on div "Highlight H" at bounding box center [121, 785] width 43 height 34
click at [218, 656] on div "Shapes" at bounding box center [219, 793] width 24 height 7
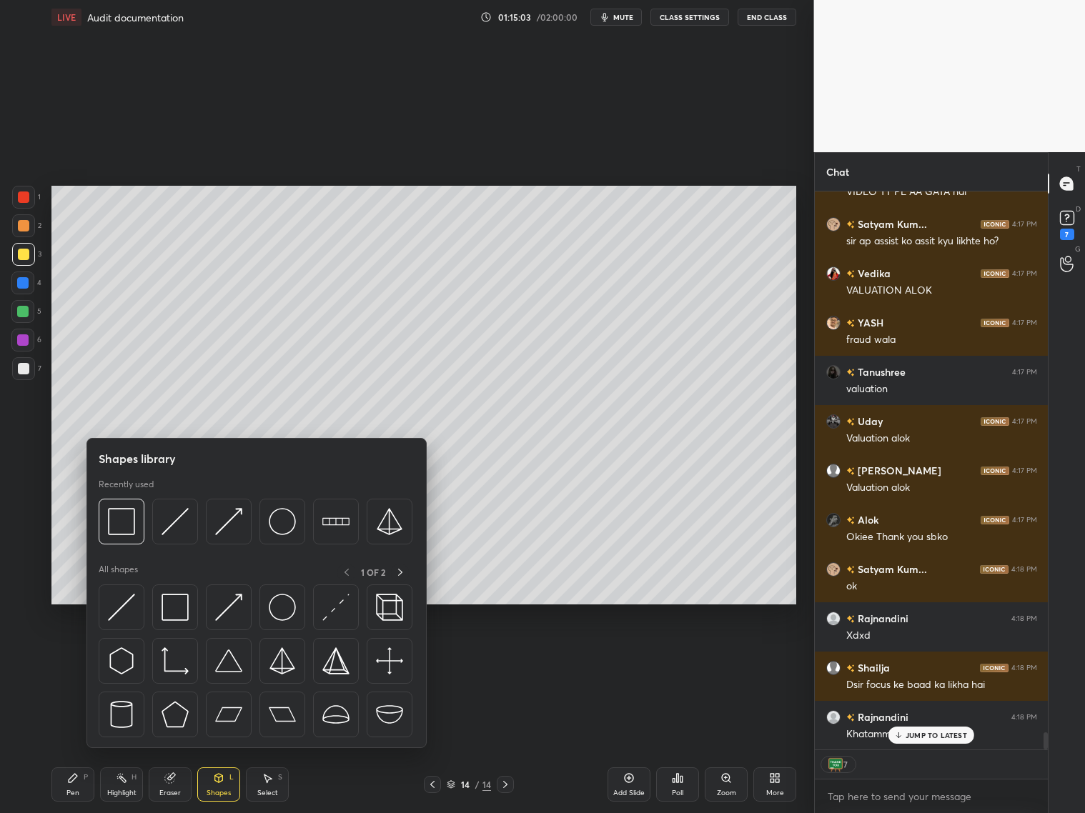
scroll to position [17331, 0]
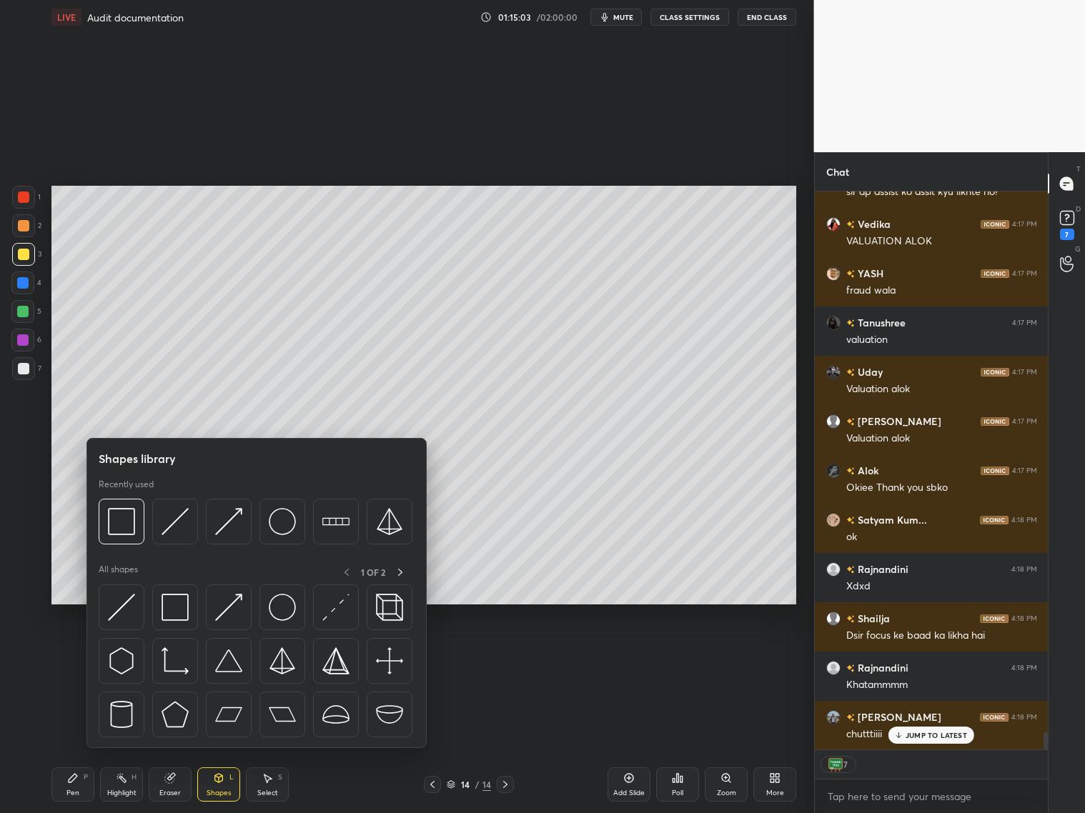
click at [165, 656] on div "Eraser" at bounding box center [170, 785] width 43 height 34
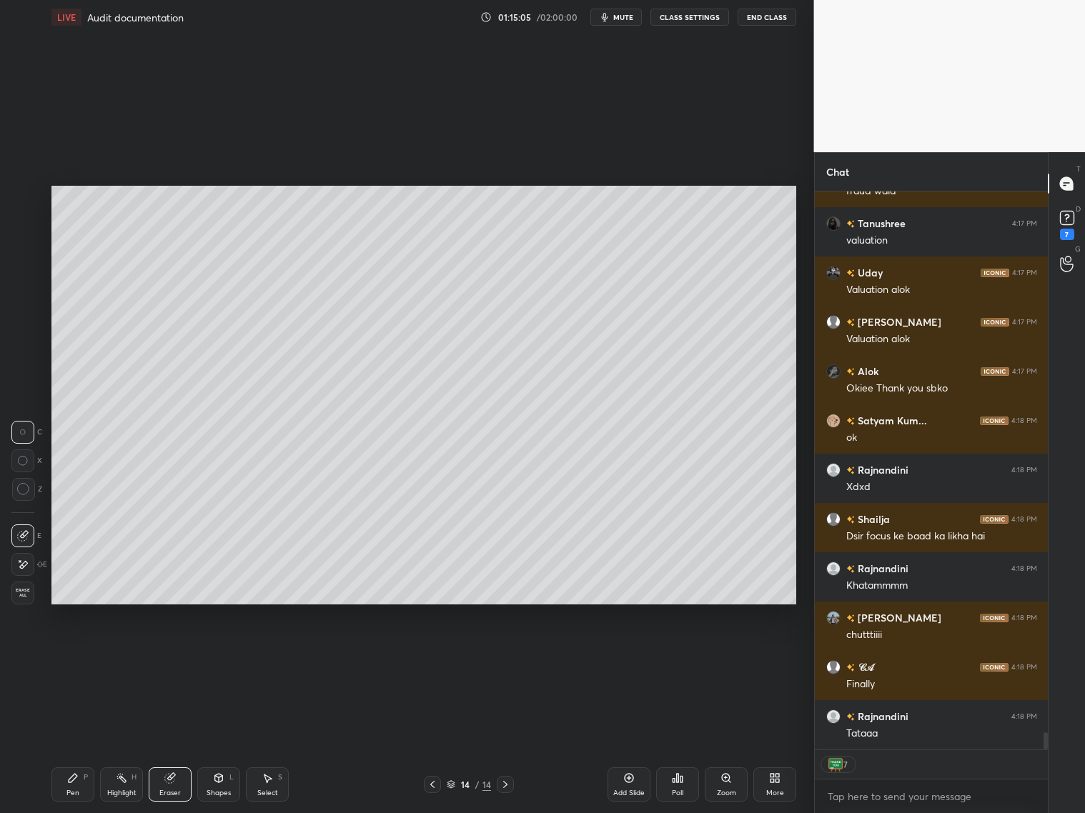
scroll to position [17400, 0]
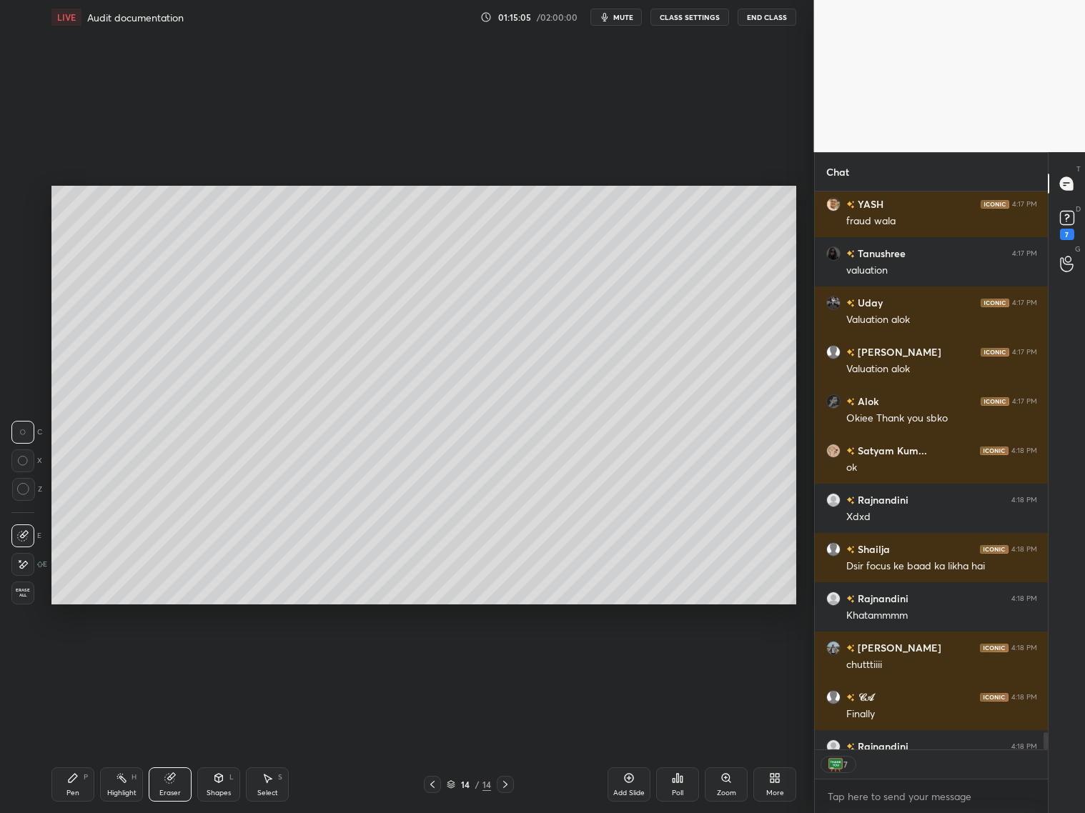
click at [69, 656] on icon at bounding box center [72, 778] width 11 height 11
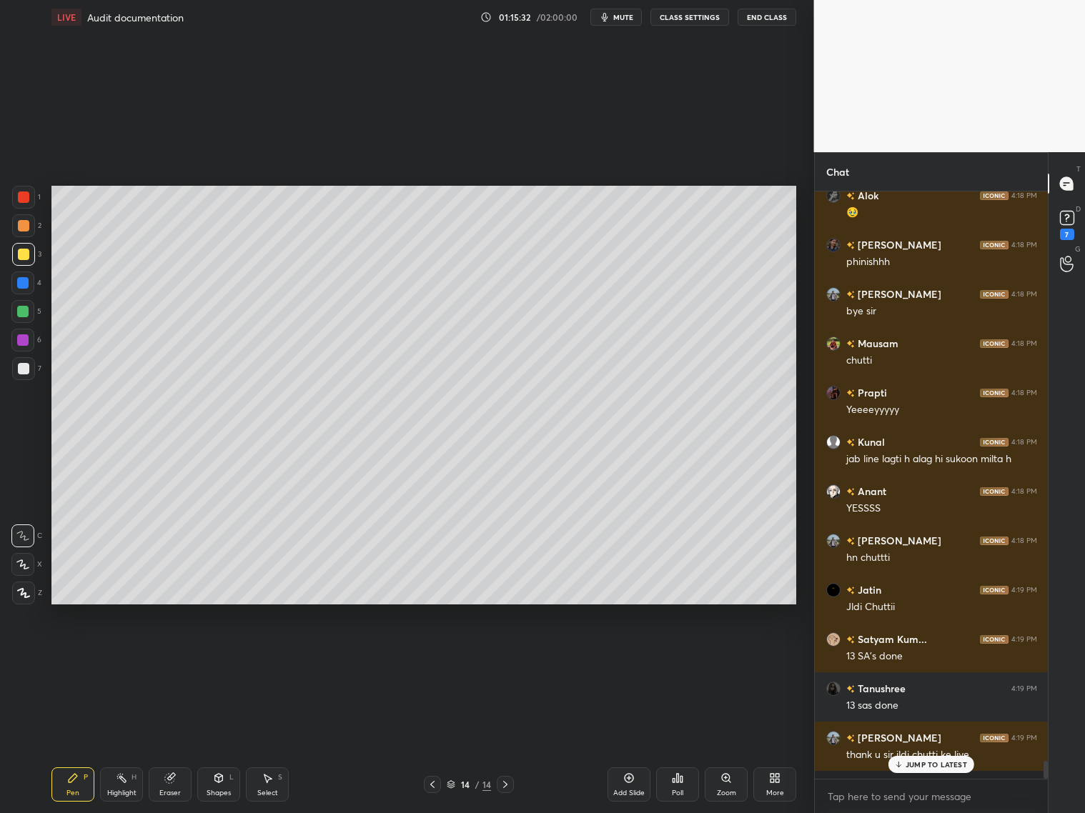
scroll to position [583, 229]
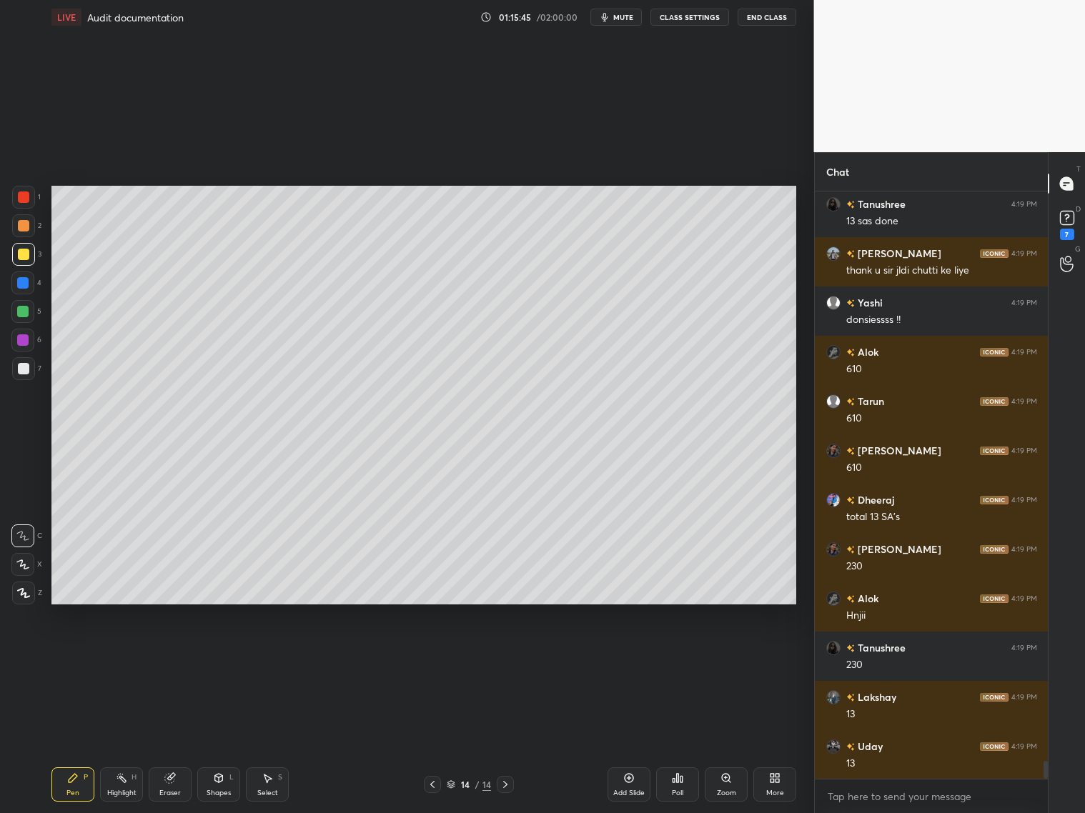
drag, startPoint x: 935, startPoint y: 771, endPoint x: 934, endPoint y: 763, distance: 8.0
click at [928, 656] on div "JUMP TO LATEST" at bounding box center [931, 810] width 86 height 17
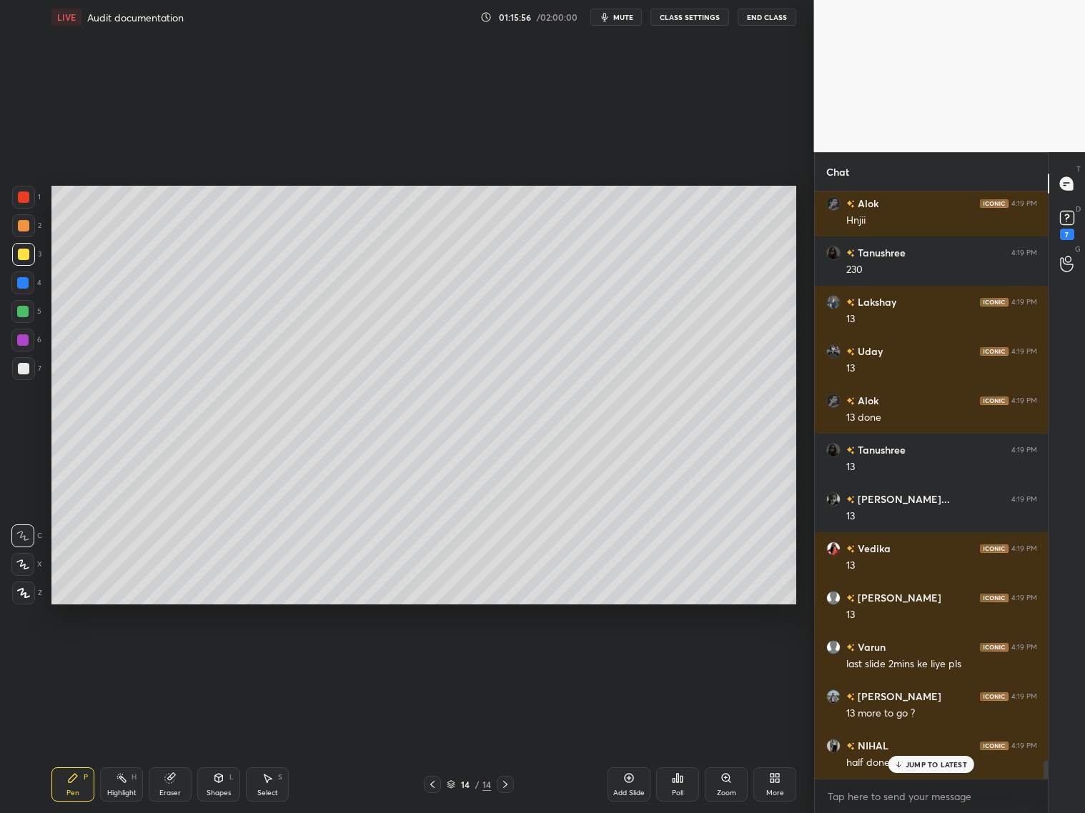
click at [432, 656] on icon at bounding box center [432, 784] width 11 height 11
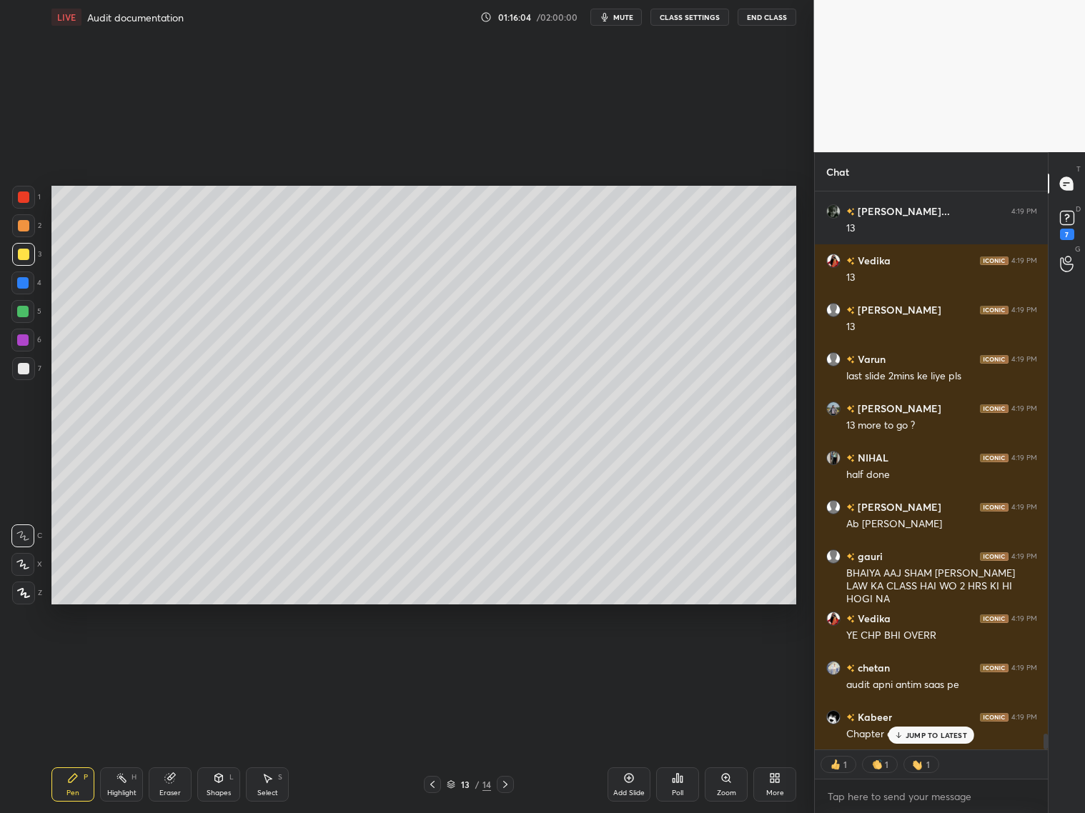
click at [451, 656] on icon at bounding box center [451, 785] width 9 height 9
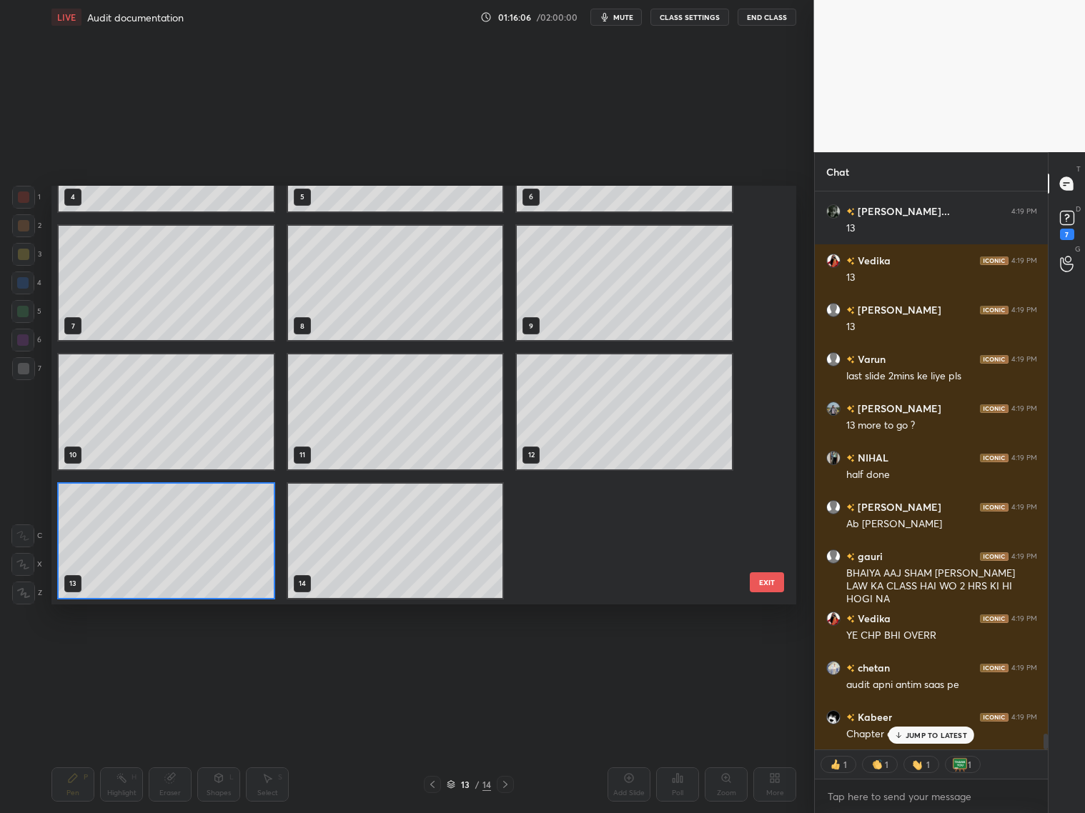
click at [772, 591] on button "EXIT" at bounding box center [767, 583] width 34 height 20
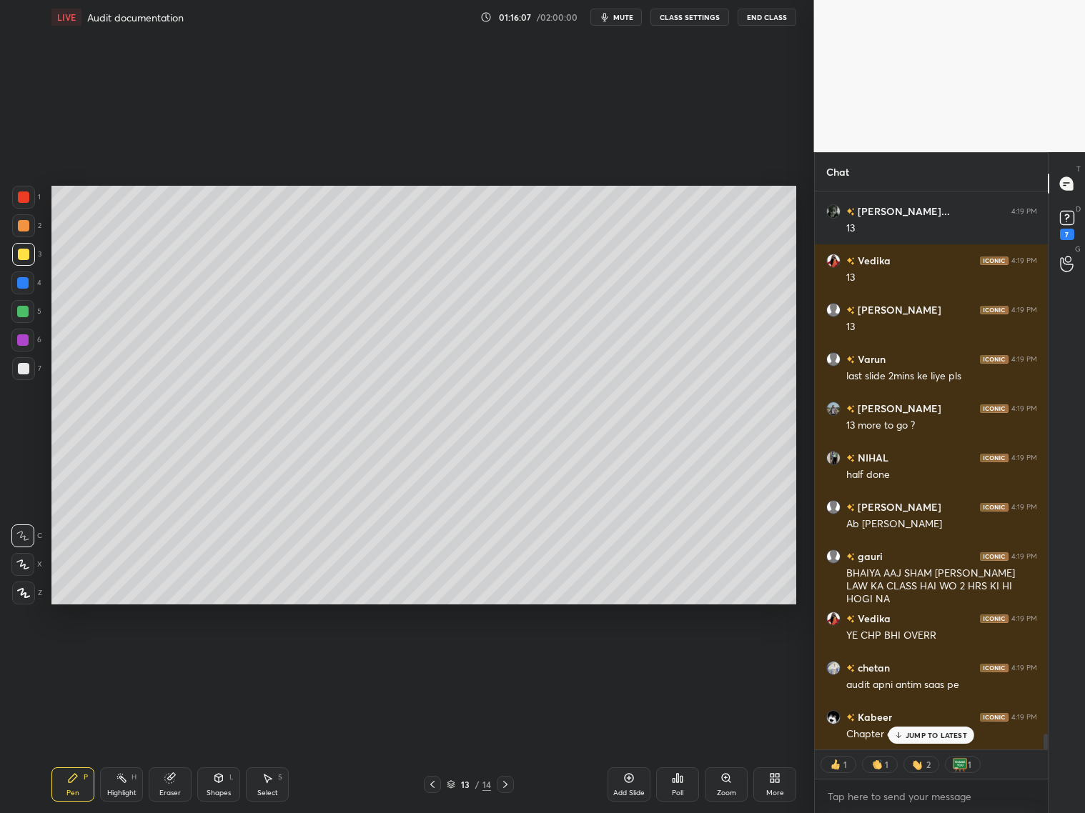
click at [780, 656] on div "More" at bounding box center [774, 785] width 43 height 34
click at [692, 635] on div "Upload File" at bounding box center [693, 635] width 57 height 34
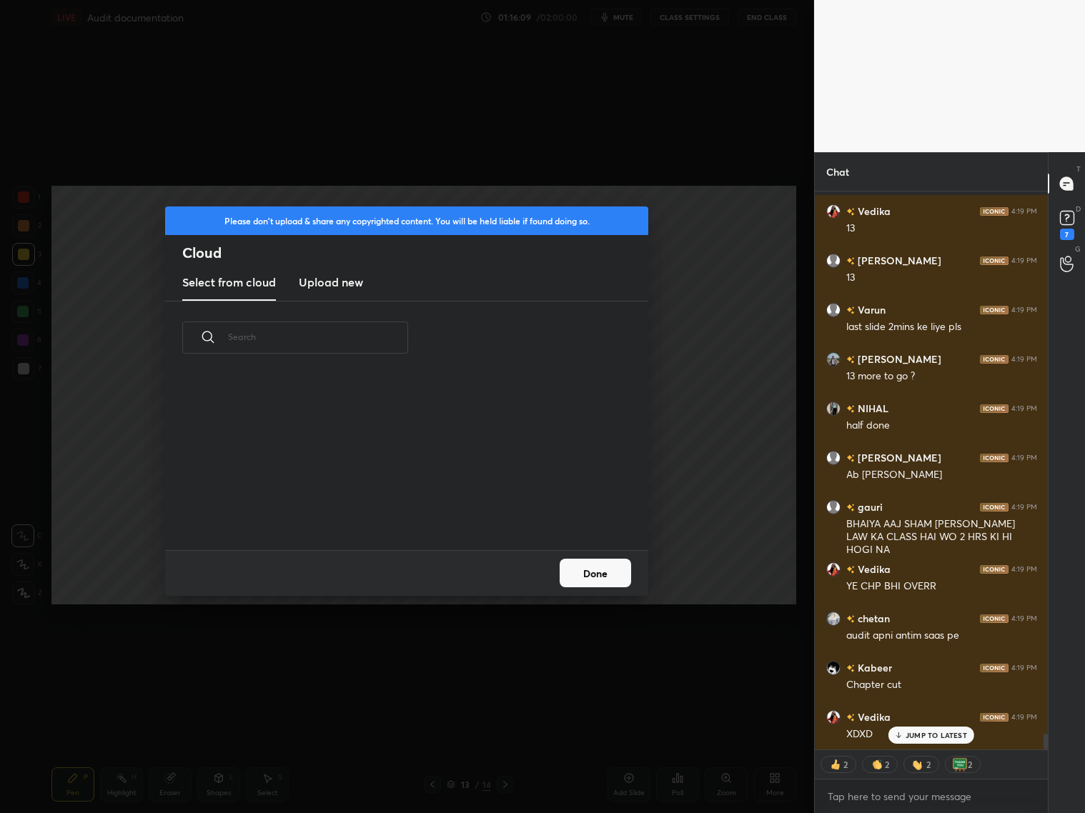
drag, startPoint x: 331, startPoint y: 284, endPoint x: 345, endPoint y: 293, distance: 16.1
click at [334, 287] on h3 "Upload new" at bounding box center [331, 282] width 64 height 17
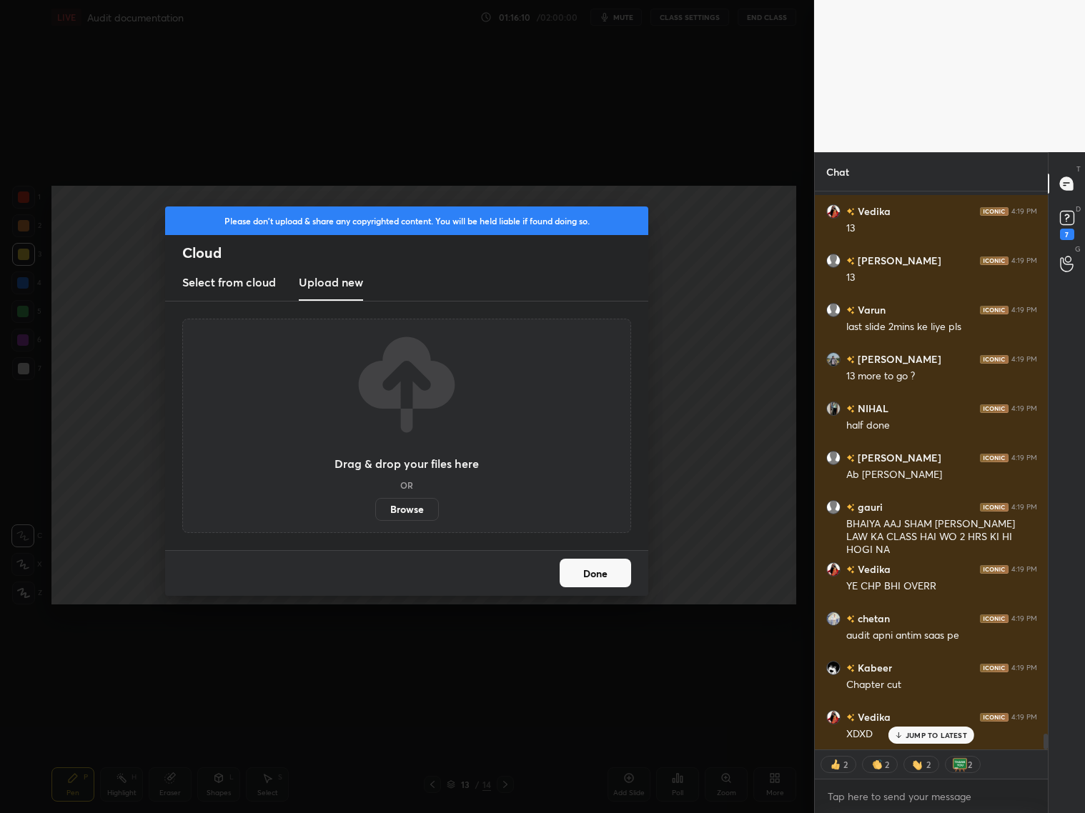
click at [405, 508] on label "Browse" at bounding box center [407, 509] width 64 height 23
click at [375, 508] on input "Browse" at bounding box center [375, 509] width 0 height 23
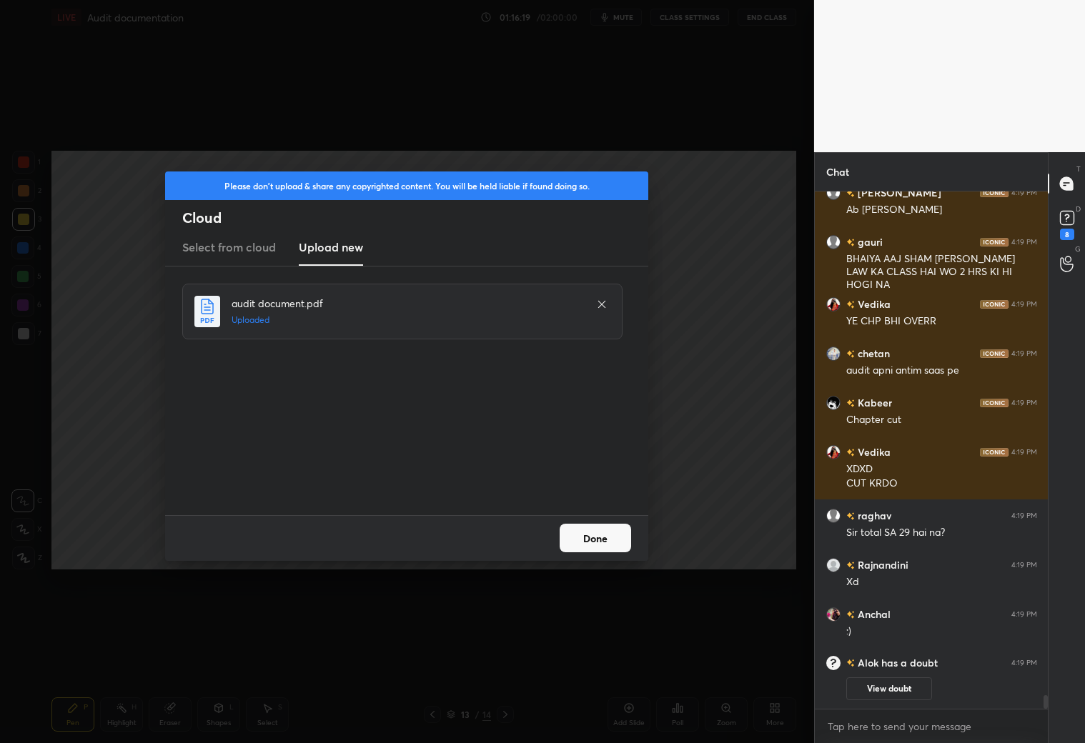
click at [604, 539] on button "Done" at bounding box center [595, 538] width 71 height 29
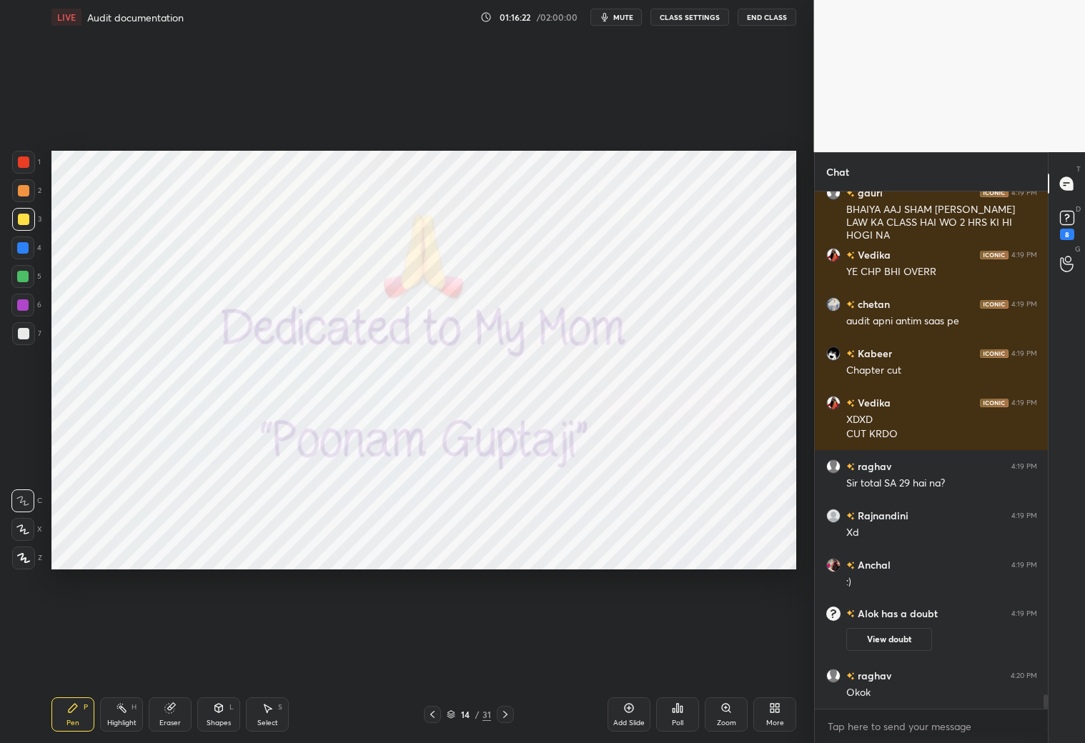
click at [503, 656] on icon at bounding box center [505, 714] width 11 height 11
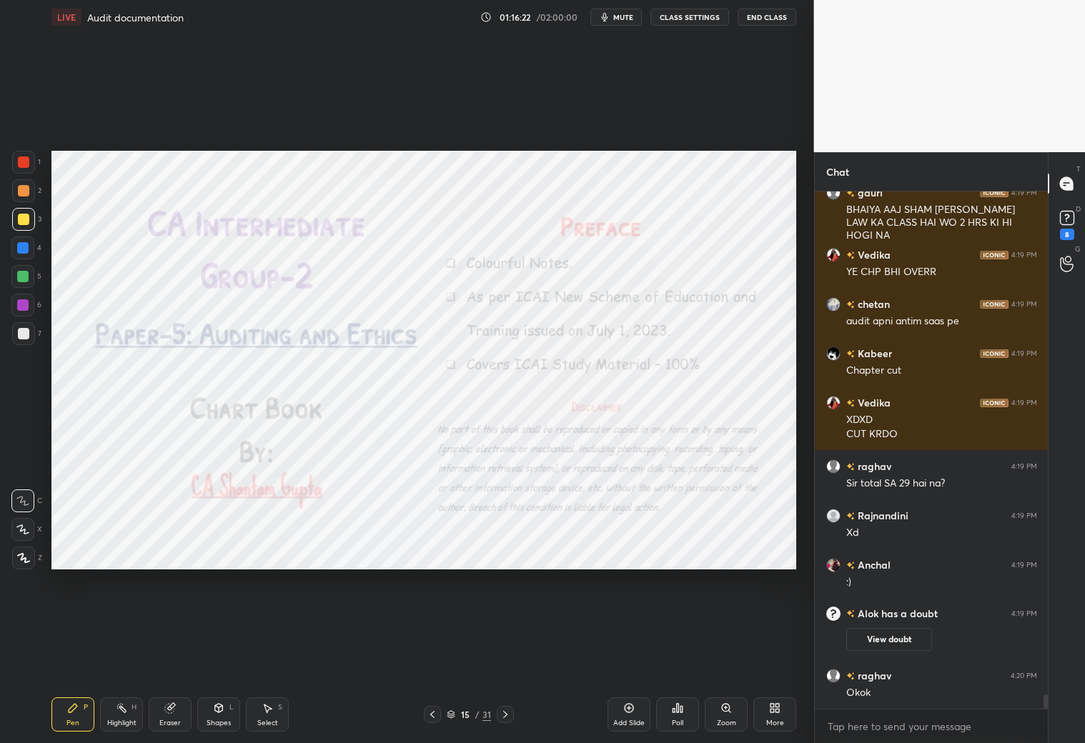
click at [510, 656] on icon at bounding box center [505, 714] width 11 height 11
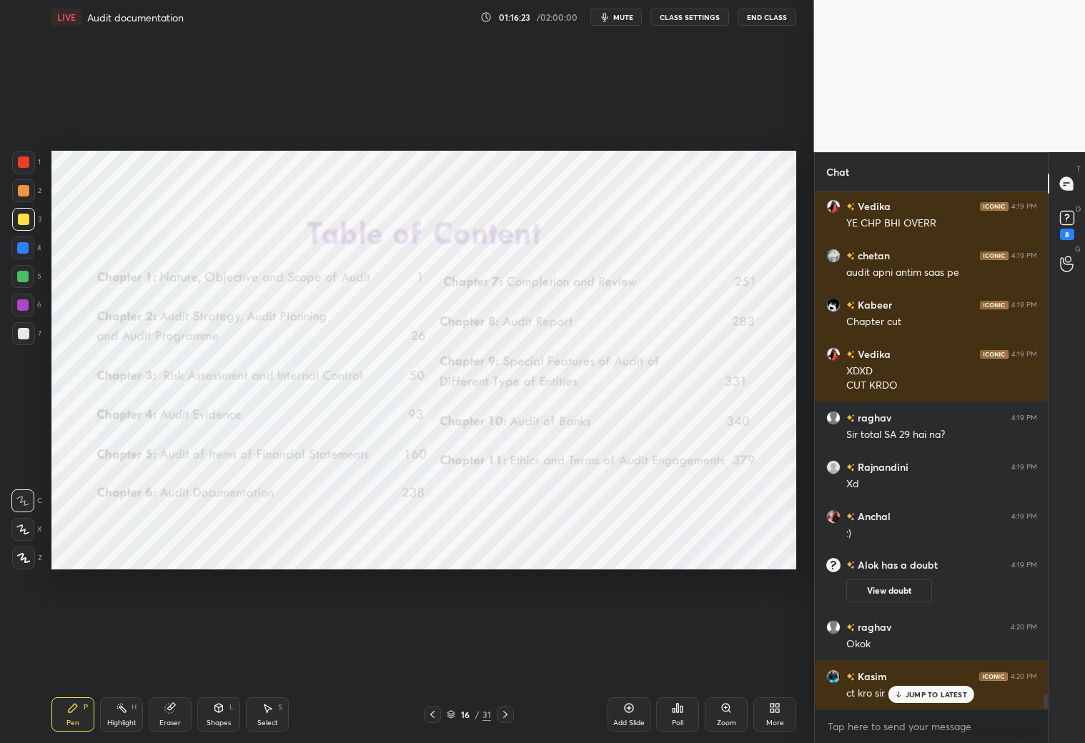
click at [165, 124] on div "Setting up your live class Poll for secs No correct answer Start poll" at bounding box center [424, 360] width 757 height 652
click at [149, 105] on div "Setting up your live class Poll for secs No correct answer Start poll" at bounding box center [424, 360] width 757 height 652
drag, startPoint x: 15, startPoint y: 149, endPoint x: 29, endPoint y: 167, distance: 22.4
click at [20, 163] on div "1 2 3 4 5 6 7 C X Z C X Z E E Erase all H H LIVE Audit documentation 01:16:24 /…" at bounding box center [401, 371] width 803 height 743
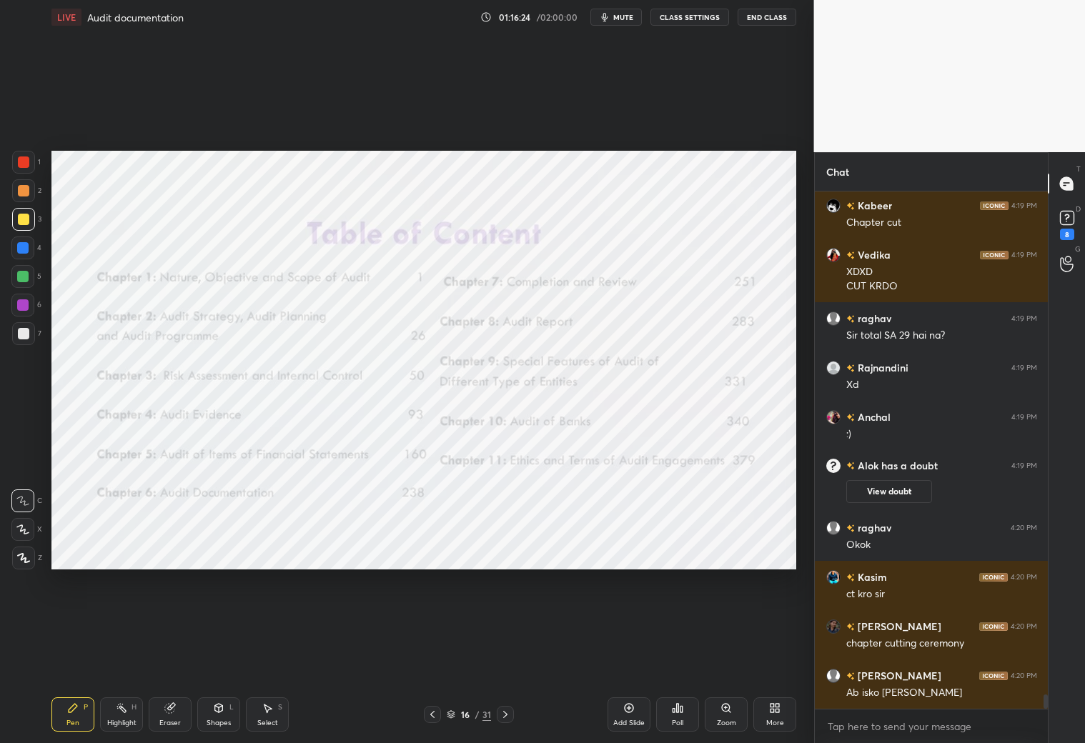
click at [30, 164] on div at bounding box center [23, 162] width 23 height 23
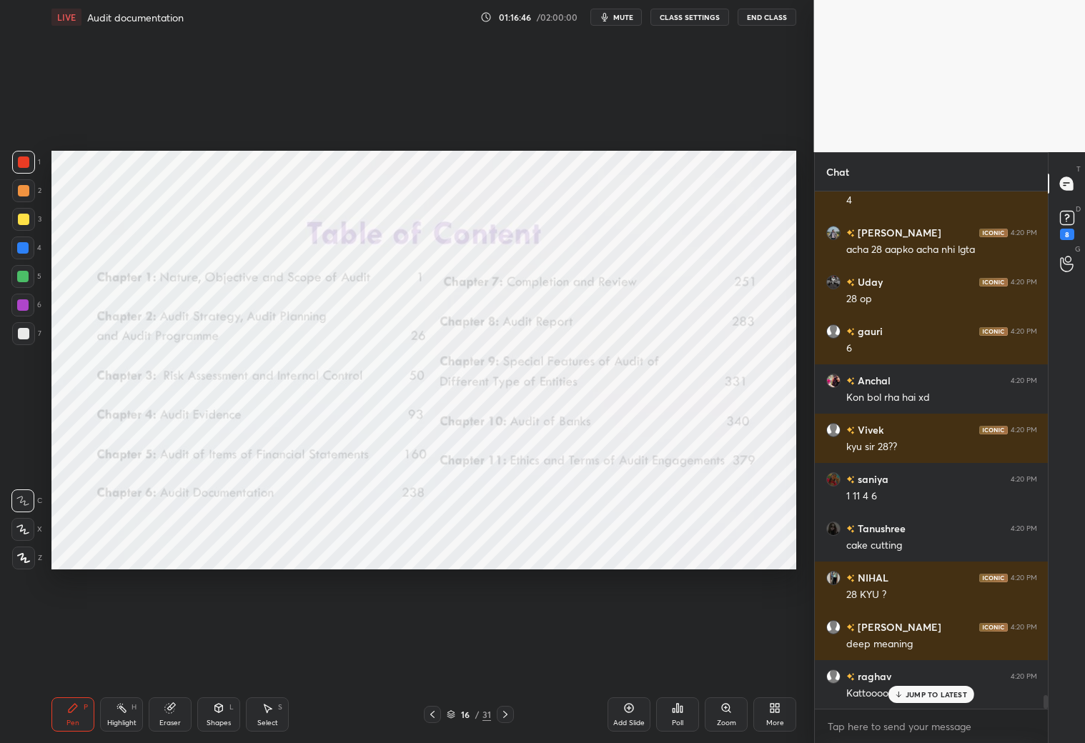
click at [210, 656] on div "Shapes L" at bounding box center [218, 715] width 43 height 34
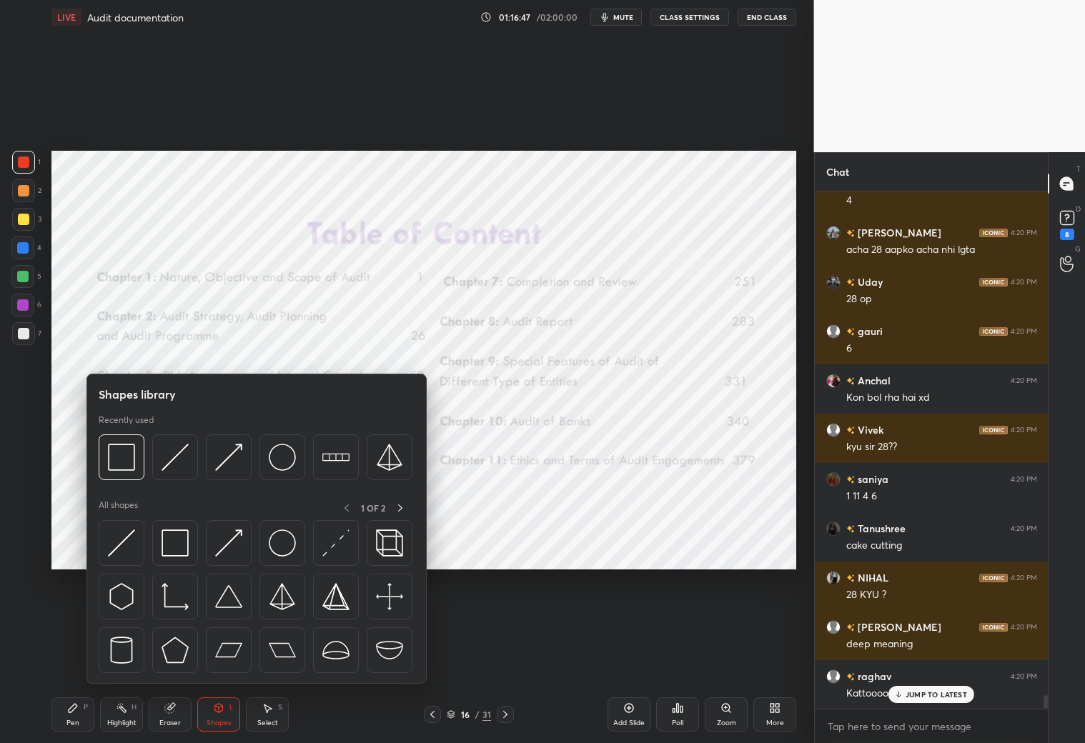
click at [123, 463] on img at bounding box center [121, 457] width 27 height 27
click at [25, 272] on div at bounding box center [22, 276] width 11 height 11
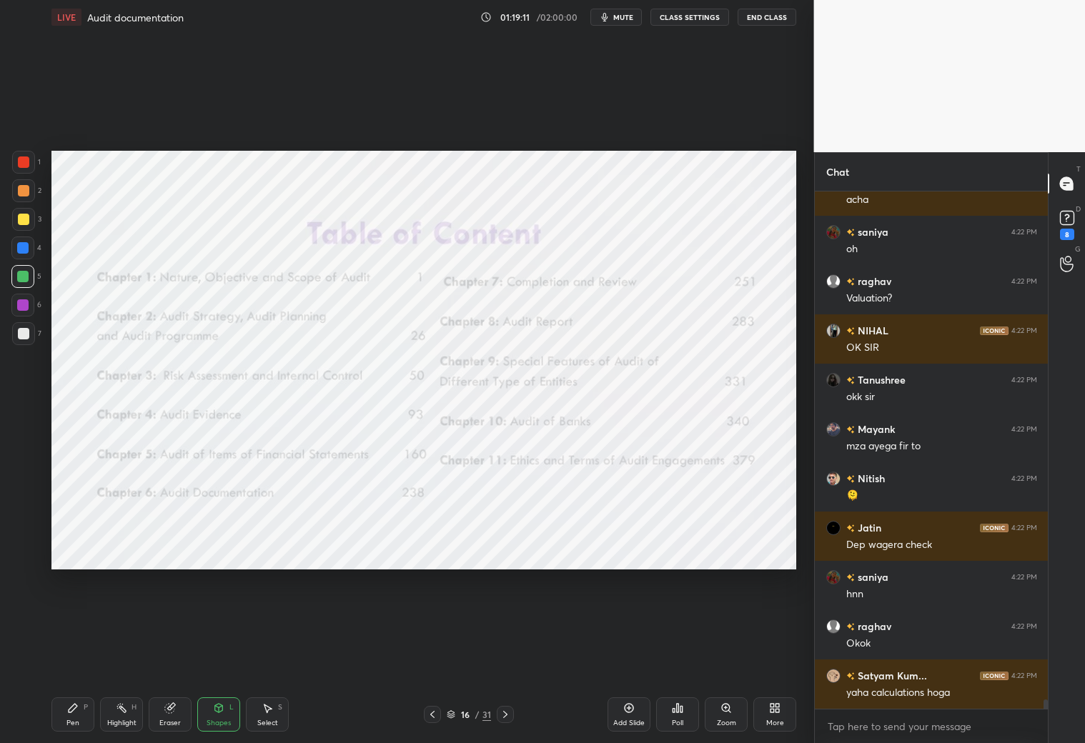
scroll to position [28824, 0]
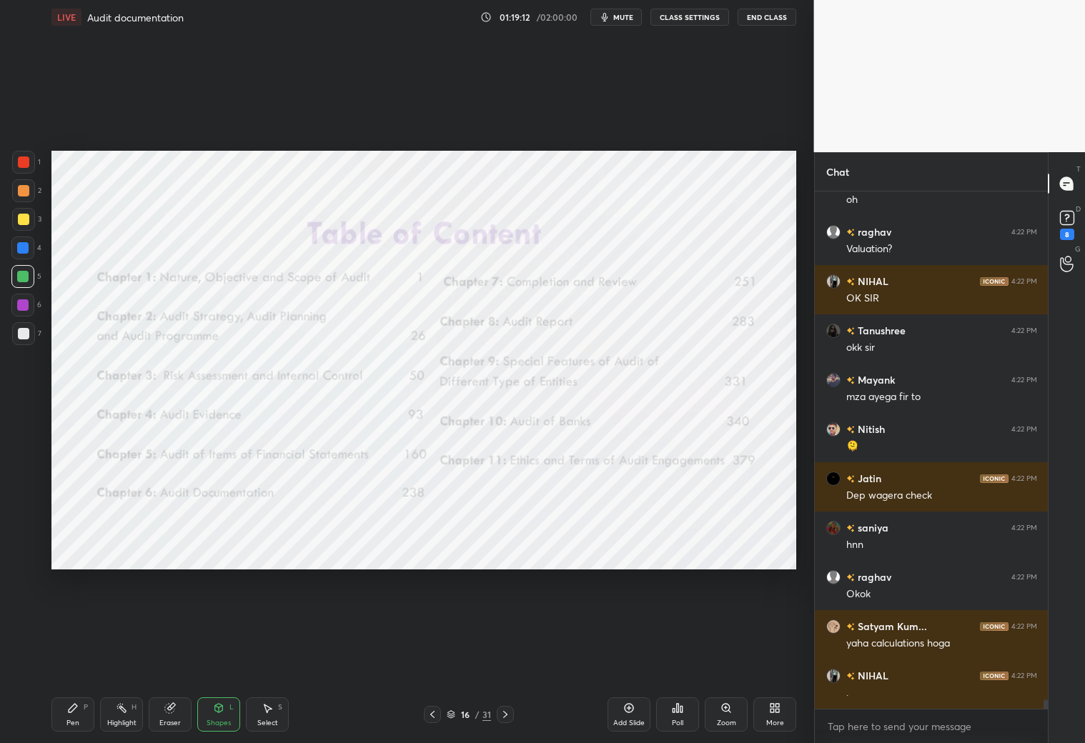
click at [26, 162] on div at bounding box center [23, 162] width 11 height 11
click at [72, 656] on icon at bounding box center [72, 708] width 11 height 11
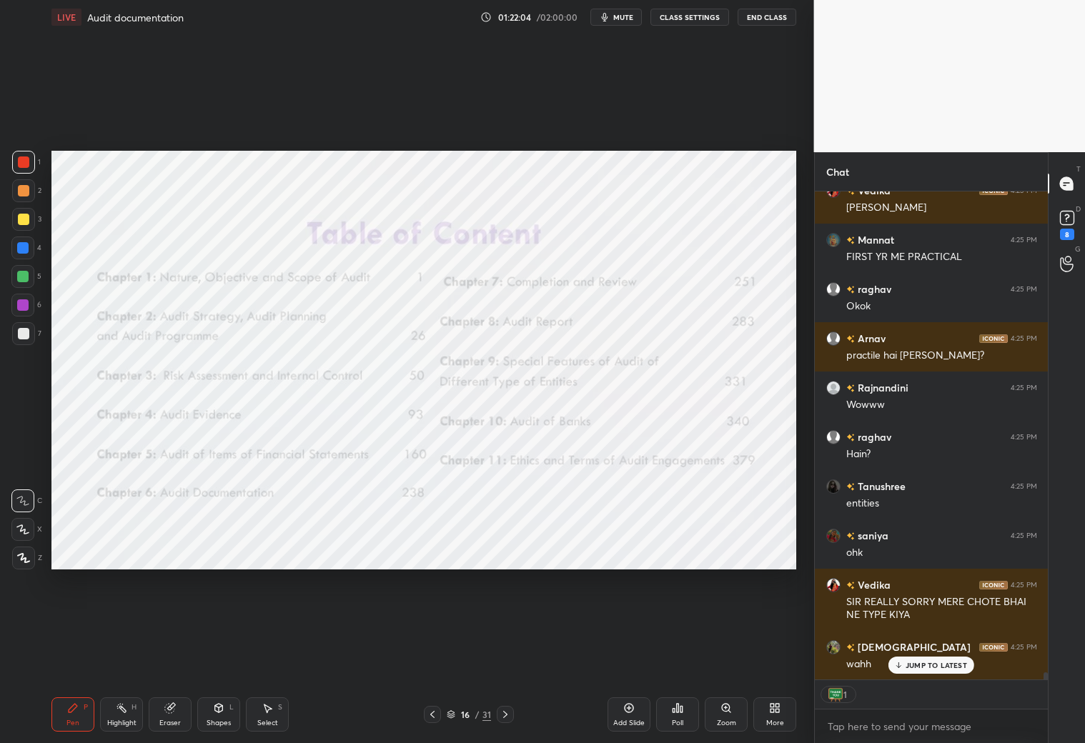
scroll to position [34640, 0]
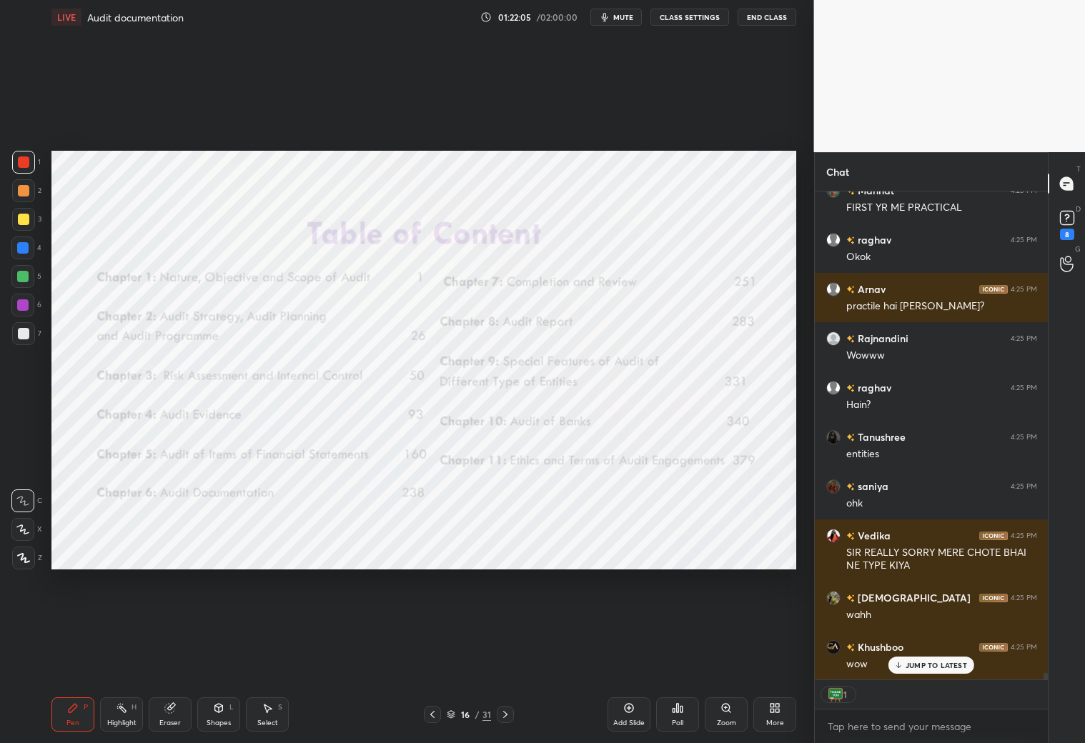
click at [498, 149] on div "Setting up your live class Poll for secs No correct answer Start poll" at bounding box center [424, 360] width 757 height 652
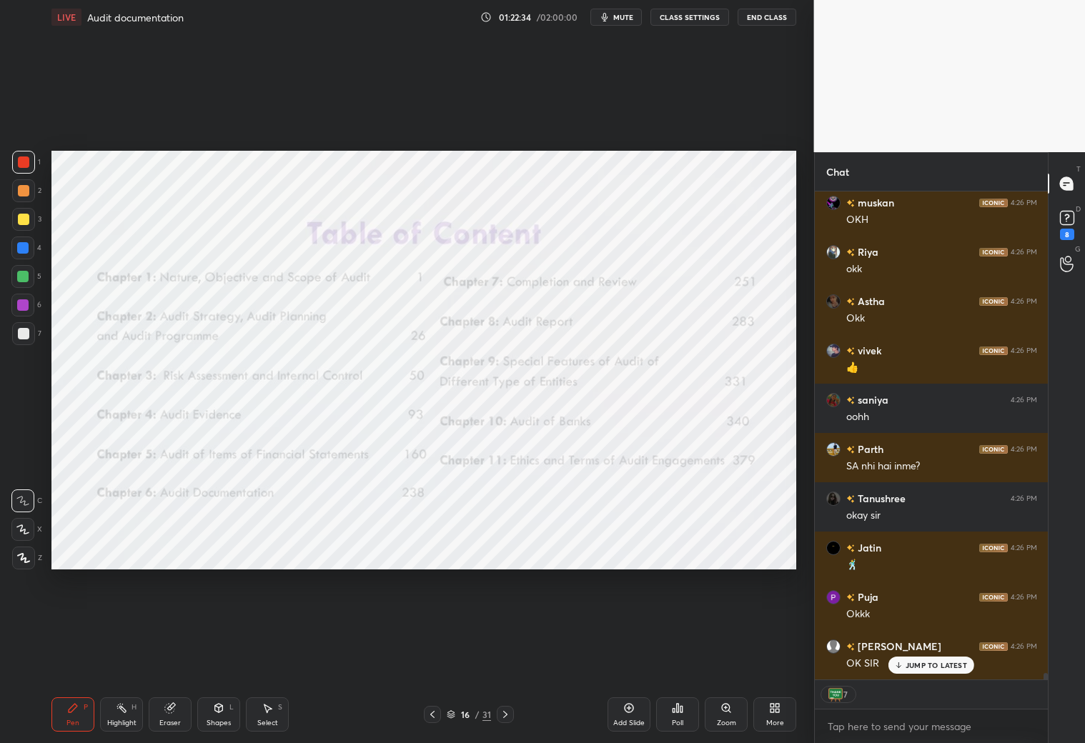
scroll to position [35824, 0]
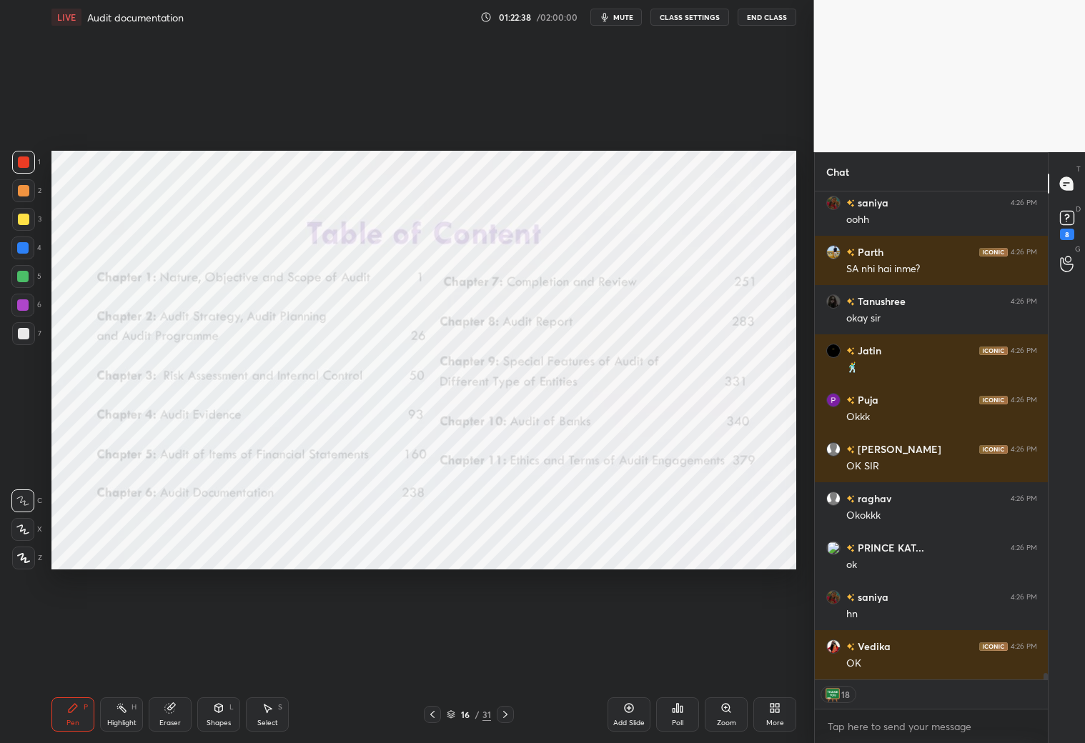
click at [28, 159] on div at bounding box center [23, 162] width 11 height 11
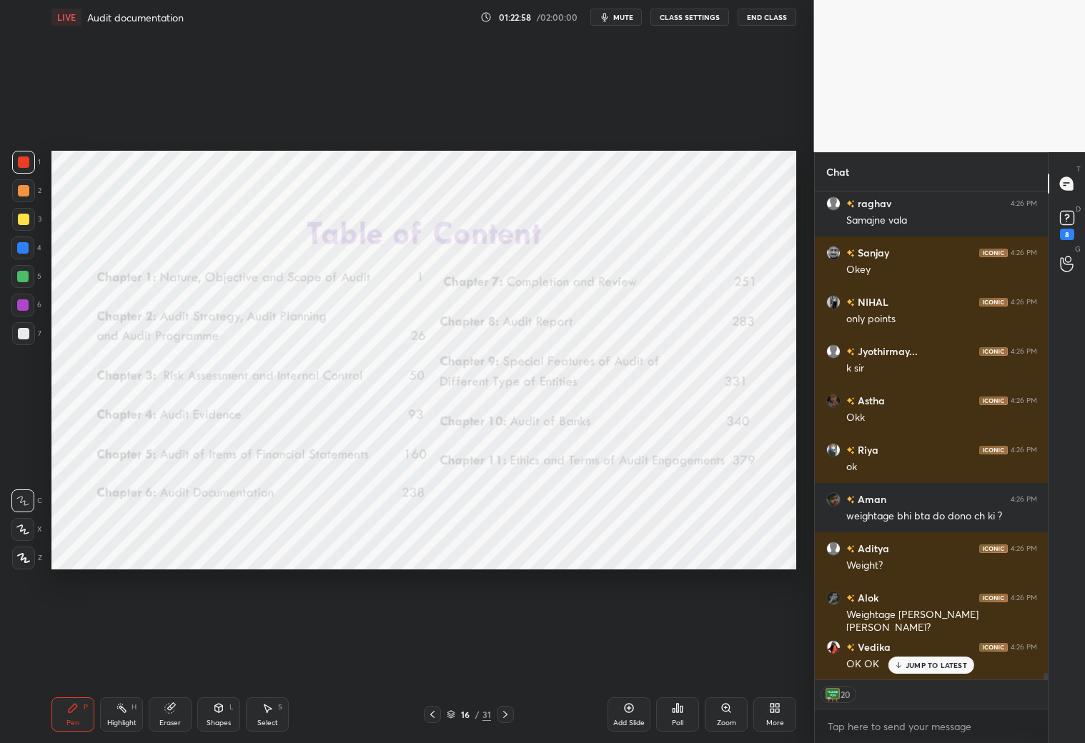
type textarea "x"
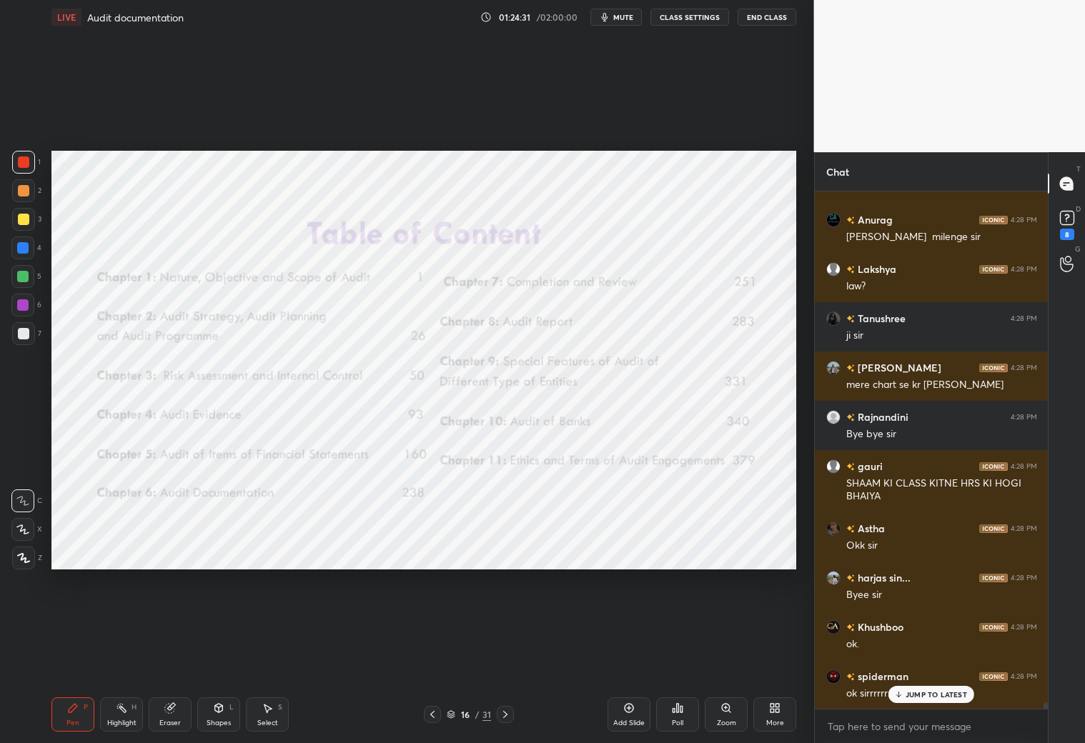
scroll to position [41134, 0]
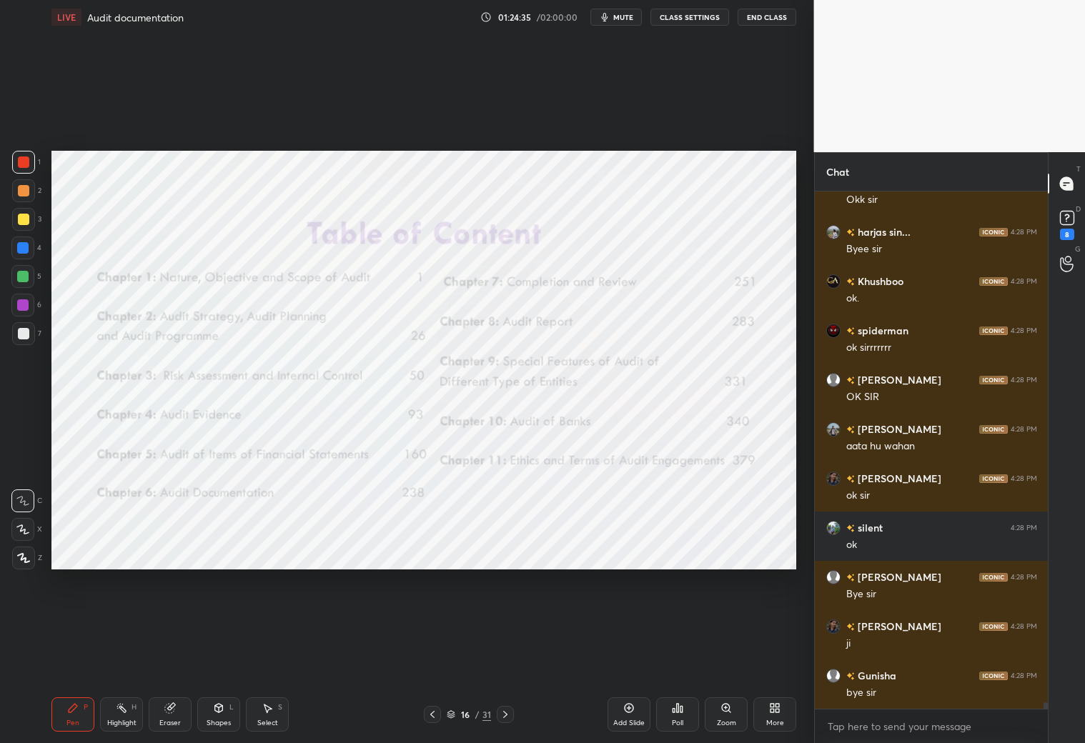
click at [752, 19] on button "End Class" at bounding box center [767, 17] width 59 height 17
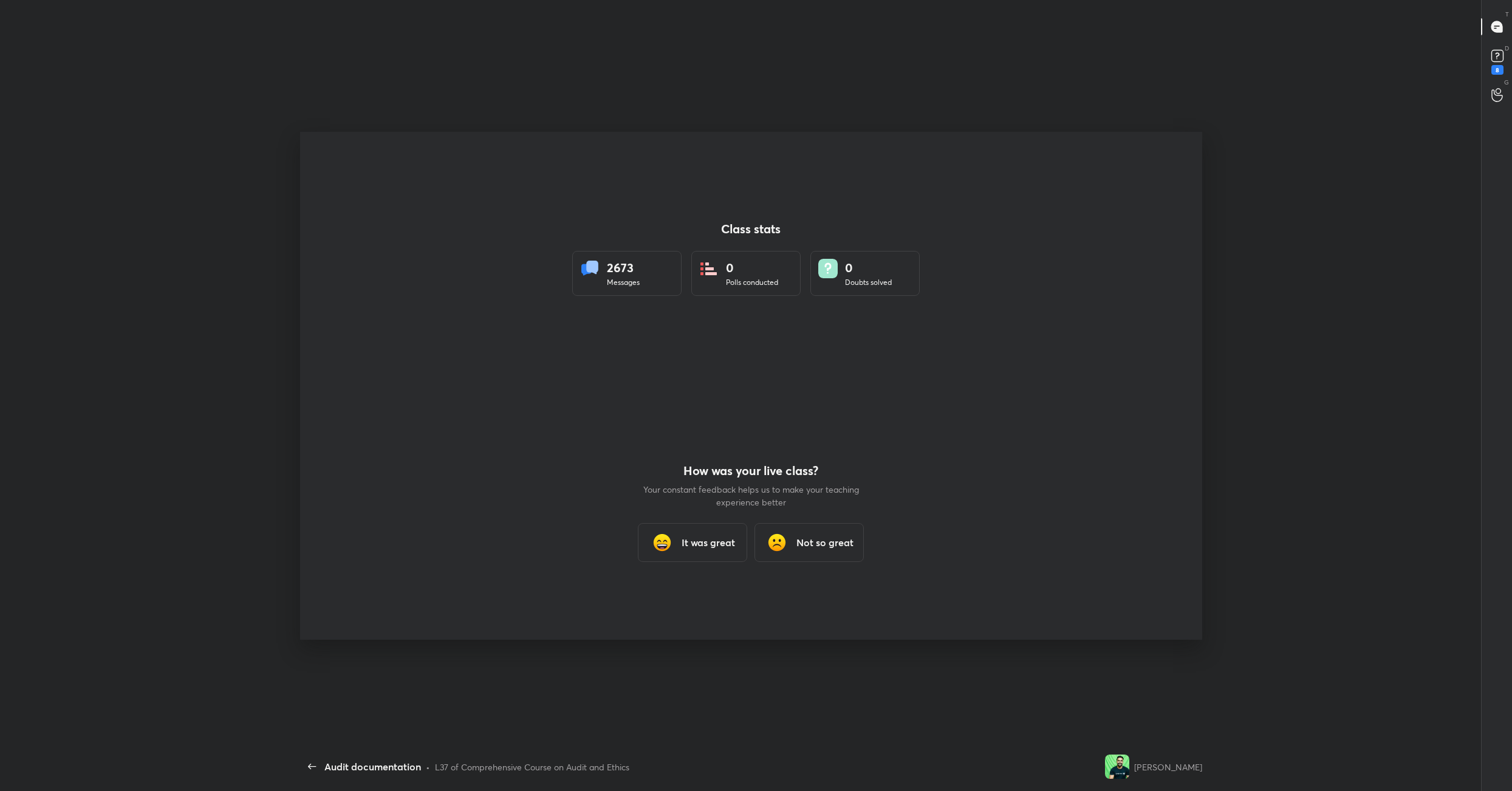
scroll to position [712, 1502]
